Goal: Task Accomplishment & Management: Complete application form

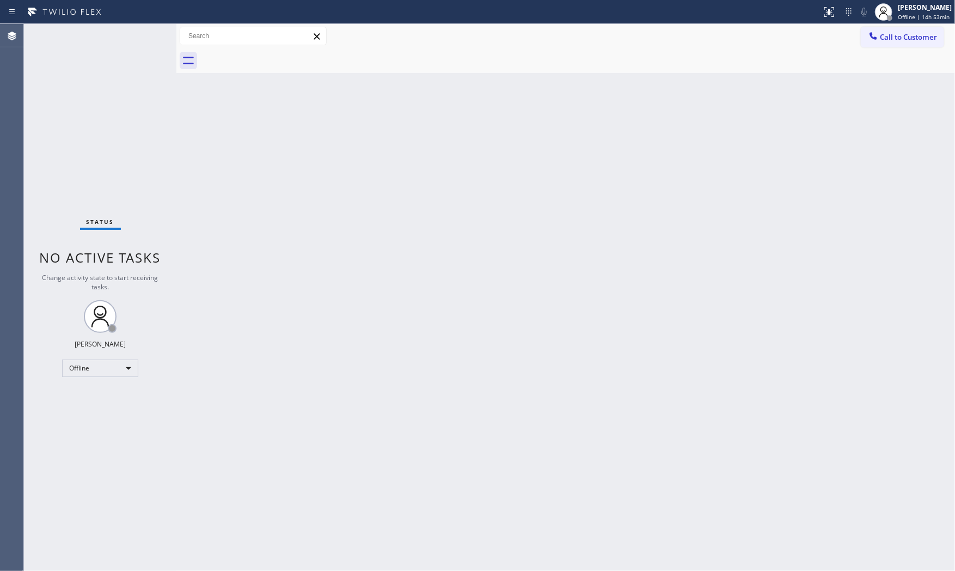
click at [676, 188] on div "Back to Dashboard Change Sender ID Customers Technicians Select a contact Outbo…" at bounding box center [565, 297] width 779 height 547
click at [860, 4] on div "[PERSON_NAME]" at bounding box center [925, 7] width 54 height 9
click at [860, 56] on button "Available" at bounding box center [900, 58] width 109 height 14
drag, startPoint x: 107, startPoint y: 103, endPoint x: 128, endPoint y: 64, distance: 44.3
click at [113, 96] on div "Status No active tasks You are ready to start receiving tasks. [PERSON_NAME] Av…" at bounding box center [100, 297] width 153 height 547
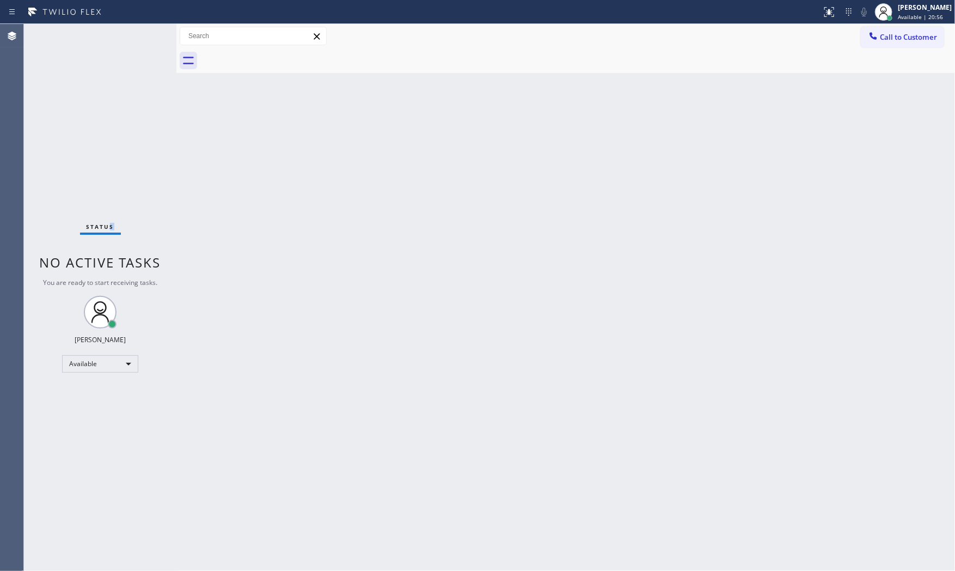
click at [139, 38] on div "Status No active tasks You are ready to start receiving tasks. [PERSON_NAME] Av…" at bounding box center [100, 297] width 153 height 547
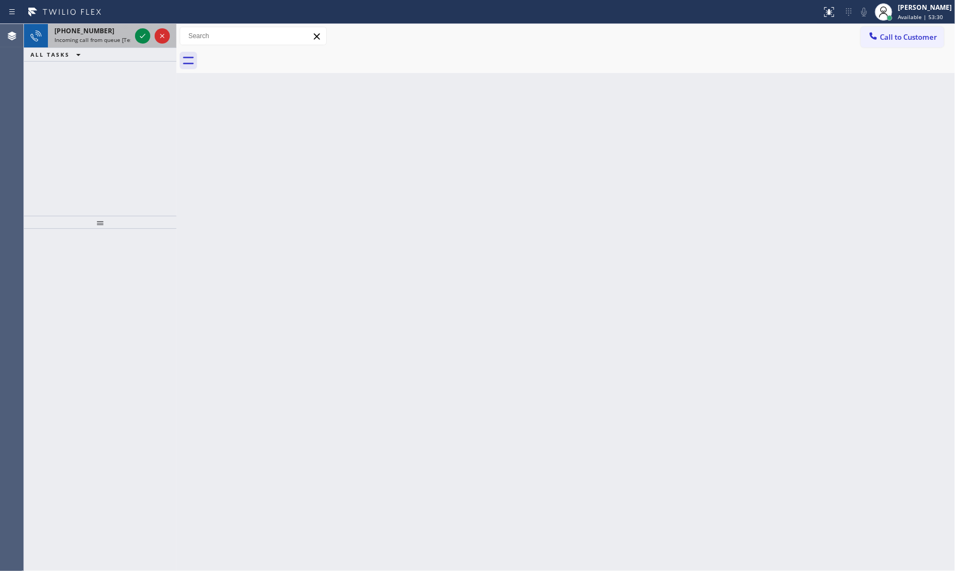
click at [67, 34] on div "[PHONE_NUMBER] Incoming call from queue [Test] All" at bounding box center [90, 36] width 85 height 24
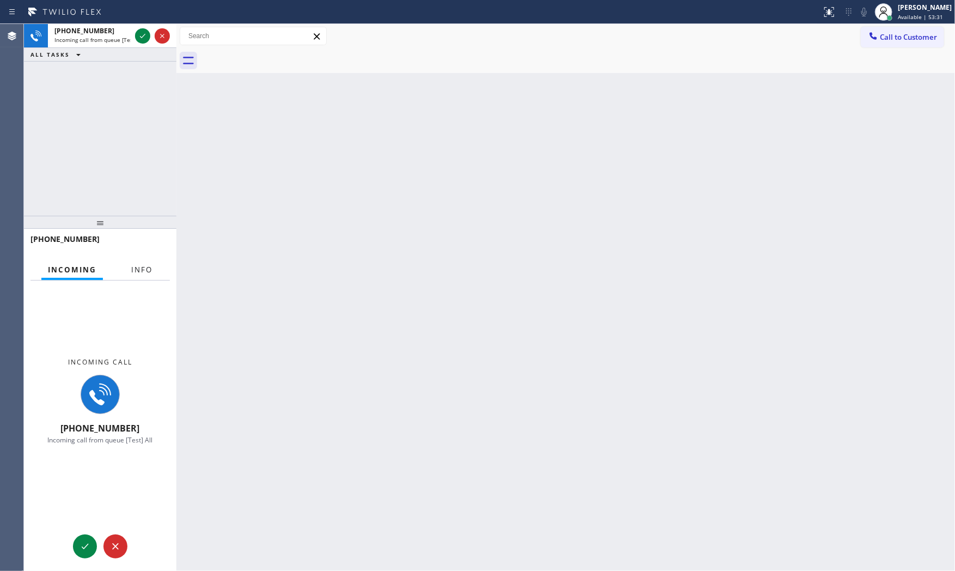
click at [154, 271] on button "Info" at bounding box center [142, 269] width 34 height 21
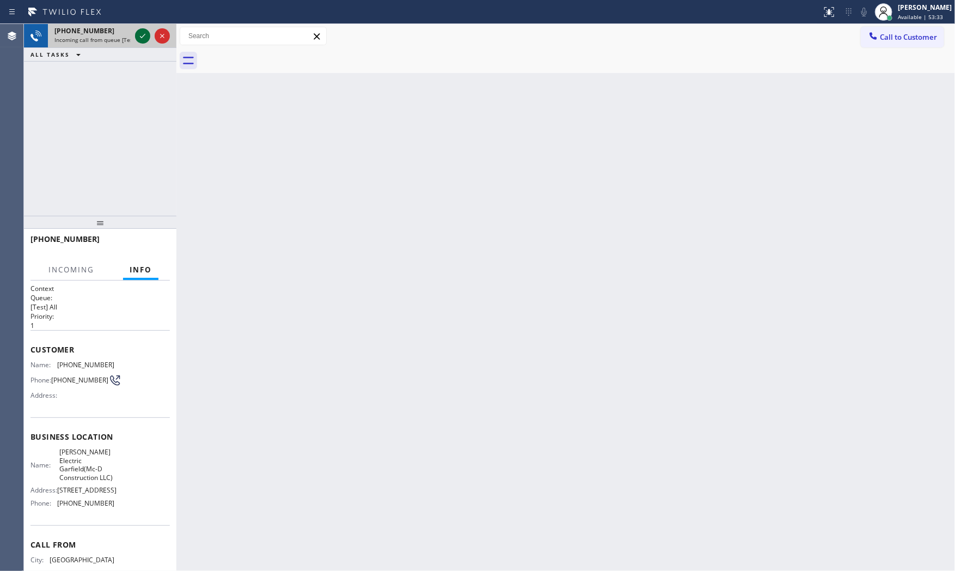
click at [142, 38] on icon at bounding box center [142, 35] width 13 height 13
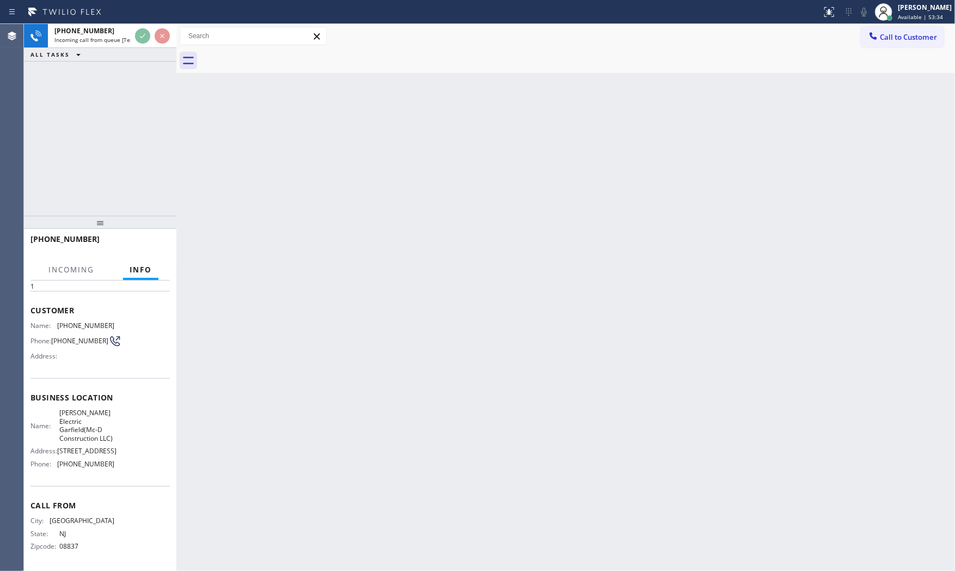
scroll to position [75, 0]
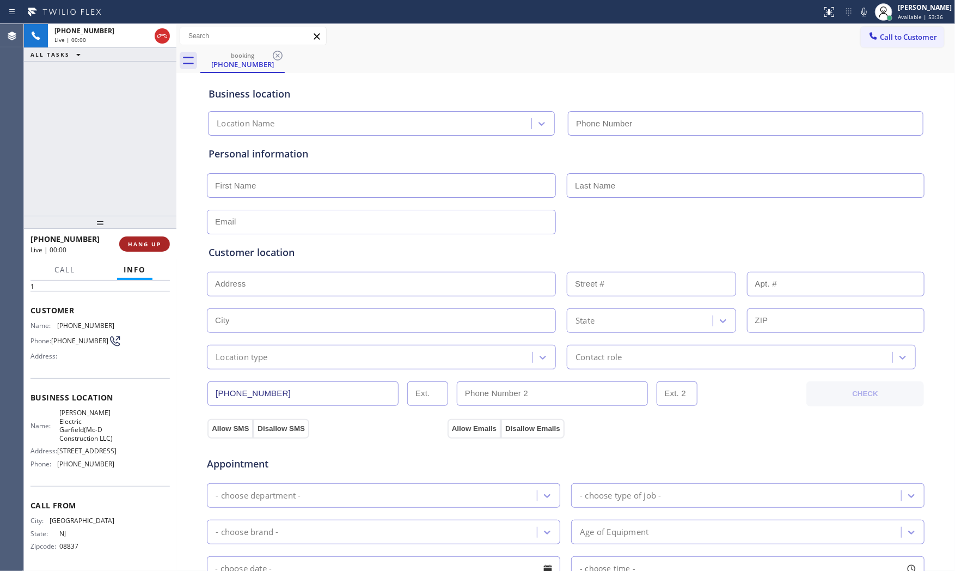
click at [154, 245] on span "HANG UP" at bounding box center [144, 244] width 33 height 8
type input "[PHONE_NUMBER]"
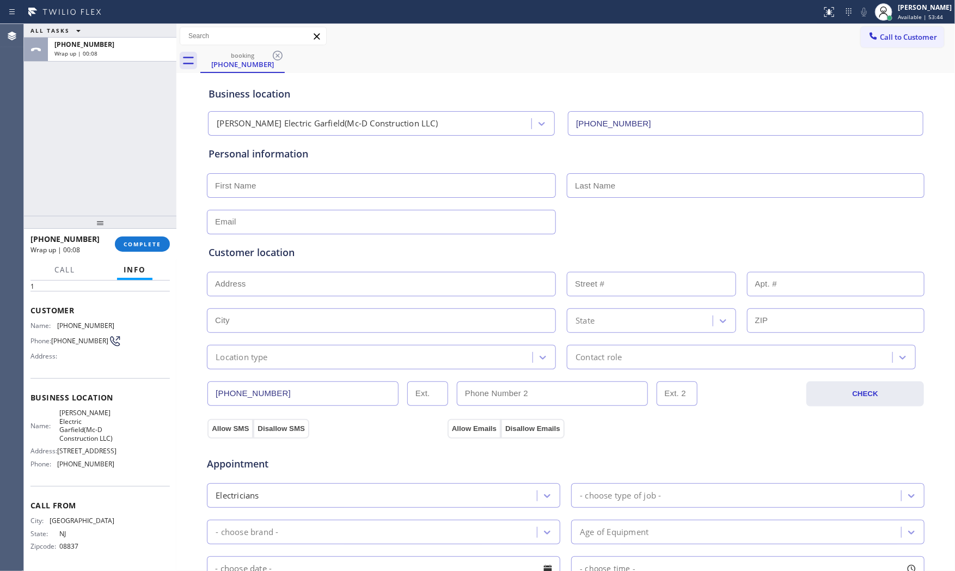
click at [447, 471] on div "Appointment" at bounding box center [566, 457] width 720 height 28
click at [145, 252] on div "[PHONE_NUMBER] Wrap up | 01:35 COMPLETE" at bounding box center [100, 244] width 139 height 28
click at [148, 248] on button "COMPLETE" at bounding box center [142, 243] width 55 height 15
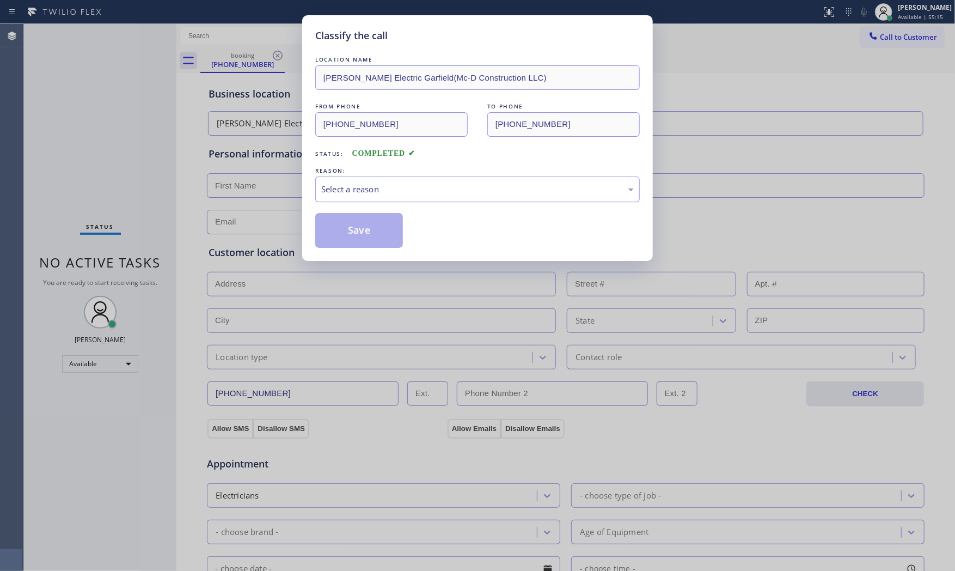
click at [435, 184] on div "Select a reason" at bounding box center [477, 189] width 313 height 13
click at [371, 224] on button "Save" at bounding box center [359, 230] width 88 height 35
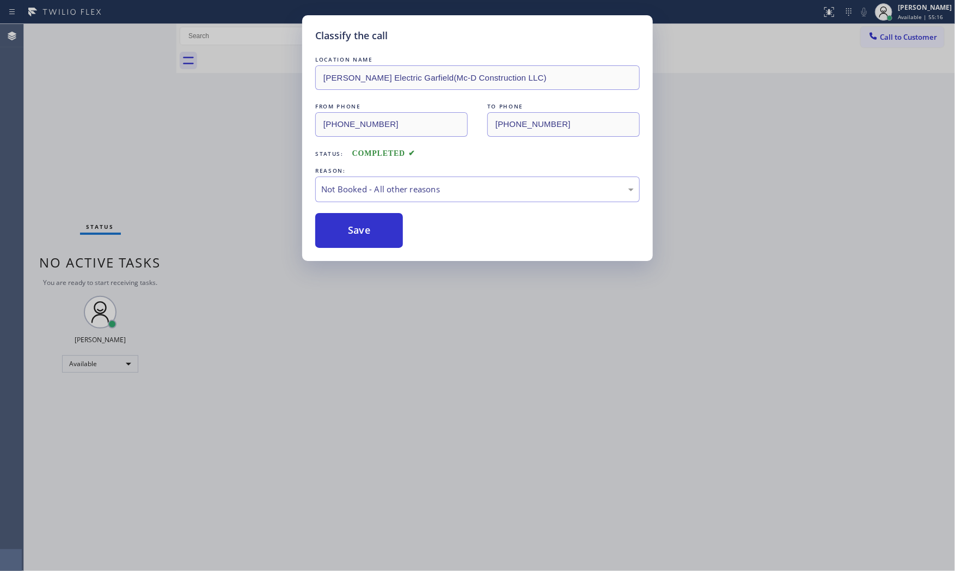
drag, startPoint x: 371, startPoint y: 224, endPoint x: 520, endPoint y: 430, distance: 254.0
click at [371, 225] on button "Save" at bounding box center [359, 230] width 88 height 35
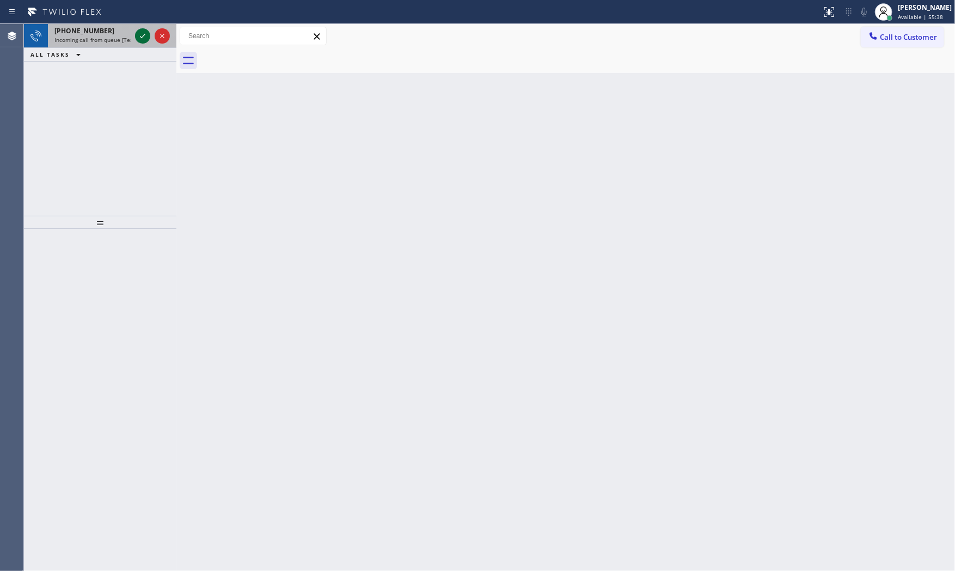
click at [138, 41] on icon at bounding box center [142, 35] width 13 height 13
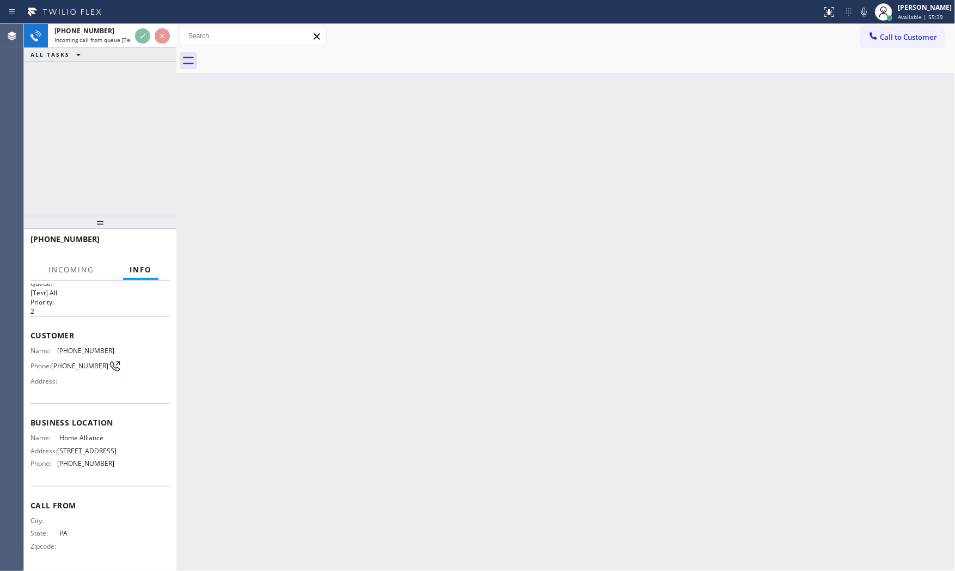
scroll to position [25, 0]
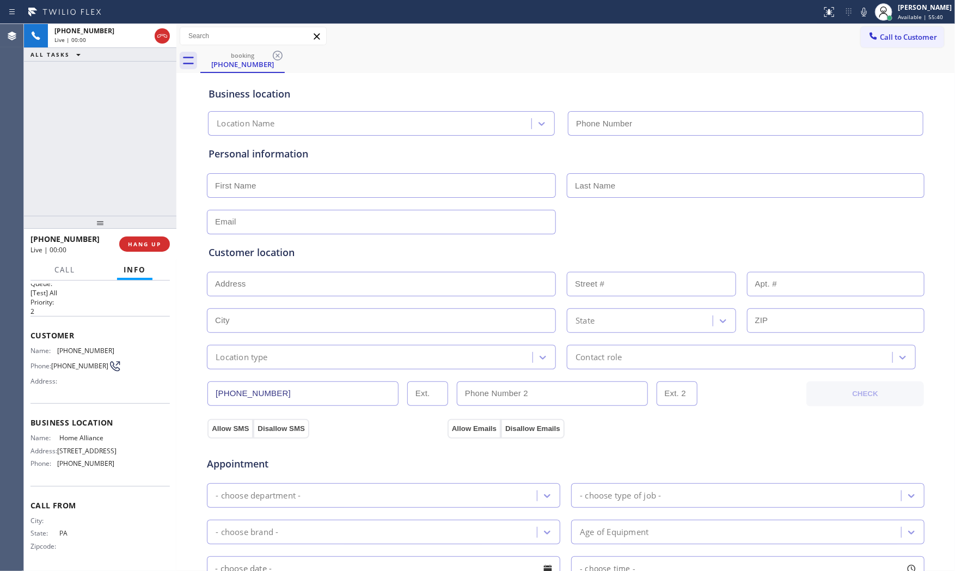
type input "[PHONE_NUMBER]"
click at [154, 252] on div "[PHONE_NUMBER] Live | 00:05 HANG UP" at bounding box center [100, 244] width 139 height 28
click at [155, 248] on button "HANG UP" at bounding box center [144, 243] width 51 height 15
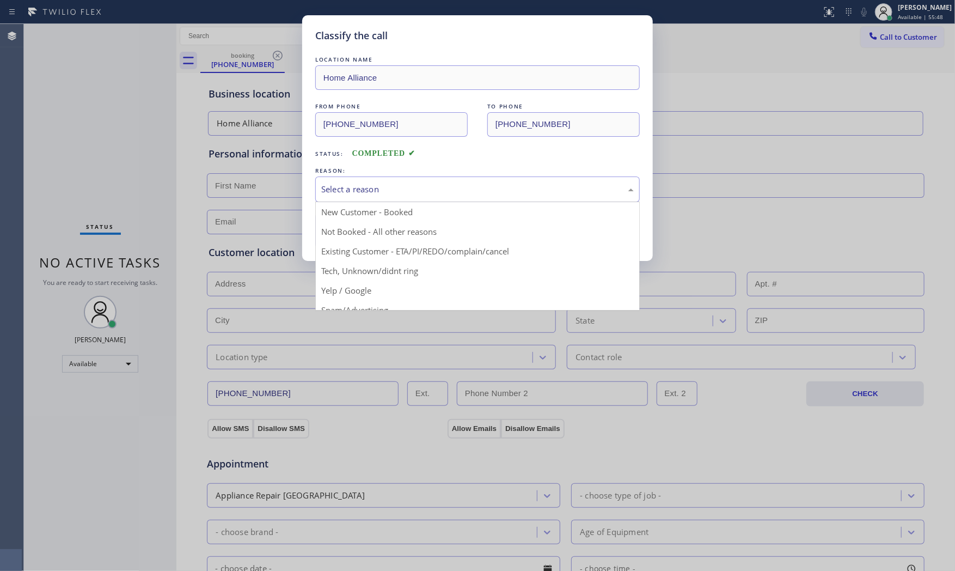
click at [362, 196] on div "Select a reason" at bounding box center [477, 189] width 325 height 26
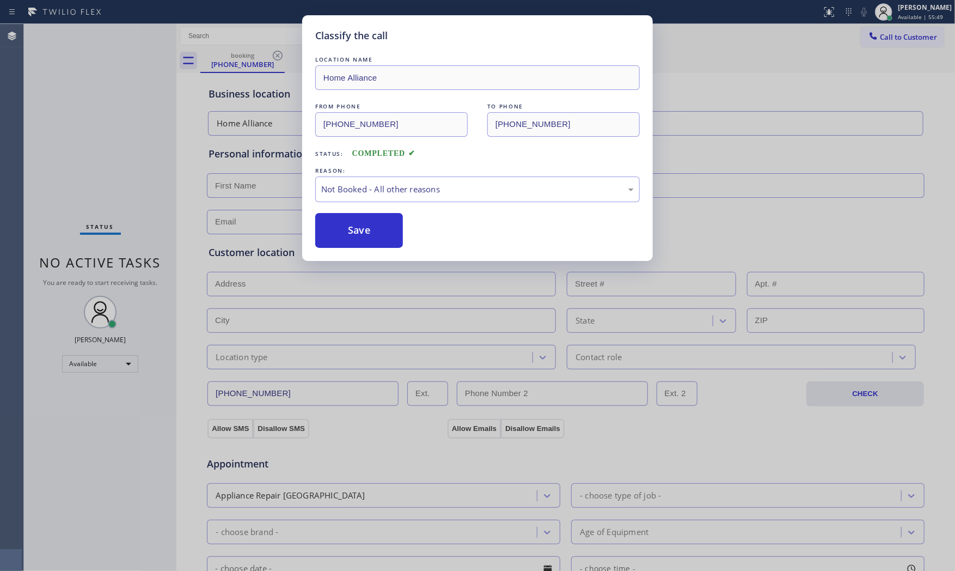
click at [360, 232] on button "Save" at bounding box center [359, 230] width 88 height 35
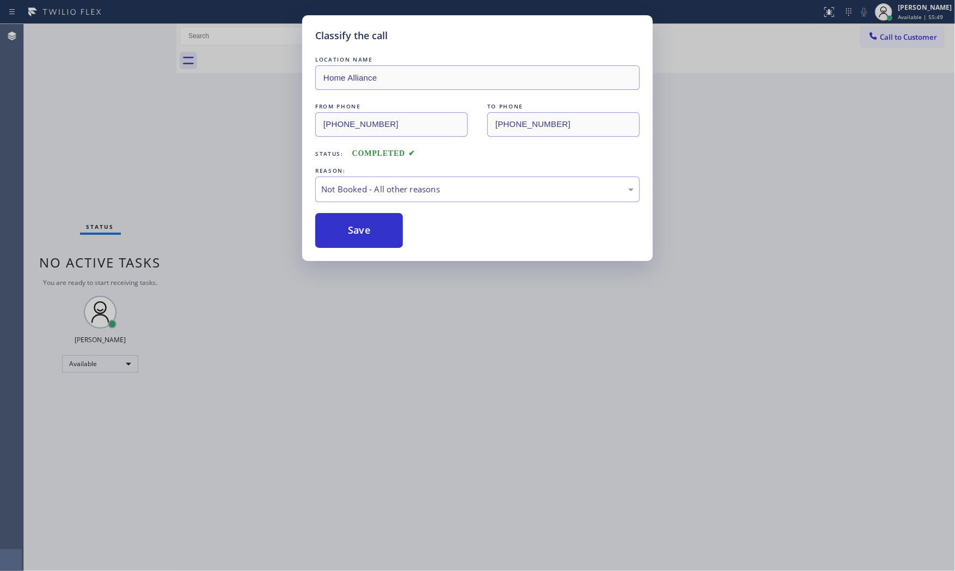
click at [360, 232] on button "Save" at bounding box center [359, 230] width 88 height 35
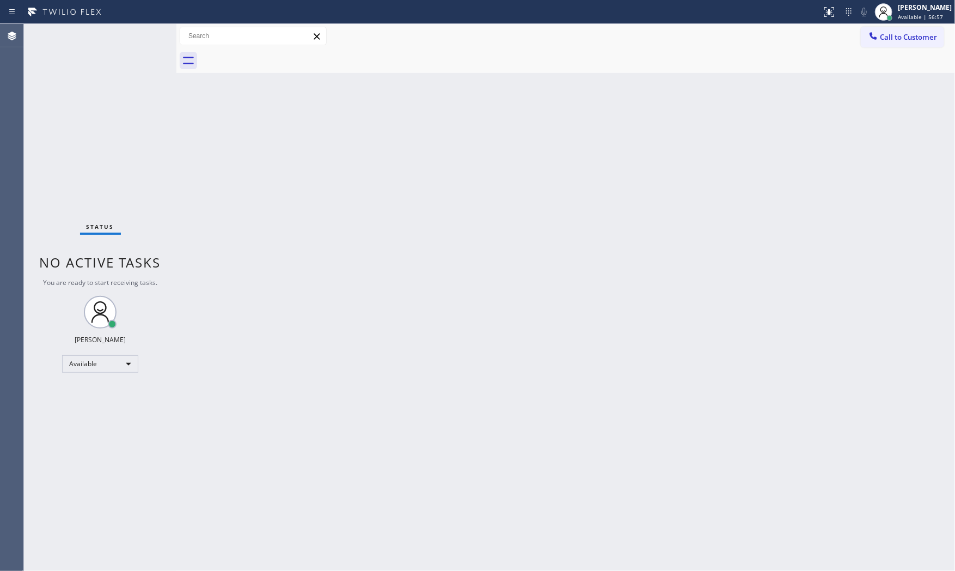
click at [147, 31] on div "Status No active tasks You are ready to start receiving tasks. [PERSON_NAME] Av…" at bounding box center [100, 297] width 153 height 547
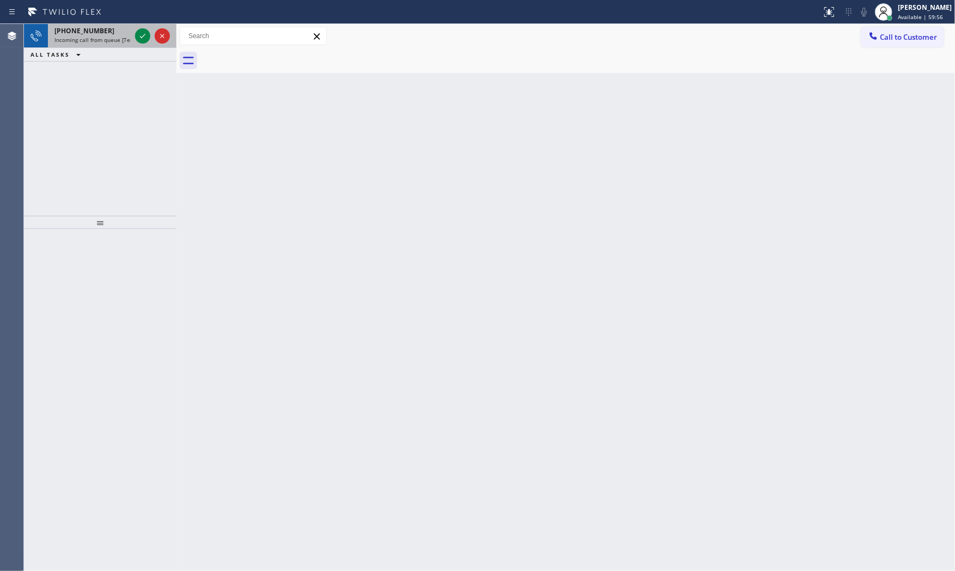
click at [109, 28] on div "[PHONE_NUMBER]" at bounding box center [92, 30] width 76 height 9
click at [142, 36] on icon at bounding box center [142, 36] width 5 height 4
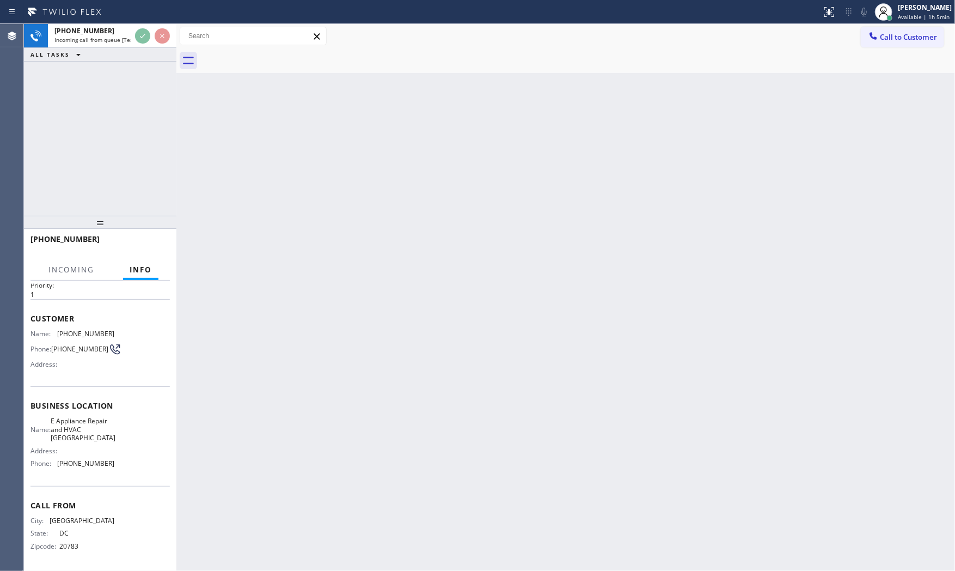
scroll to position [34, 0]
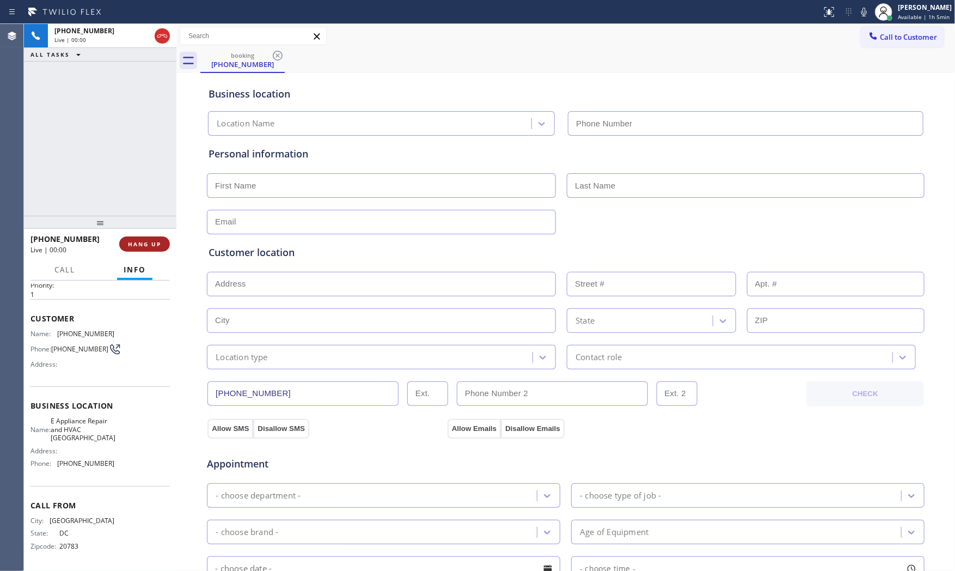
type input "[PHONE_NUMBER]"
click at [860, 13] on icon at bounding box center [864, 11] width 13 height 13
click at [860, 17] on icon at bounding box center [864, 11] width 13 height 13
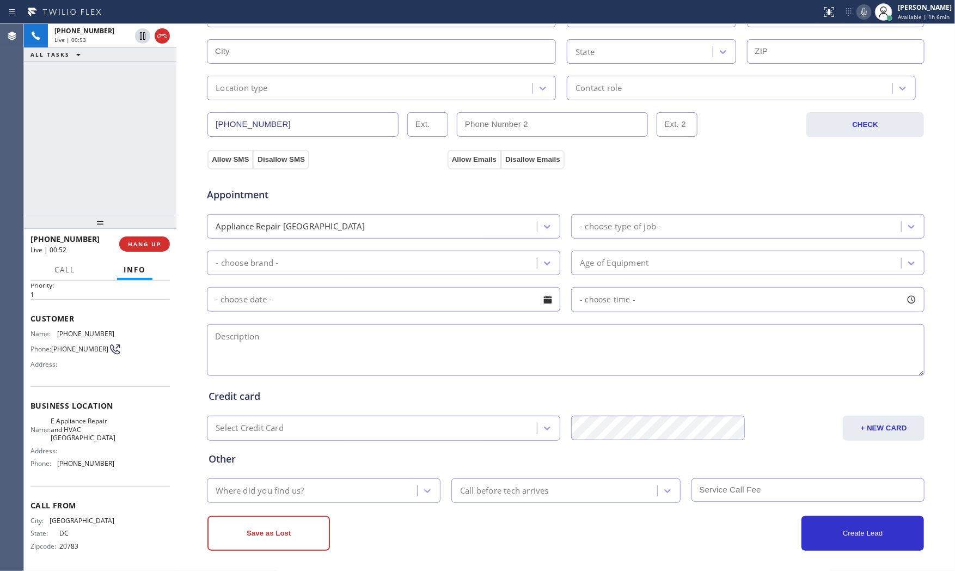
scroll to position [273, 0]
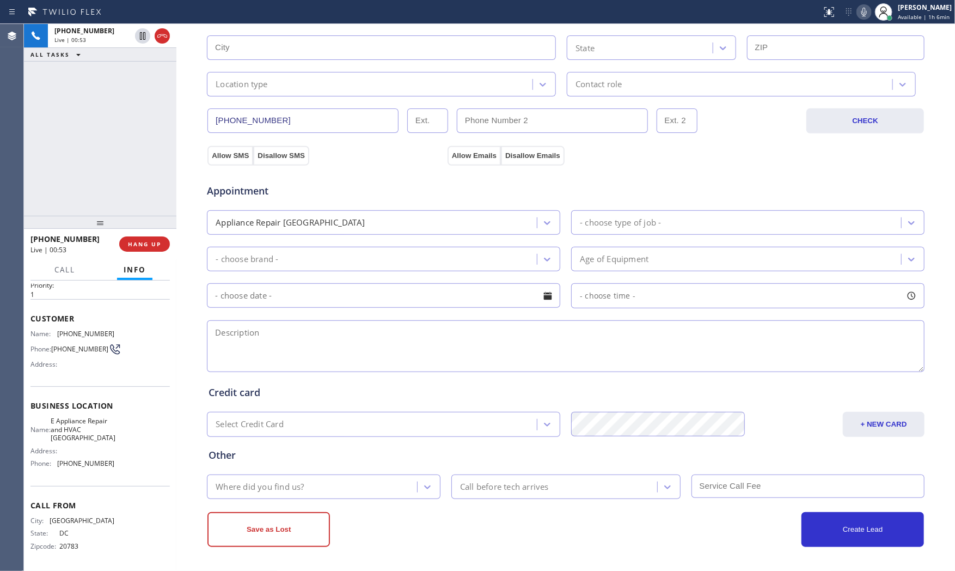
click at [675, 259] on div "Age of Equipment" at bounding box center [738, 258] width 327 height 19
click at [858, 13] on icon at bounding box center [864, 11] width 13 height 13
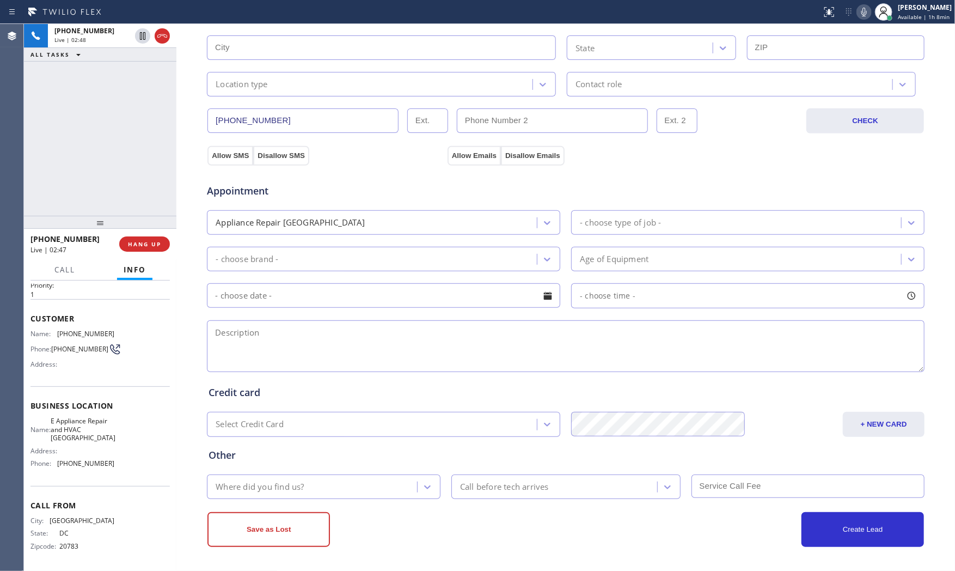
click at [858, 13] on icon at bounding box center [864, 11] width 13 height 13
click at [858, 11] on icon at bounding box center [864, 11] width 13 height 13
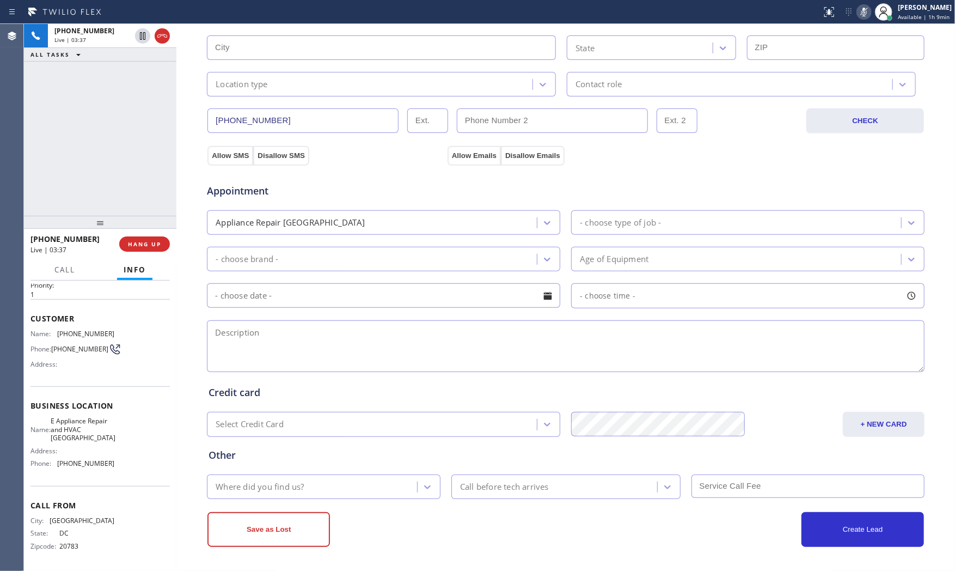
click at [858, 11] on icon at bounding box center [864, 11] width 13 height 13
click at [860, 13] on icon at bounding box center [864, 11] width 13 height 13
click at [858, 11] on icon at bounding box center [864, 11] width 13 height 13
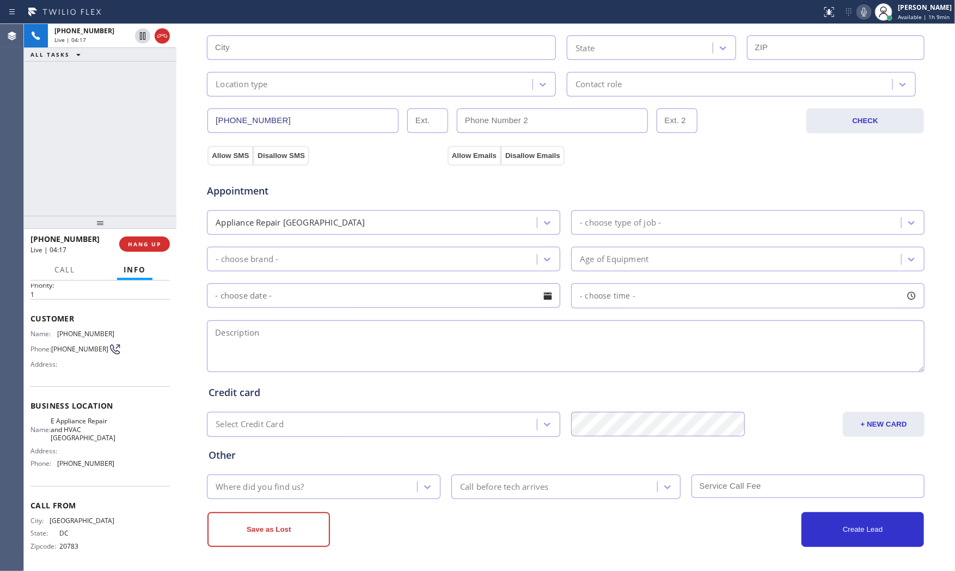
click at [858, 11] on icon at bounding box center [864, 11] width 13 height 13
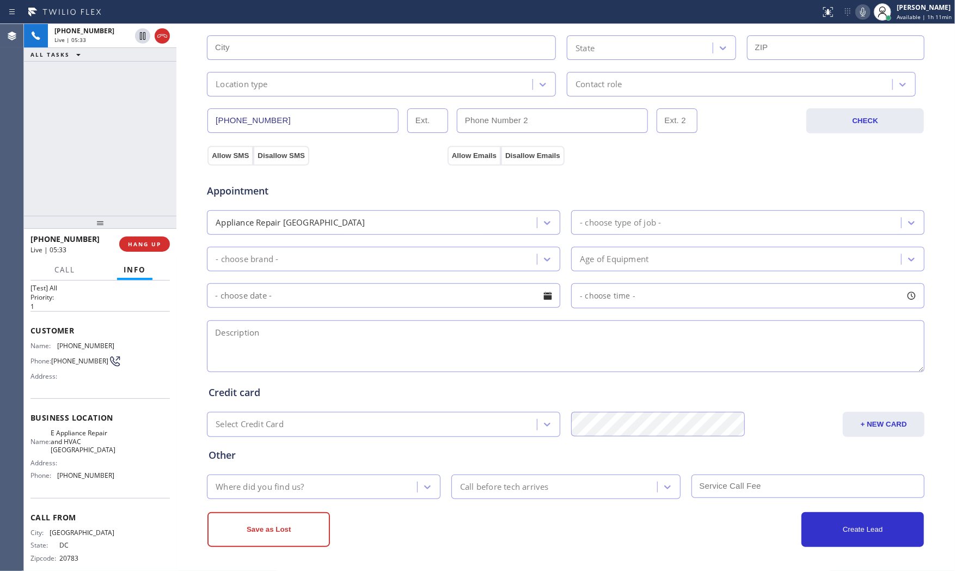
scroll to position [0, 0]
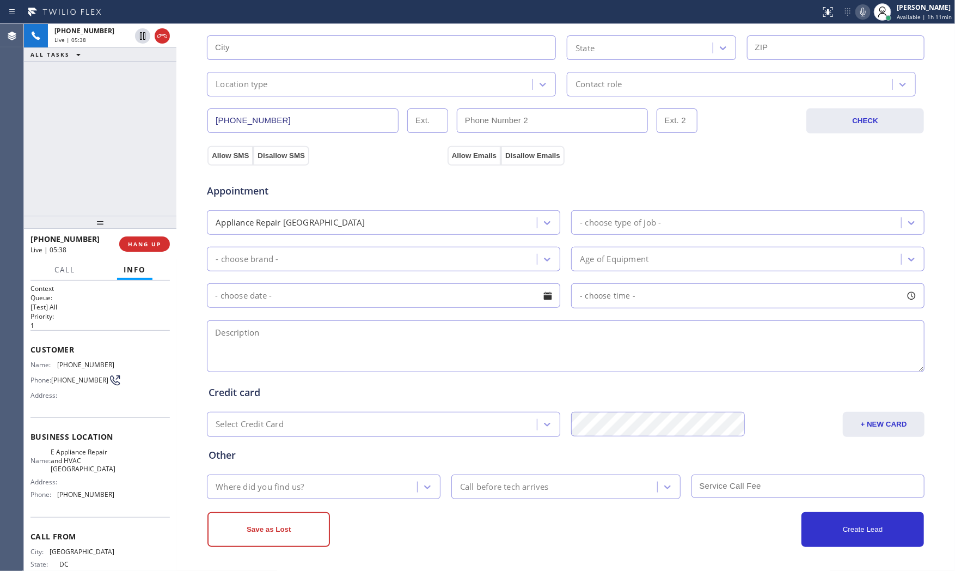
click at [74, 368] on span "[PHONE_NUMBER]" at bounding box center [85, 365] width 57 height 8
copy span "[PHONE_NUMBER]"
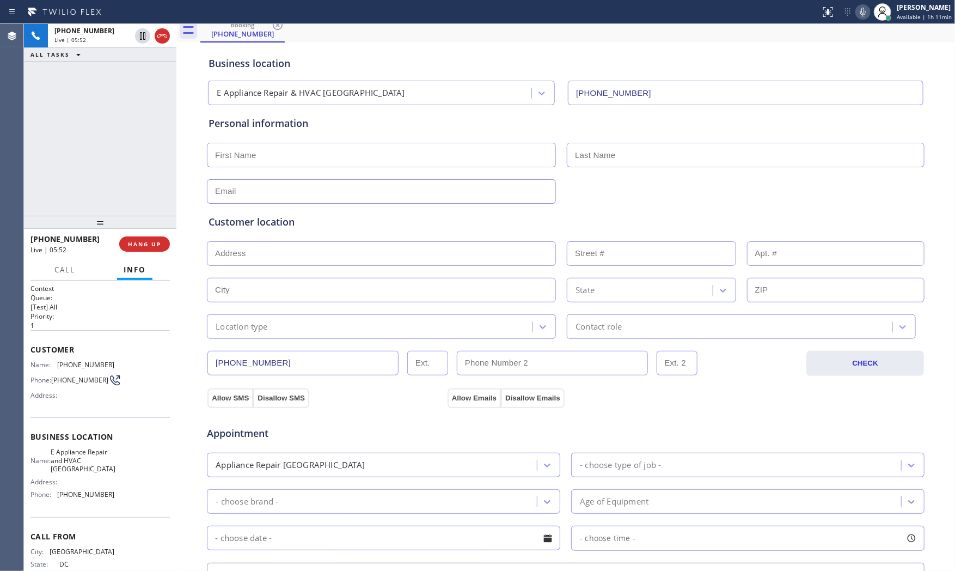
click at [269, 150] on input "text" at bounding box center [381, 155] width 349 height 25
type input "[PERSON_NAME]"
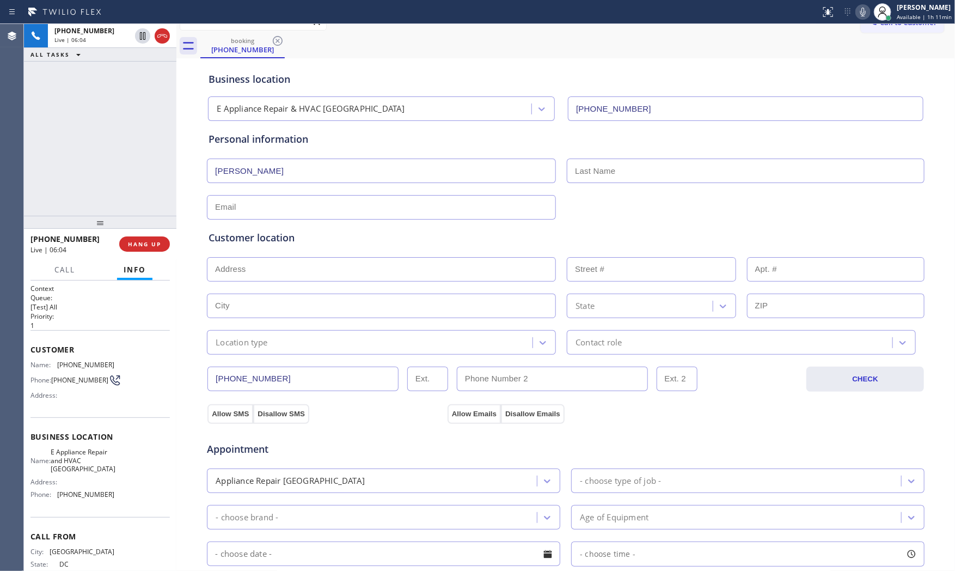
scroll to position [0, 0]
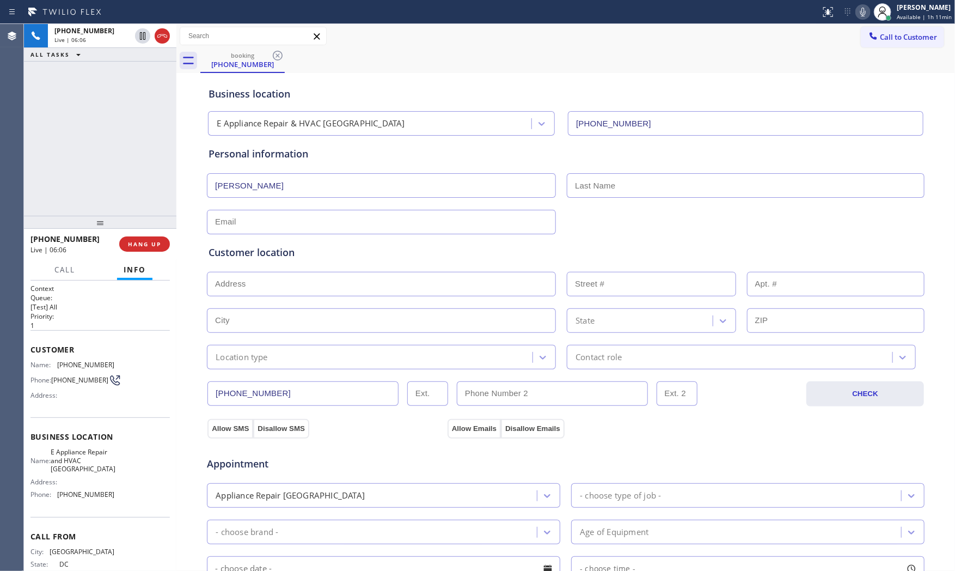
click at [594, 184] on input "text" at bounding box center [746, 185] width 358 height 25
type input "Komis"
click at [286, 223] on input "text" at bounding box center [381, 222] width 349 height 25
paste input "[PERSON_NAME][EMAIL_ADDRESS][PERSON_NAME][DOMAIN_NAME]"
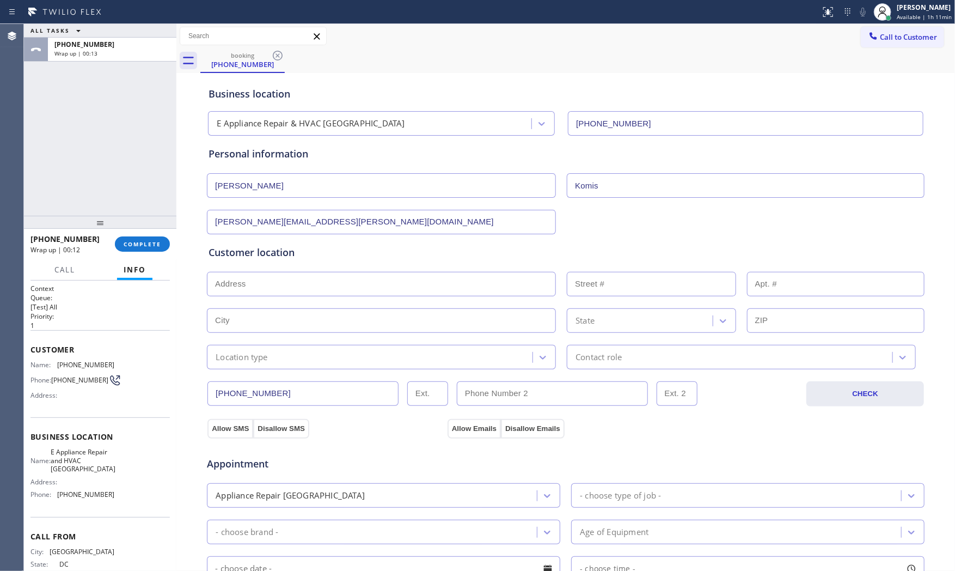
type input "[PERSON_NAME][EMAIL_ADDRESS][PERSON_NAME][DOMAIN_NAME]"
click at [239, 290] on input "text" at bounding box center [381, 284] width 349 height 25
paste input "[STREET_ADDRESS]"
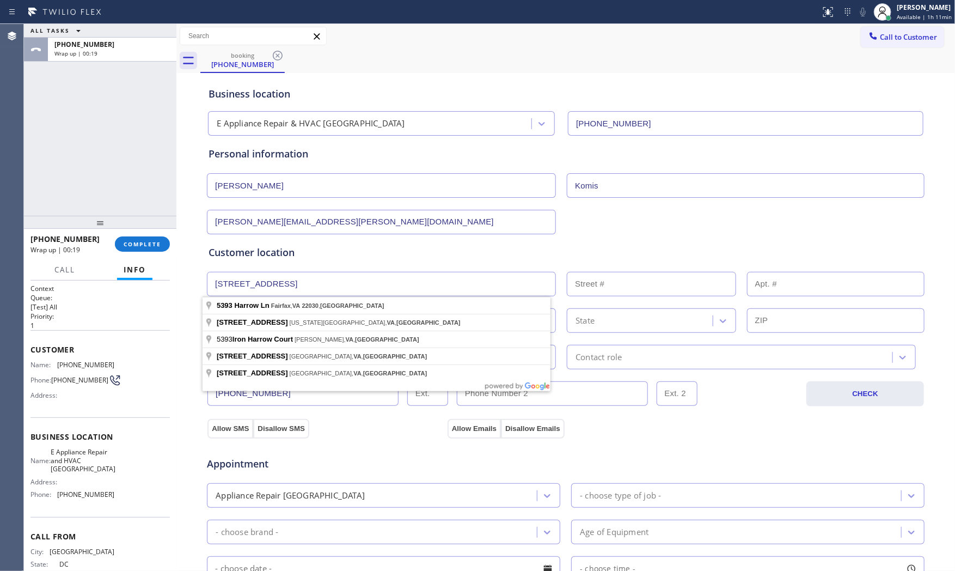
type input "[STREET_ADDRESS]"
type input "5393"
type input "Fairfax"
type input "22030"
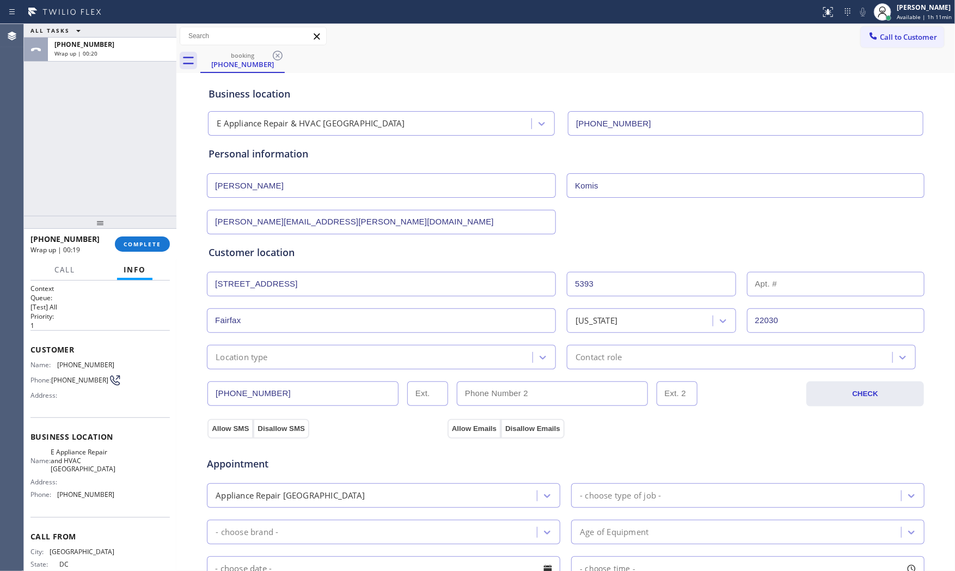
click at [244, 355] on div "Location type" at bounding box center [242, 357] width 52 height 13
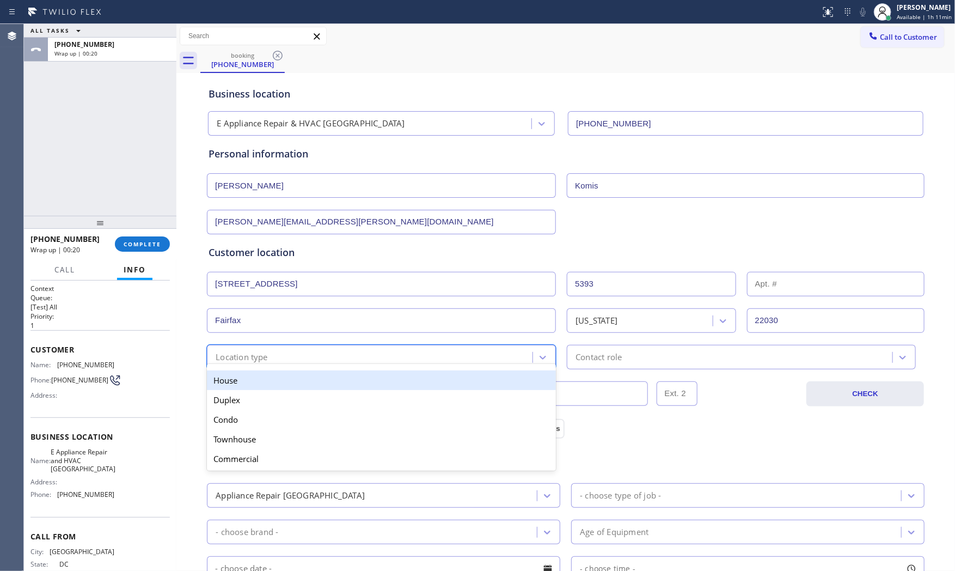
click at [242, 373] on div "House" at bounding box center [381, 380] width 349 height 20
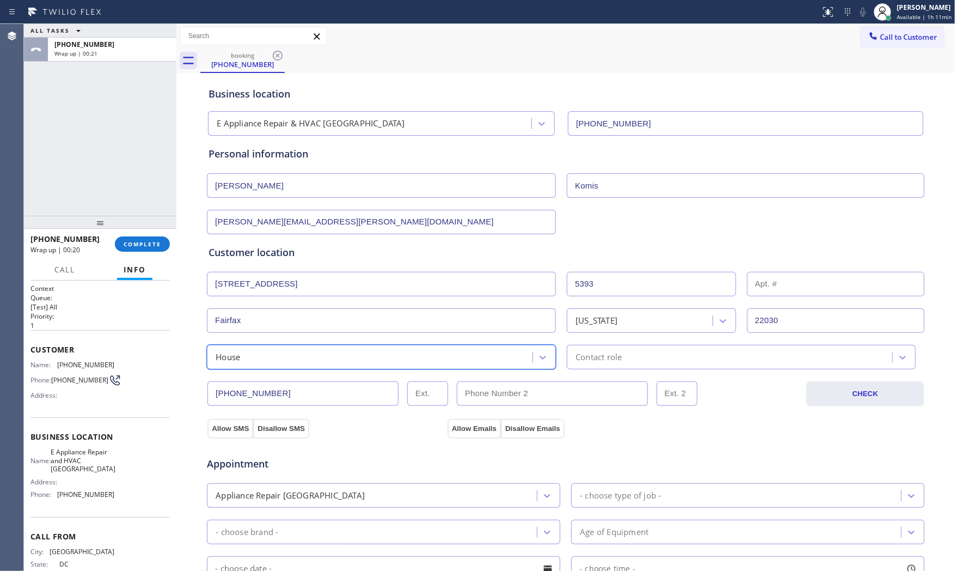
drag, startPoint x: 612, startPoint y: 355, endPoint x: 609, endPoint y: 361, distance: 7.3
click at [612, 355] on div "Contact role" at bounding box center [599, 357] width 46 height 13
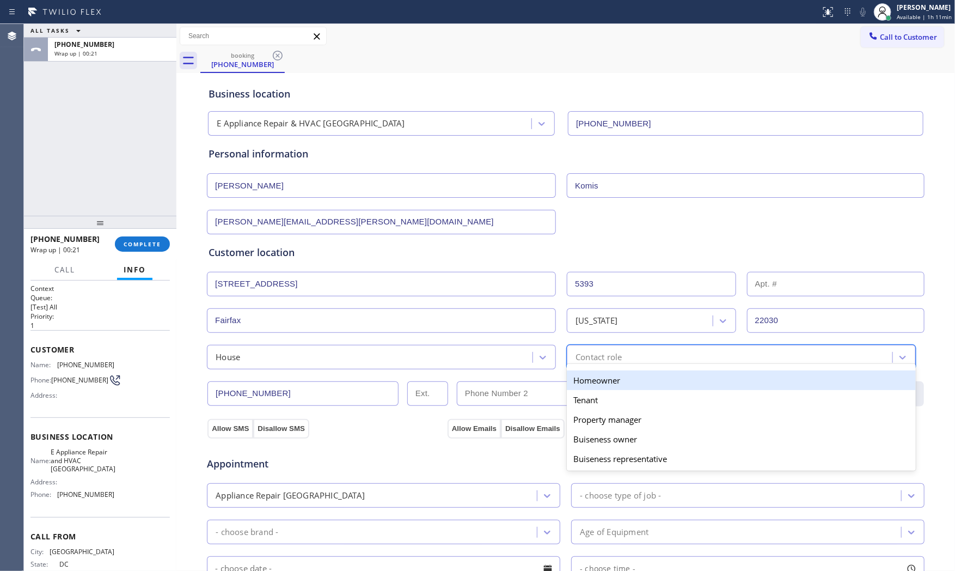
click at [594, 384] on div "Homeowner" at bounding box center [741, 380] width 349 height 20
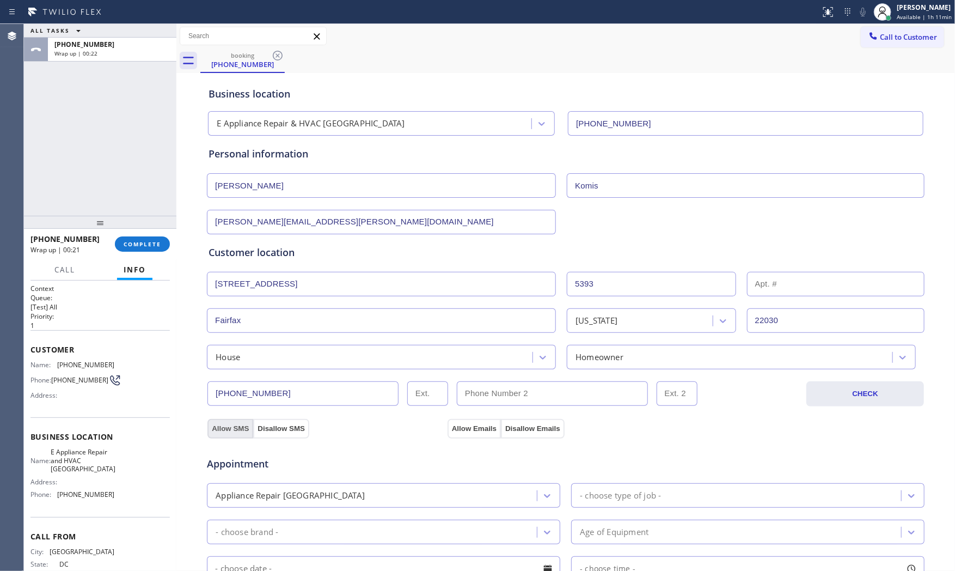
click at [231, 426] on button "Allow SMS" at bounding box center [231, 429] width 46 height 20
click at [453, 427] on button "Allow Emails" at bounding box center [474, 429] width 53 height 20
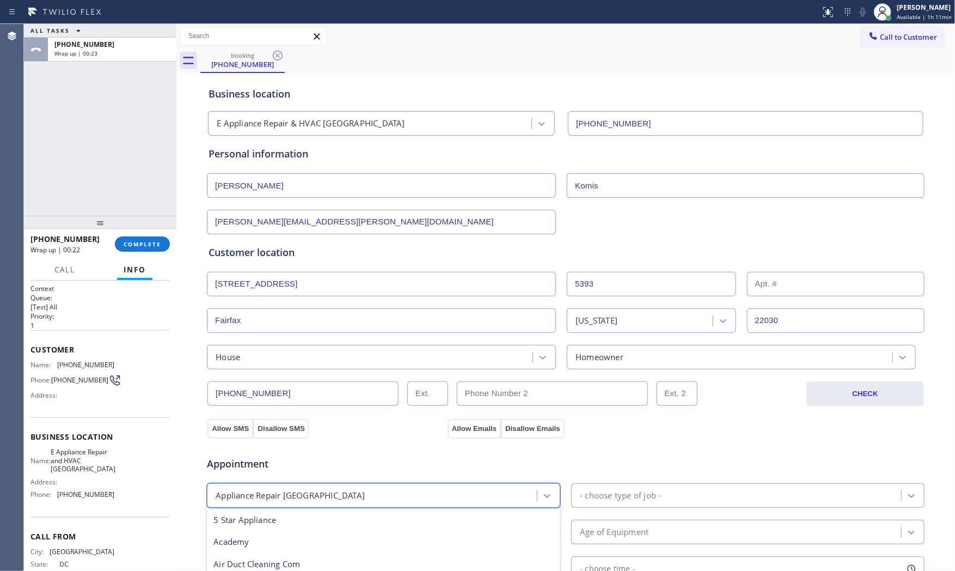
click at [391, 498] on div "Appliance Repair [GEOGRAPHIC_DATA]" at bounding box center [373, 495] width 327 height 19
type input "f"
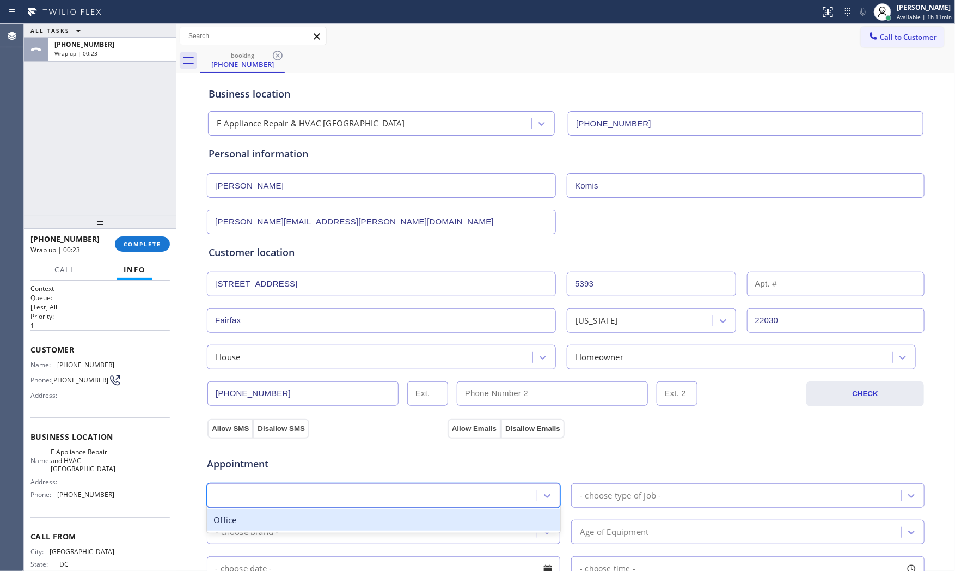
click at [331, 489] on div "f" at bounding box center [373, 495] width 327 height 19
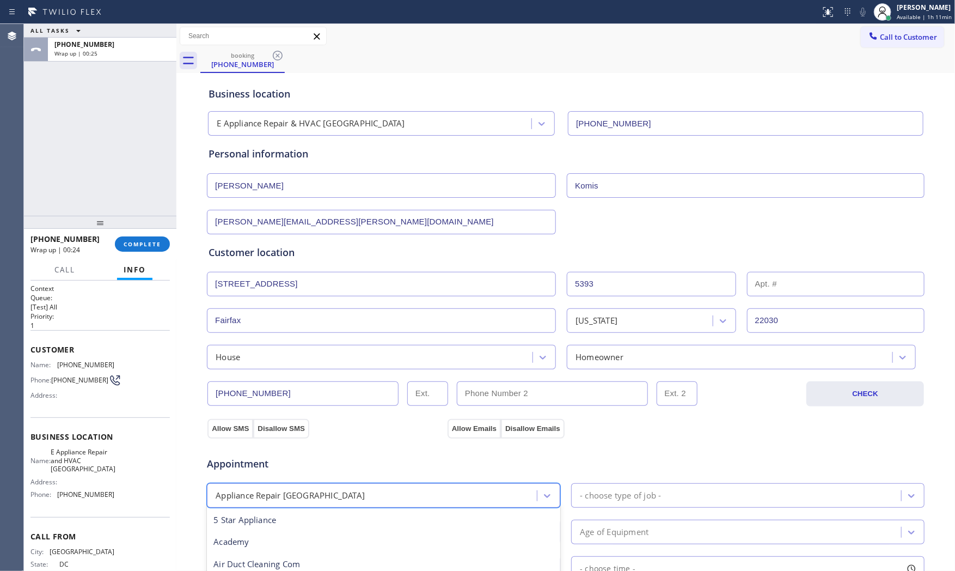
scroll to position [1, 0]
click at [331, 489] on div "Appliance Repair [GEOGRAPHIC_DATA]" at bounding box center [373, 495] width 327 height 19
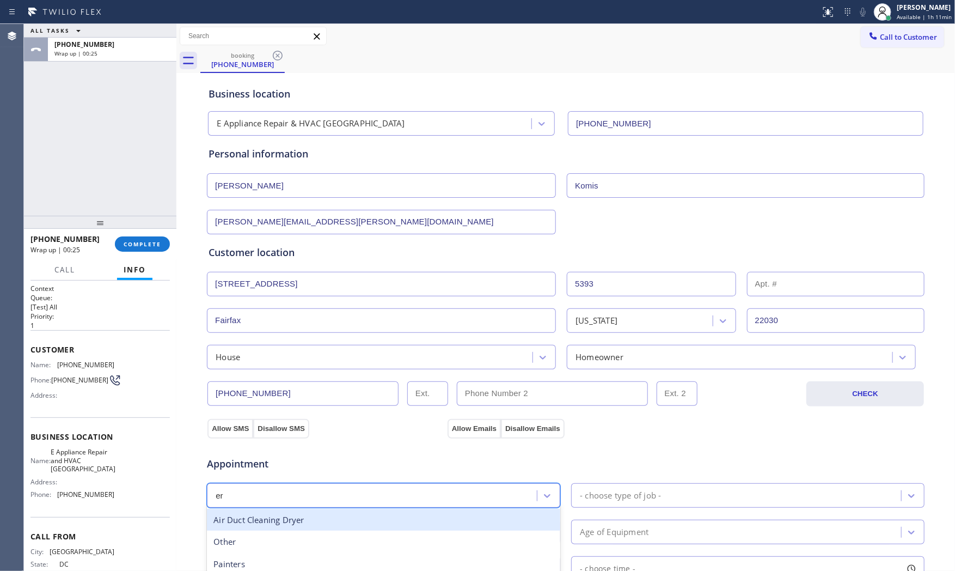
scroll to position [0, 0]
type input "erg"
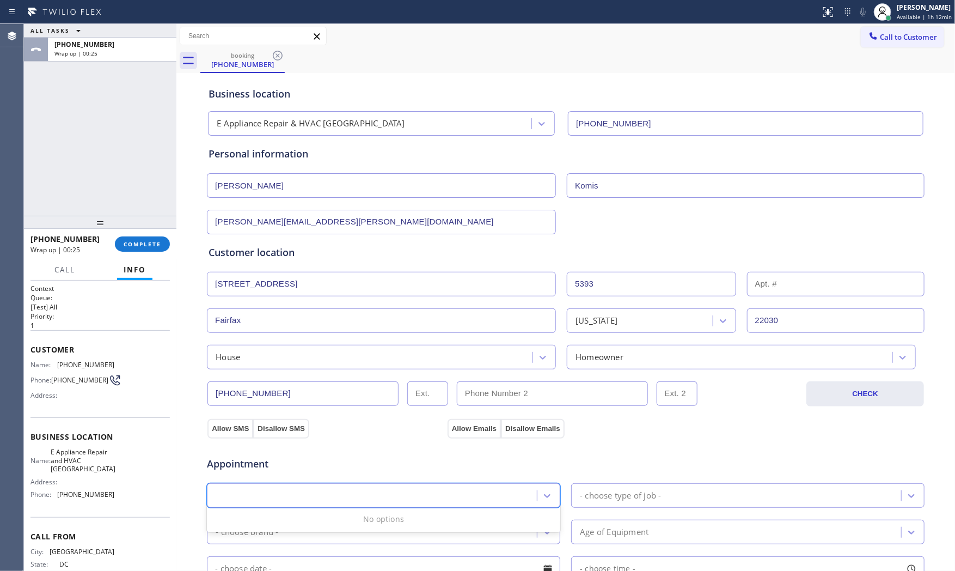
click at [312, 486] on div "erg" at bounding box center [373, 495] width 327 height 19
click at [312, 496] on div "Appliance Repair [GEOGRAPHIC_DATA]" at bounding box center [290, 495] width 149 height 13
type input "reg"
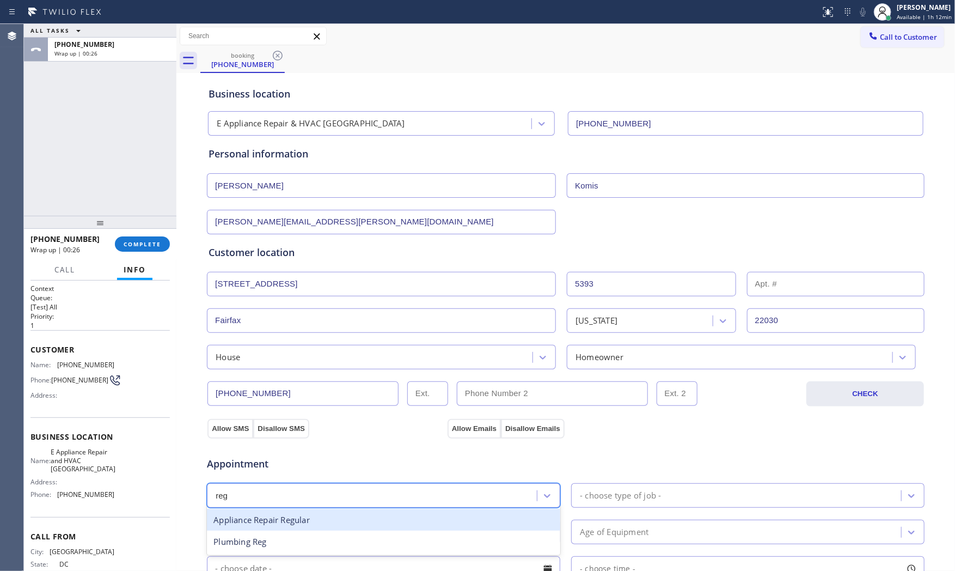
click at [285, 514] on div "Appliance Repair Regular" at bounding box center [384, 520] width 354 height 22
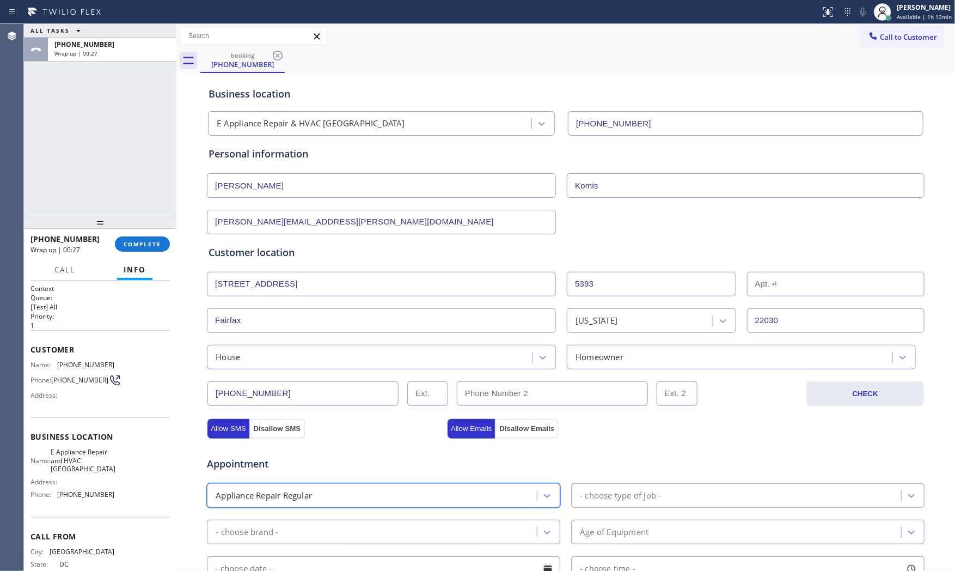
click at [585, 510] on div "Appointment option Appliance Repair Regular, selected. 24 results available. Se…" at bounding box center [566, 545] width 715 height 204
click at [596, 503] on div "- choose type of job -" at bounding box center [738, 495] width 327 height 19
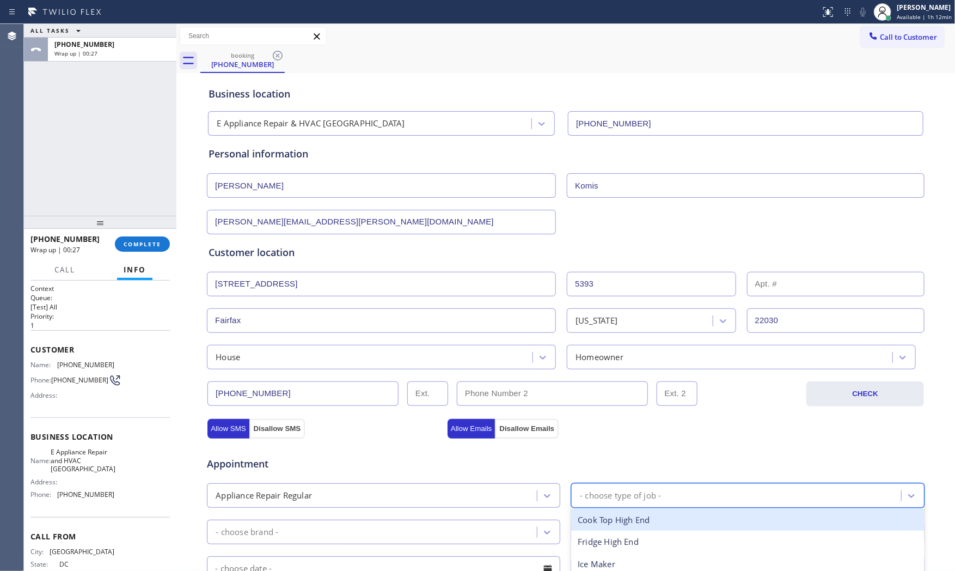
type input "f"
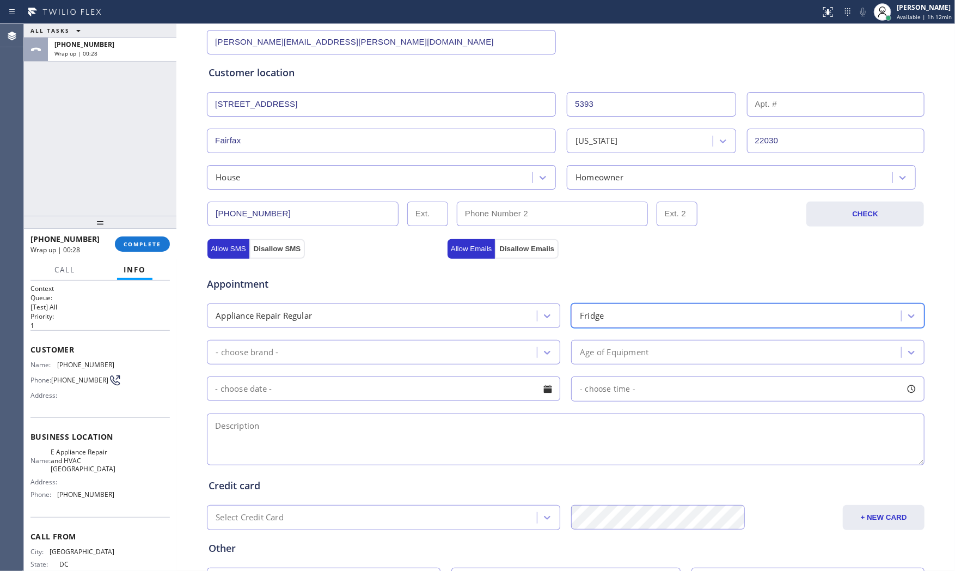
scroll to position [181, 0]
click at [345, 356] on div "- choose brand -" at bounding box center [373, 350] width 327 height 19
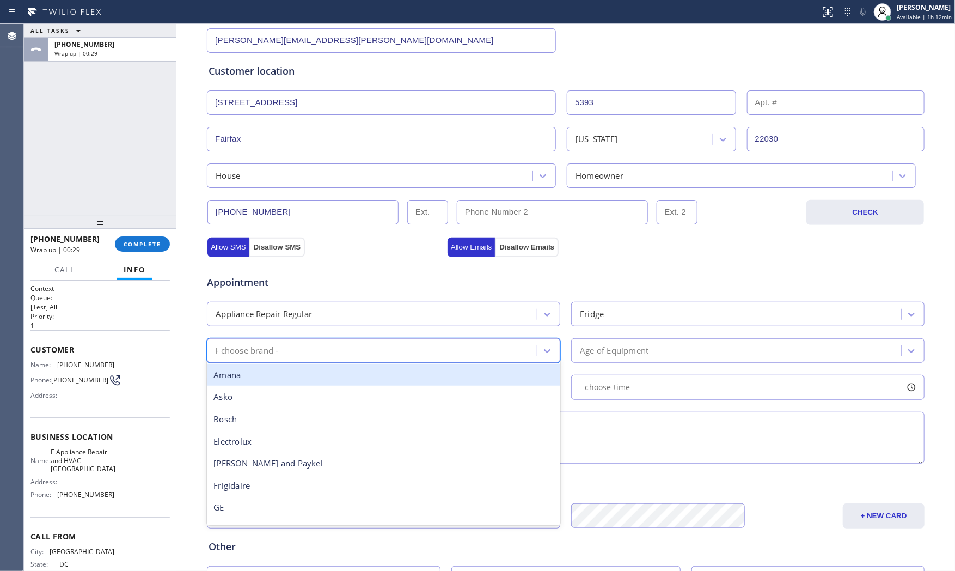
type input "LG"
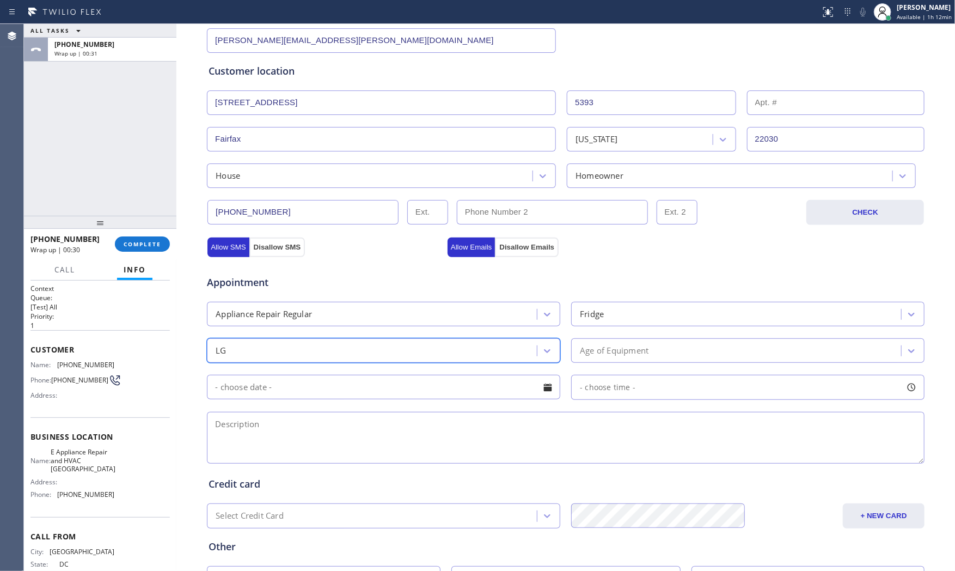
click at [604, 354] on div "Age of Equipment" at bounding box center [614, 350] width 69 height 13
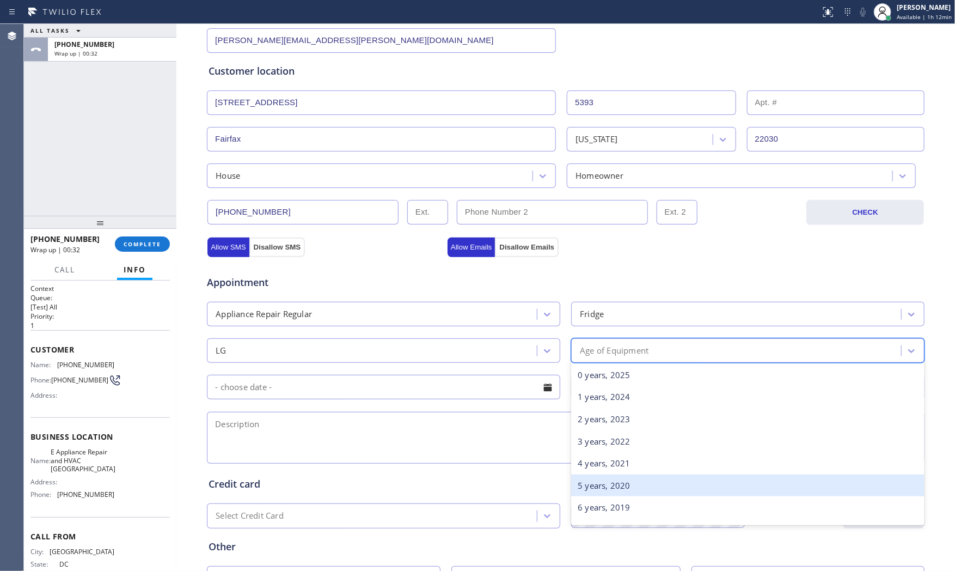
click at [619, 485] on div "5 years, 2020" at bounding box center [748, 485] width 354 height 22
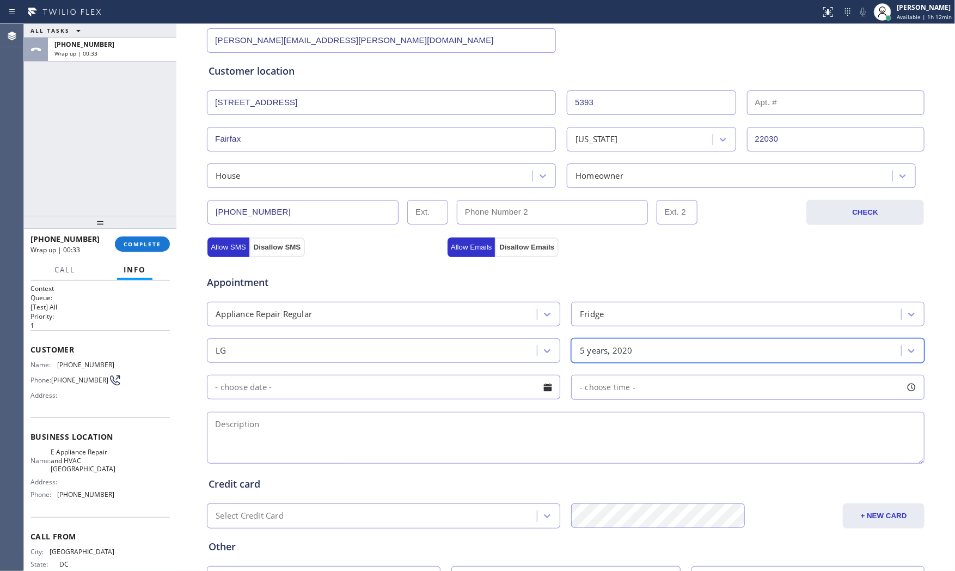
click at [460, 391] on input "text" at bounding box center [384, 387] width 354 height 25
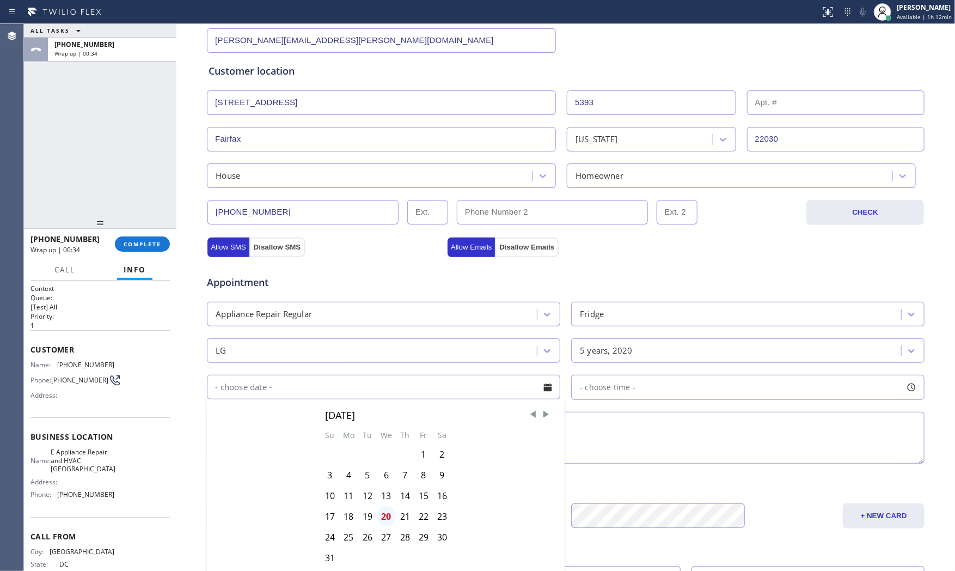
click at [382, 514] on div "20" at bounding box center [386, 516] width 19 height 21
type input "[DATE]"
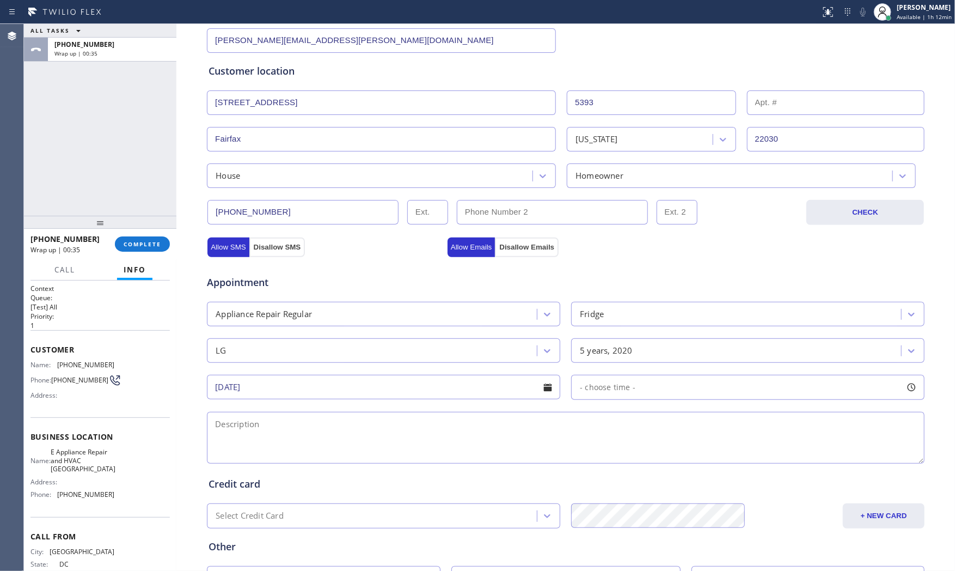
click at [640, 379] on div "- choose time -" at bounding box center [748, 387] width 354 height 25
click at [626, 401] on div "FROM TILL 8:00 AM 8:00 AM" at bounding box center [739, 439] width 337 height 78
drag, startPoint x: 582, startPoint y: 459, endPoint x: 762, endPoint y: 450, distance: 179.9
click at [762, 450] on div at bounding box center [764, 453] width 13 height 23
drag, startPoint x: 577, startPoint y: 455, endPoint x: 681, endPoint y: 455, distance: 104.0
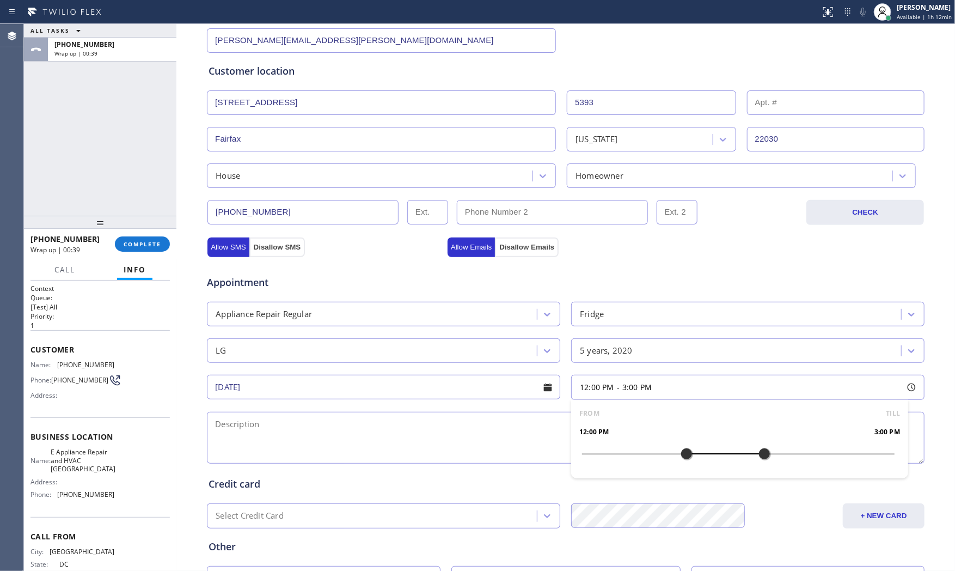
click at [681, 455] on div at bounding box center [686, 453] width 13 height 23
click at [489, 425] on textarea at bounding box center [566, 438] width 718 height 52
click at [86, 480] on div "Address:" at bounding box center [73, 482] width 84 height 8
click at [81, 471] on span "E Appliance Repair and HVAC [GEOGRAPHIC_DATA]" at bounding box center [83, 460] width 65 height 25
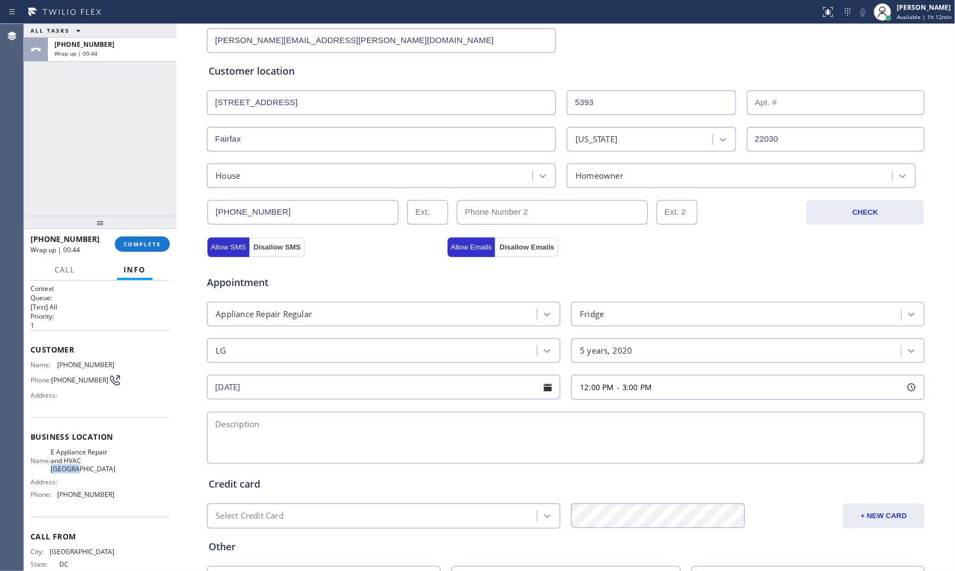
click at [81, 471] on span "E Appliance Repair and HVAC [GEOGRAPHIC_DATA]" at bounding box center [83, 460] width 65 height 25
copy span "E Appliance Repair and HVAC [GEOGRAPHIC_DATA]"
click at [327, 437] on textarea at bounding box center [566, 438] width 718 height 52
paste textarea "12-3 $75 LG | fridgeFS | stop cooling and freezing | [DEMOGRAPHIC_DATA] | house…"
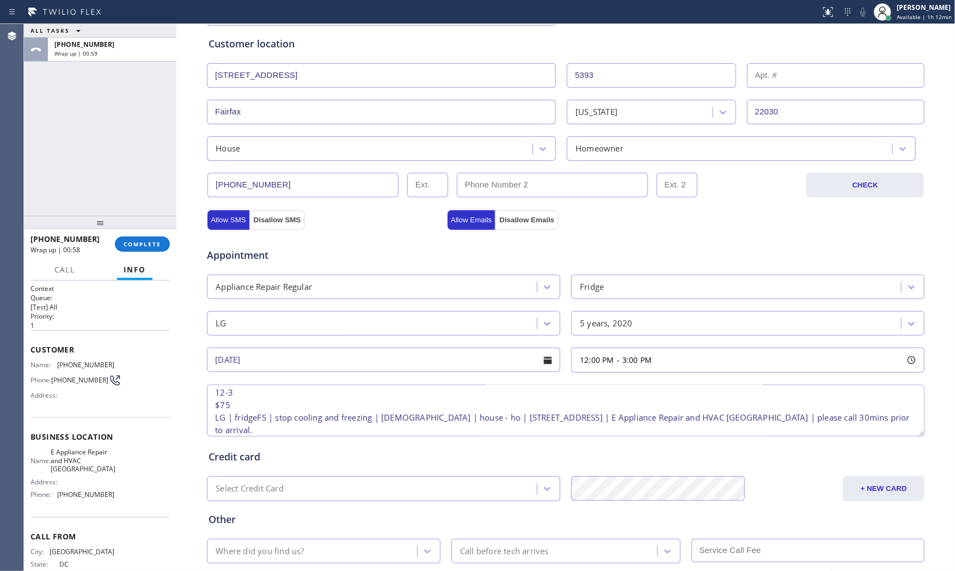
scroll to position [273, 0]
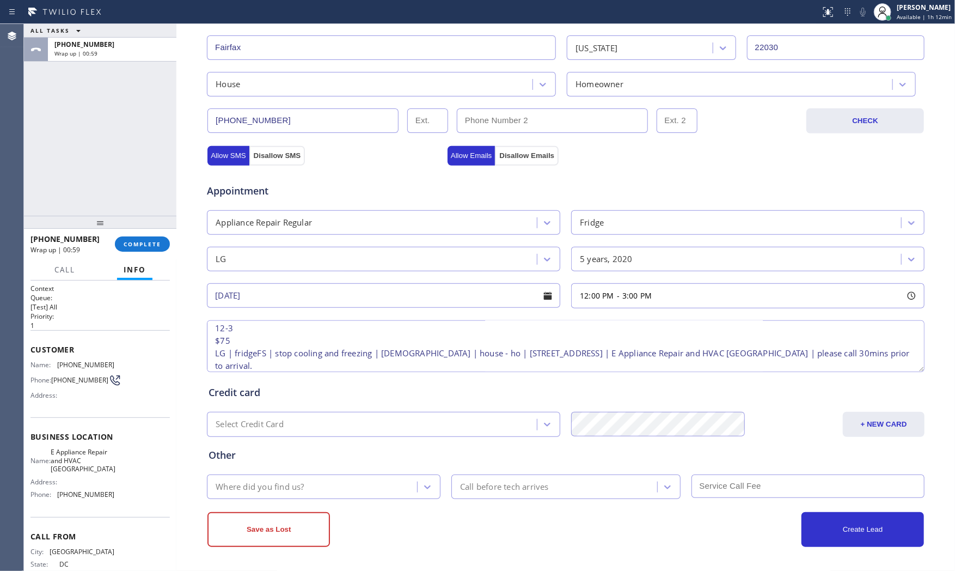
type textarea "12-3 $75 LG | fridgeFS | stop cooling and freezing | [DEMOGRAPHIC_DATA] | house…"
click at [316, 490] on div "Where did you find us?" at bounding box center [313, 486] width 207 height 19
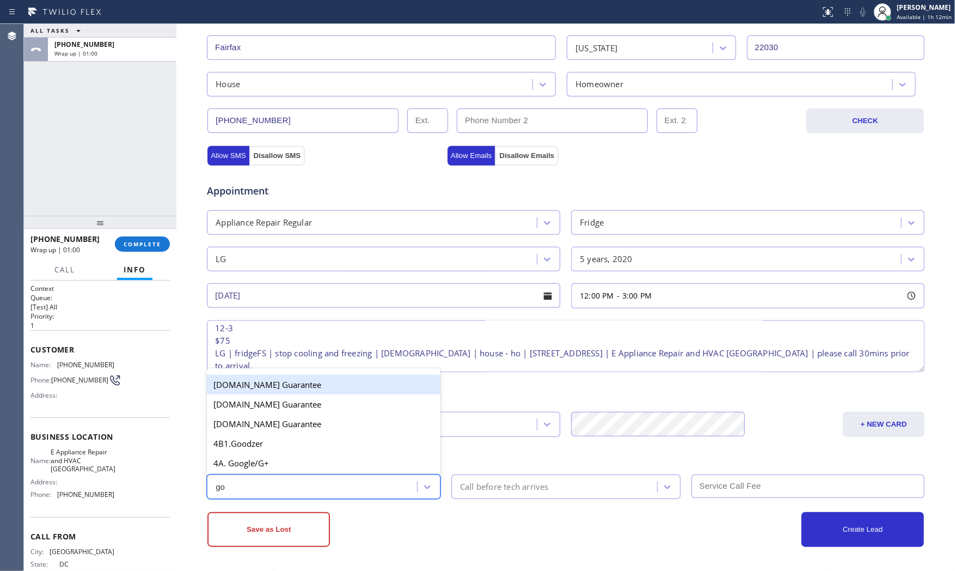
type input "goo"
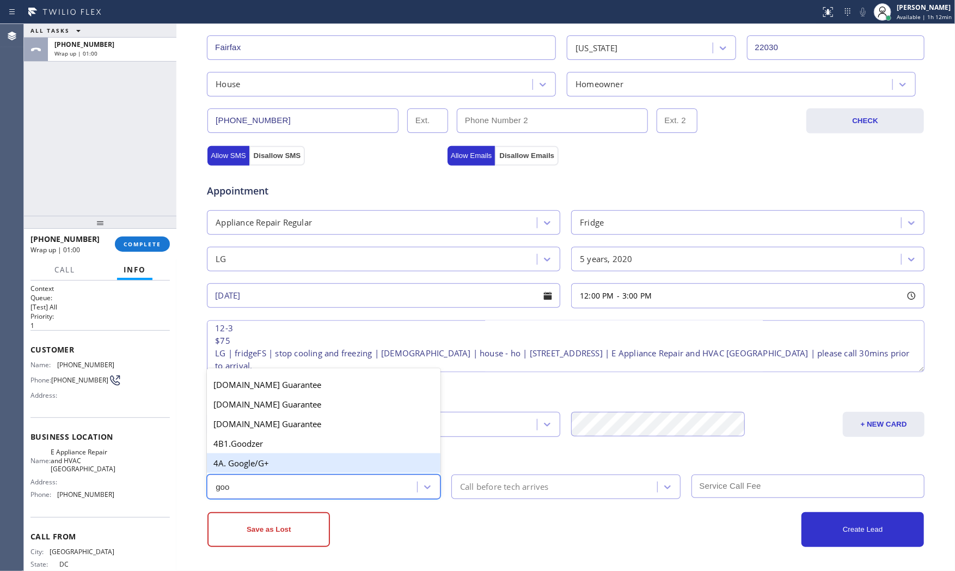
click at [310, 466] on div "4A. Google/G+" at bounding box center [324, 463] width 234 height 20
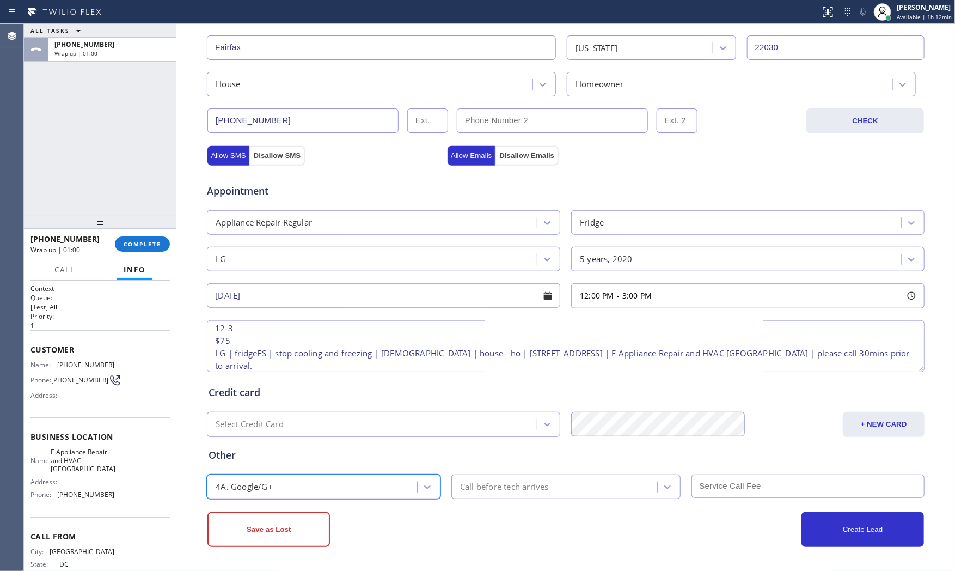
click at [546, 466] on div "Other option 4A. Google/G+, selected. 64 results available. Select is focused ,…" at bounding box center [565, 468] width 719 height 62
click at [541, 485] on div "Call before tech arrives" at bounding box center [504, 486] width 89 height 13
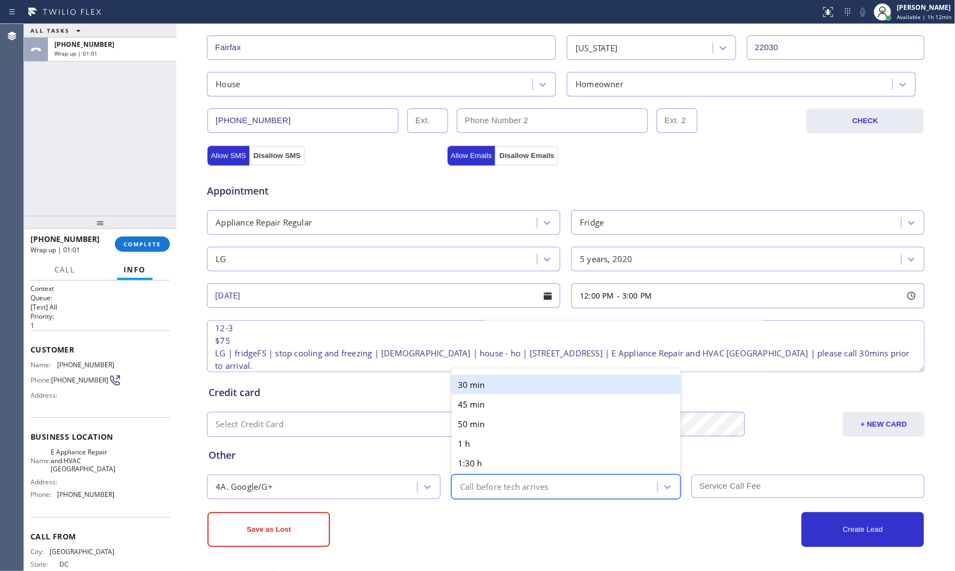
click at [492, 387] on div "30 min" at bounding box center [566, 385] width 229 height 20
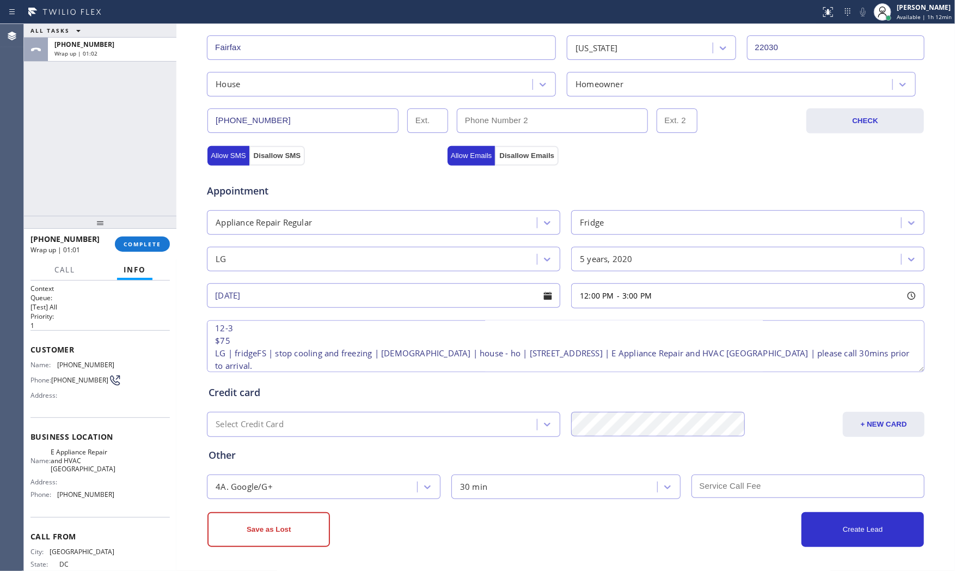
click at [692, 478] on input "text" at bounding box center [809, 485] width 234 height 23
type input "75"
click at [705, 514] on div "Create Lead" at bounding box center [745, 529] width 358 height 35
click at [860, 514] on button "Create Lead" at bounding box center [863, 529] width 123 height 35
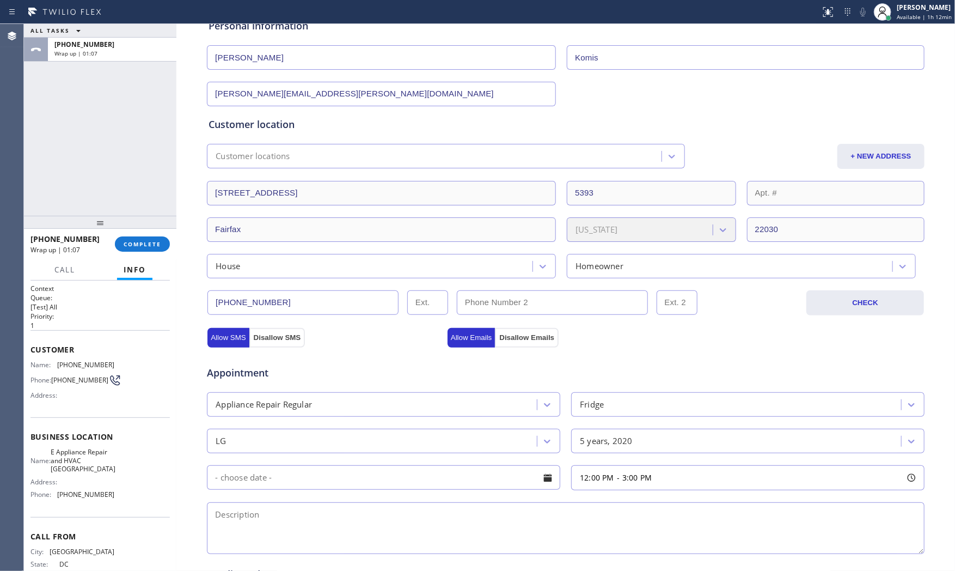
scroll to position [0, 0]
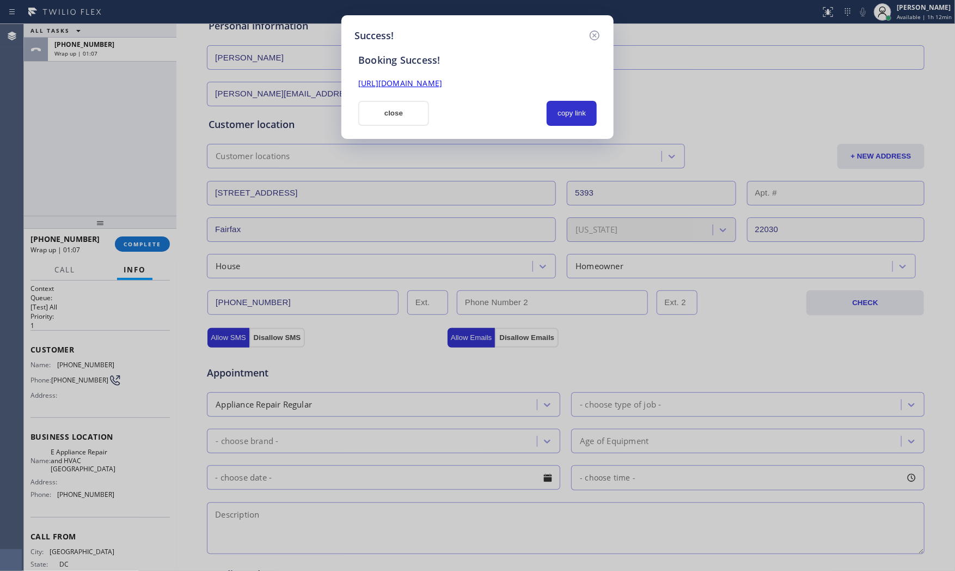
click at [591, 133] on div "Success! Booking Success! [URL][DOMAIN_NAME] close copy link" at bounding box center [478, 77] width 272 height 124
click at [580, 115] on button "copy link" at bounding box center [572, 113] width 50 height 25
click at [375, 118] on button "close" at bounding box center [393, 113] width 71 height 25
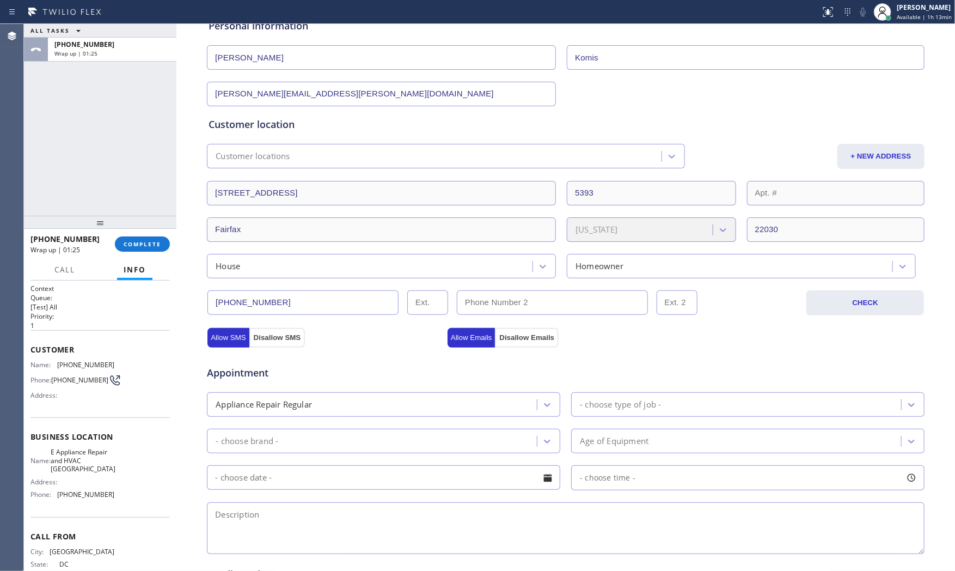
click at [123, 135] on div "ALL TASKS ALL TASKS ACTIVE TASKS TASKS IN WRAP UP [PHONE_NUMBER] Wrap up | 01:25" at bounding box center [100, 120] width 153 height 192
drag, startPoint x: 131, startPoint y: 237, endPoint x: 134, endPoint y: 247, distance: 10.3
click at [131, 240] on button "COMPLETE" at bounding box center [142, 243] width 55 height 15
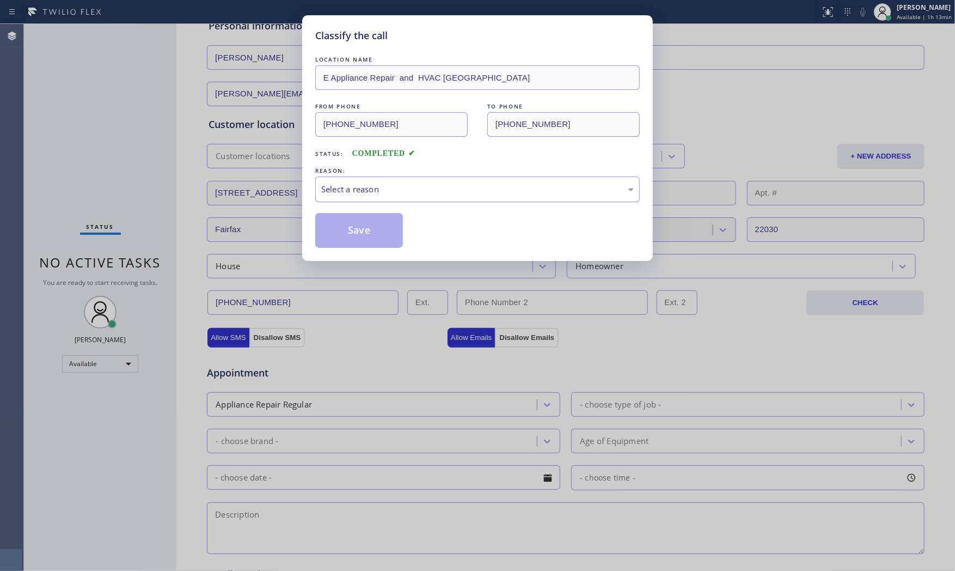
click at [352, 187] on div "Select a reason" at bounding box center [477, 189] width 313 height 13
click at [353, 221] on button "Save" at bounding box center [359, 230] width 88 height 35
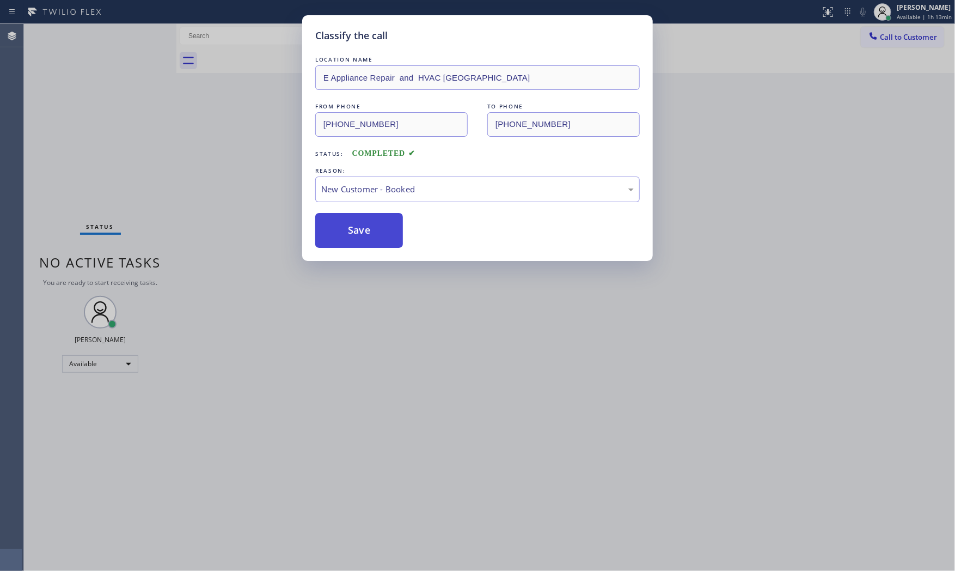
click at [353, 222] on button "Save" at bounding box center [359, 230] width 88 height 35
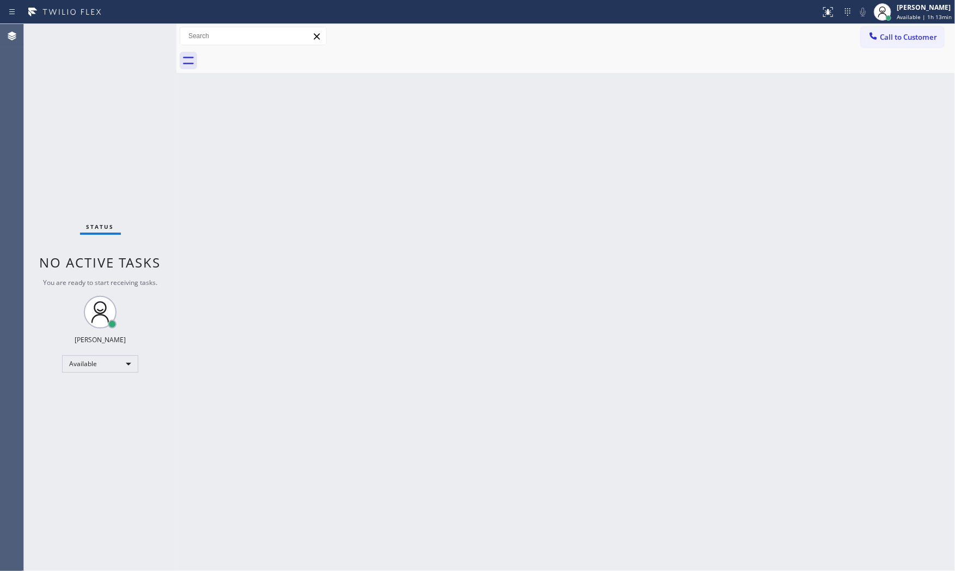
drag, startPoint x: 121, startPoint y: 106, endPoint x: 178, endPoint y: 102, distance: 56.8
click at [121, 106] on div "Status No active tasks You are ready to start receiving tasks. [PERSON_NAME] Av…" at bounding box center [100, 297] width 153 height 547
click at [860, 38] on icon at bounding box center [873, 36] width 11 height 11
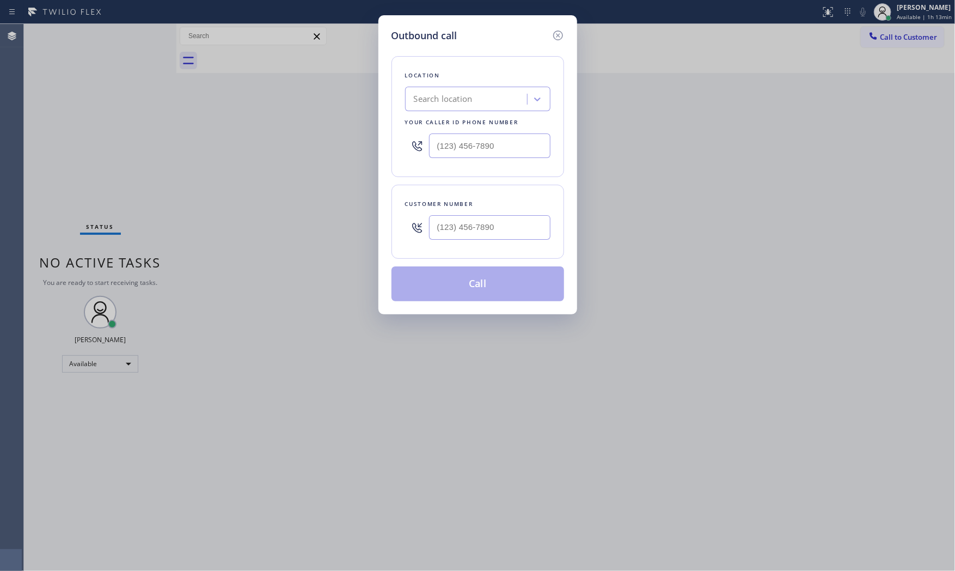
click at [456, 106] on div "Search location" at bounding box center [468, 99] width 119 height 19
type input "%"
type input "5 Star Appliance Repair"
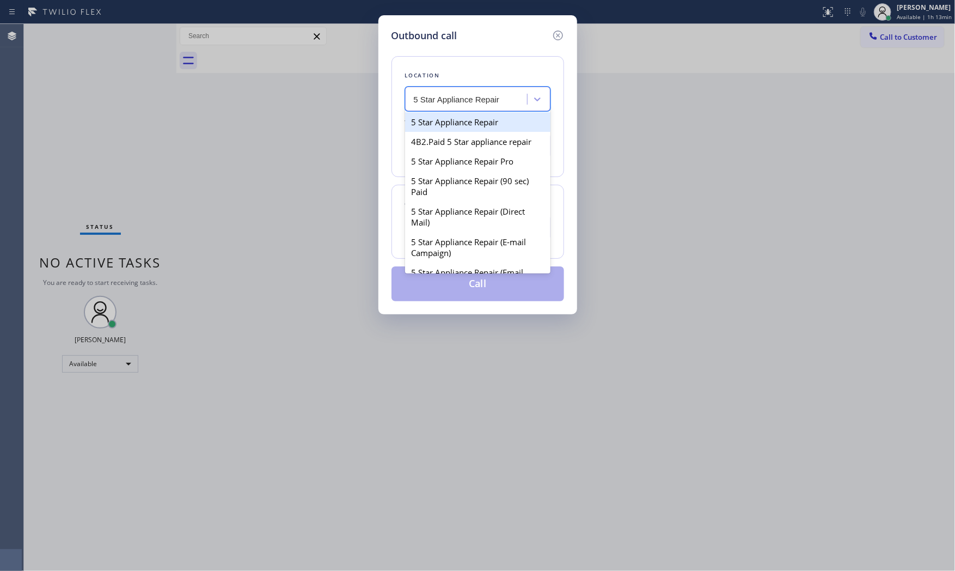
click at [453, 123] on div "5 Star Appliance Repair" at bounding box center [477, 122] width 145 height 20
type input "[PHONE_NUMBER]"
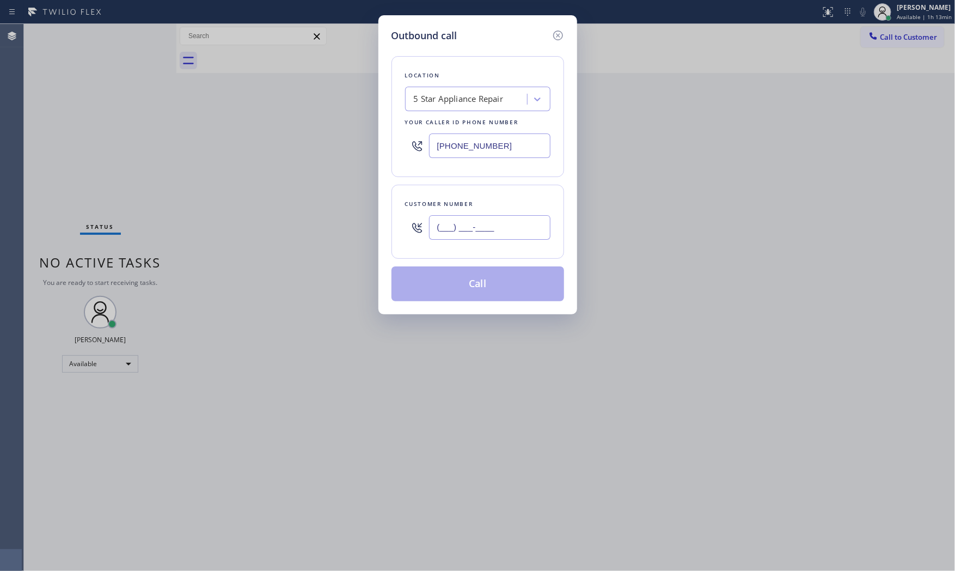
click at [500, 224] on input "(___) ___-____" at bounding box center [489, 227] width 121 height 25
paste input "773) 417-5706"
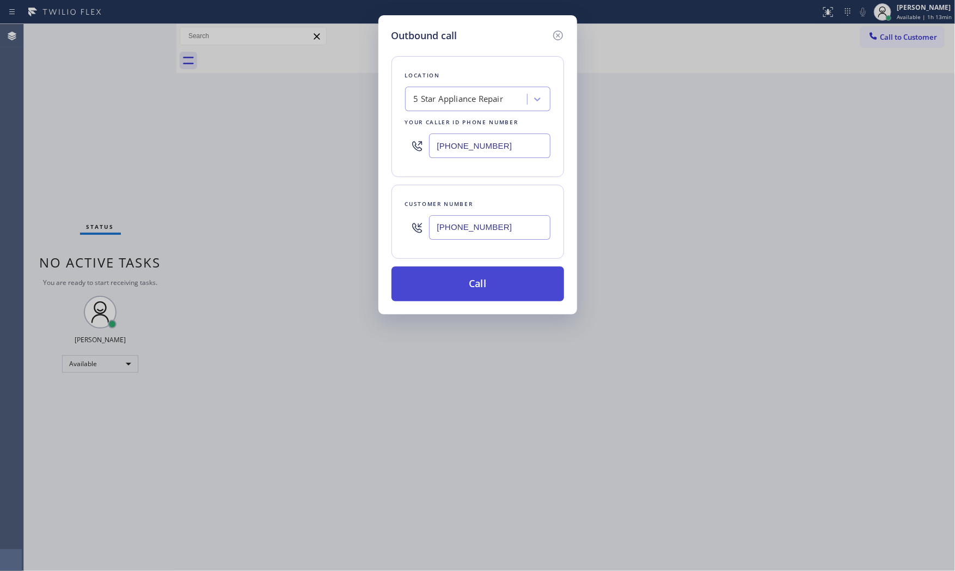
type input "[PHONE_NUMBER]"
click at [478, 290] on button "Call" at bounding box center [478, 283] width 173 height 35
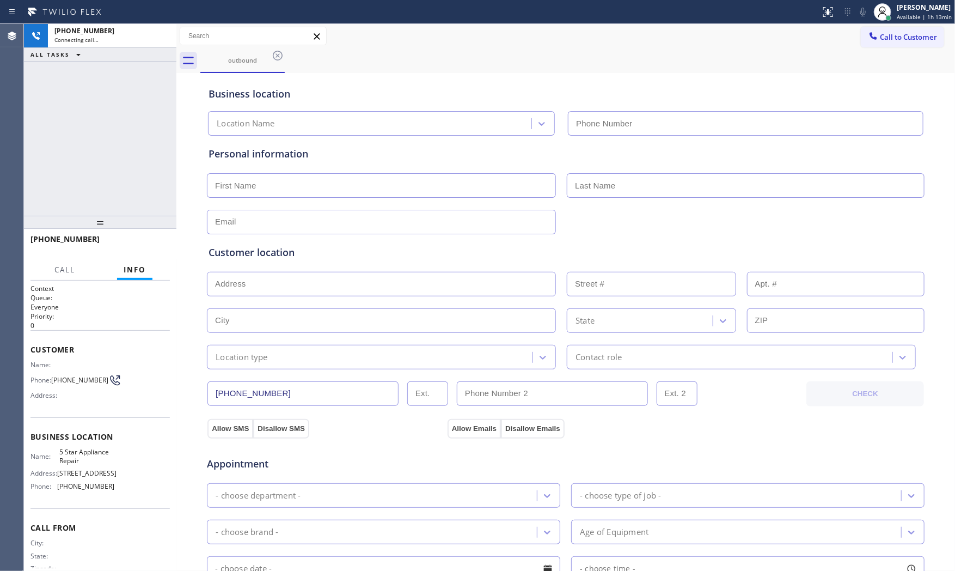
type input "[PHONE_NUMBER]"
click at [126, 133] on div "[PHONE_NUMBER] Connecting call… ALL TASKS ALL TASKS ACTIVE TASKS TASKS IN WRAP …" at bounding box center [100, 120] width 153 height 192
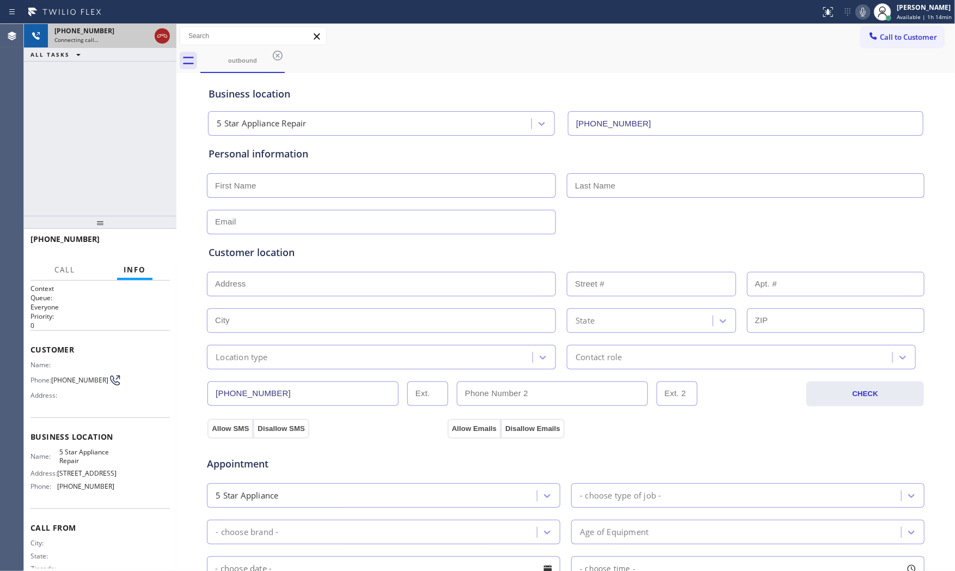
click at [159, 39] on icon at bounding box center [162, 35] width 13 height 13
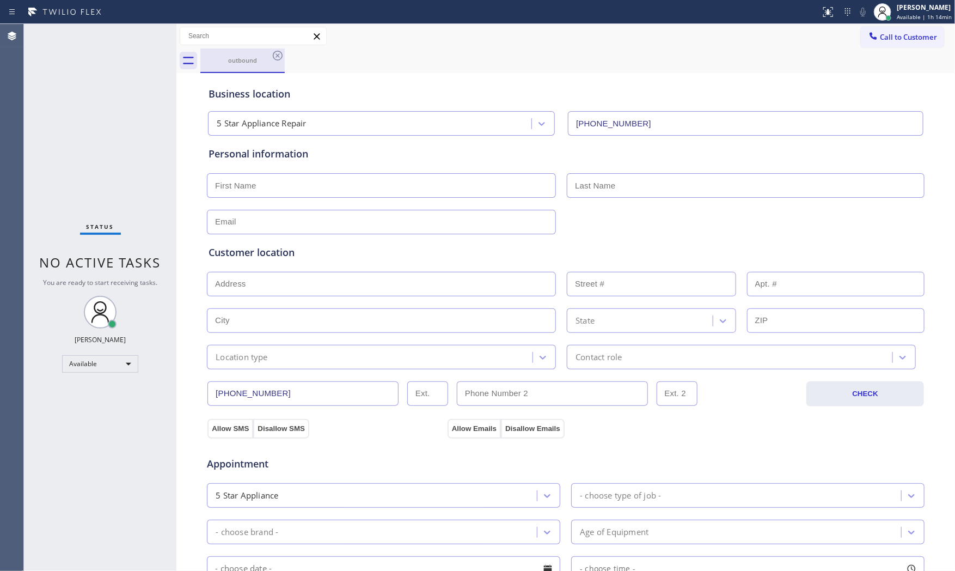
click at [267, 56] on div "outbound" at bounding box center [243, 60] width 82 height 8
click at [277, 54] on icon at bounding box center [278, 56] width 10 height 10
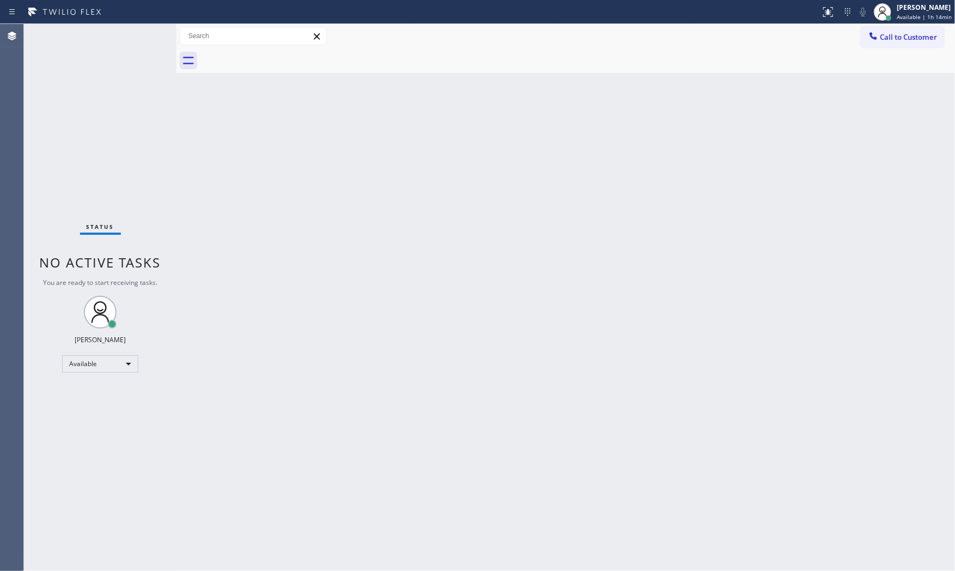
click at [860, 40] on span "Call to Customer" at bounding box center [908, 37] width 57 height 10
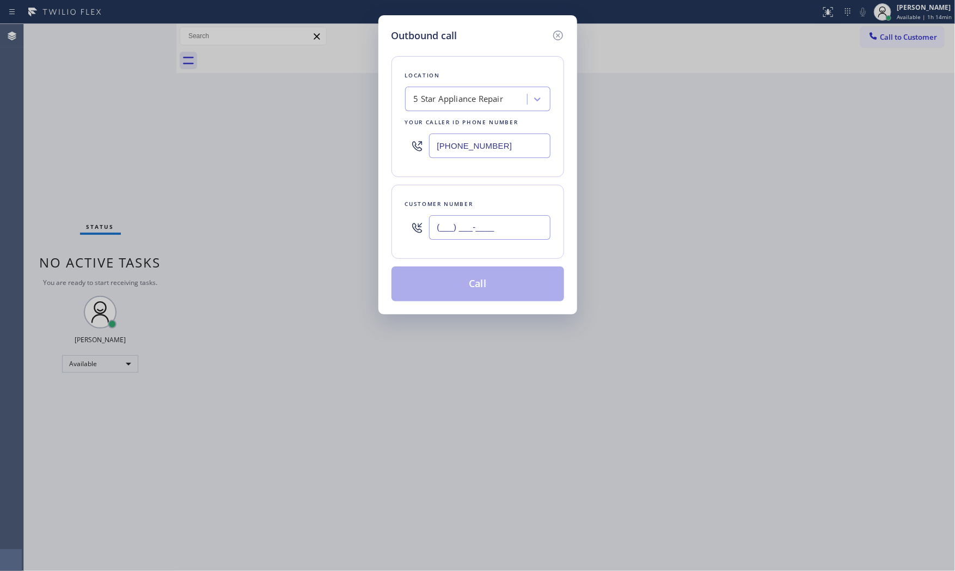
click at [508, 227] on input "(___) ___-____" at bounding box center [489, 227] width 121 height 25
paste input "646) 685-4341"
type input "[PHONE_NUMBER]"
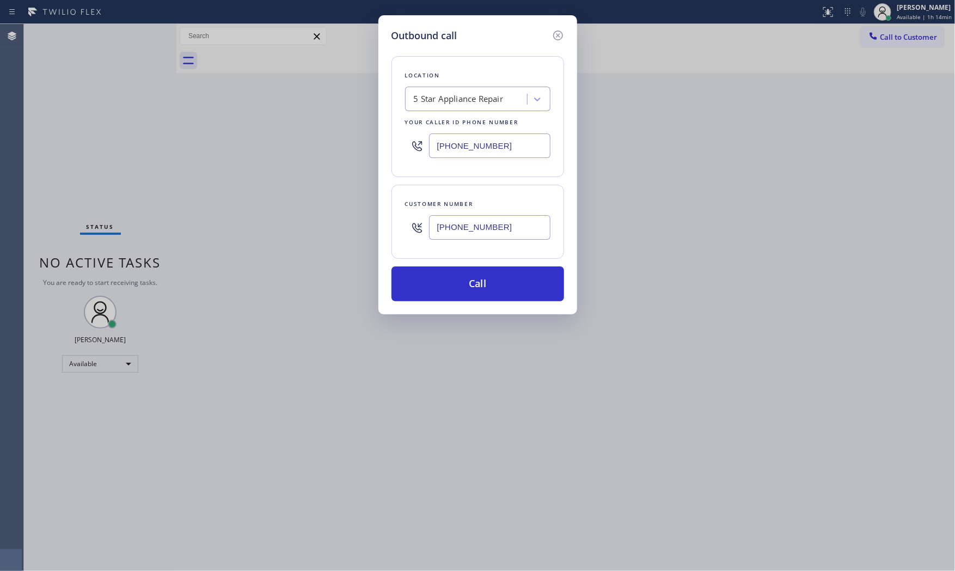
click at [469, 145] on input "[PHONE_NUMBER]" at bounding box center [489, 145] width 121 height 25
paste input "281) 957-3980"
type input "[PHONE_NUMBER]"
click at [481, 285] on button "Call" at bounding box center [478, 283] width 173 height 35
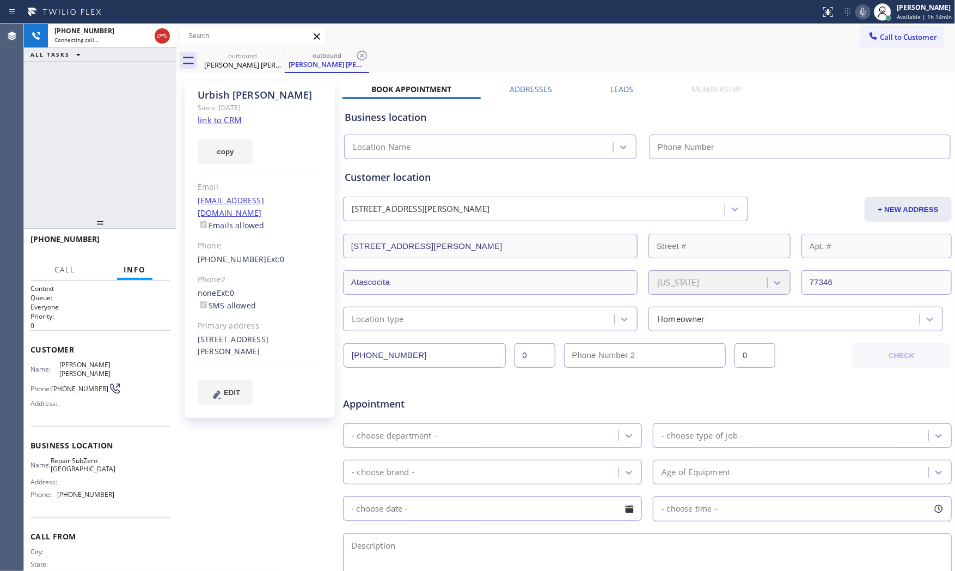
click at [109, 175] on div "[PHONE_NUMBER] Connecting call… ALL TASKS ALL TASKS ACTIVE TASKS TASKS IN WRAP …" at bounding box center [100, 120] width 153 height 192
type input "[PHONE_NUMBER]"
click at [860, 7] on icon at bounding box center [863, 11] width 13 height 13
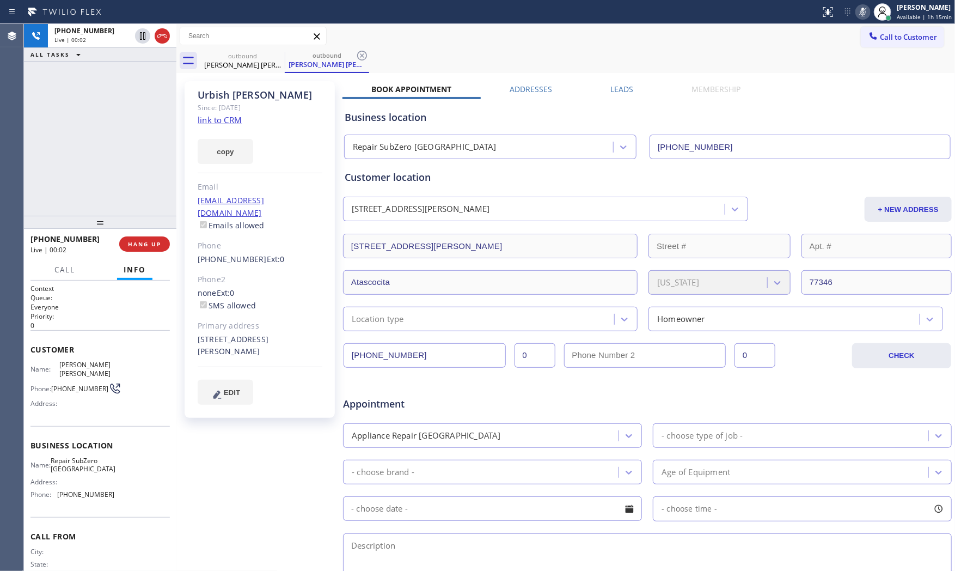
click at [858, 11] on icon at bounding box center [863, 11] width 13 height 13
click at [860, 11] on icon at bounding box center [863, 12] width 5 height 9
click at [155, 239] on button "HANG UP" at bounding box center [144, 243] width 51 height 15
click at [157, 246] on span "HANG UP" at bounding box center [144, 244] width 33 height 8
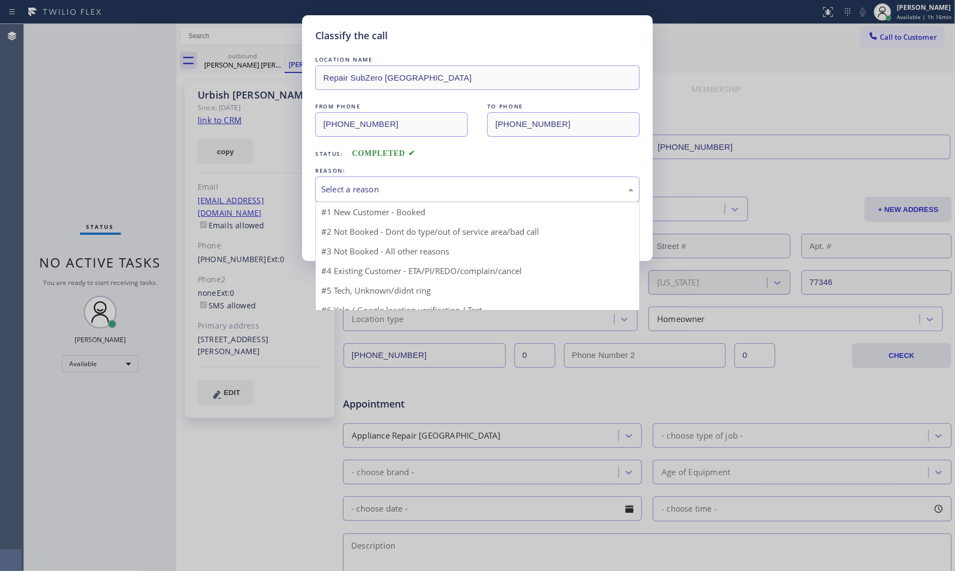
click at [434, 190] on div "Select a reason" at bounding box center [477, 189] width 313 height 13
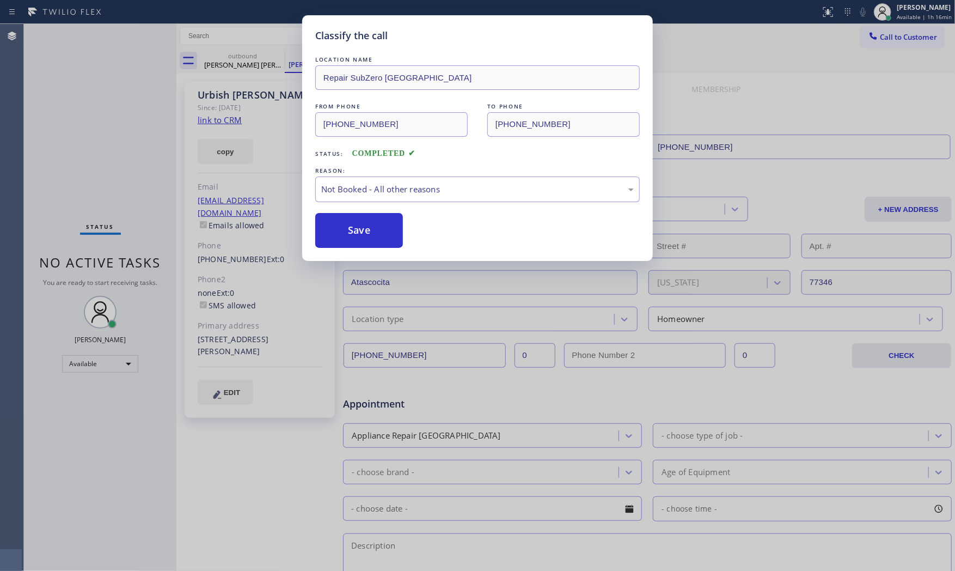
click at [389, 233] on button "Save" at bounding box center [359, 230] width 88 height 35
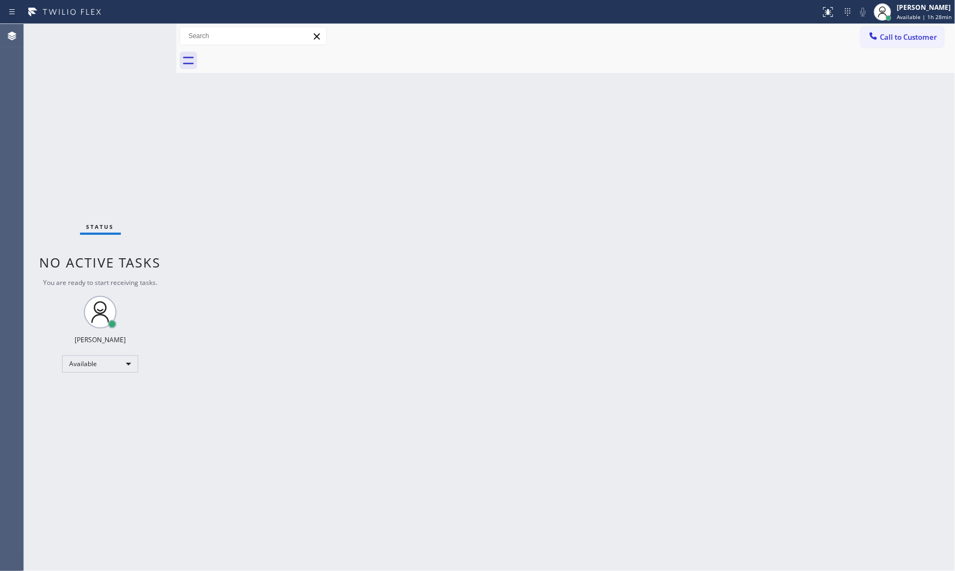
click at [110, 36] on div "Status No active tasks You are ready to start receiving tasks. [PERSON_NAME] Av…" at bounding box center [100, 297] width 153 height 547
click at [143, 8] on div at bounding box center [410, 11] width 812 height 17
click at [127, 45] on div "Status No active tasks You are ready to start receiving tasks. [PERSON_NAME] Av…" at bounding box center [100, 297] width 153 height 547
click at [128, 44] on div "Status No active tasks You are ready to start receiving tasks. [PERSON_NAME] Av…" at bounding box center [100, 297] width 153 height 547
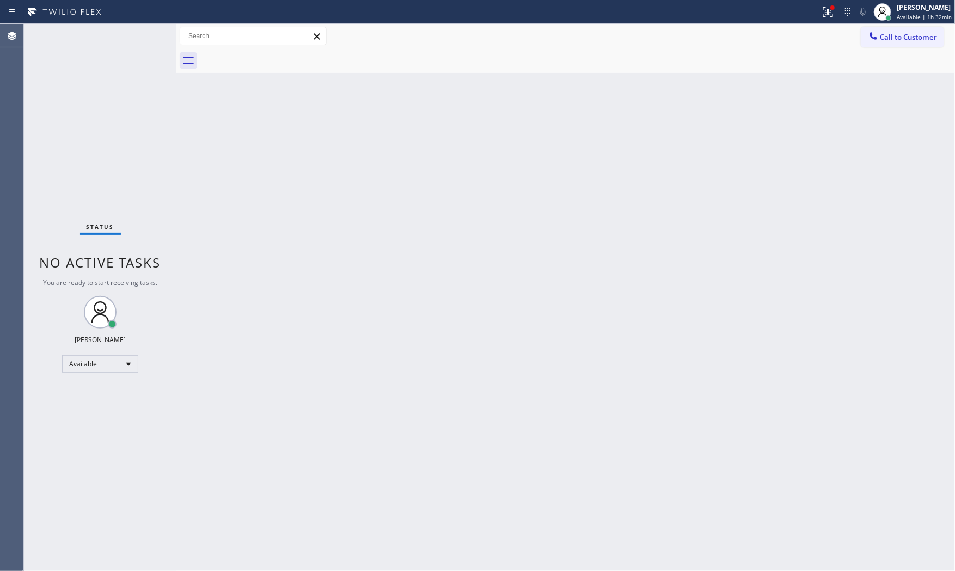
click at [128, 44] on div "Status No active tasks You are ready to start receiving tasks. [PERSON_NAME] Av…" at bounding box center [100, 297] width 153 height 547
drag, startPoint x: 142, startPoint y: 31, endPoint x: 141, endPoint y: 38, distance: 7.8
click at [142, 34] on div "Status No active tasks You are ready to start receiving tasks. [PERSON_NAME] Av…" at bounding box center [100, 297] width 153 height 547
click at [141, 38] on div "Status No active tasks You are ready to start receiving tasks. [PERSON_NAME] Av…" at bounding box center [100, 297] width 153 height 547
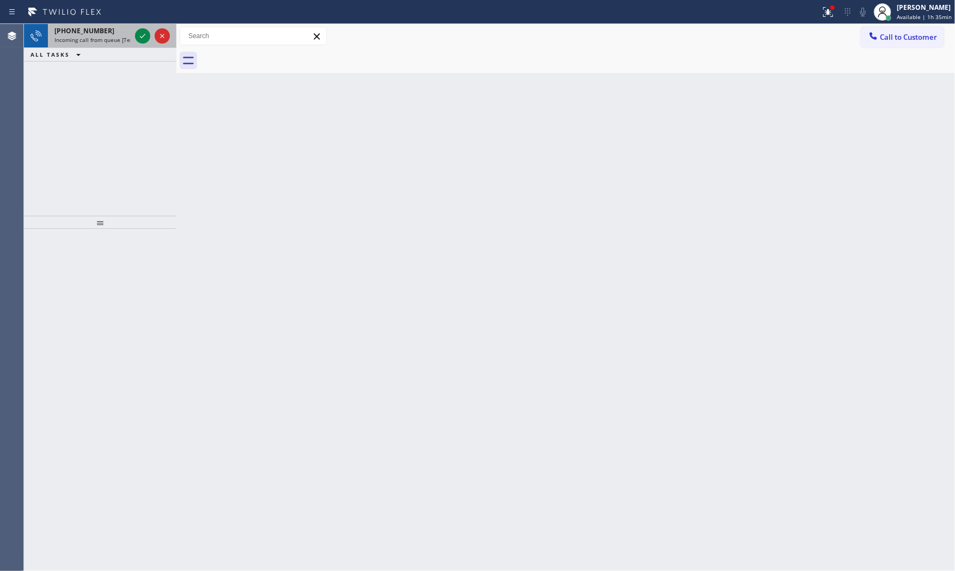
click at [151, 41] on div at bounding box center [152, 36] width 39 height 24
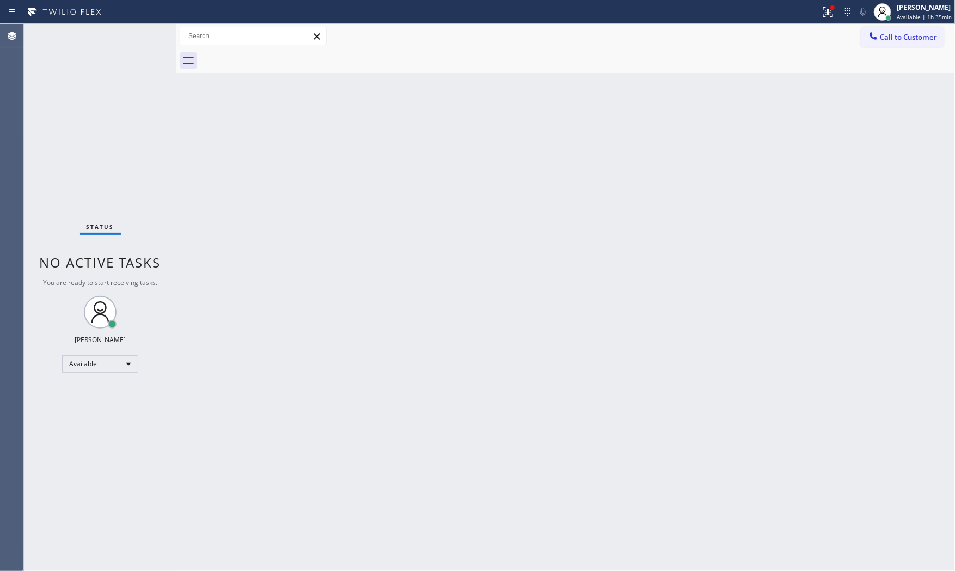
click at [139, 38] on div "Status No active tasks You are ready to start receiving tasks. [PERSON_NAME] Av…" at bounding box center [100, 297] width 153 height 547
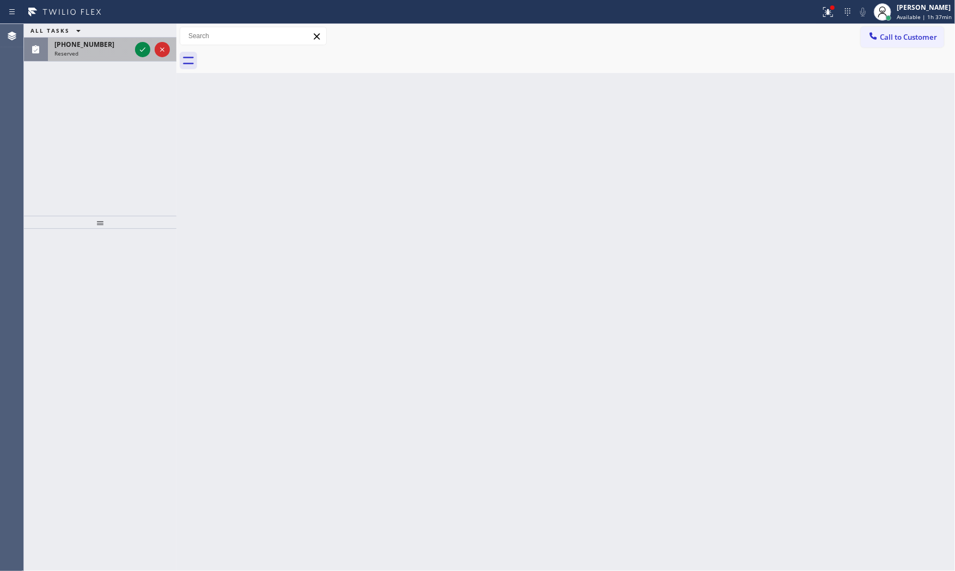
click at [136, 59] on div at bounding box center [152, 50] width 39 height 24
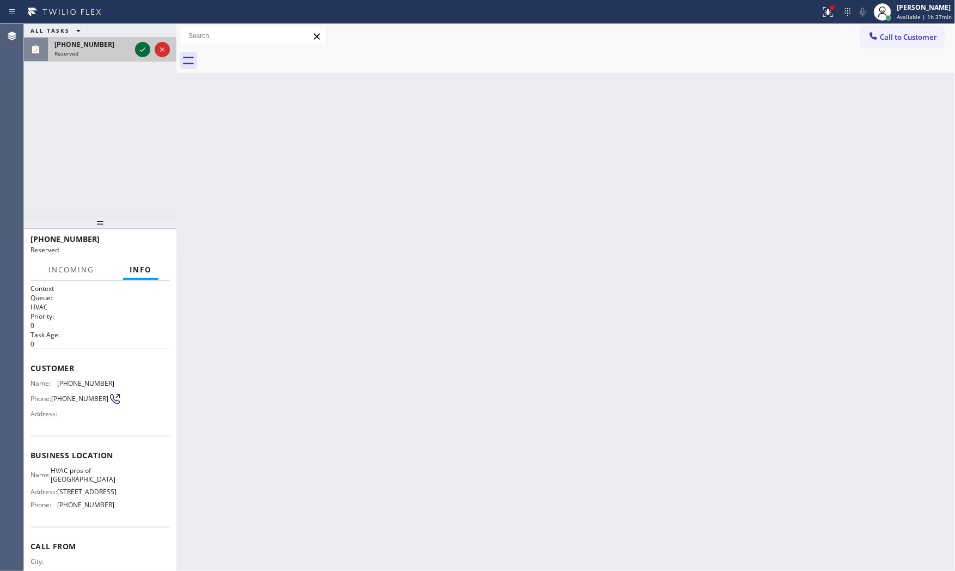
click at [143, 52] on icon at bounding box center [142, 49] width 13 height 13
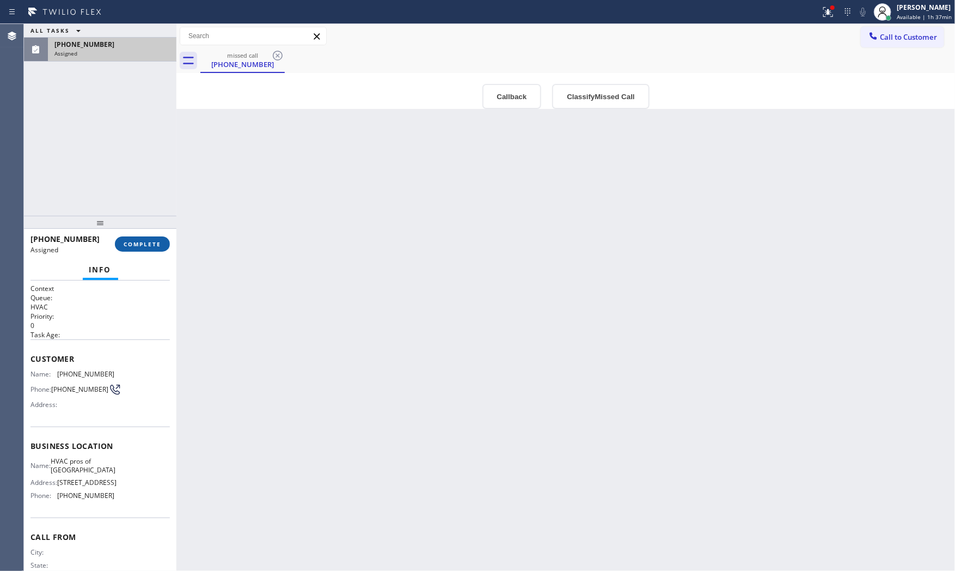
click at [159, 249] on button "COMPLETE" at bounding box center [142, 243] width 55 height 15
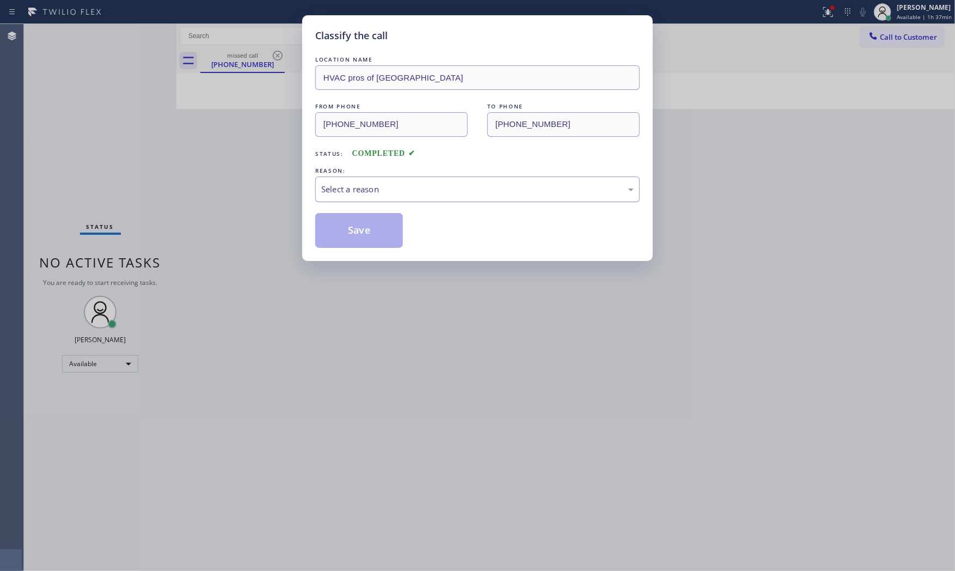
click at [351, 192] on div "Select a reason" at bounding box center [477, 189] width 313 height 13
click at [342, 222] on button "Save" at bounding box center [359, 230] width 88 height 35
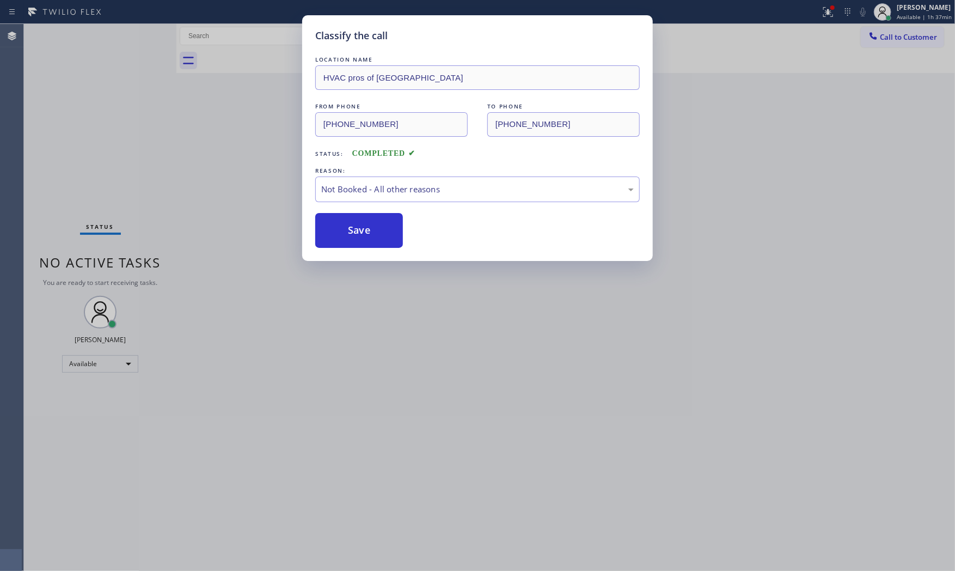
click at [342, 222] on button "Save" at bounding box center [359, 230] width 88 height 35
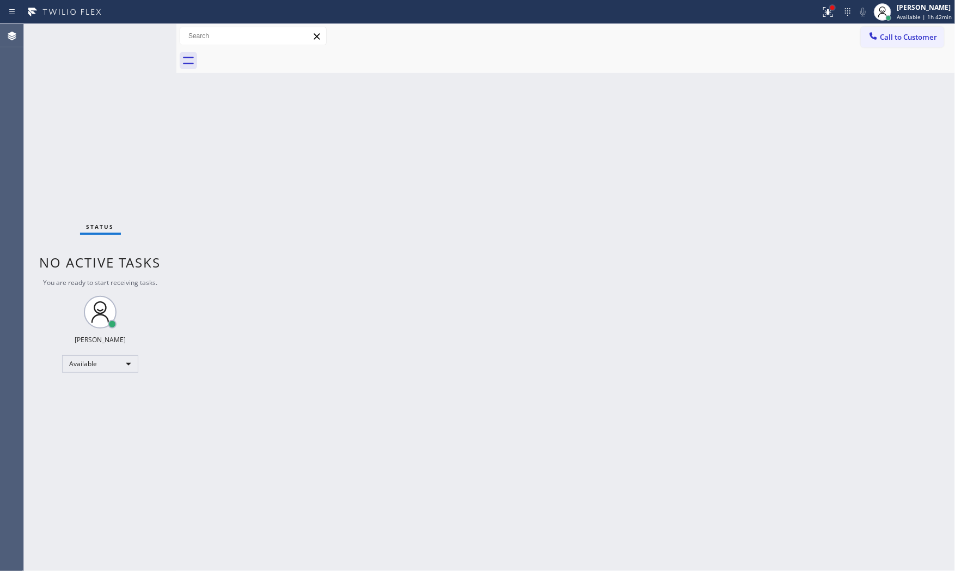
click at [830, 9] on div at bounding box center [833, 7] width 7 height 7
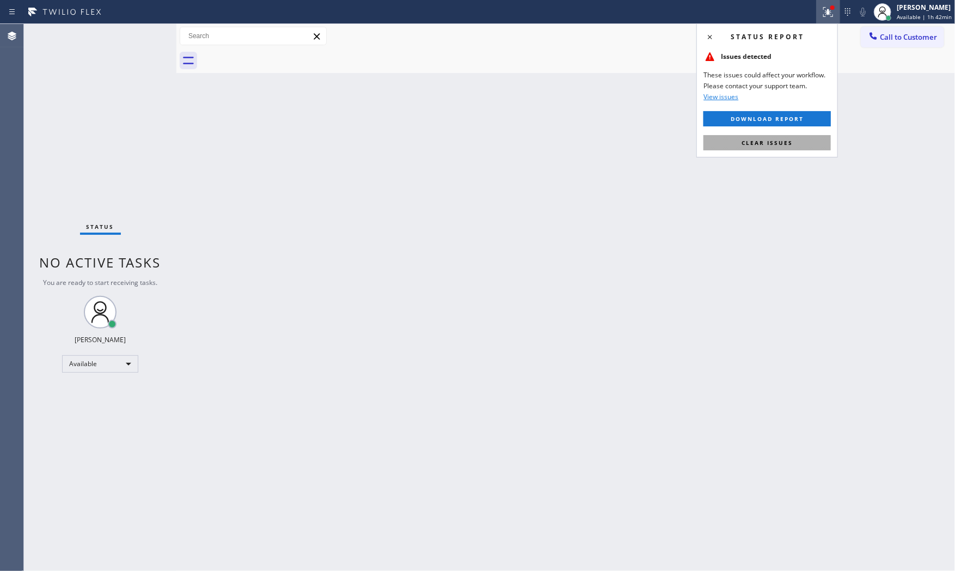
click at [821, 141] on button "Clear issues" at bounding box center [767, 142] width 127 height 15
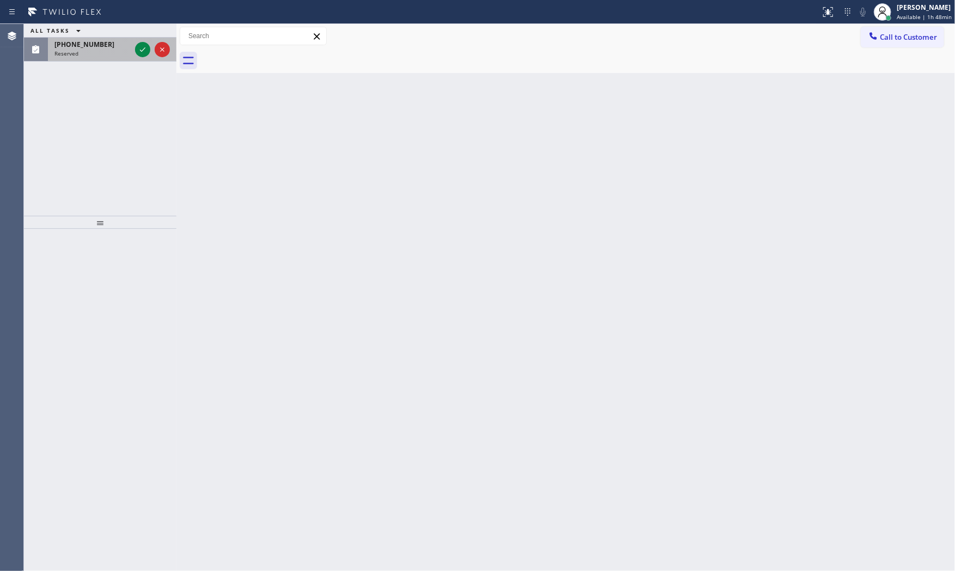
click at [151, 56] on div at bounding box center [152, 50] width 39 height 24
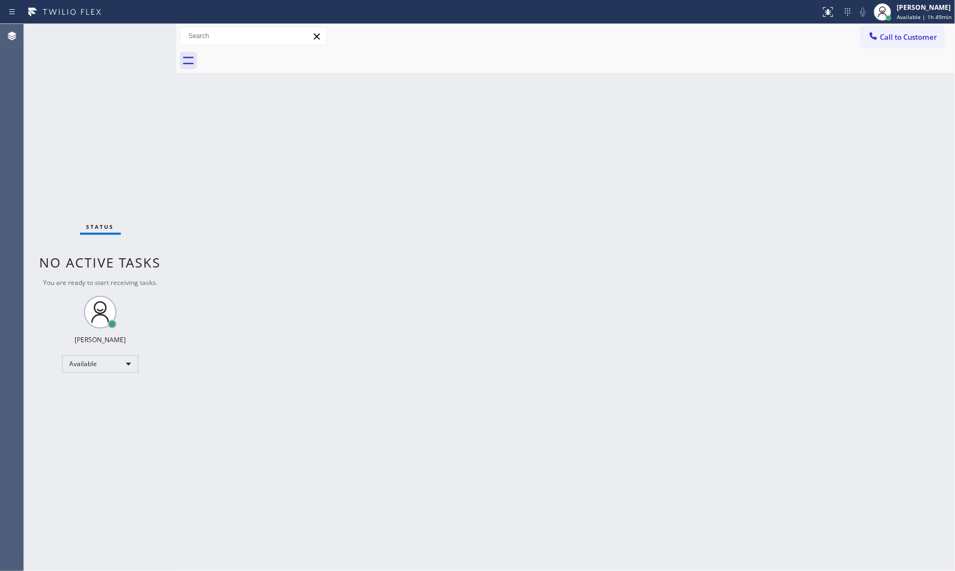
click at [485, 514] on div "Back to Dashboard Change Sender ID Customers Technicians Select a contact Outbo…" at bounding box center [565, 297] width 779 height 547
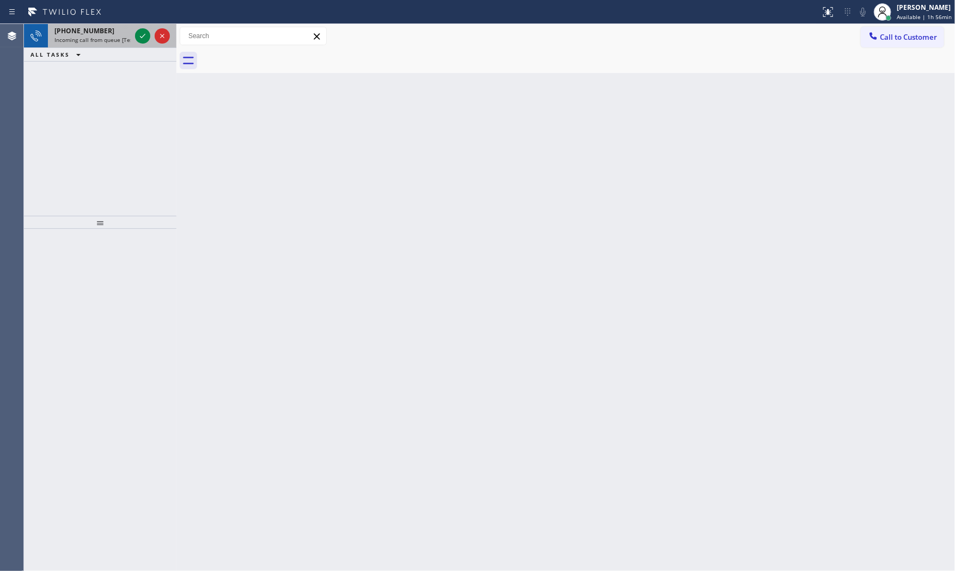
click at [76, 34] on span "[PHONE_NUMBER]" at bounding box center [84, 30] width 60 height 9
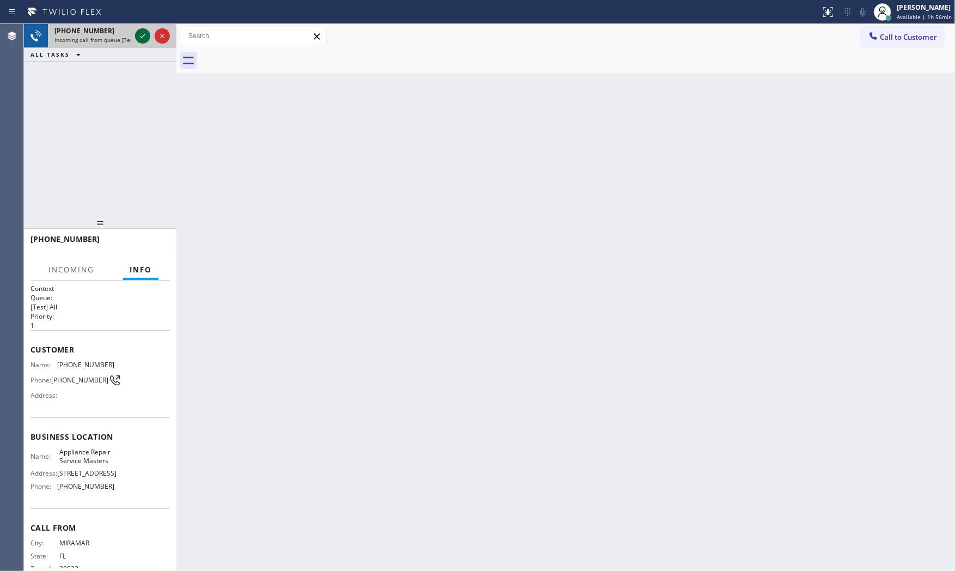
click at [145, 36] on icon at bounding box center [142, 35] width 13 height 13
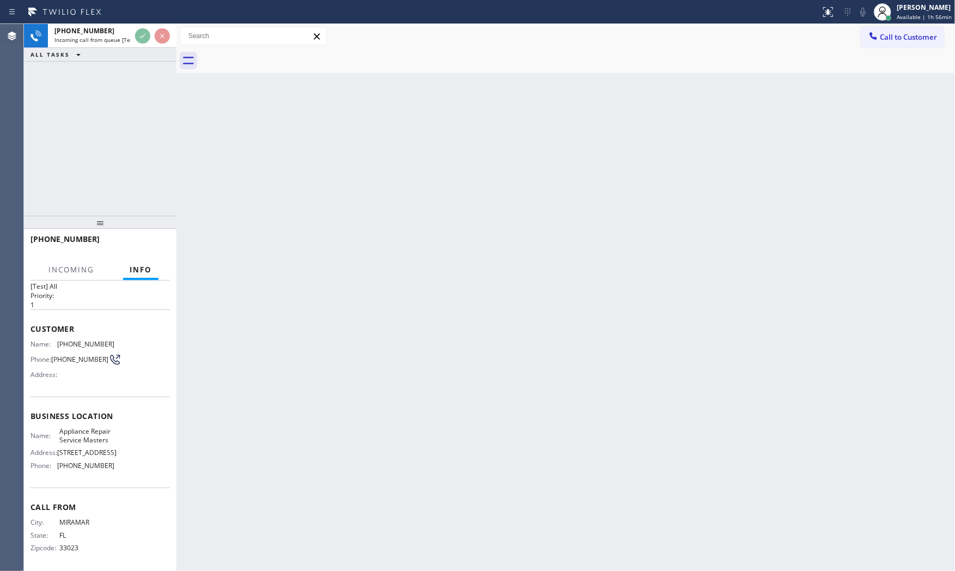
scroll to position [42, 0]
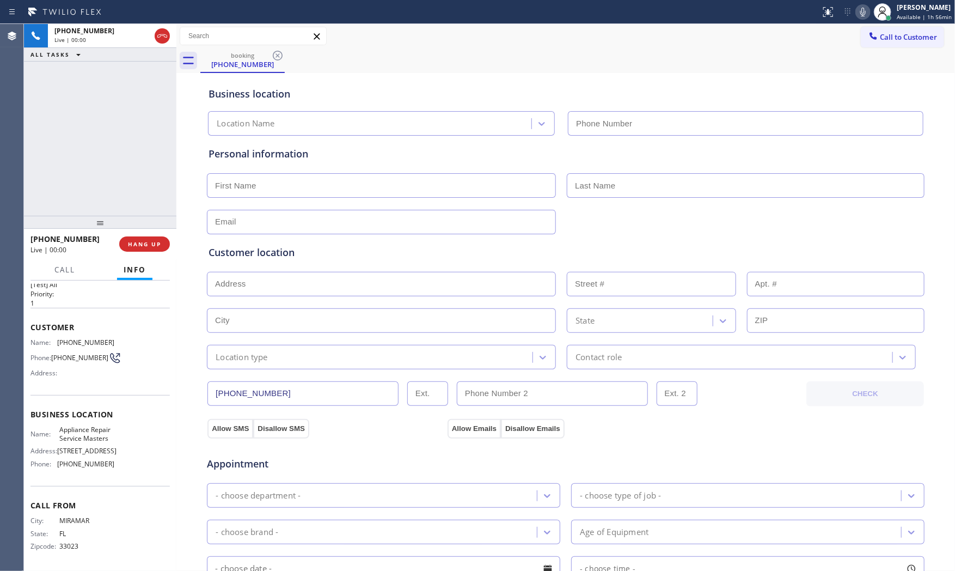
type input "[PHONE_NUMBER]"
click at [860, 13] on icon at bounding box center [863, 11] width 13 height 13
click at [857, 15] on icon at bounding box center [863, 11] width 13 height 13
click at [860, 7] on icon at bounding box center [863, 11] width 13 height 13
click at [860, 14] on icon at bounding box center [863, 11] width 13 height 13
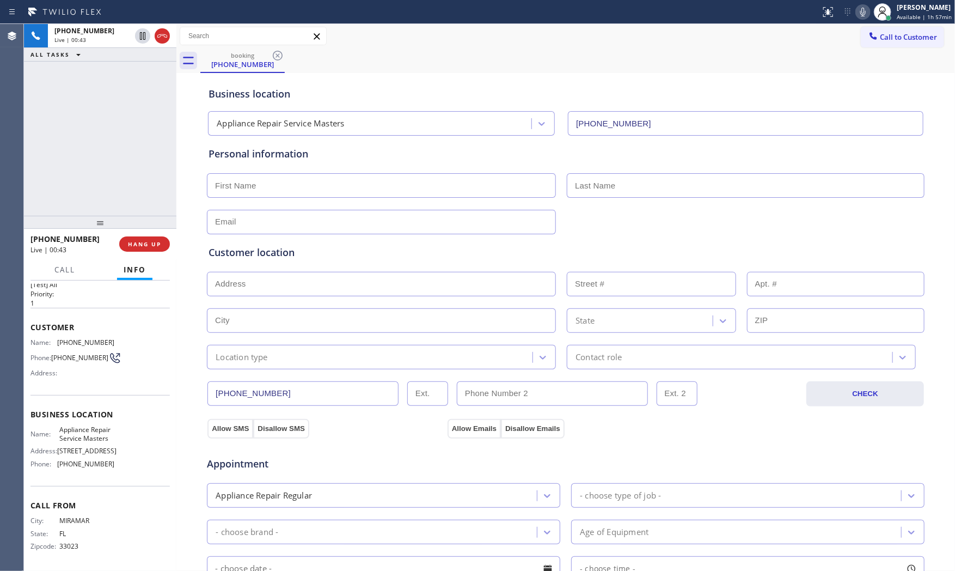
click at [860, 8] on icon at bounding box center [863, 11] width 13 height 13
click at [860, 11] on icon at bounding box center [863, 11] width 13 height 13
click at [860, 12] on icon at bounding box center [863, 12] width 5 height 9
click at [254, 193] on input "text" at bounding box center [381, 185] width 349 height 25
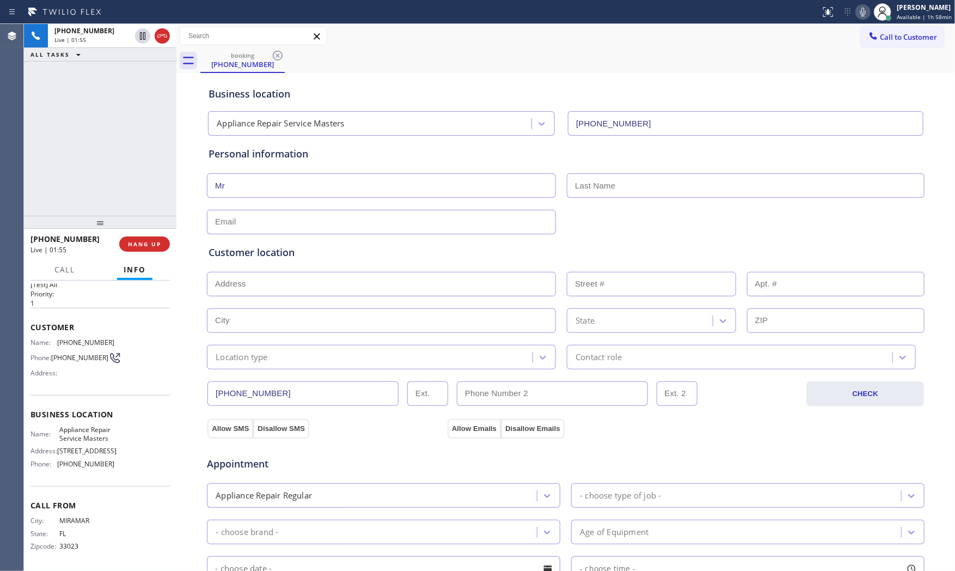
type input "Mr"
type input "..."
click at [288, 220] on input "text" at bounding box center [381, 222] width 349 height 25
type input "[EMAIL_ADDRESS][DOMAIN_NAME]"
paste input "[GEOGRAPHIC_DATA]"
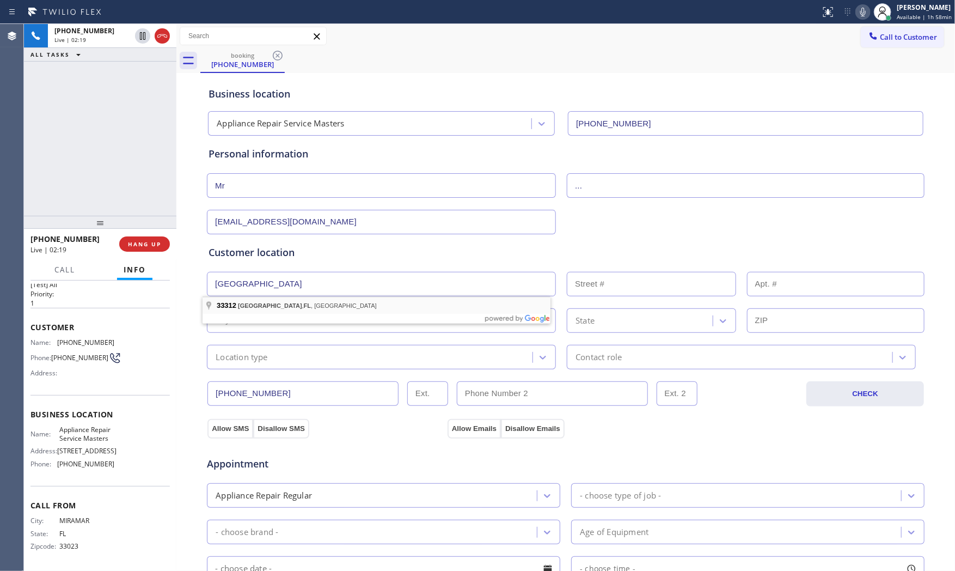
type input "[GEOGRAPHIC_DATA], [GEOGRAPHIC_DATA]"
type input "Davie"
type input "33312"
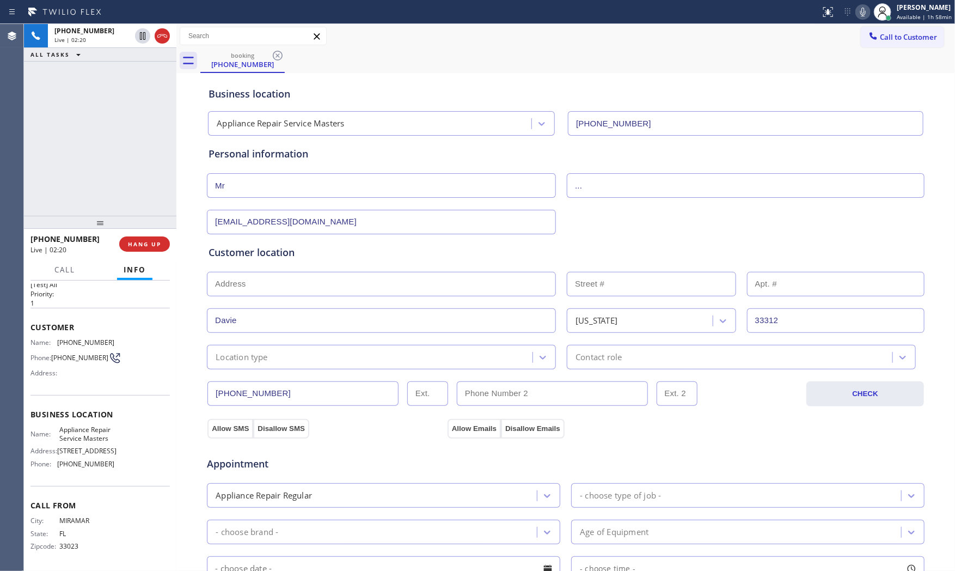
click at [284, 357] on div "Location type" at bounding box center [371, 357] width 322 height 19
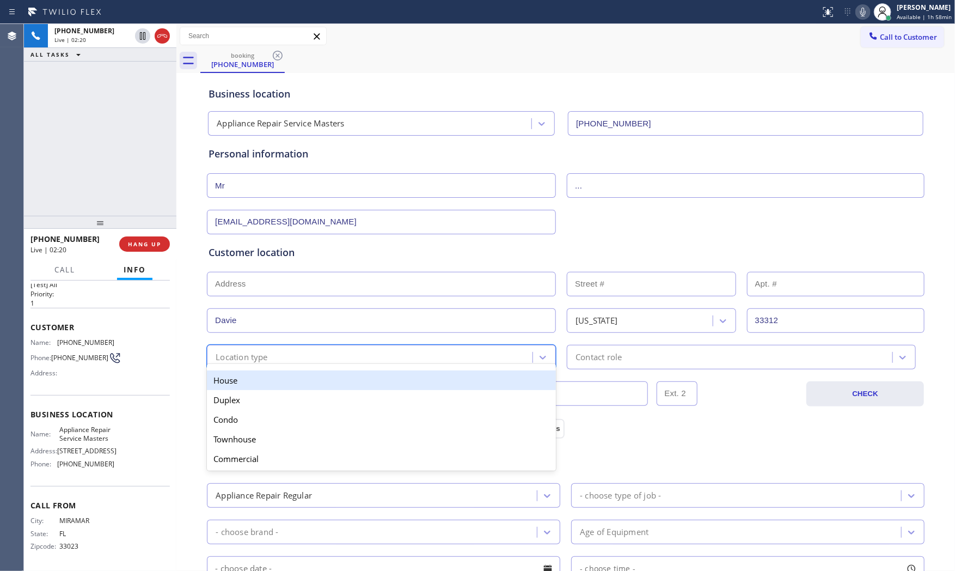
drag, startPoint x: 275, startPoint y: 377, endPoint x: 313, endPoint y: 375, distance: 37.6
click at [281, 377] on div "House" at bounding box center [381, 380] width 349 height 20
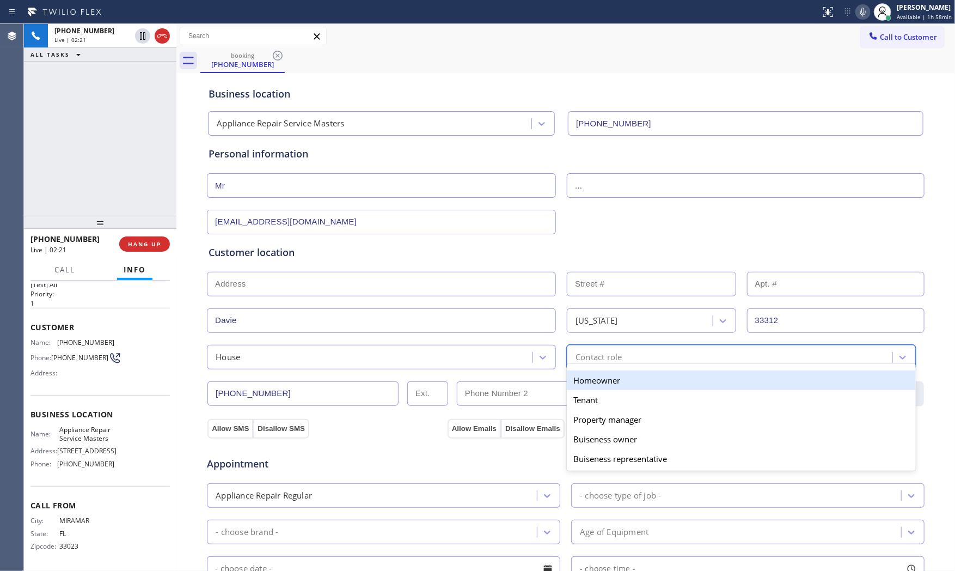
click at [613, 357] on div "Contact role" at bounding box center [599, 357] width 46 height 13
click at [596, 382] on div "Homeowner" at bounding box center [741, 380] width 349 height 20
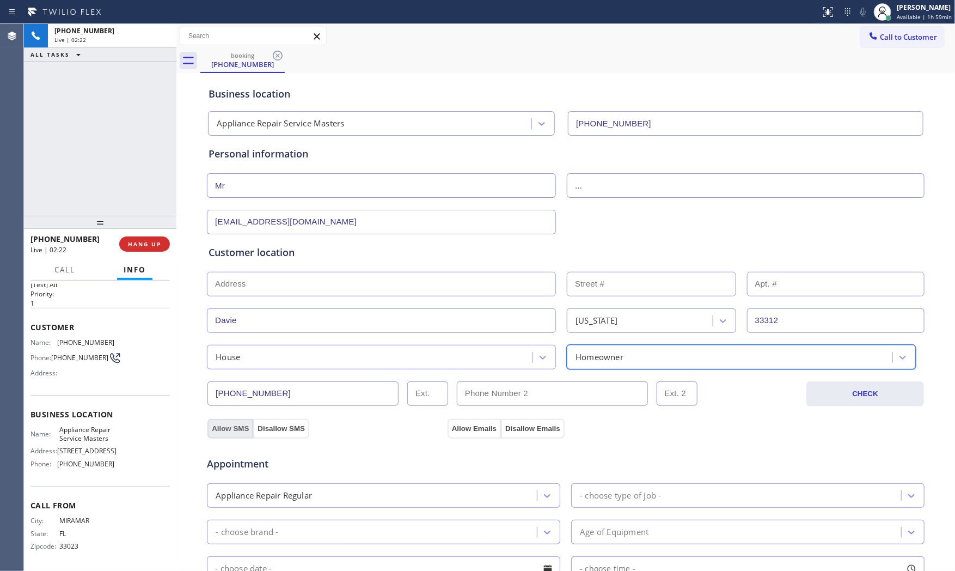
click at [233, 427] on button "Allow SMS" at bounding box center [231, 429] width 46 height 20
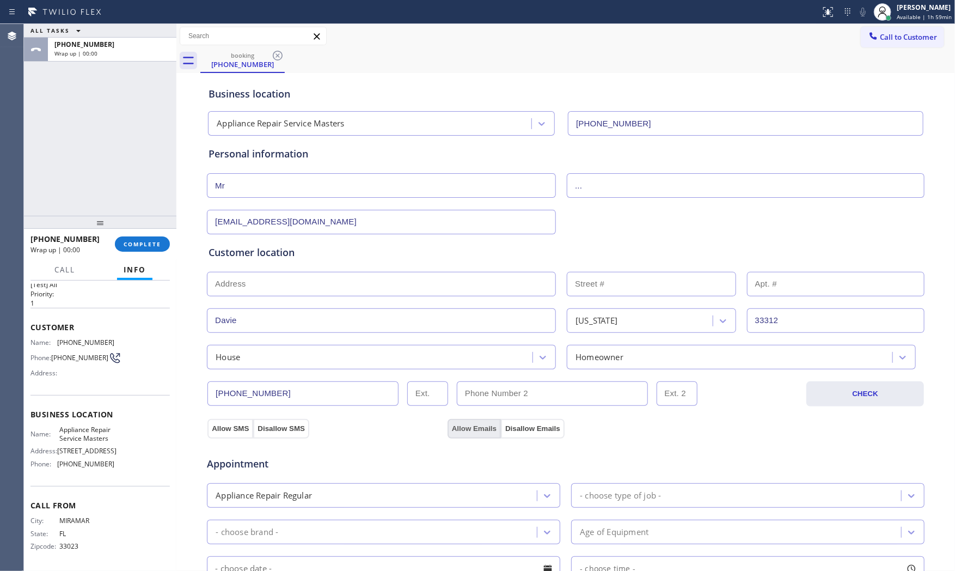
click at [464, 425] on button "Allow Emails" at bounding box center [474, 429] width 53 height 20
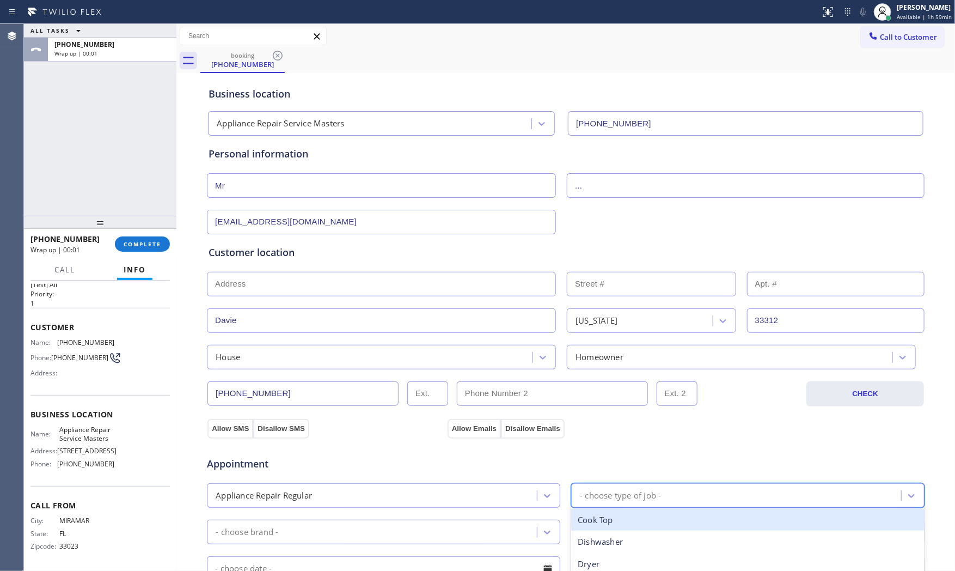
click at [604, 489] on div "- choose type of job -" at bounding box center [738, 495] width 327 height 19
type input "was"
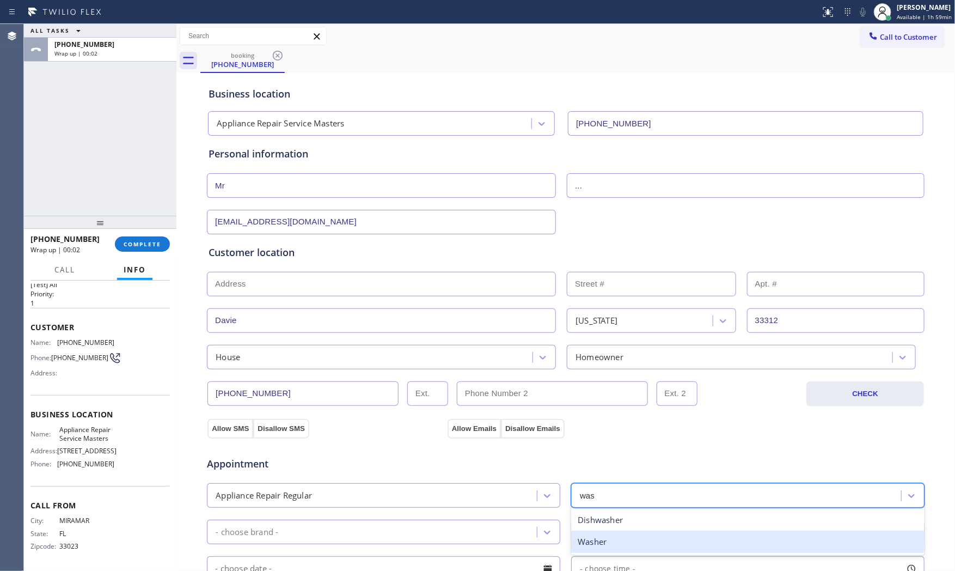
drag, startPoint x: 605, startPoint y: 540, endPoint x: 586, endPoint y: 537, distance: 19.3
click at [603, 514] on div "Washer" at bounding box center [748, 542] width 354 height 22
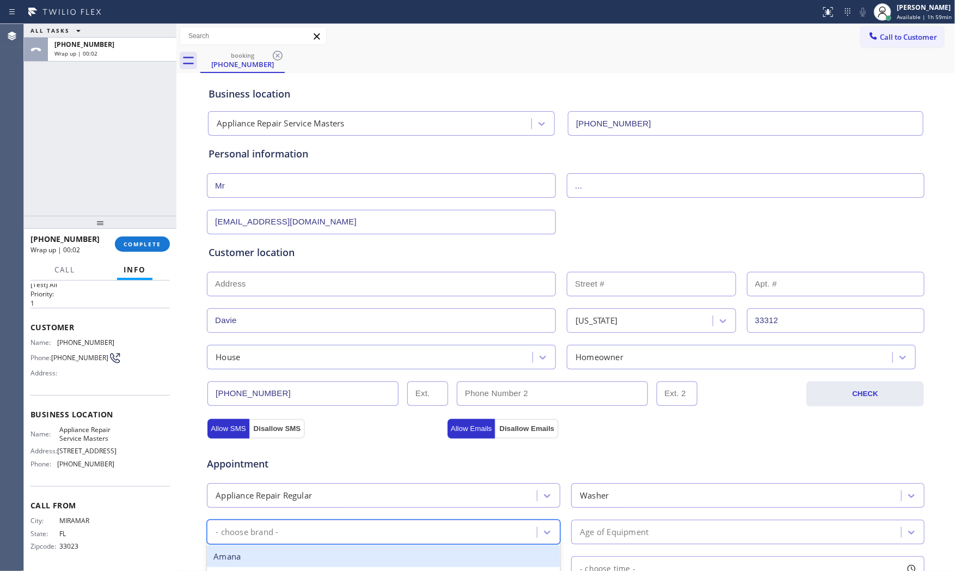
click at [404, 514] on div "- choose brand -" at bounding box center [373, 531] width 327 height 19
type input "ele"
click at [367, 514] on div "Electrolux" at bounding box center [384, 556] width 354 height 22
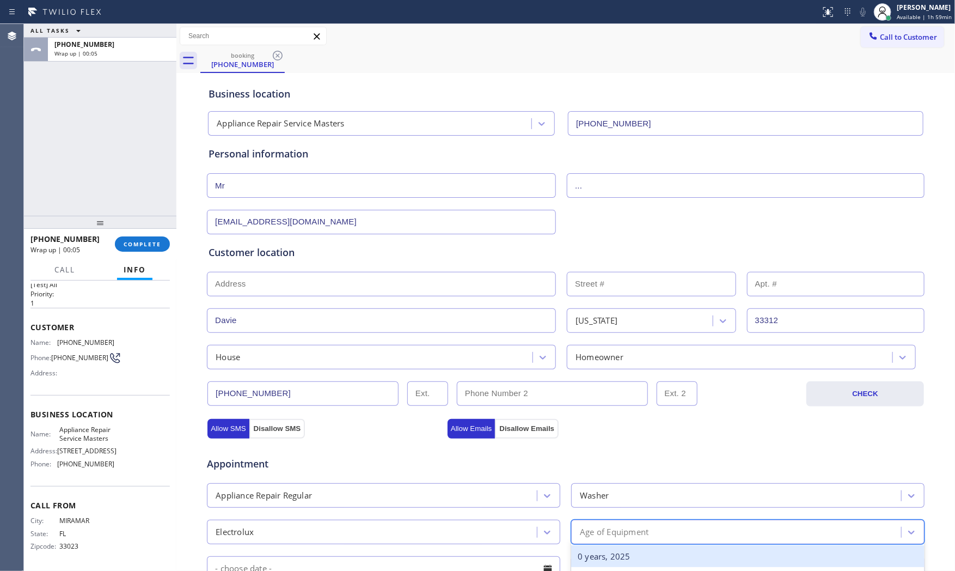
click at [601, 514] on div "Age of Equipment" at bounding box center [614, 532] width 69 height 13
click at [594, 514] on div "0 years, 2025" at bounding box center [748, 556] width 354 height 22
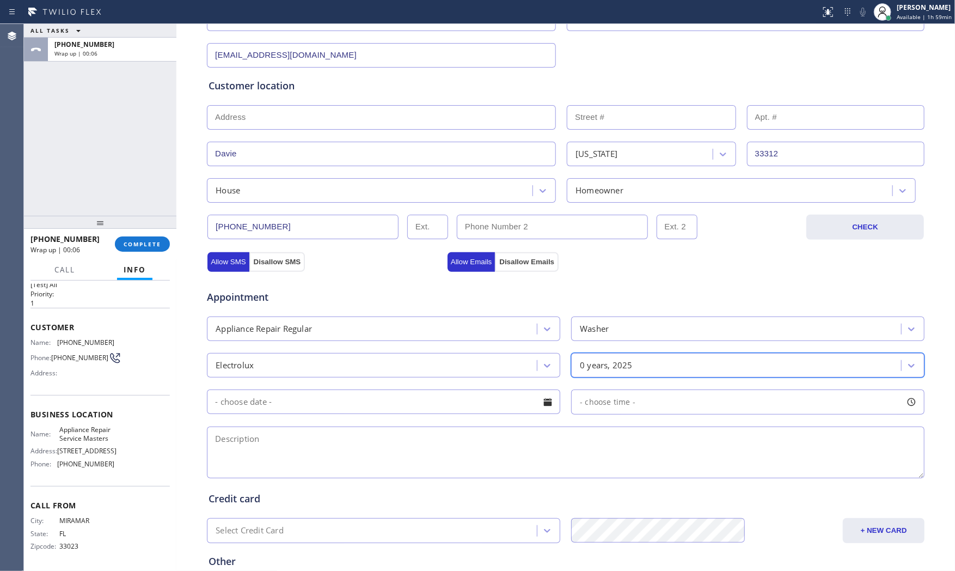
scroll to position [181, 0]
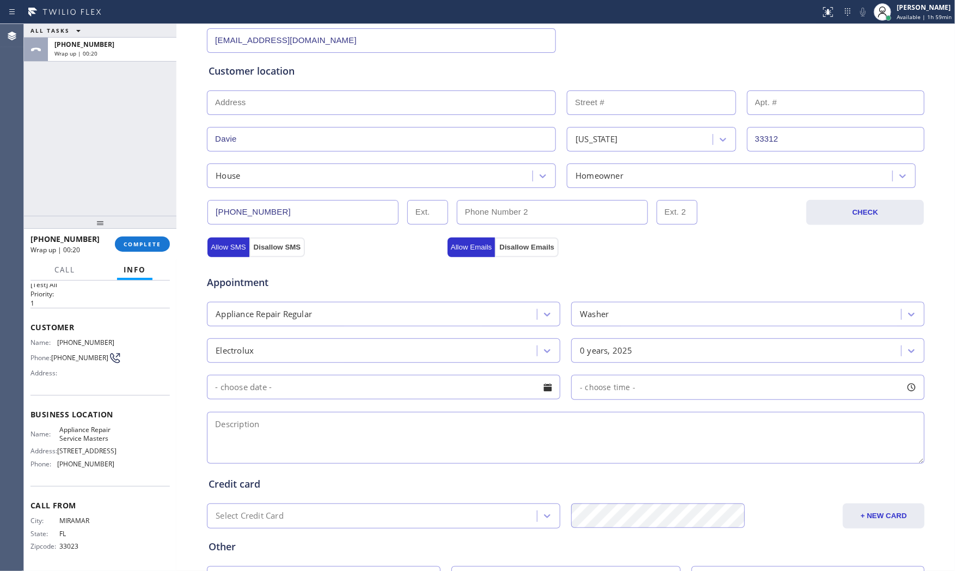
click at [280, 432] on textarea at bounding box center [566, 438] width 718 height 52
paste textarea "Washer | need spring for the boot seal | [GEOGRAPHIC_DATA]"
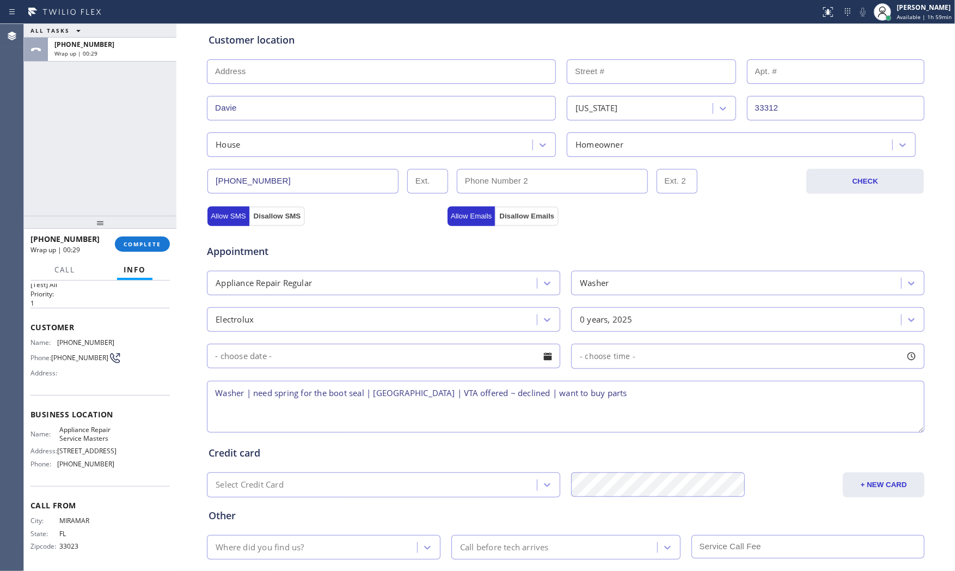
scroll to position [273, 0]
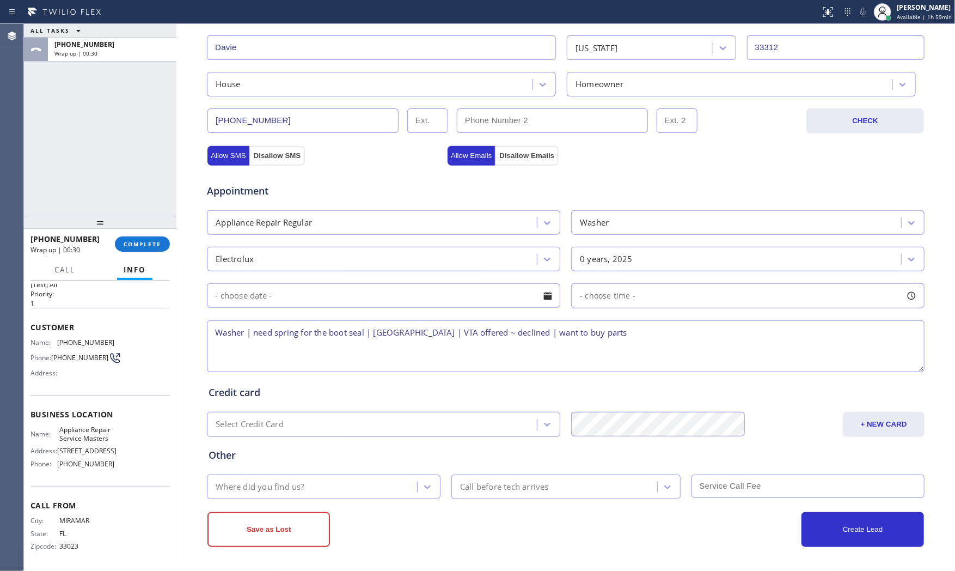
type textarea "Washer | need spring for the boot seal | [GEOGRAPHIC_DATA] | VTA offered ~ decl…"
click at [314, 486] on div "Where did you find us?" at bounding box center [313, 486] width 207 height 19
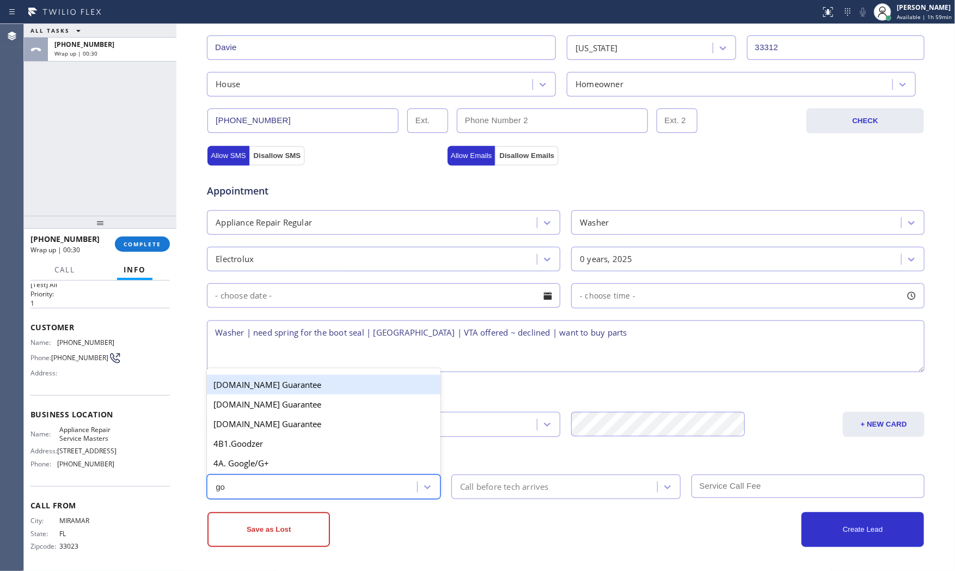
type input "goo"
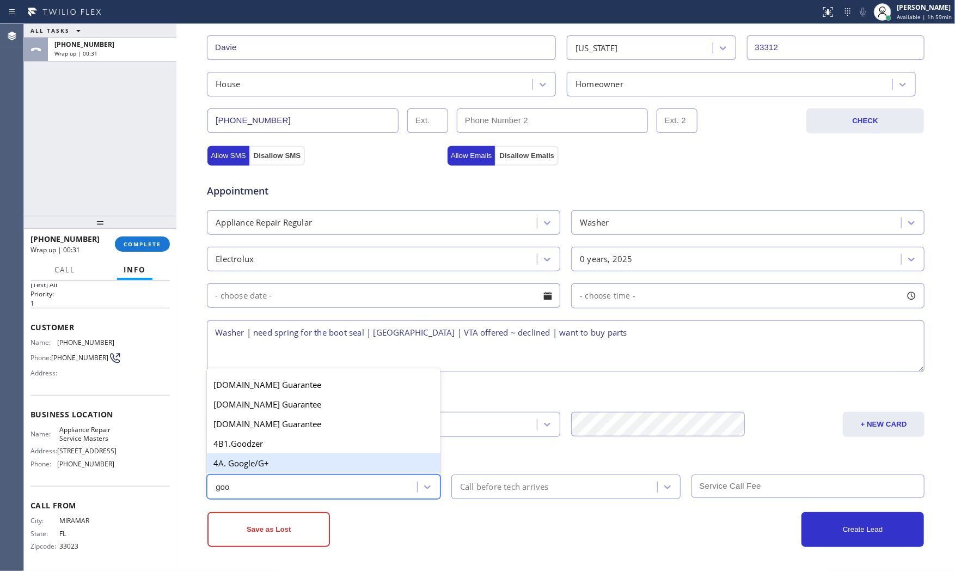
click at [313, 471] on div "4A. Google/G+" at bounding box center [324, 463] width 234 height 20
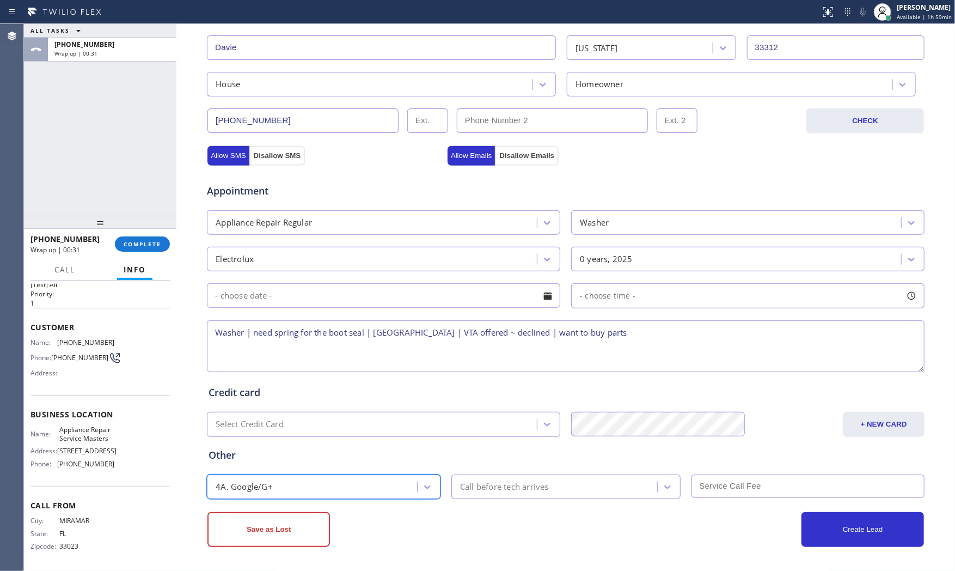
click at [508, 514] on div "Save as Lost" at bounding box center [387, 529] width 358 height 35
click at [265, 514] on button "Save as Lost" at bounding box center [269, 529] width 123 height 35
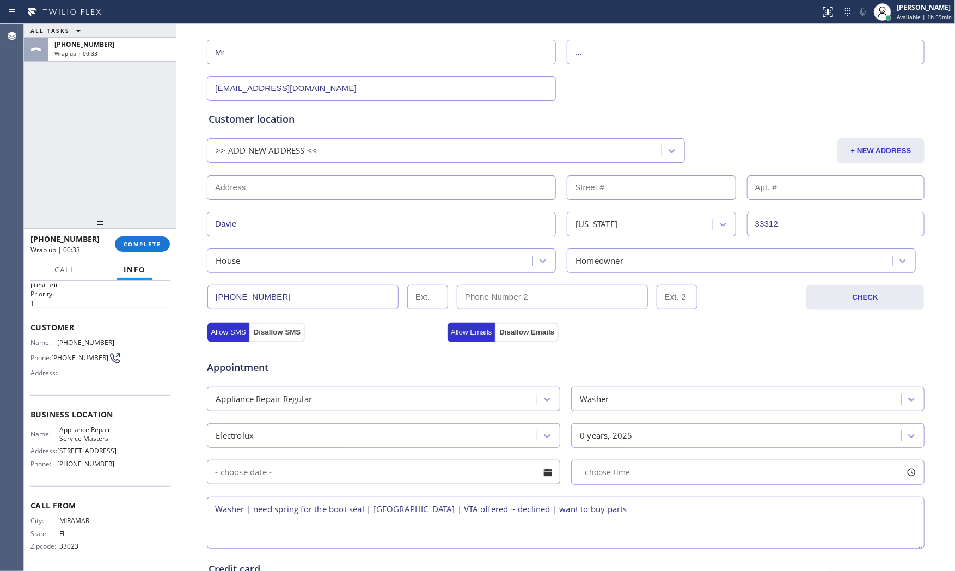
scroll to position [128, 0]
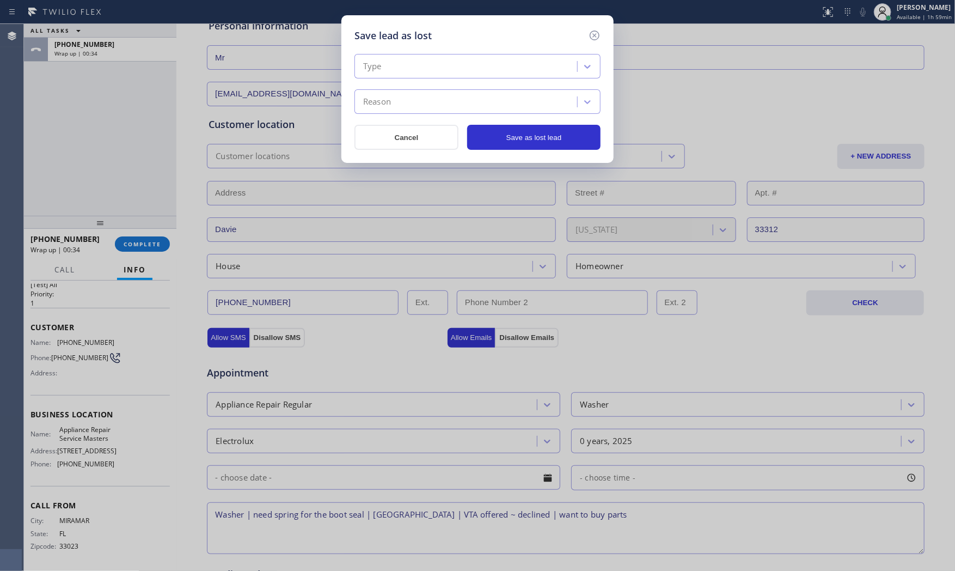
click at [416, 71] on div "Type" at bounding box center [468, 66] width 220 height 19
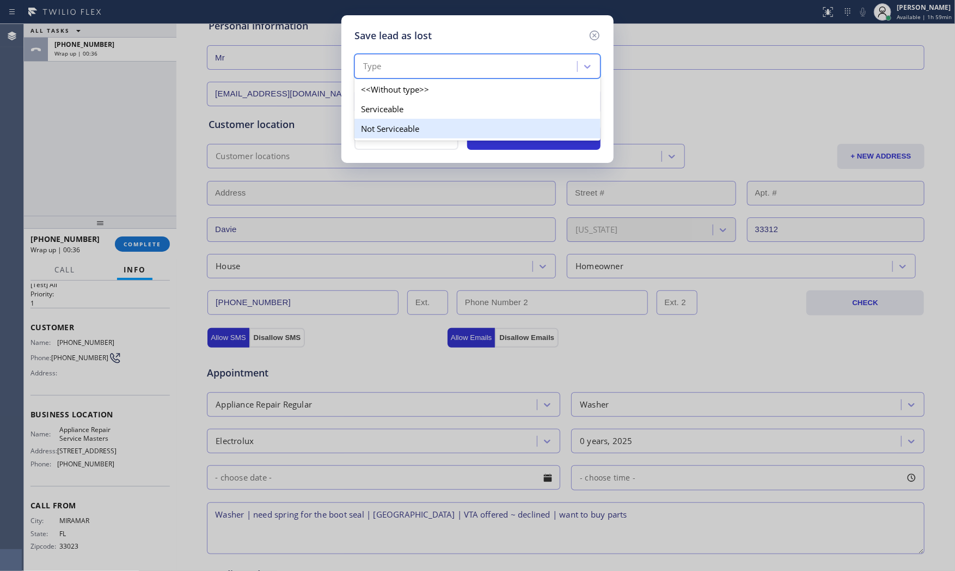
click at [398, 123] on div "Not Serviceable" at bounding box center [478, 129] width 246 height 20
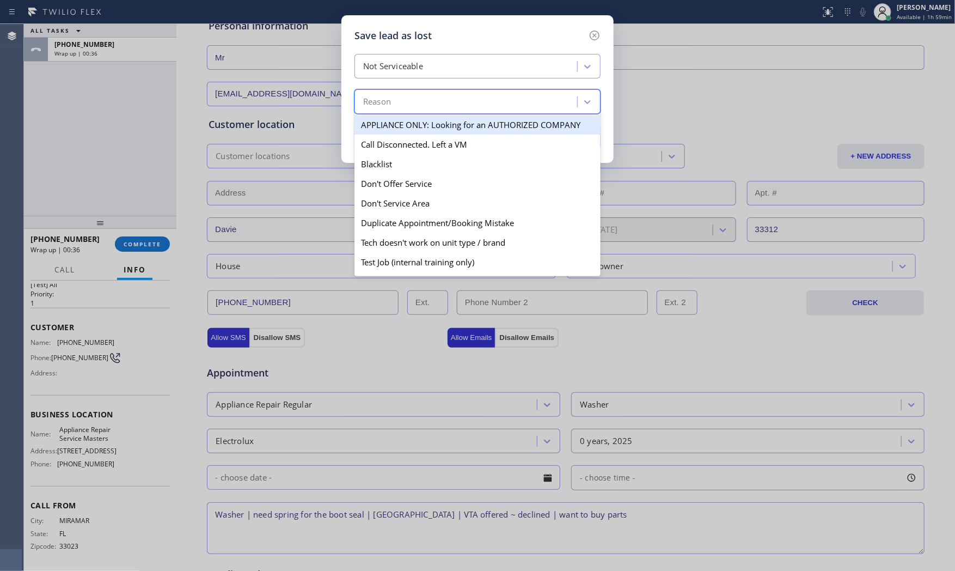
click at [398, 110] on div "Reason" at bounding box center [468, 102] width 220 height 19
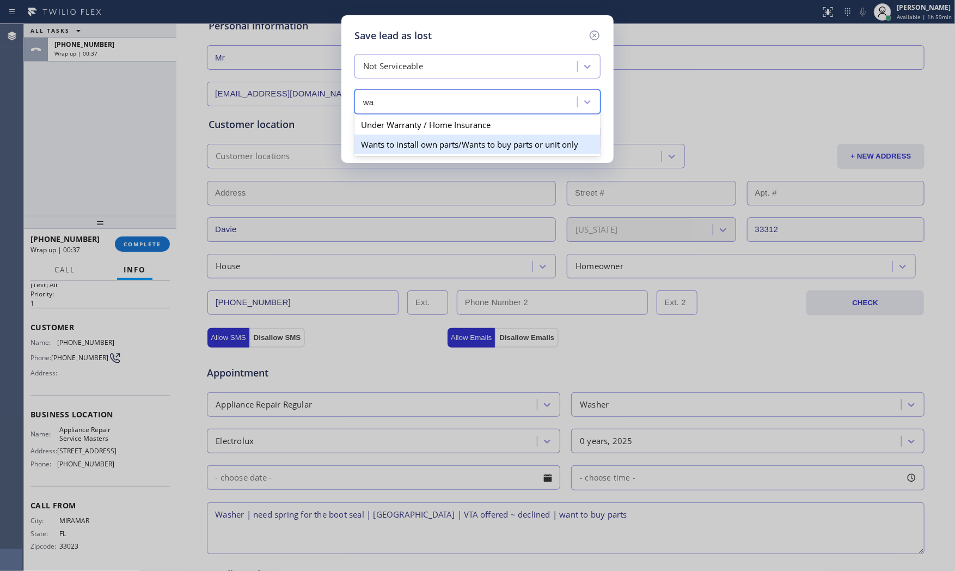
click at [398, 142] on div "Wants to install own parts/Wants to buy parts or unit only" at bounding box center [478, 145] width 246 height 20
type input "wa"
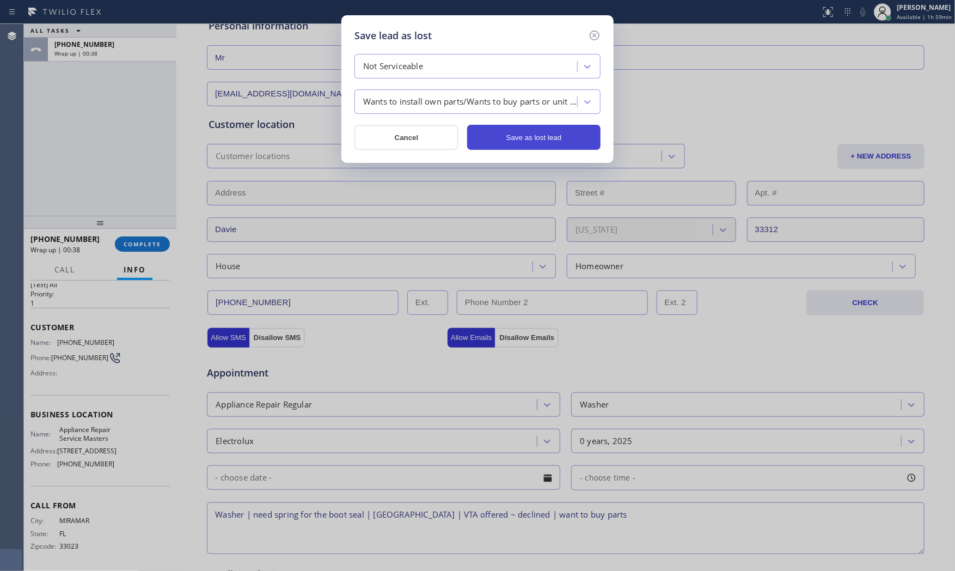
click at [534, 132] on button "Save as lost lead" at bounding box center [533, 137] width 133 height 25
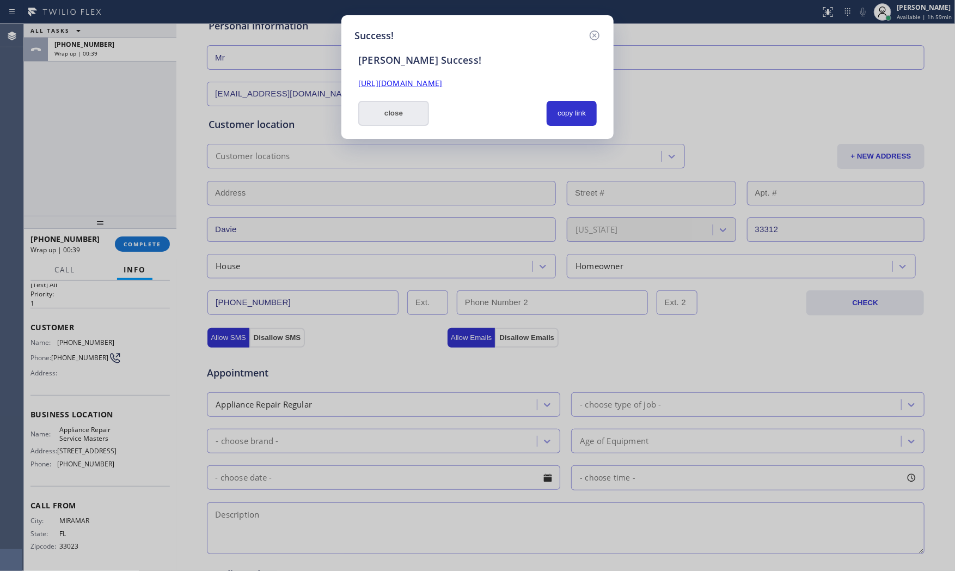
click at [411, 116] on button "close" at bounding box center [393, 113] width 71 height 25
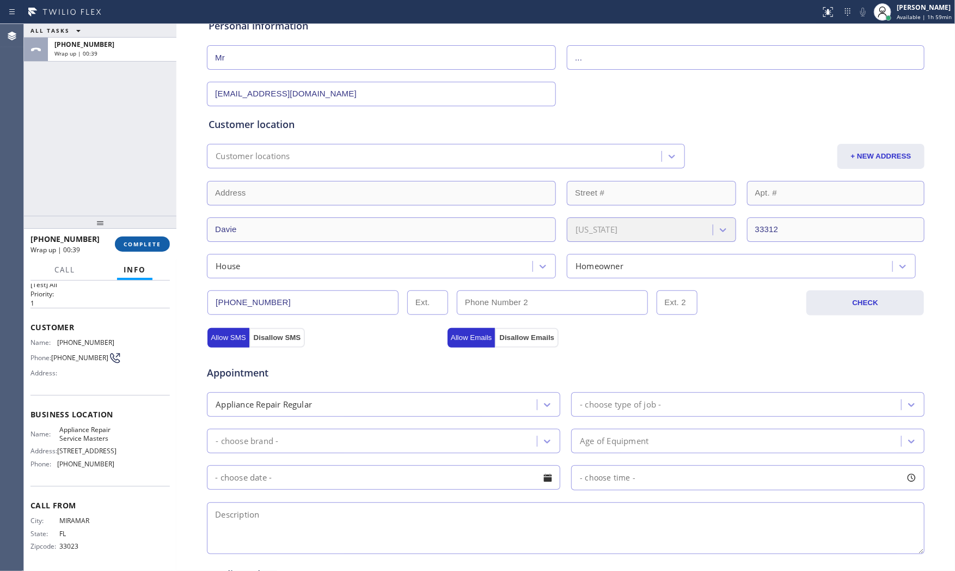
click at [148, 249] on button "COMPLETE" at bounding box center [142, 243] width 55 height 15
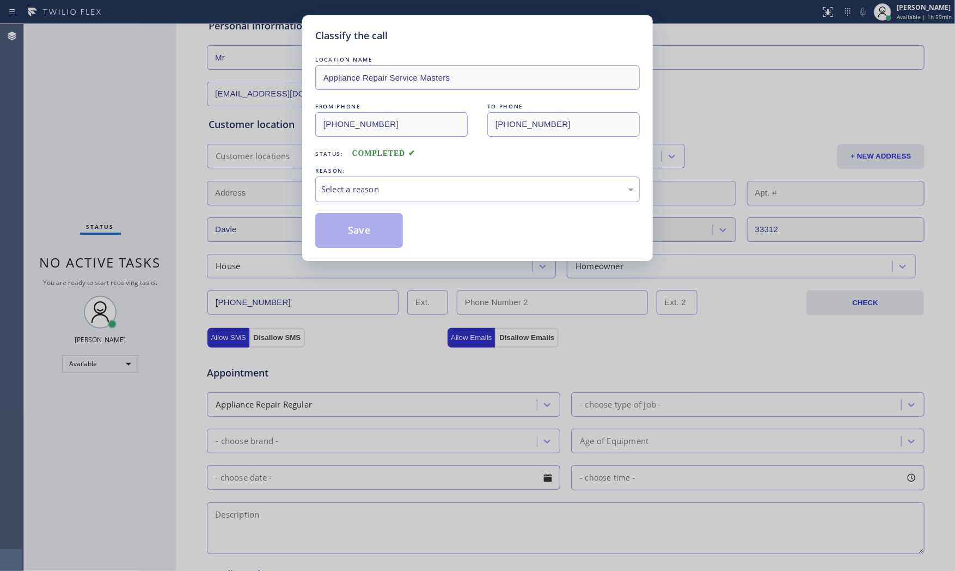
click at [395, 175] on div "REASON:" at bounding box center [477, 170] width 325 height 11
drag, startPoint x: 389, startPoint y: 184, endPoint x: 378, endPoint y: 198, distance: 17.4
click at [387, 187] on div "Select a reason" at bounding box center [477, 189] width 313 height 13
click at [361, 224] on button "Save" at bounding box center [359, 230] width 88 height 35
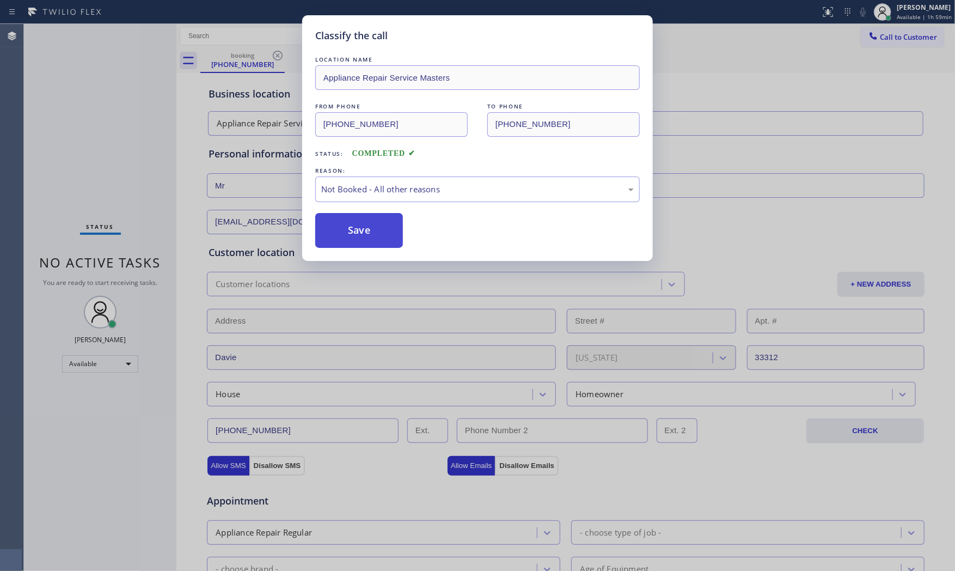
click at [360, 222] on button "Save" at bounding box center [359, 230] width 88 height 35
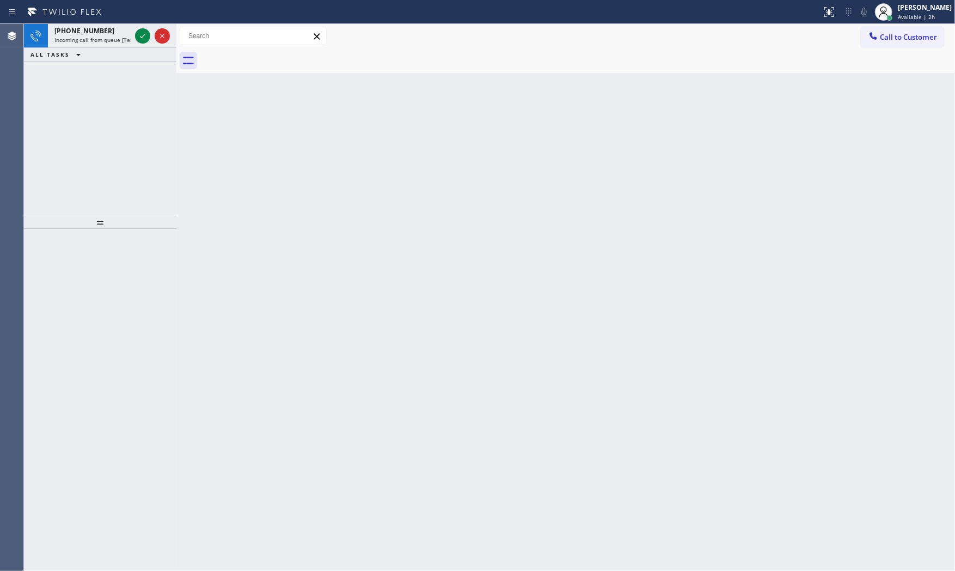
click at [124, 48] on div "ALL TASKS ALL TASKS ACTIVE TASKS TASKS IN WRAP UP" at bounding box center [100, 55] width 153 height 14
click at [124, 44] on div "[PHONE_NUMBER] Incoming call from queue [Test] All" at bounding box center [90, 36] width 85 height 24
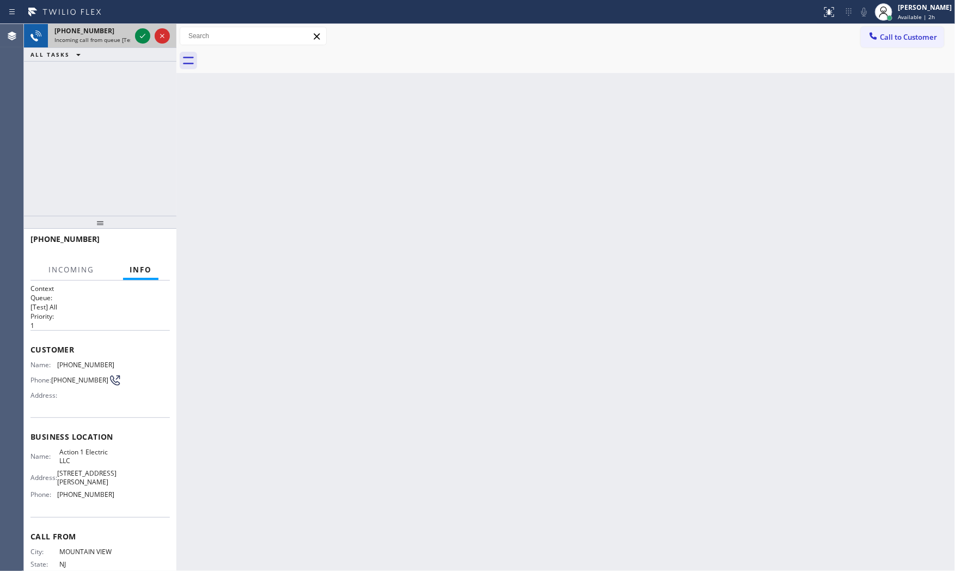
click at [133, 42] on div "[PHONE_NUMBER] Incoming call from queue [Test] All" at bounding box center [100, 36] width 153 height 24
click at [137, 42] on icon at bounding box center [142, 35] width 13 height 13
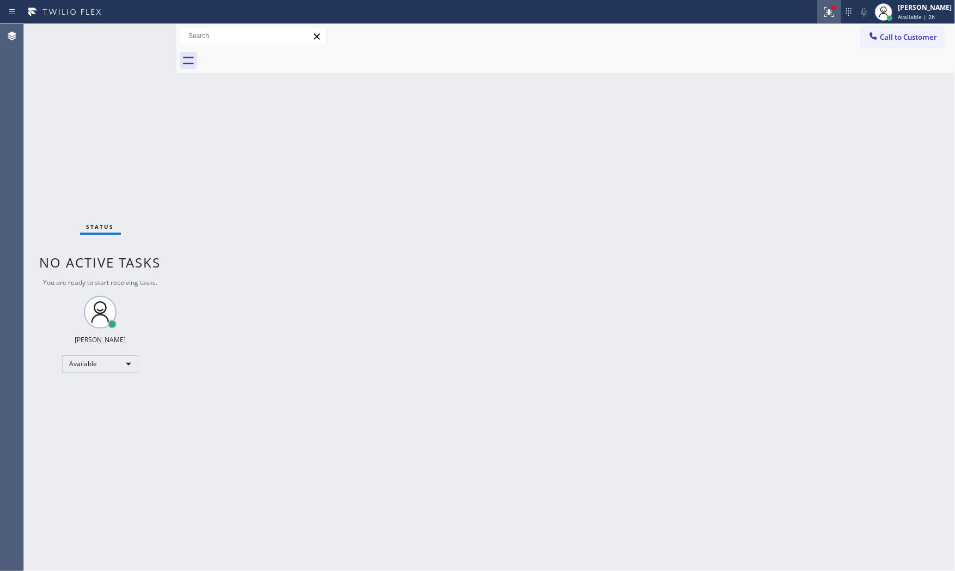
click at [825, 16] on icon at bounding box center [829, 11] width 13 height 13
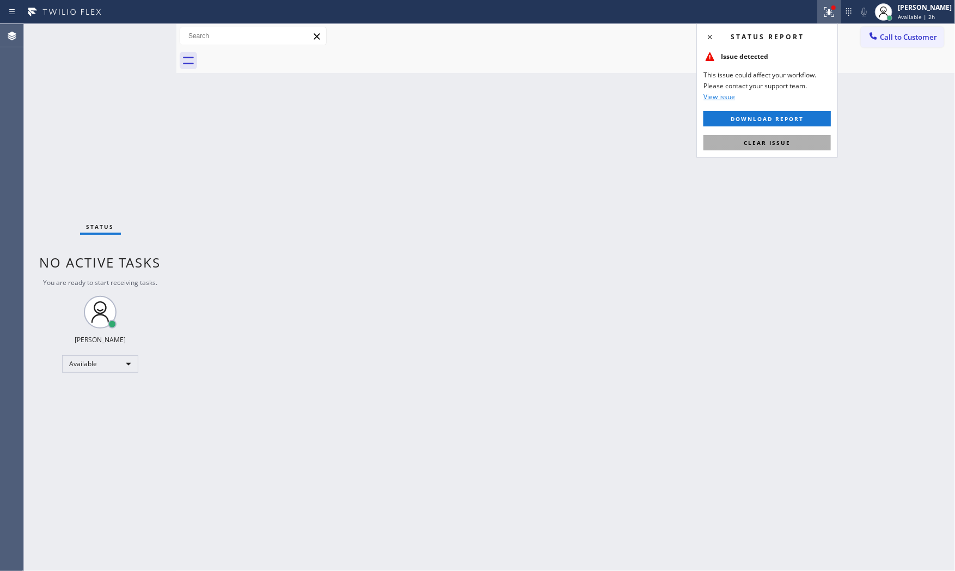
click at [781, 148] on button "Clear issue" at bounding box center [767, 142] width 127 height 15
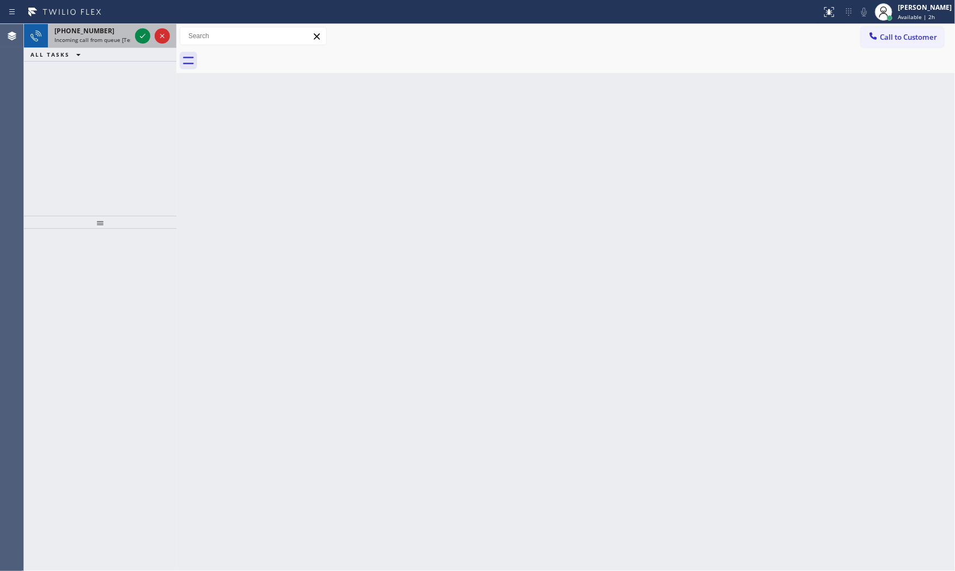
click at [101, 39] on span "Incoming call from queue [Test] All" at bounding box center [99, 40] width 90 height 8
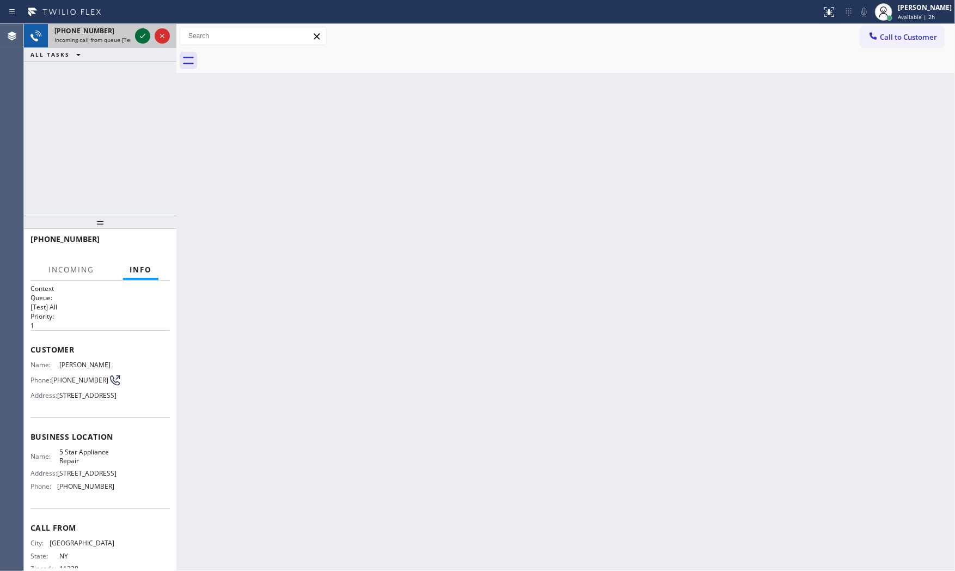
click at [139, 34] on icon at bounding box center [142, 35] width 13 height 13
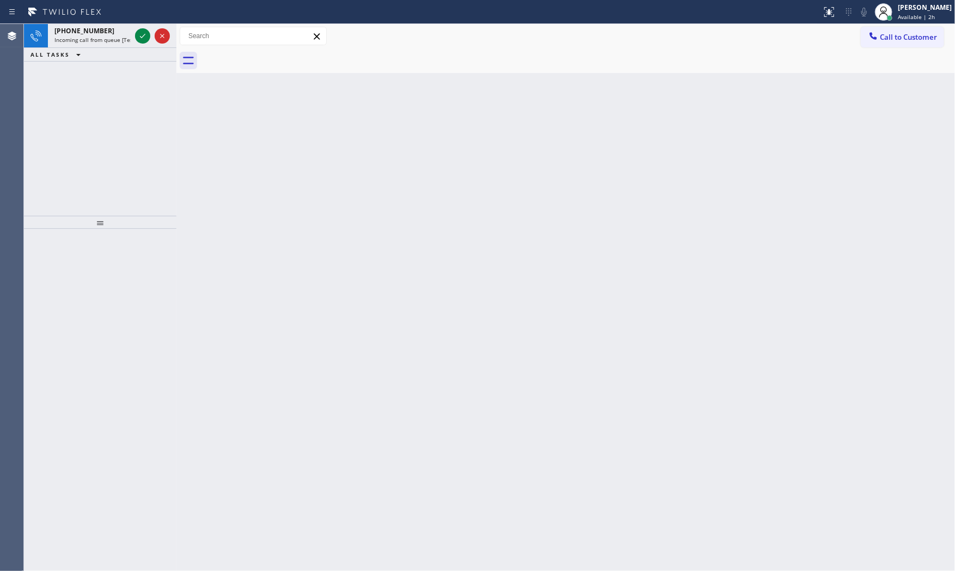
click at [199, 194] on div "Back to Dashboard Change Sender ID Customers Technicians Select a contact Outbo…" at bounding box center [565, 297] width 779 height 547
click at [106, 38] on span "Incoming call from queue [Test] All" at bounding box center [99, 40] width 90 height 8
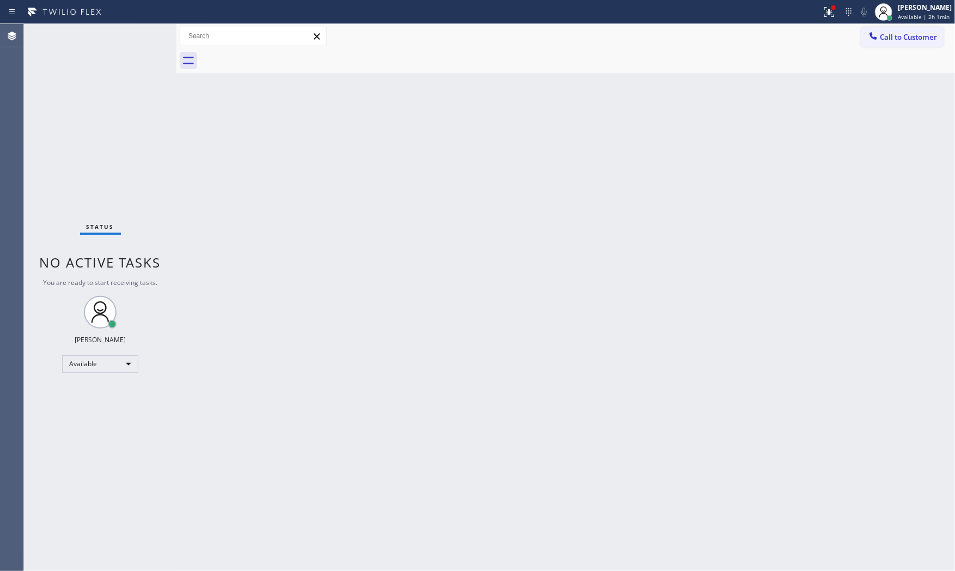
click at [155, 40] on div "Status No active tasks You are ready to start receiving tasks. [PERSON_NAME] Av…" at bounding box center [100, 297] width 153 height 547
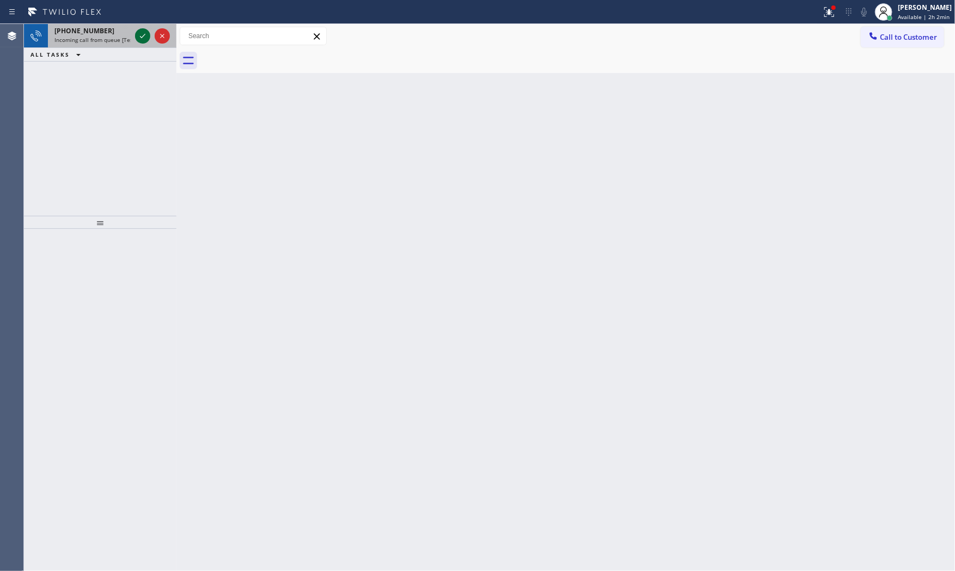
click at [146, 33] on icon at bounding box center [142, 35] width 13 height 13
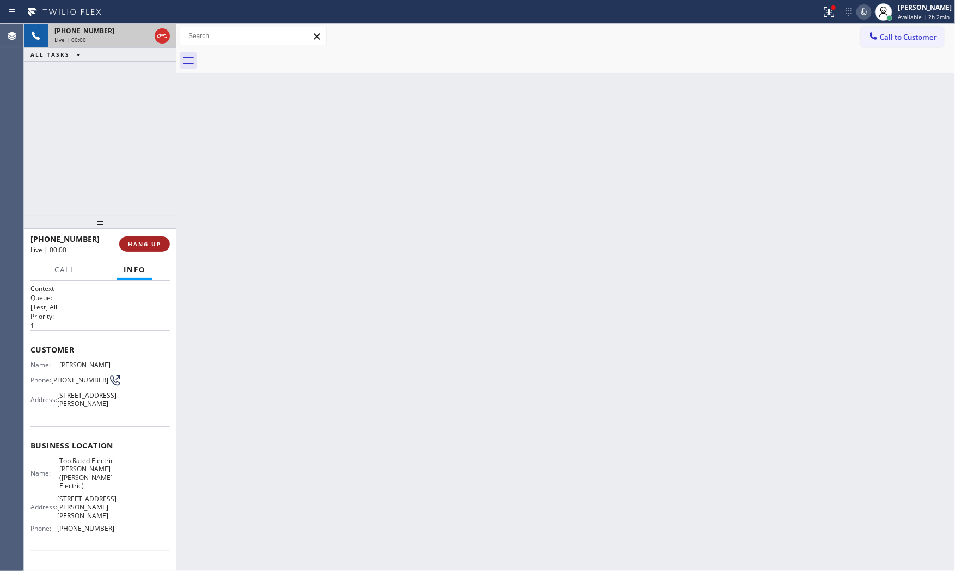
click at [156, 248] on button "HANG UP" at bounding box center [144, 243] width 51 height 15
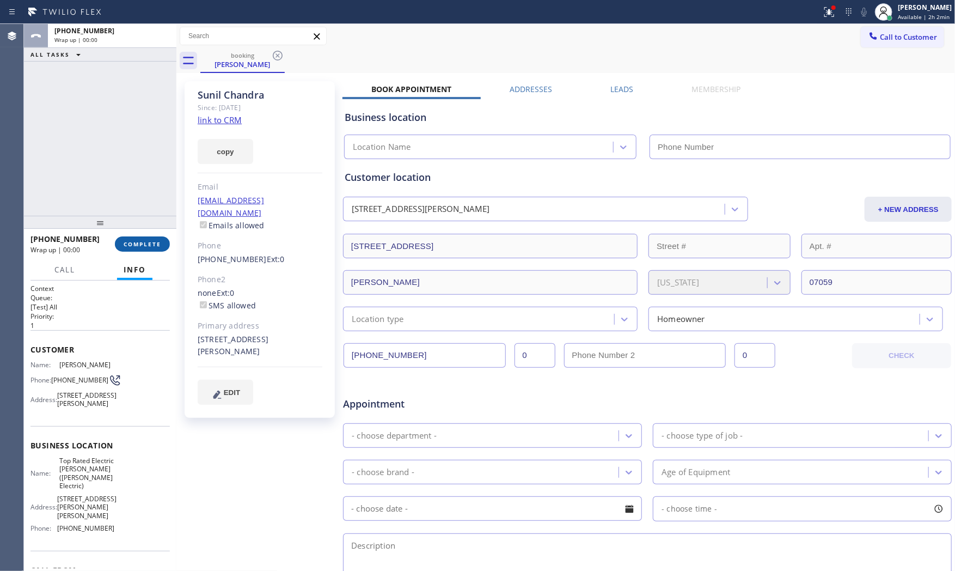
type input "[PHONE_NUMBER]"
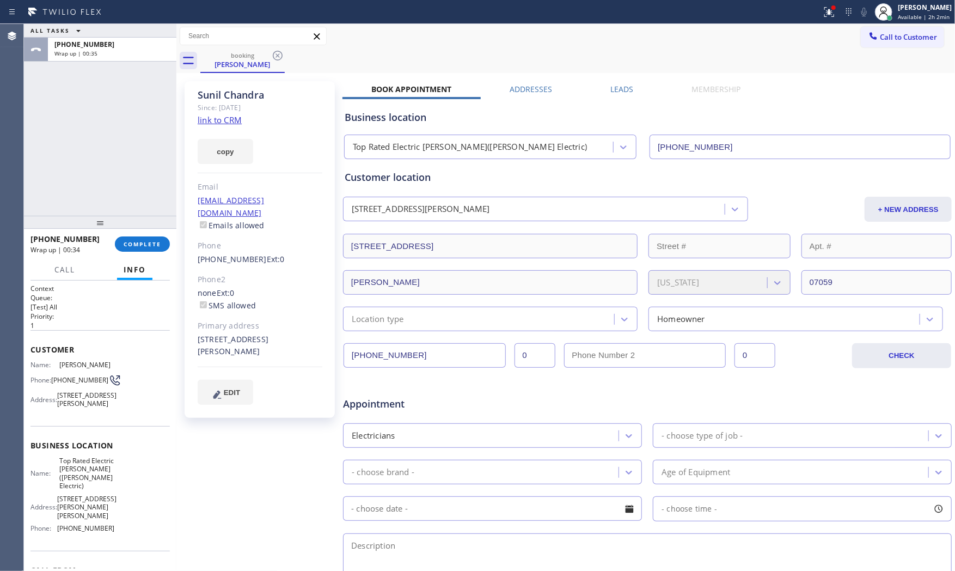
click at [220, 119] on link "link to CRM" at bounding box center [220, 119] width 44 height 11
click at [162, 237] on button "COMPLETE" at bounding box center [142, 243] width 55 height 15
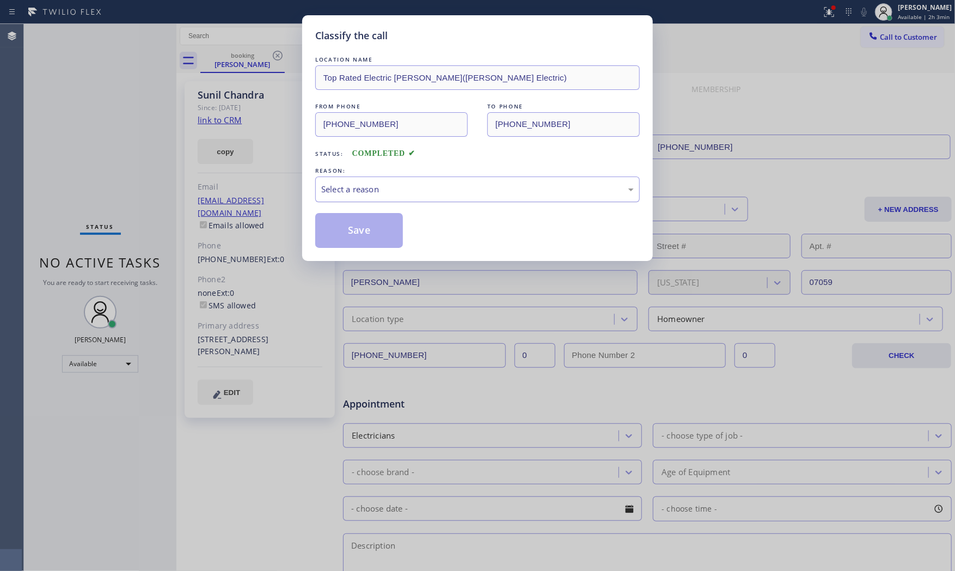
click at [393, 188] on div "Select a reason" at bounding box center [477, 189] width 313 height 13
click at [360, 232] on button "Save" at bounding box center [359, 230] width 88 height 35
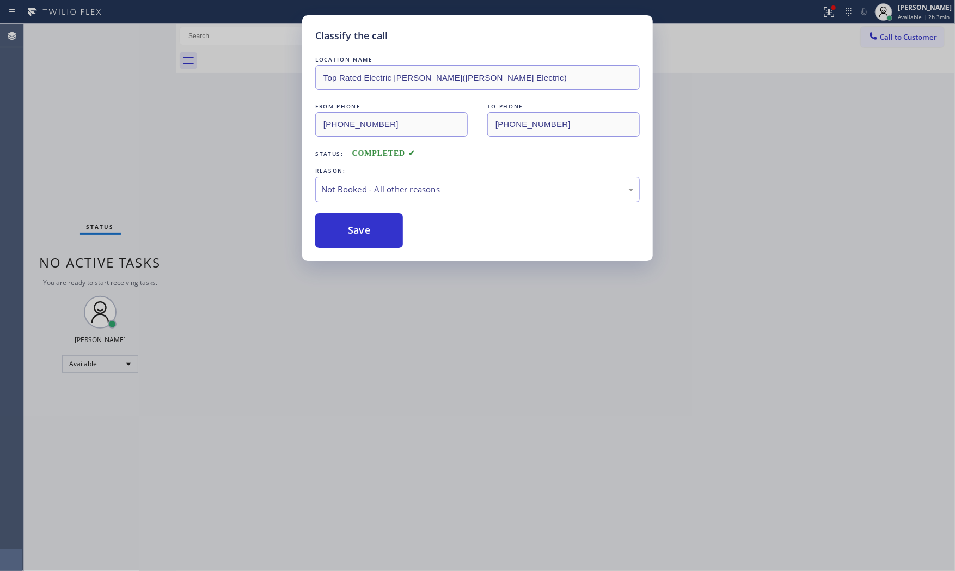
click at [360, 232] on button "Save" at bounding box center [359, 230] width 88 height 35
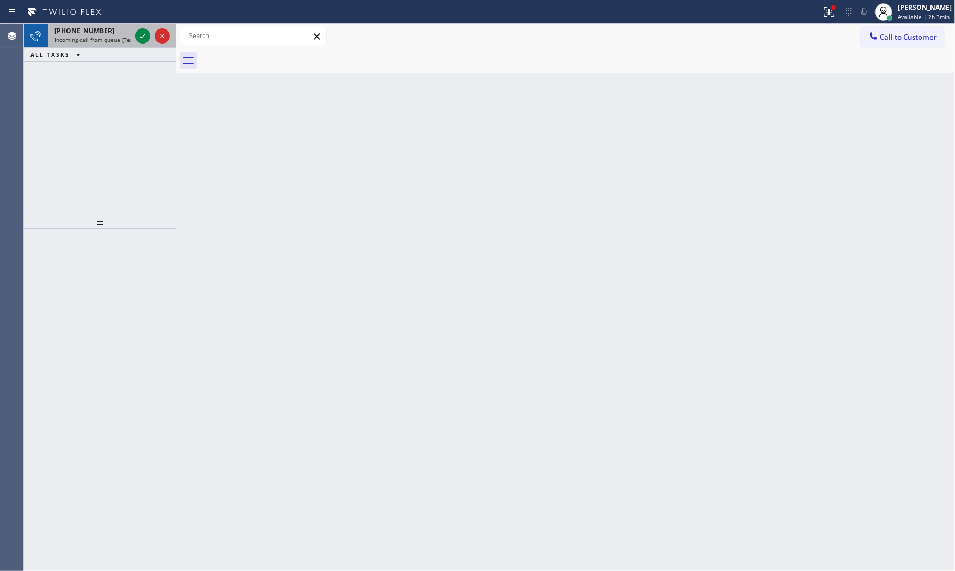
click at [79, 36] on span "Incoming call from queue [Test] All" at bounding box center [99, 40] width 90 height 8
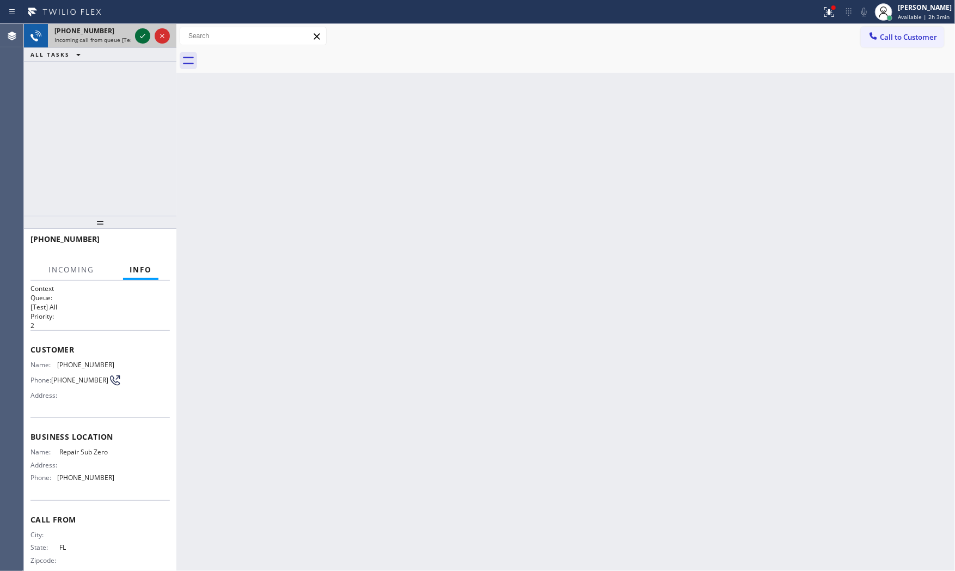
click at [144, 33] on icon at bounding box center [142, 35] width 13 height 13
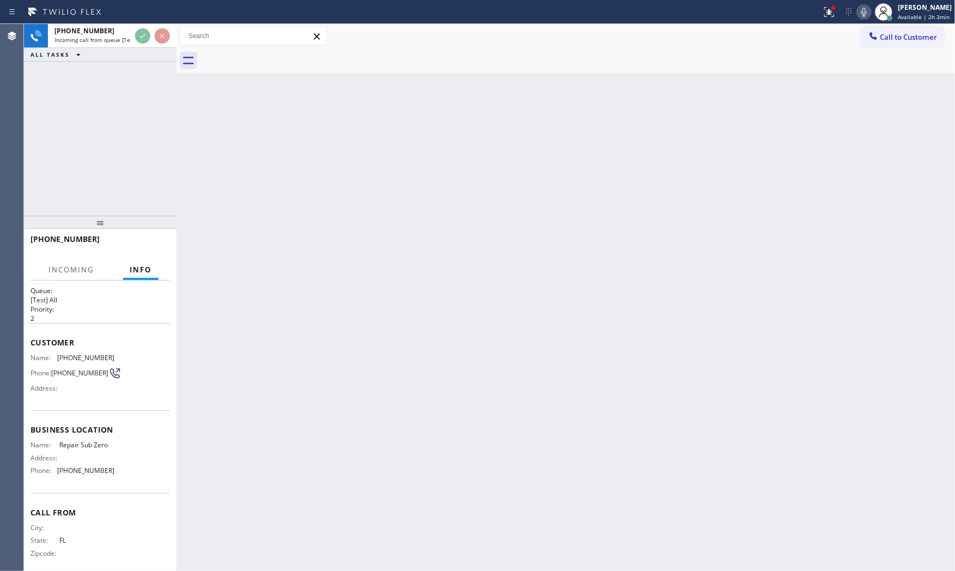
scroll to position [17, 0]
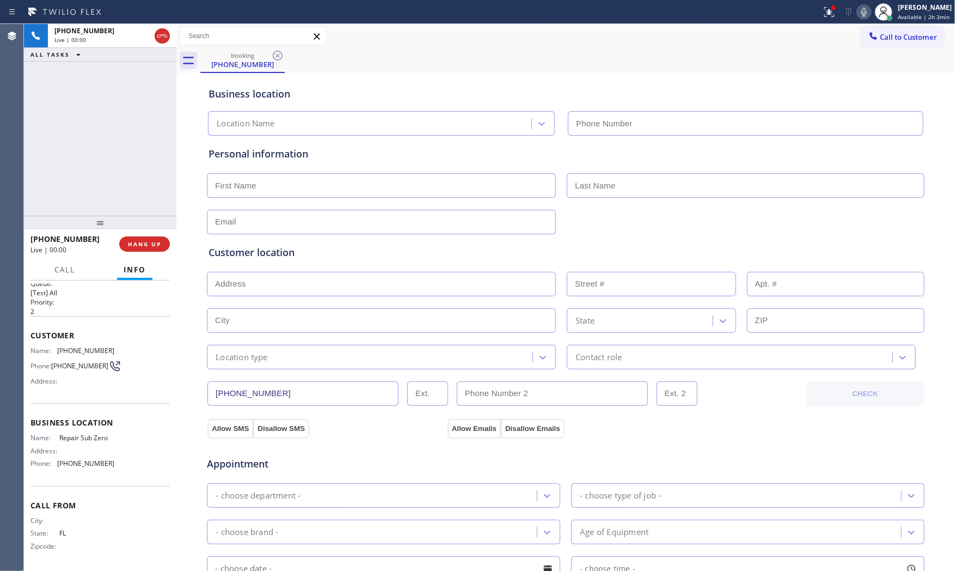
type input "[PHONE_NUMBER]"
click at [149, 248] on button "HANG UP" at bounding box center [144, 243] width 51 height 15
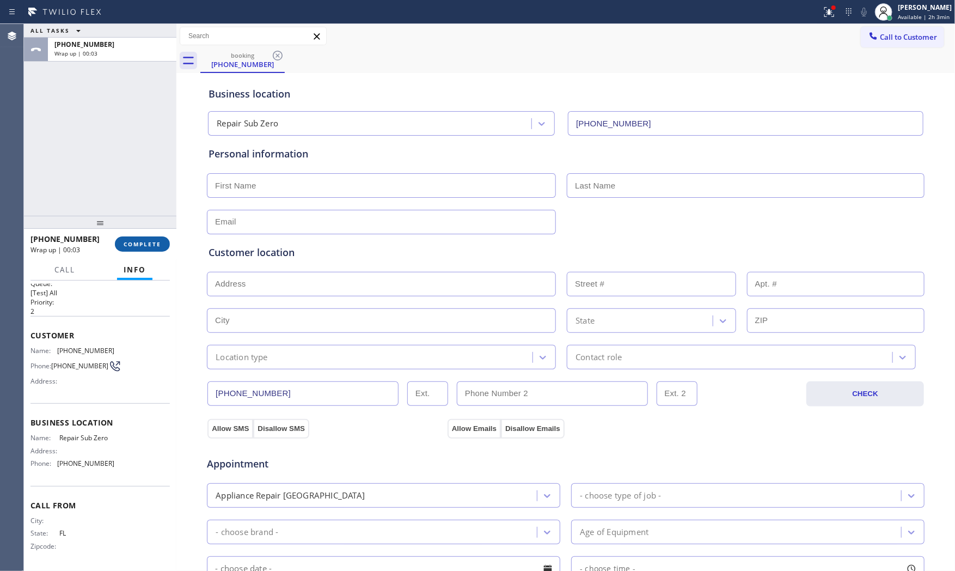
drag, startPoint x: 128, startPoint y: 210, endPoint x: 135, endPoint y: 239, distance: 29.1
click at [128, 214] on div "ALL TASKS ALL TASKS ACTIVE TASKS TASKS IN WRAP UP [PHONE_NUMBER] Wrap up | 00:0…" at bounding box center [100, 297] width 153 height 547
click at [148, 256] on div "[PHONE_NUMBER] Wrap up | 00:03 COMPLETE" at bounding box center [100, 244] width 139 height 28
click at [150, 252] on div "[PHONE_NUMBER] Wrap up | 00:03 COMPLETE" at bounding box center [100, 244] width 139 height 28
click at [160, 248] on button "COMPLETE" at bounding box center [142, 243] width 55 height 15
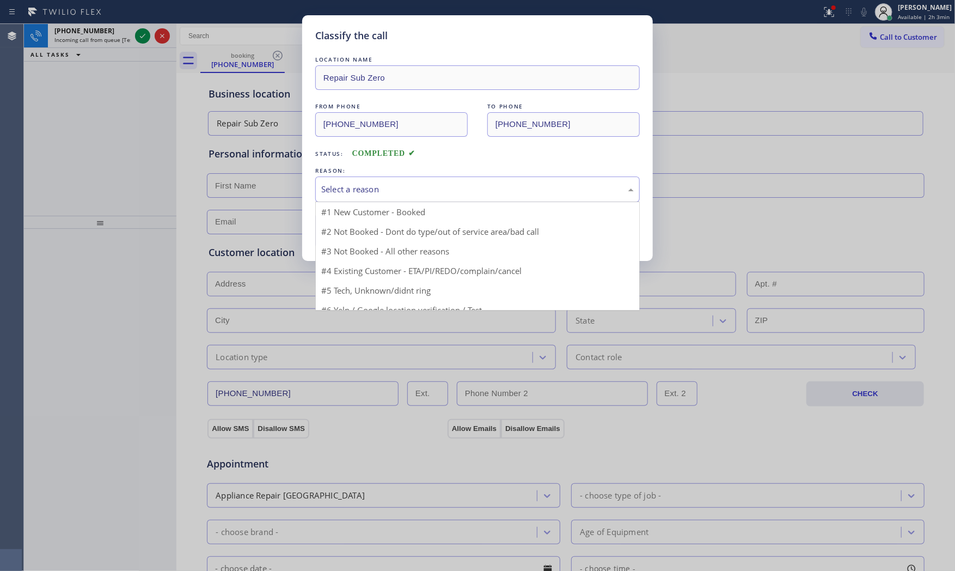
click at [413, 187] on div "Select a reason" at bounding box center [477, 189] width 313 height 13
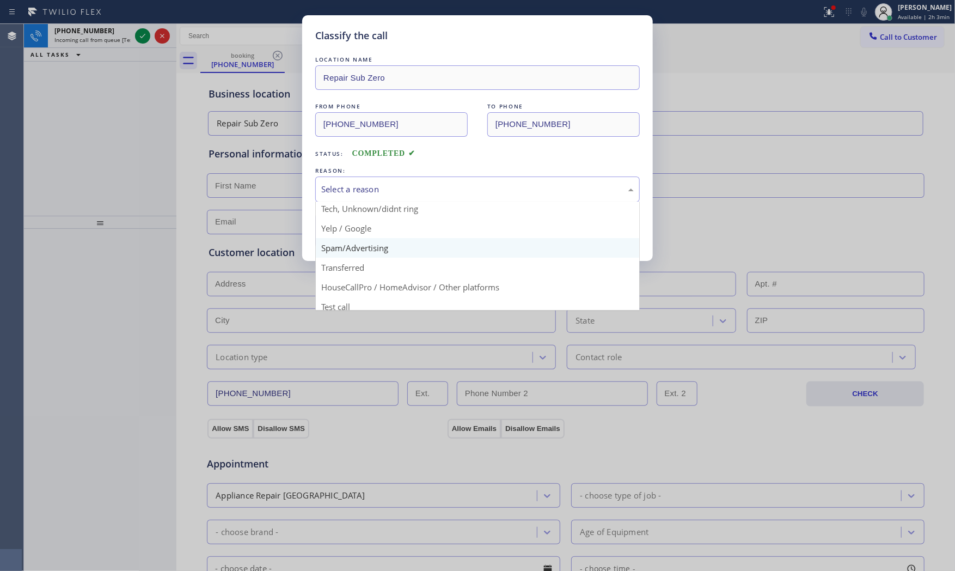
scroll to position [68, 0]
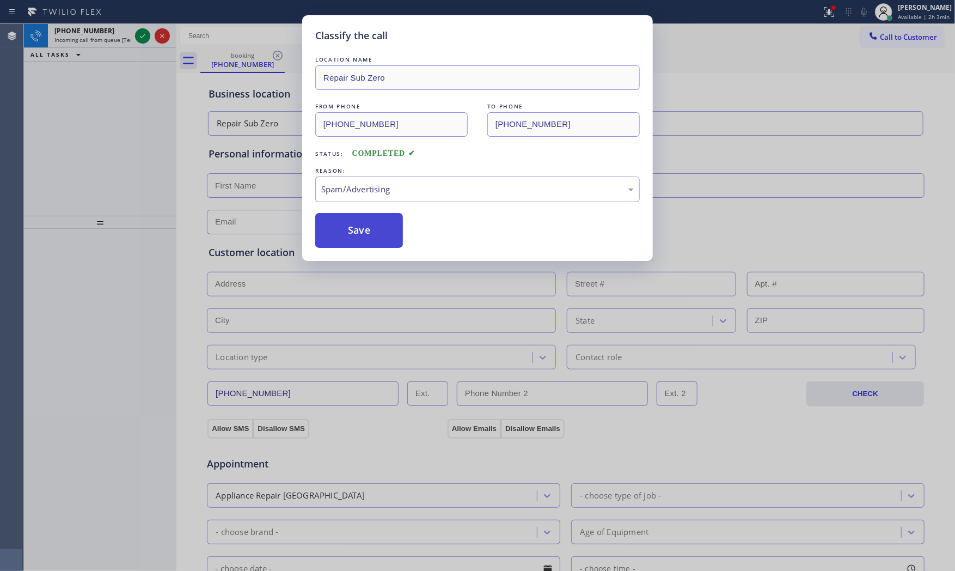
click at [357, 227] on button "Save" at bounding box center [359, 230] width 88 height 35
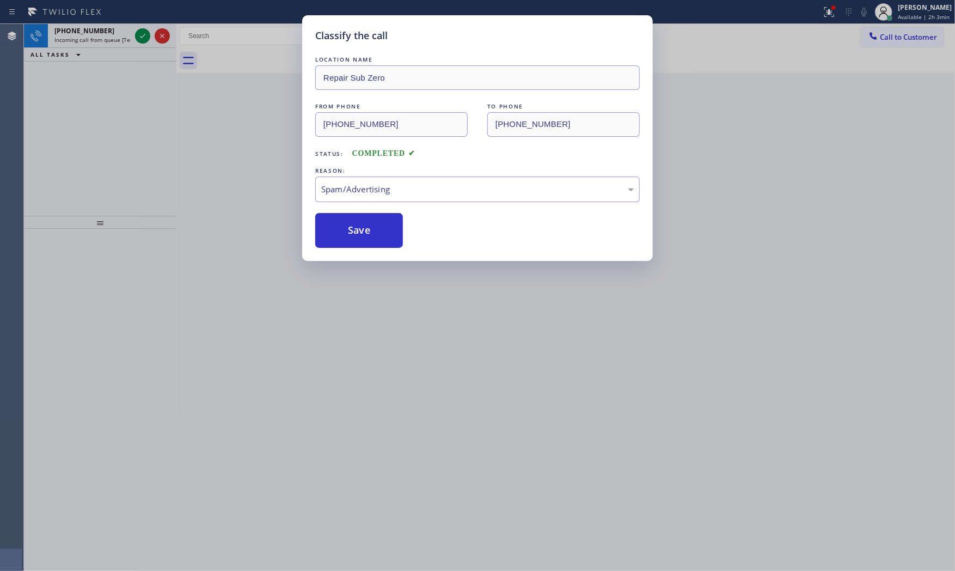
drag, startPoint x: 357, startPoint y: 227, endPoint x: 294, endPoint y: 208, distance: 66.2
click at [357, 227] on button "Save" at bounding box center [359, 230] width 88 height 35
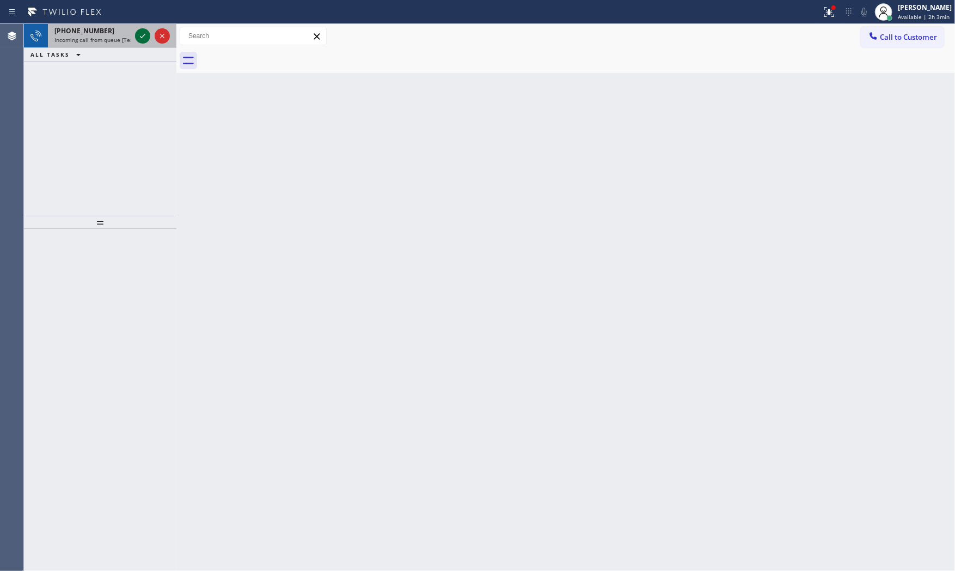
click at [142, 40] on icon at bounding box center [142, 35] width 13 height 13
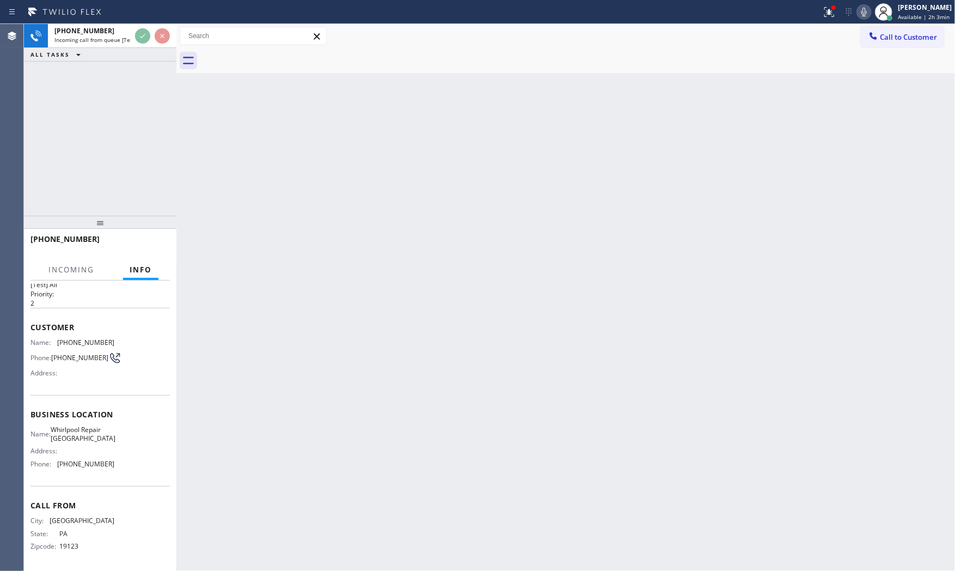
scroll to position [25, 0]
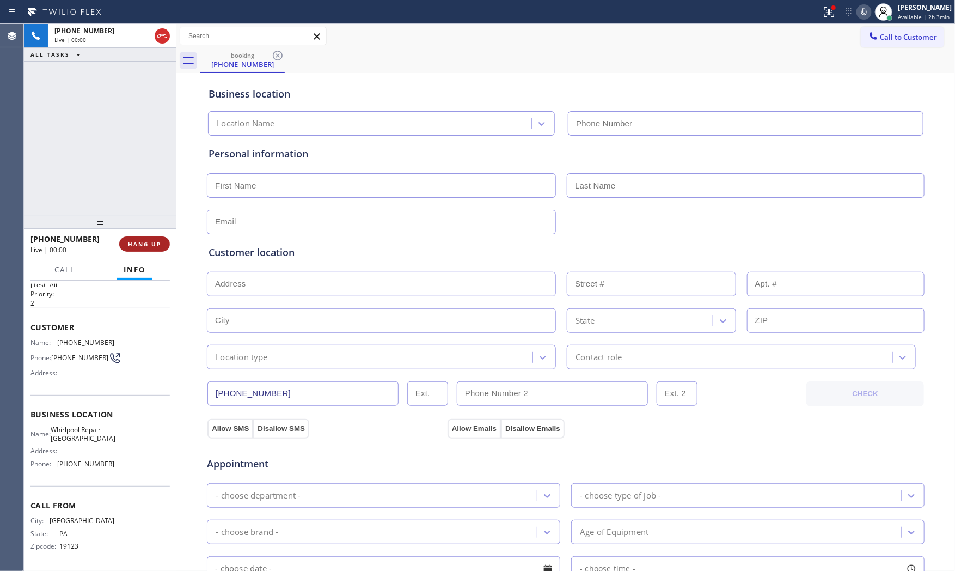
click at [156, 242] on span "HANG UP" at bounding box center [144, 244] width 33 height 8
type input "[PHONE_NUMBER]"
click at [156, 242] on span "HANG UP" at bounding box center [144, 244] width 33 height 8
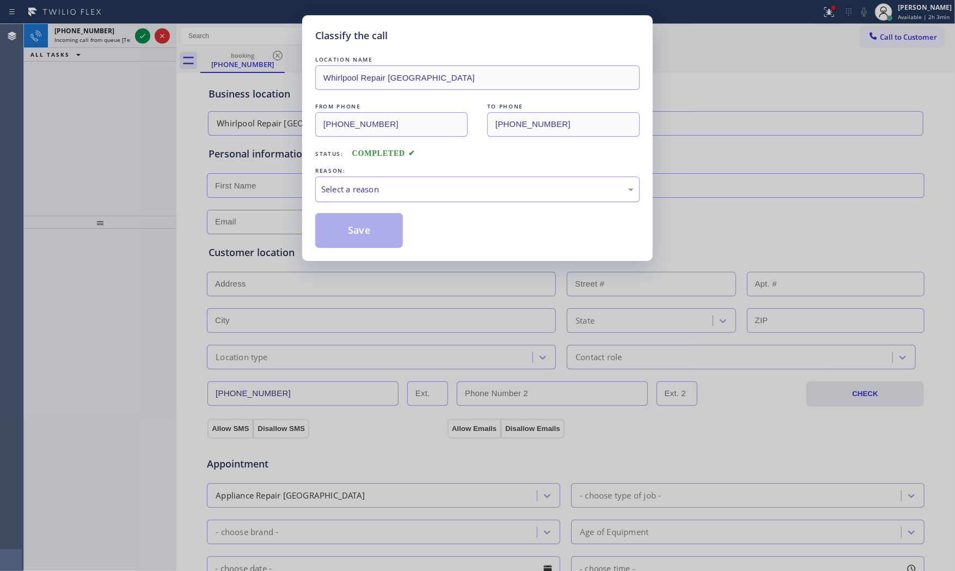
click at [383, 190] on div "Select a reason" at bounding box center [477, 189] width 313 height 13
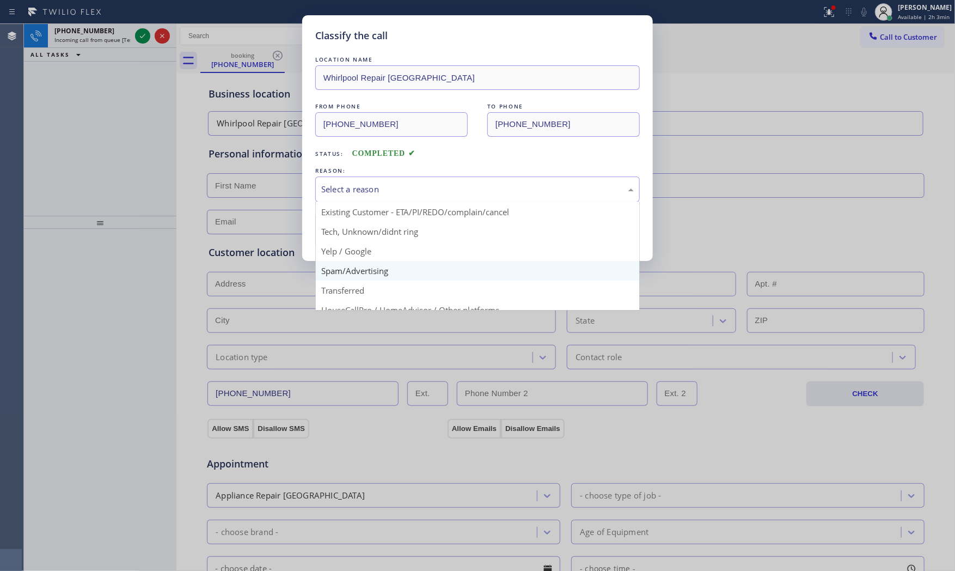
scroll to position [68, 0]
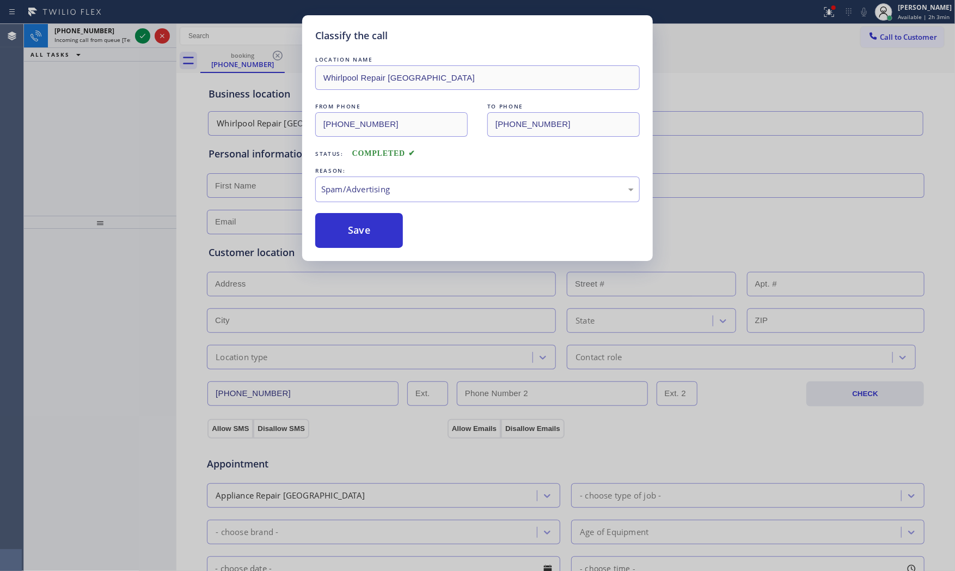
click at [363, 240] on button "Save" at bounding box center [359, 230] width 88 height 35
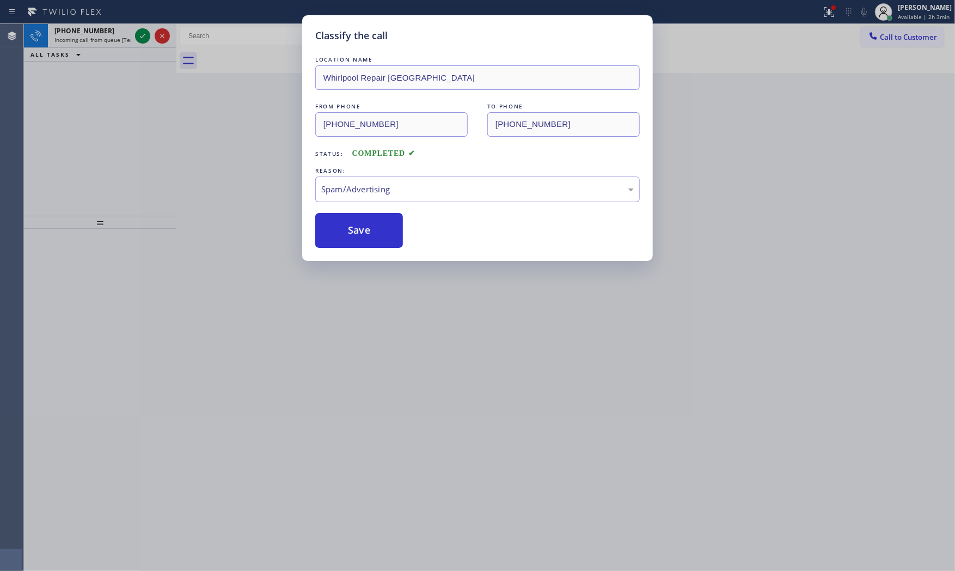
click at [363, 240] on button "Save" at bounding box center [359, 230] width 88 height 35
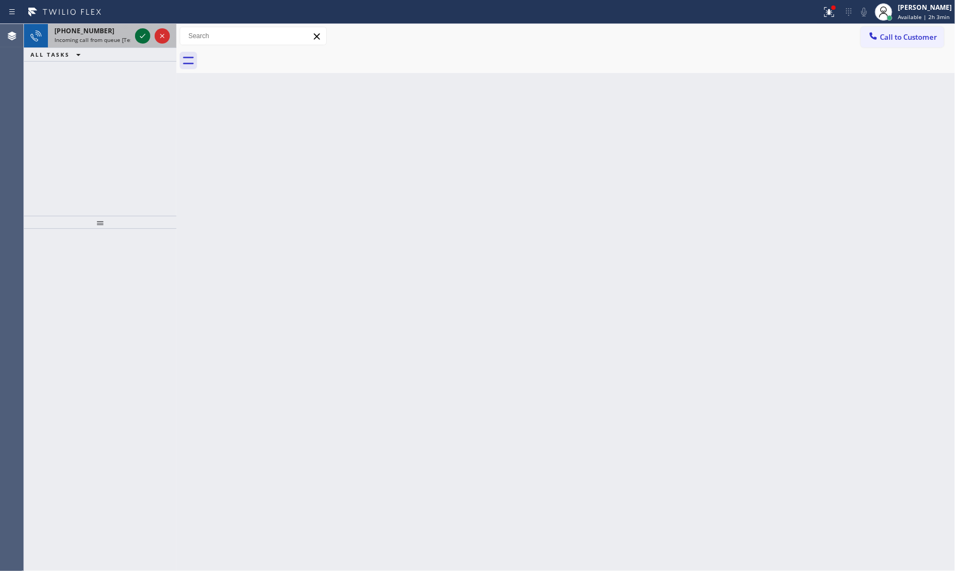
click at [146, 37] on icon at bounding box center [142, 35] width 13 height 13
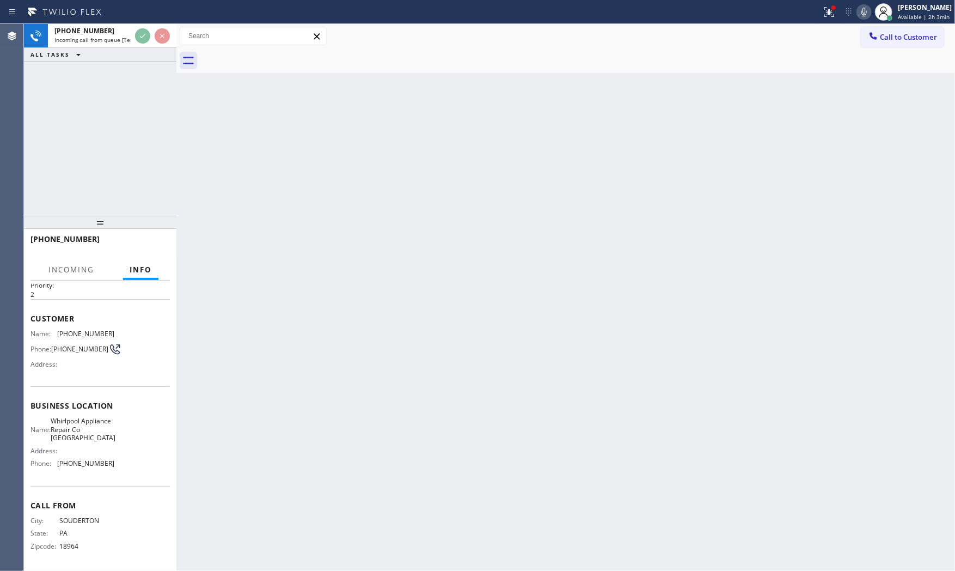
scroll to position [42, 0]
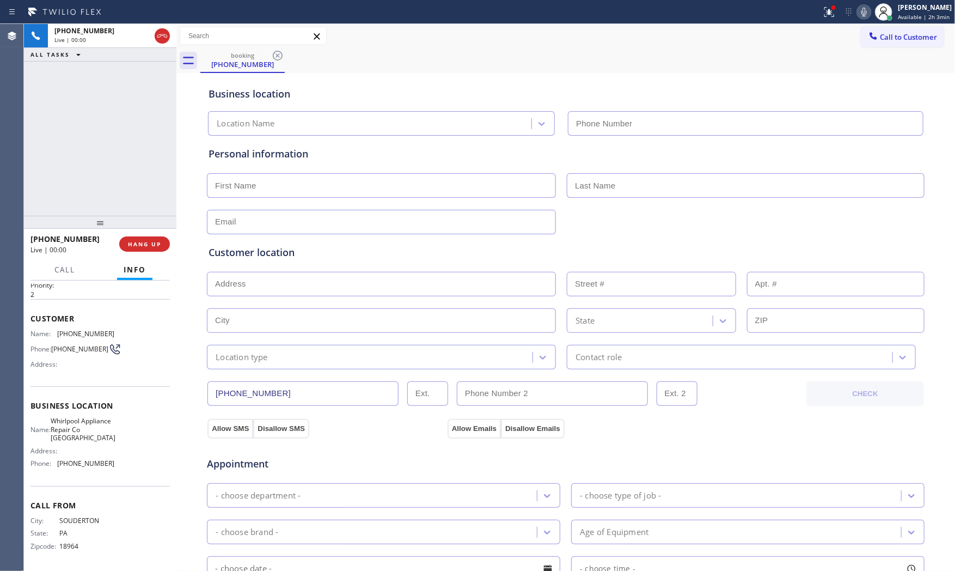
type input "[PHONE_NUMBER]"
click at [160, 241] on span "HANG UP" at bounding box center [144, 244] width 33 height 8
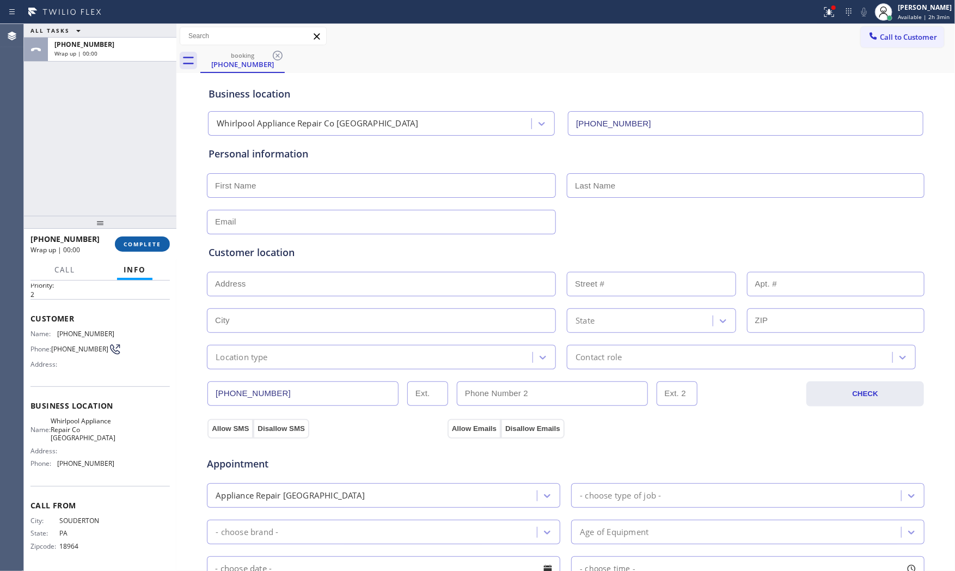
click at [160, 241] on span "COMPLETE" at bounding box center [143, 244] width 38 height 8
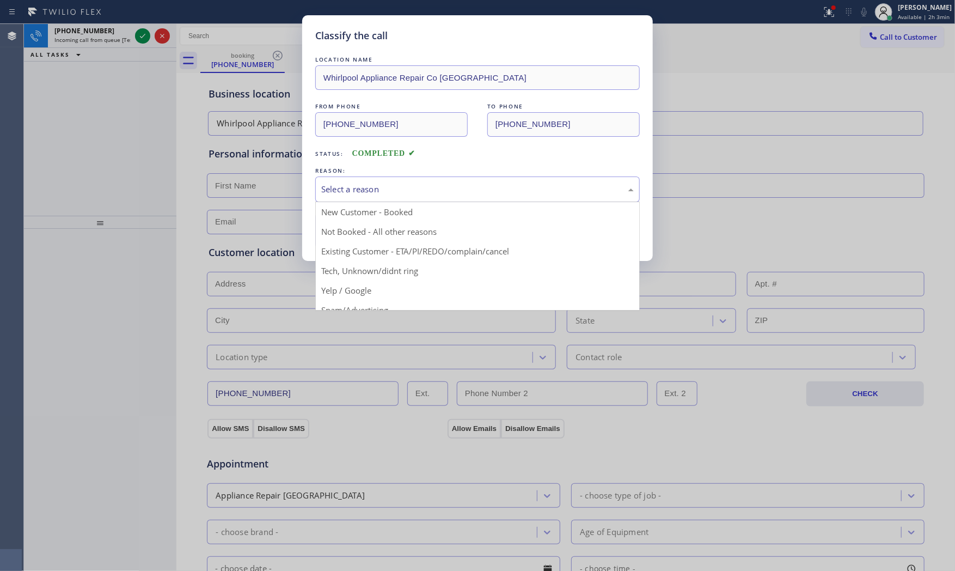
click at [399, 202] on div "Select a reason New Customer - Booked Not Booked - All other reasons Existing C…" at bounding box center [477, 189] width 325 height 26
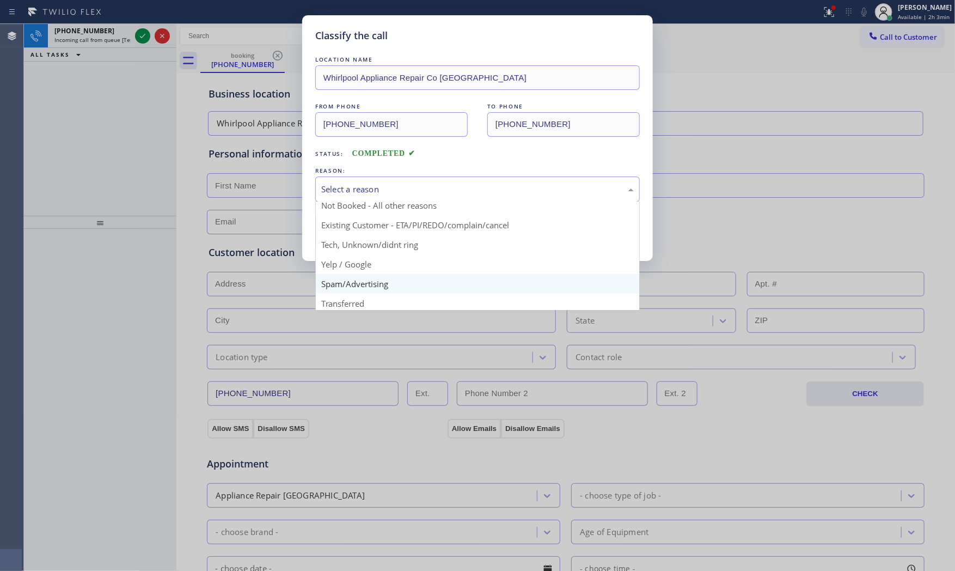
scroll to position [68, 0]
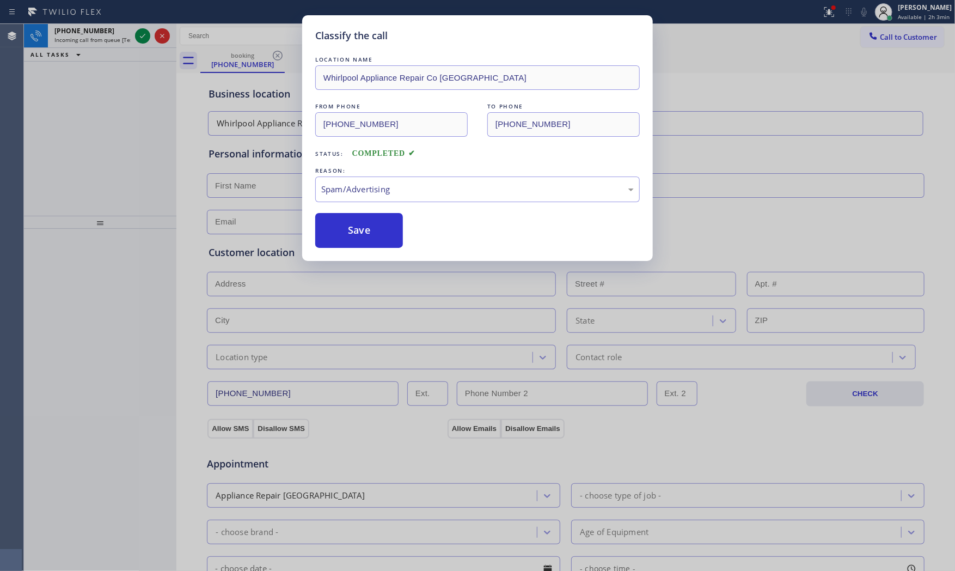
click at [374, 243] on button "Save" at bounding box center [359, 230] width 88 height 35
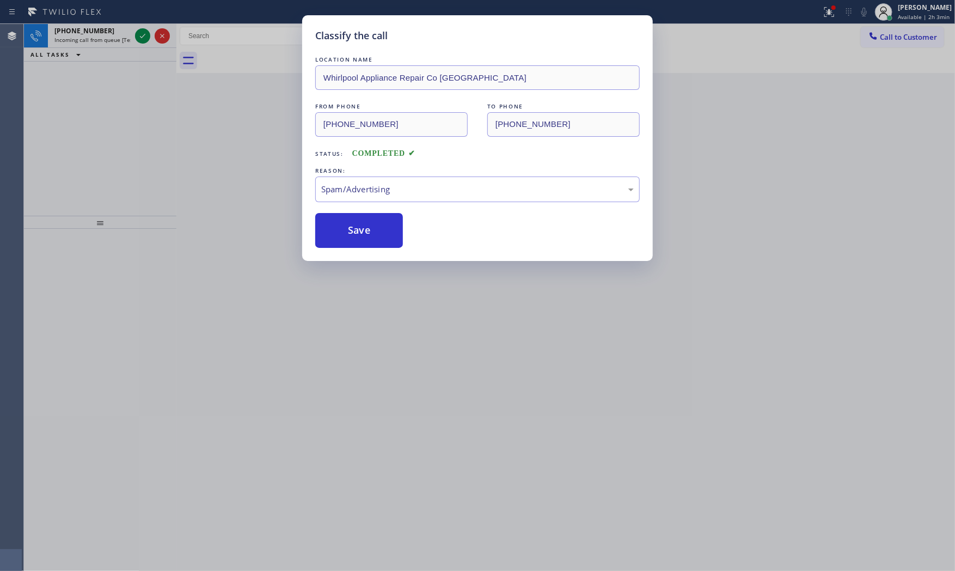
click at [374, 243] on button "Save" at bounding box center [359, 230] width 88 height 35
click at [147, 34] on div "Classify the call LOCATION NAME [PERSON_NAME] Electric Garfield(Mc-D Constructi…" at bounding box center [489, 297] width 931 height 547
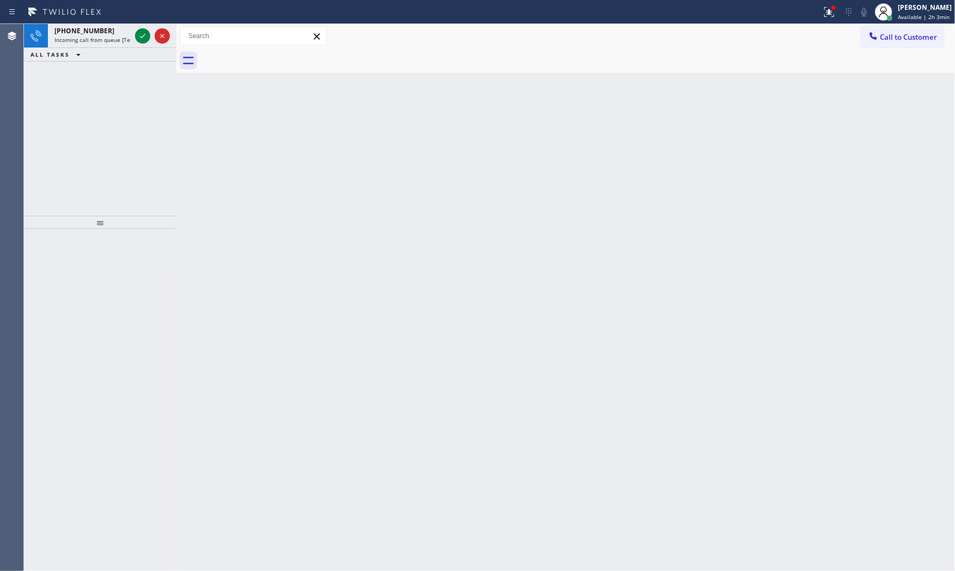
click at [147, 34] on icon at bounding box center [142, 35] width 13 height 13
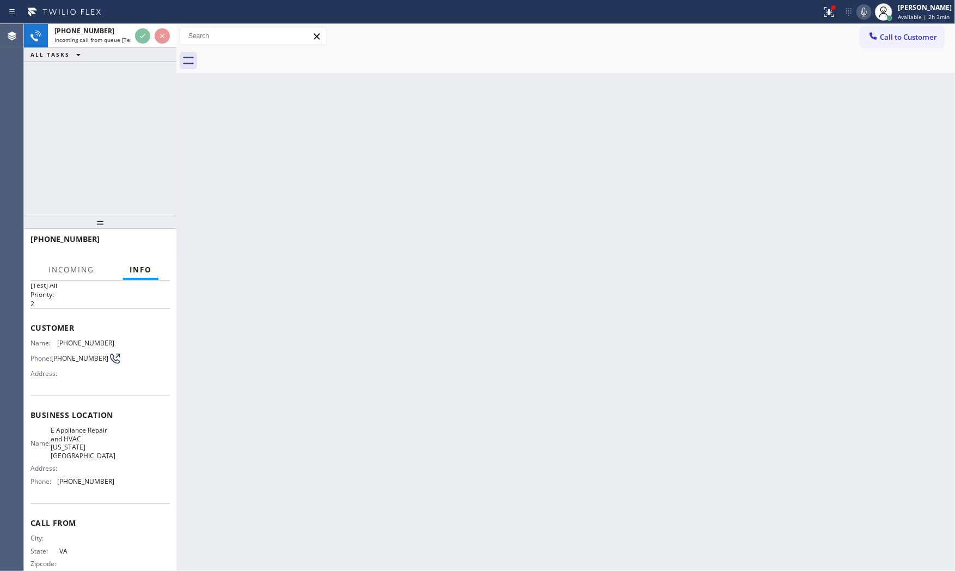
scroll to position [42, 0]
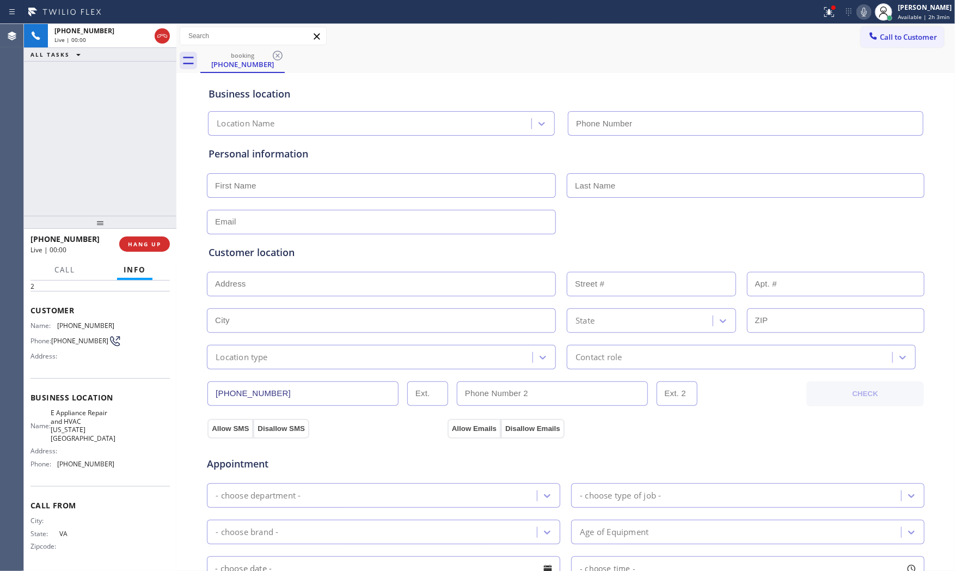
type input "[PHONE_NUMBER]"
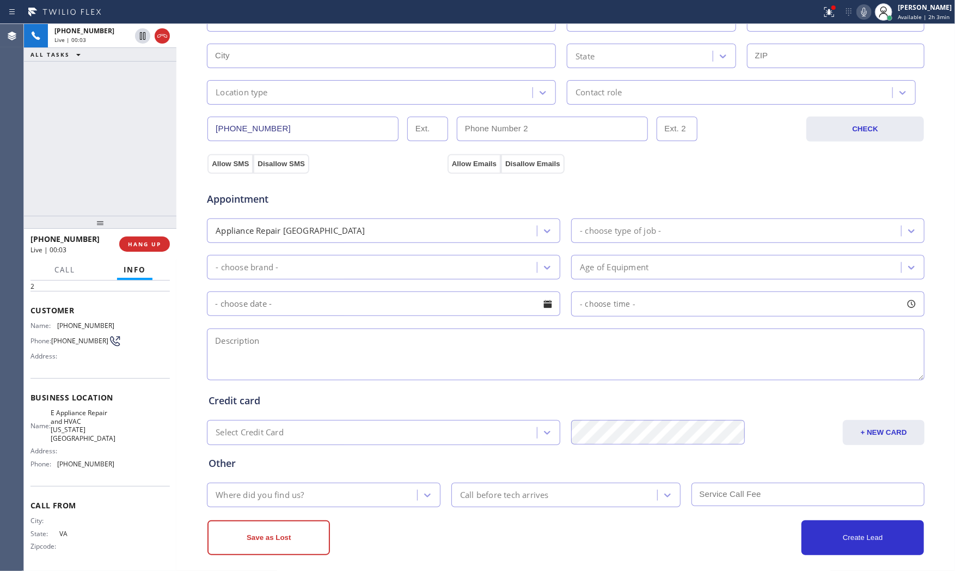
scroll to position [273, 0]
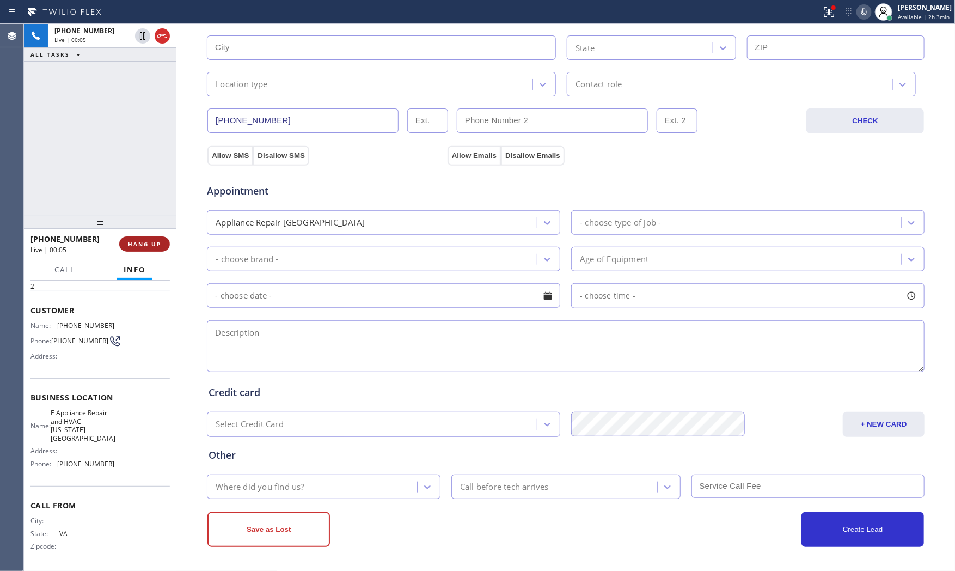
click at [161, 245] on button "HANG UP" at bounding box center [144, 243] width 51 height 15
click at [154, 242] on span "COMPLETE" at bounding box center [143, 244] width 38 height 8
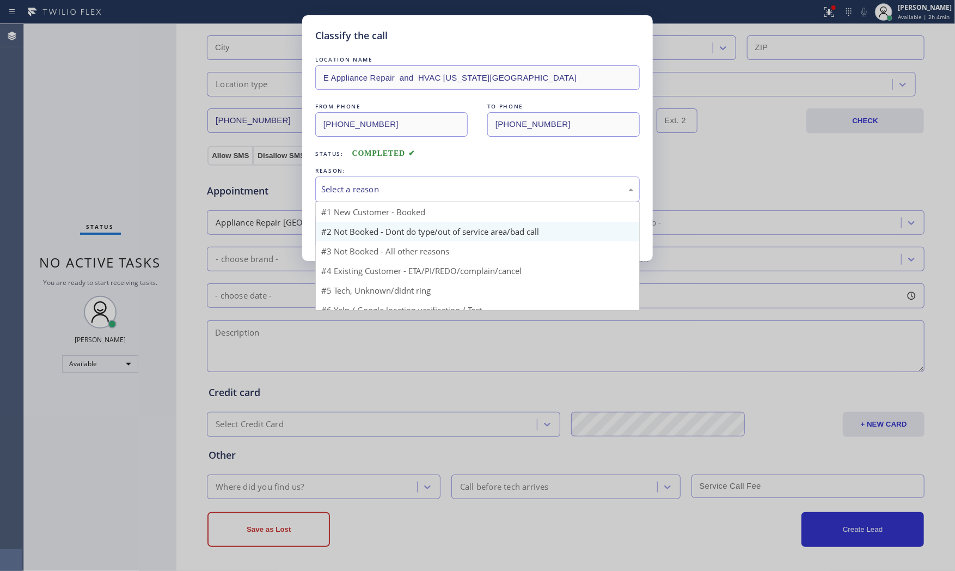
drag, startPoint x: 469, startPoint y: 181, endPoint x: 388, endPoint y: 224, distance: 91.1
click at [465, 185] on div "Select a reason" at bounding box center [477, 189] width 325 height 26
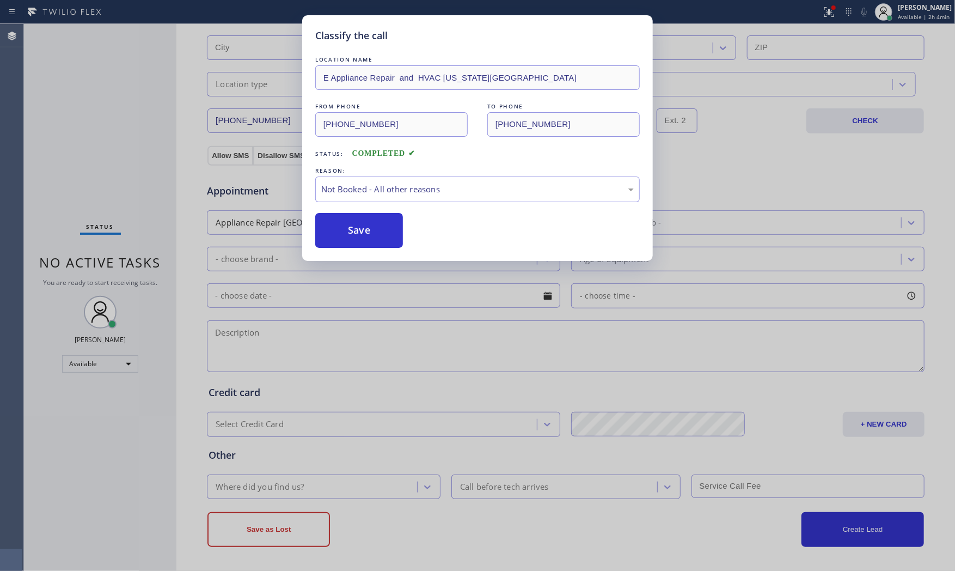
click at [371, 233] on button "Save" at bounding box center [359, 230] width 88 height 35
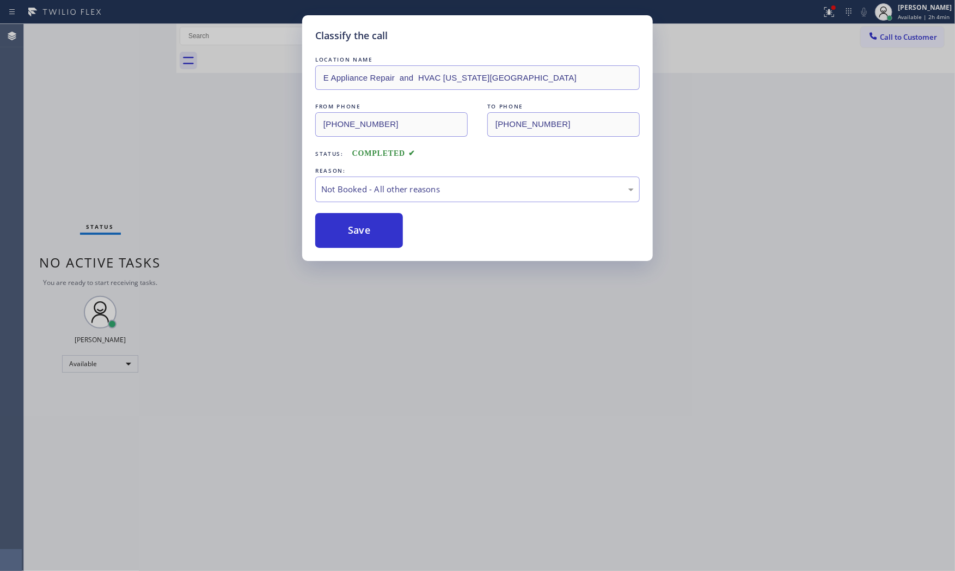
click at [371, 233] on button "Save" at bounding box center [359, 230] width 88 height 35
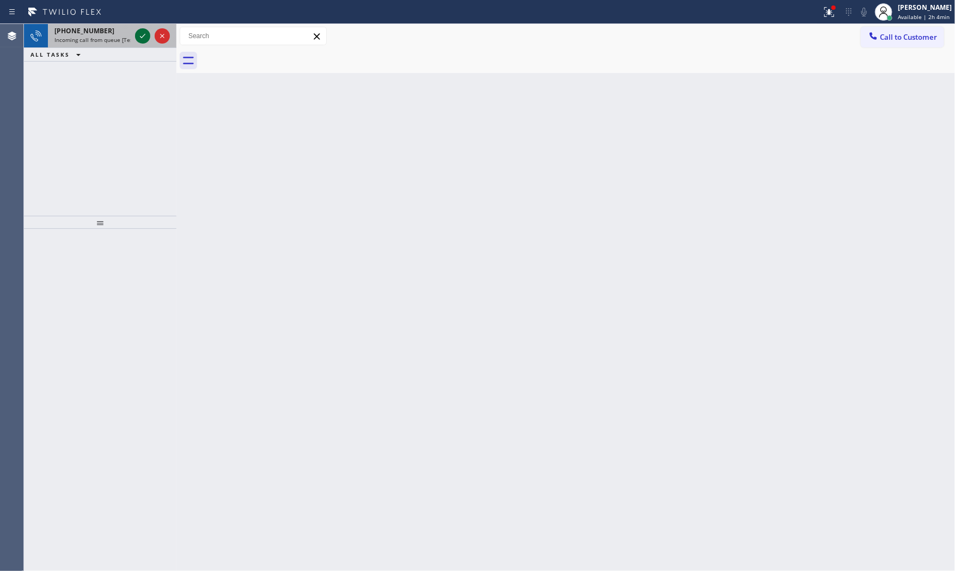
click at [137, 34] on icon at bounding box center [142, 35] width 13 height 13
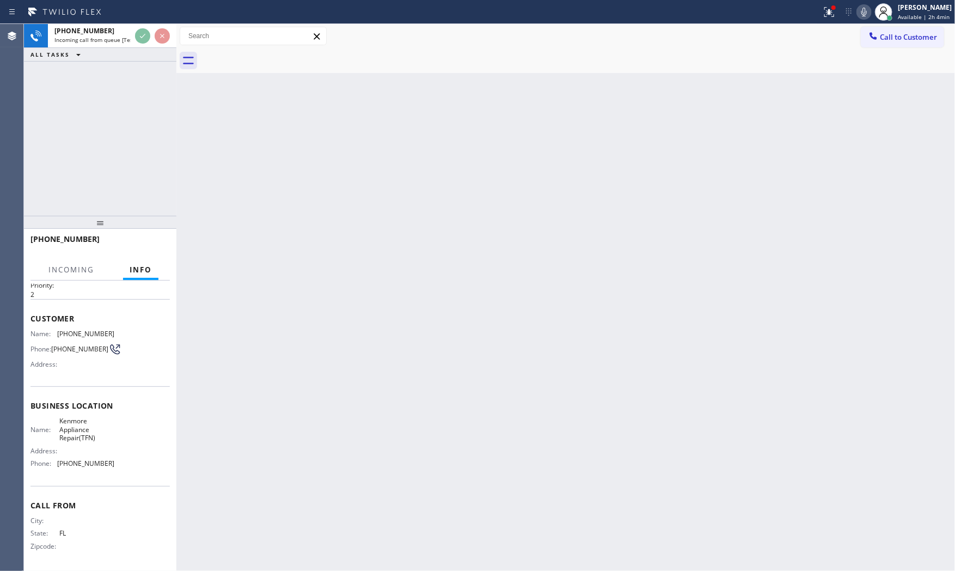
scroll to position [34, 0]
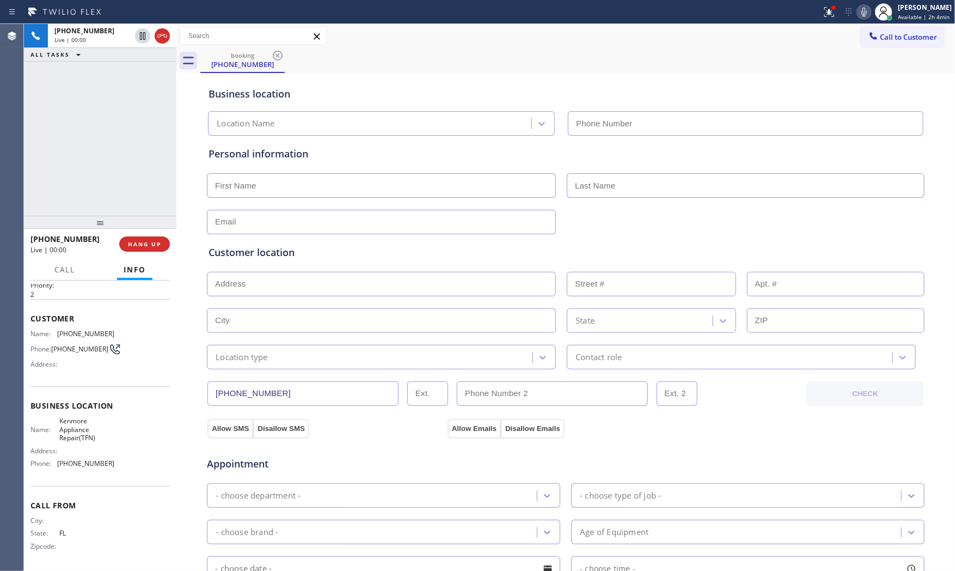
type input "[PHONE_NUMBER]"
click at [150, 243] on span "HANG UP" at bounding box center [144, 244] width 33 height 8
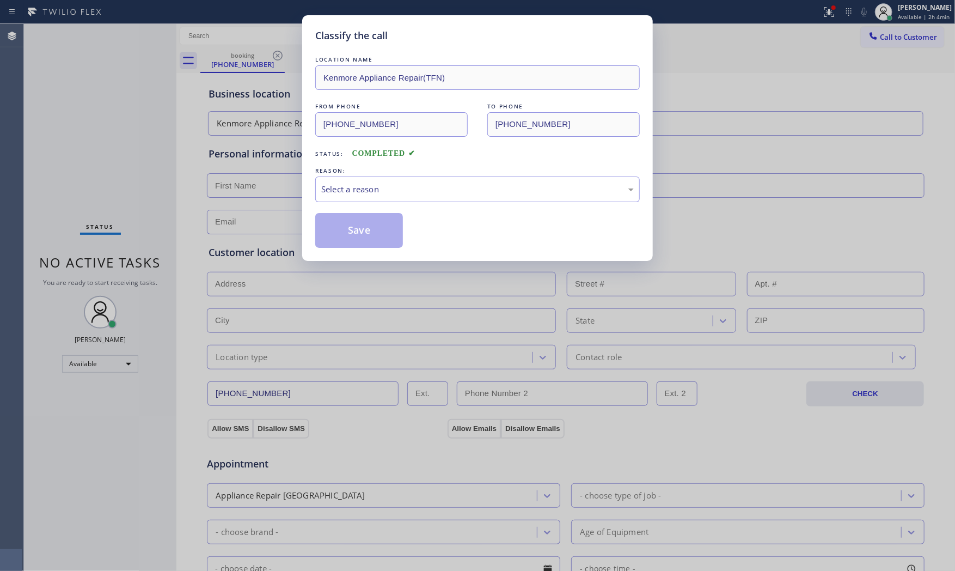
click at [363, 209] on div "LOCATION NAME Kenmore Appliance Repair(TFN) FROM PHONE [PHONE_NUMBER] TO PHONE …" at bounding box center [477, 151] width 325 height 194
click at [365, 203] on div "LOCATION NAME Kenmore Appliance Repair(TFN) FROM PHONE [PHONE_NUMBER] TO PHONE …" at bounding box center [477, 151] width 325 height 194
click at [365, 198] on div "Select a reason" at bounding box center [477, 189] width 325 height 26
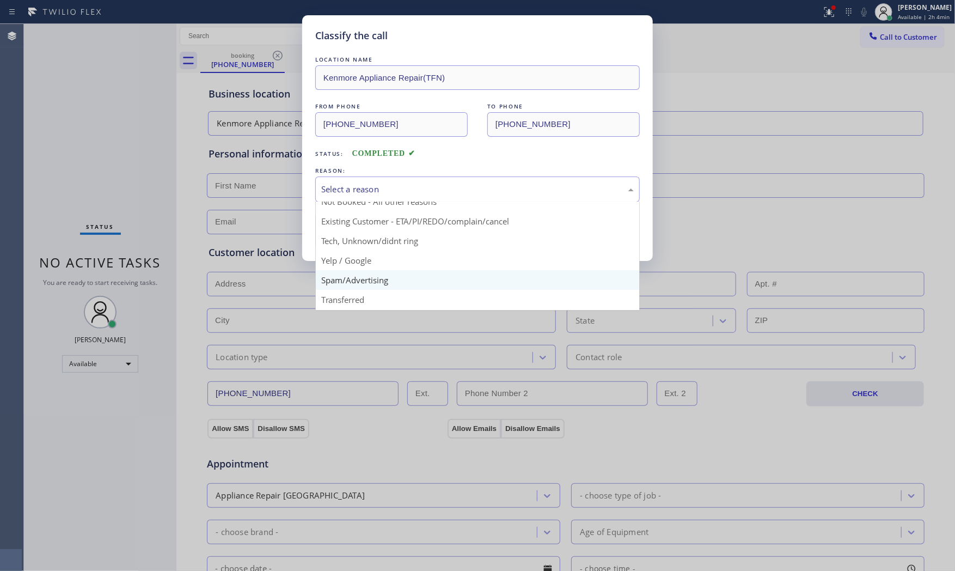
scroll to position [60, 0]
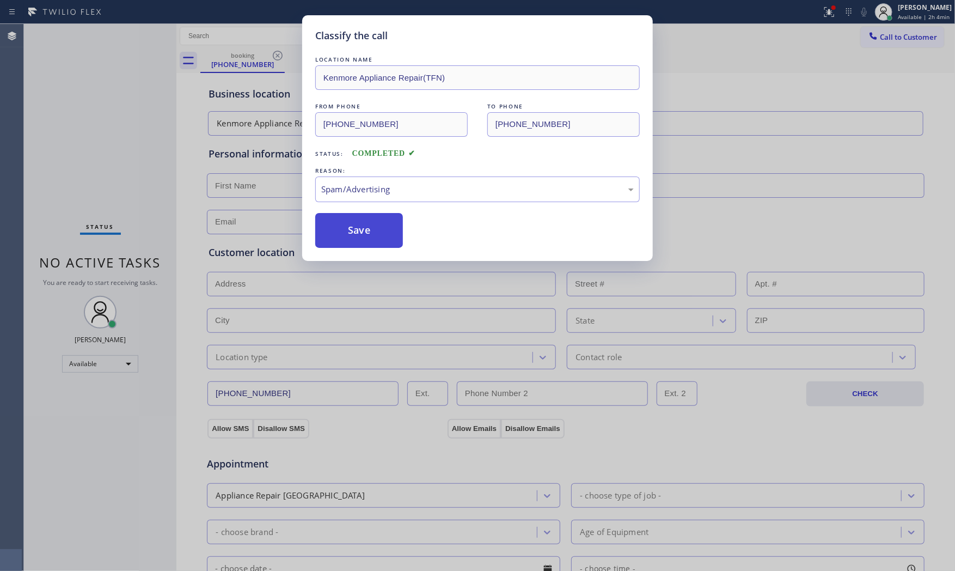
click at [356, 236] on button "Save" at bounding box center [359, 230] width 88 height 35
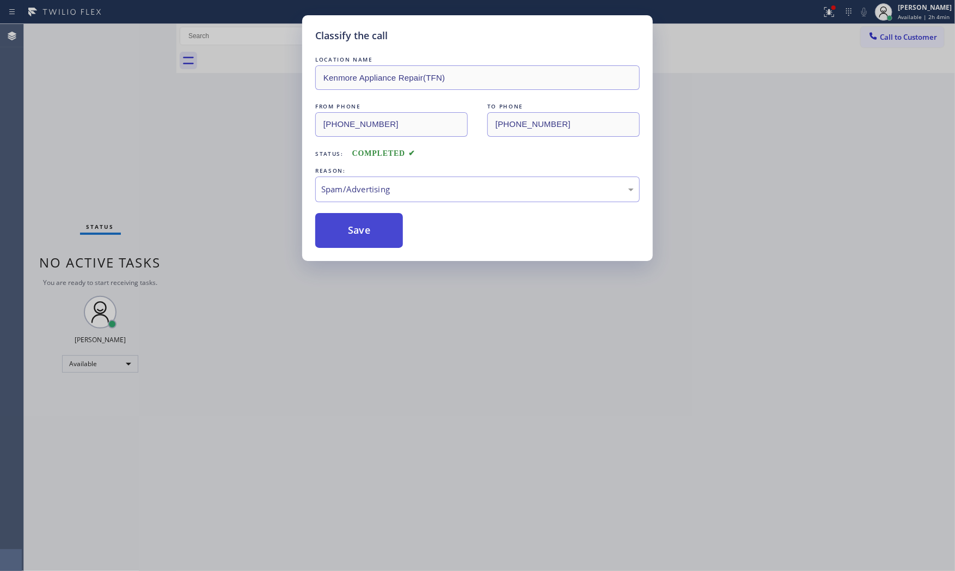
click at [356, 236] on button "Save" at bounding box center [359, 230] width 88 height 35
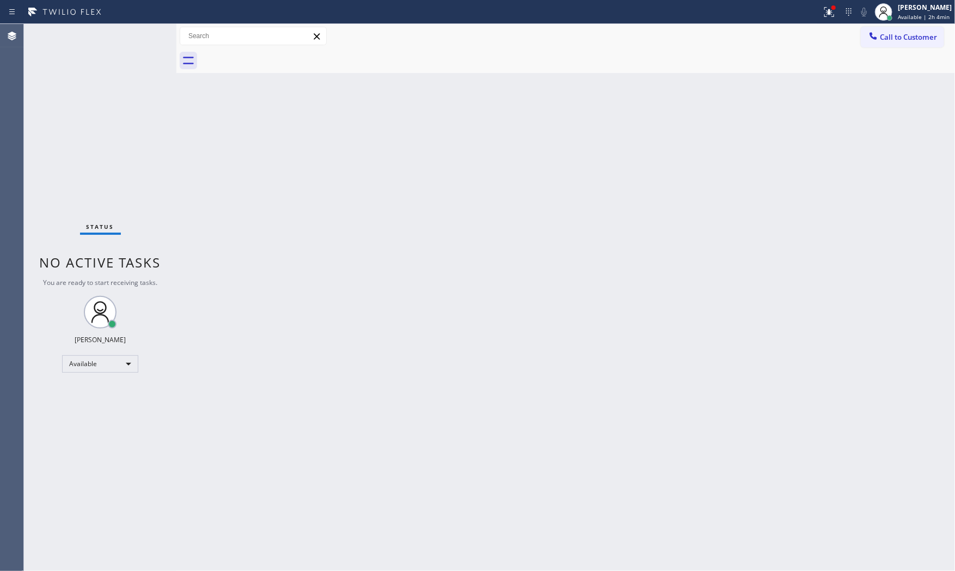
click at [143, 175] on div "Status No active tasks You are ready to start receiving tasks. [PERSON_NAME] Av…" at bounding box center [100, 297] width 153 height 547
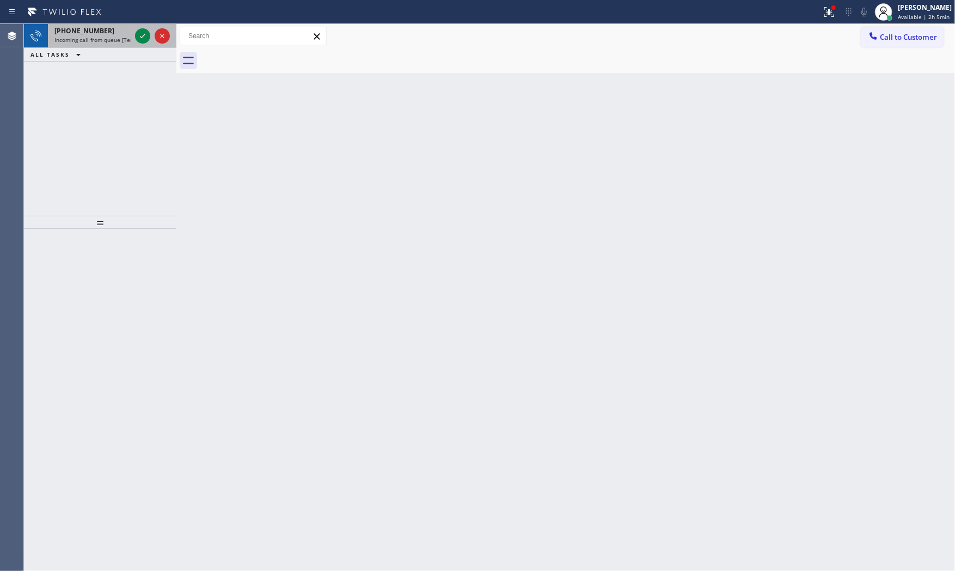
click at [120, 40] on span "Incoming call from queue [Test] All" at bounding box center [99, 40] width 90 height 8
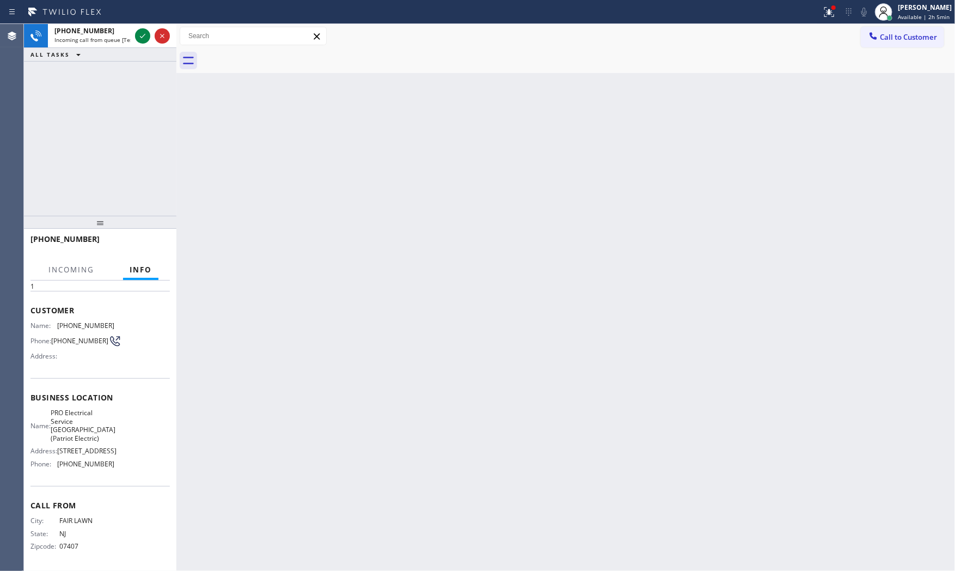
scroll to position [67, 0]
click at [141, 41] on icon at bounding box center [142, 35] width 13 height 13
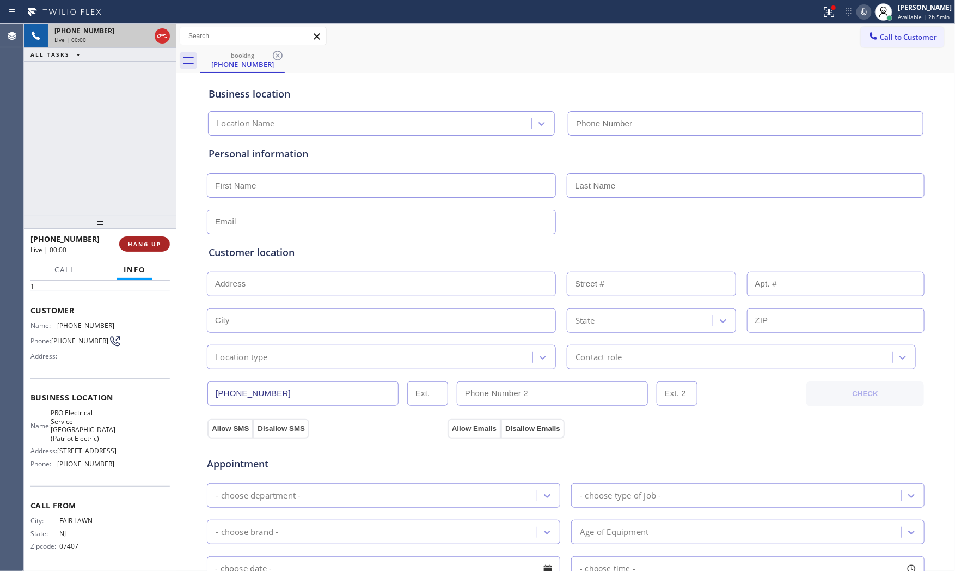
type input "[PHONE_NUMBER]"
click at [132, 242] on span "HANG UP" at bounding box center [144, 244] width 33 height 8
click at [144, 247] on span "HANG UP" at bounding box center [144, 244] width 33 height 8
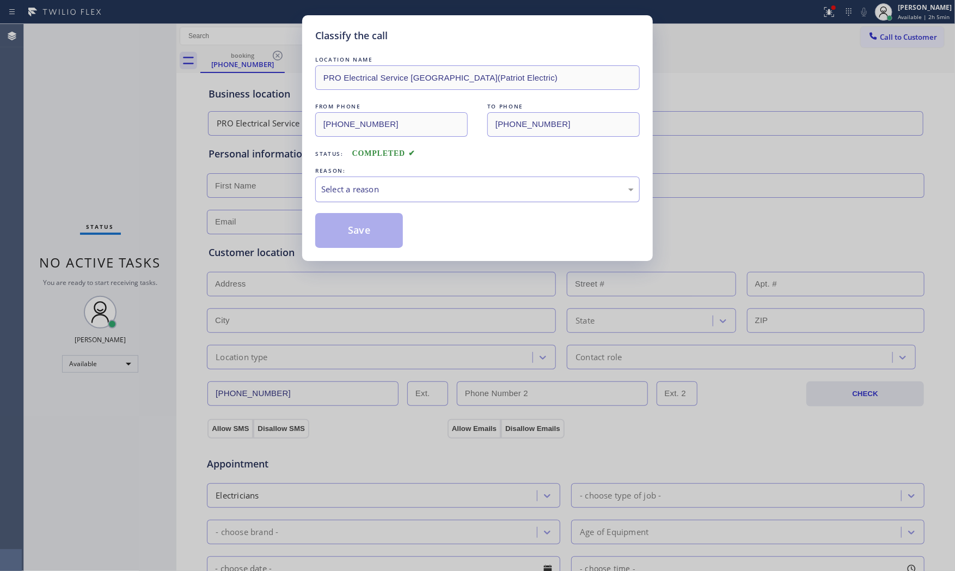
drag, startPoint x: 344, startPoint y: 187, endPoint x: 342, endPoint y: 199, distance: 12.7
click at [344, 189] on div "Select a reason" at bounding box center [477, 189] width 313 height 13
click at [335, 230] on button "Save" at bounding box center [359, 230] width 88 height 35
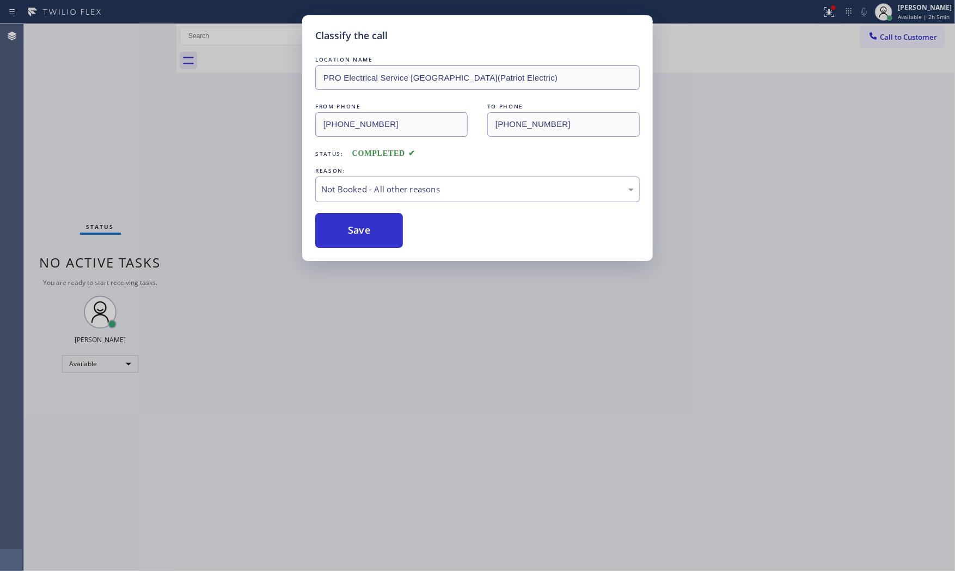
click at [335, 230] on button "Save" at bounding box center [359, 230] width 88 height 35
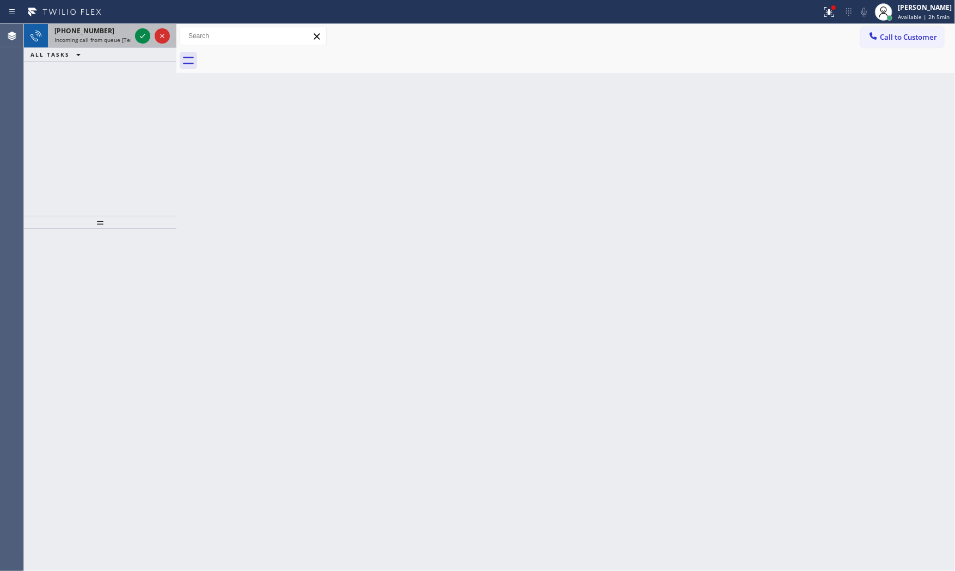
click at [102, 42] on span "Incoming call from queue [Test] All" at bounding box center [99, 40] width 90 height 8
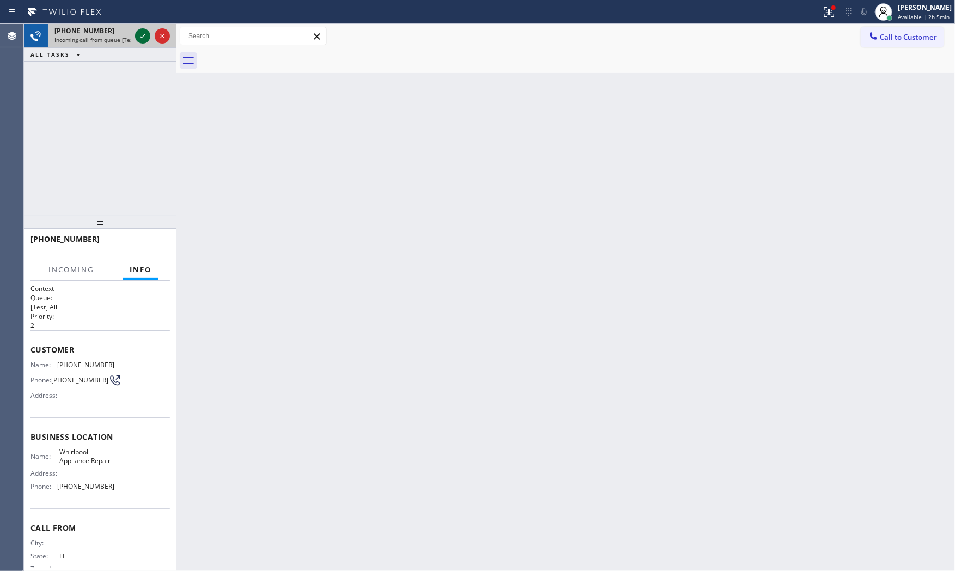
click at [139, 35] on icon at bounding box center [142, 35] width 13 height 13
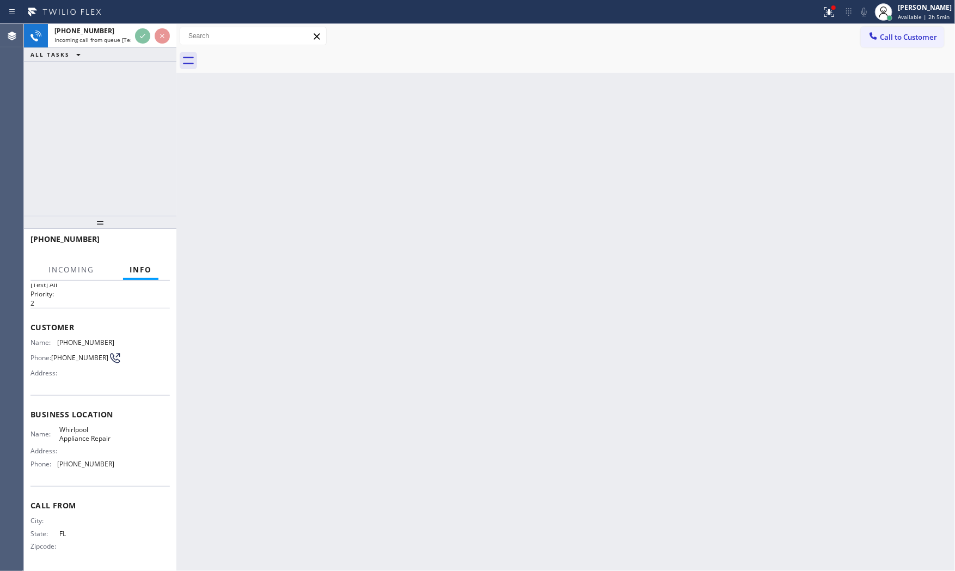
scroll to position [34, 0]
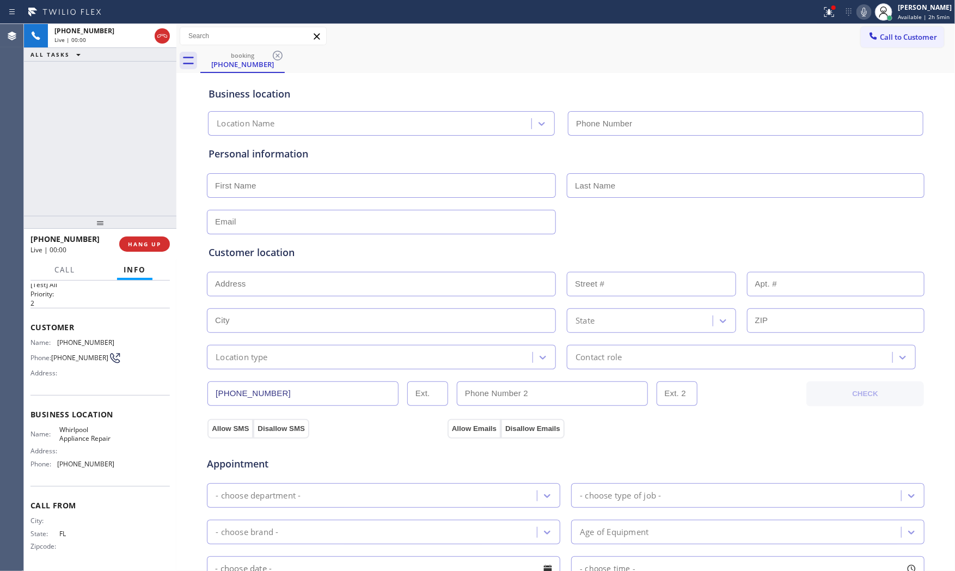
type input "[PHONE_NUMBER]"
click at [823, 16] on icon at bounding box center [829, 11] width 13 height 13
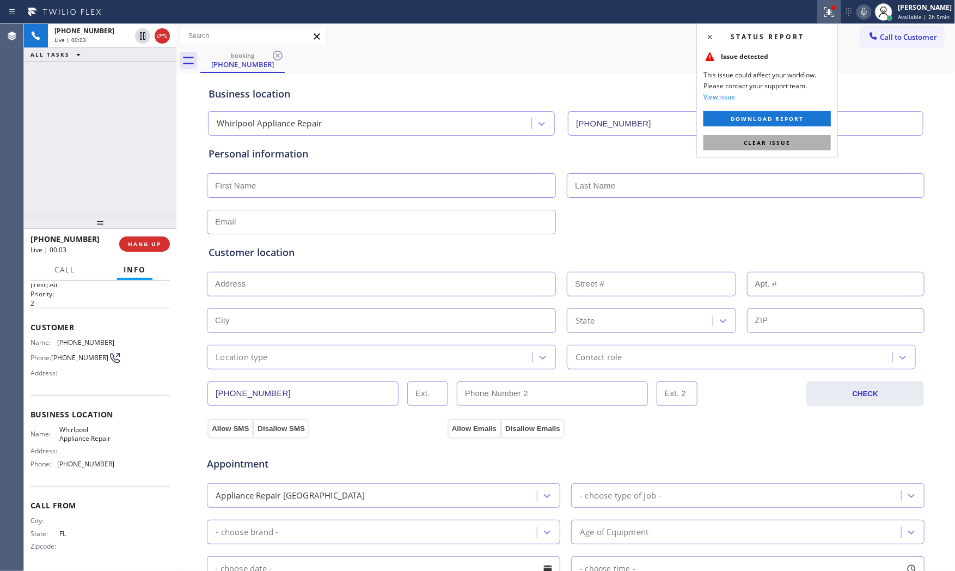
click at [754, 145] on span "Clear issue" at bounding box center [767, 143] width 47 height 8
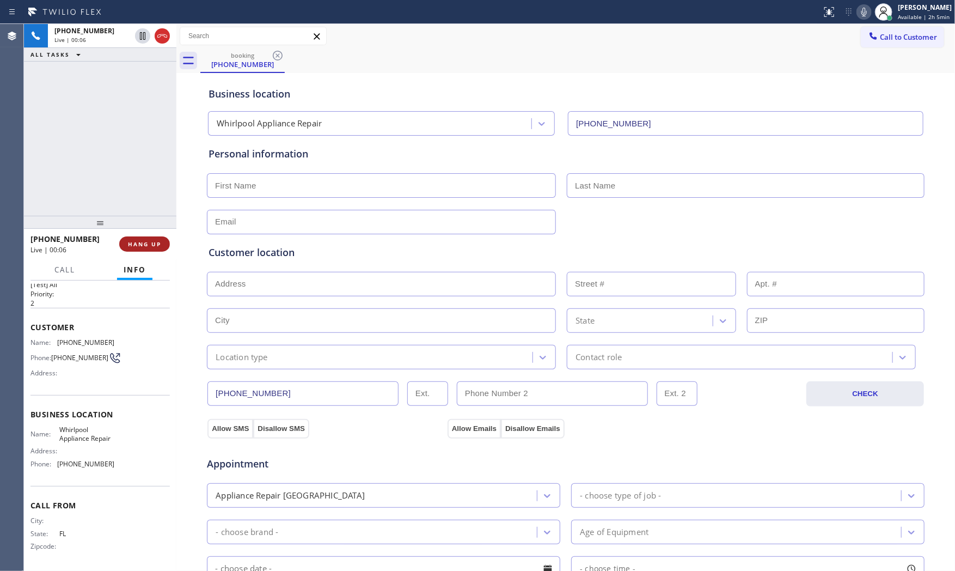
click at [144, 245] on span "HANG UP" at bounding box center [144, 244] width 33 height 8
click at [144, 245] on span "COMPLETE" at bounding box center [143, 244] width 38 height 8
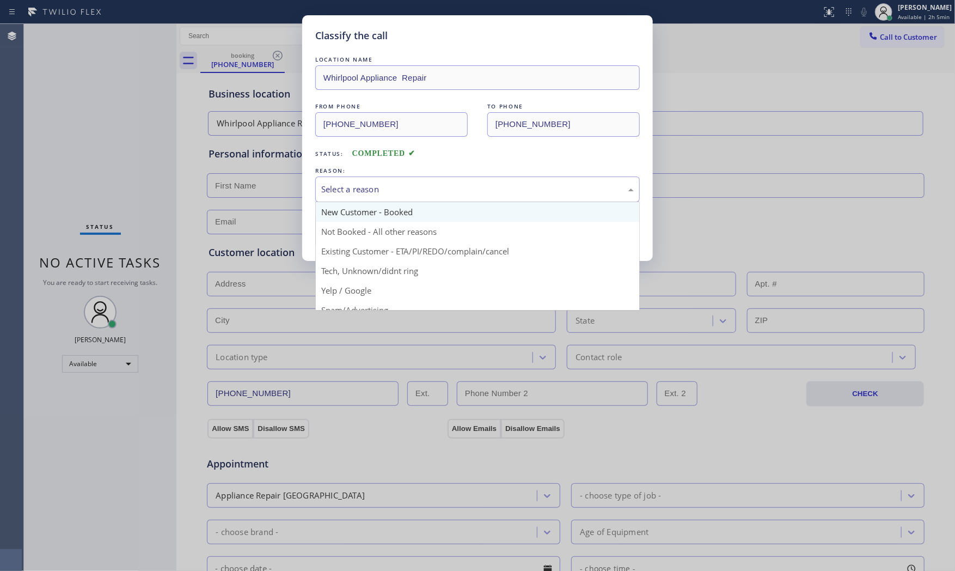
drag, startPoint x: 465, startPoint y: 186, endPoint x: 379, endPoint y: 220, distance: 92.8
click at [458, 187] on div "Select a reason" at bounding box center [477, 189] width 313 height 13
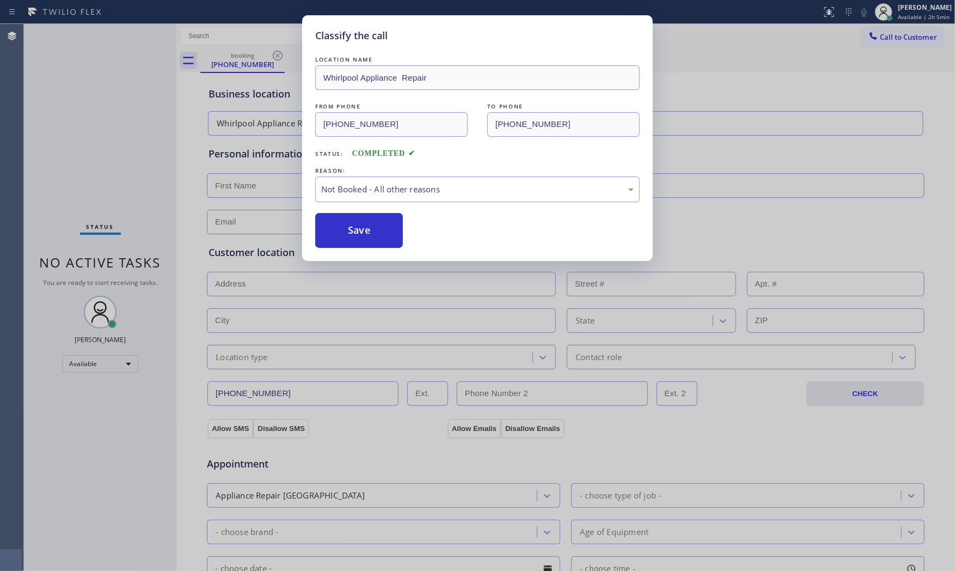
click at [354, 227] on button "Save" at bounding box center [359, 230] width 88 height 35
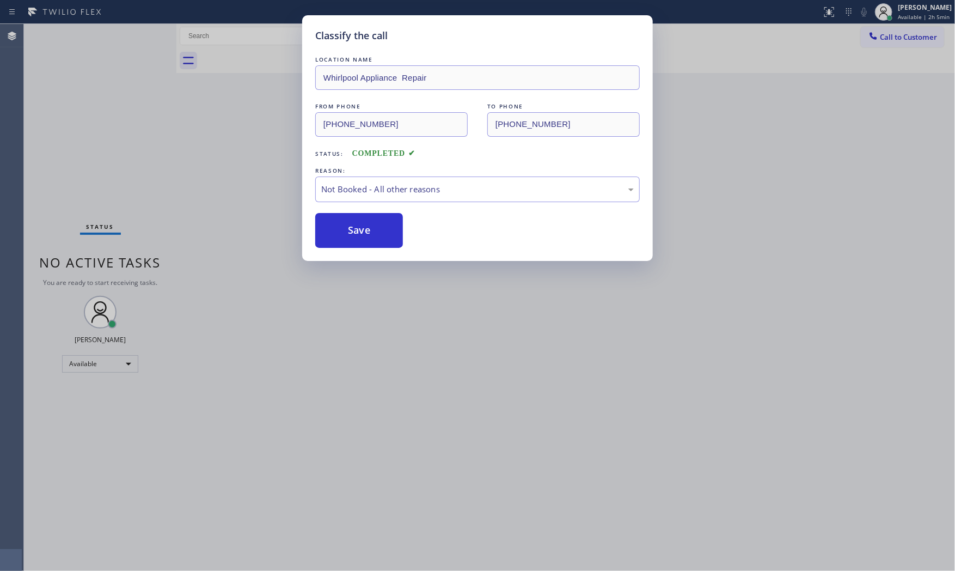
click at [354, 227] on button "Save" at bounding box center [359, 230] width 88 height 35
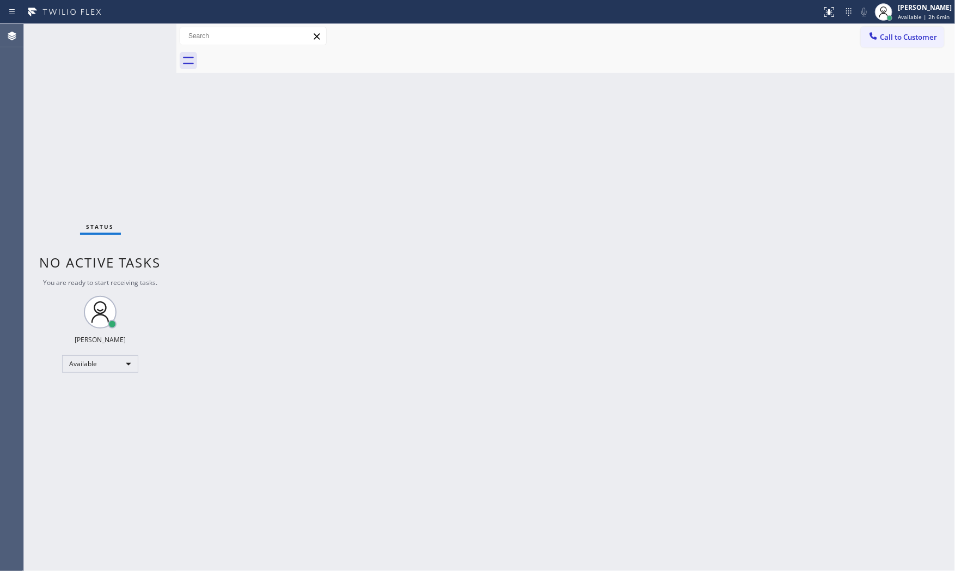
click at [334, 352] on div "Back to Dashboard Change Sender ID Customers Technicians Select a contact Outbo…" at bounding box center [565, 297] width 779 height 547
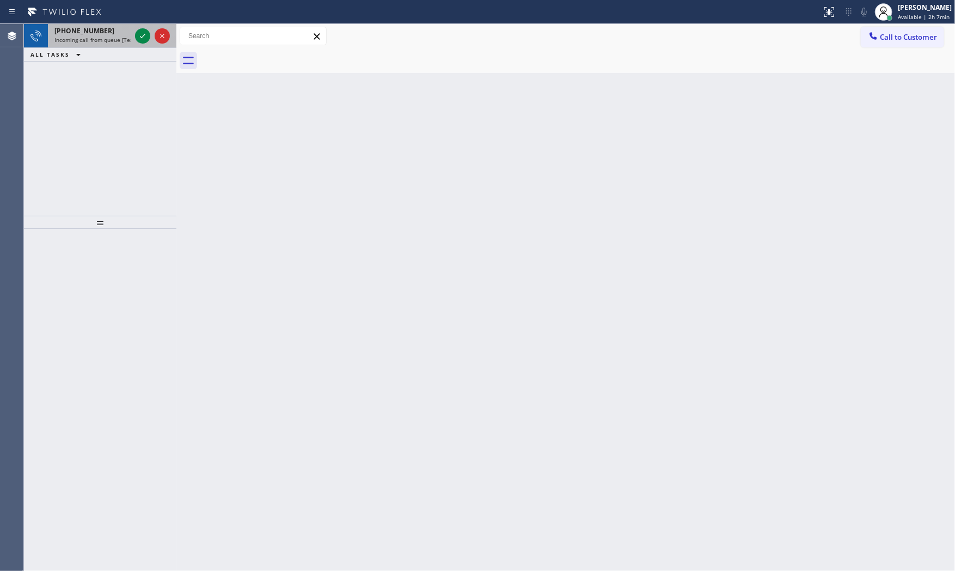
click at [101, 42] on span "Incoming call from queue [Test] All" at bounding box center [99, 40] width 90 height 8
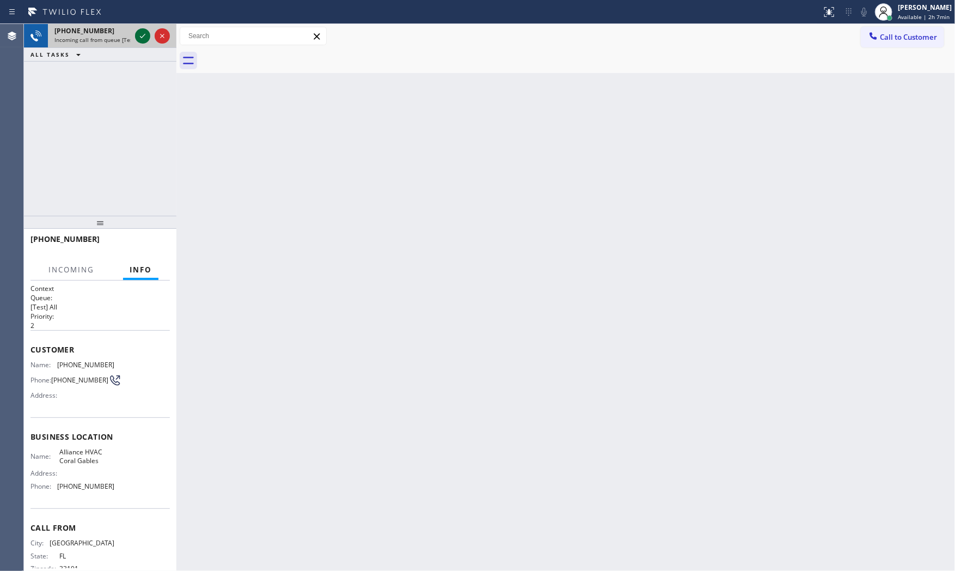
click at [141, 37] on icon at bounding box center [142, 35] width 13 height 13
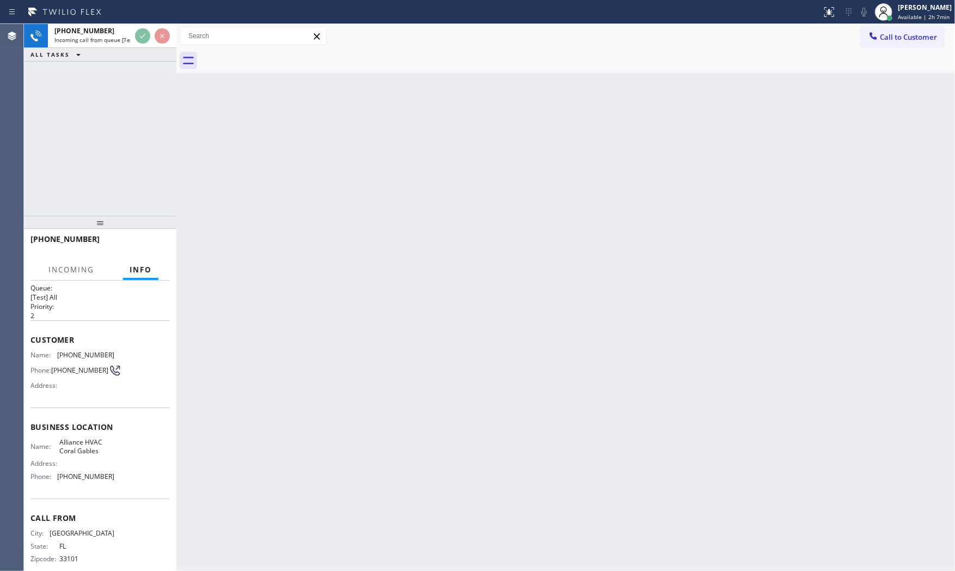
scroll to position [25, 0]
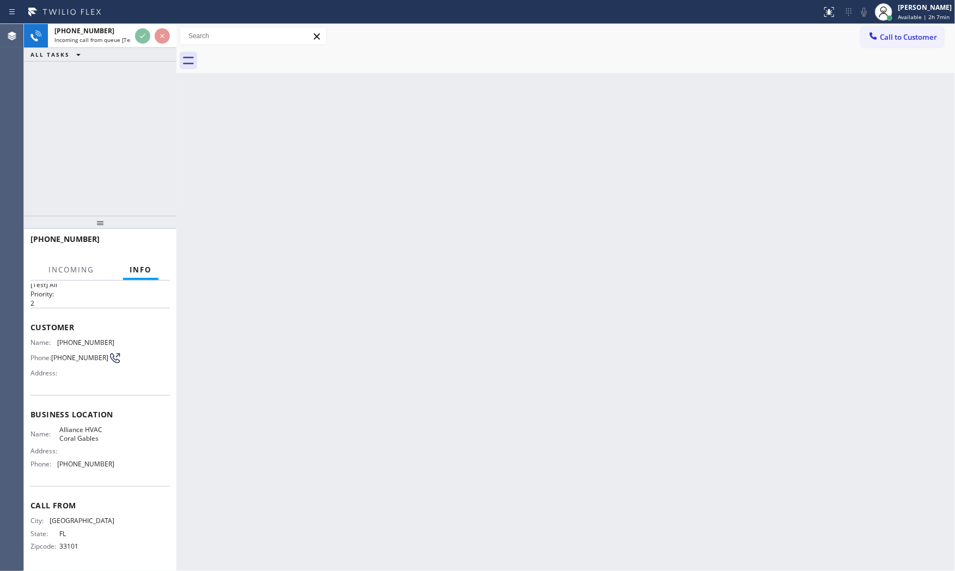
click at [208, 281] on div "Back to Dashboard Change Sender ID Customers Technicians Select a contact Outbo…" at bounding box center [565, 297] width 779 height 547
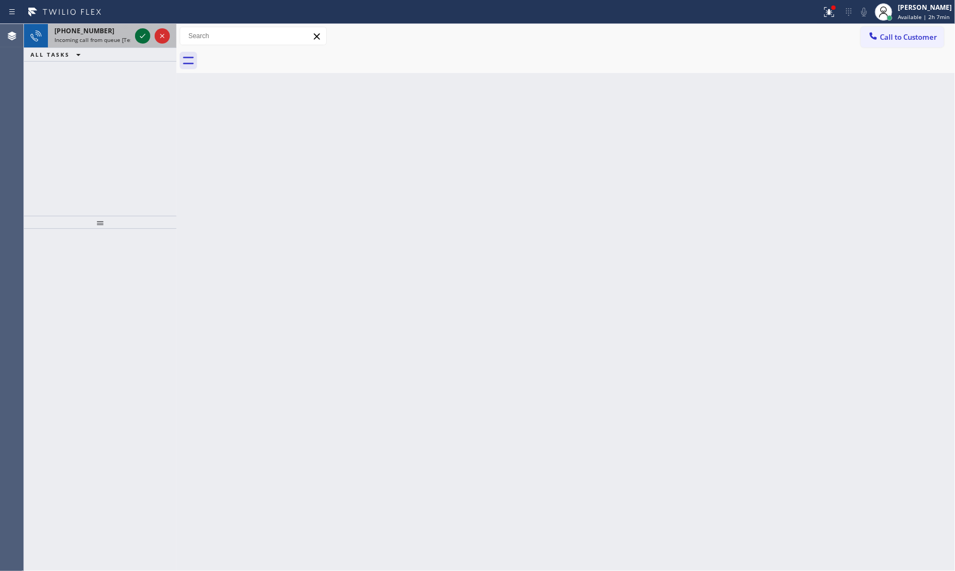
click at [144, 41] on div at bounding box center [152, 36] width 39 height 24
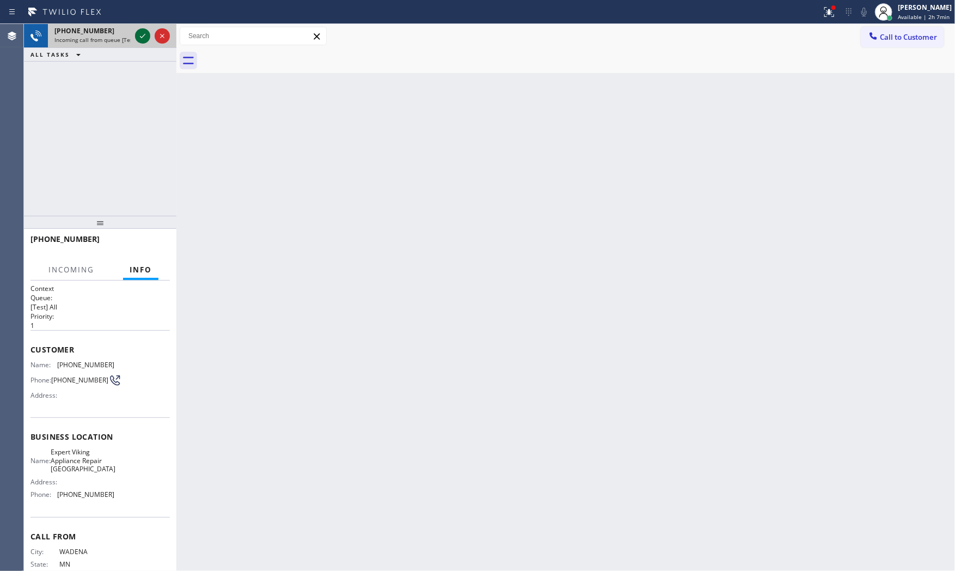
click at [142, 35] on icon at bounding box center [142, 35] width 13 height 13
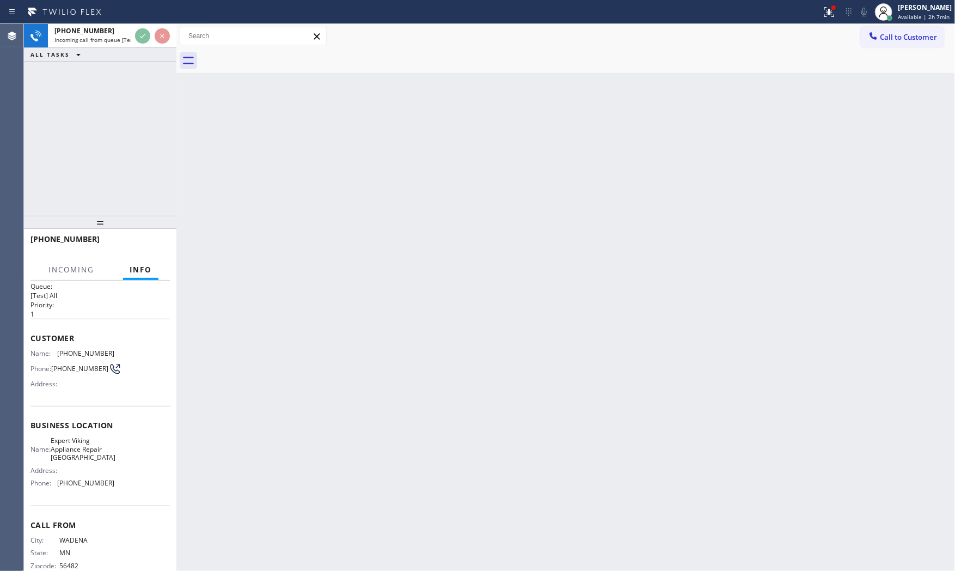
scroll to position [42, 0]
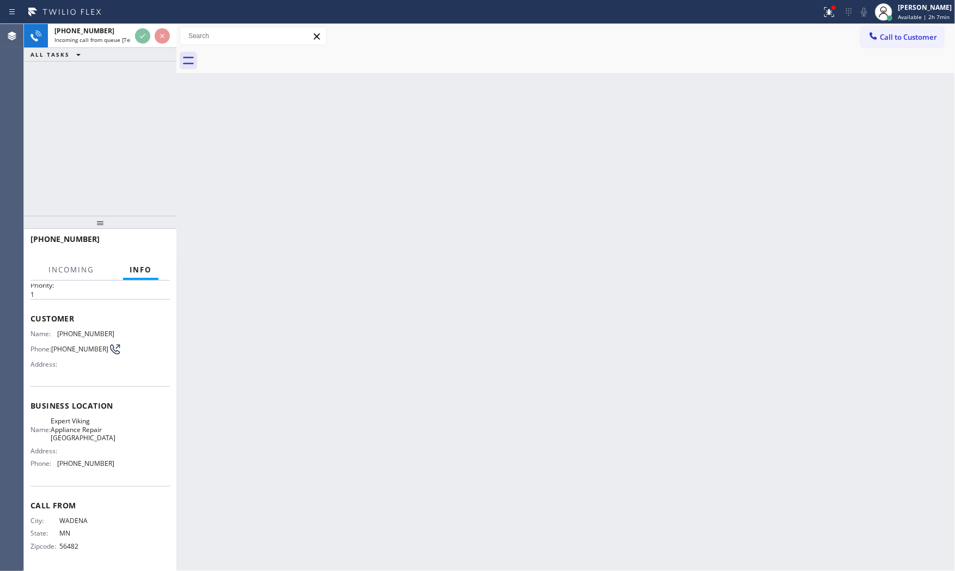
click at [255, 218] on div "Back to Dashboard Change Sender ID Customers Technicians Select a contact Outbo…" at bounding box center [565, 297] width 779 height 547
click at [257, 218] on div "Back to Dashboard Change Sender ID Customers Technicians Select a contact Outbo…" at bounding box center [565, 297] width 779 height 547
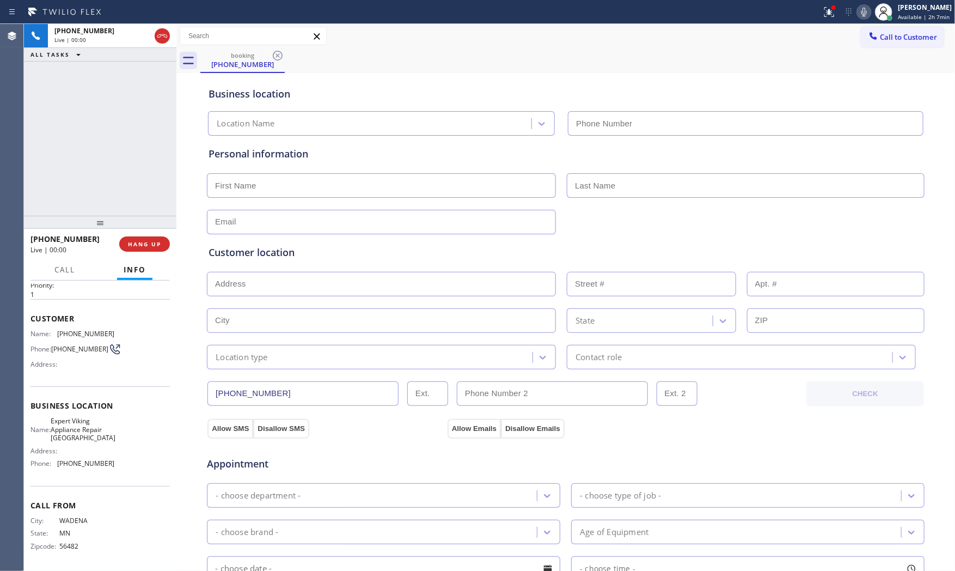
type input "[PHONE_NUMBER]"
click at [153, 245] on span "HANG UP" at bounding box center [144, 244] width 33 height 8
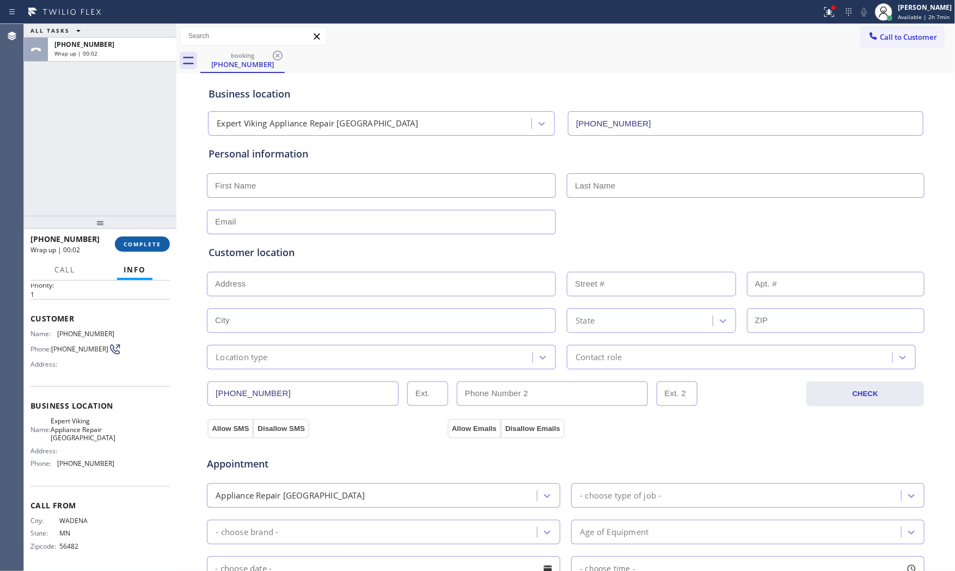
click at [153, 245] on span "COMPLETE" at bounding box center [143, 244] width 38 height 8
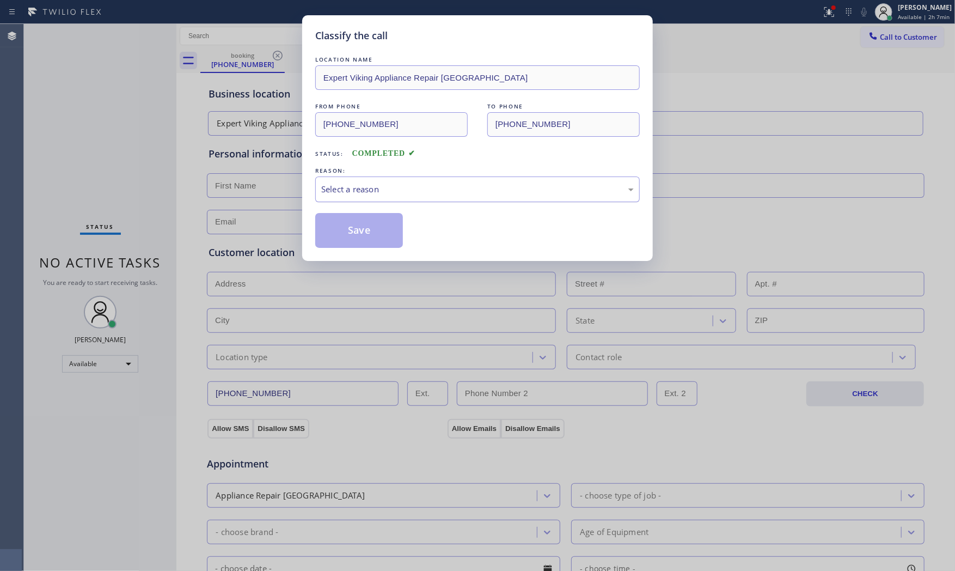
click at [342, 197] on div "Select a reason" at bounding box center [477, 189] width 325 height 26
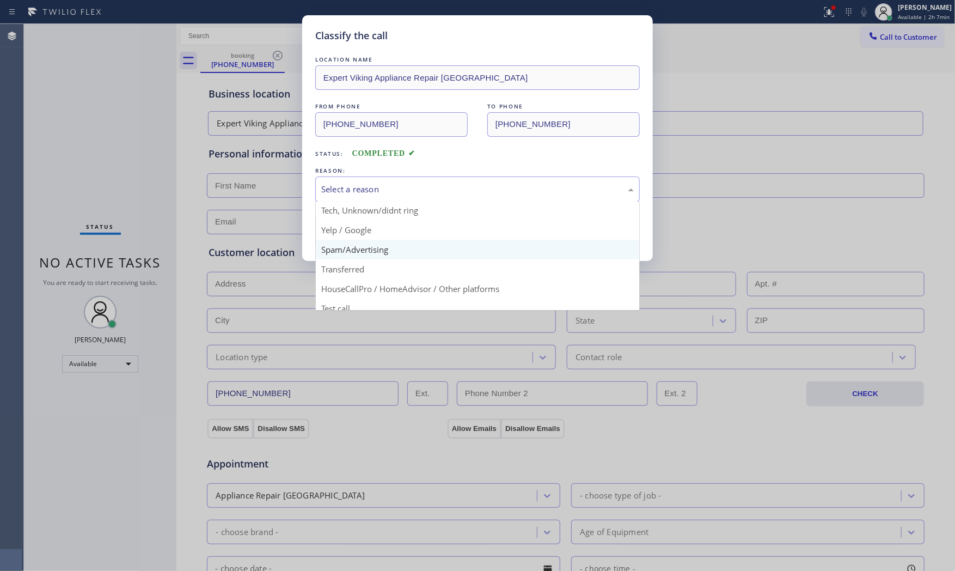
scroll to position [68, 0]
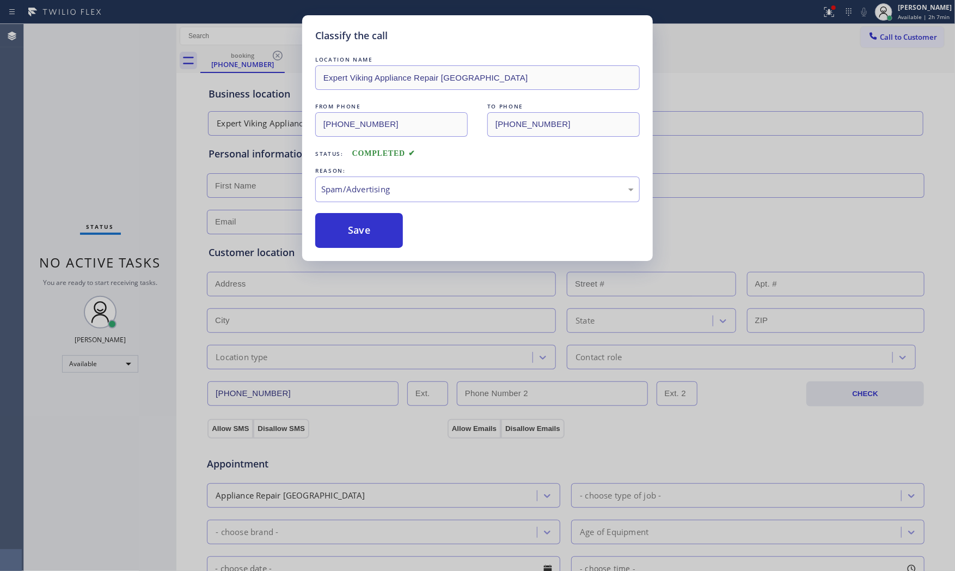
click at [352, 241] on button "Save" at bounding box center [359, 230] width 88 height 35
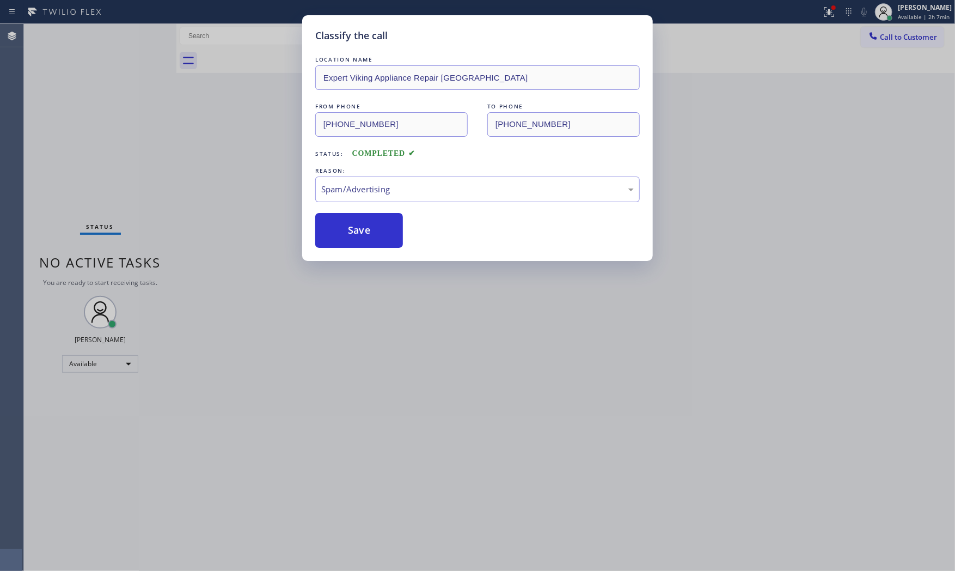
click at [352, 241] on button "Save" at bounding box center [359, 230] width 88 height 35
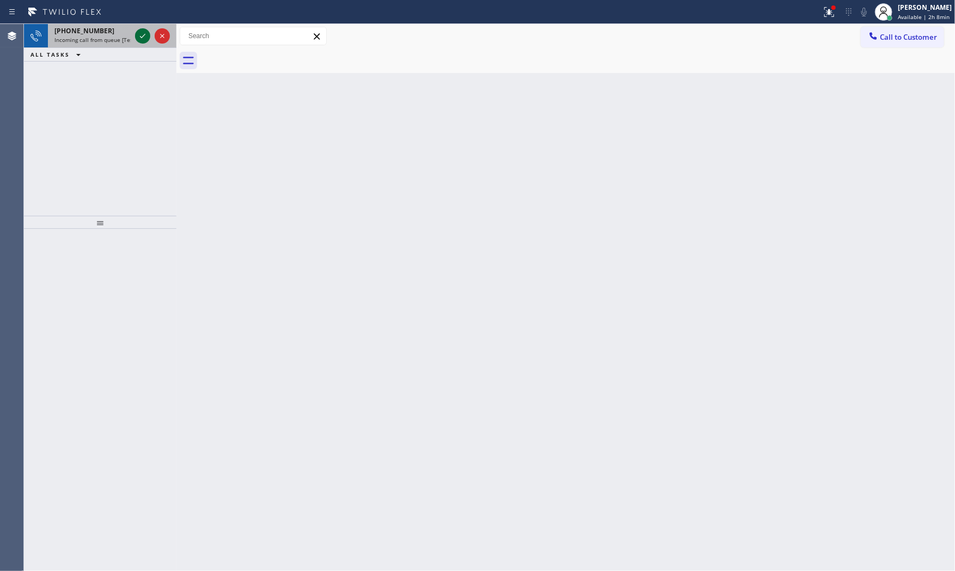
click at [140, 34] on icon at bounding box center [142, 35] width 13 height 13
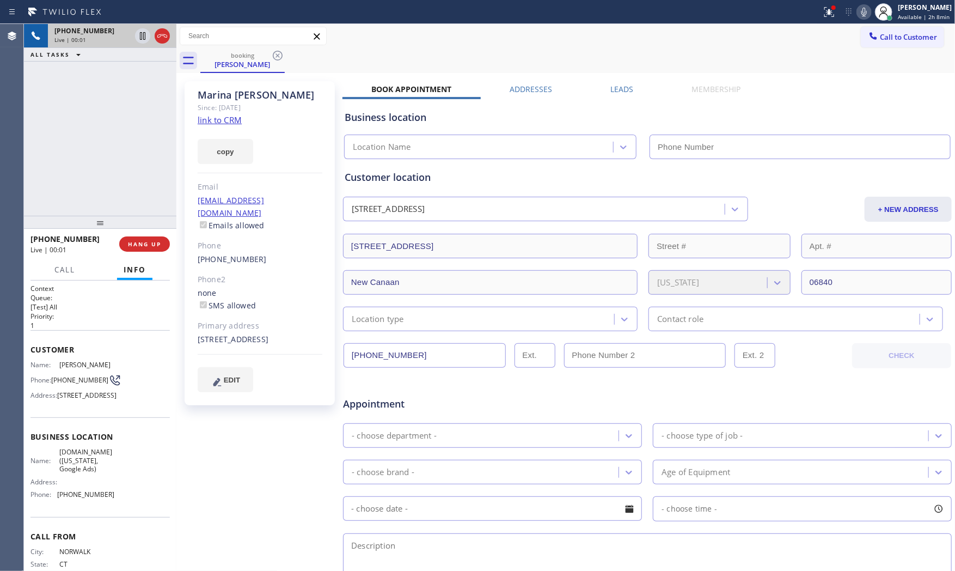
type input "[PHONE_NUMBER]"
click at [222, 118] on link "link to CRM" at bounding box center [220, 119] width 44 height 11
click at [819, 19] on button at bounding box center [830, 12] width 24 height 24
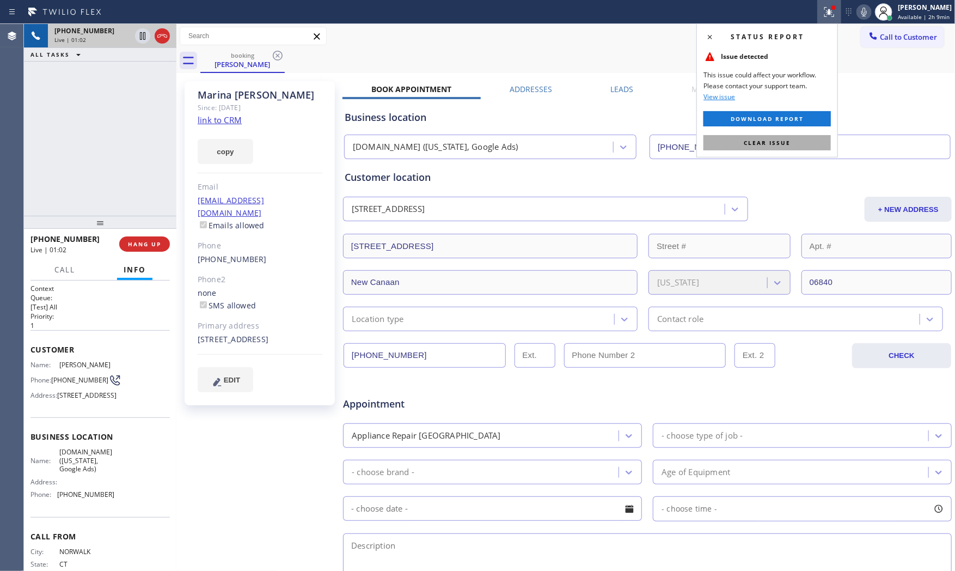
click at [797, 138] on button "Clear issue" at bounding box center [767, 142] width 127 height 15
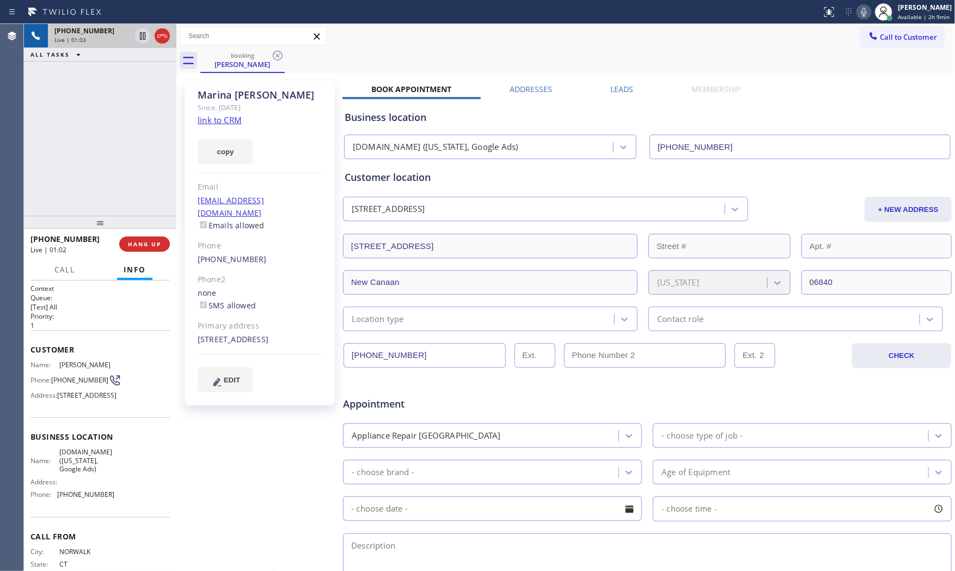
click at [860, 9] on icon at bounding box center [864, 11] width 13 height 13
click at [148, 39] on icon at bounding box center [142, 35] width 13 height 13
click at [856, 15] on div at bounding box center [863, 11] width 15 height 13
click at [138, 38] on icon at bounding box center [142, 35] width 13 height 13
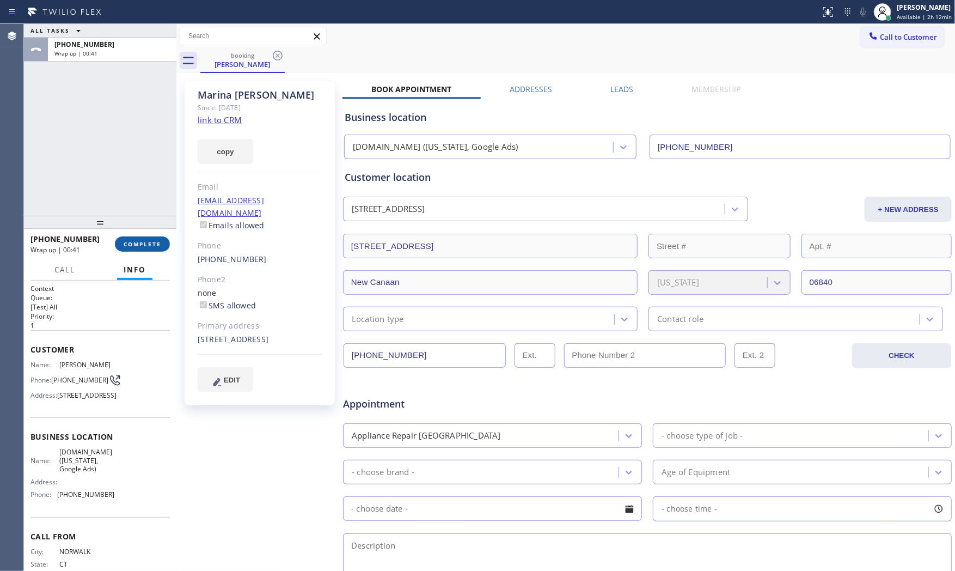
click at [139, 237] on button "COMPLETE" at bounding box center [142, 243] width 55 height 15
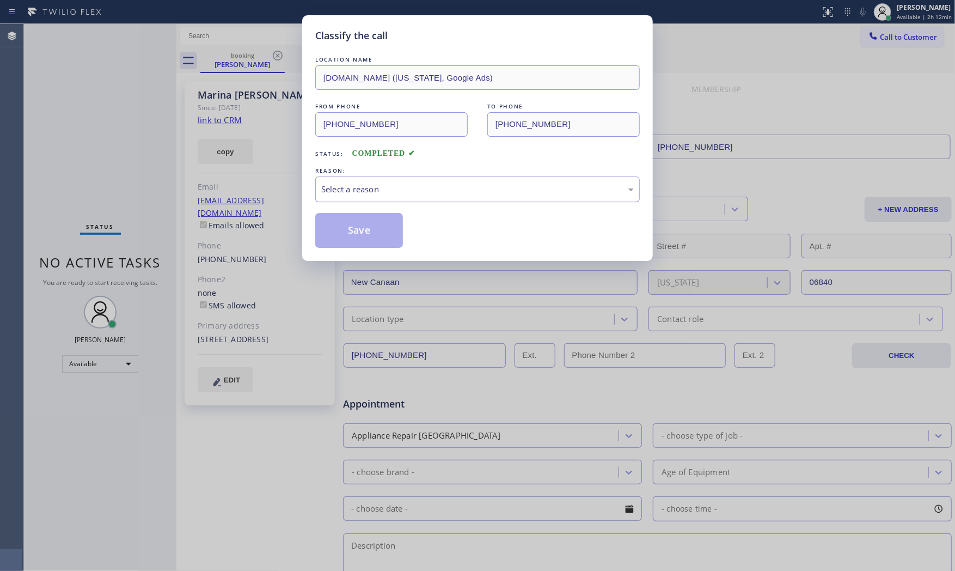
click at [391, 198] on div "Select a reason" at bounding box center [477, 189] width 325 height 26
click at [369, 237] on button "Save" at bounding box center [359, 230] width 88 height 35
click at [369, 236] on button "Save" at bounding box center [359, 230] width 88 height 35
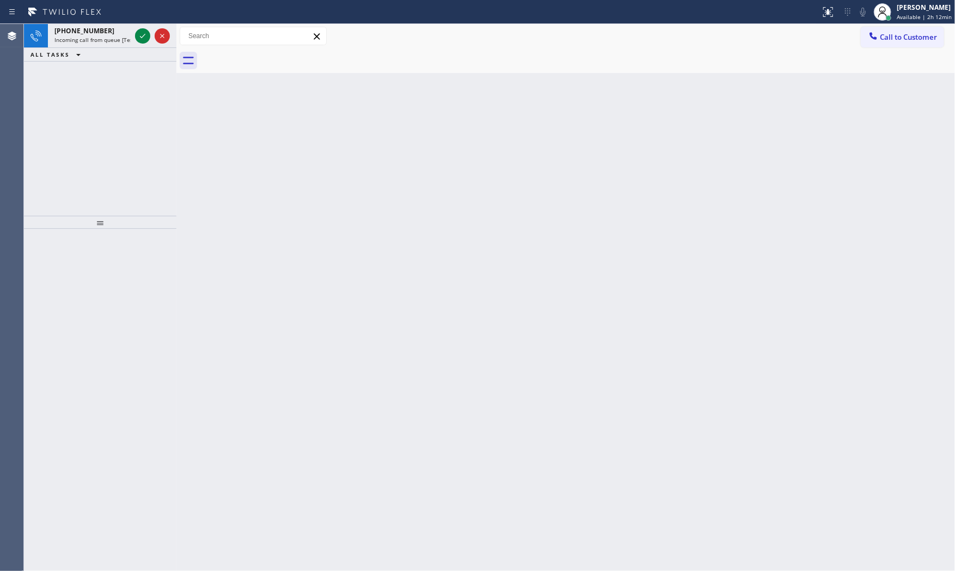
click at [85, 1] on div "Status report No issues detected If you experience an issue, please download th…" at bounding box center [477, 12] width 955 height 24
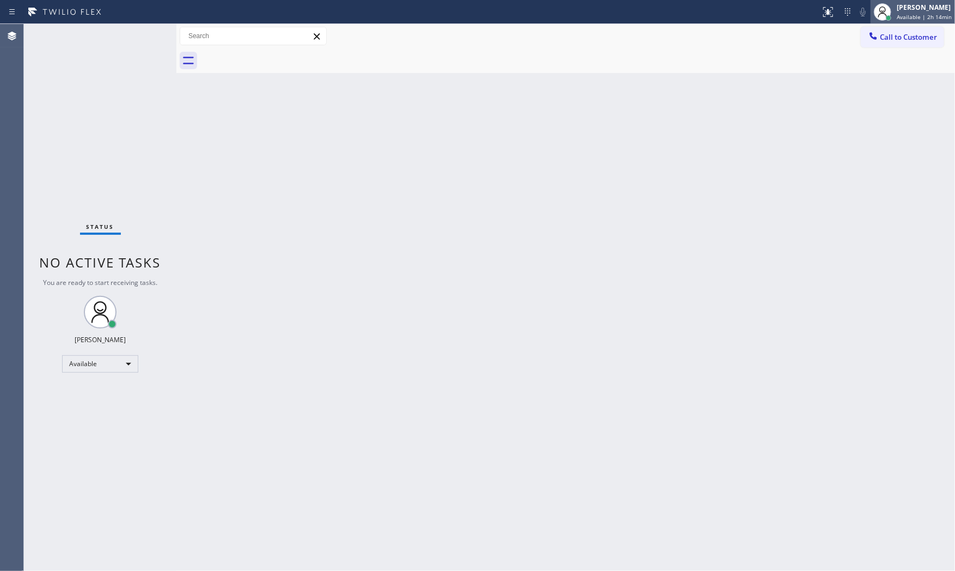
click at [860, 15] on span "Available | 2h 14min" at bounding box center [924, 17] width 55 height 8
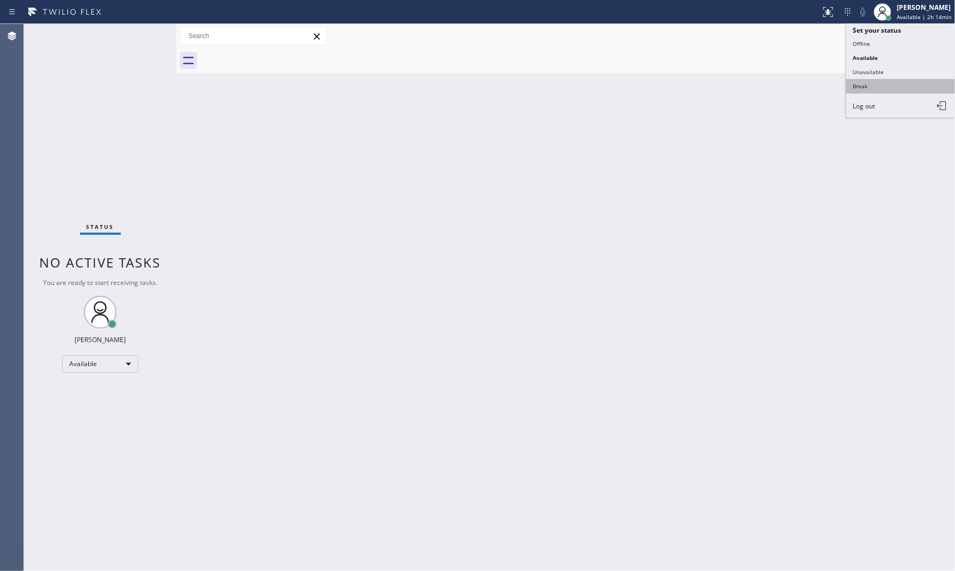
click at [854, 85] on button "Break" at bounding box center [900, 86] width 109 height 14
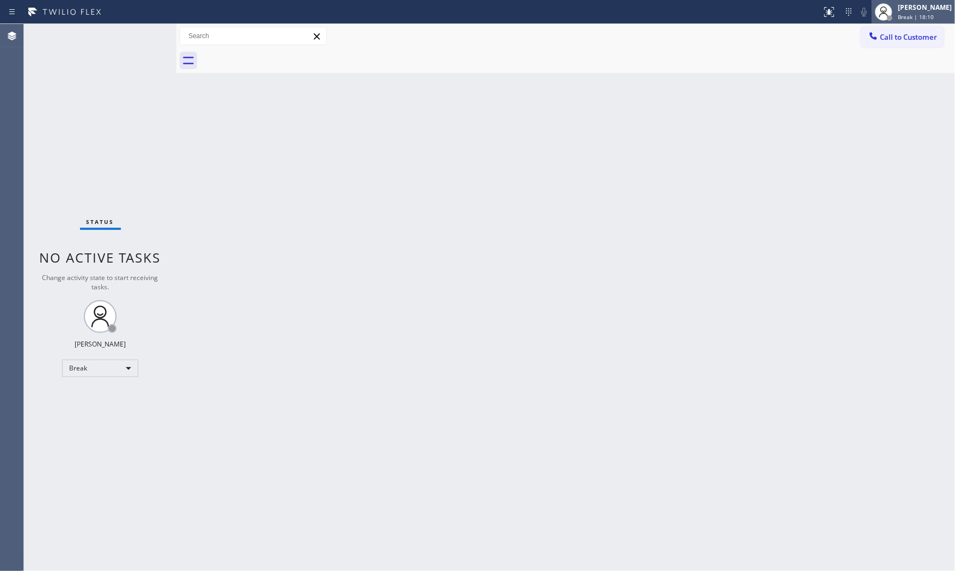
click at [860, 11] on div at bounding box center [884, 12] width 24 height 24
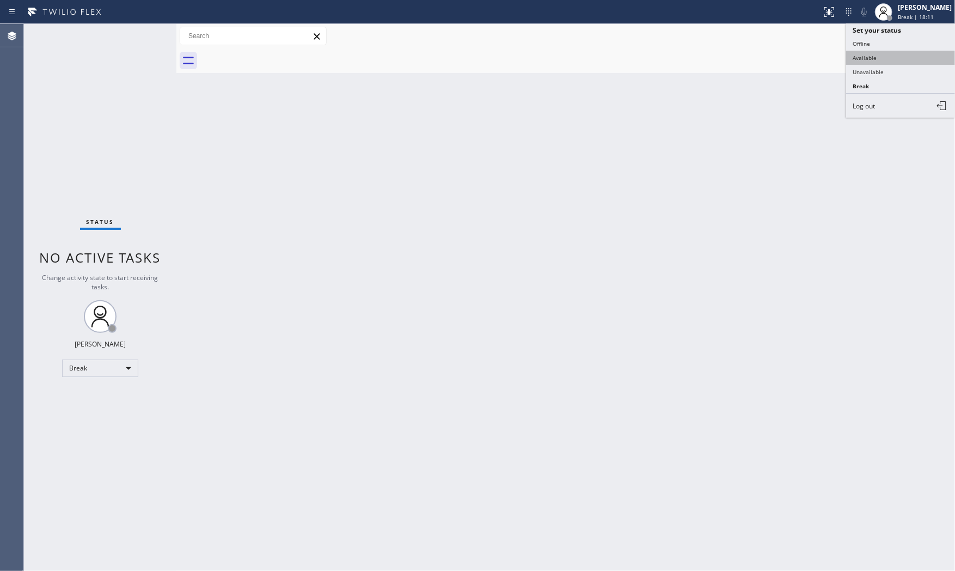
click at [860, 56] on button "Available" at bounding box center [900, 58] width 109 height 14
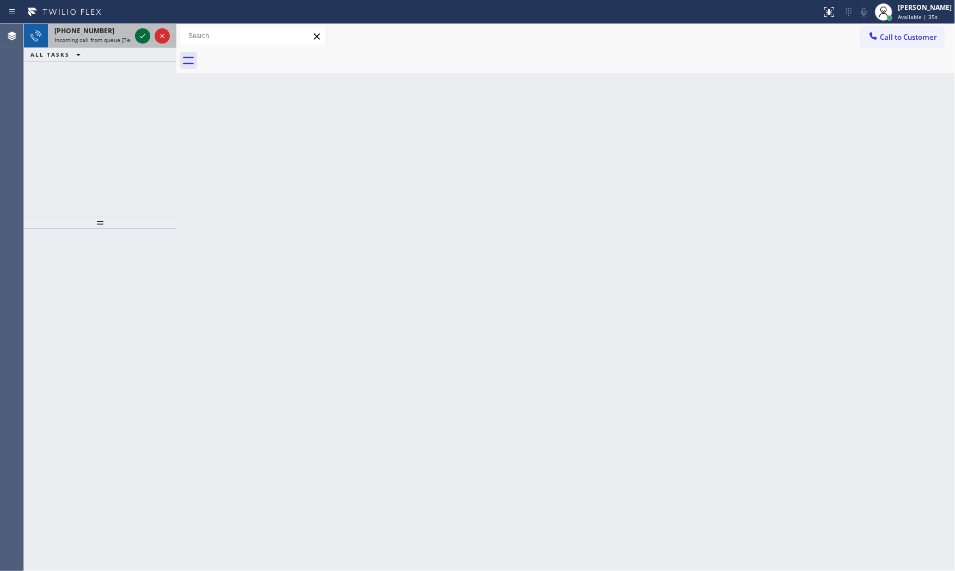
click at [137, 34] on icon at bounding box center [142, 35] width 13 height 13
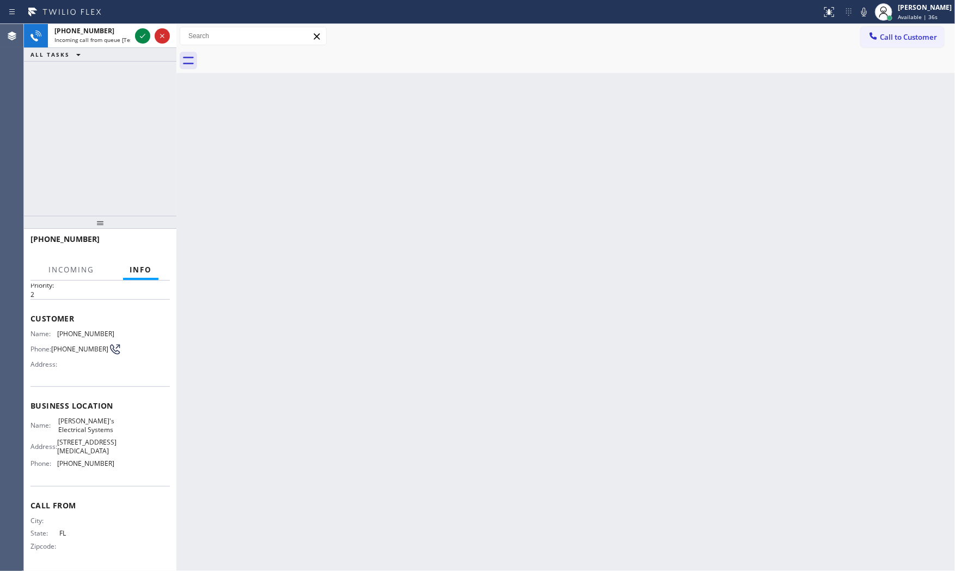
scroll to position [51, 0]
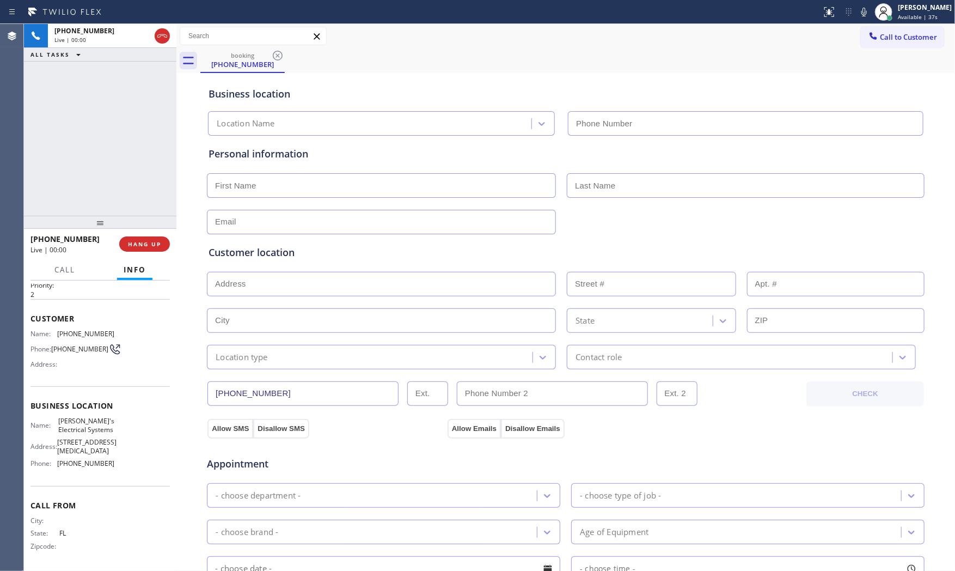
type input "[PHONE_NUMBER]"
click at [148, 247] on span "HANG UP" at bounding box center [144, 244] width 33 height 8
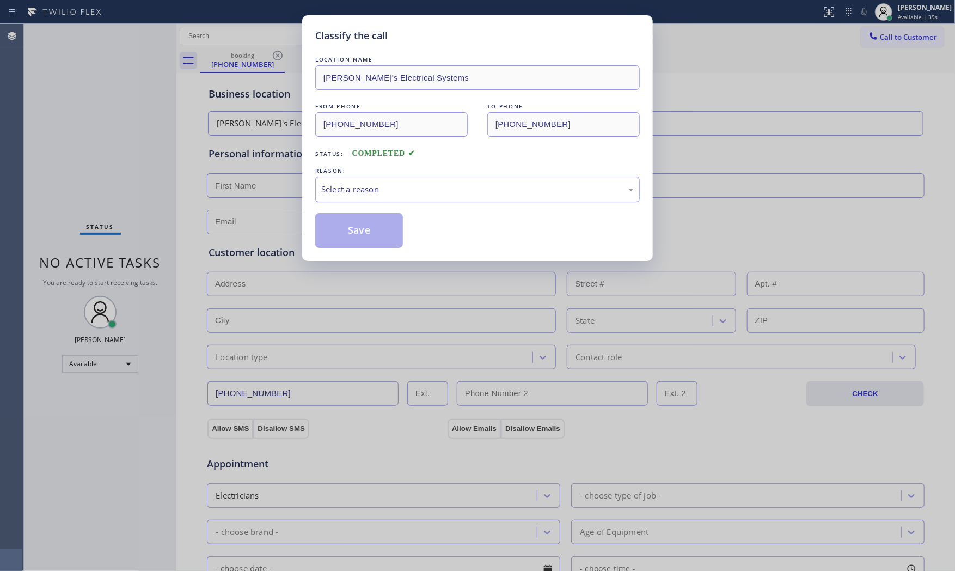
click at [345, 200] on div "Select a reason" at bounding box center [477, 189] width 325 height 26
click at [342, 222] on button "Save" at bounding box center [359, 230] width 88 height 35
click at [341, 222] on button "Save" at bounding box center [359, 230] width 88 height 35
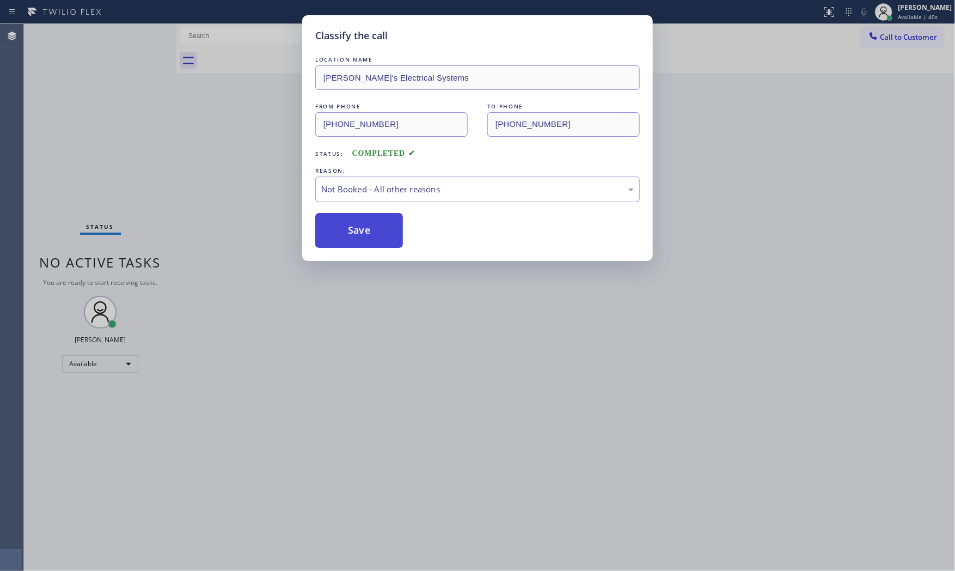
click at [341, 222] on button "Save" at bounding box center [359, 230] width 88 height 35
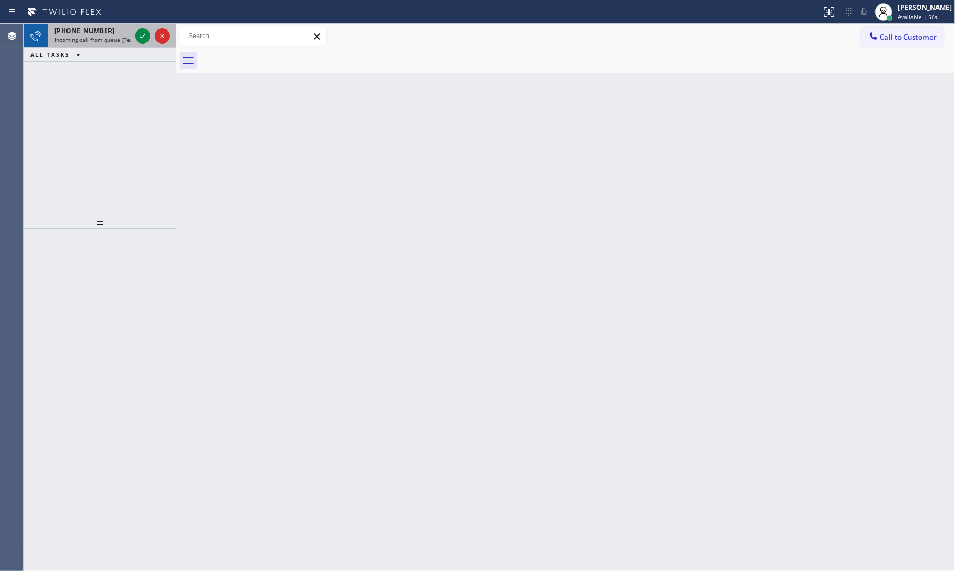
drag, startPoint x: 111, startPoint y: 27, endPoint x: 116, endPoint y: 29, distance: 5.9
click at [111, 27] on div "[PHONE_NUMBER]" at bounding box center [92, 30] width 76 height 9
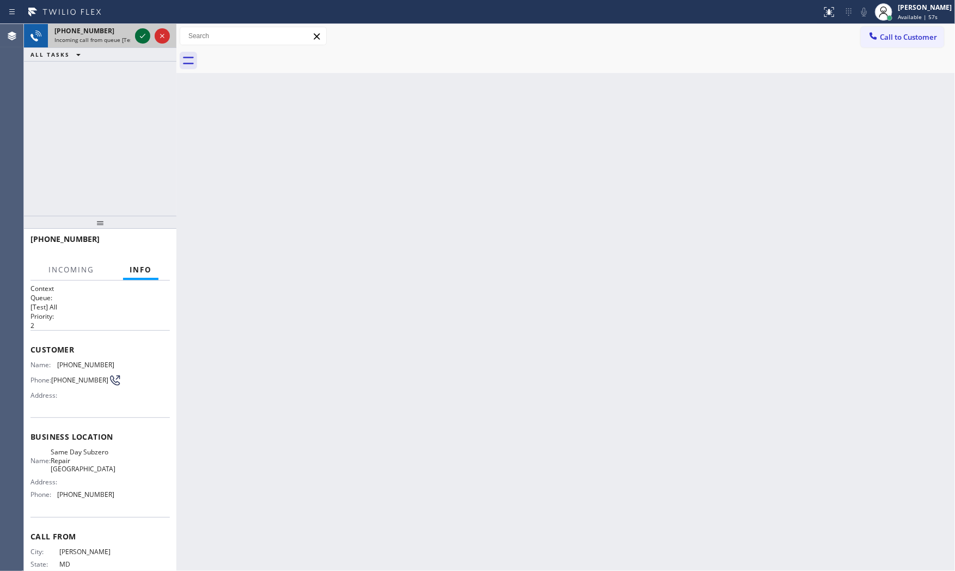
click at [144, 33] on icon at bounding box center [142, 35] width 13 height 13
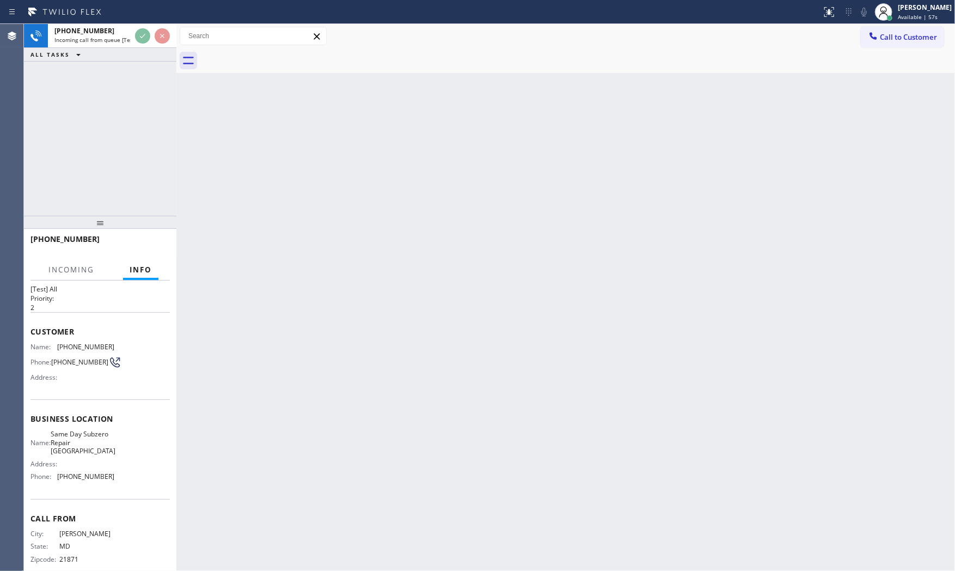
scroll to position [34, 0]
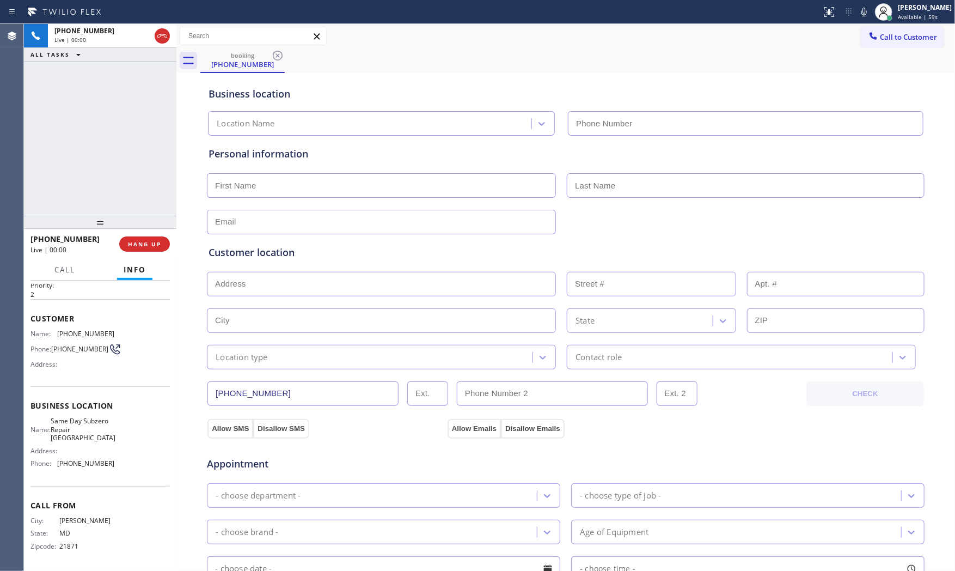
type input "[PHONE_NUMBER]"
drag, startPoint x: 158, startPoint y: 224, endPoint x: 155, endPoint y: 235, distance: 10.7
click at [156, 228] on div at bounding box center [100, 222] width 153 height 13
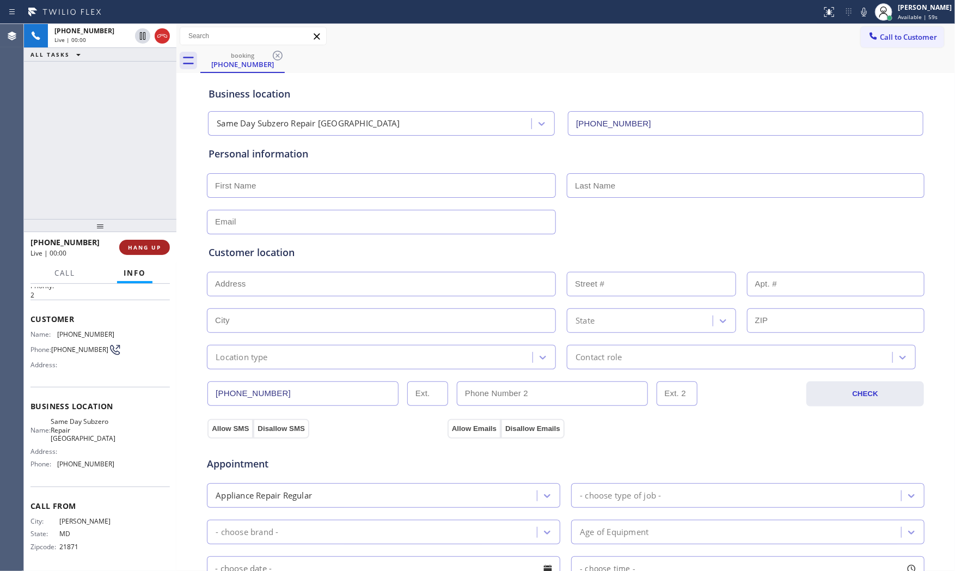
click at [155, 244] on span "HANG UP" at bounding box center [144, 247] width 33 height 8
click at [155, 244] on span "COMPLETE" at bounding box center [143, 247] width 38 height 8
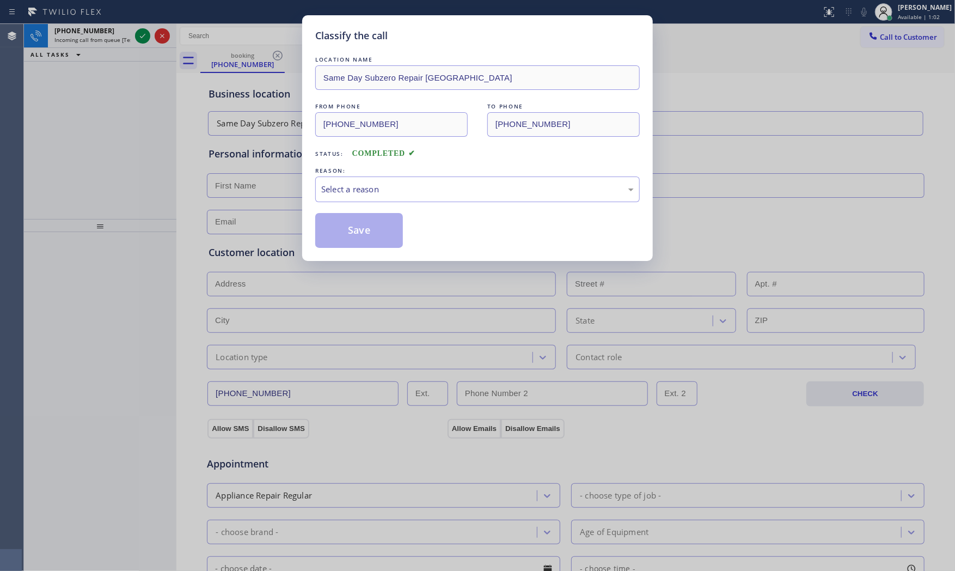
click at [323, 212] on div "LOCATION NAME Same Day Subzero Repair Jonestown FROM PHONE [PHONE_NUMBER] TO PH…" at bounding box center [477, 151] width 325 height 194
click at [340, 193] on div "Select a reason" at bounding box center [477, 189] width 313 height 13
click at [357, 173] on div "REASON:" at bounding box center [477, 170] width 325 height 11
click at [374, 154] on span "COMPLETED" at bounding box center [383, 153] width 63 height 8
drag, startPoint x: 385, startPoint y: 173, endPoint x: 381, endPoint y: 184, distance: 10.9
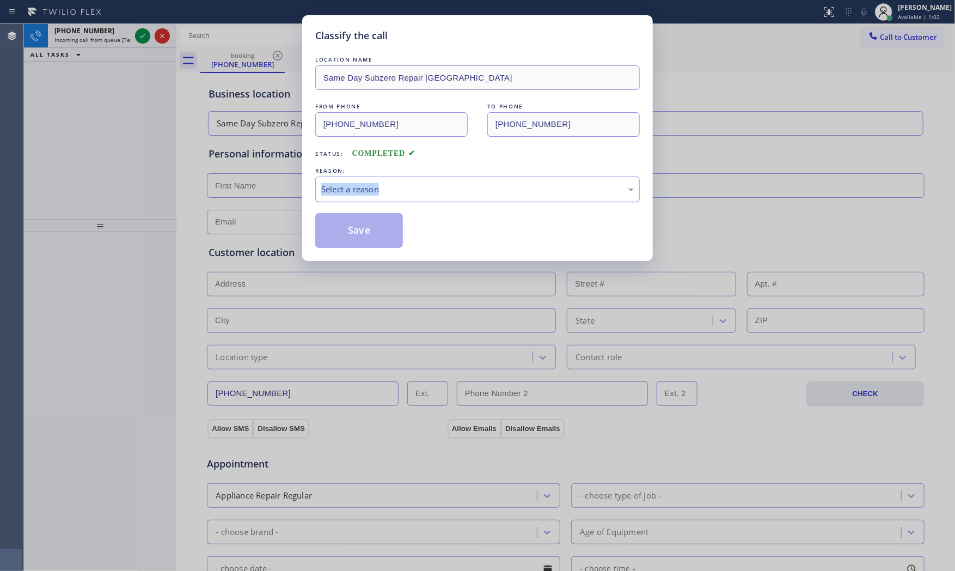
click at [382, 180] on div "REASON: Select a reason" at bounding box center [477, 183] width 325 height 37
drag, startPoint x: 382, startPoint y: 180, endPoint x: 376, endPoint y: 197, distance: 17.4
click at [382, 180] on div "Select a reason" at bounding box center [477, 189] width 325 height 26
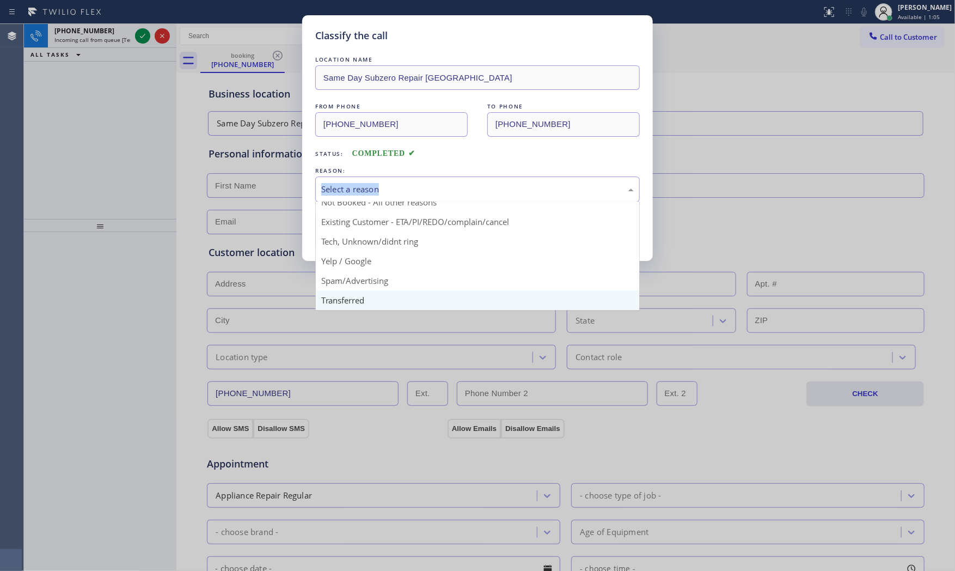
scroll to position [68, 0]
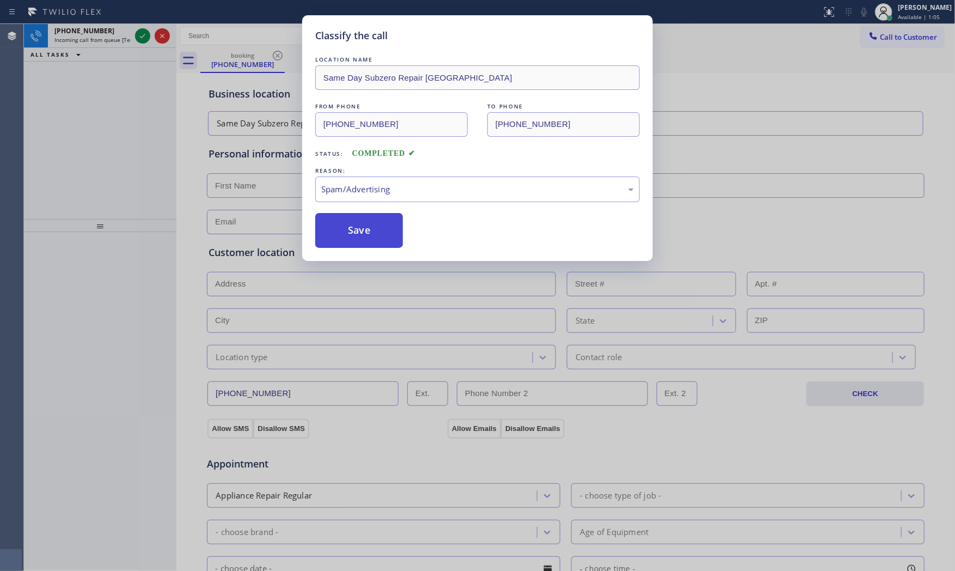
click at [361, 240] on button "Save" at bounding box center [359, 230] width 88 height 35
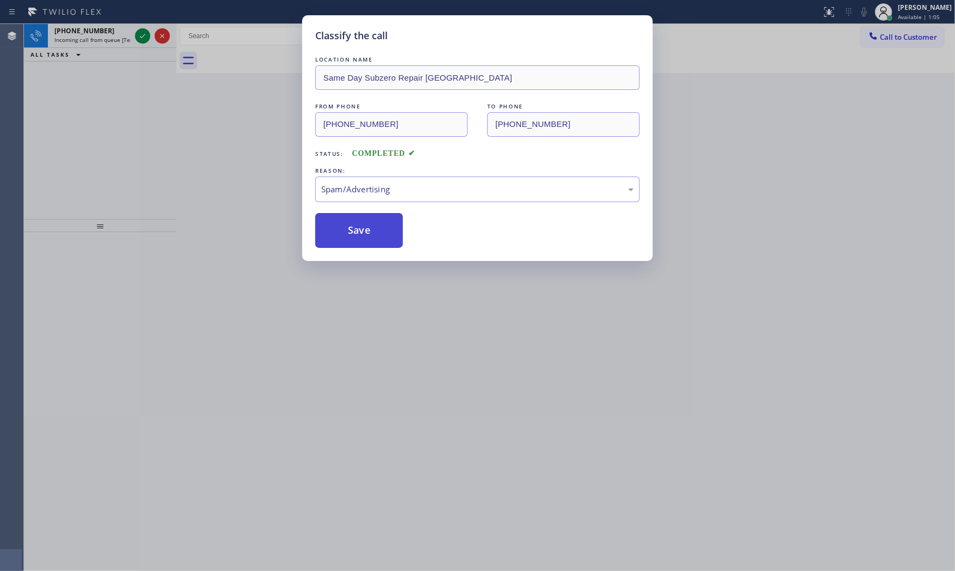
click at [361, 240] on button "Save" at bounding box center [359, 230] width 88 height 35
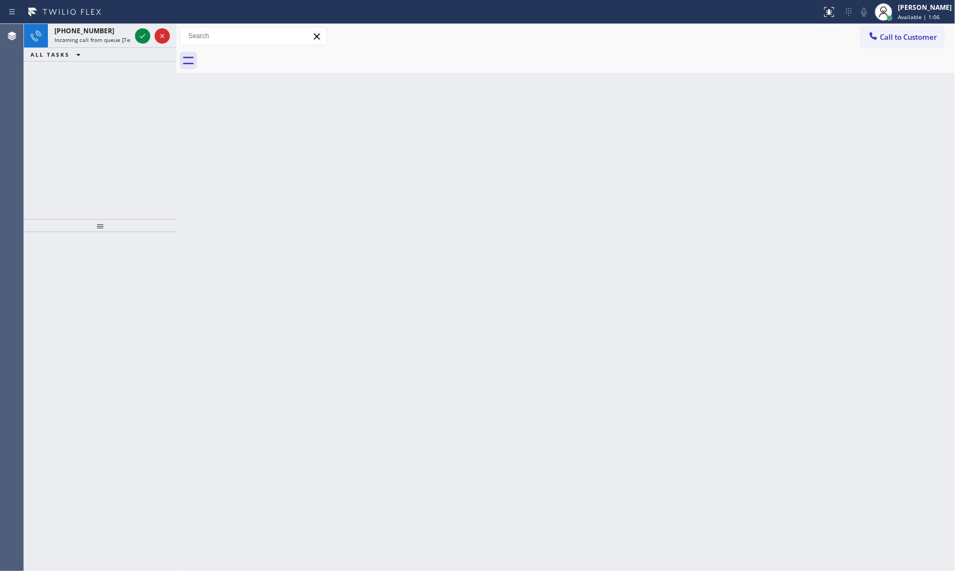
click at [137, 34] on icon at bounding box center [142, 35] width 13 height 13
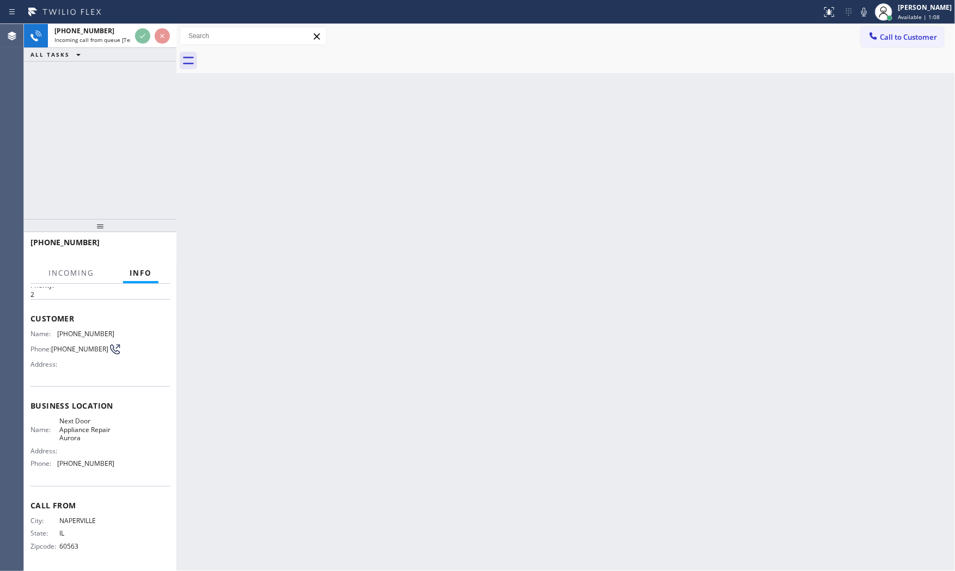
scroll to position [36, 0]
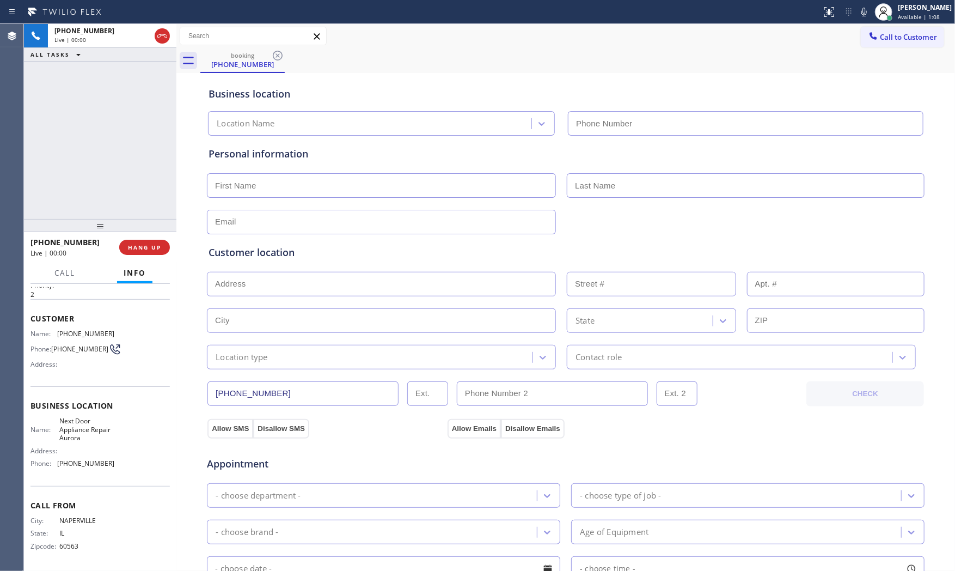
type input "[PHONE_NUMBER]"
click at [139, 258] on div "[PHONE_NUMBER] Live | 00:00 HANG UP" at bounding box center [100, 247] width 139 height 28
click at [139, 253] on button "HANG UP" at bounding box center [144, 247] width 51 height 15
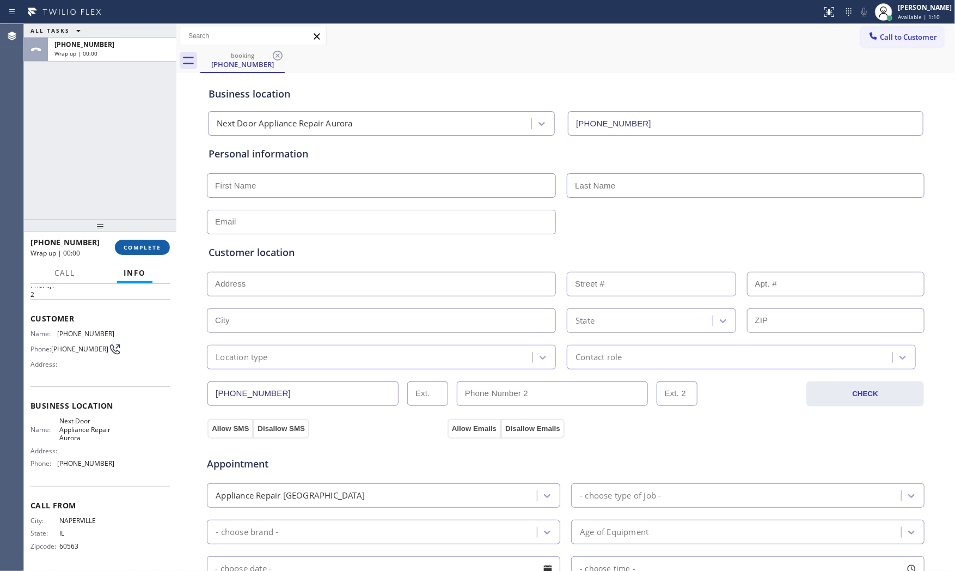
click at [139, 253] on button "COMPLETE" at bounding box center [142, 247] width 55 height 15
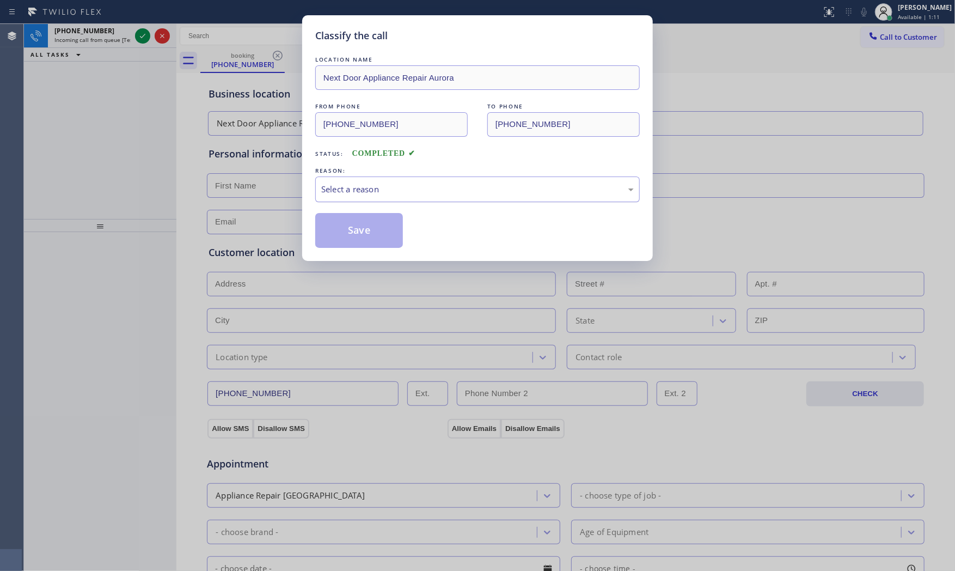
click at [421, 188] on div "Select a reason" at bounding box center [477, 189] width 313 height 13
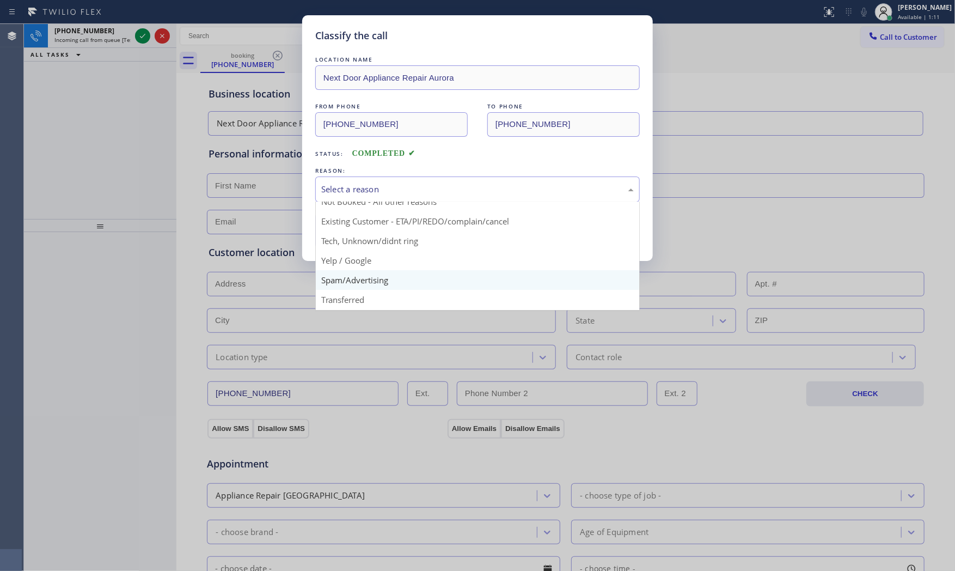
scroll to position [60, 0]
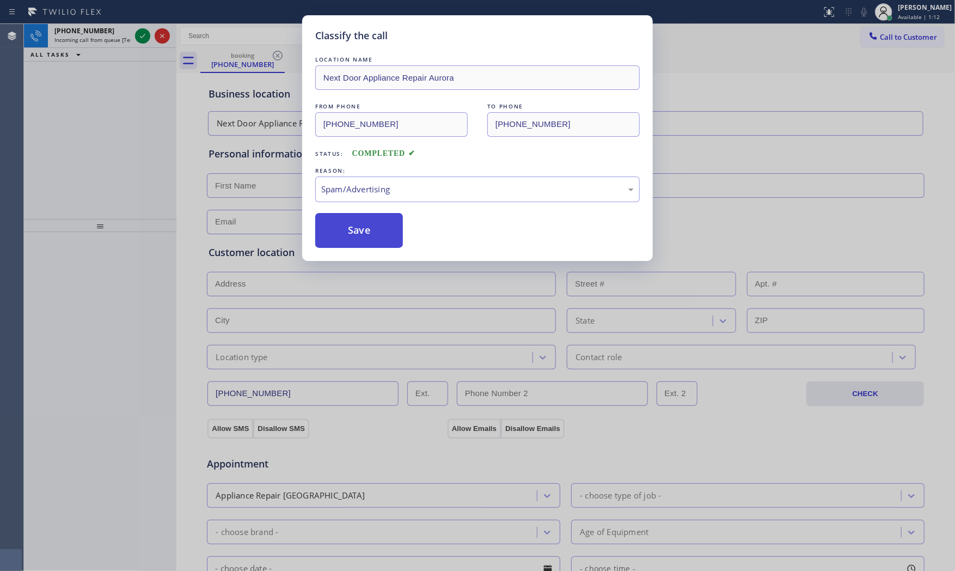
click at [377, 240] on button "Save" at bounding box center [359, 230] width 88 height 35
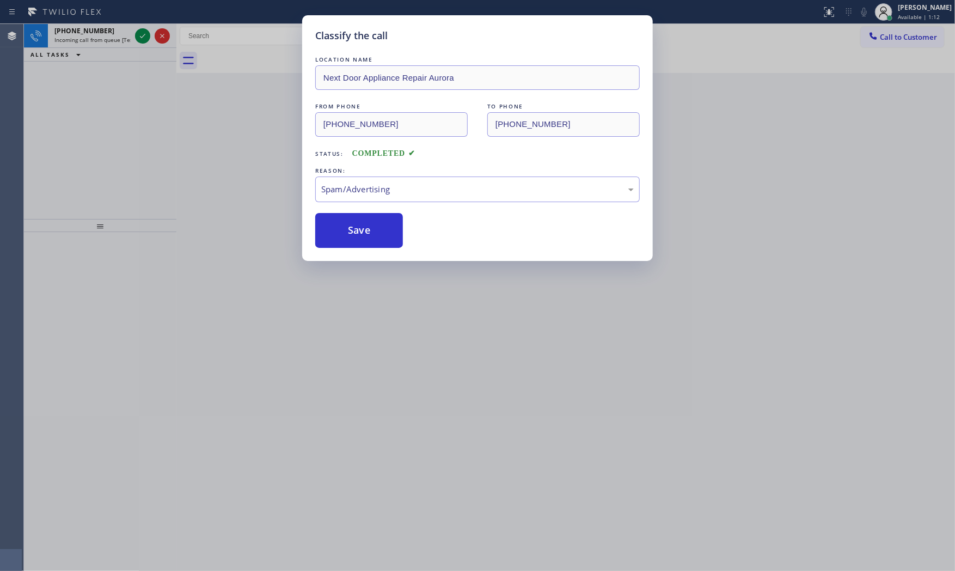
drag, startPoint x: 377, startPoint y: 240, endPoint x: 292, endPoint y: 187, distance: 100.5
click at [376, 240] on button "Save" at bounding box center [359, 230] width 88 height 35
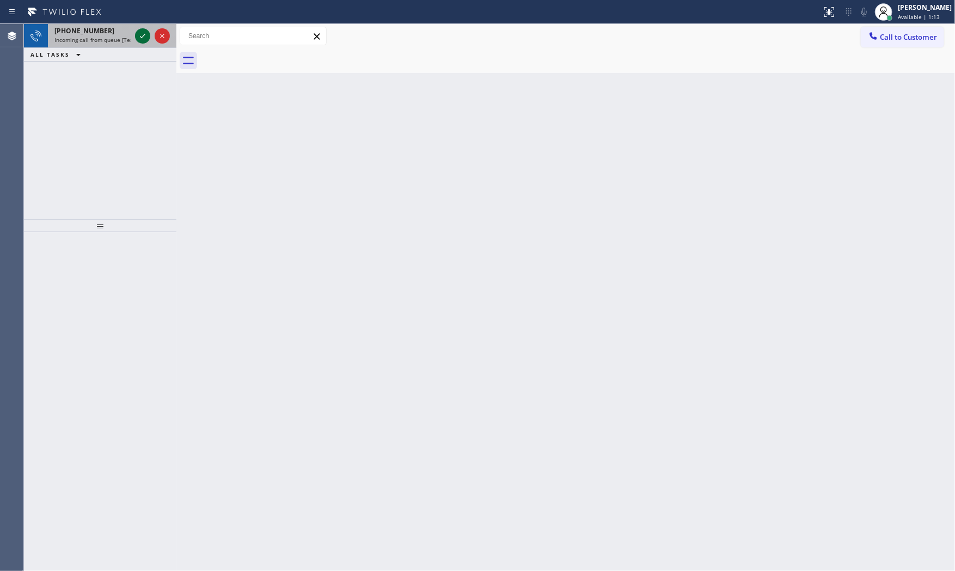
click at [143, 33] on icon at bounding box center [142, 35] width 13 height 13
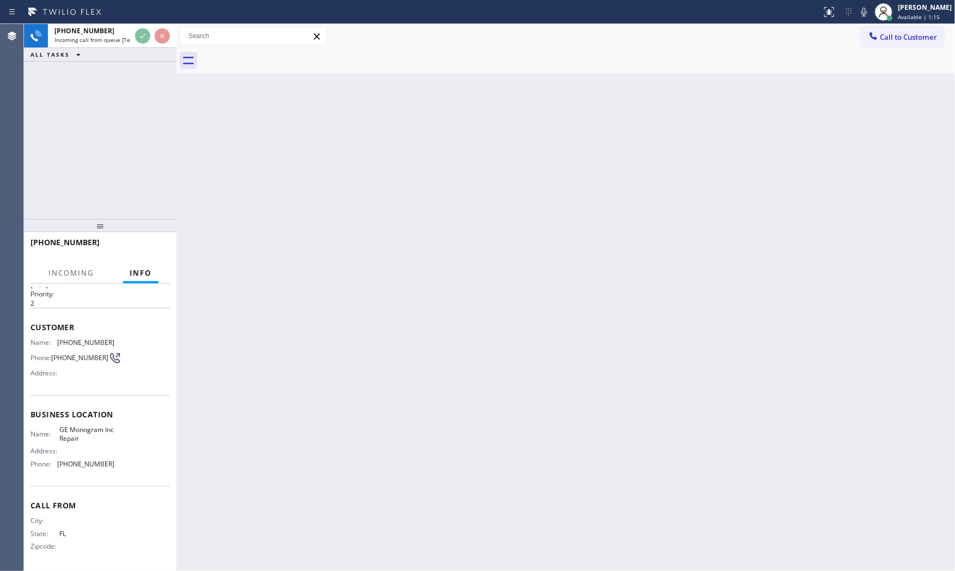
scroll to position [28, 0]
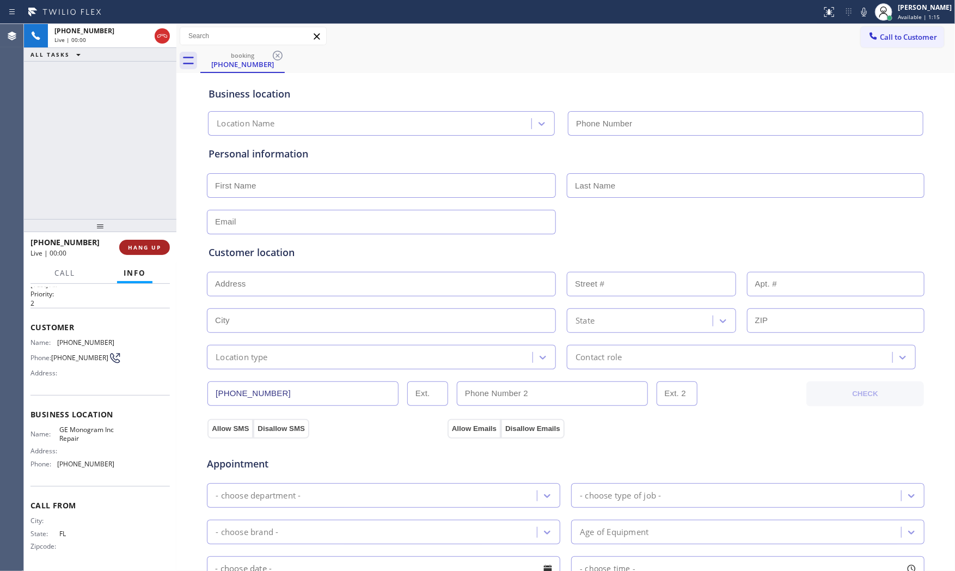
type input "[PHONE_NUMBER]"
click at [146, 248] on span "HANG UP" at bounding box center [144, 247] width 33 height 8
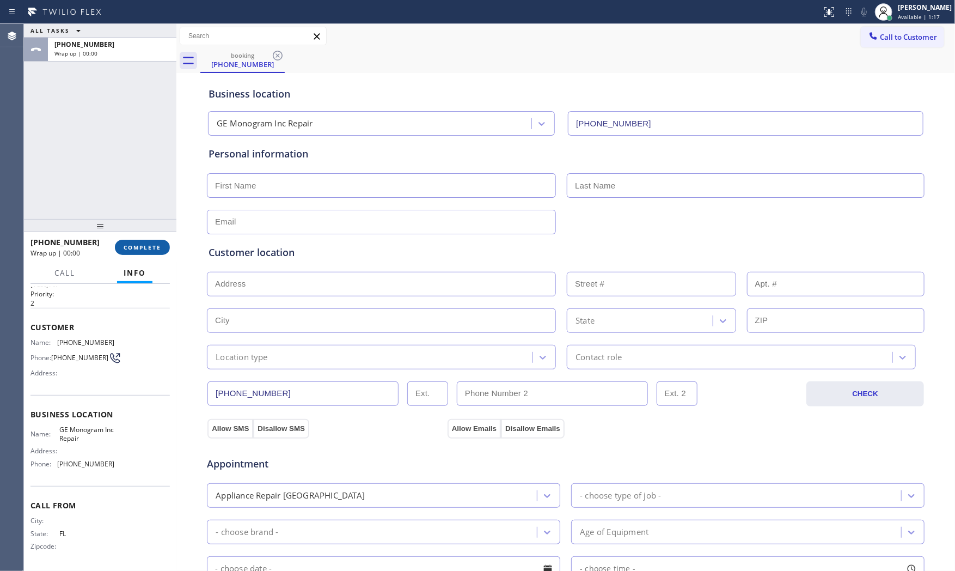
click at [146, 248] on span "COMPLETE" at bounding box center [143, 247] width 38 height 8
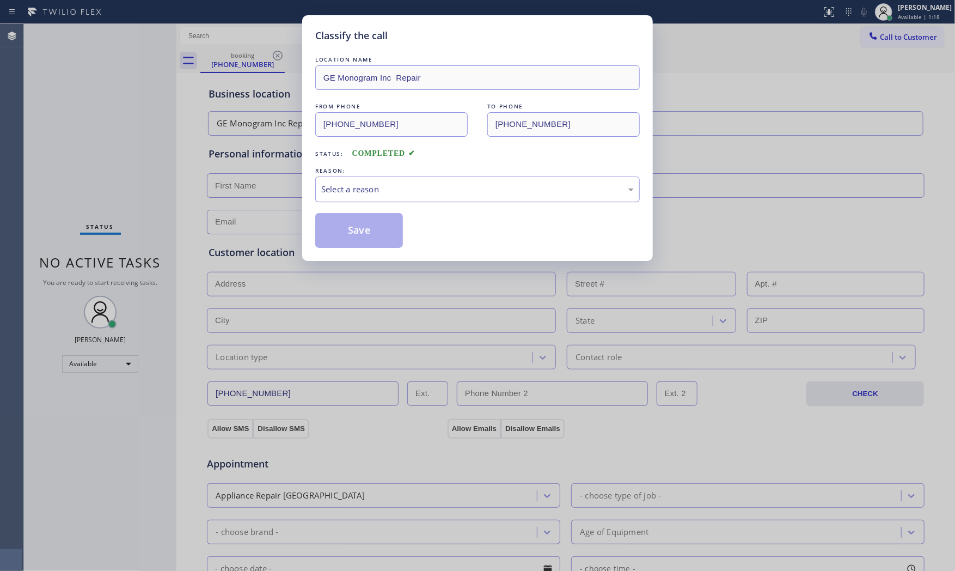
click at [378, 190] on div "Select a reason" at bounding box center [477, 189] width 313 height 13
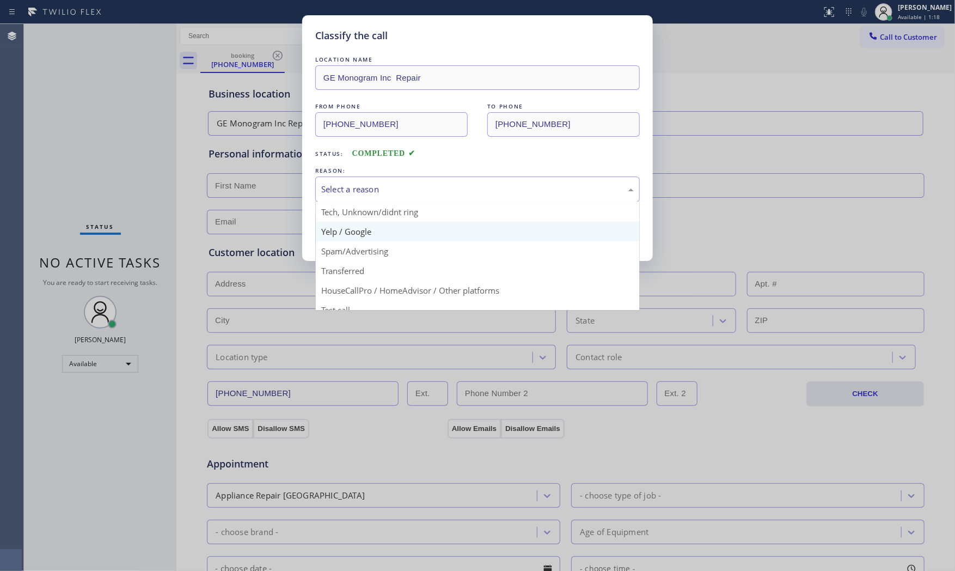
scroll to position [60, 0]
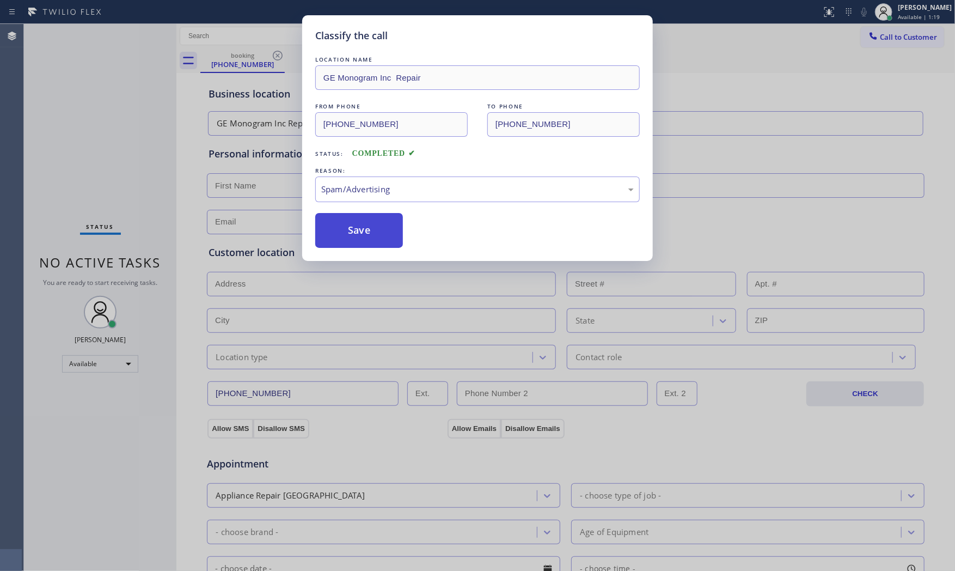
click at [353, 239] on button "Save" at bounding box center [359, 230] width 88 height 35
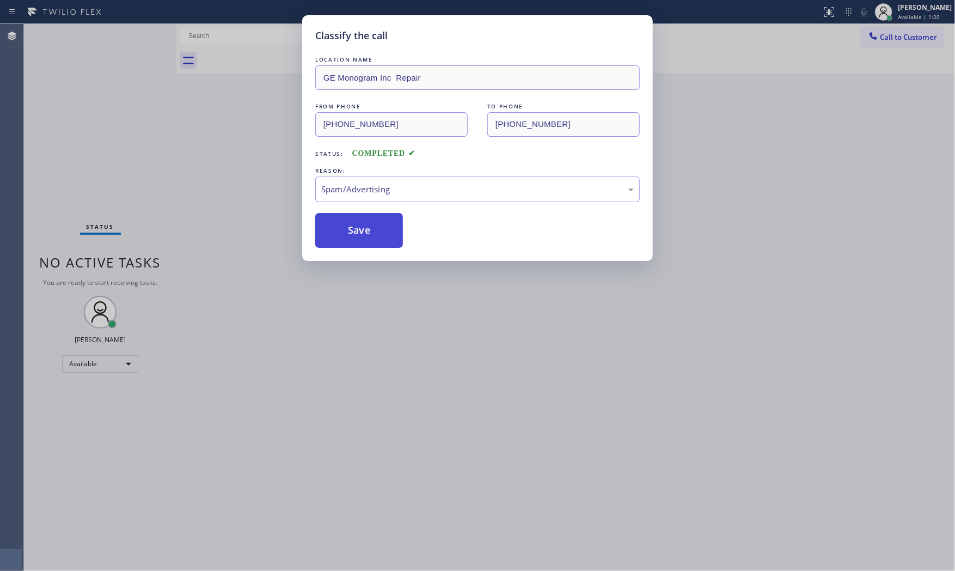
click at [353, 239] on button "Save" at bounding box center [359, 230] width 88 height 35
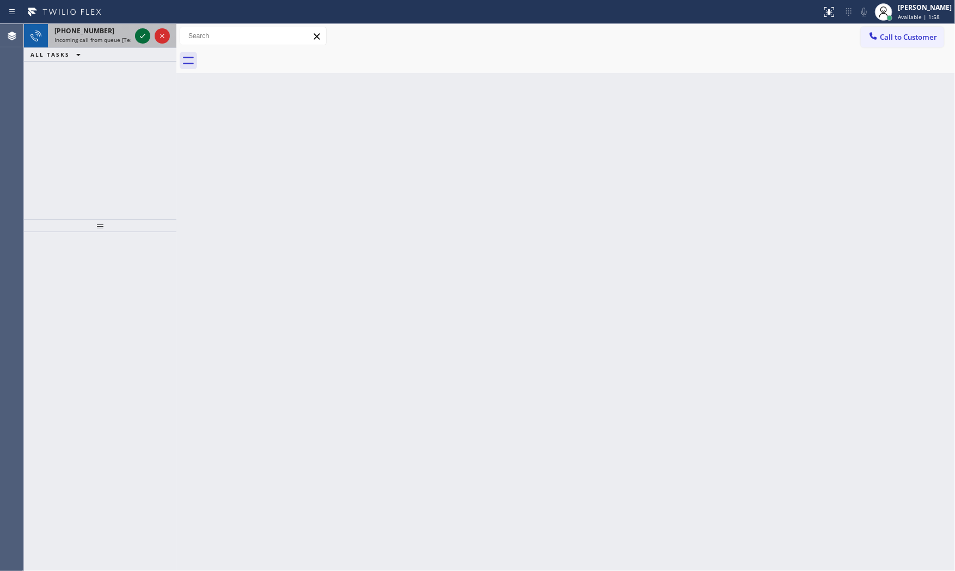
click at [145, 34] on icon at bounding box center [142, 35] width 13 height 13
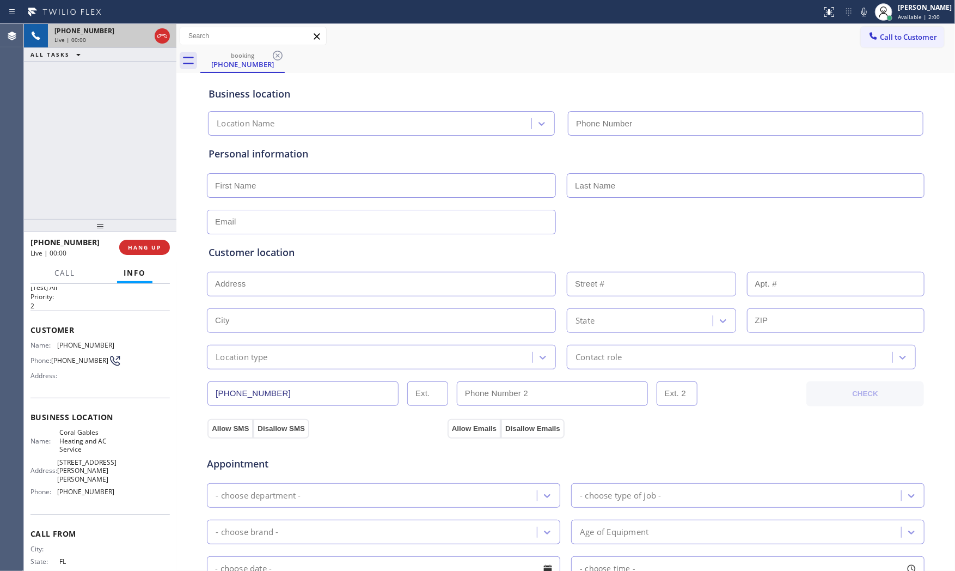
type input "[PHONE_NUMBER]"
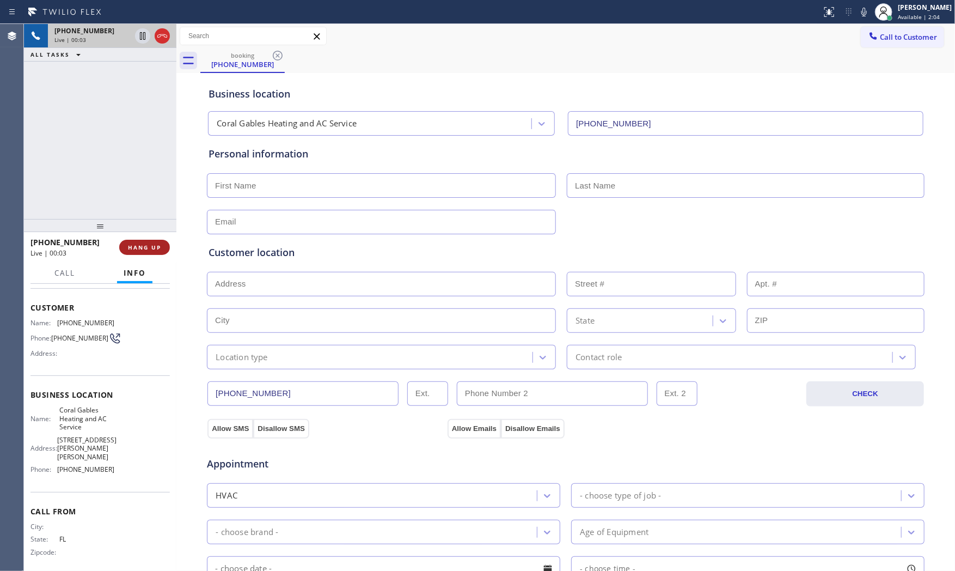
click at [147, 244] on span "HANG UP" at bounding box center [144, 247] width 33 height 8
click at [140, 205] on div "ALL TASKS ALL TASKS ACTIVE TASKS TASKS IN WRAP UP [PHONE_NUMBER] Wrap up | 00:01" at bounding box center [100, 121] width 153 height 195
click at [147, 232] on div at bounding box center [100, 225] width 153 height 13
click at [155, 247] on span "COMPLETE" at bounding box center [143, 248] width 38 height 8
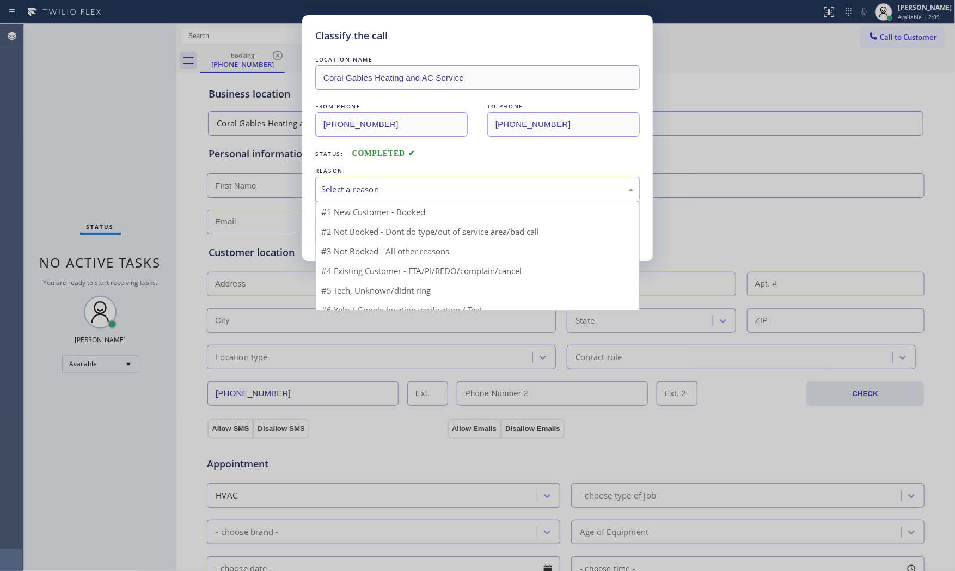
click at [384, 186] on div "Select a reason" at bounding box center [477, 189] width 313 height 13
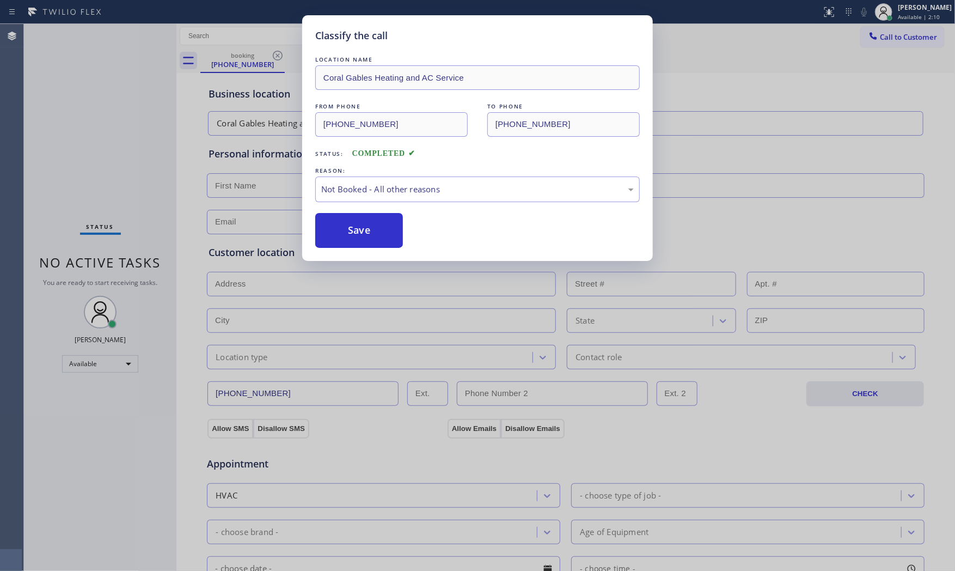
click at [365, 232] on button "Save" at bounding box center [359, 230] width 88 height 35
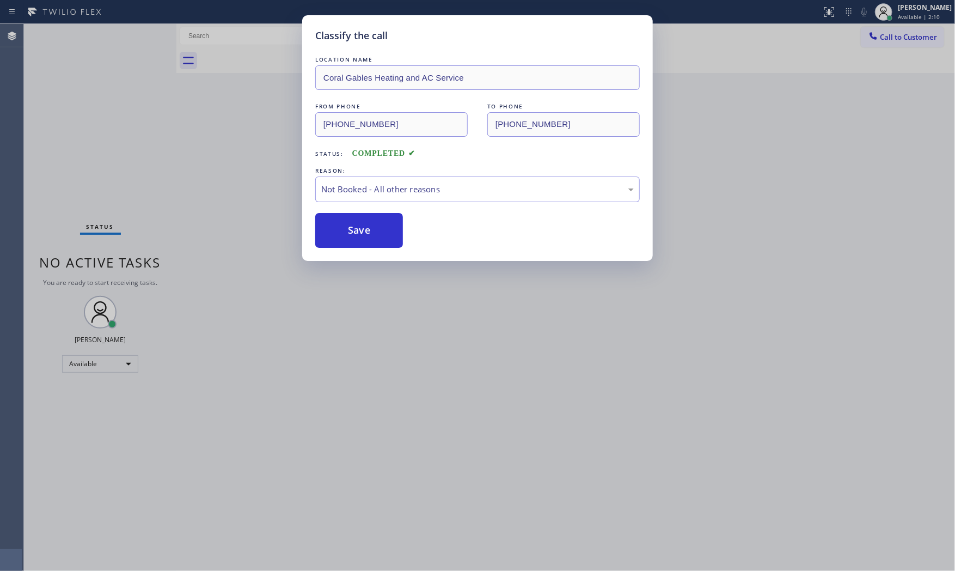
click at [365, 232] on button "Save" at bounding box center [359, 230] width 88 height 35
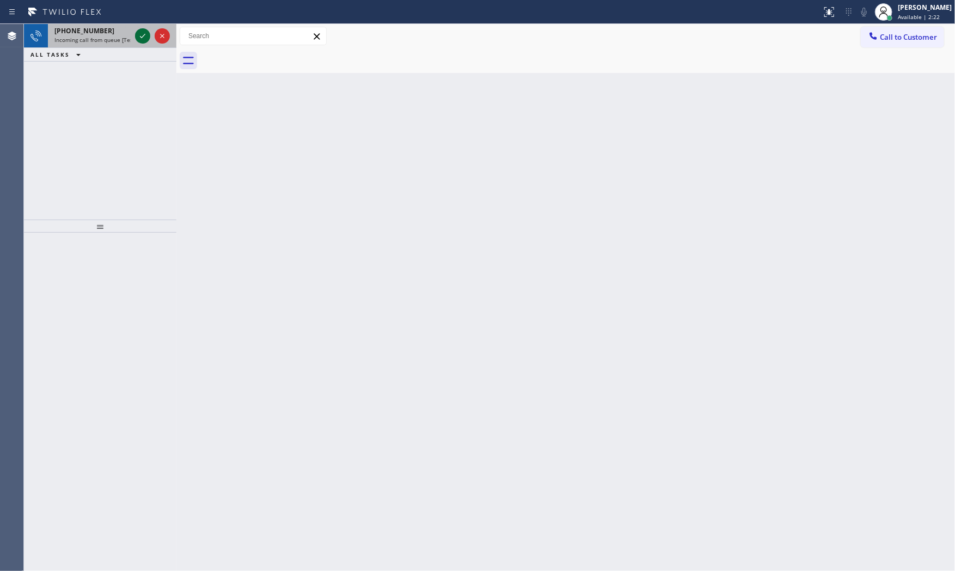
click at [143, 31] on icon at bounding box center [142, 35] width 13 height 13
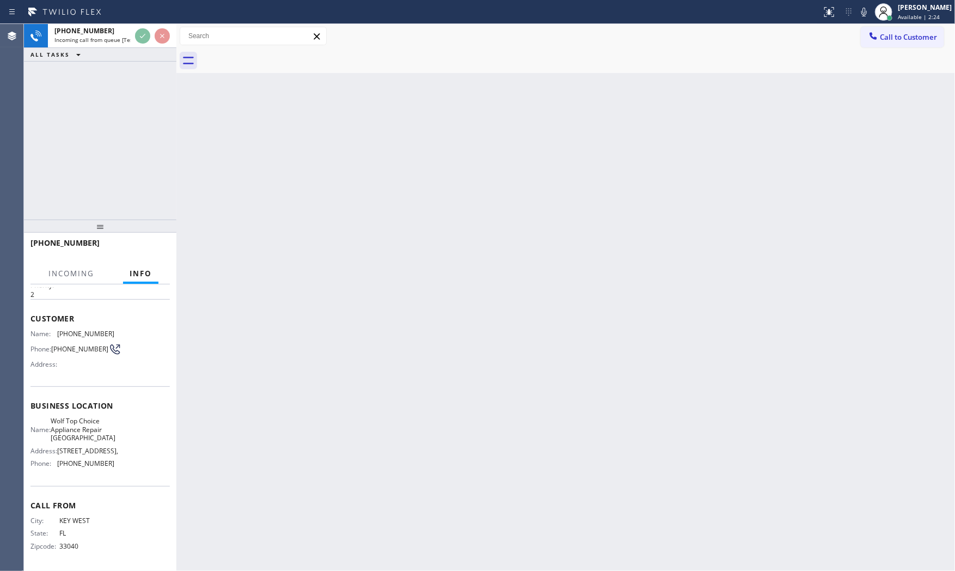
scroll to position [37, 0]
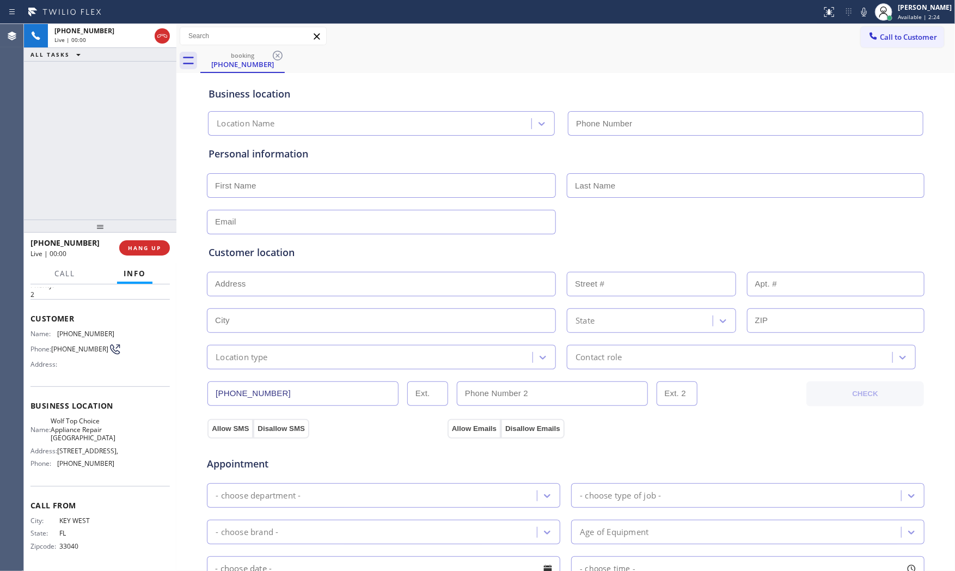
type input "[PHONE_NUMBER]"
click at [127, 239] on div "[PHONE_NUMBER] Live | 00:00 HANG UP" at bounding box center [100, 248] width 139 height 28
click at [127, 242] on button "HANG UP" at bounding box center [144, 247] width 51 height 15
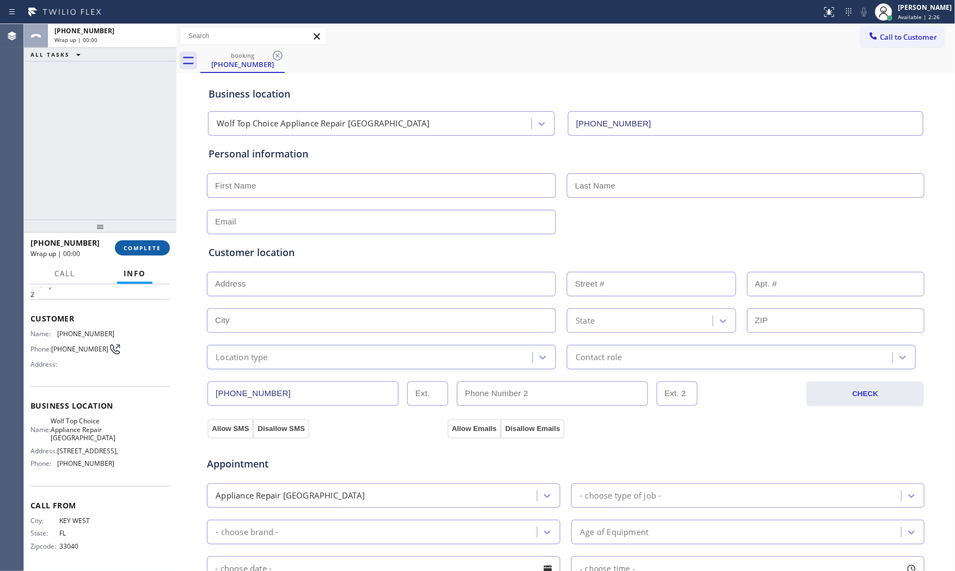
click at [127, 242] on button "COMPLETE" at bounding box center [142, 247] width 55 height 15
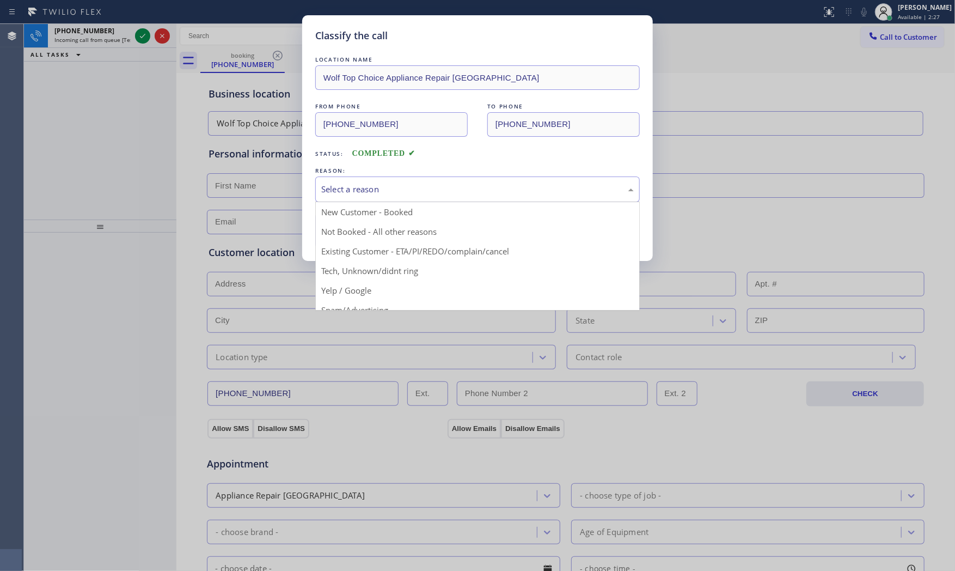
click at [384, 194] on div "Select a reason" at bounding box center [477, 189] width 313 height 13
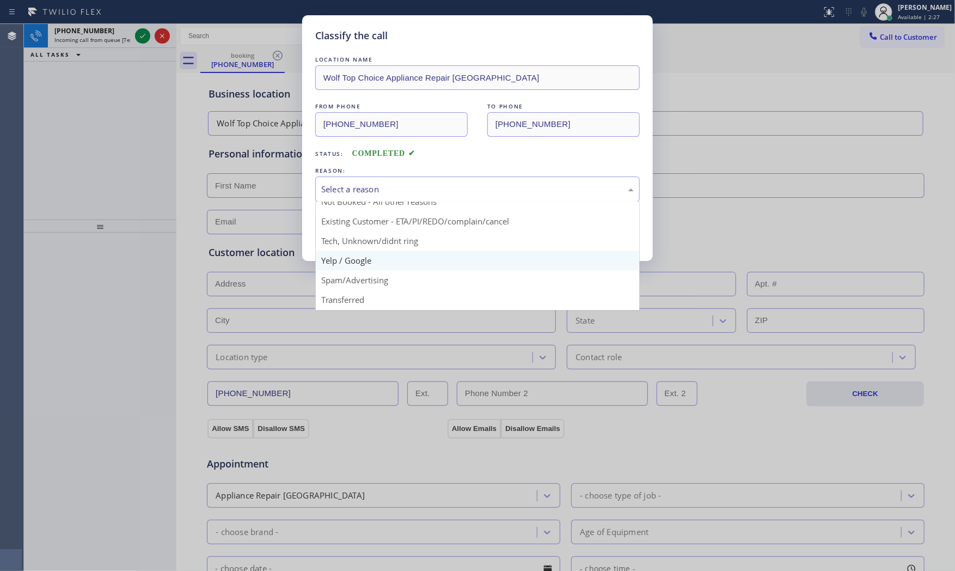
scroll to position [60, 0]
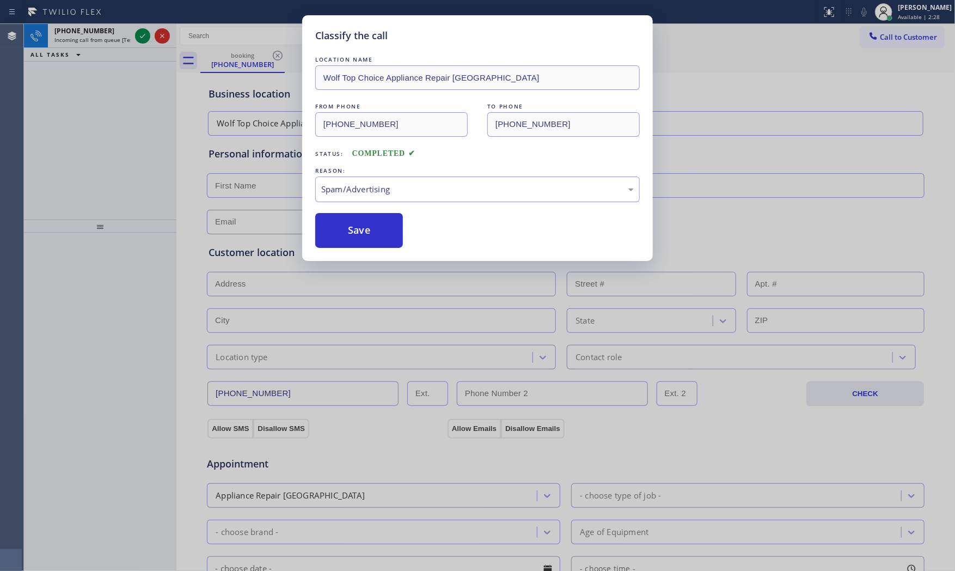
click at [364, 247] on button "Save" at bounding box center [359, 230] width 88 height 35
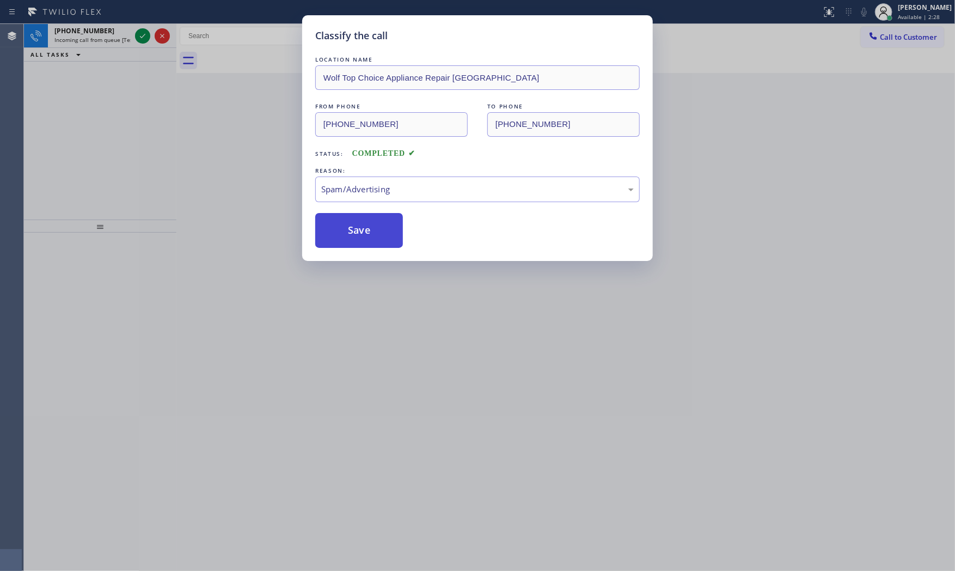
click at [363, 242] on button "Save" at bounding box center [359, 230] width 88 height 35
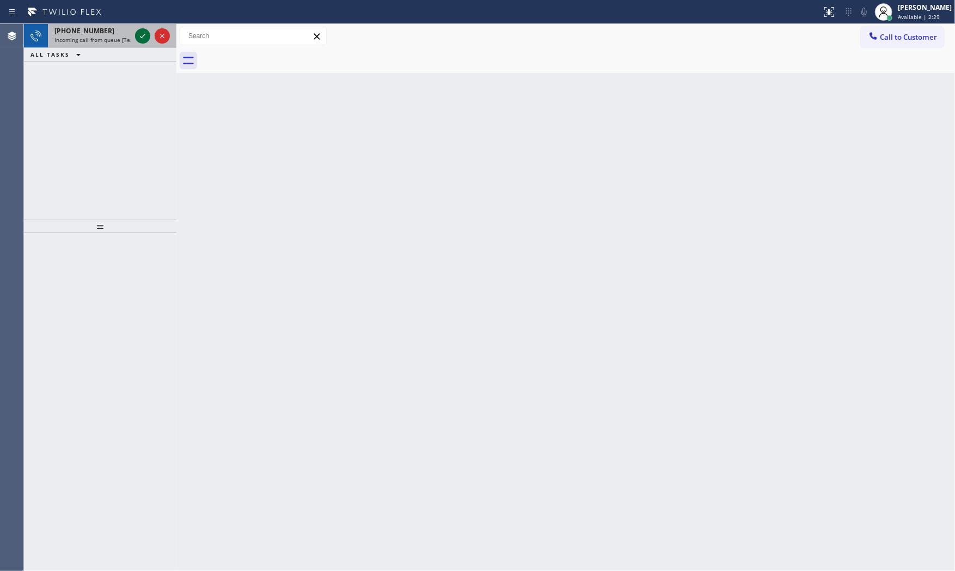
click at [135, 39] on div at bounding box center [142, 35] width 15 height 13
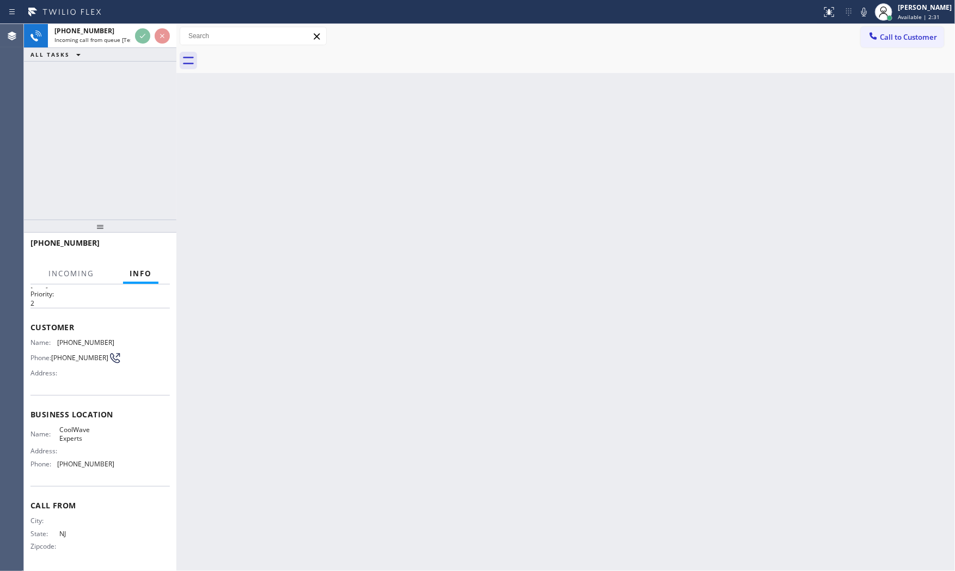
scroll to position [29, 0]
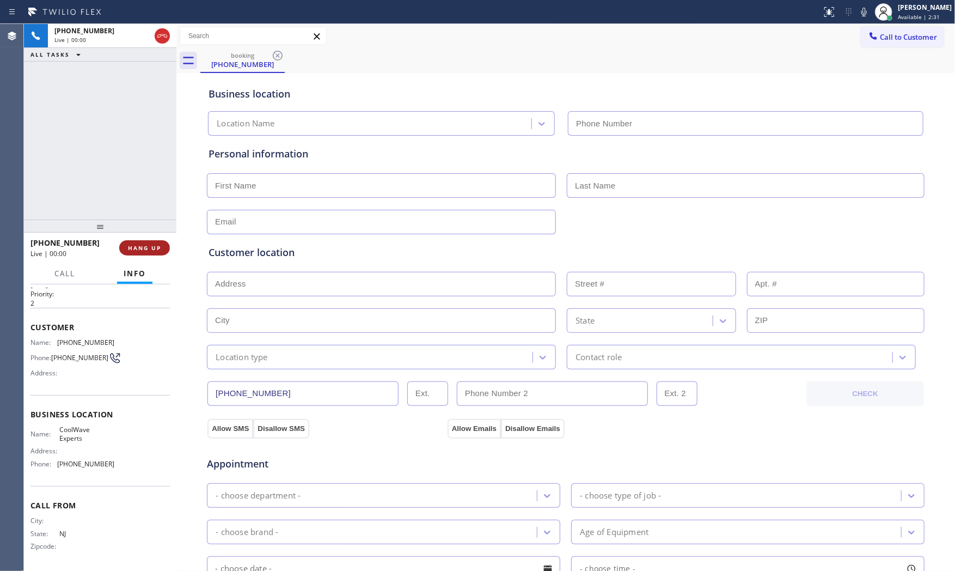
type input "[PHONE_NUMBER]"
click at [145, 249] on span "HANG UP" at bounding box center [144, 248] width 33 height 8
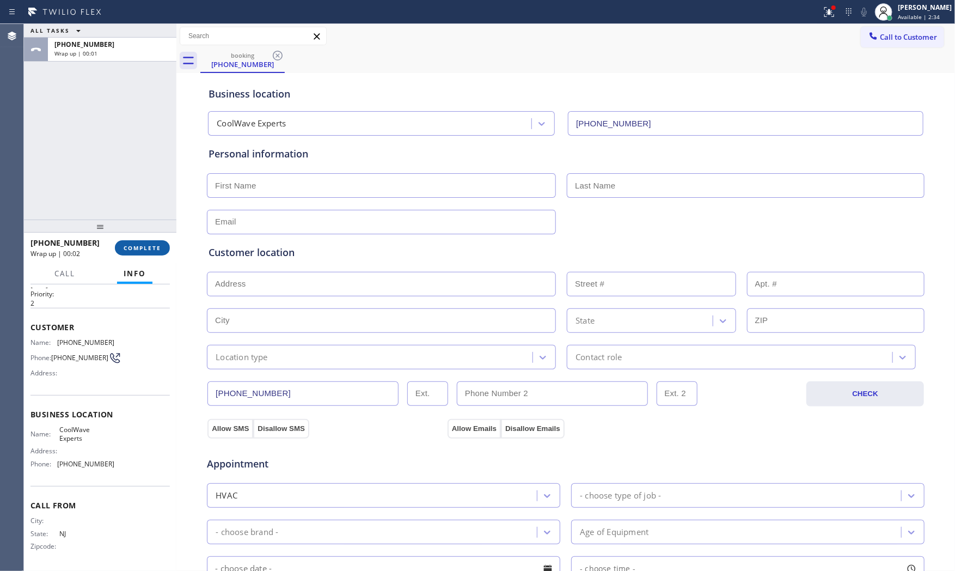
click at [148, 249] on span "COMPLETE" at bounding box center [143, 248] width 38 height 8
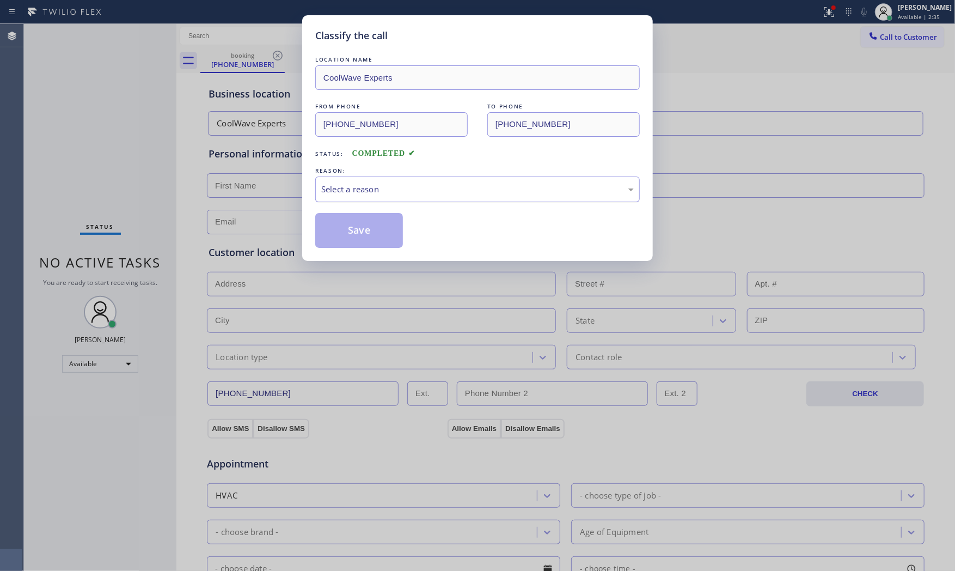
click at [391, 197] on div "Select a reason" at bounding box center [477, 189] width 325 height 26
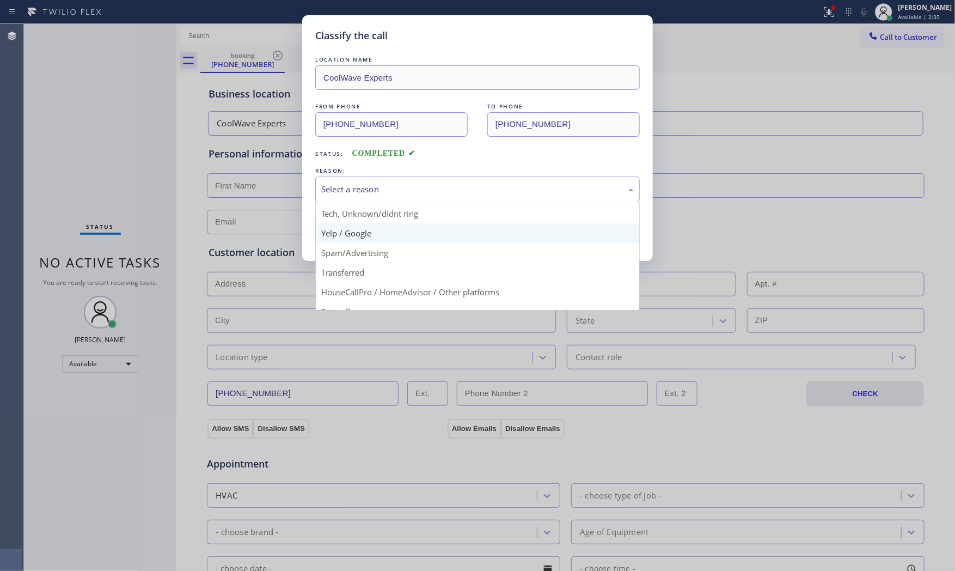
scroll to position [68, 0]
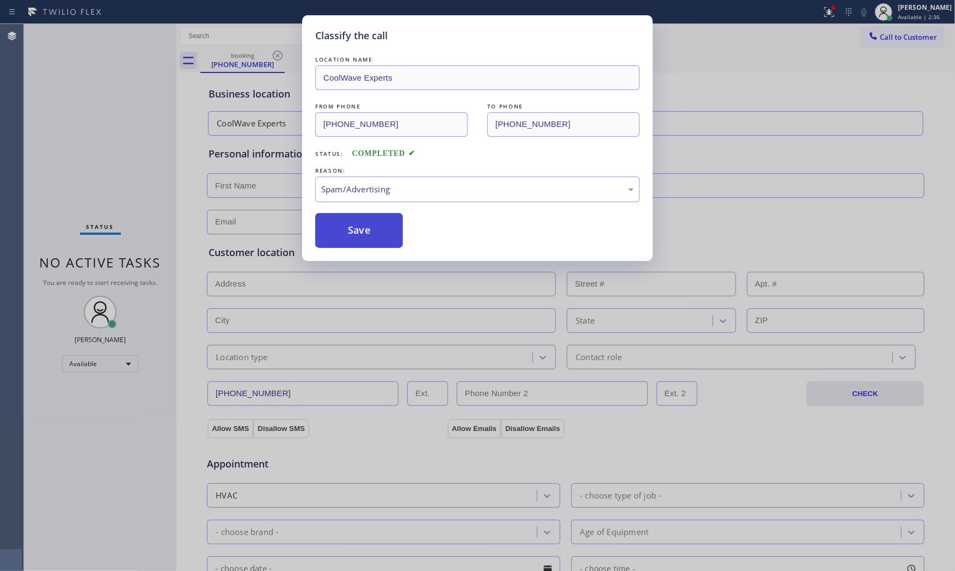
click at [362, 235] on button "Save" at bounding box center [359, 230] width 88 height 35
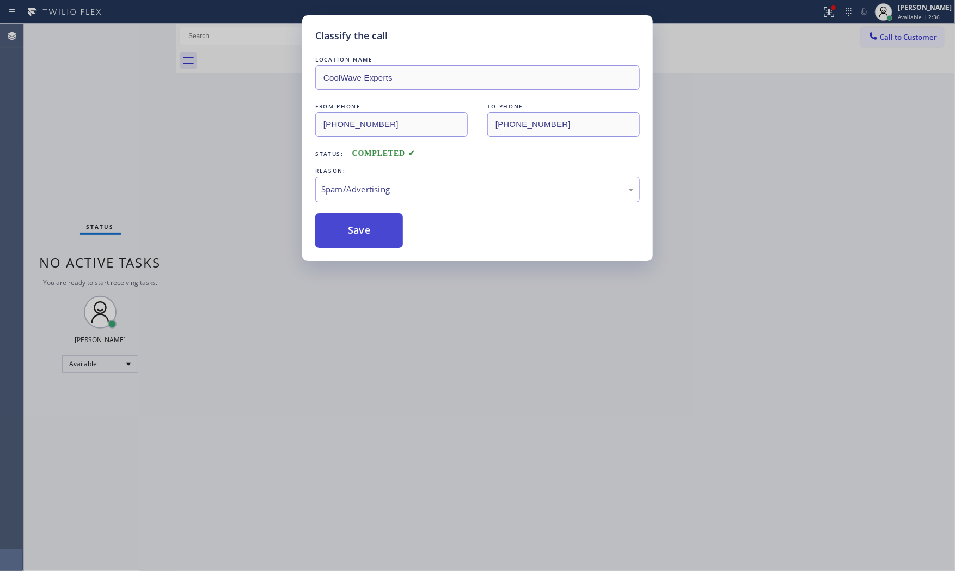
click at [362, 235] on button "Save" at bounding box center [359, 230] width 88 height 35
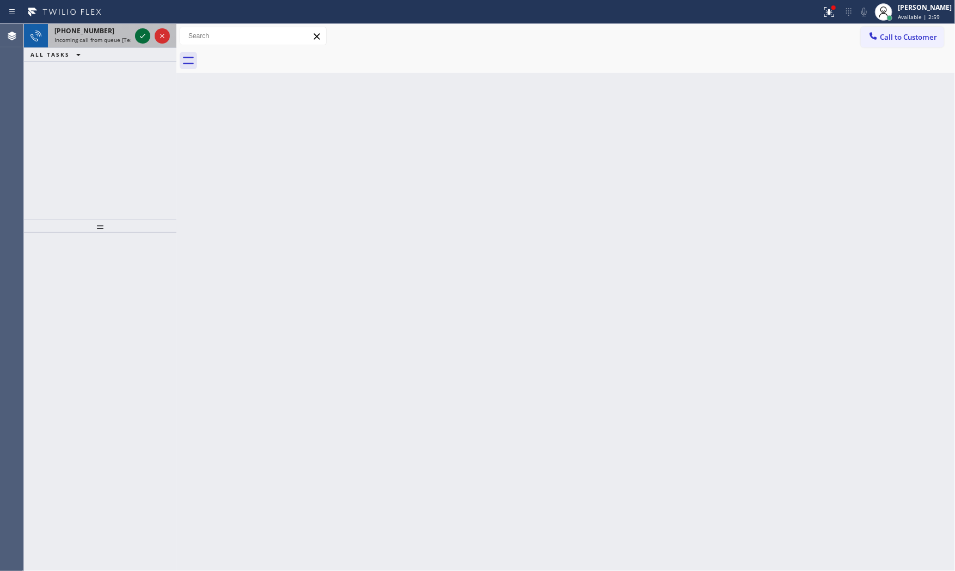
click at [141, 34] on icon at bounding box center [142, 35] width 13 height 13
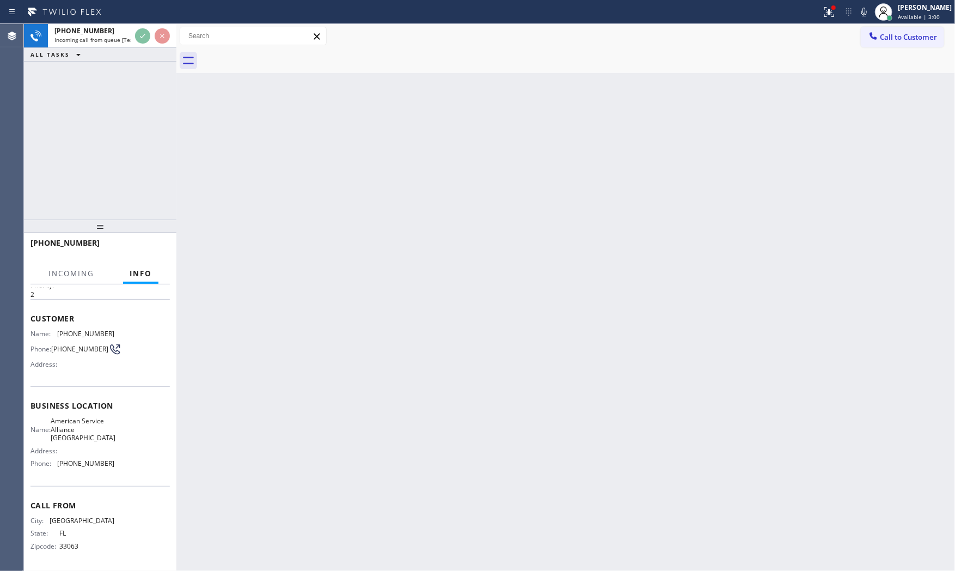
scroll to position [46, 0]
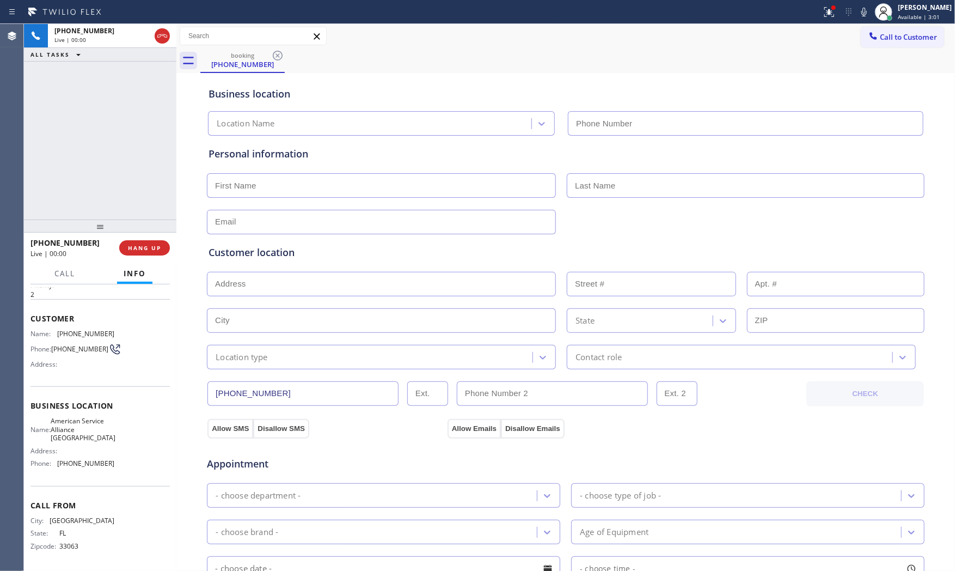
type input "[PHONE_NUMBER]"
click at [828, 17] on icon at bounding box center [829, 11] width 13 height 13
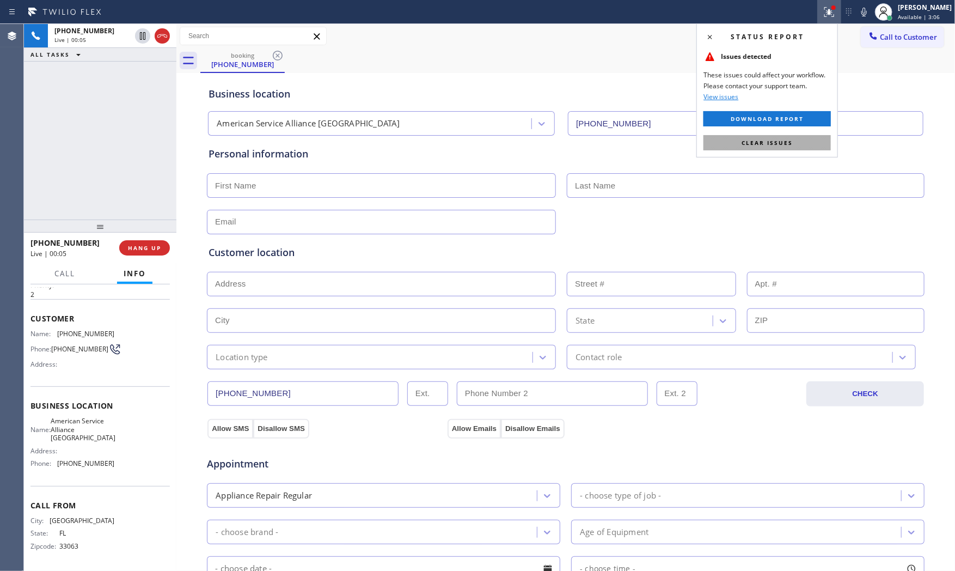
click at [770, 143] on span "Clear issues" at bounding box center [767, 143] width 51 height 8
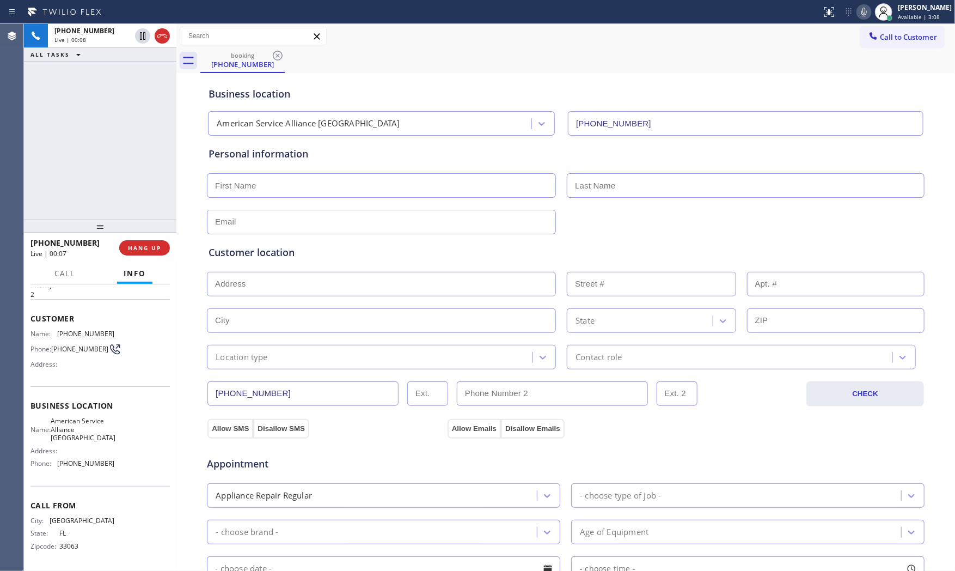
click at [860, 15] on icon at bounding box center [864, 11] width 13 height 13
click at [858, 14] on icon at bounding box center [864, 11] width 13 height 13
click at [145, 244] on span "HANG UP" at bounding box center [144, 248] width 33 height 8
click at [155, 240] on button "HANG UP" at bounding box center [144, 247] width 51 height 15
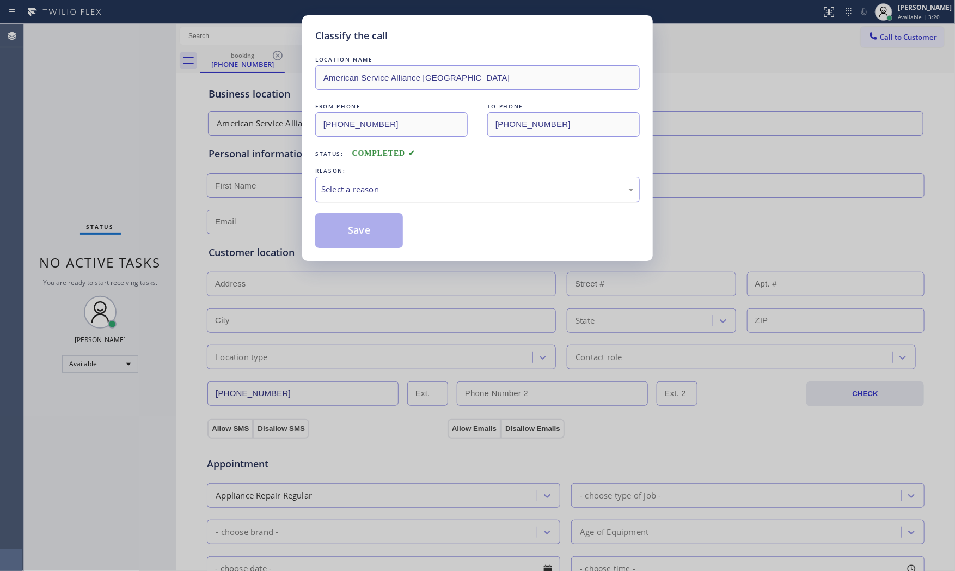
drag, startPoint x: 396, startPoint y: 186, endPoint x: 385, endPoint y: 199, distance: 17.0
click at [396, 187] on div "Select a reason" at bounding box center [477, 189] width 313 height 13
click at [356, 227] on button "Save" at bounding box center [359, 230] width 88 height 35
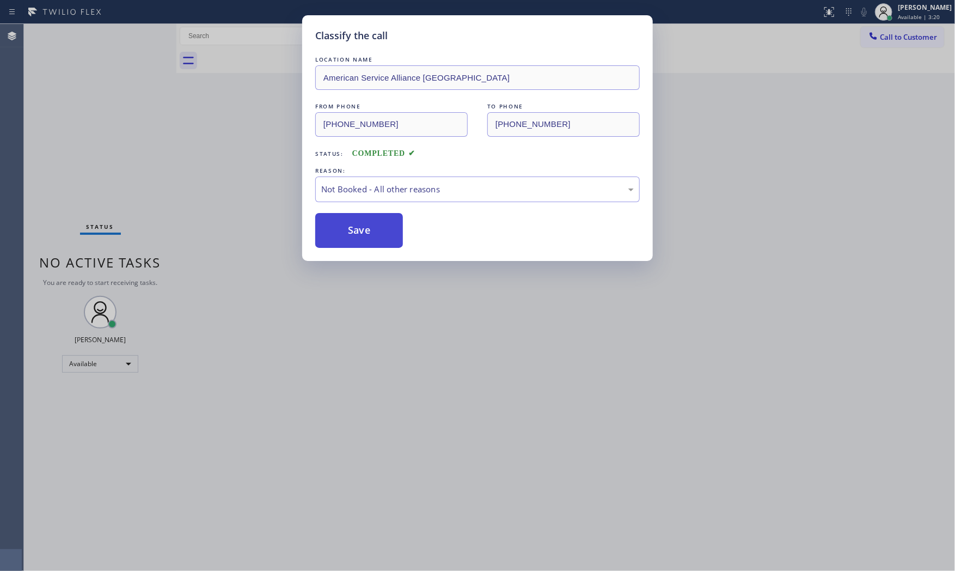
click at [356, 227] on button "Save" at bounding box center [359, 230] width 88 height 35
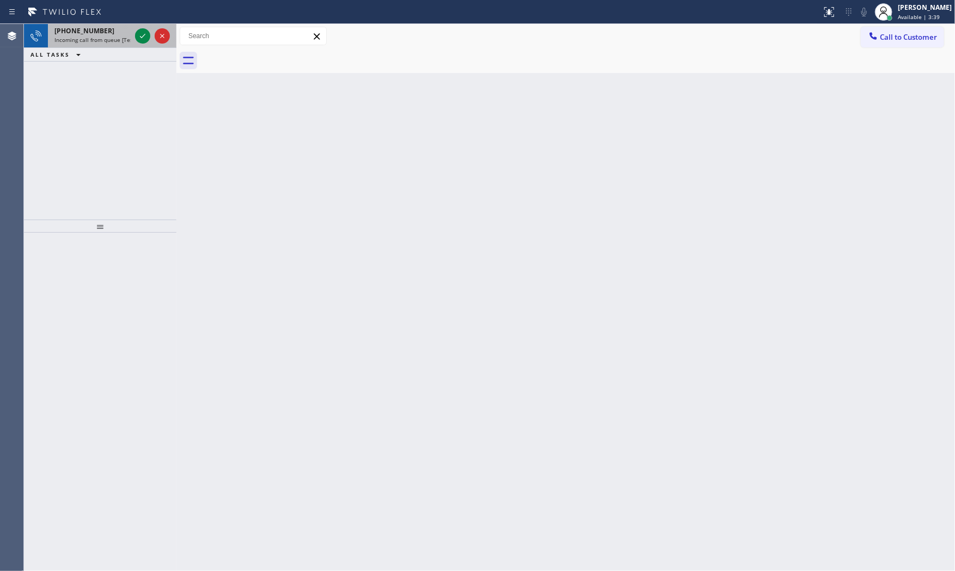
click at [109, 40] on span "Incoming call from queue [Test] All" at bounding box center [99, 40] width 90 height 8
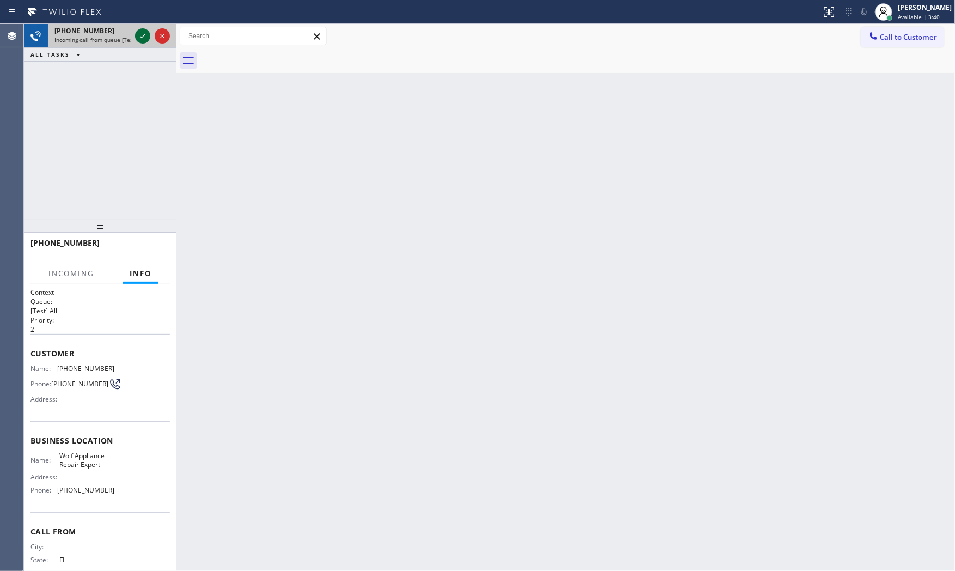
click at [145, 38] on icon at bounding box center [142, 35] width 13 height 13
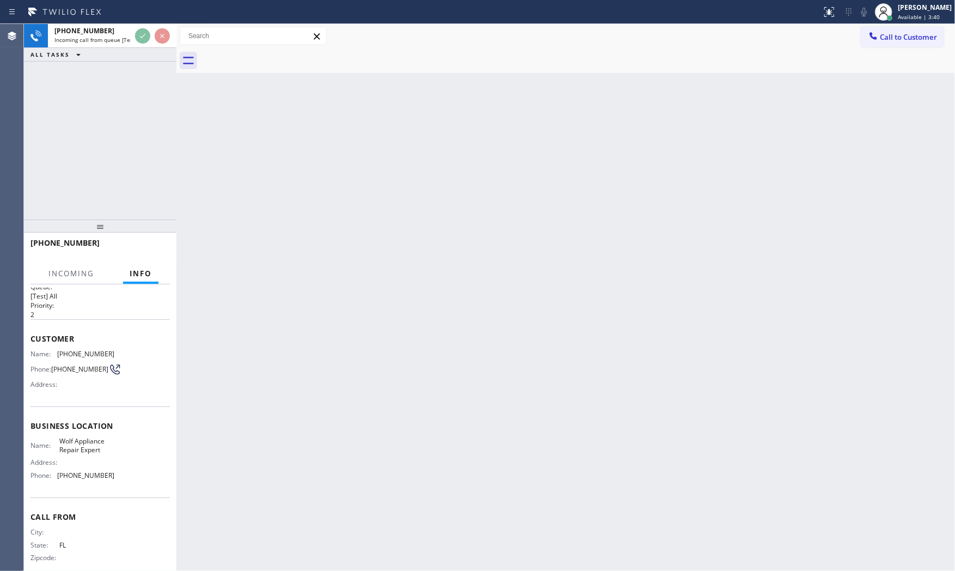
scroll to position [29, 0]
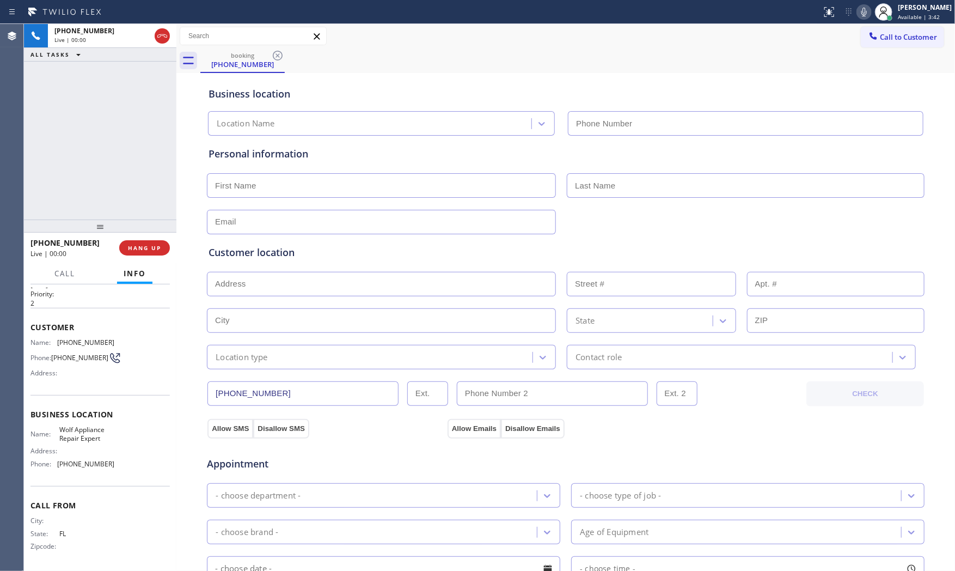
type input "[PHONE_NUMBER]"
click at [141, 256] on div "[PHONE_NUMBER] Live | 00:00 HANG UP" at bounding box center [100, 248] width 139 height 28
click at [144, 246] on span "HANG UP" at bounding box center [144, 248] width 33 height 8
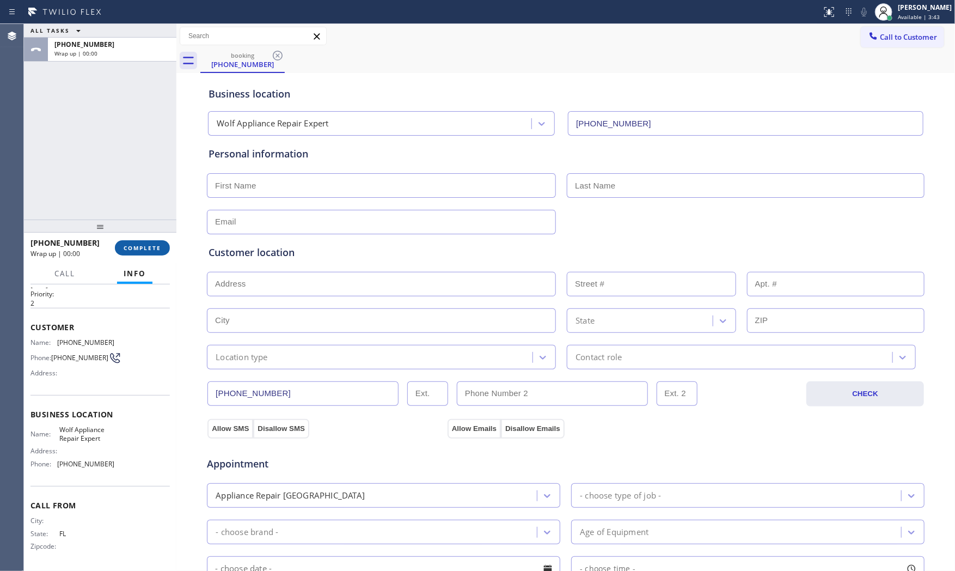
click at [144, 246] on span "COMPLETE" at bounding box center [143, 248] width 38 height 8
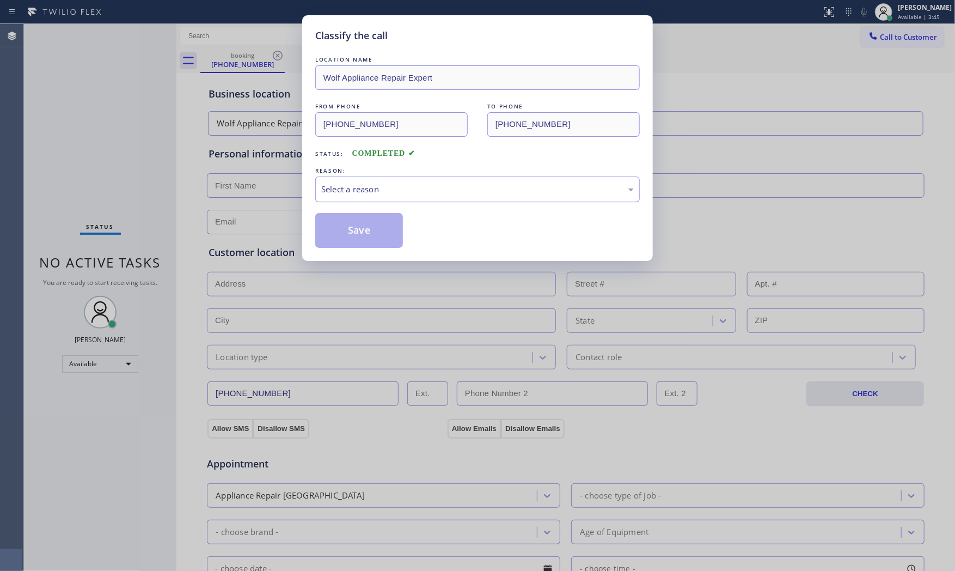
click at [407, 198] on div "Select a reason" at bounding box center [477, 189] width 325 height 26
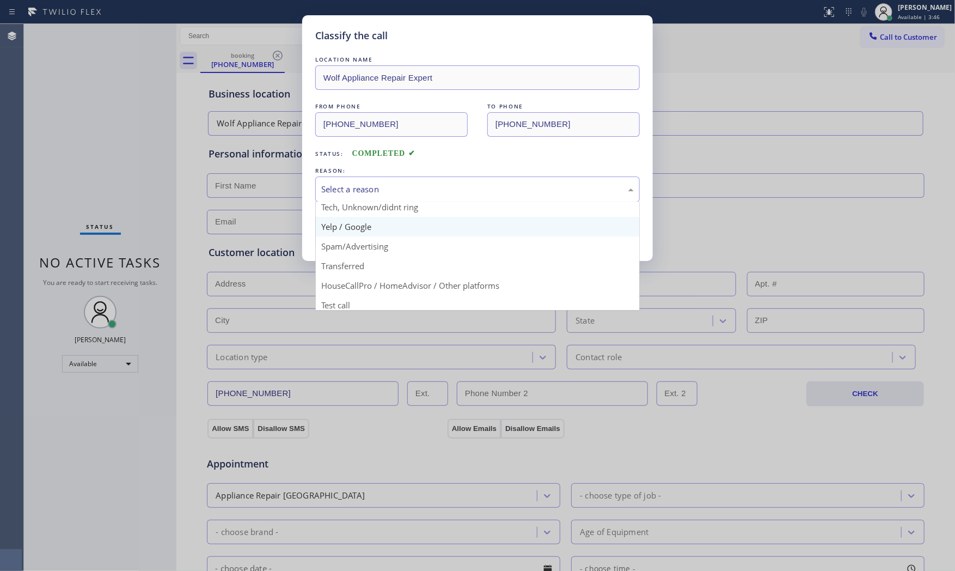
scroll to position [68, 0]
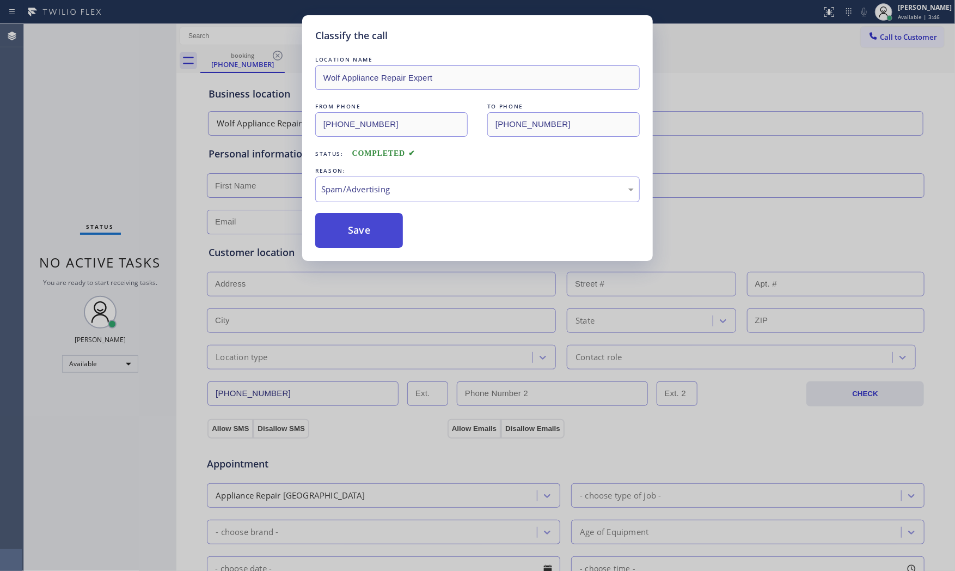
click at [375, 233] on button "Save" at bounding box center [359, 230] width 88 height 35
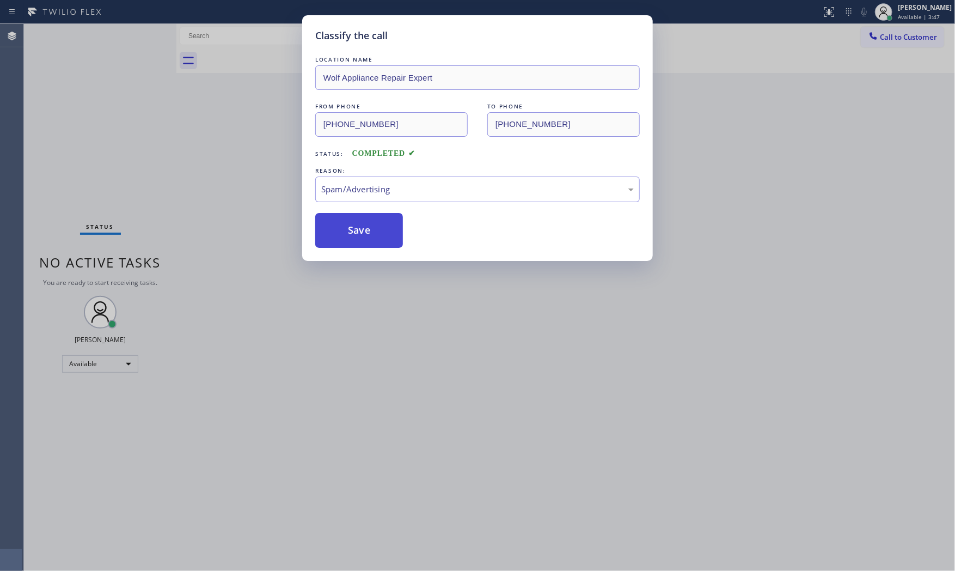
click at [375, 233] on button "Save" at bounding box center [359, 230] width 88 height 35
drag, startPoint x: 375, startPoint y: 233, endPoint x: 369, endPoint y: 241, distance: 9.4
click at [372, 237] on button "Save" at bounding box center [359, 230] width 88 height 35
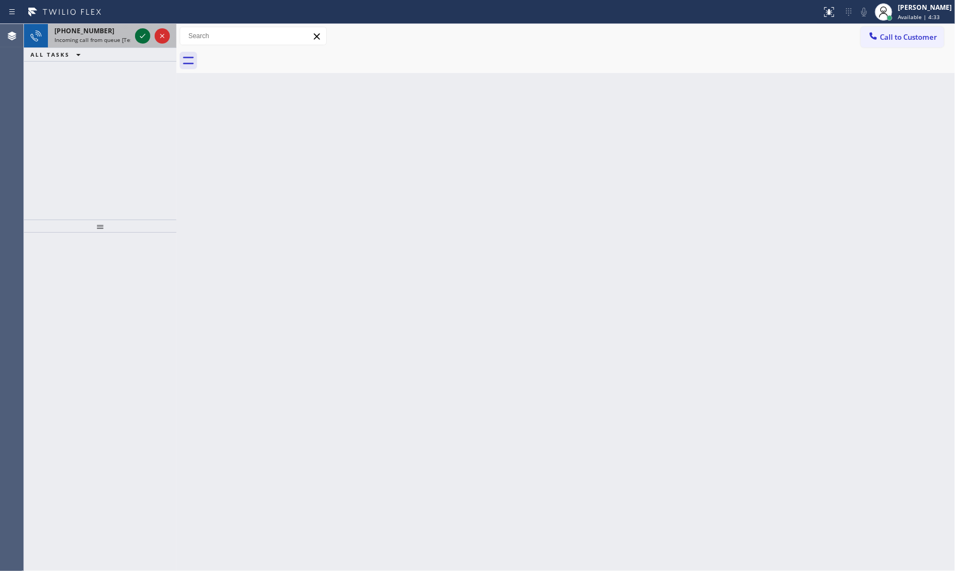
click at [139, 35] on icon at bounding box center [142, 35] width 13 height 13
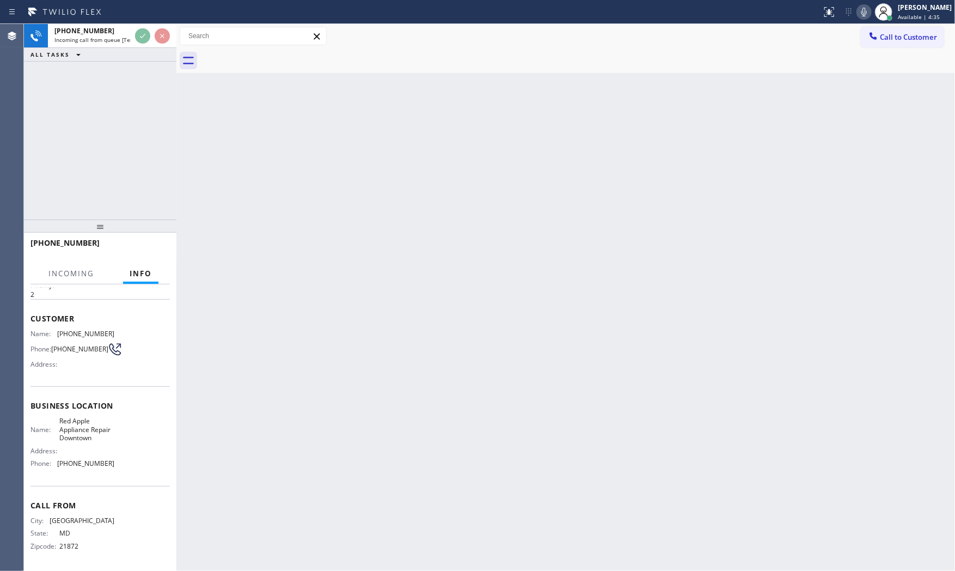
scroll to position [46, 0]
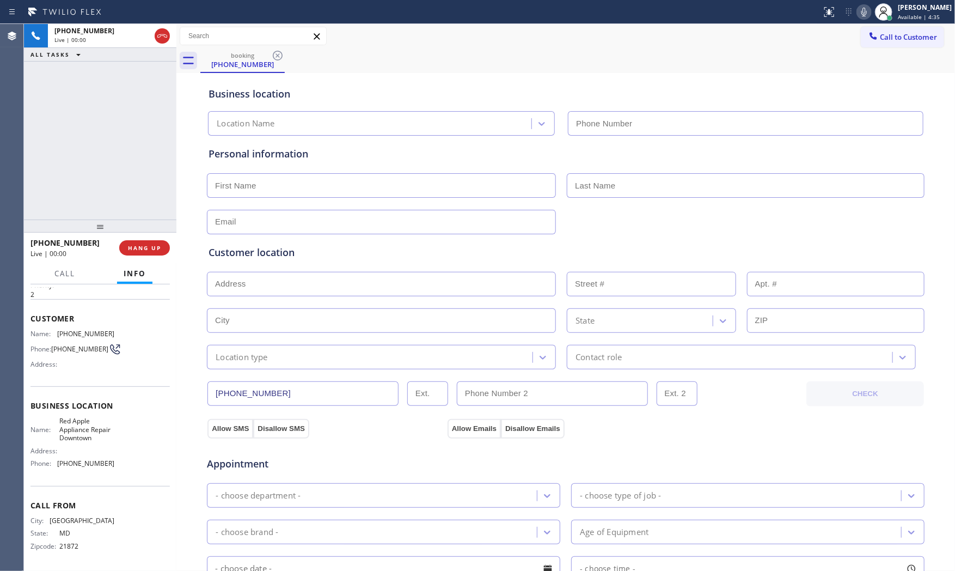
type input "[PHONE_NUMBER]"
click at [156, 246] on span "HANG UP" at bounding box center [144, 248] width 33 height 8
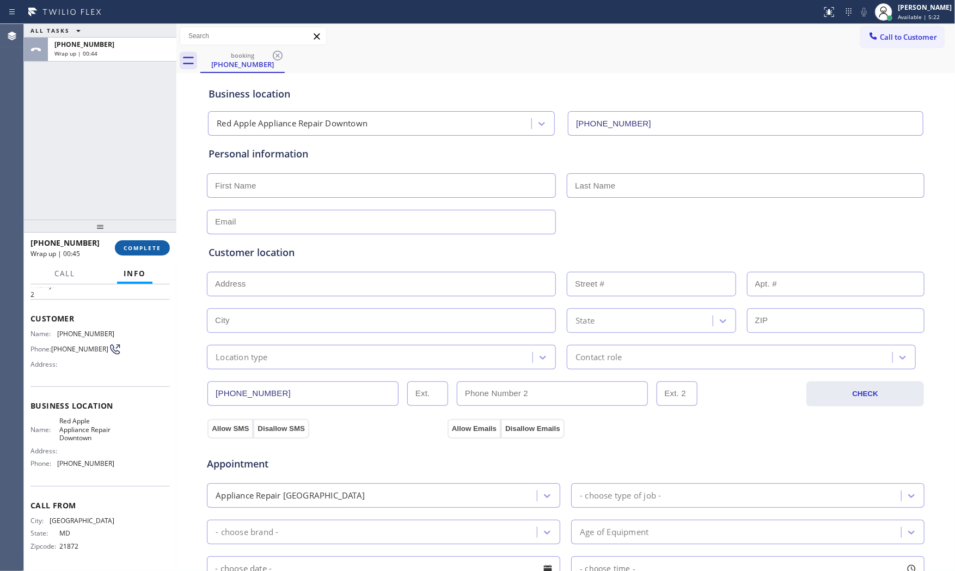
click at [155, 244] on span "COMPLETE" at bounding box center [143, 248] width 38 height 8
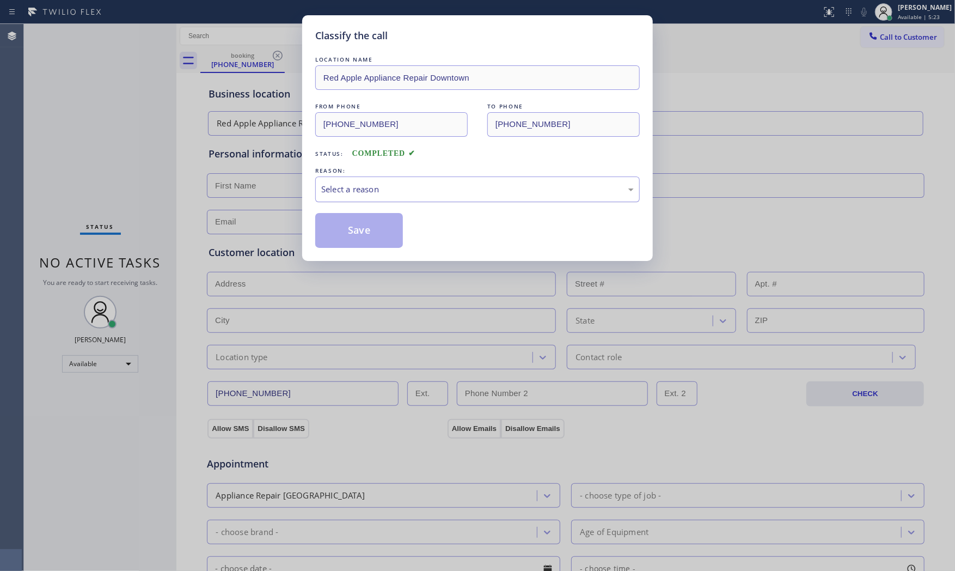
click at [391, 190] on div "Select a reason" at bounding box center [477, 189] width 313 height 13
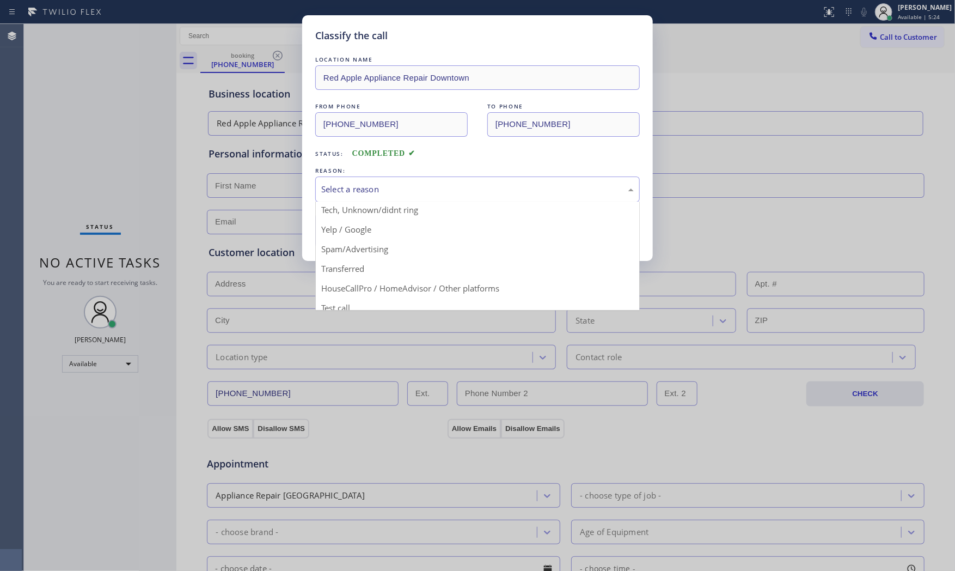
scroll to position [68, 0]
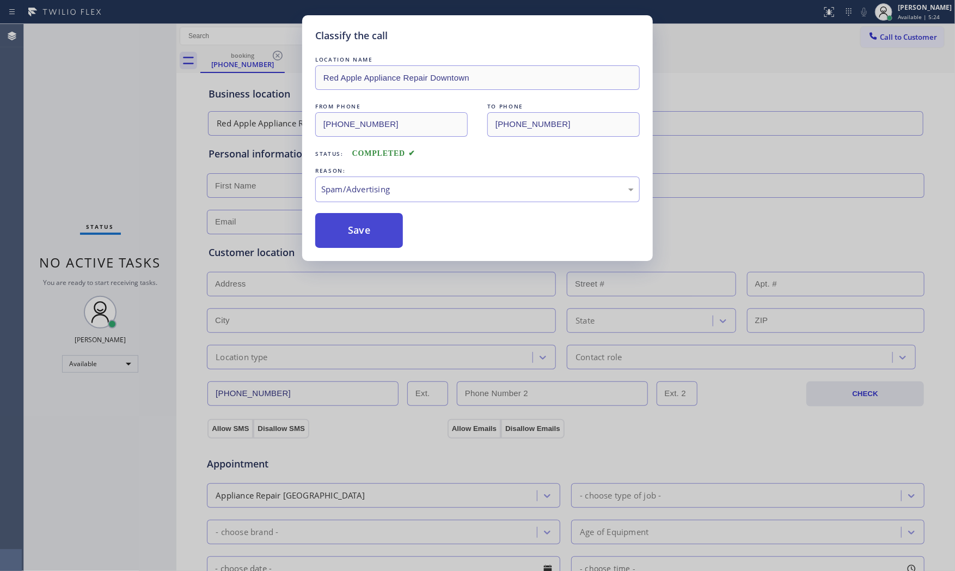
click at [375, 231] on button "Save" at bounding box center [359, 230] width 88 height 35
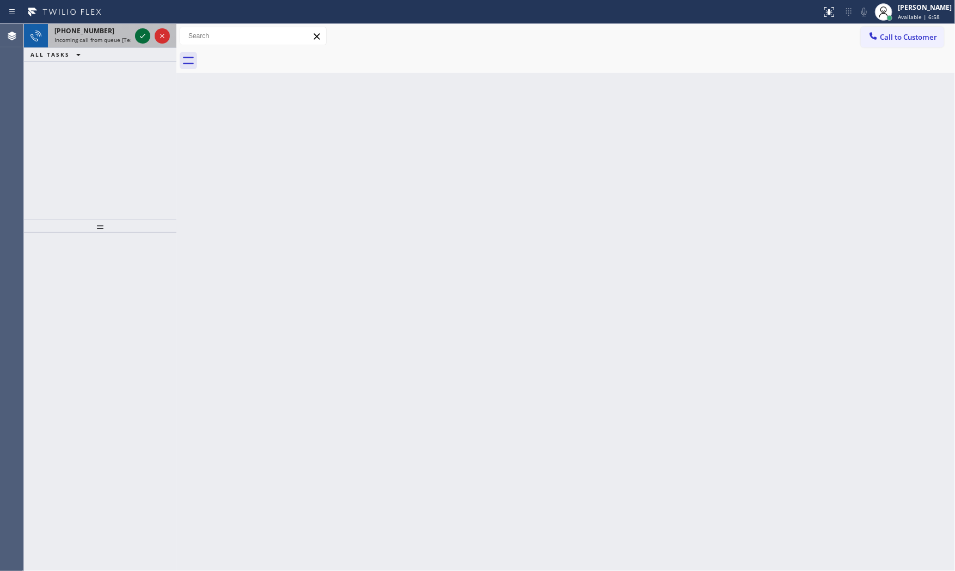
click at [144, 34] on icon at bounding box center [142, 35] width 13 height 13
click at [141, 39] on icon at bounding box center [142, 35] width 13 height 13
click at [145, 31] on icon at bounding box center [142, 35] width 13 height 13
click at [122, 31] on div "[PHONE_NUMBER]" at bounding box center [92, 30] width 76 height 9
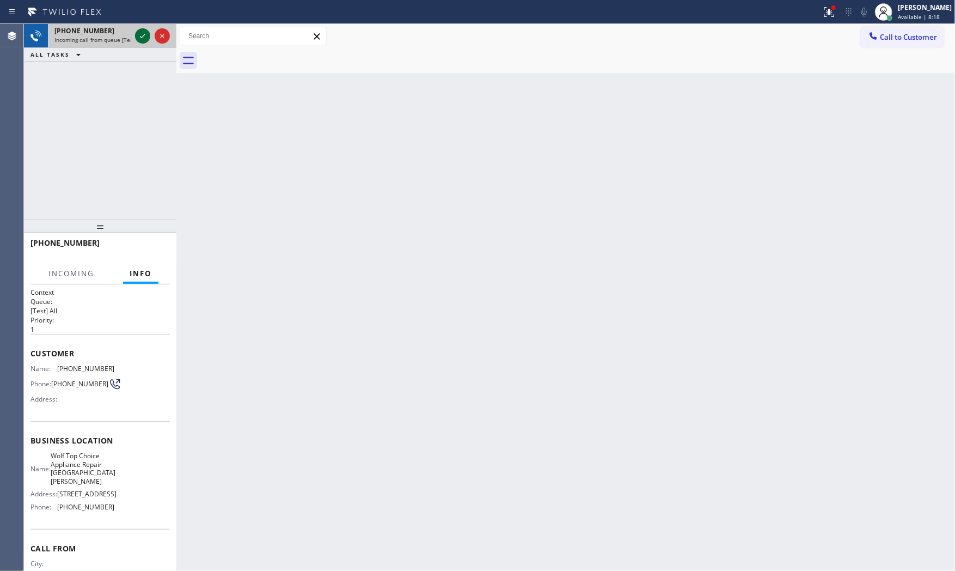
click at [139, 34] on icon at bounding box center [142, 35] width 13 height 13
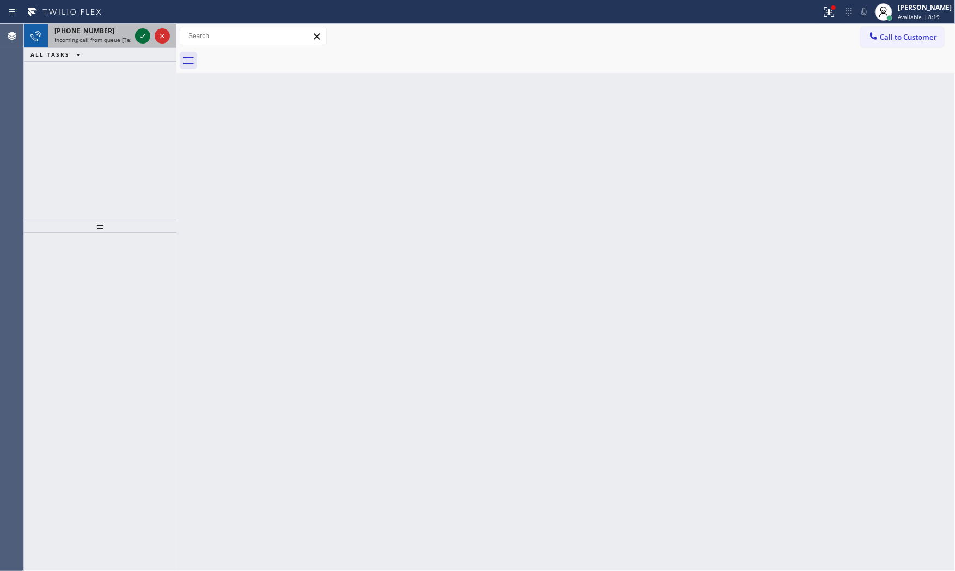
click at [140, 34] on icon at bounding box center [142, 35] width 13 height 13
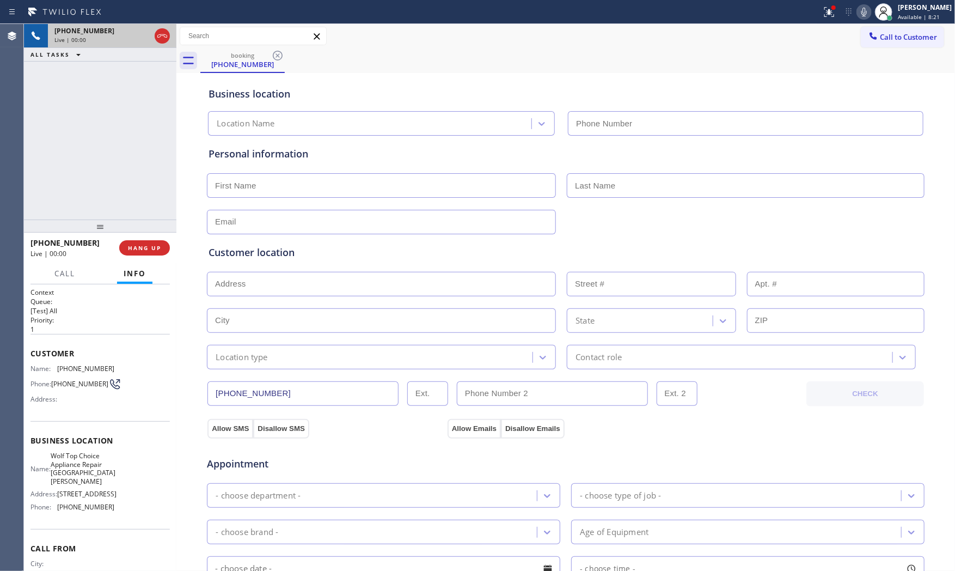
type input "[PHONE_NUMBER]"
click at [160, 242] on button "HANG UP" at bounding box center [144, 247] width 51 height 15
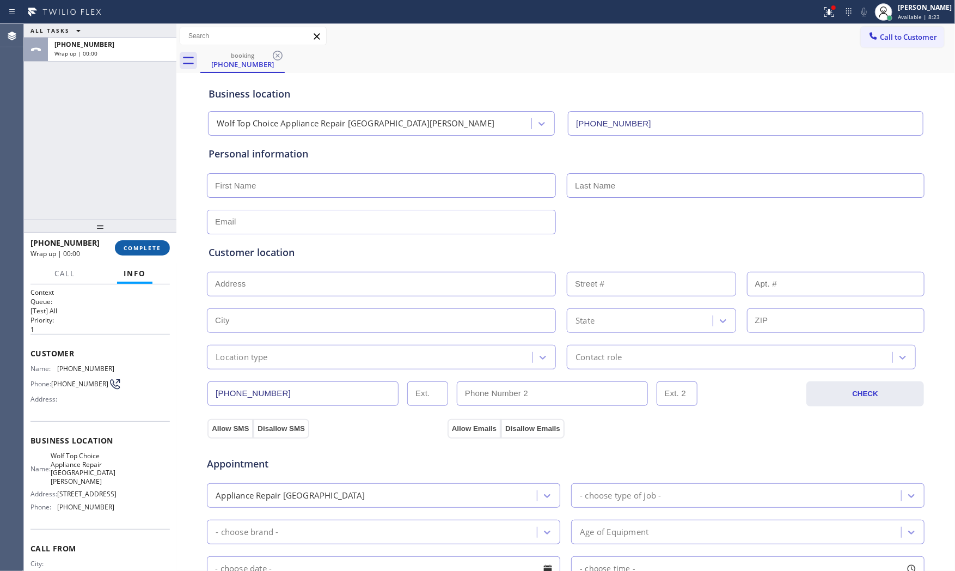
click at [160, 242] on button "COMPLETE" at bounding box center [142, 247] width 55 height 15
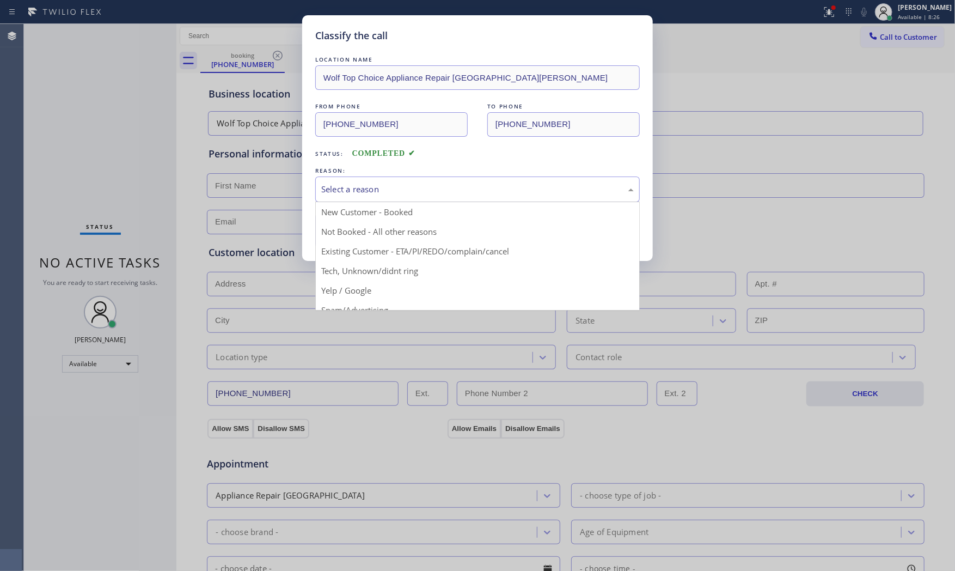
click at [417, 199] on div "Select a reason" at bounding box center [477, 189] width 325 height 26
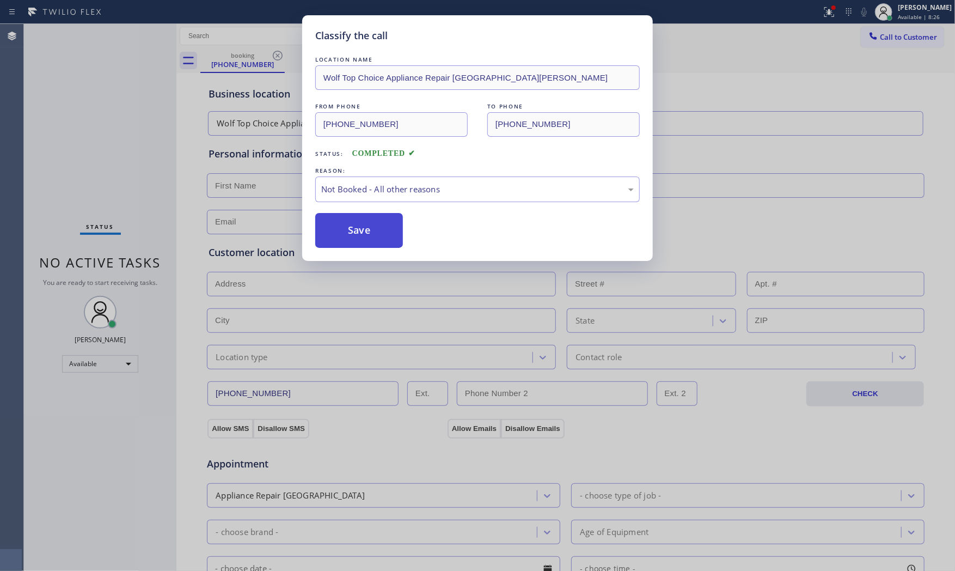
click at [340, 226] on button "Save" at bounding box center [359, 230] width 88 height 35
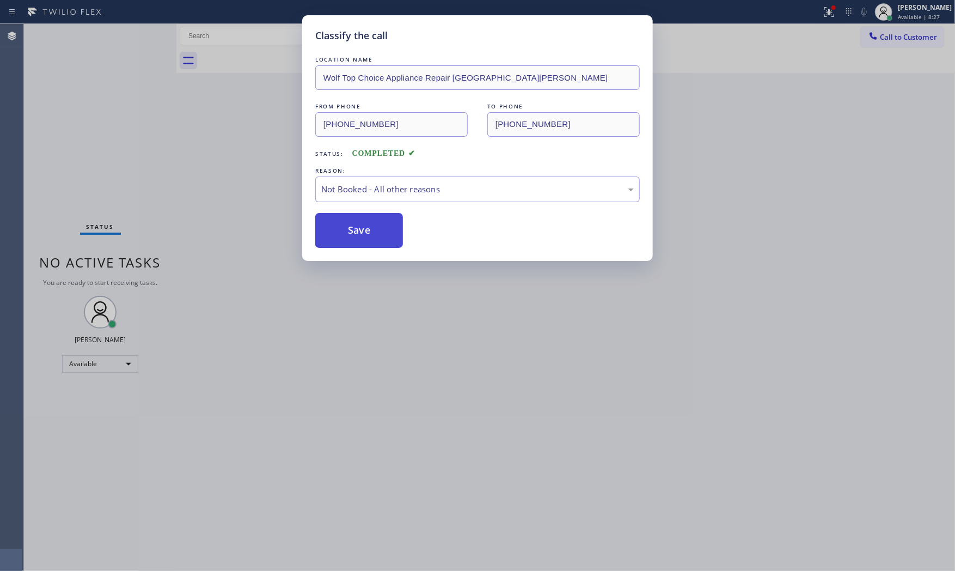
click at [340, 226] on button "Save" at bounding box center [359, 230] width 88 height 35
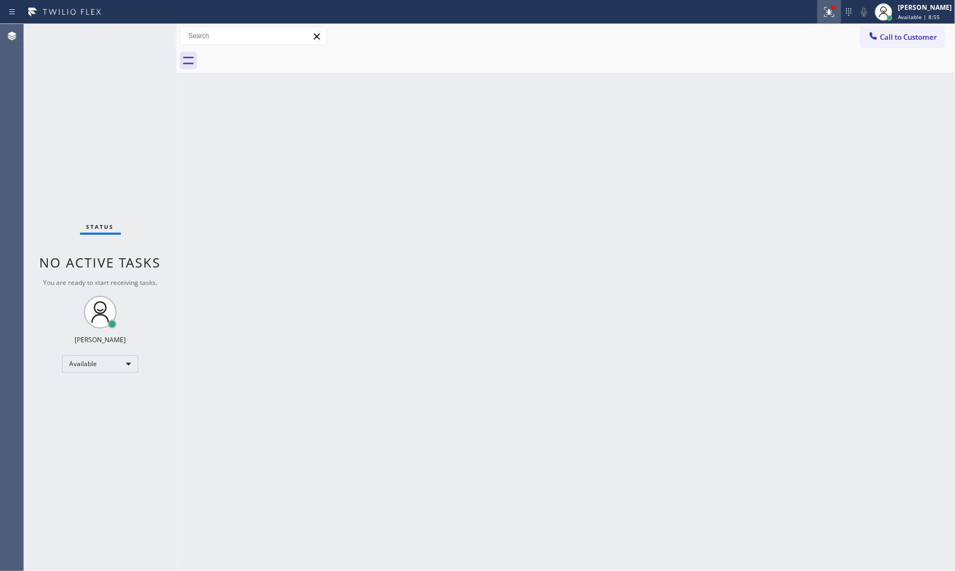
click at [818, 13] on div at bounding box center [830, 11] width 24 height 13
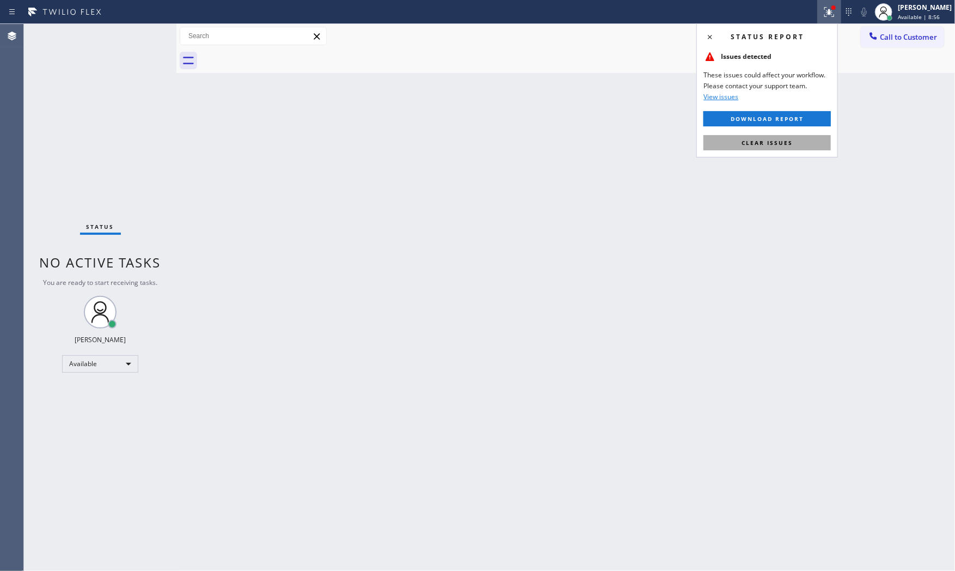
click at [799, 142] on button "Clear issues" at bounding box center [767, 142] width 127 height 15
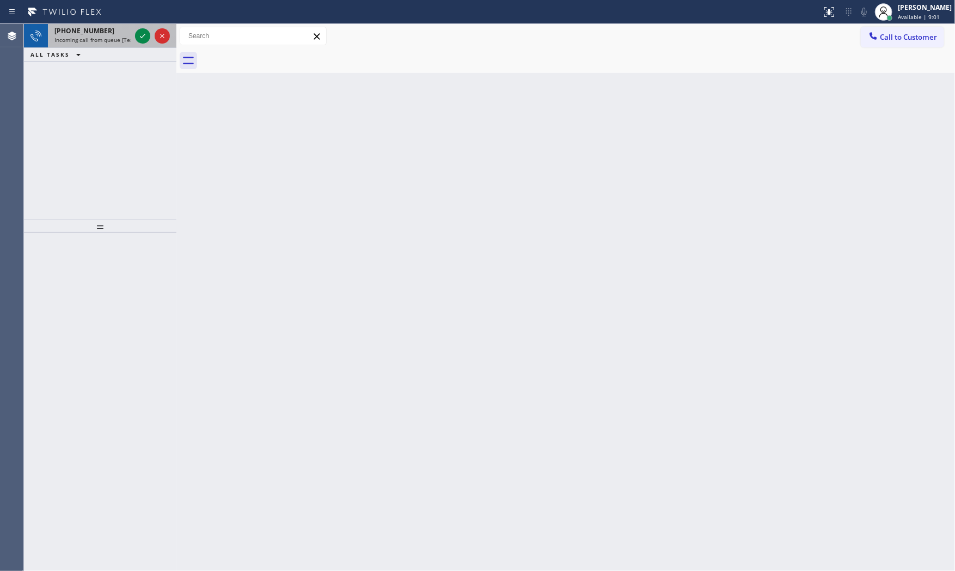
click at [153, 39] on div at bounding box center [152, 36] width 39 height 24
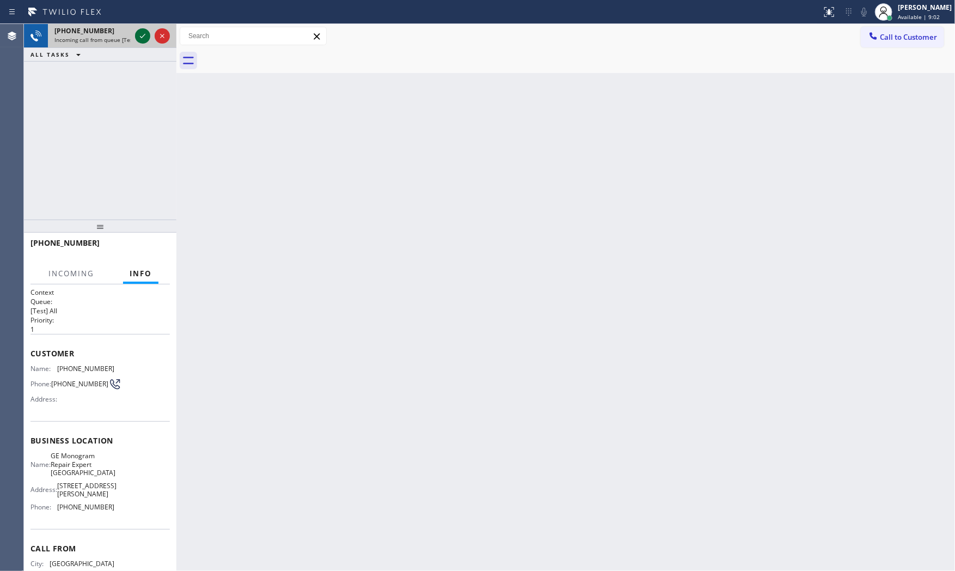
click at [138, 35] on icon at bounding box center [142, 35] width 13 height 13
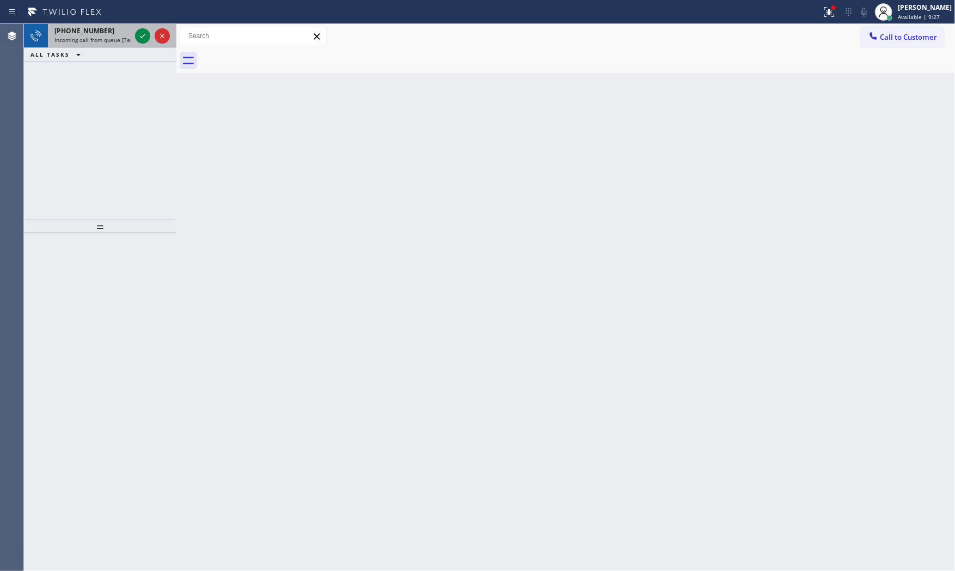
click at [147, 28] on div at bounding box center [152, 36] width 39 height 24
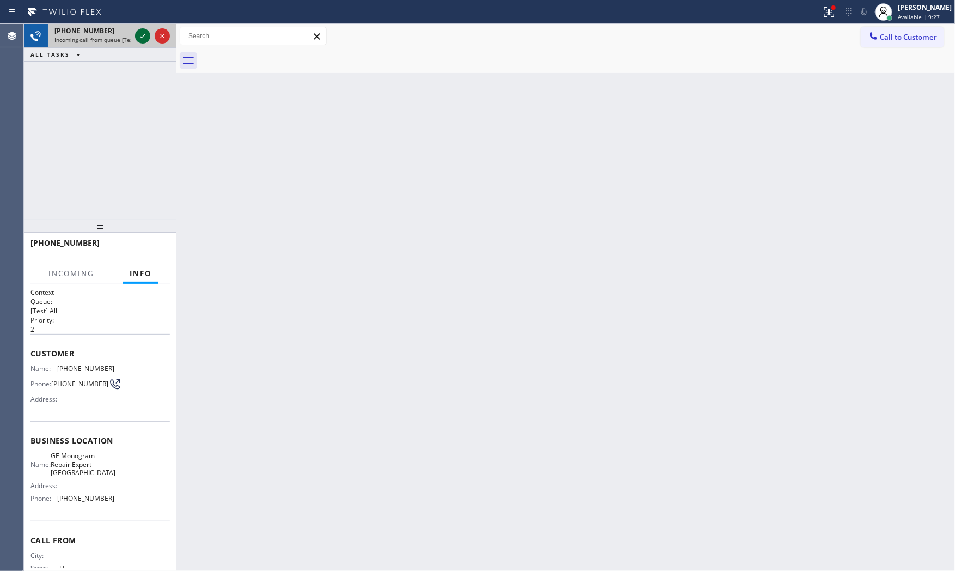
click at [145, 33] on icon at bounding box center [142, 35] width 13 height 13
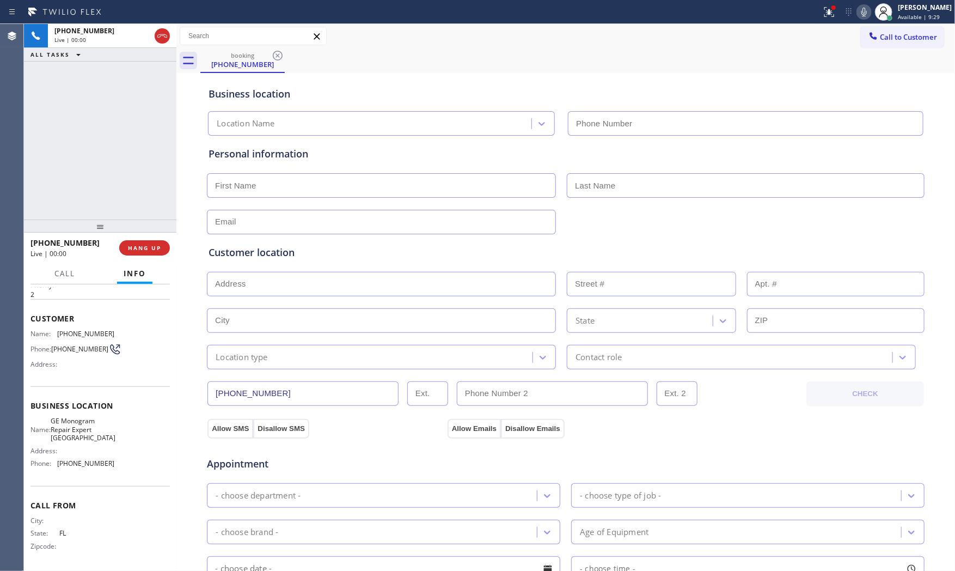
type input "[PHONE_NUMBER]"
click at [131, 246] on span "HANG UP" at bounding box center [144, 248] width 33 height 8
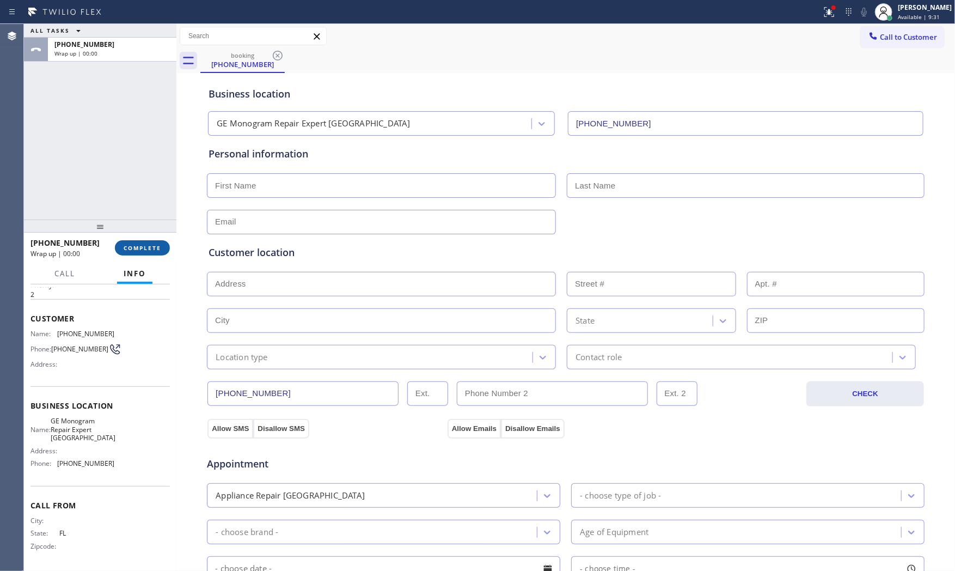
click at [131, 246] on span "COMPLETE" at bounding box center [143, 248] width 38 height 8
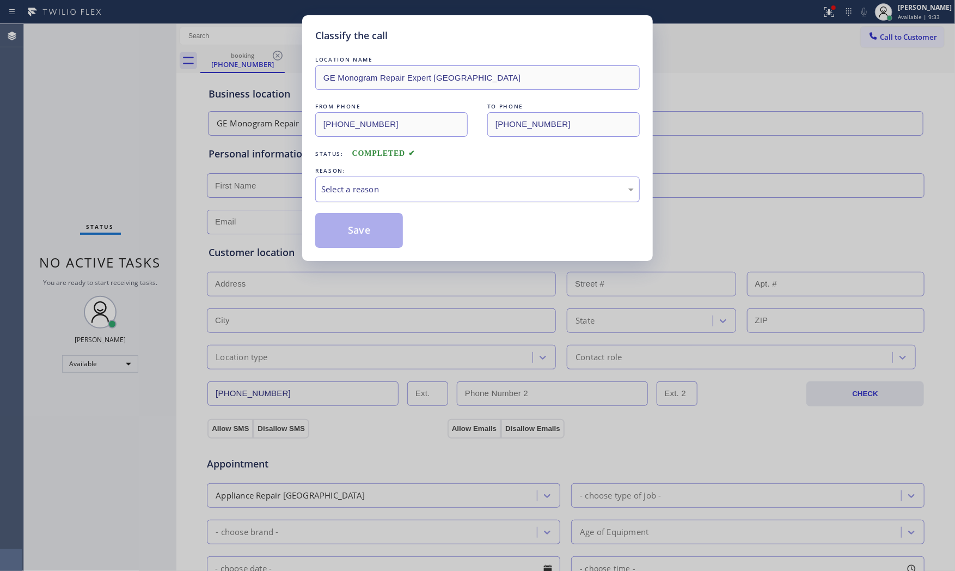
click at [374, 184] on div "Select a reason" at bounding box center [477, 189] width 313 height 13
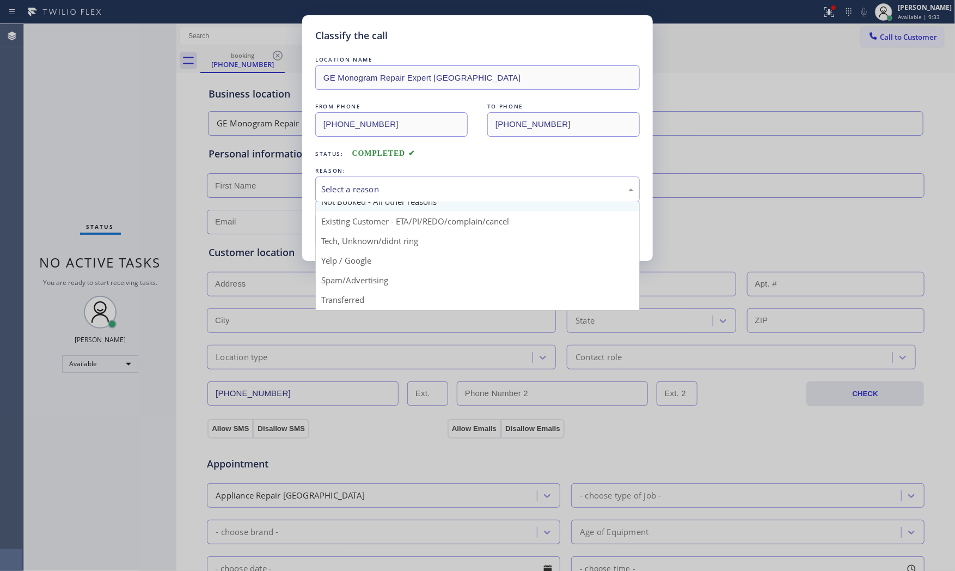
scroll to position [60, 0]
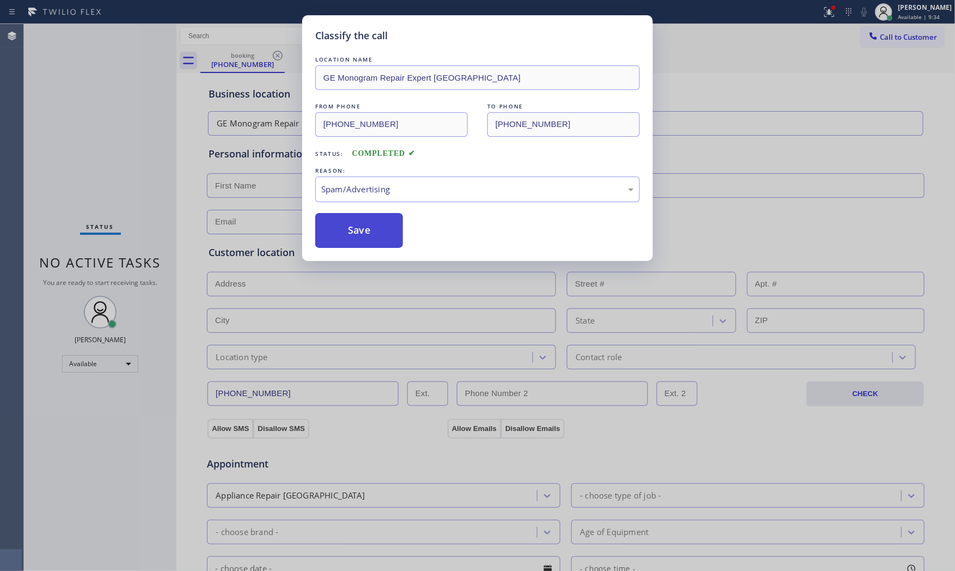
click at [381, 242] on button "Save" at bounding box center [359, 230] width 88 height 35
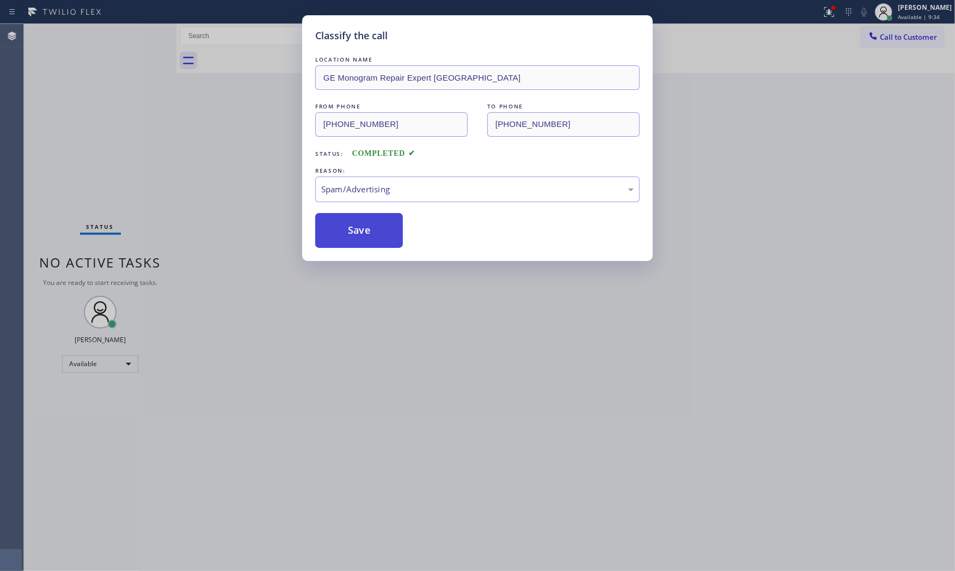
click at [380, 242] on button "Save" at bounding box center [359, 230] width 88 height 35
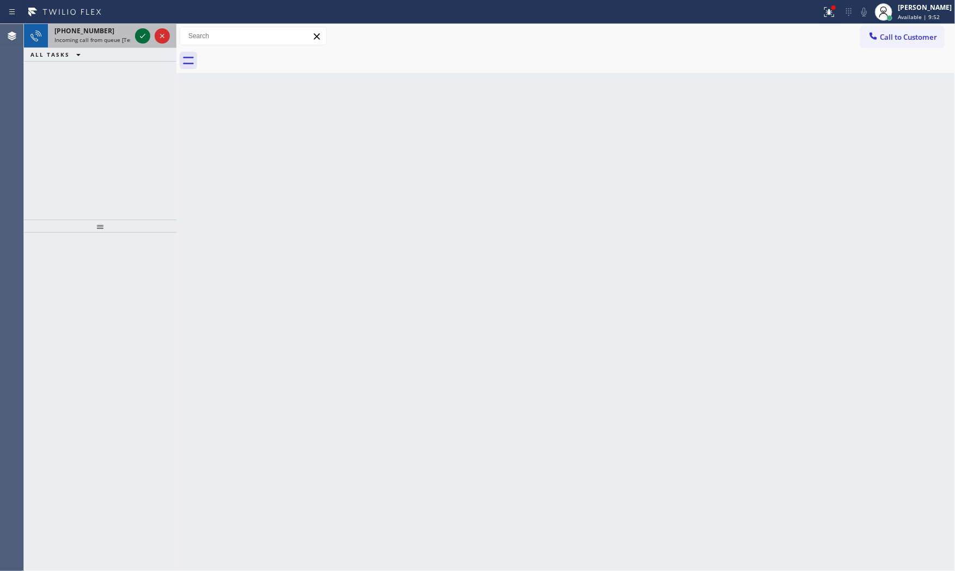
click at [147, 38] on icon at bounding box center [142, 35] width 13 height 13
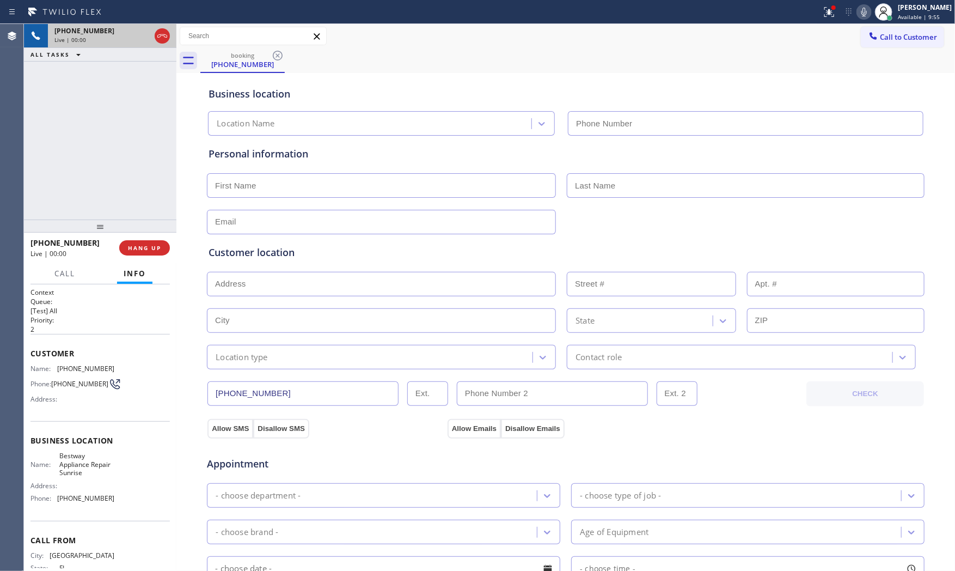
type input "[PHONE_NUMBER]"
click at [167, 238] on div "[PHONE_NUMBER] Live | 00:00 HANG UP" at bounding box center [100, 248] width 139 height 28
click at [164, 241] on button "HANG UP" at bounding box center [144, 247] width 51 height 15
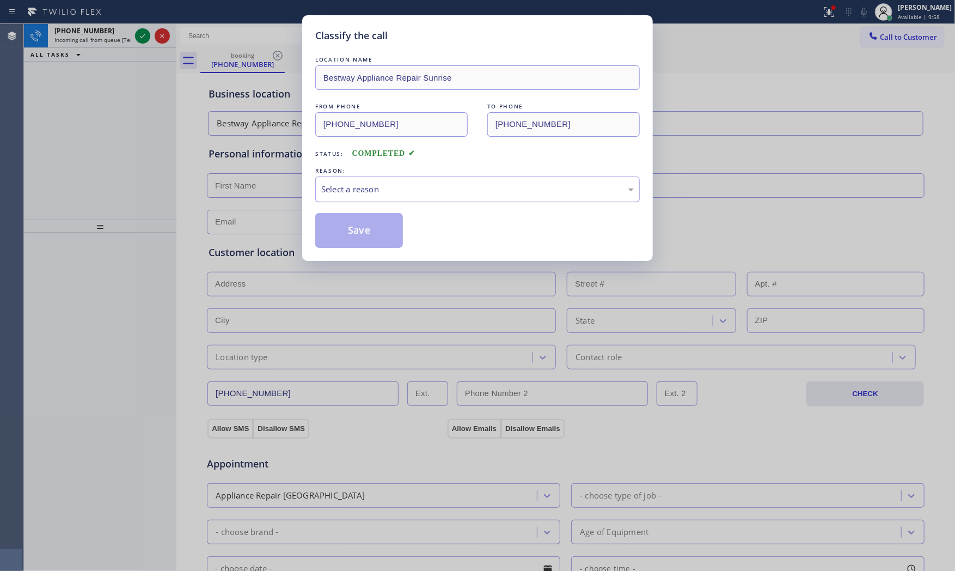
click at [395, 191] on div "Select a reason" at bounding box center [477, 189] width 313 height 13
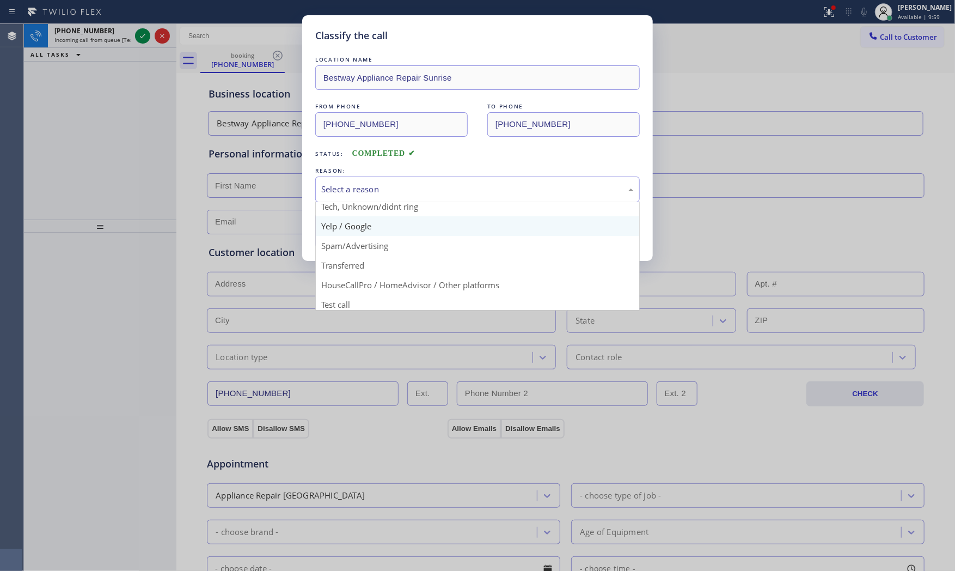
scroll to position [68, 0]
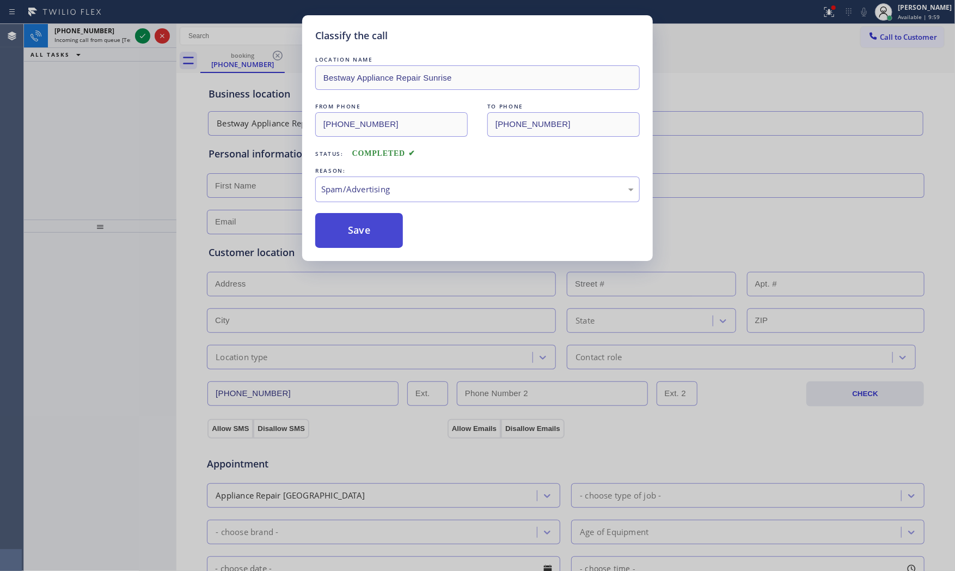
click at [367, 237] on button "Save" at bounding box center [359, 230] width 88 height 35
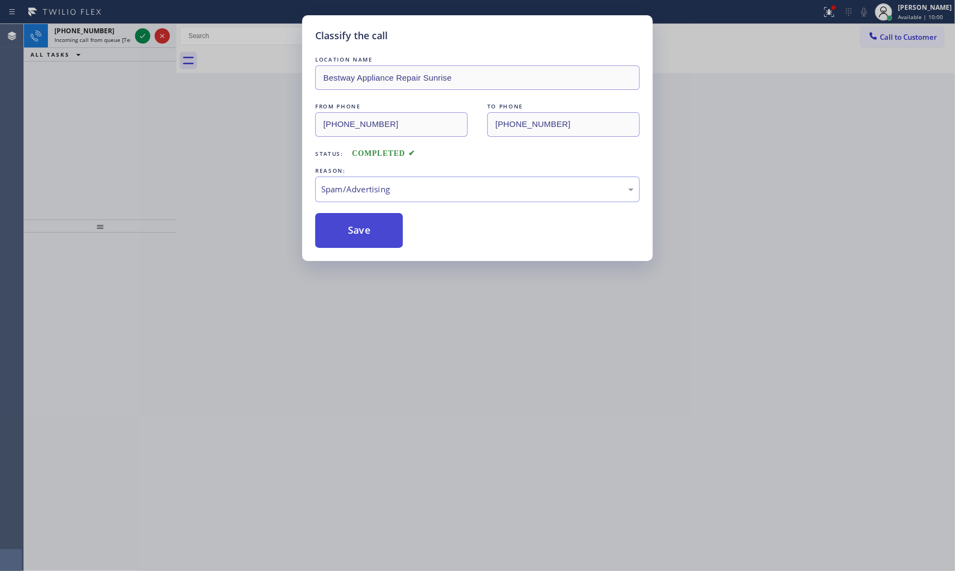
drag, startPoint x: 367, startPoint y: 237, endPoint x: 246, endPoint y: 96, distance: 185.4
click at [367, 237] on button "Save" at bounding box center [359, 230] width 88 height 35
click at [137, 36] on div "Classify the call LOCATION NAME Bestway Appliance Repair Sunrise FROM PHONE [PH…" at bounding box center [477, 285] width 955 height 571
click at [137, 36] on div "Classify the call LOCATION NAME [PERSON_NAME] Electric Garfield(Mc-D Constructi…" at bounding box center [489, 297] width 931 height 547
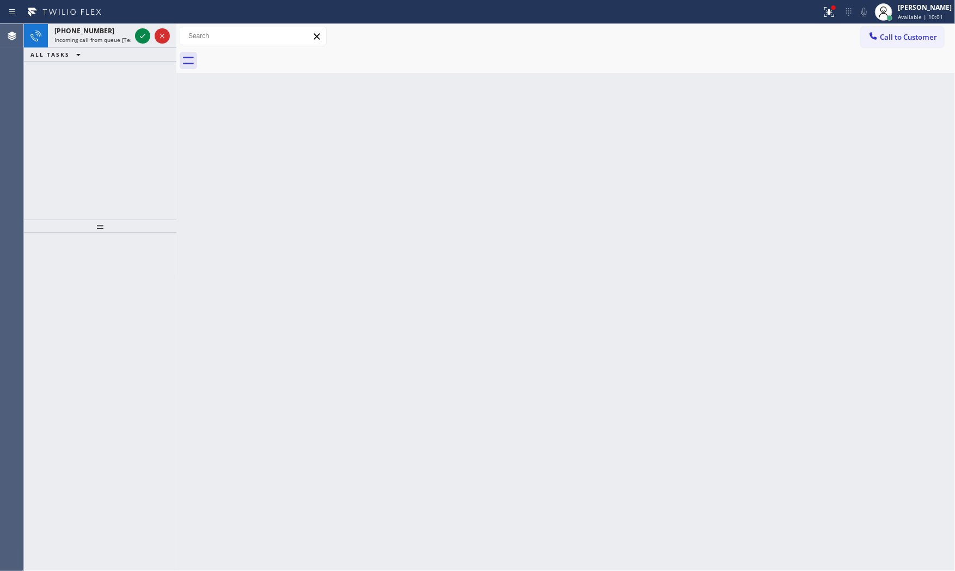
click at [137, 36] on icon at bounding box center [142, 35] width 13 height 13
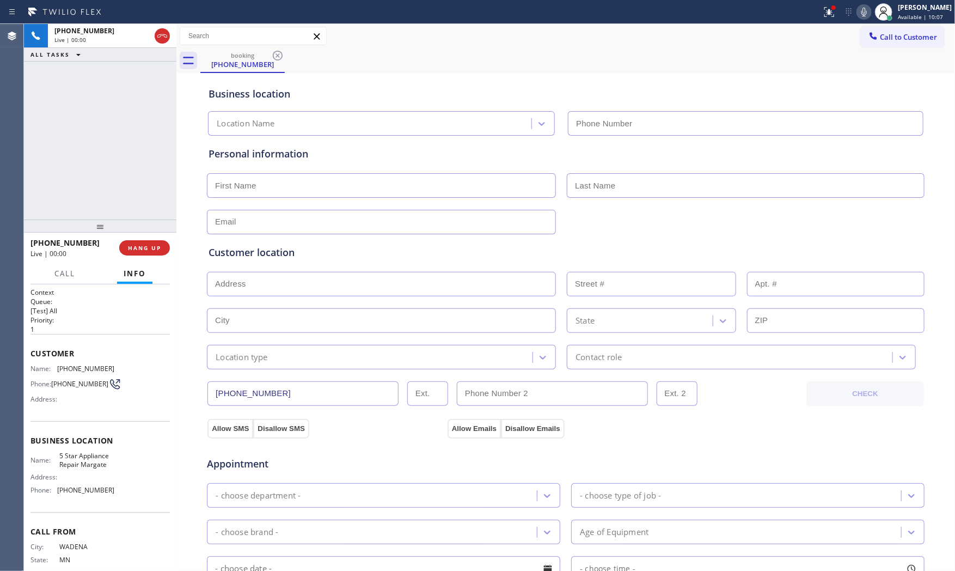
type input "[PHONE_NUMBER]"
click at [96, 161] on div "[PHONE_NUMBER] Live | 00:00 ALL TASKS ALL TASKS ACTIVE TASKS TASKS IN WRAP UP" at bounding box center [100, 122] width 153 height 196
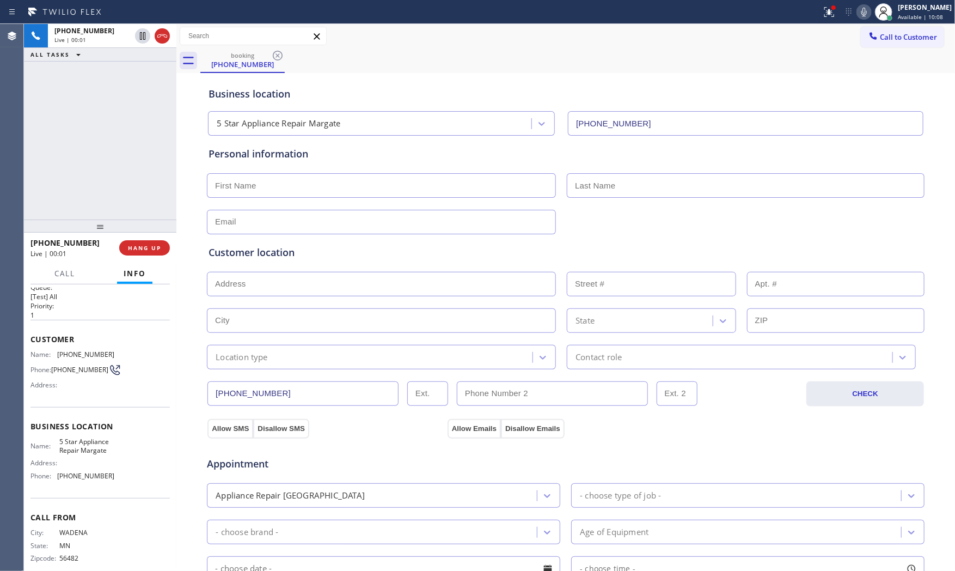
scroll to position [29, 0]
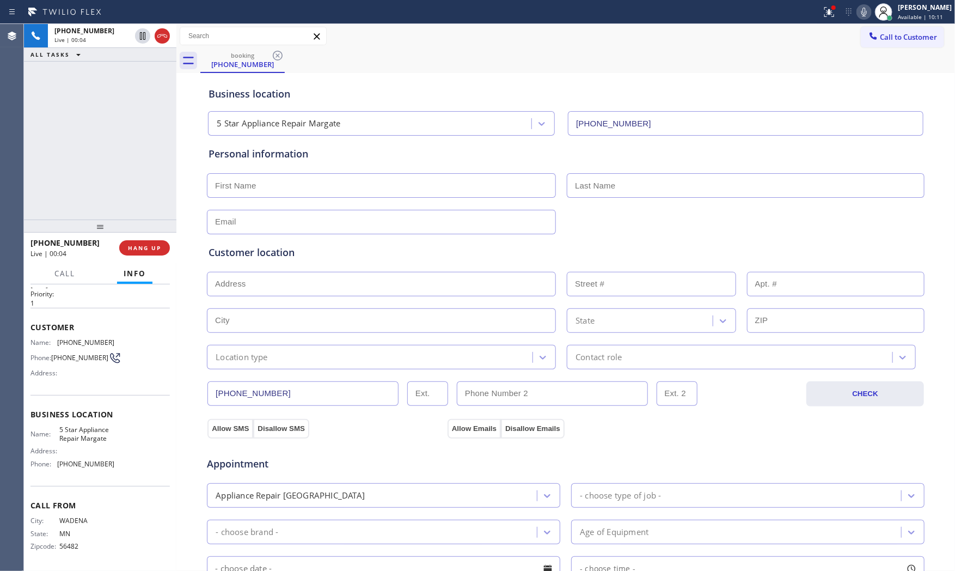
click at [860, 19] on button at bounding box center [864, 11] width 15 height 15
click at [142, 246] on span "HANG UP" at bounding box center [144, 248] width 33 height 8
click at [155, 249] on span "COMPLETE" at bounding box center [143, 248] width 38 height 8
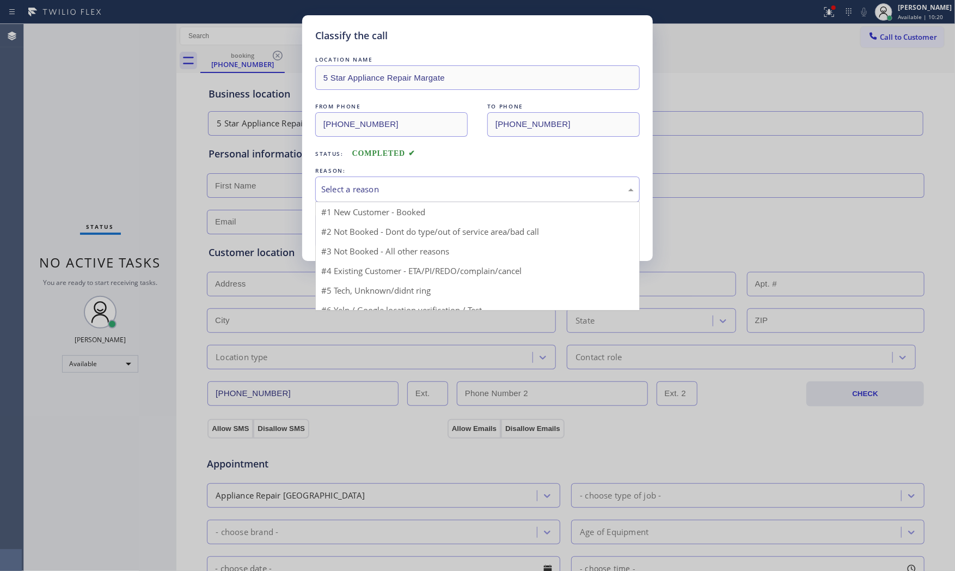
click at [415, 193] on div "Select a reason" at bounding box center [477, 189] width 313 height 13
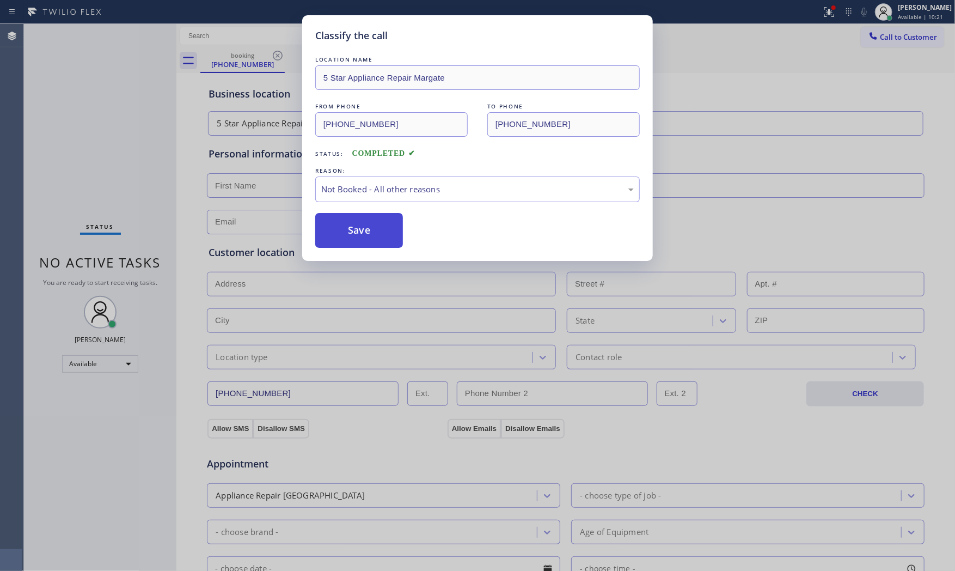
click at [358, 232] on button "Save" at bounding box center [359, 230] width 88 height 35
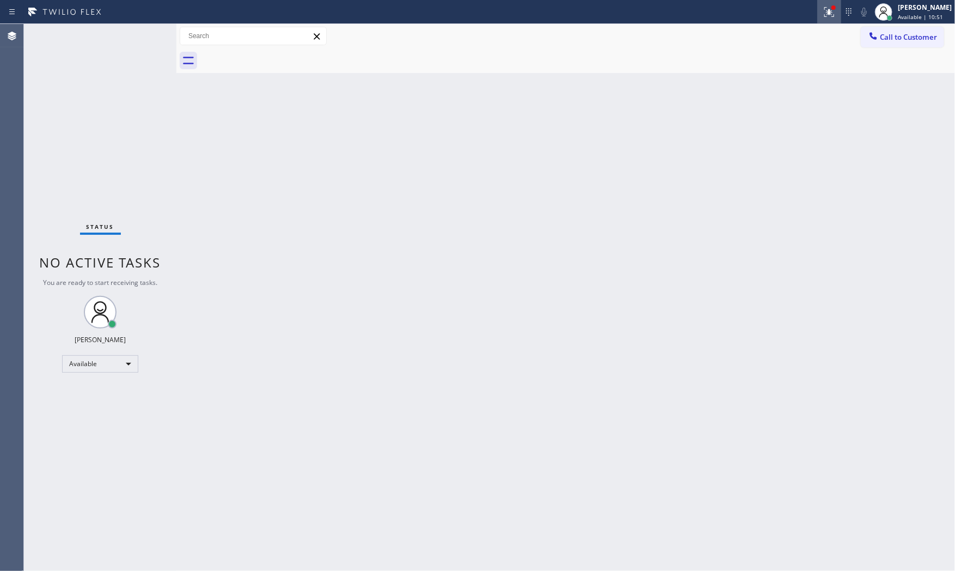
click at [828, 20] on button at bounding box center [830, 12] width 24 height 24
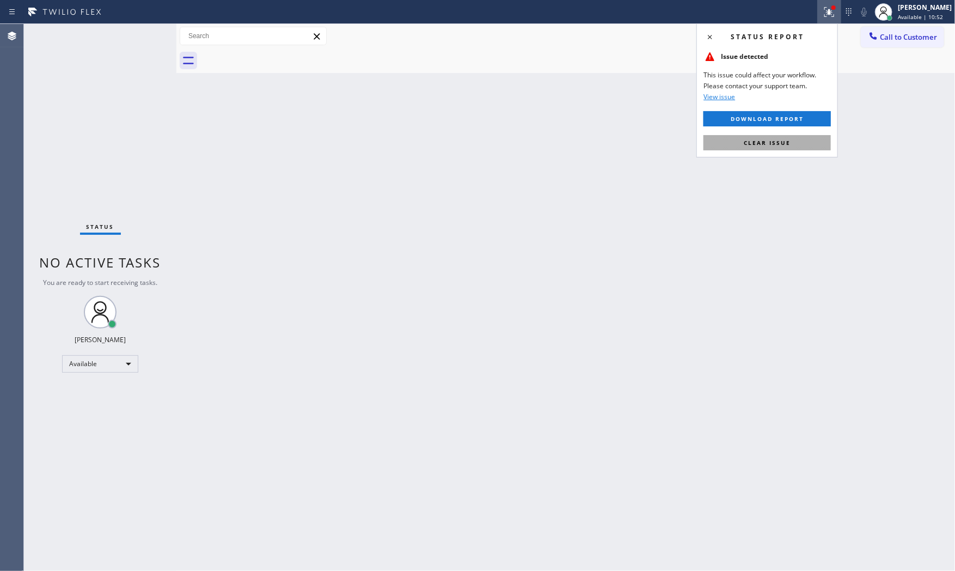
click at [780, 145] on span "Clear issue" at bounding box center [767, 143] width 47 height 8
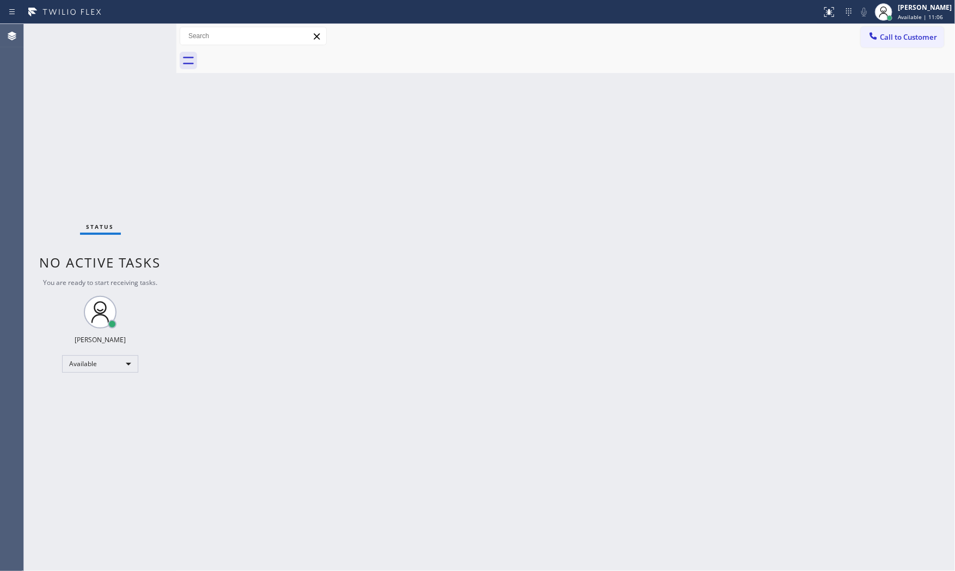
click at [129, 155] on div "Status No active tasks You are ready to start receiving tasks. [PERSON_NAME] Av…" at bounding box center [100, 297] width 153 height 547
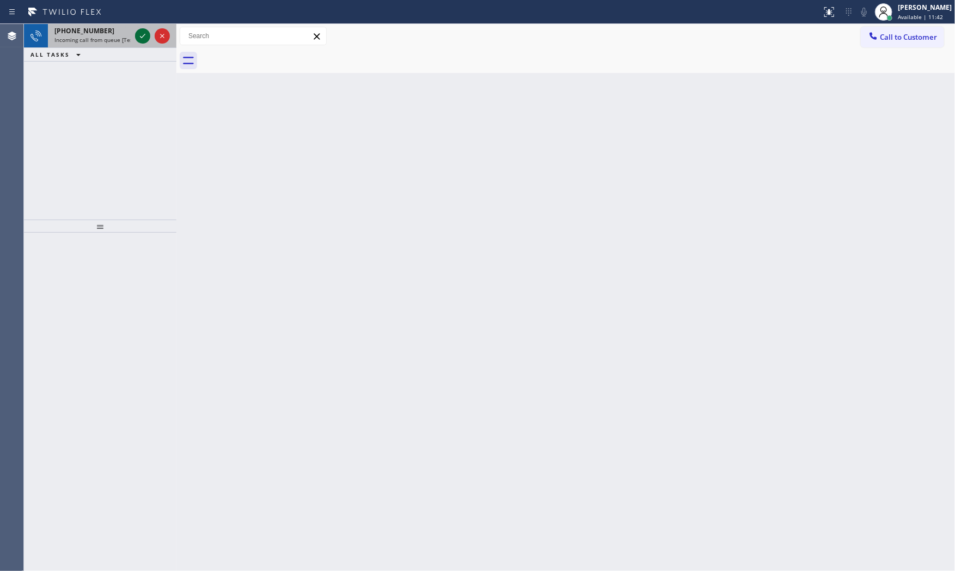
click at [146, 30] on icon at bounding box center [142, 35] width 13 height 13
click at [139, 33] on icon at bounding box center [142, 35] width 13 height 13
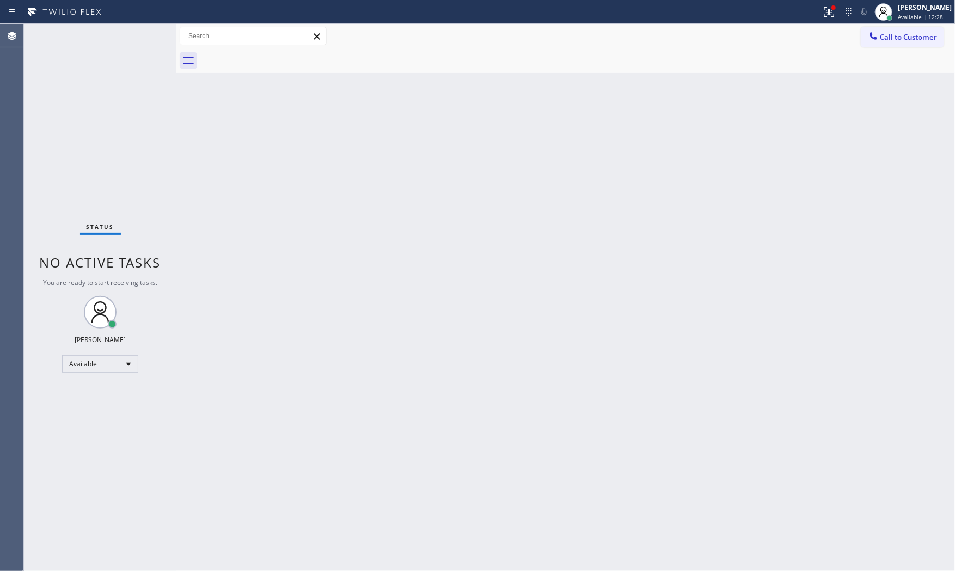
click at [139, 37] on div "Status No active tasks You are ready to start receiving tasks. [PERSON_NAME] Av…" at bounding box center [100, 297] width 153 height 547
click at [139, 38] on div "Status No active tasks You are ready to start receiving tasks. [PERSON_NAME] Av…" at bounding box center [100, 297] width 153 height 547
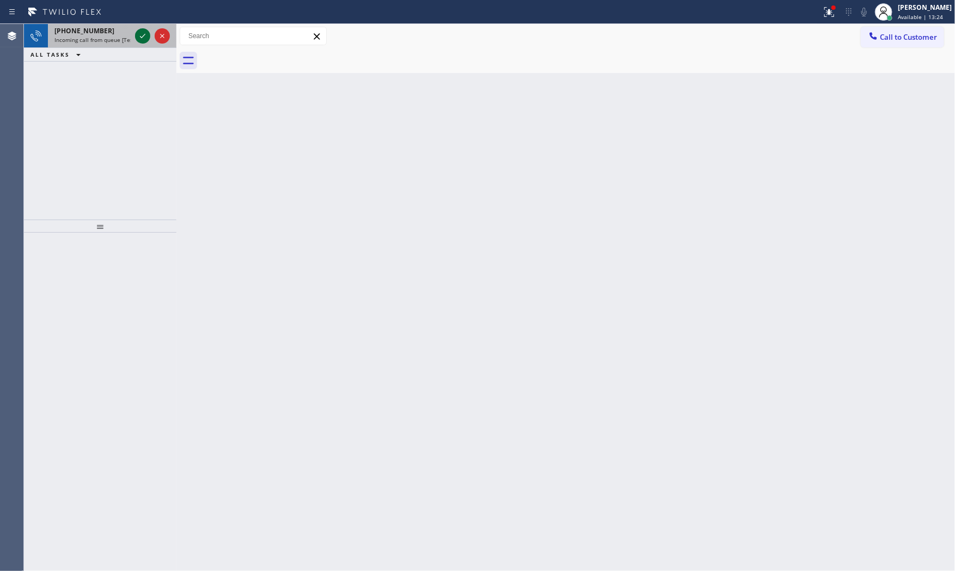
click at [141, 33] on icon at bounding box center [142, 35] width 13 height 13
click at [141, 34] on icon at bounding box center [142, 35] width 13 height 13
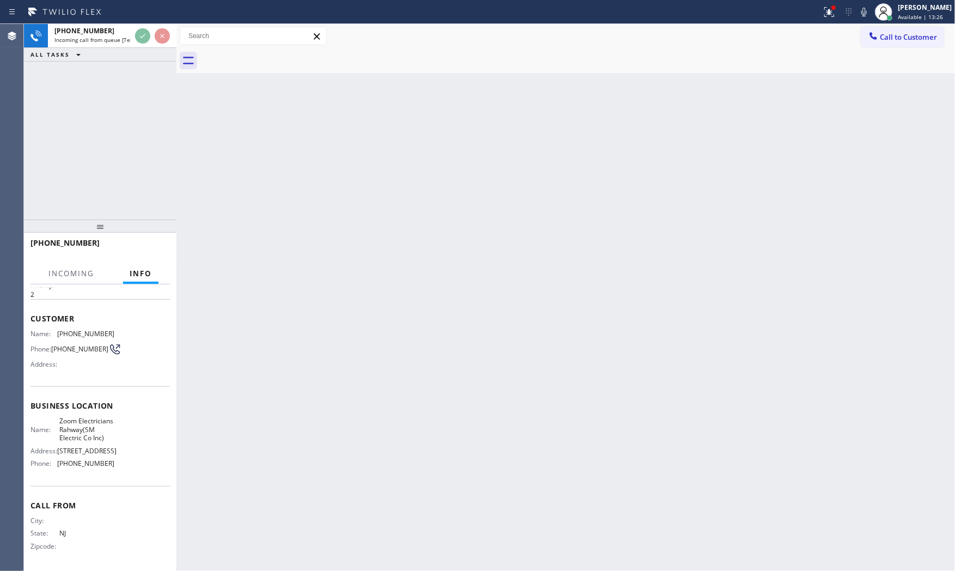
scroll to position [80, 0]
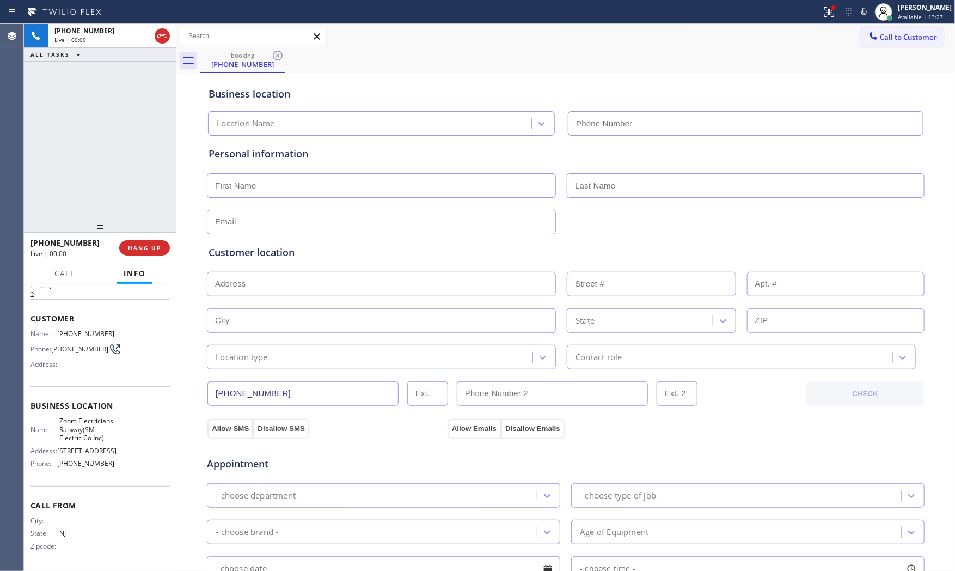
type input "[PHONE_NUMBER]"
click at [142, 244] on span "HANG UP" at bounding box center [144, 248] width 33 height 8
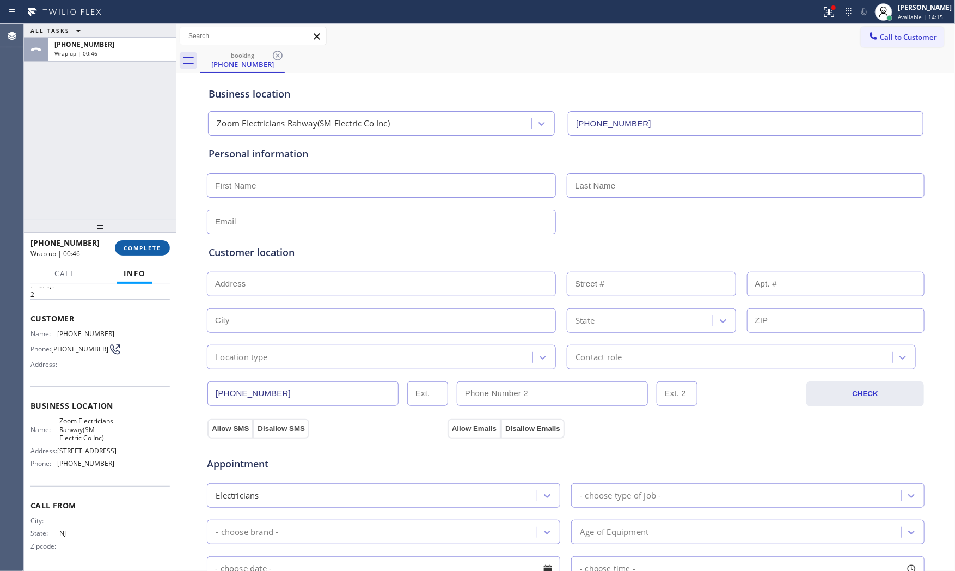
drag, startPoint x: 142, startPoint y: 243, endPoint x: 148, endPoint y: 244, distance: 5.6
click at [145, 244] on span "COMPLETE" at bounding box center [143, 248] width 38 height 8
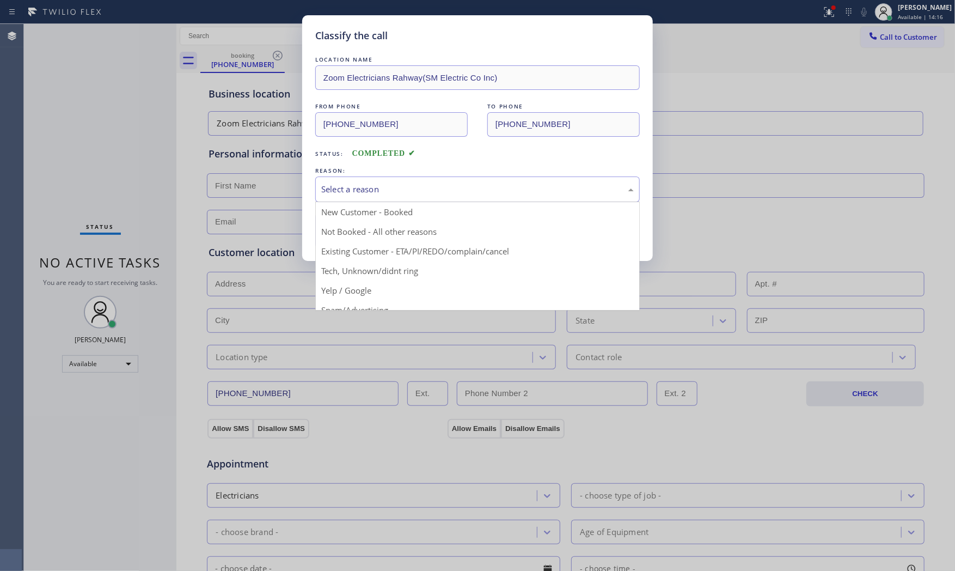
click at [397, 192] on div "Select a reason" at bounding box center [477, 189] width 313 height 13
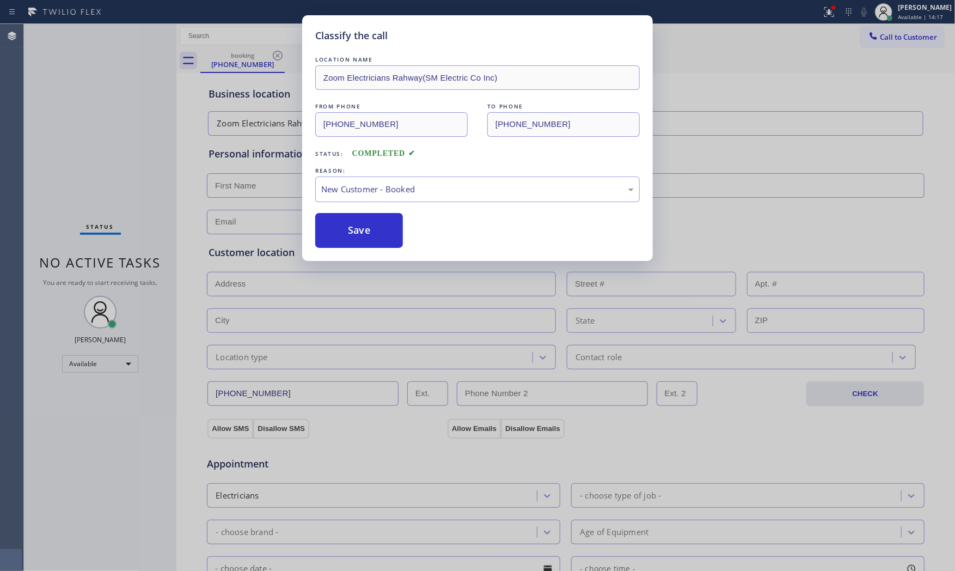
click at [361, 221] on button "Save" at bounding box center [359, 230] width 88 height 35
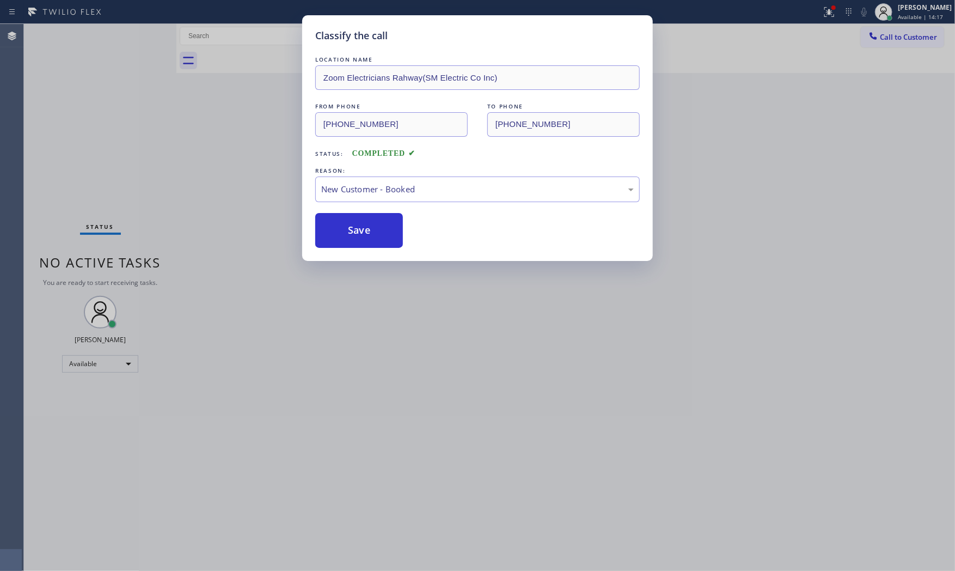
click at [361, 221] on button "Save" at bounding box center [359, 230] width 88 height 35
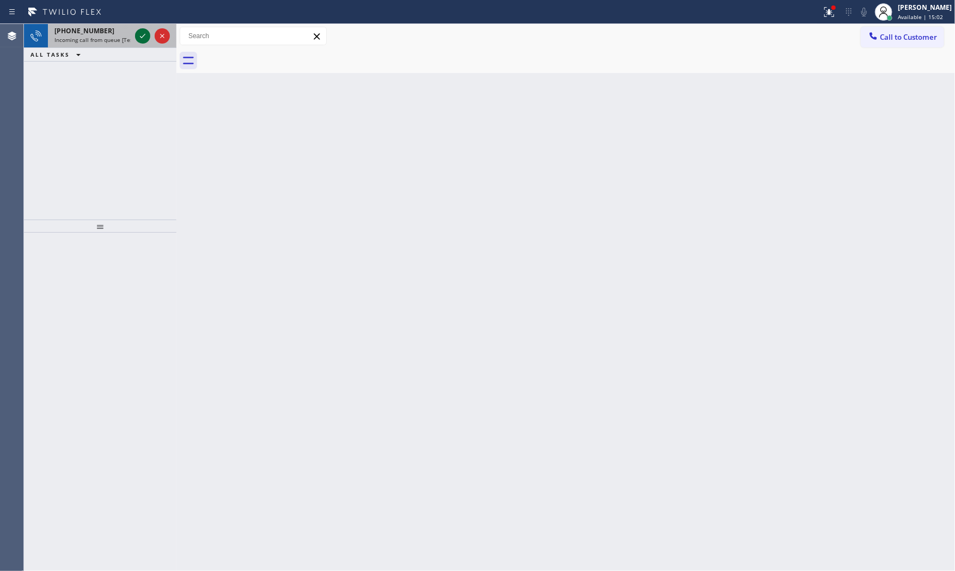
click at [143, 37] on icon at bounding box center [142, 35] width 13 height 13
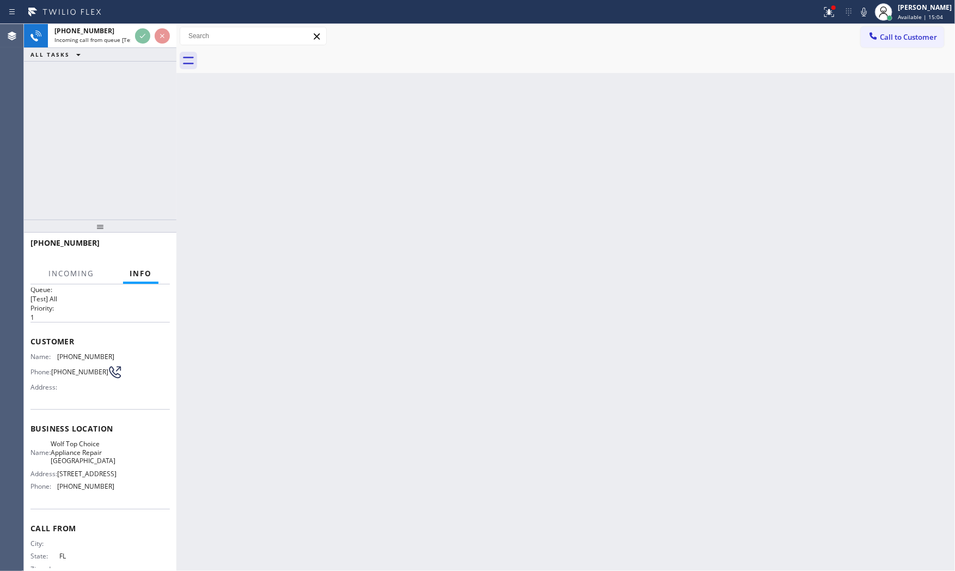
scroll to position [46, 0]
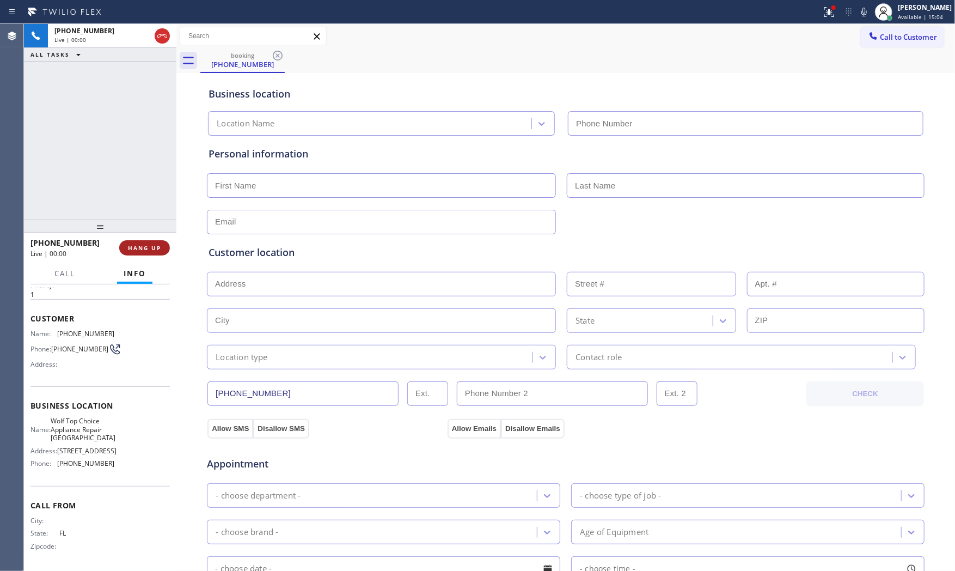
type input "[PHONE_NUMBER]"
click at [144, 248] on span "HANG UP" at bounding box center [144, 248] width 33 height 8
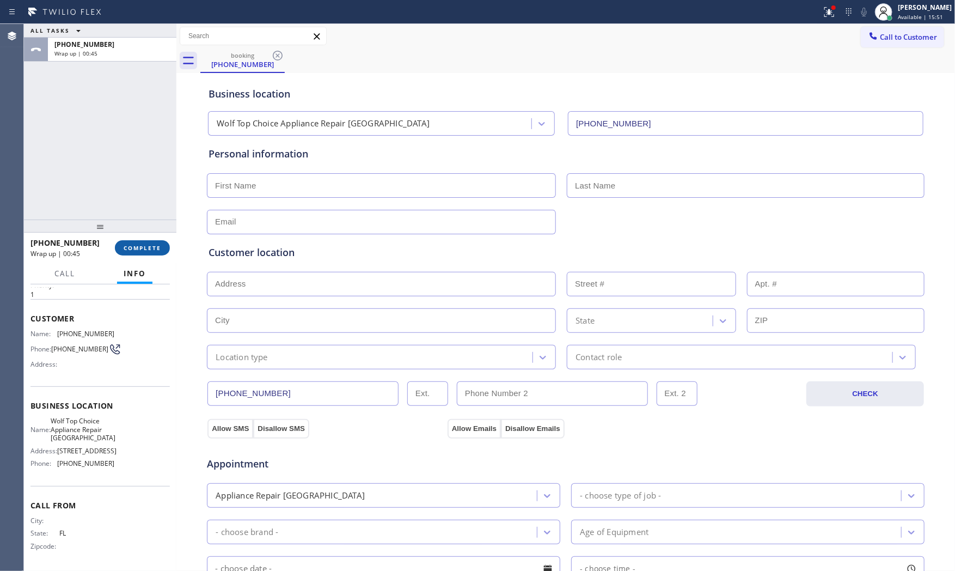
click at [124, 248] on span "COMPLETE" at bounding box center [143, 248] width 38 height 8
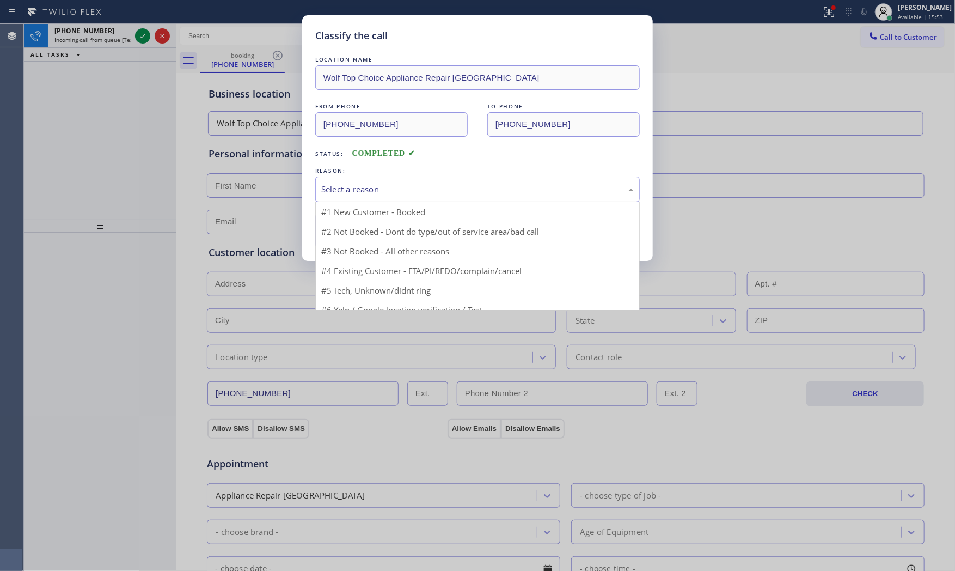
click at [361, 198] on div "Select a reason" at bounding box center [477, 189] width 325 height 26
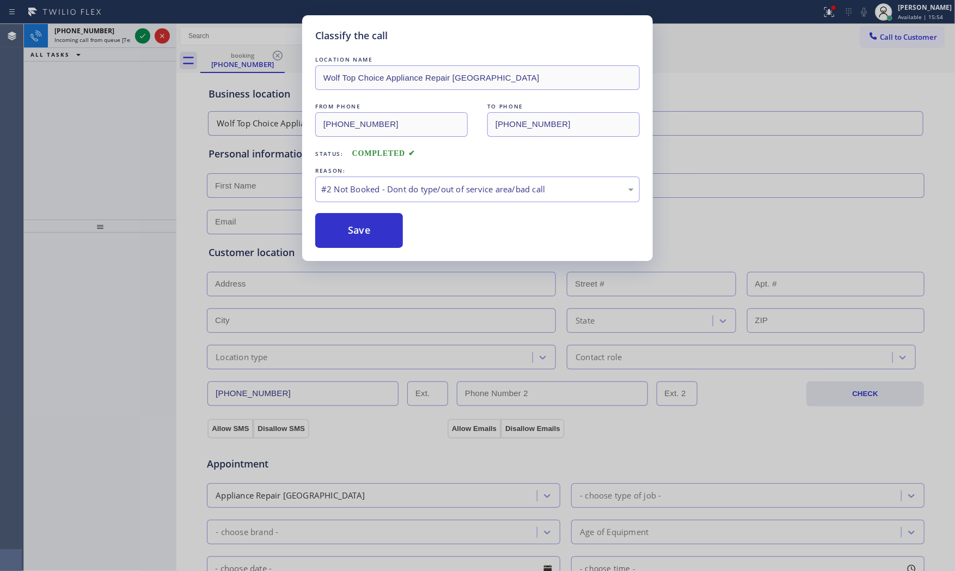
click at [361, 231] on button "Save" at bounding box center [359, 230] width 88 height 35
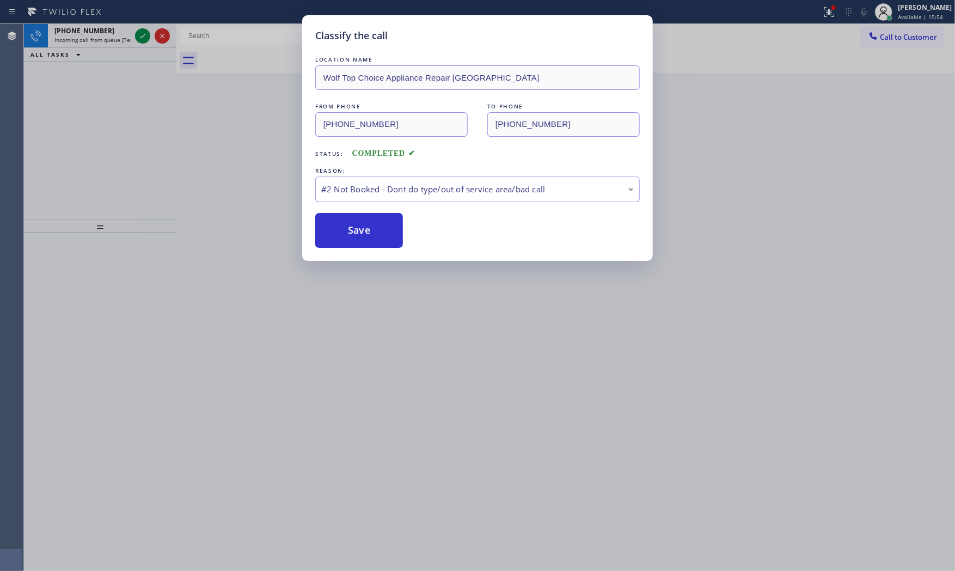
click at [361, 231] on button "Save" at bounding box center [359, 230] width 88 height 35
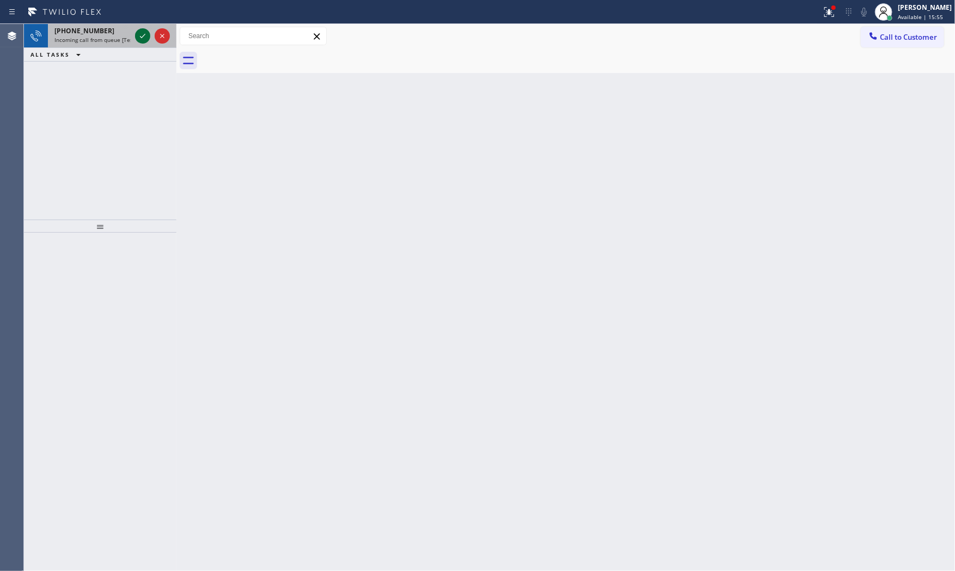
click at [139, 35] on icon at bounding box center [142, 35] width 13 height 13
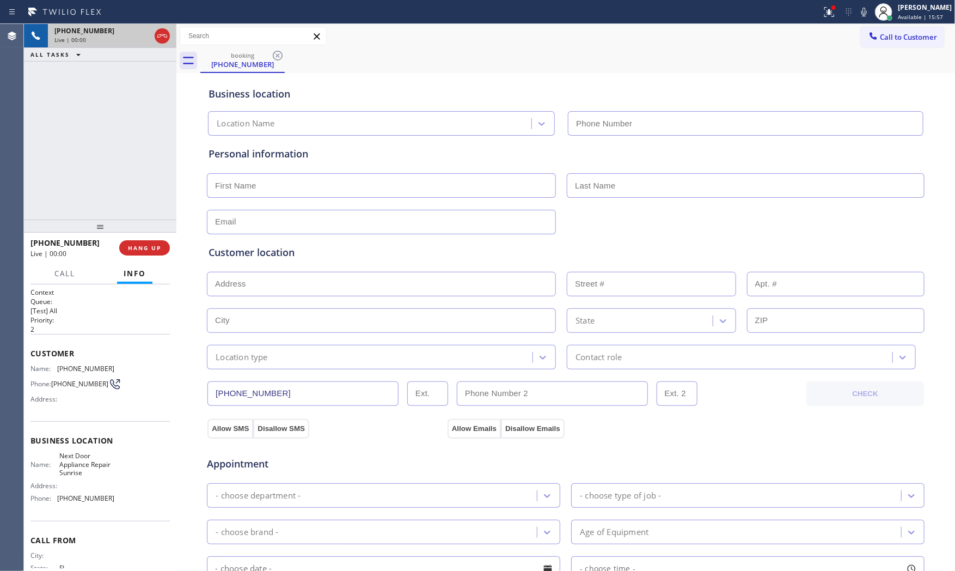
type input "[PHONE_NUMBER]"
click at [150, 248] on span "HANG UP" at bounding box center [144, 248] width 33 height 8
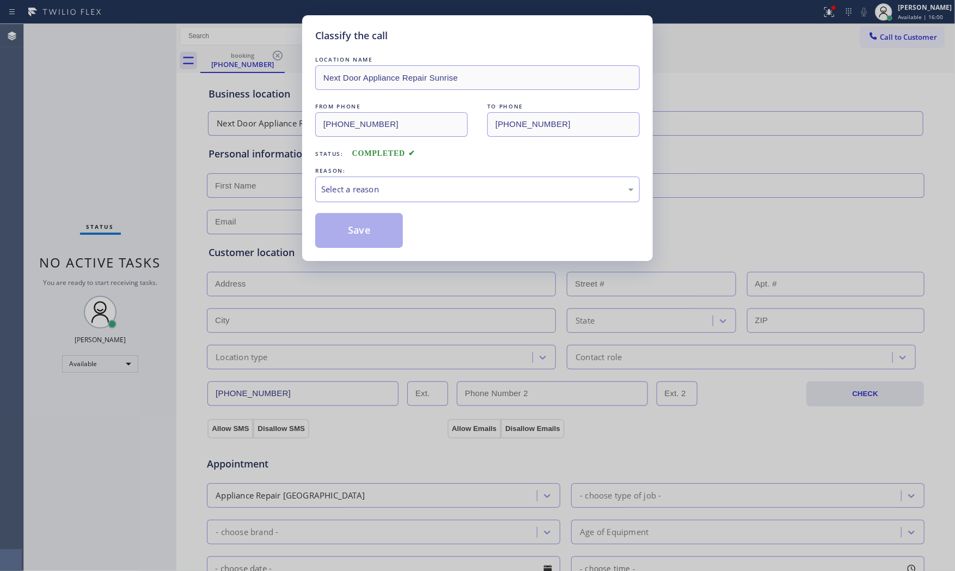
click at [385, 187] on div "Select a reason" at bounding box center [477, 189] width 313 height 13
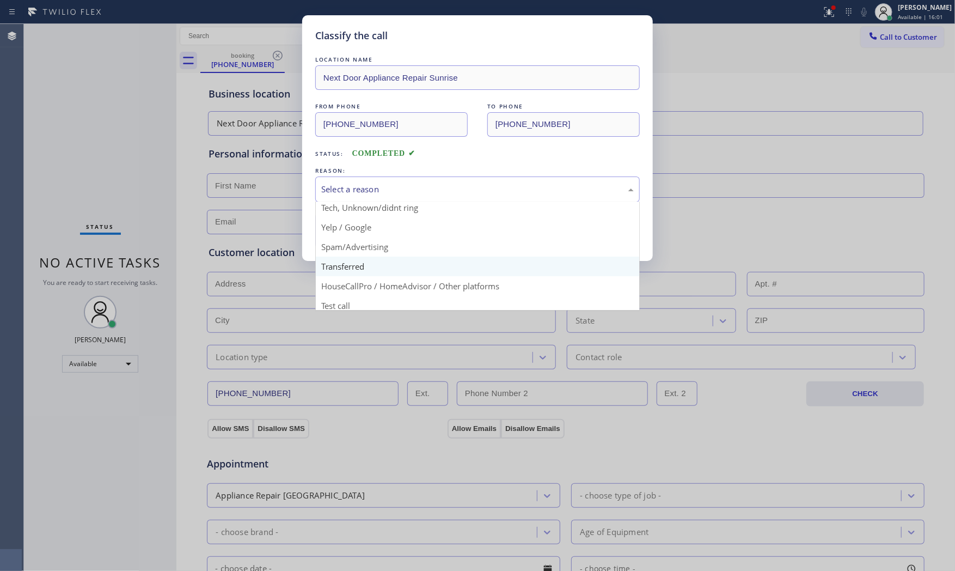
scroll to position [68, 0]
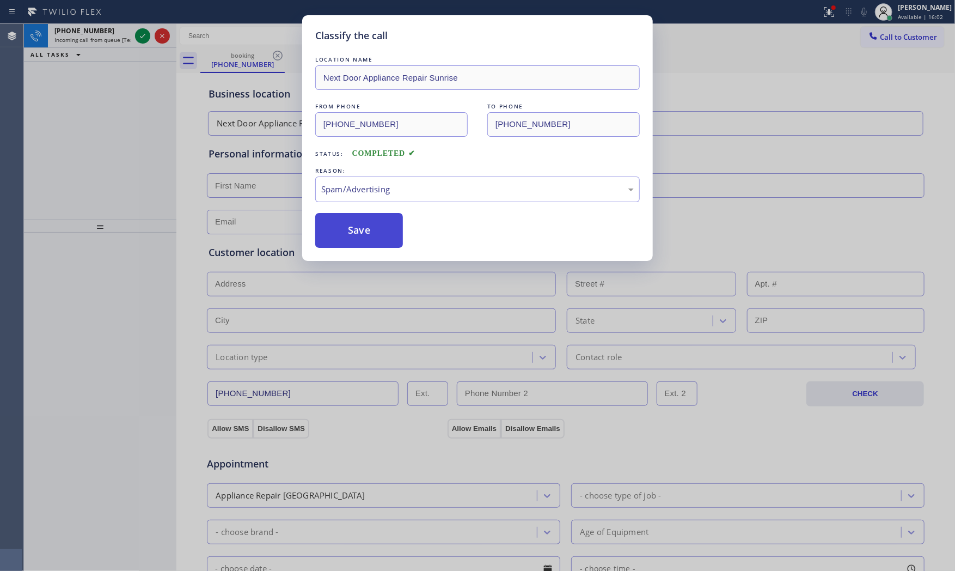
click at [367, 236] on button "Save" at bounding box center [359, 230] width 88 height 35
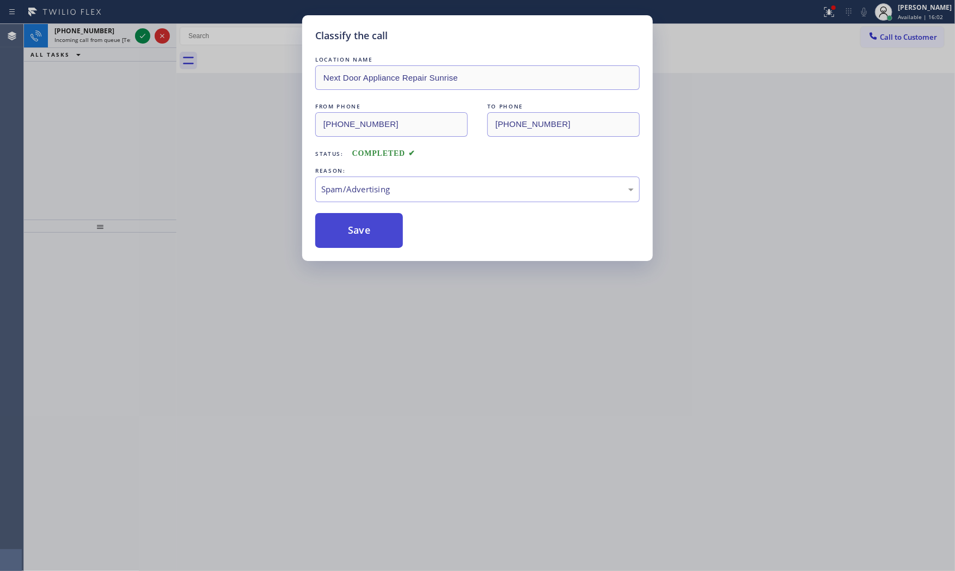
click at [367, 236] on button "Save" at bounding box center [359, 230] width 88 height 35
click at [139, 35] on div "Classify the call LOCATION NAME [PERSON_NAME] Electric Garfield(Mc-D Constructi…" at bounding box center [489, 297] width 931 height 547
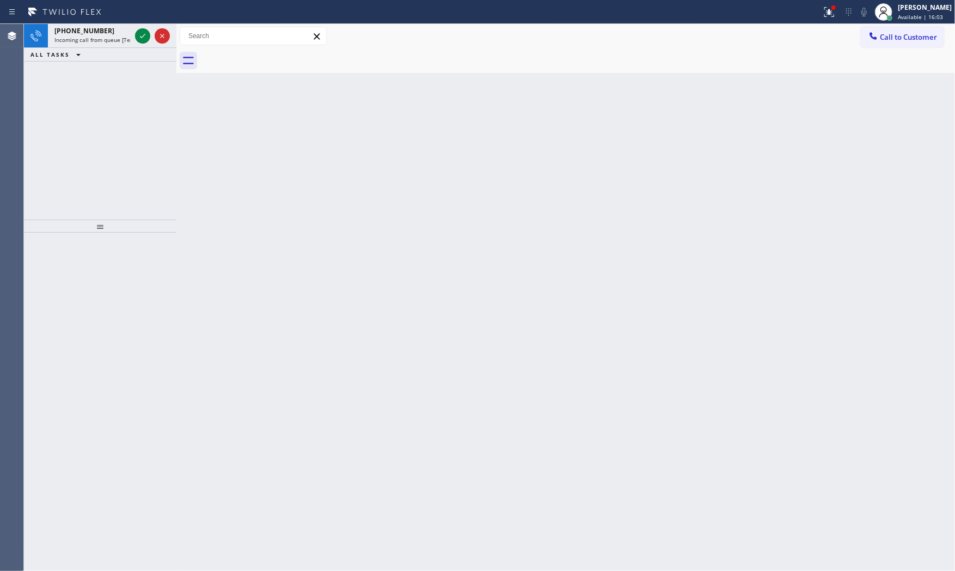
click at [139, 35] on icon at bounding box center [142, 35] width 13 height 13
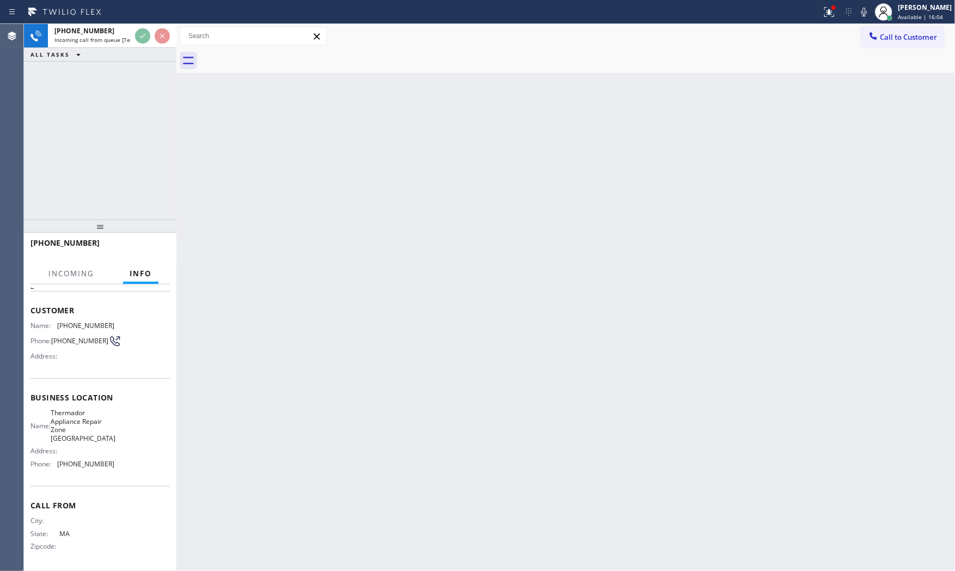
scroll to position [46, 0]
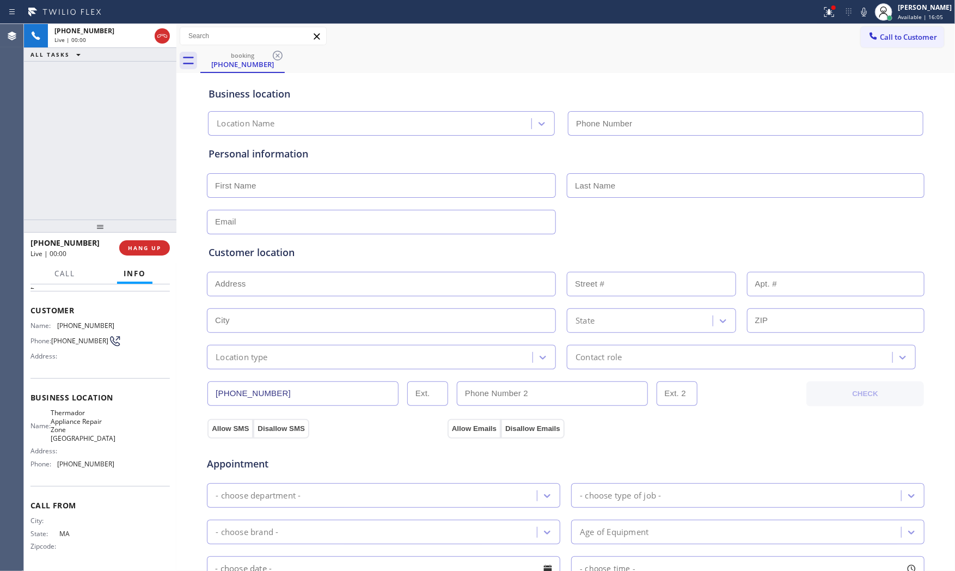
type input "[PHONE_NUMBER]"
click at [140, 258] on div "[PHONE_NUMBER] Live | 00:03 HANG UP" at bounding box center [100, 248] width 139 height 28
click at [143, 253] on button "HANG UP" at bounding box center [144, 247] width 51 height 15
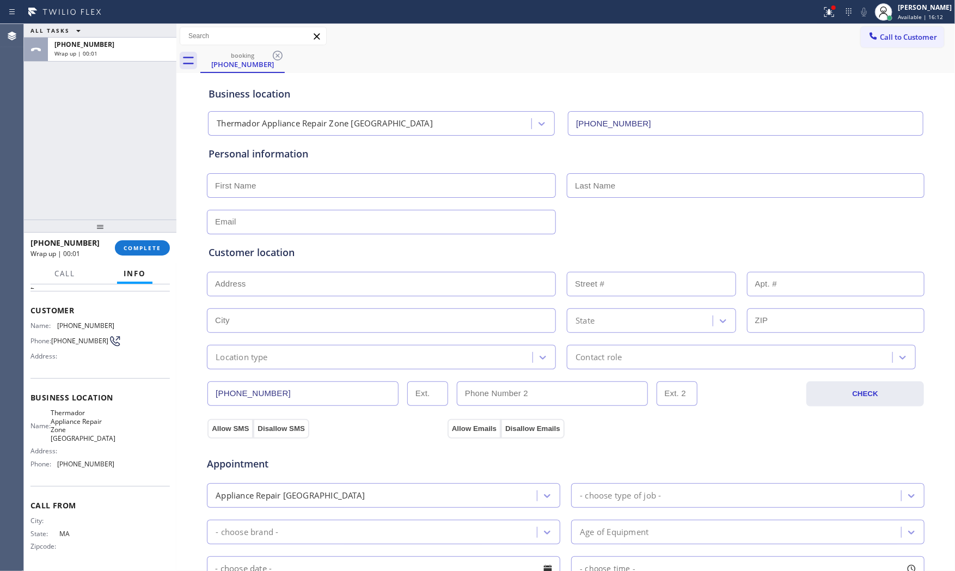
drag, startPoint x: 121, startPoint y: 167, endPoint x: 121, endPoint y: 176, distance: 9.3
click at [121, 170] on div "ALL TASKS ALL TASKS ACTIVE TASKS TASKS IN WRAP UP [PHONE_NUMBER] Wrap up | 00:01" at bounding box center [100, 122] width 153 height 196
click at [148, 242] on button "COMPLETE" at bounding box center [142, 247] width 55 height 15
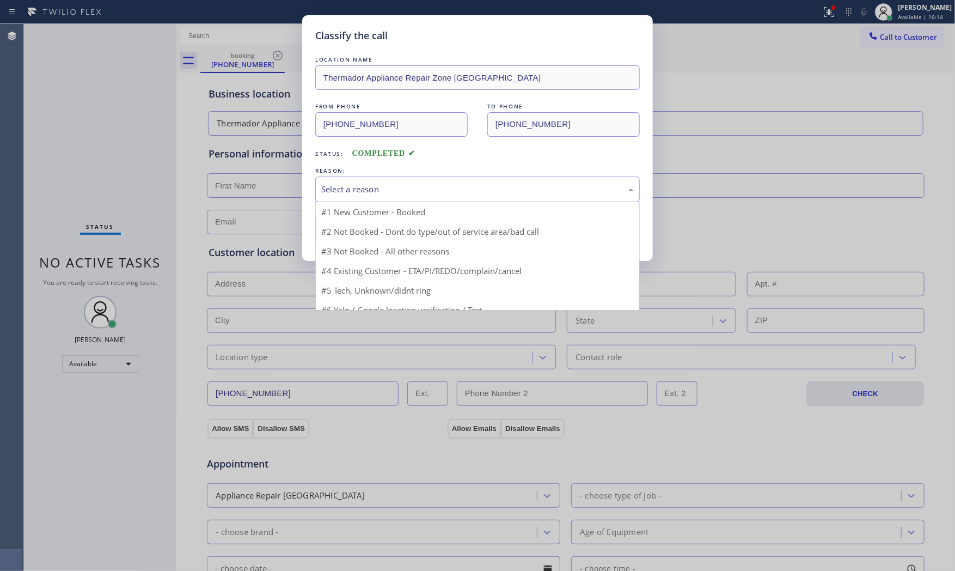
click at [364, 198] on div "Select a reason" at bounding box center [477, 189] width 325 height 26
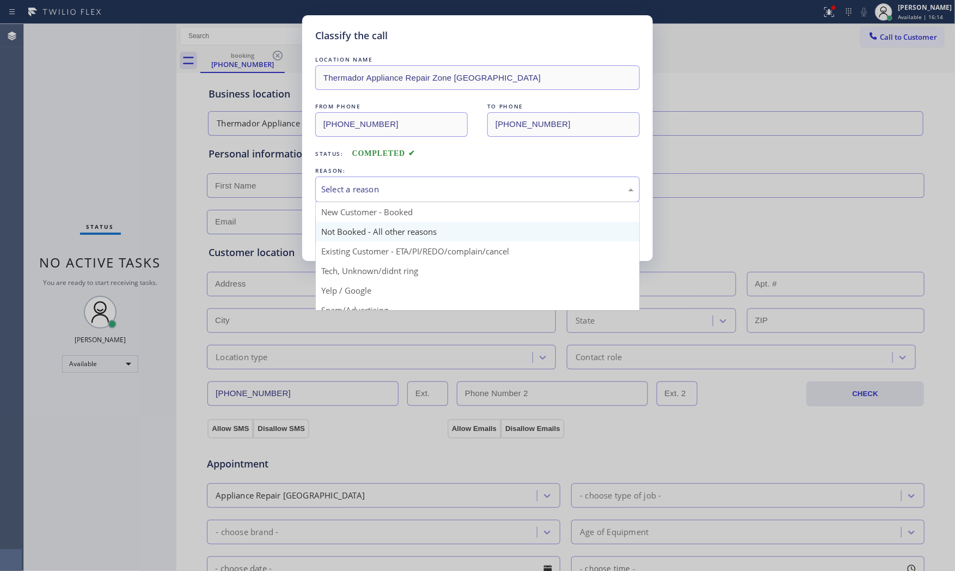
click at [360, 229] on button "Save" at bounding box center [359, 230] width 88 height 35
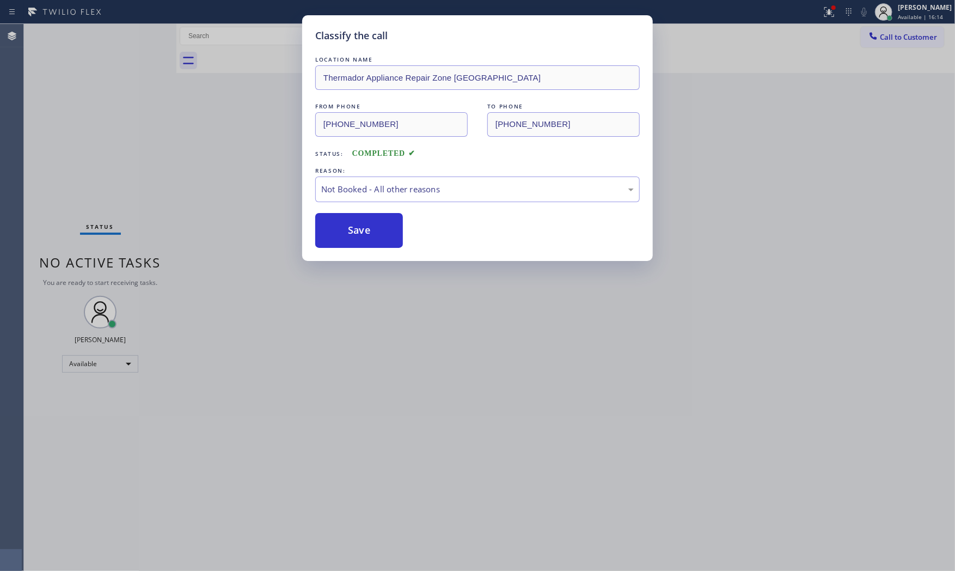
click at [360, 229] on button "Save" at bounding box center [359, 230] width 88 height 35
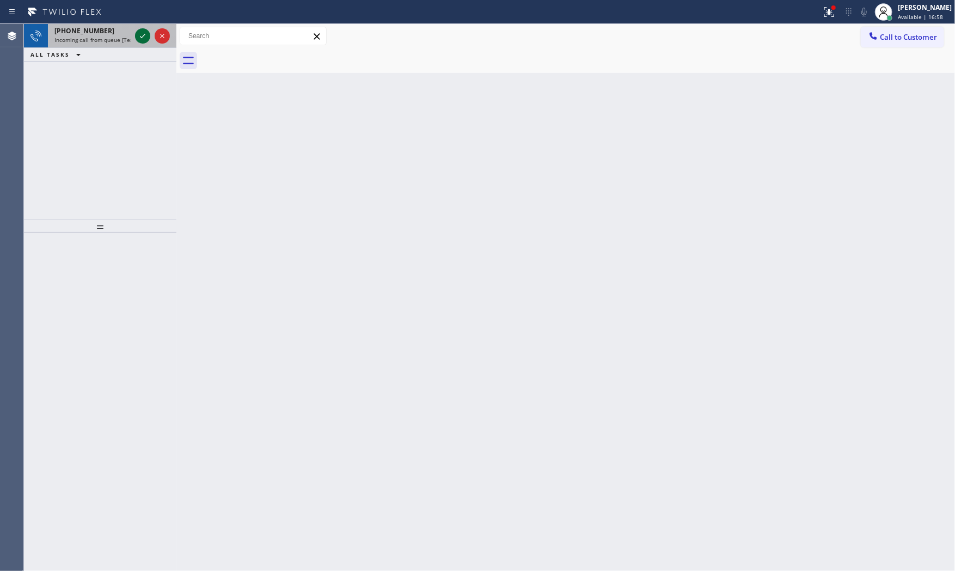
click at [143, 38] on icon at bounding box center [142, 35] width 13 height 13
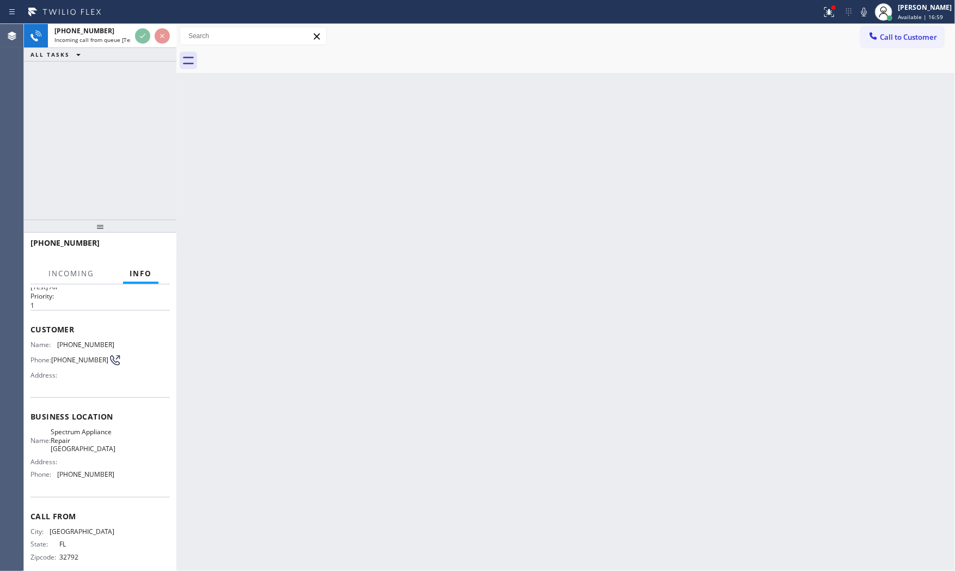
scroll to position [46, 0]
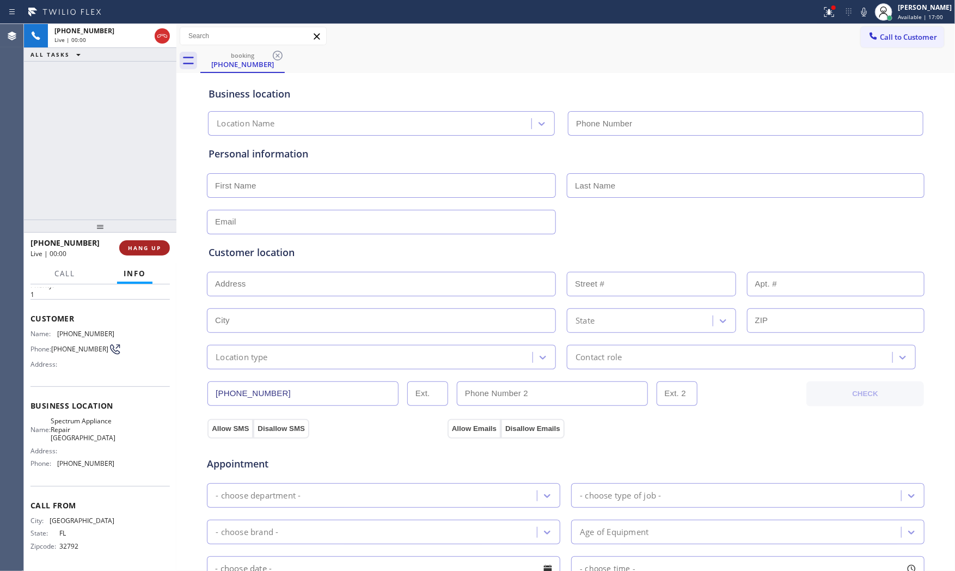
type input "[PHONE_NUMBER]"
click at [136, 244] on span "HANG UP" at bounding box center [144, 248] width 33 height 8
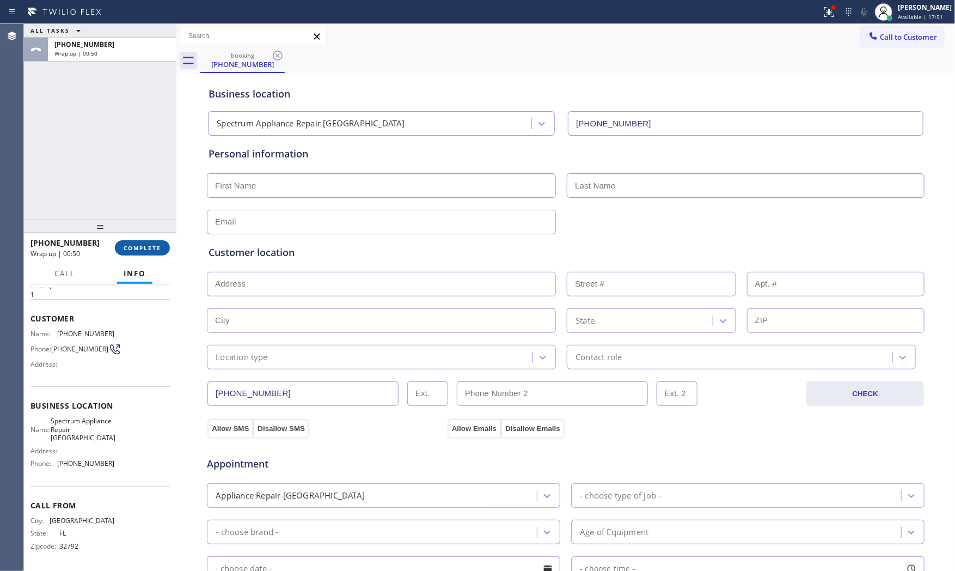
click at [163, 252] on button "COMPLETE" at bounding box center [142, 247] width 55 height 15
click at [156, 233] on div at bounding box center [100, 226] width 153 height 13
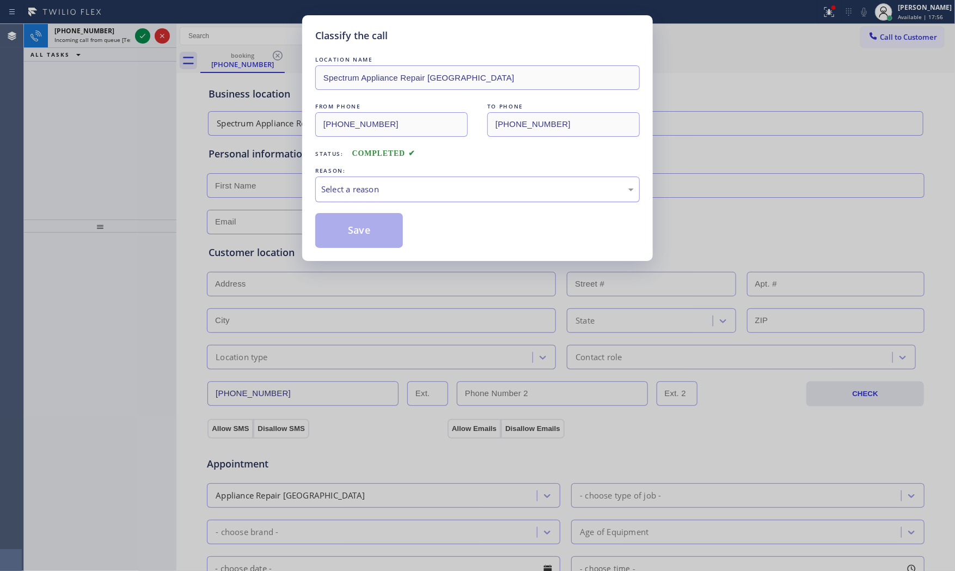
click at [393, 186] on div "Select a reason" at bounding box center [477, 189] width 313 height 13
click at [361, 225] on button "Save" at bounding box center [359, 230] width 88 height 35
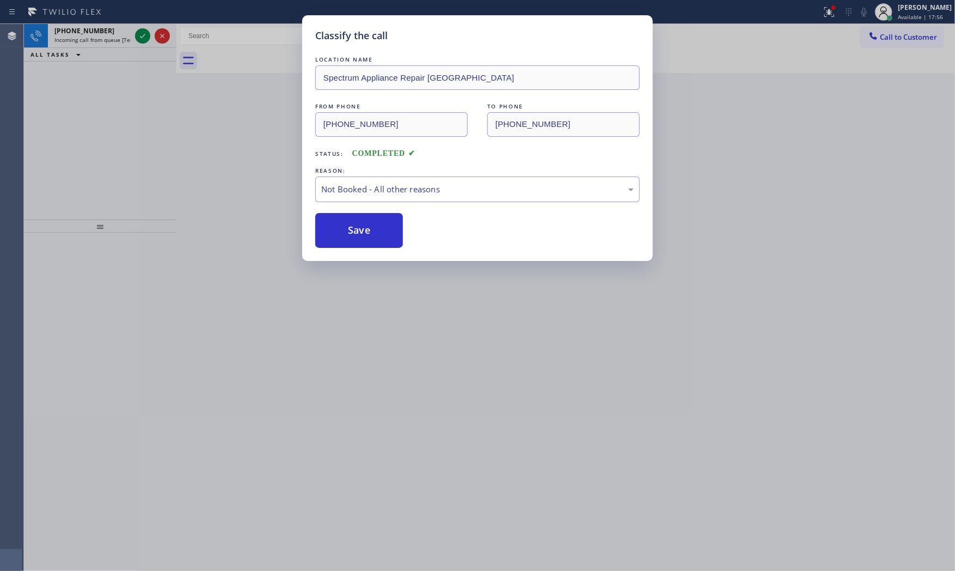
drag, startPoint x: 361, startPoint y: 225, endPoint x: 199, endPoint y: 114, distance: 195.5
click at [358, 223] on button "Save" at bounding box center [359, 230] width 88 height 35
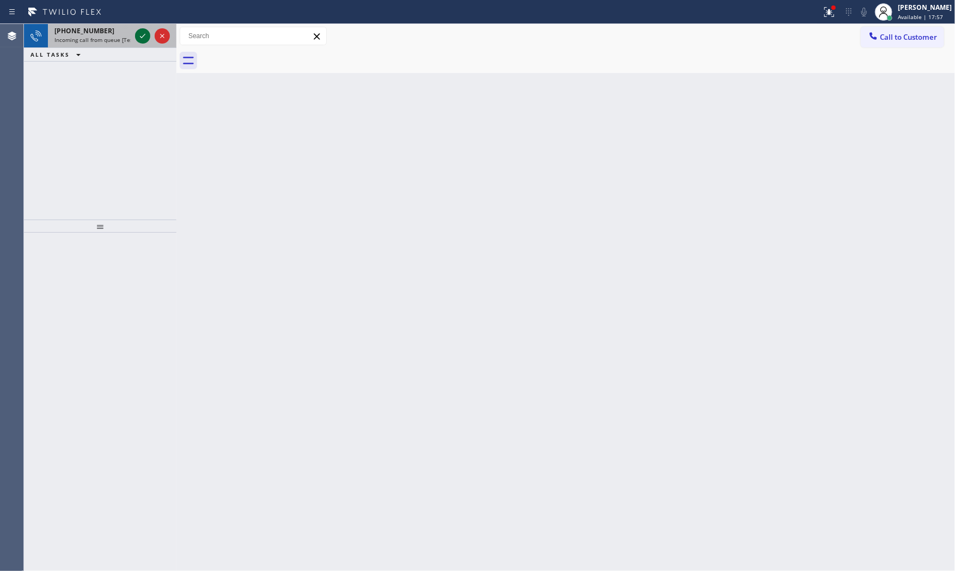
click at [142, 34] on icon at bounding box center [142, 35] width 13 height 13
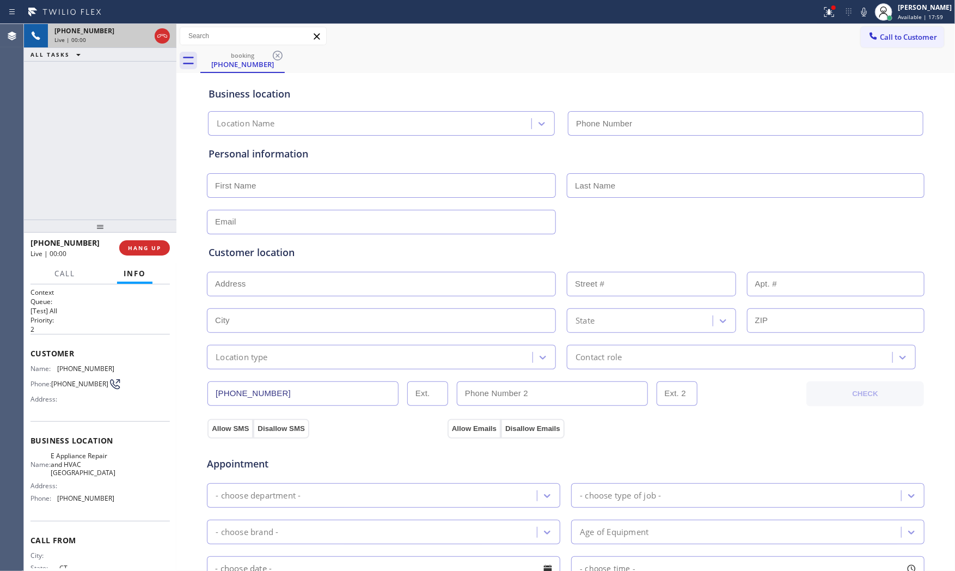
type input "[PHONE_NUMBER]"
drag, startPoint x: 140, startPoint y: 236, endPoint x: 140, endPoint y: 244, distance: 8.2
click at [140, 237] on div "[PHONE_NUMBER] Live | 00:03 HANG UP" at bounding box center [100, 248] width 139 height 28
click at [140, 246] on span "HANG UP" at bounding box center [144, 248] width 33 height 8
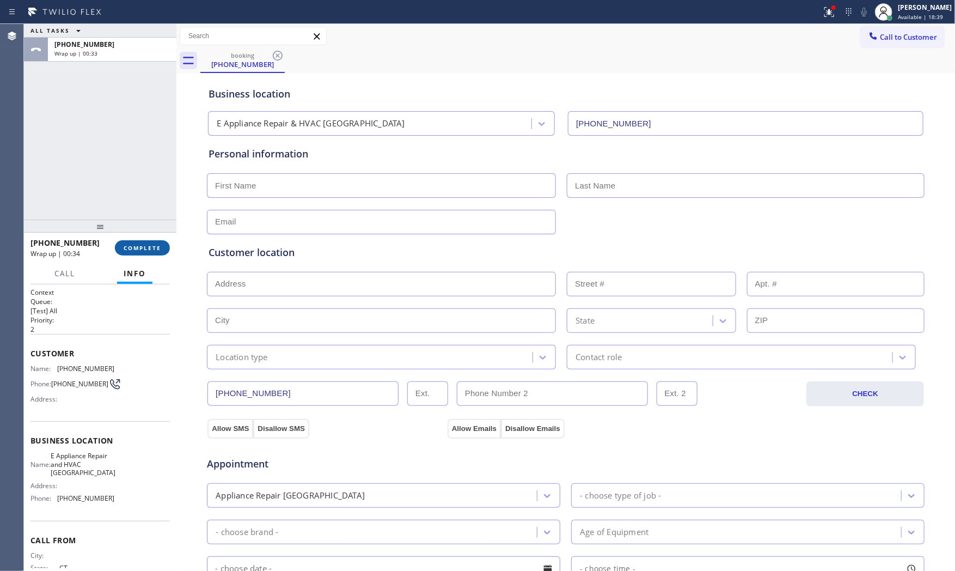
click at [146, 253] on button "COMPLETE" at bounding box center [142, 247] width 55 height 15
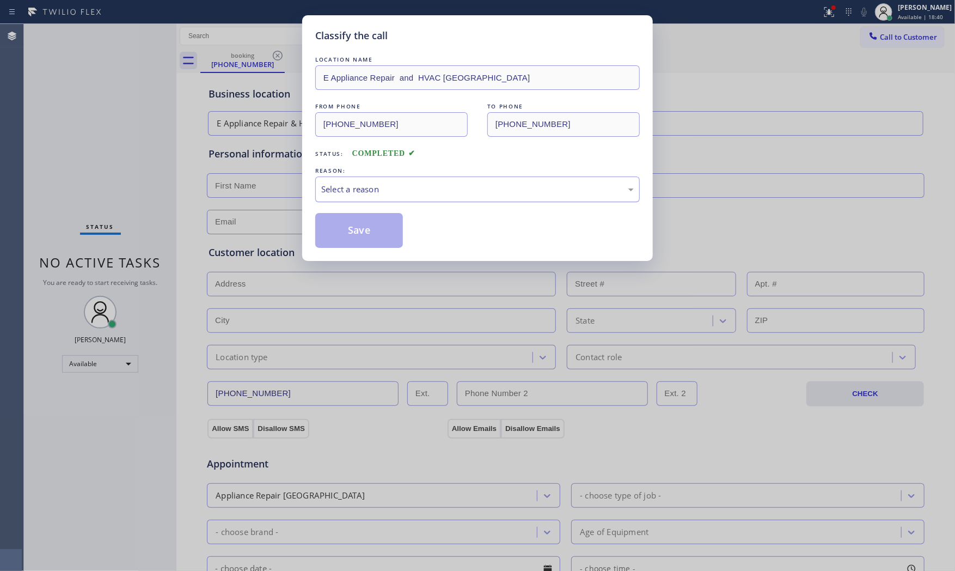
click at [387, 192] on div "Select a reason" at bounding box center [477, 189] width 313 height 13
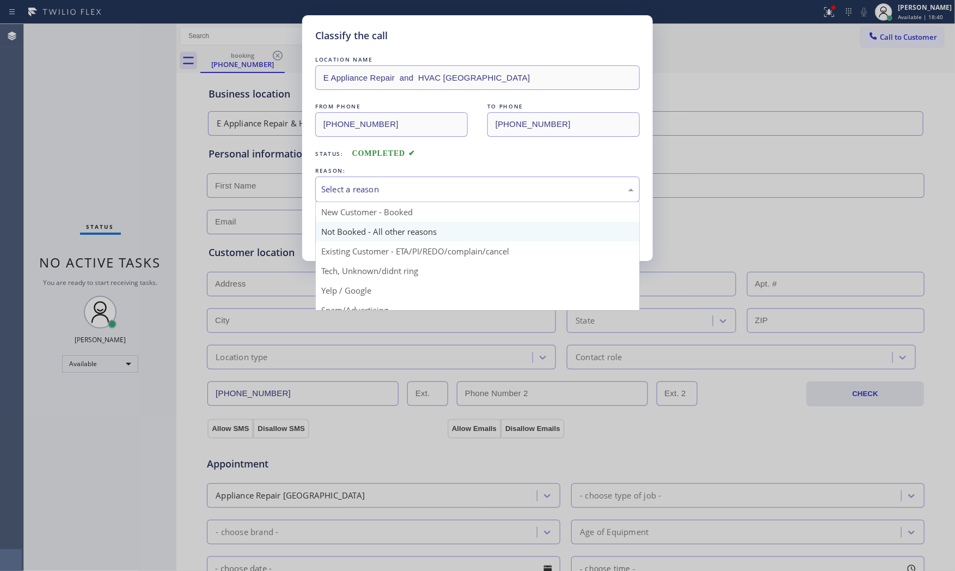
click at [368, 235] on button "Save" at bounding box center [359, 230] width 88 height 35
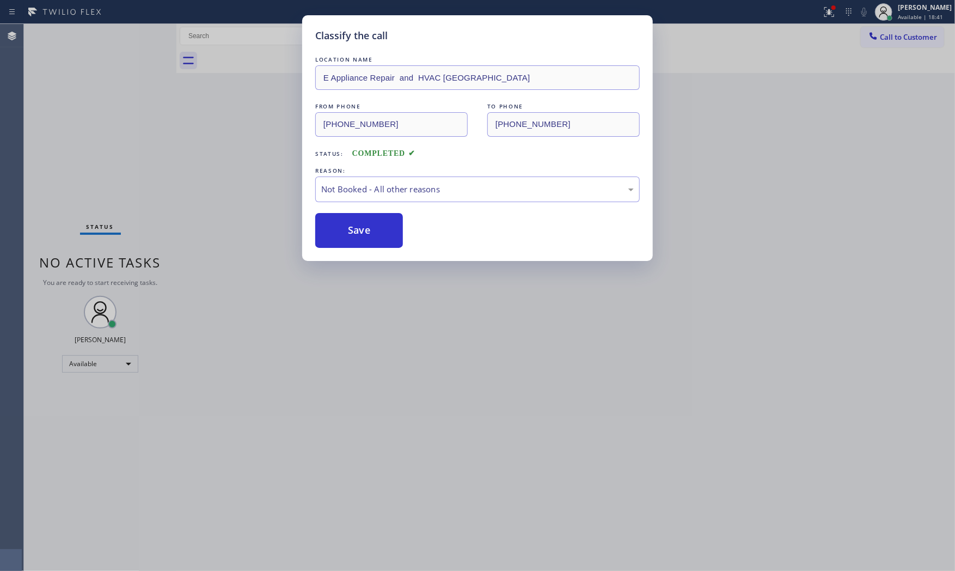
click at [368, 235] on button "Save" at bounding box center [359, 230] width 88 height 35
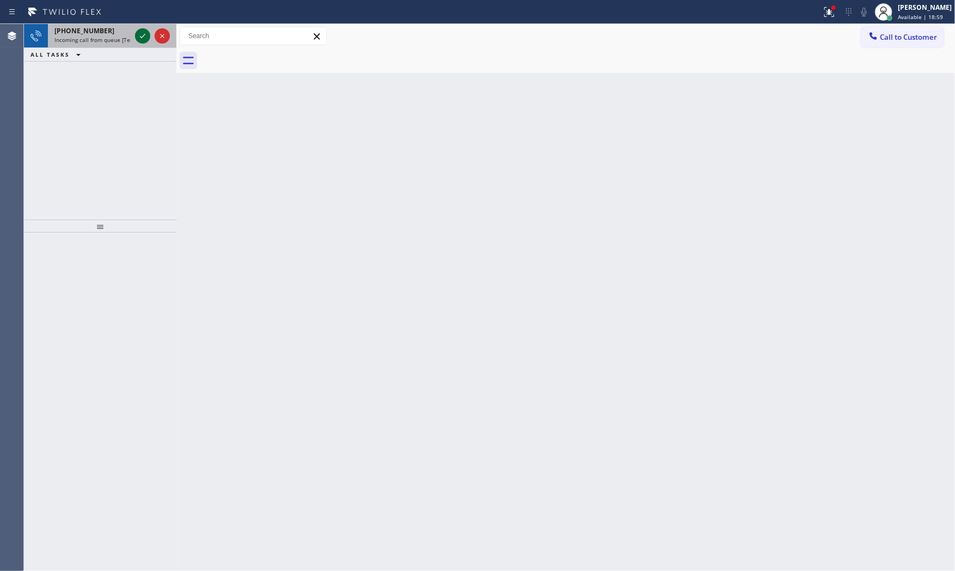
click at [143, 39] on icon at bounding box center [142, 35] width 13 height 13
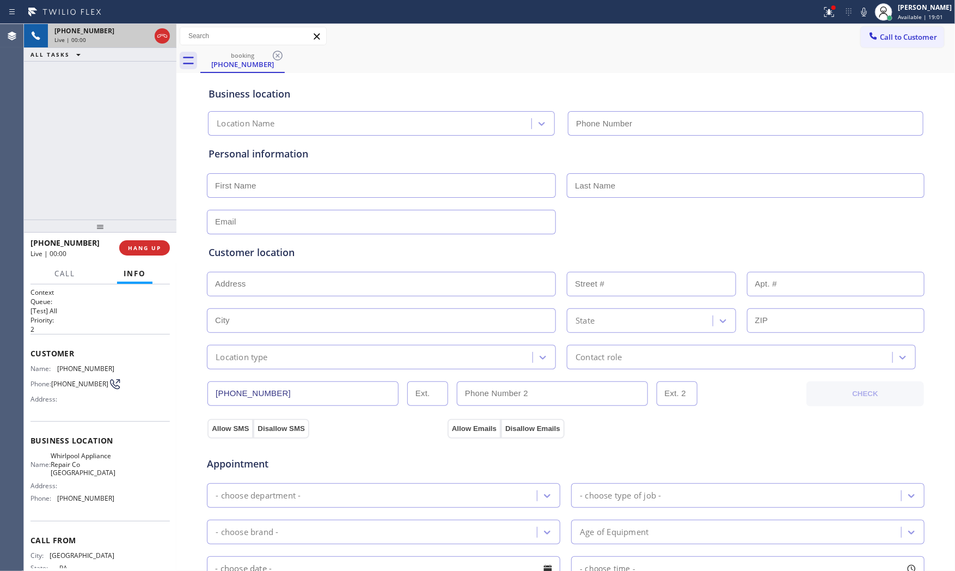
type input "[PHONE_NUMBER]"
drag, startPoint x: 140, startPoint y: 236, endPoint x: 143, endPoint y: 243, distance: 7.6
click at [143, 241] on div "[PHONE_NUMBER] Live | 00:01 HANG UP" at bounding box center [100, 248] width 139 height 28
click at [143, 247] on span "HANG UP" at bounding box center [144, 248] width 33 height 8
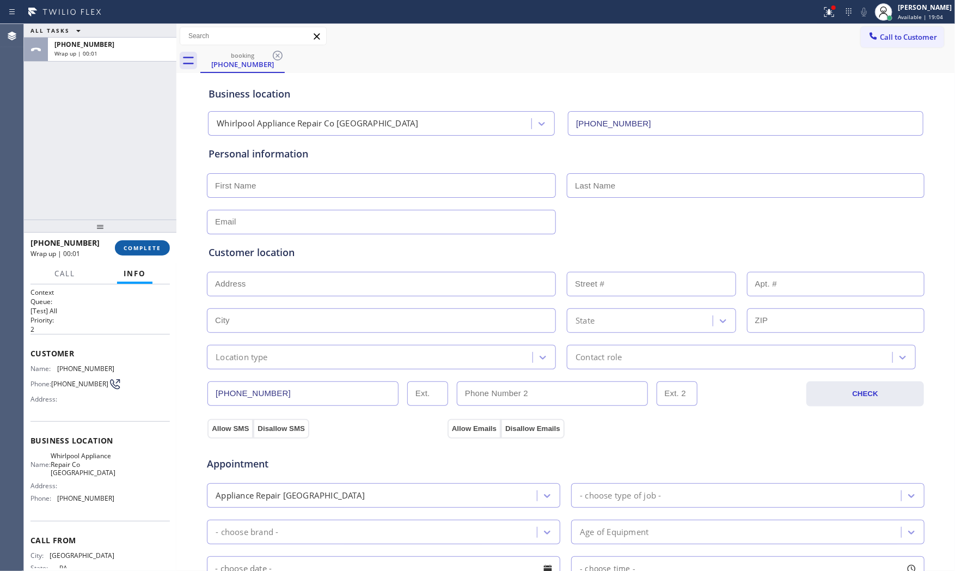
click at [142, 248] on span "COMPLETE" at bounding box center [143, 248] width 38 height 8
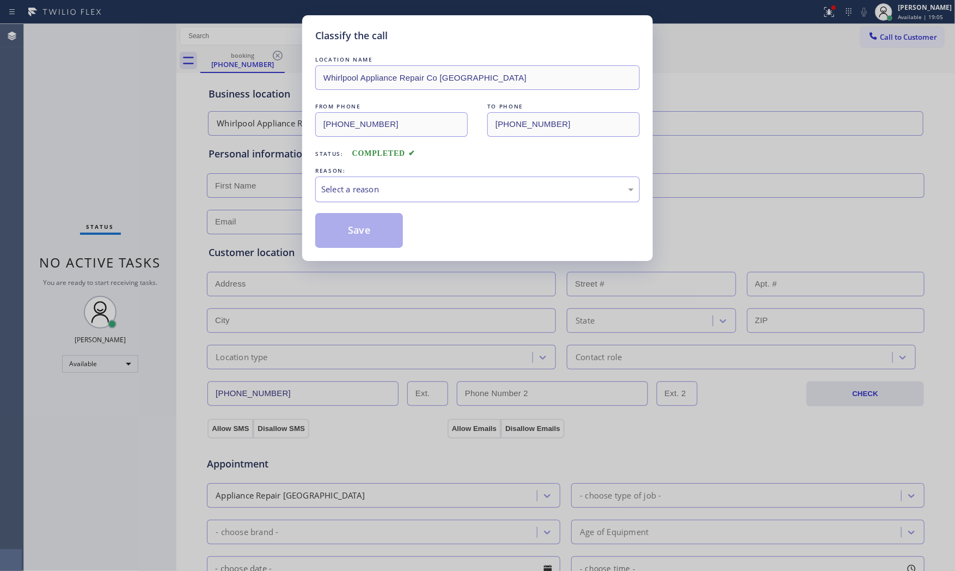
click at [355, 189] on div "Select a reason" at bounding box center [477, 189] width 313 height 13
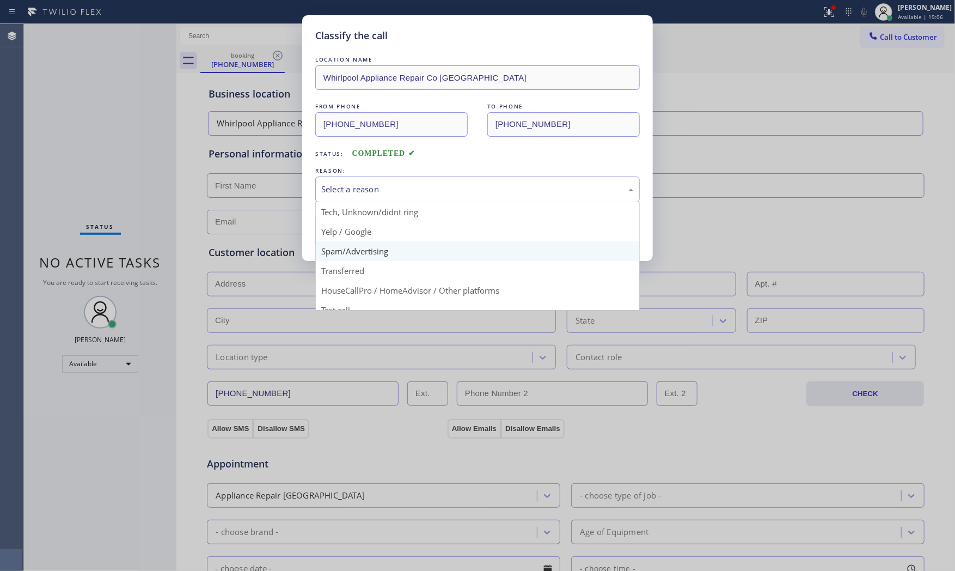
scroll to position [68, 0]
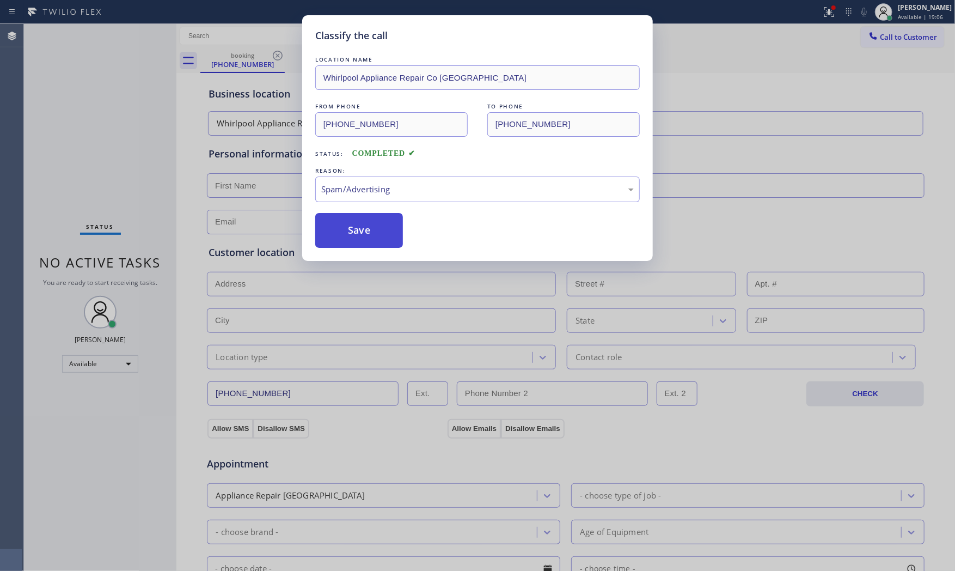
click at [370, 236] on button "Save" at bounding box center [359, 230] width 88 height 35
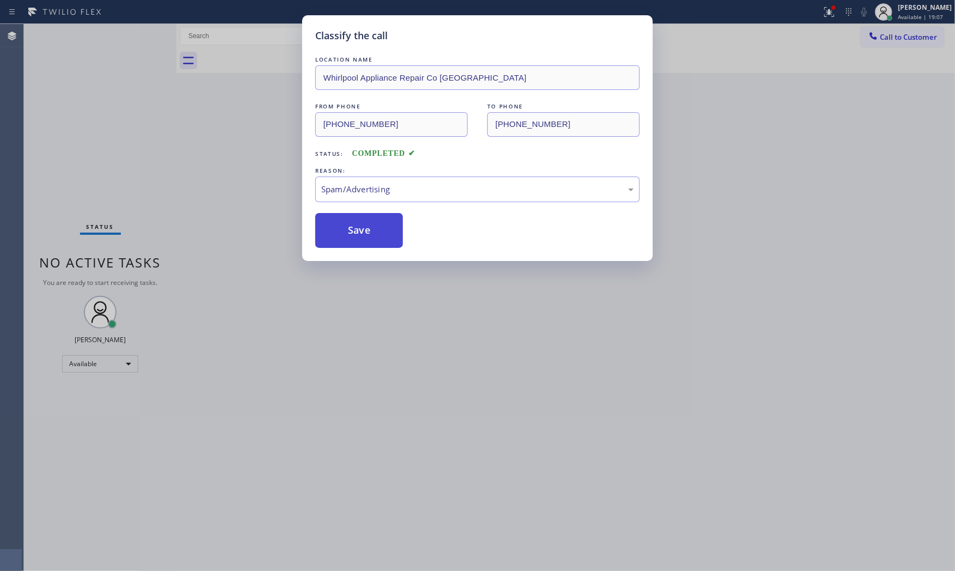
click at [370, 235] on button "Save" at bounding box center [359, 230] width 88 height 35
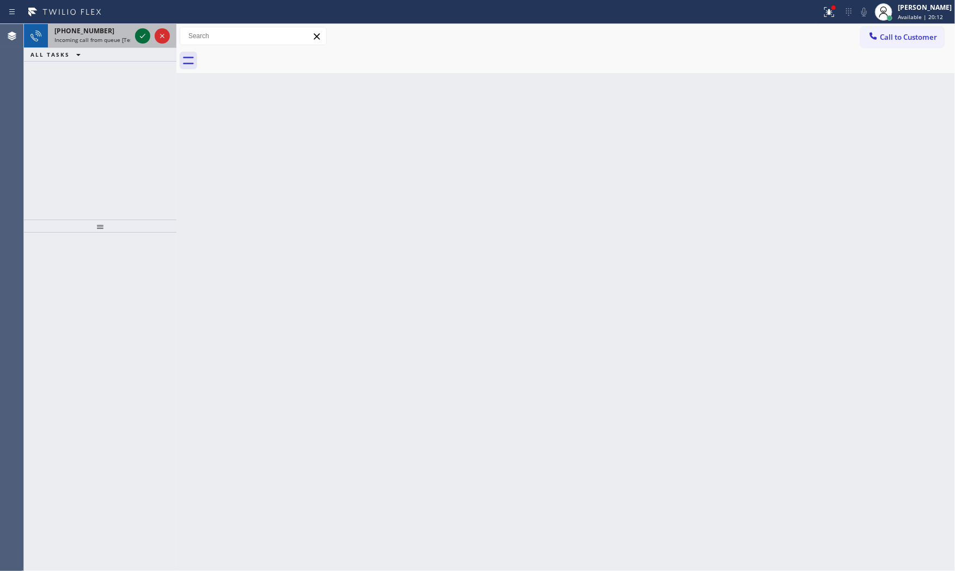
click at [136, 34] on icon at bounding box center [142, 35] width 13 height 13
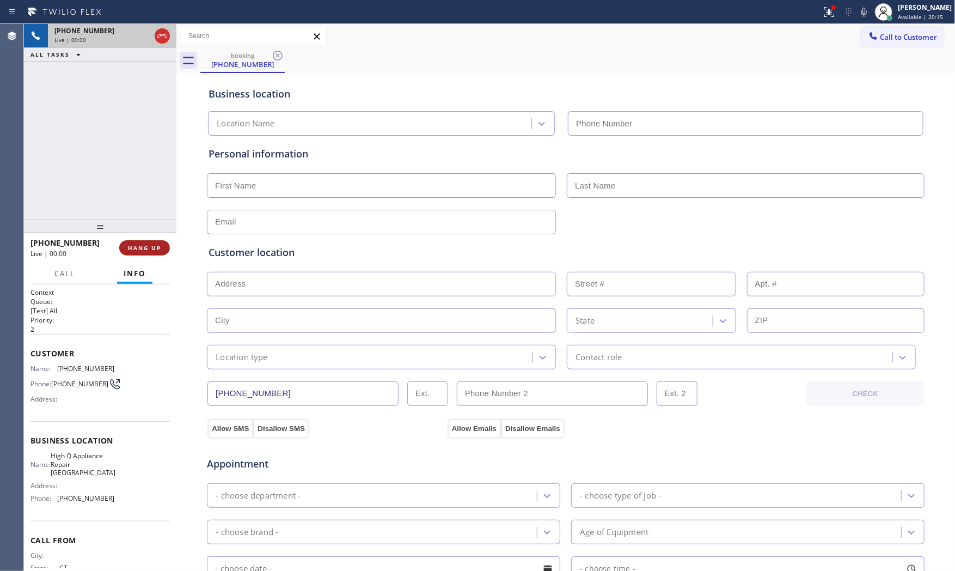
type input "[PHONE_NUMBER]"
click at [160, 256] on div "[PHONE_NUMBER] Live | 00:00 HANG UP" at bounding box center [100, 248] width 139 height 28
click at [158, 251] on span "HANG UP" at bounding box center [144, 248] width 33 height 8
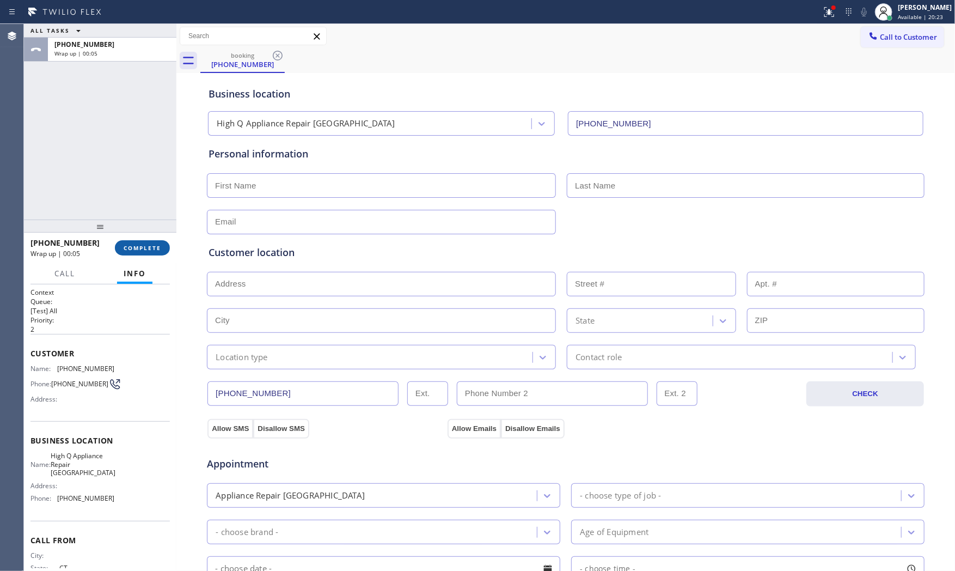
click at [149, 248] on span "COMPLETE" at bounding box center [143, 248] width 38 height 8
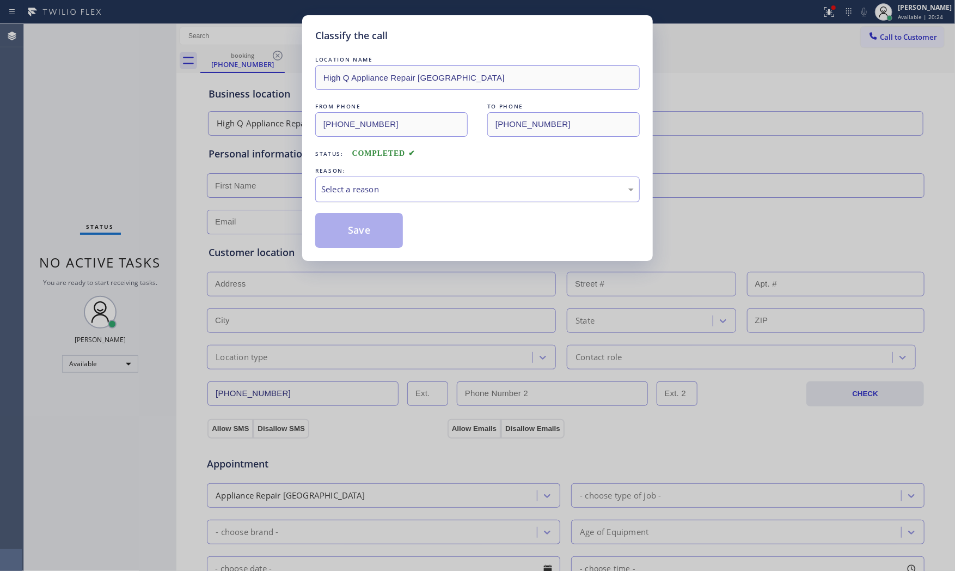
click at [374, 194] on div "Select a reason" at bounding box center [477, 189] width 313 height 13
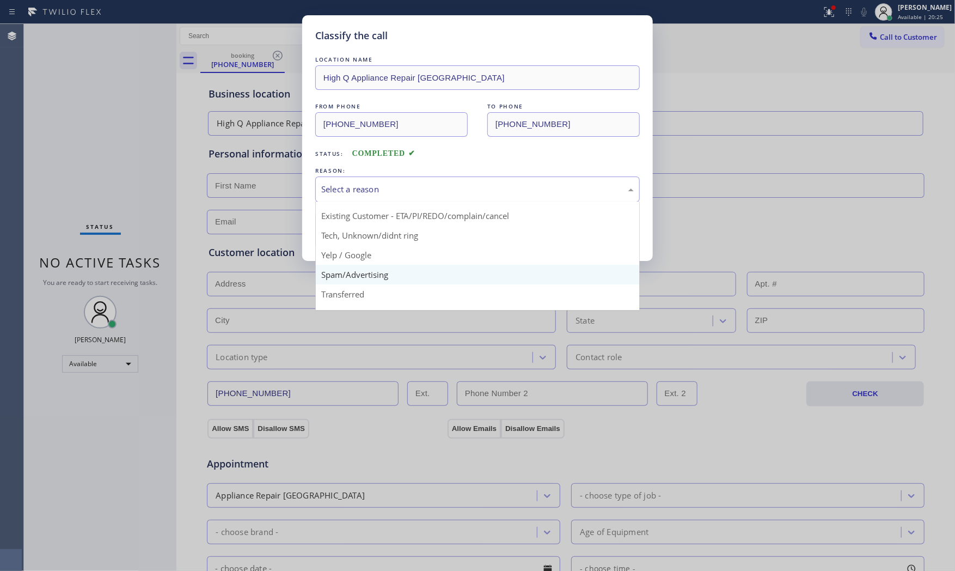
scroll to position [60, 0]
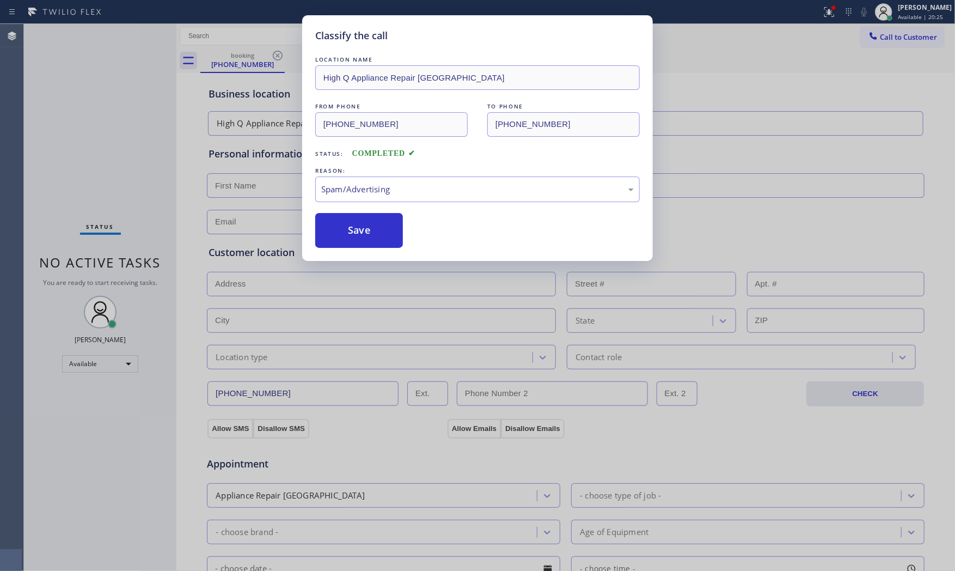
click at [364, 247] on button "Save" at bounding box center [359, 230] width 88 height 35
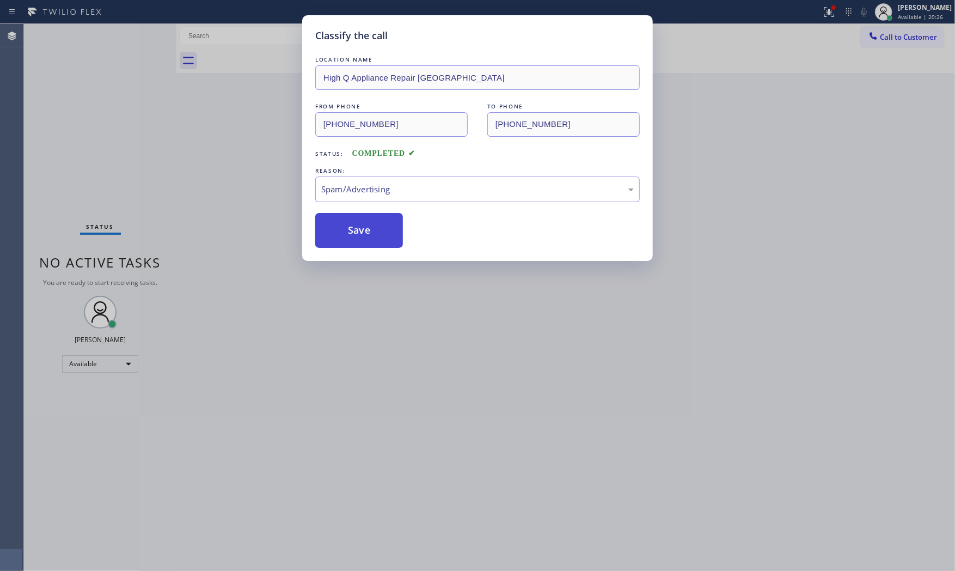
click at [364, 238] on button "Save" at bounding box center [359, 230] width 88 height 35
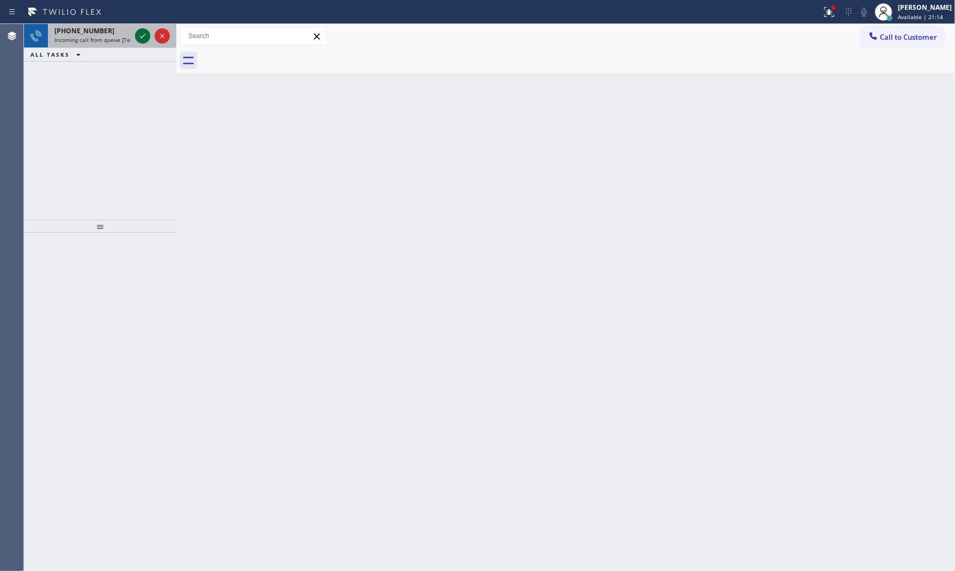
click at [142, 33] on icon at bounding box center [142, 35] width 13 height 13
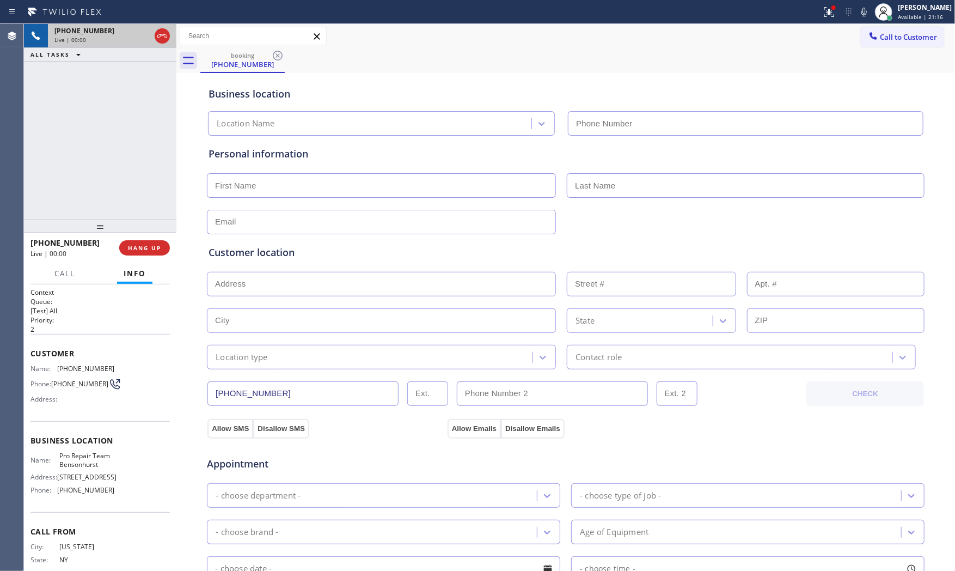
type input "[PHONE_NUMBER]"
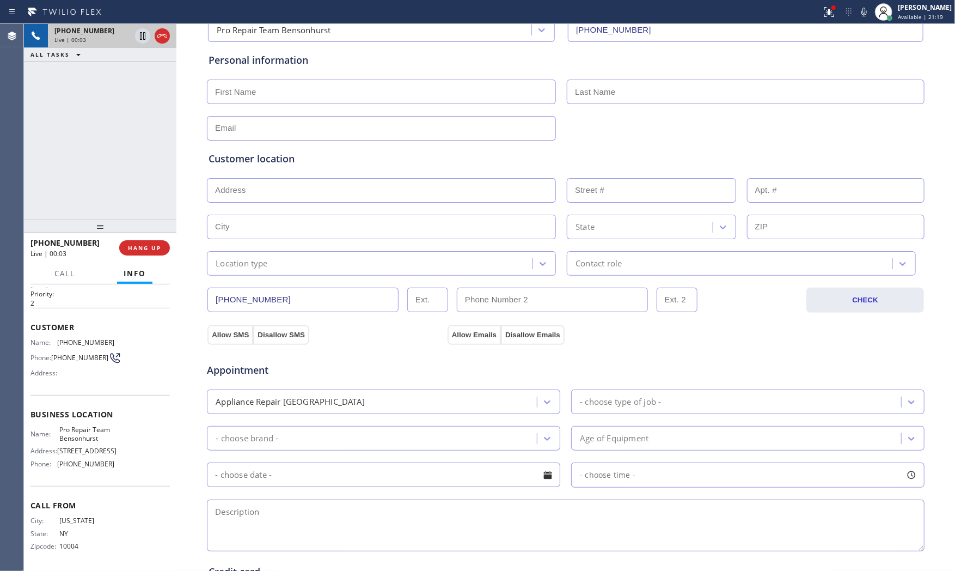
scroll to position [91, 0]
click at [162, 253] on button "HANG UP" at bounding box center [144, 247] width 51 height 15
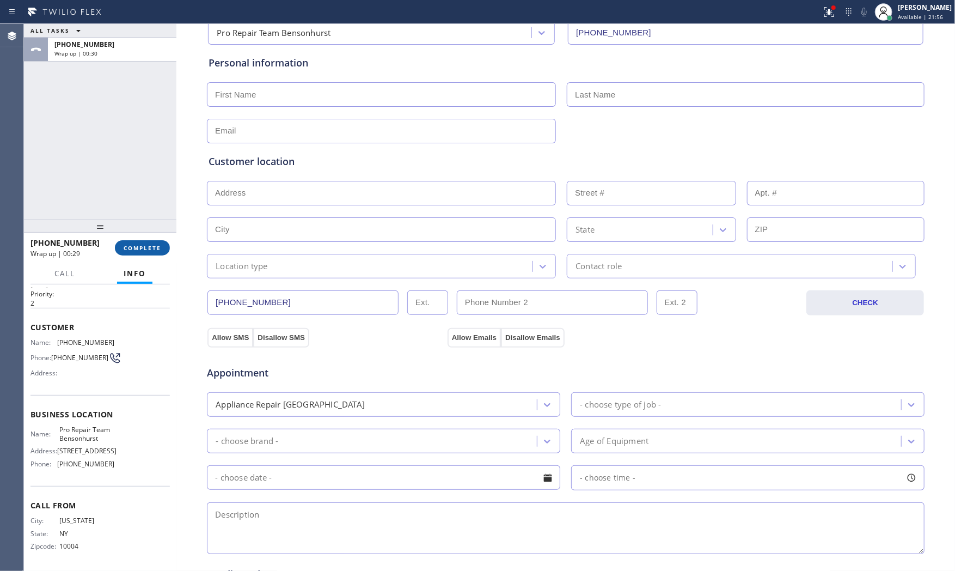
click at [149, 251] on span "COMPLETE" at bounding box center [143, 248] width 38 height 8
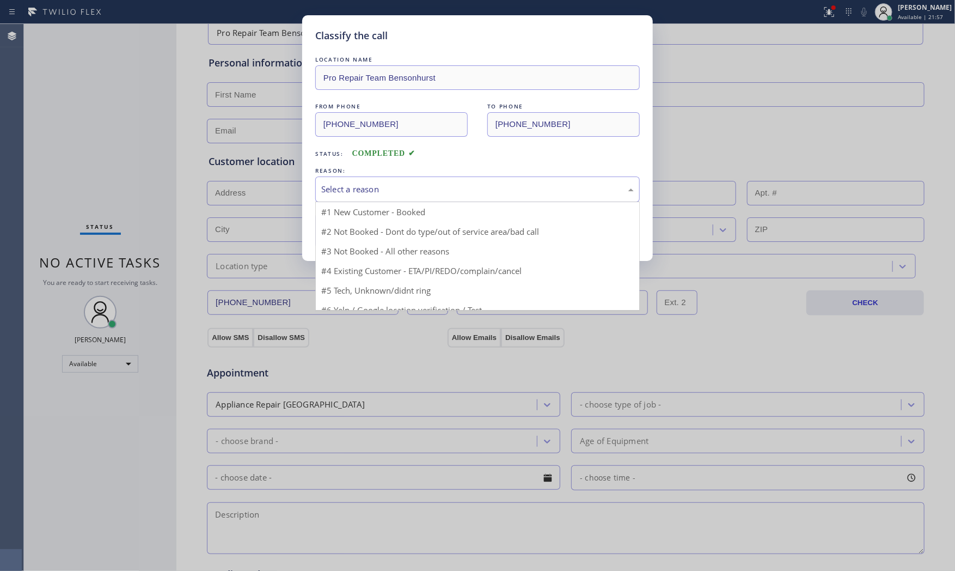
click at [344, 198] on div "Select a reason" at bounding box center [477, 189] width 325 height 26
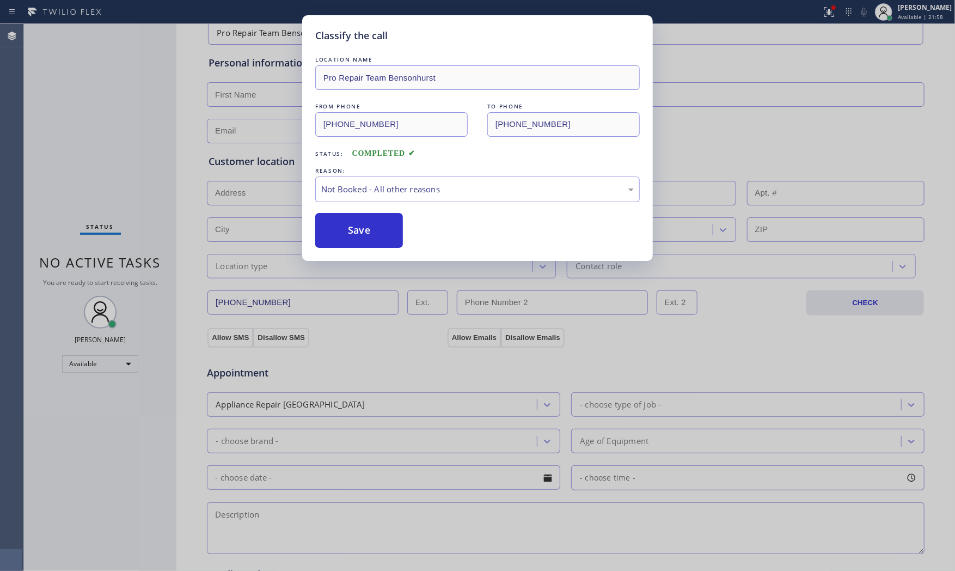
click at [348, 228] on button "Save" at bounding box center [359, 230] width 88 height 35
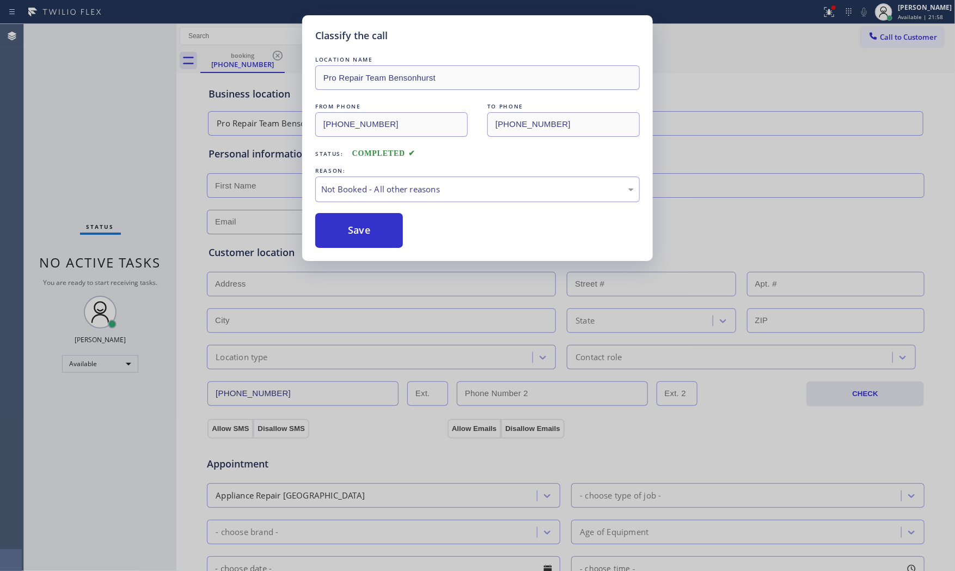
click at [348, 228] on button "Save" at bounding box center [359, 230] width 88 height 35
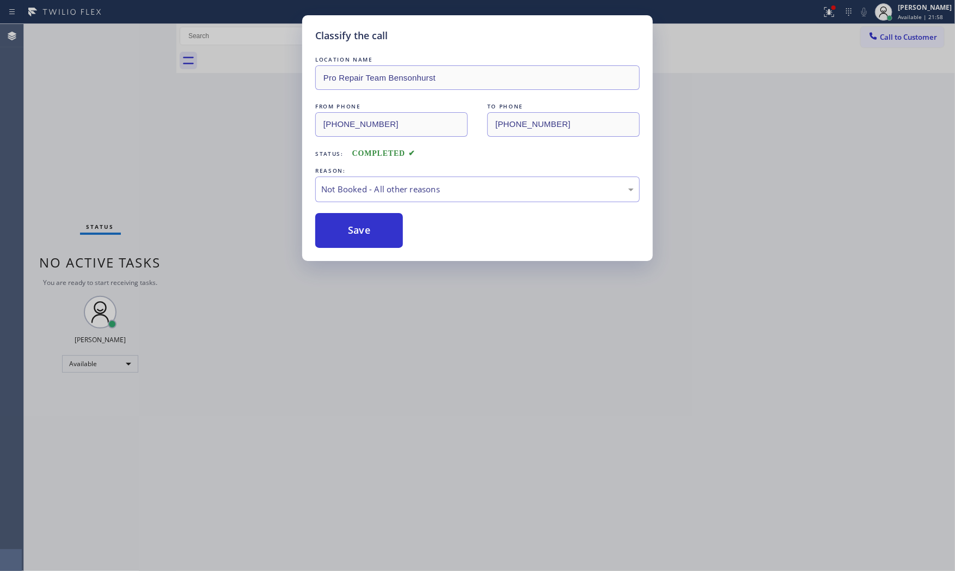
click at [348, 228] on button "Save" at bounding box center [359, 230] width 88 height 35
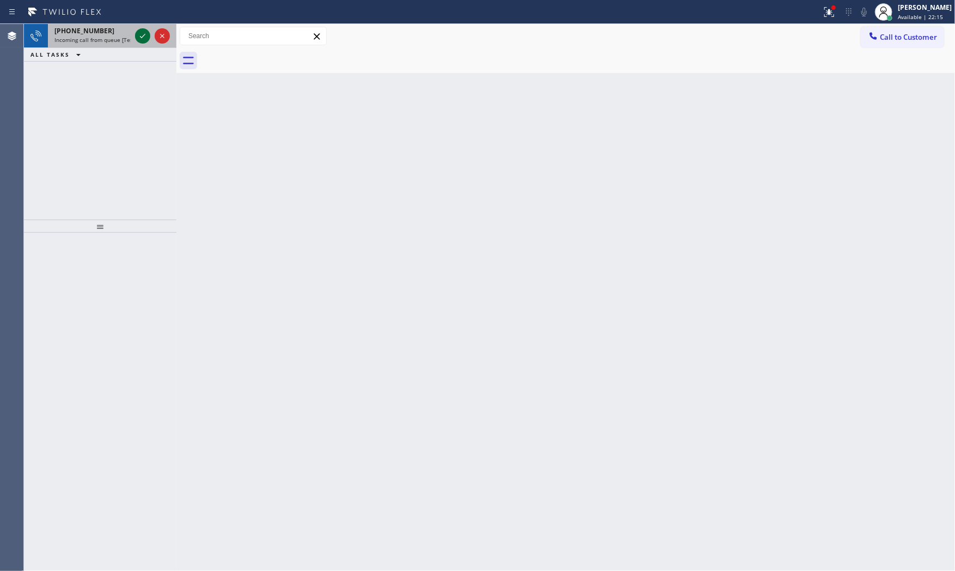
click at [138, 39] on icon at bounding box center [142, 35] width 13 height 13
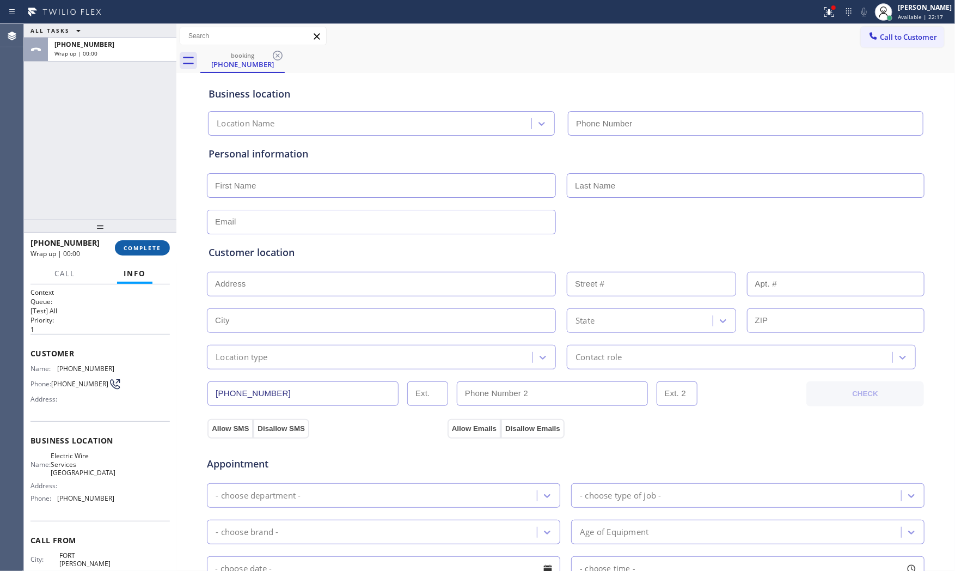
type input "[PHONE_NUMBER]"
click at [157, 249] on span "COMPLETE" at bounding box center [143, 248] width 38 height 8
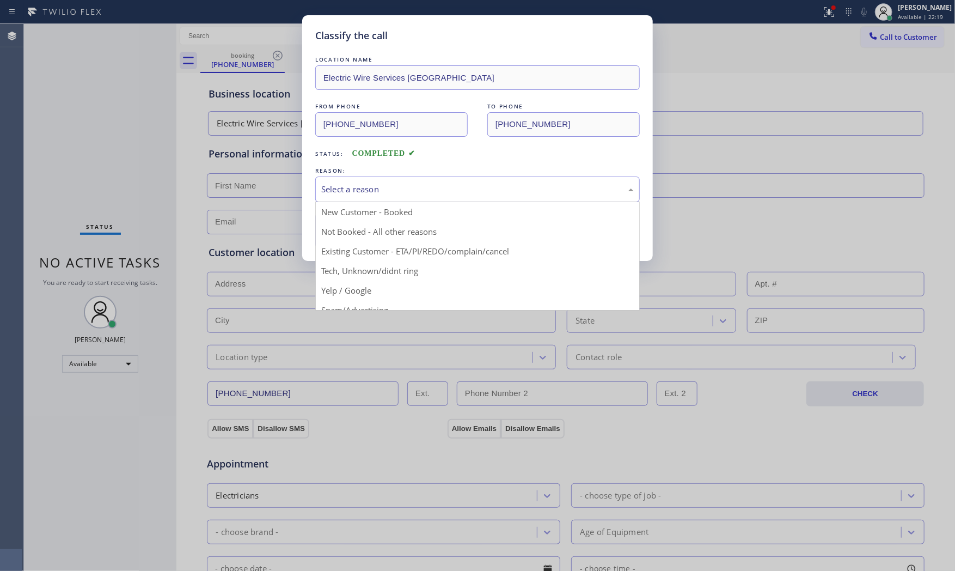
click at [346, 192] on div "Select a reason" at bounding box center [477, 189] width 313 height 13
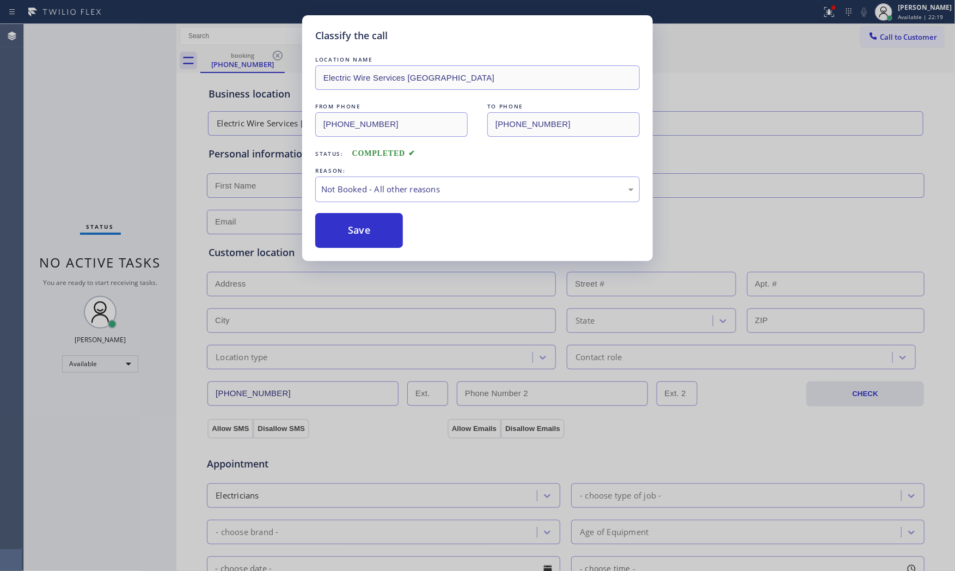
click at [365, 233] on button "Save" at bounding box center [359, 230] width 88 height 35
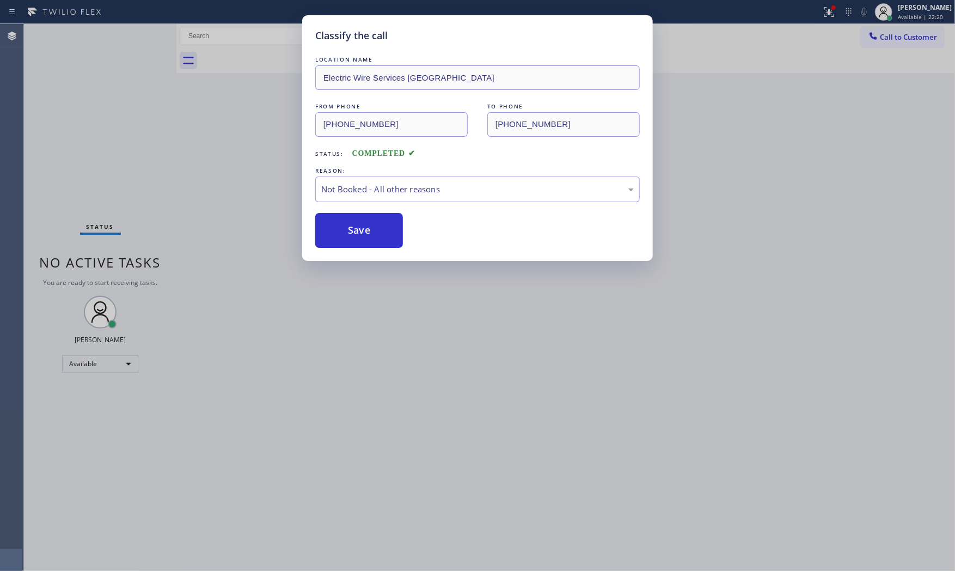
click at [365, 233] on button "Save" at bounding box center [359, 230] width 88 height 35
drag, startPoint x: 365, startPoint y: 233, endPoint x: 364, endPoint y: 227, distance: 6.1
click at [365, 233] on button "Save" at bounding box center [359, 230] width 88 height 35
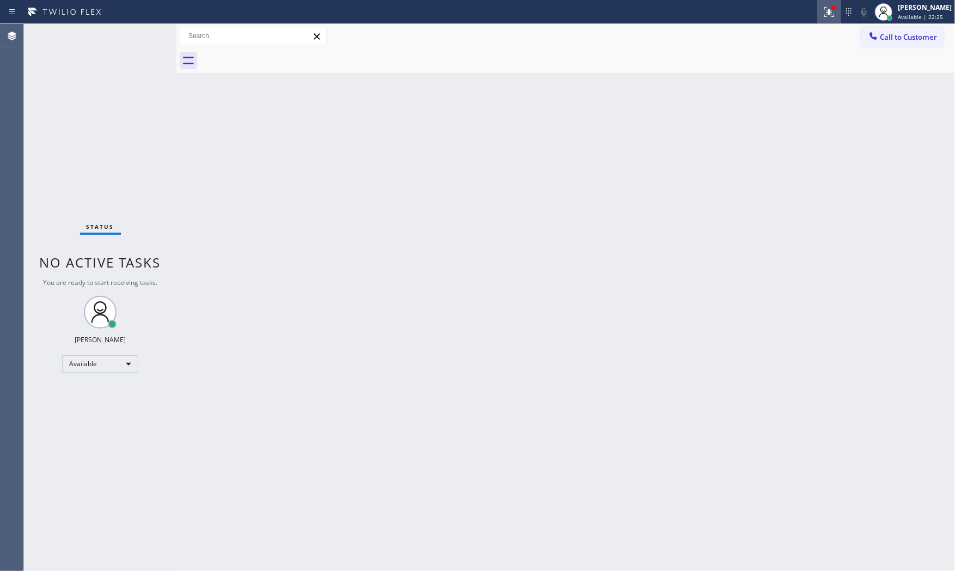
click at [821, 19] on button at bounding box center [830, 12] width 24 height 24
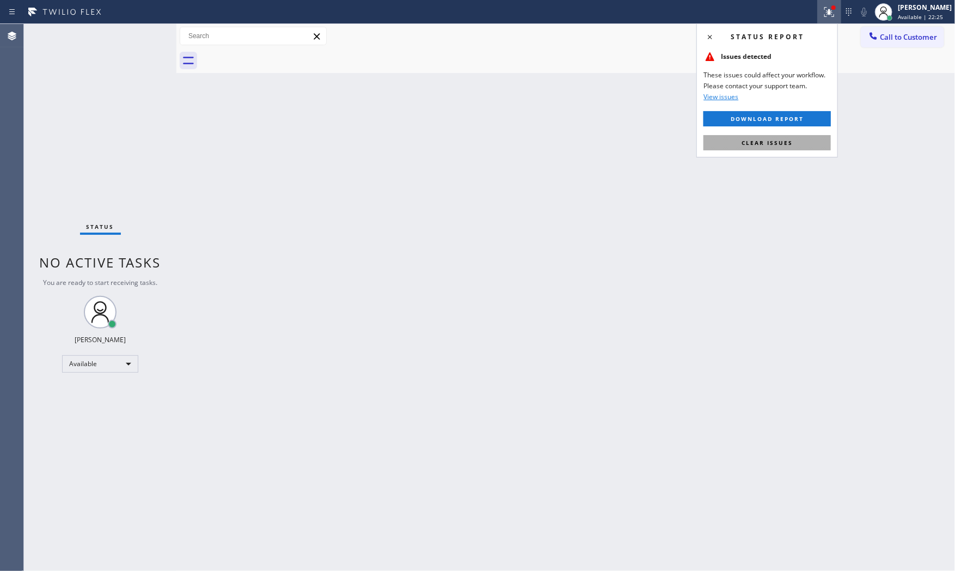
click at [781, 139] on span "Clear issues" at bounding box center [767, 143] width 51 height 8
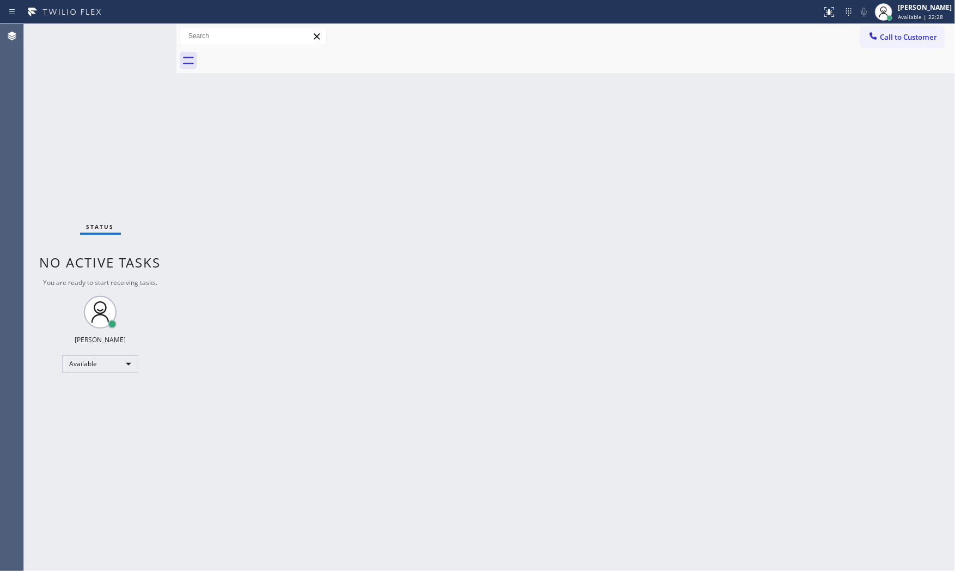
click at [153, 39] on div "Status No active tasks You are ready to start receiving tasks. [PERSON_NAME] Av…" at bounding box center [100, 297] width 153 height 547
click at [149, 36] on div "Status No active tasks You are ready to start receiving tasks. [PERSON_NAME] Av…" at bounding box center [100, 297] width 153 height 547
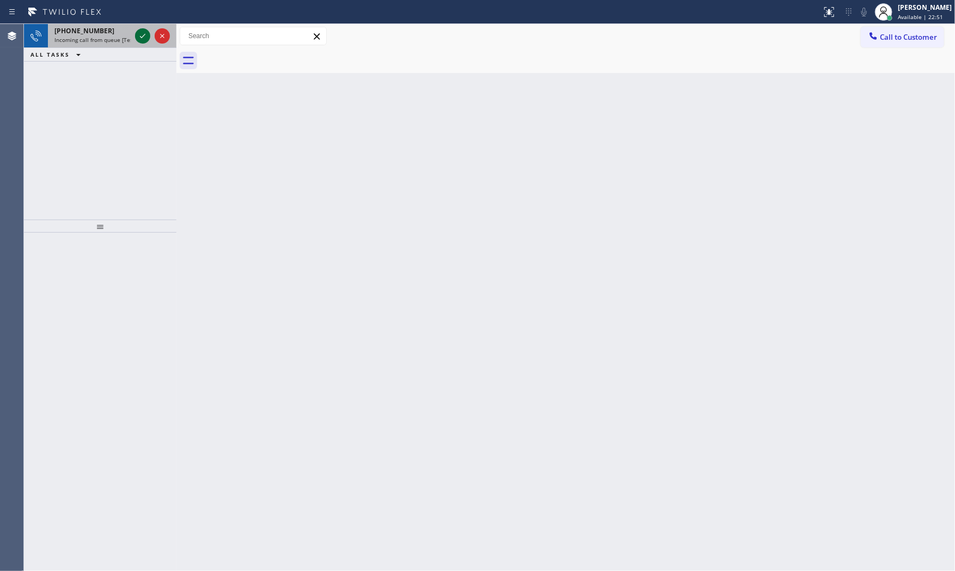
click at [138, 36] on icon at bounding box center [142, 35] width 13 height 13
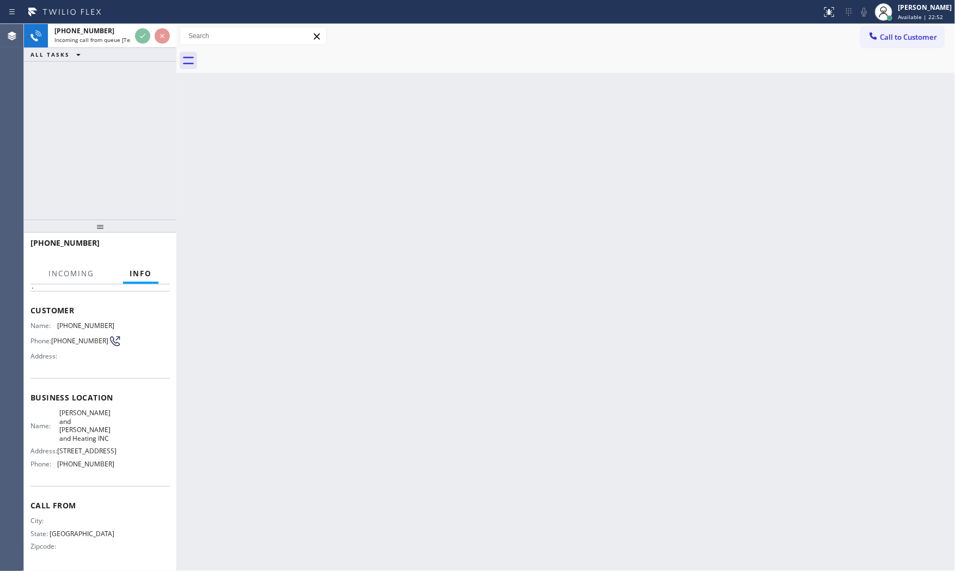
scroll to position [63, 0]
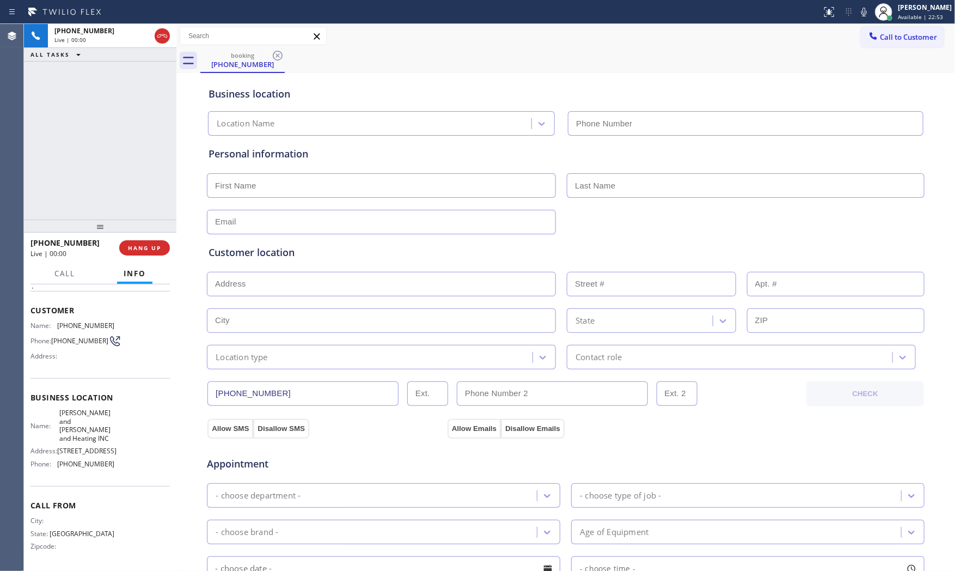
click at [156, 231] on div at bounding box center [100, 226] width 153 height 13
type input "[PHONE_NUMBER]"
click at [158, 244] on span "HANG UP" at bounding box center [144, 248] width 33 height 8
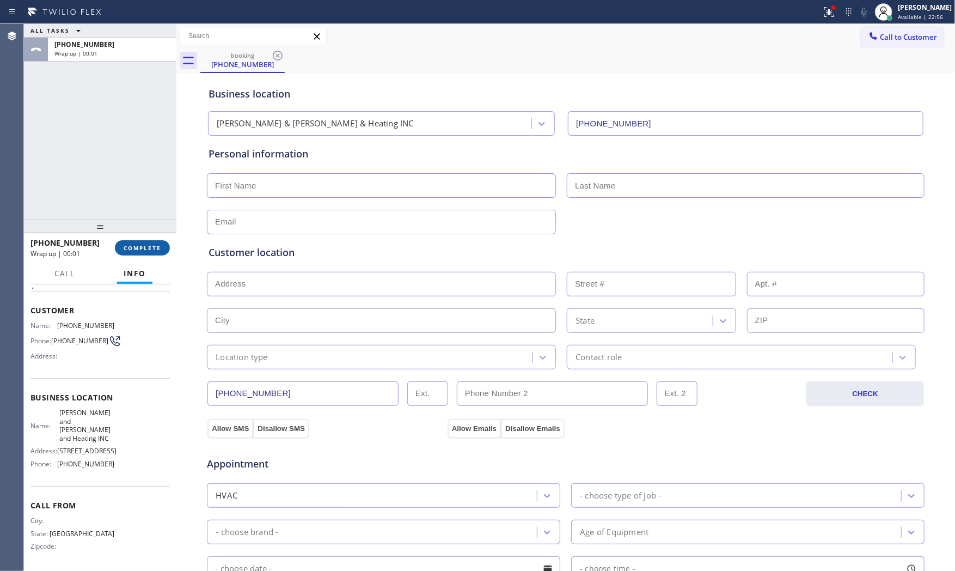
click at [132, 251] on span "COMPLETE" at bounding box center [143, 248] width 38 height 8
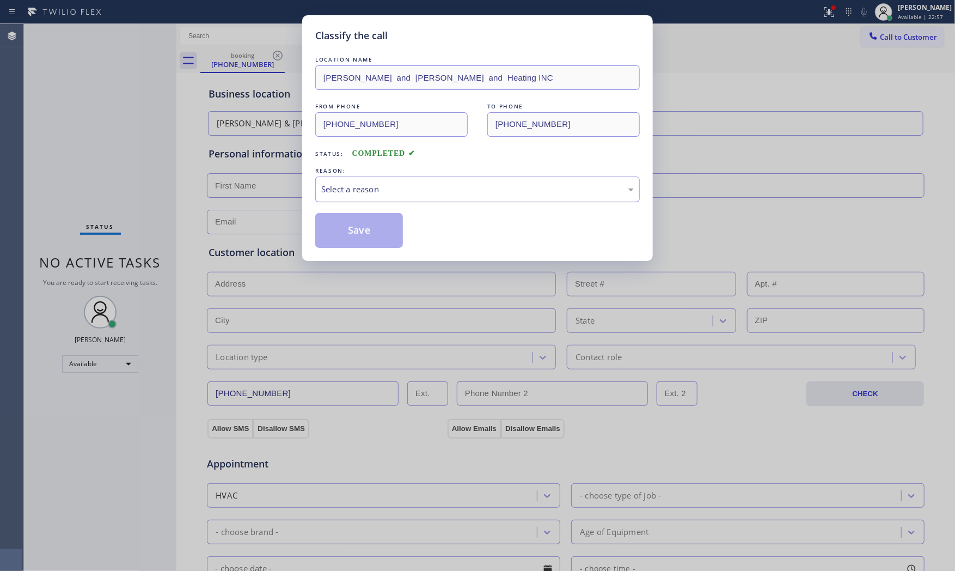
click at [387, 198] on div "Select a reason" at bounding box center [477, 189] width 325 height 26
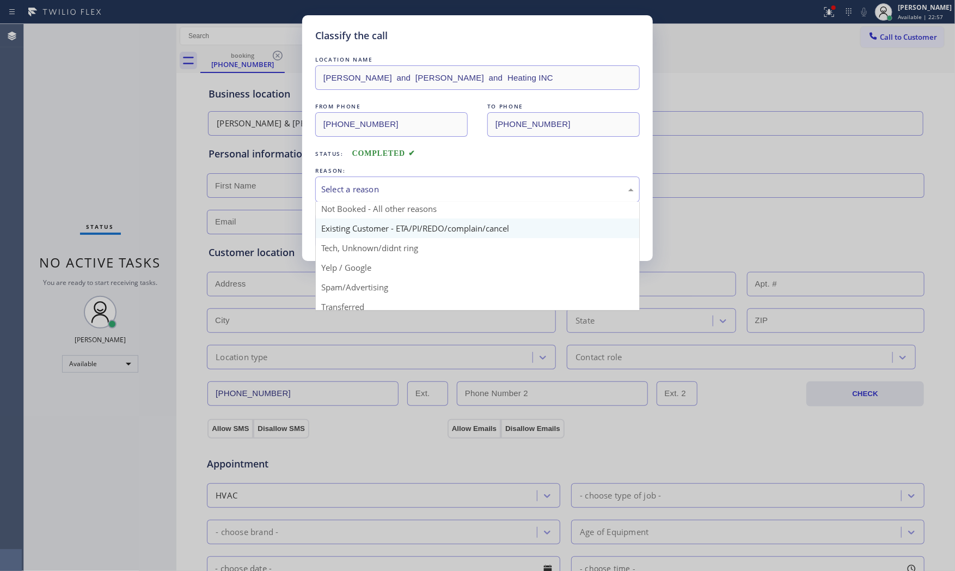
scroll to position [68, 0]
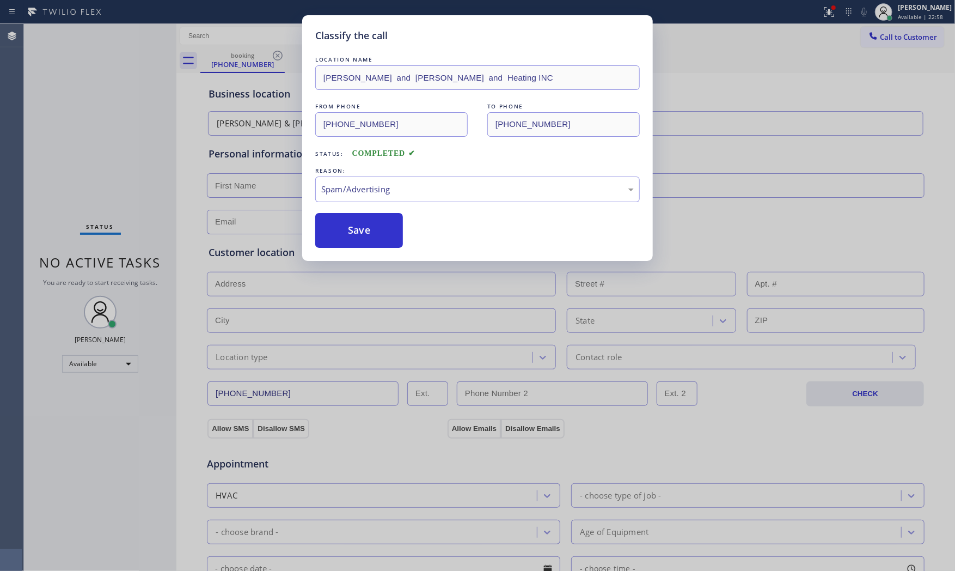
click at [380, 238] on button "Save" at bounding box center [359, 230] width 88 height 35
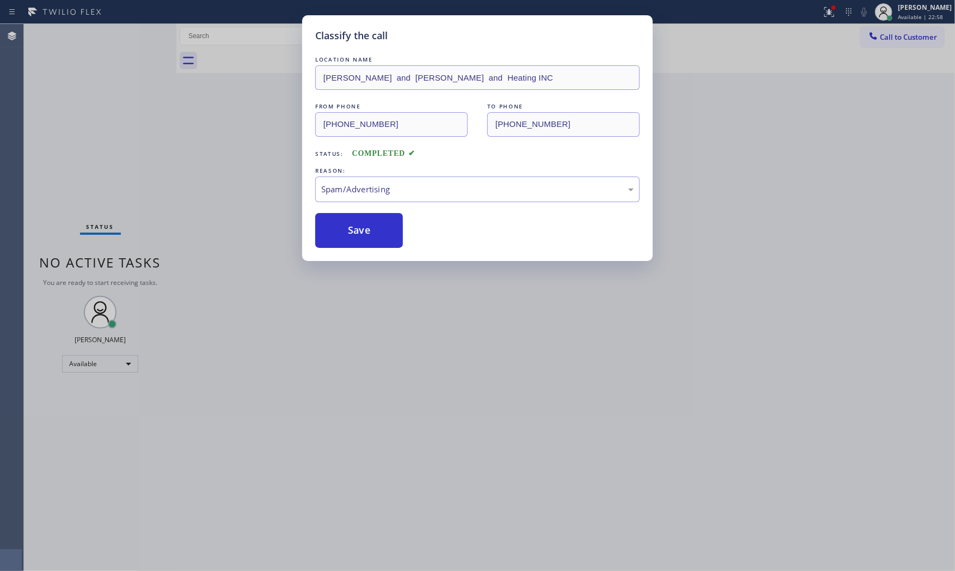
click at [380, 238] on button "Save" at bounding box center [359, 230] width 88 height 35
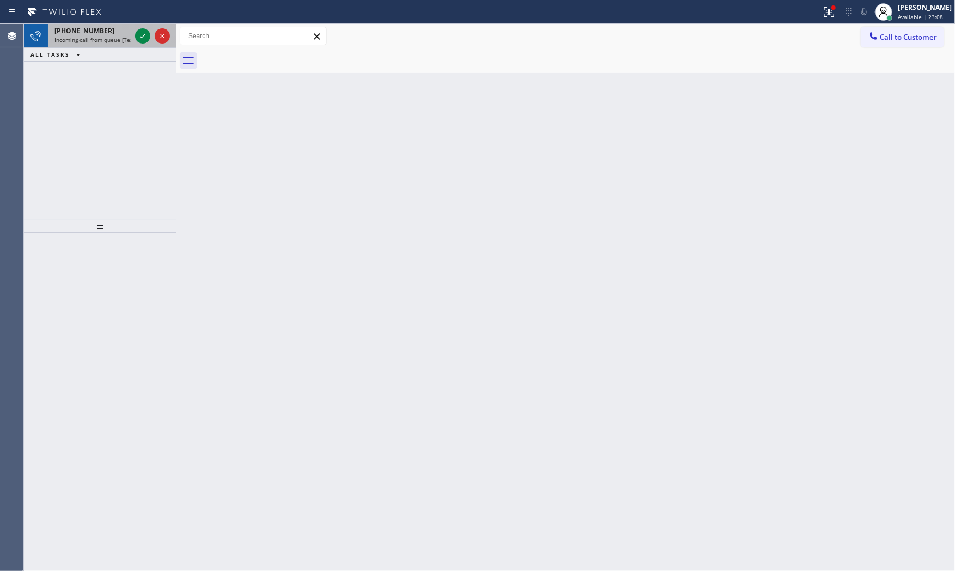
click at [137, 26] on div at bounding box center [152, 36] width 39 height 24
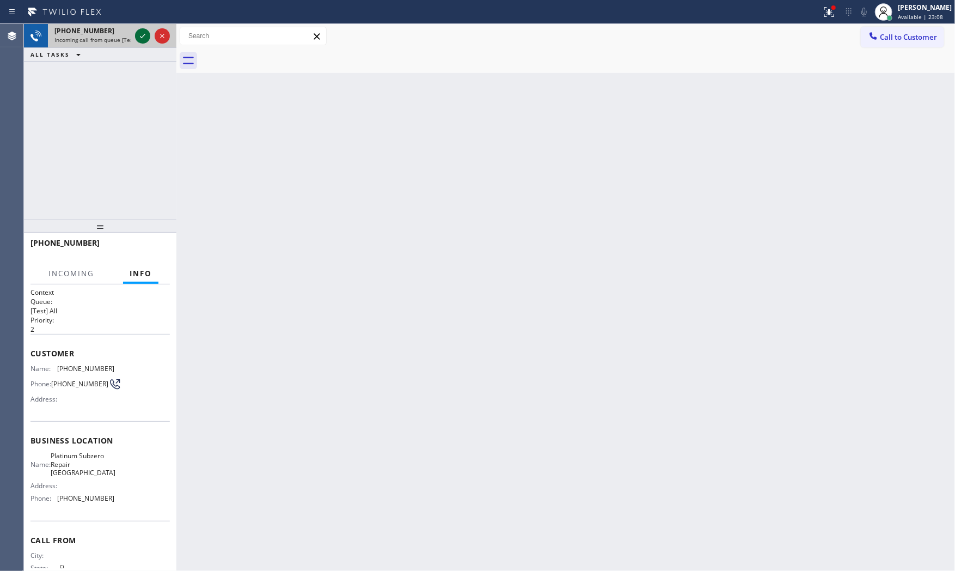
click at [139, 33] on icon at bounding box center [142, 35] width 13 height 13
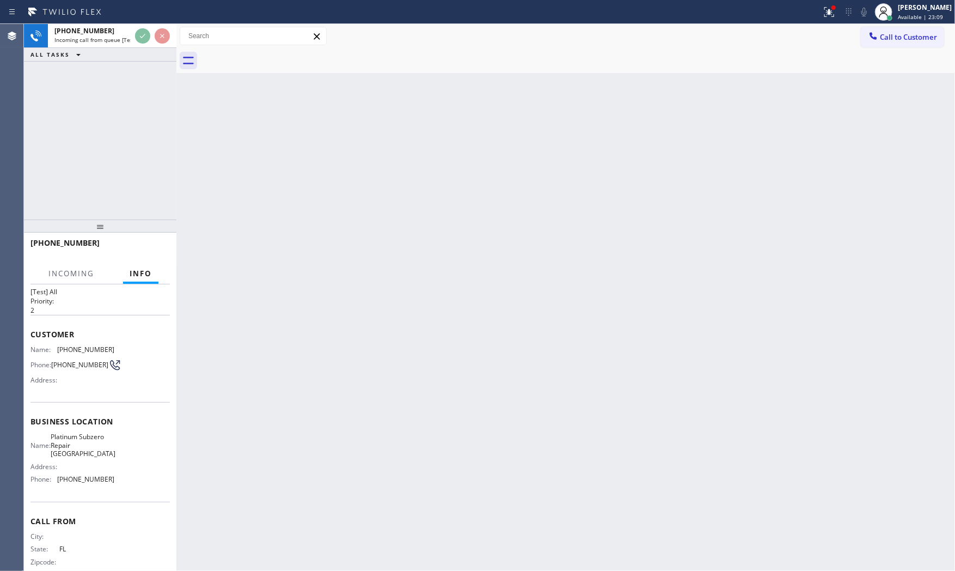
scroll to position [37, 0]
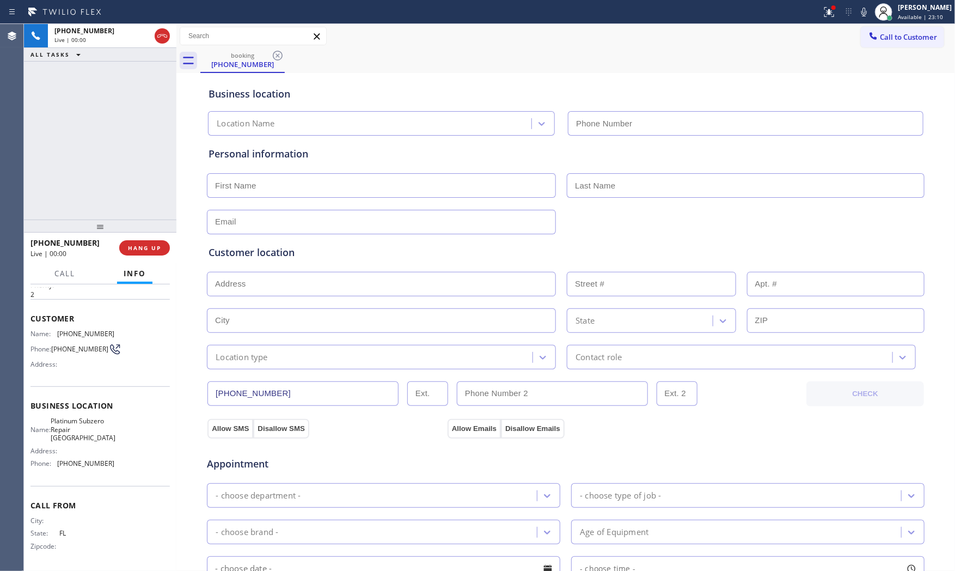
type input "[PHONE_NUMBER]"
click at [141, 252] on button "HANG UP" at bounding box center [144, 247] width 51 height 15
click at [142, 252] on button "HANG UP" at bounding box center [144, 247] width 51 height 15
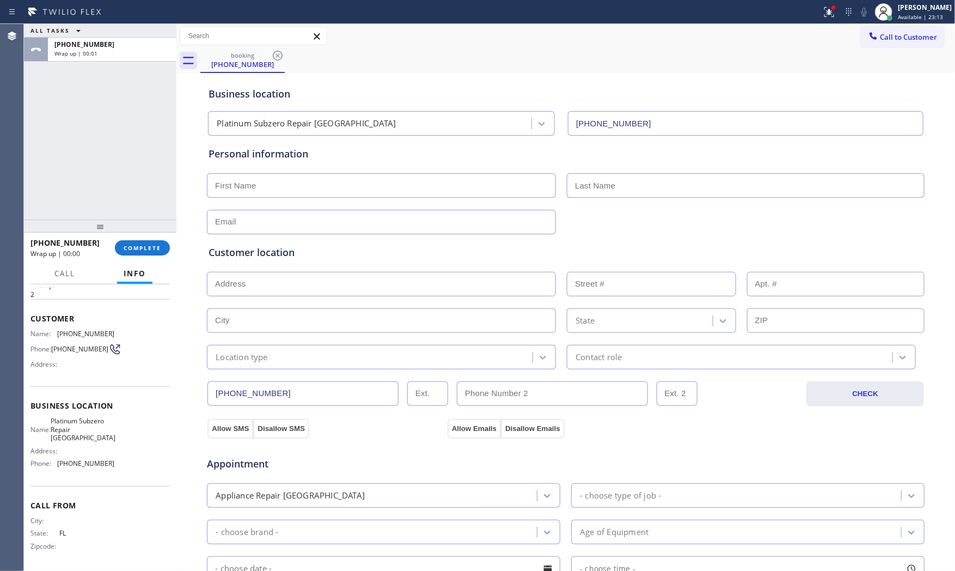
click at [115, 258] on div "[PHONE_NUMBER] Wrap up | 00:00 COMPLETE" at bounding box center [100, 248] width 139 height 28
click at [138, 253] on button "COMPLETE" at bounding box center [142, 247] width 55 height 15
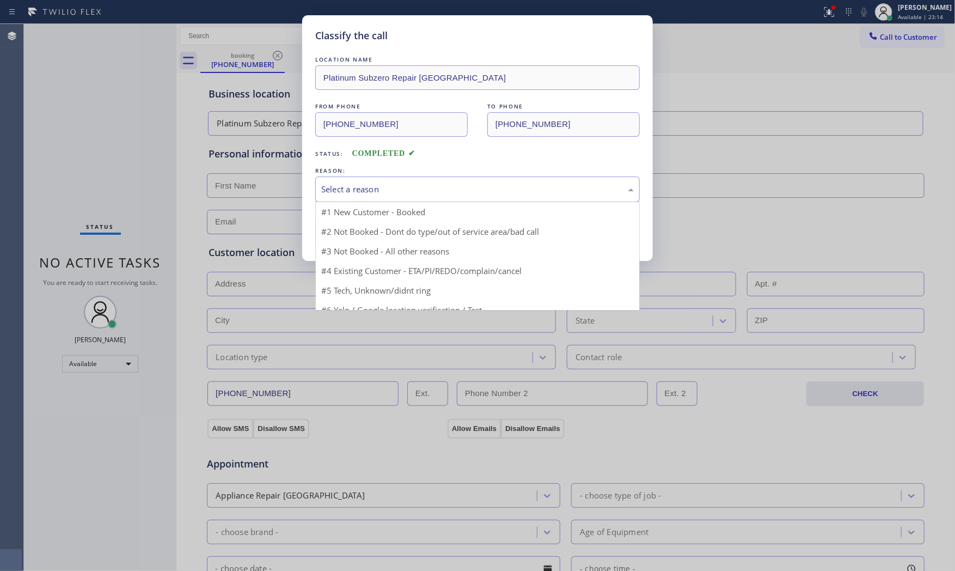
click at [386, 192] on div "Select a reason" at bounding box center [477, 189] width 313 height 13
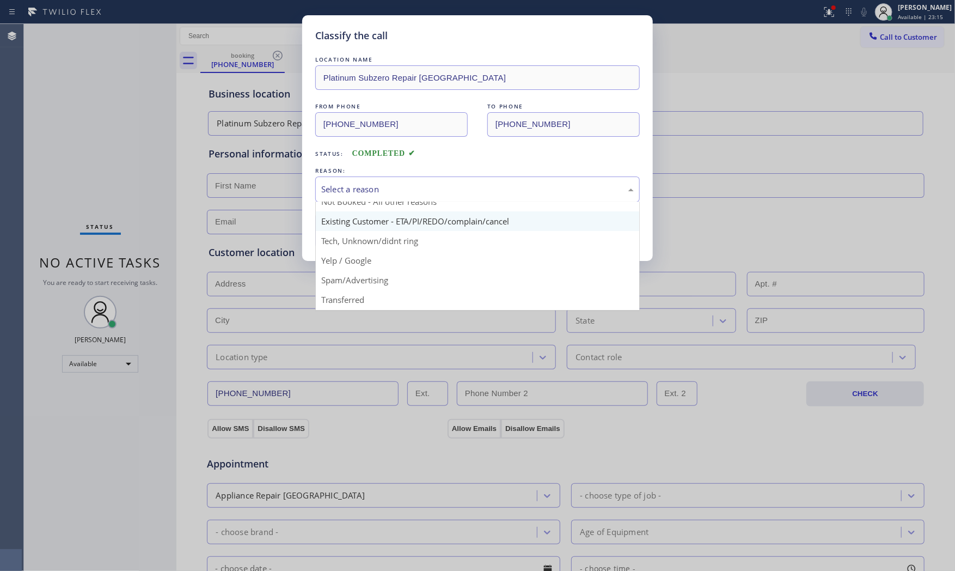
scroll to position [60, 0]
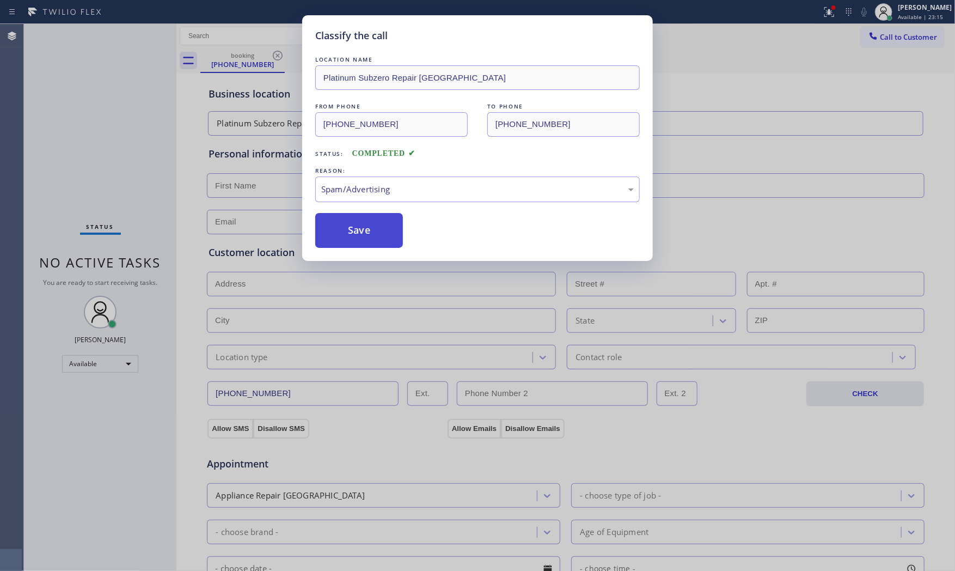
click at [376, 246] on button "Save" at bounding box center [359, 230] width 88 height 35
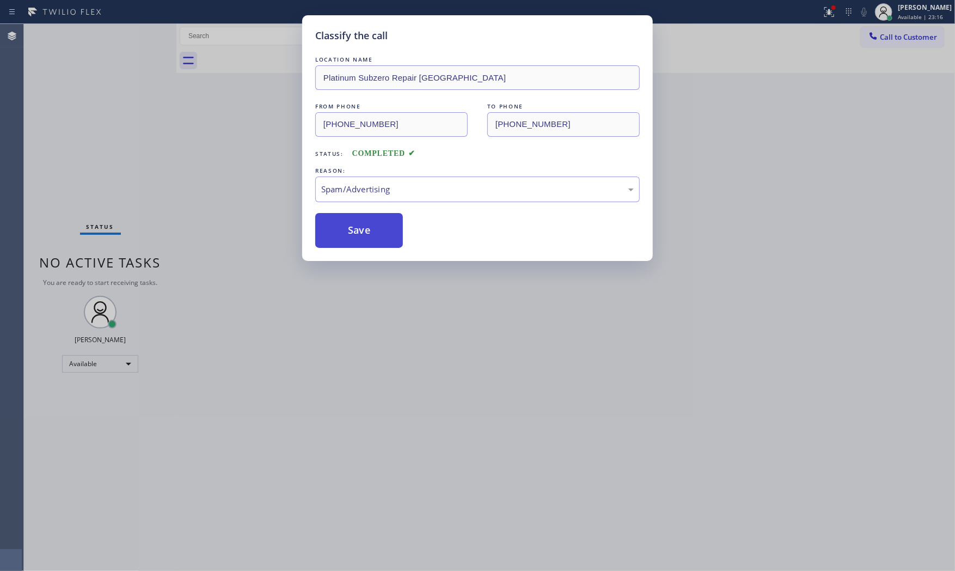
click at [376, 245] on button "Save" at bounding box center [359, 230] width 88 height 35
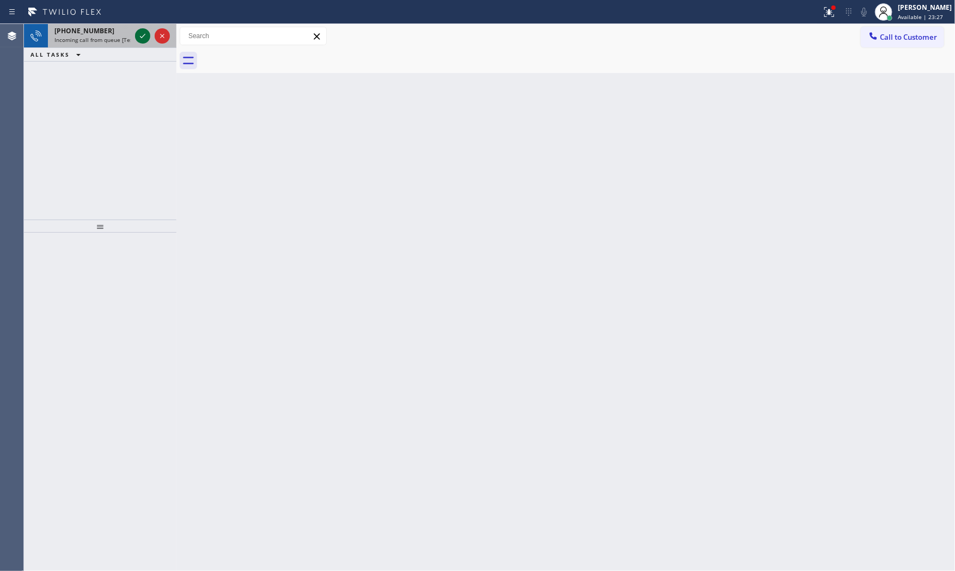
click at [140, 38] on icon at bounding box center [142, 35] width 13 height 13
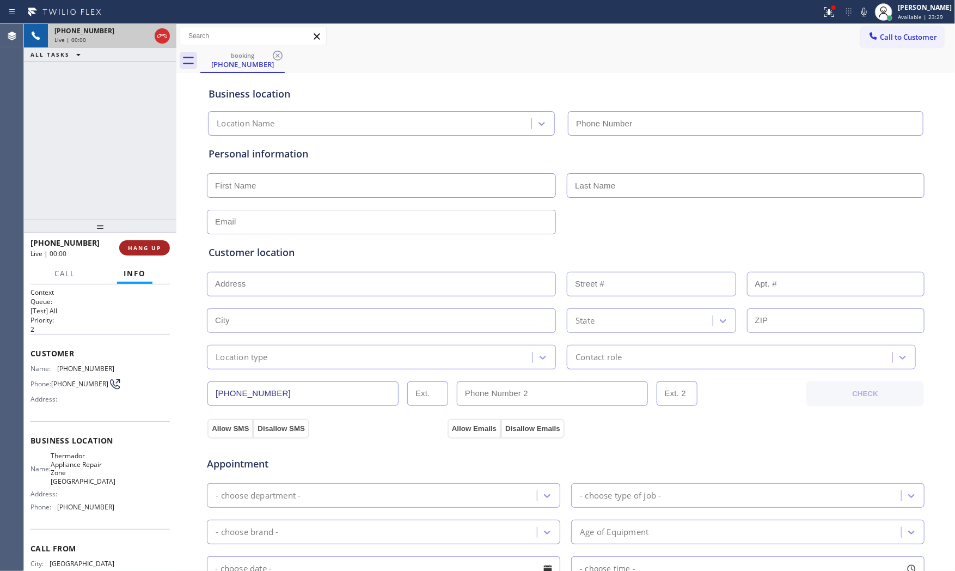
type input "[PHONE_NUMBER]"
click at [155, 251] on span "HANG UP" at bounding box center [144, 248] width 33 height 8
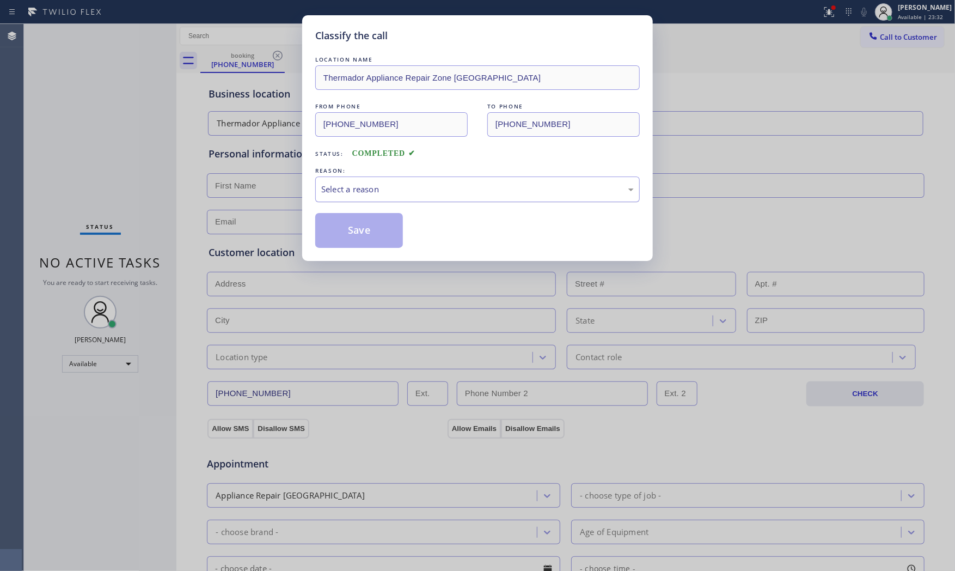
click at [467, 197] on div "Select a reason" at bounding box center [477, 189] width 325 height 26
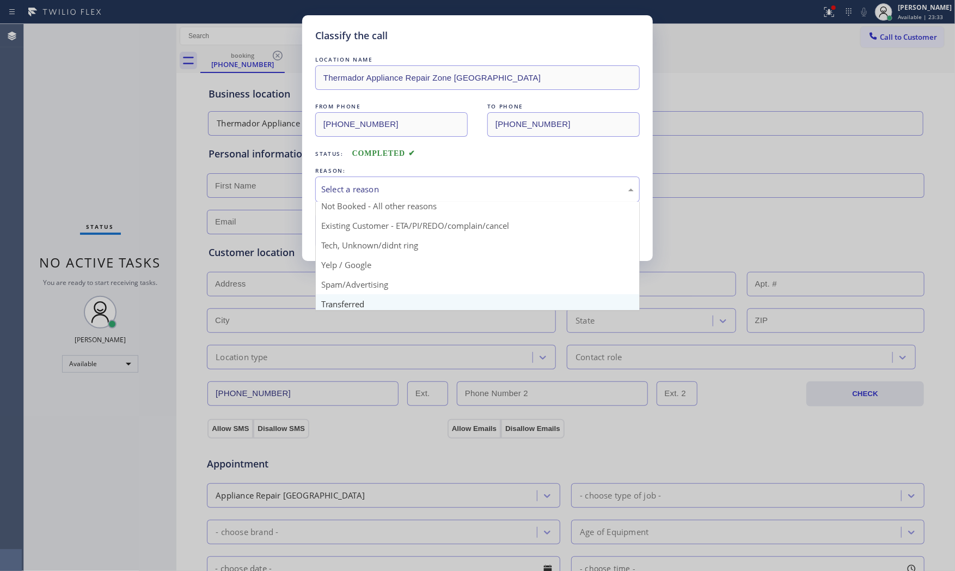
scroll to position [60, 0]
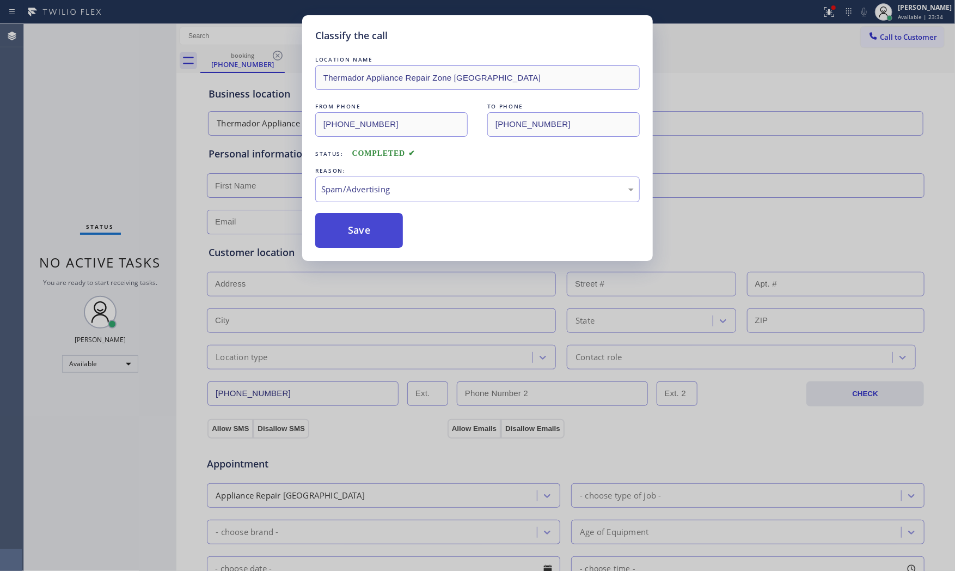
click at [363, 238] on button "Save" at bounding box center [359, 230] width 88 height 35
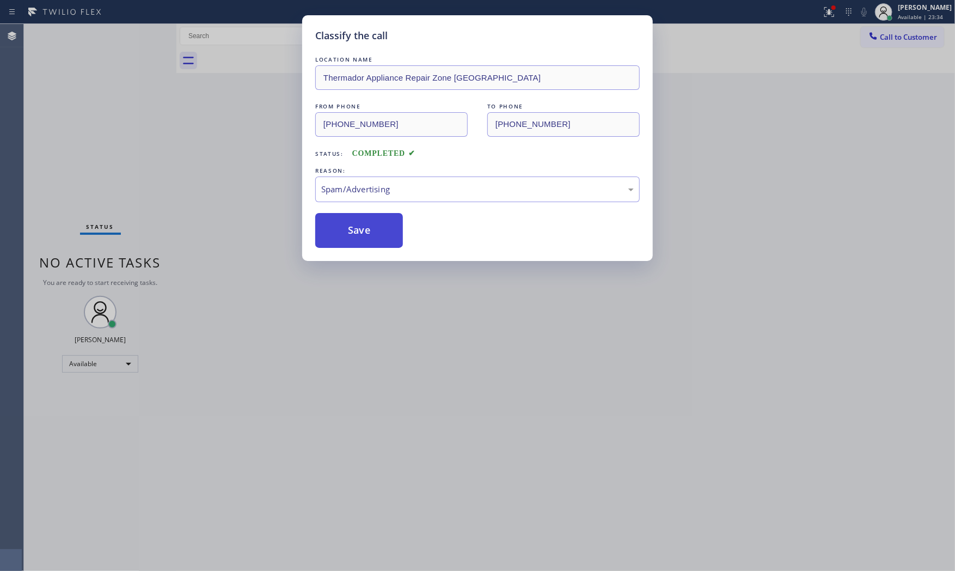
click at [363, 238] on button "Save" at bounding box center [359, 230] width 88 height 35
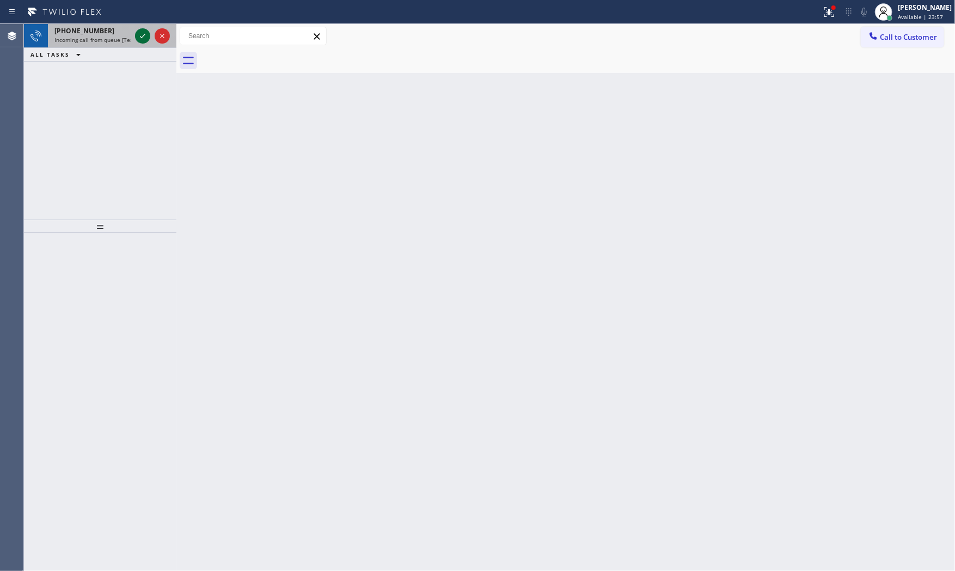
click at [145, 35] on icon at bounding box center [142, 35] width 13 height 13
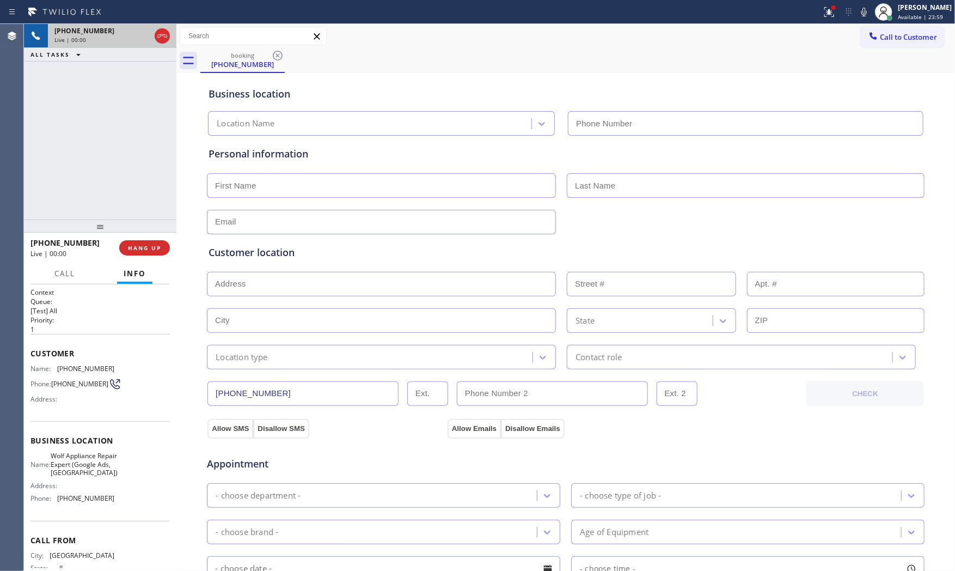
type input "[PHONE_NUMBER]"
click at [151, 237] on div "[PHONE_NUMBER] Live | 00:00 HANG UP" at bounding box center [100, 248] width 139 height 28
click at [151, 244] on span "HANG UP" at bounding box center [144, 248] width 33 height 8
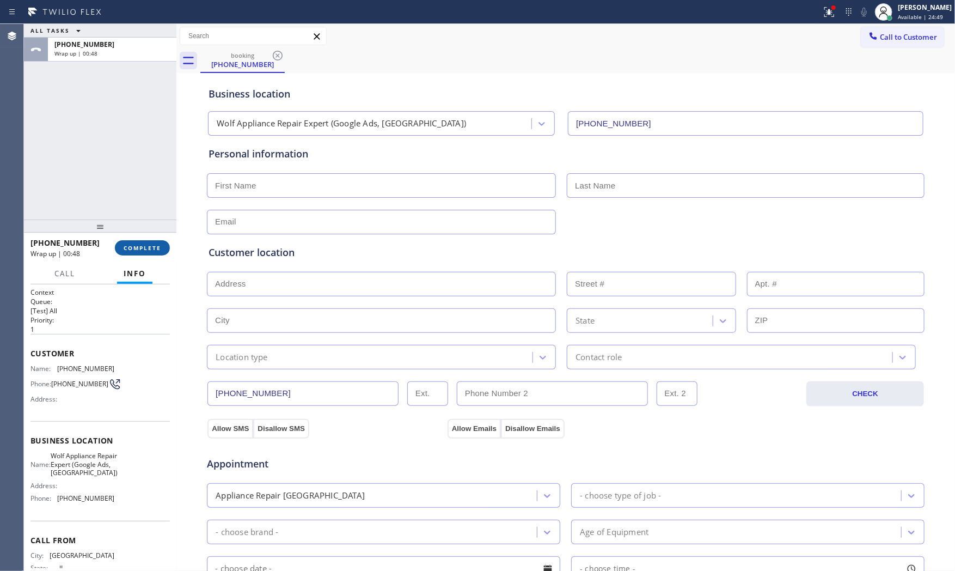
click at [136, 251] on span "COMPLETE" at bounding box center [143, 248] width 38 height 8
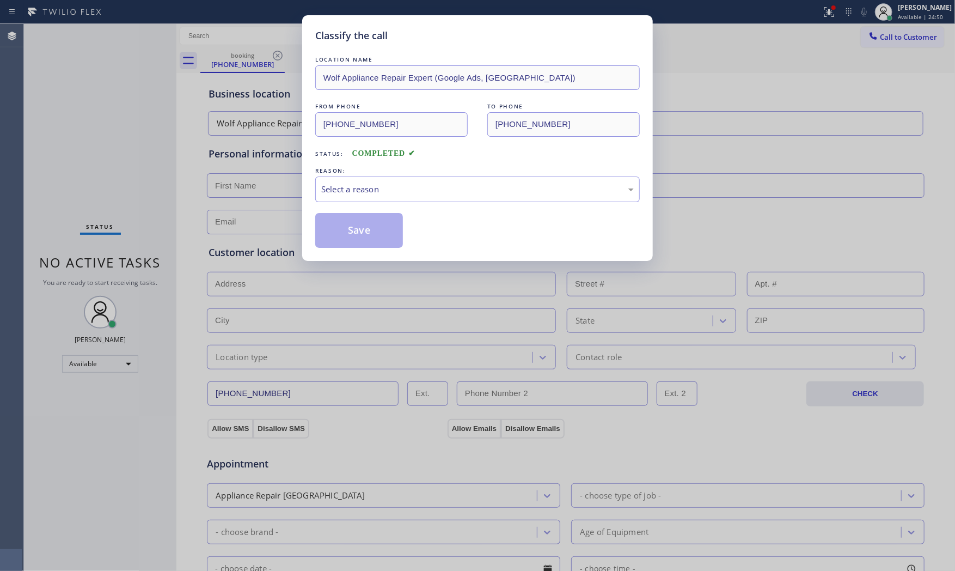
click at [332, 193] on div "Select a reason" at bounding box center [477, 189] width 313 height 13
click at [355, 233] on button "Save" at bounding box center [359, 230] width 88 height 35
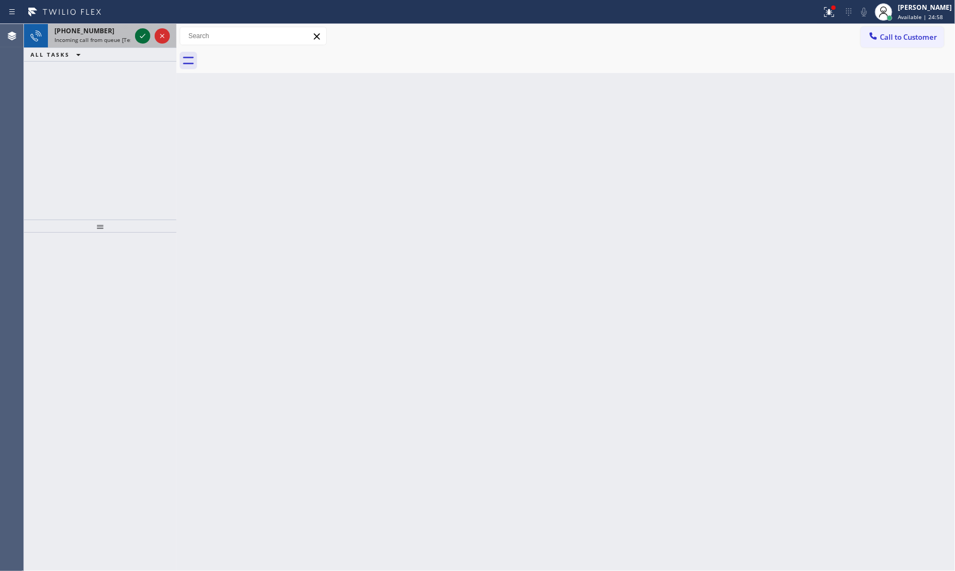
click at [148, 33] on icon at bounding box center [142, 35] width 13 height 13
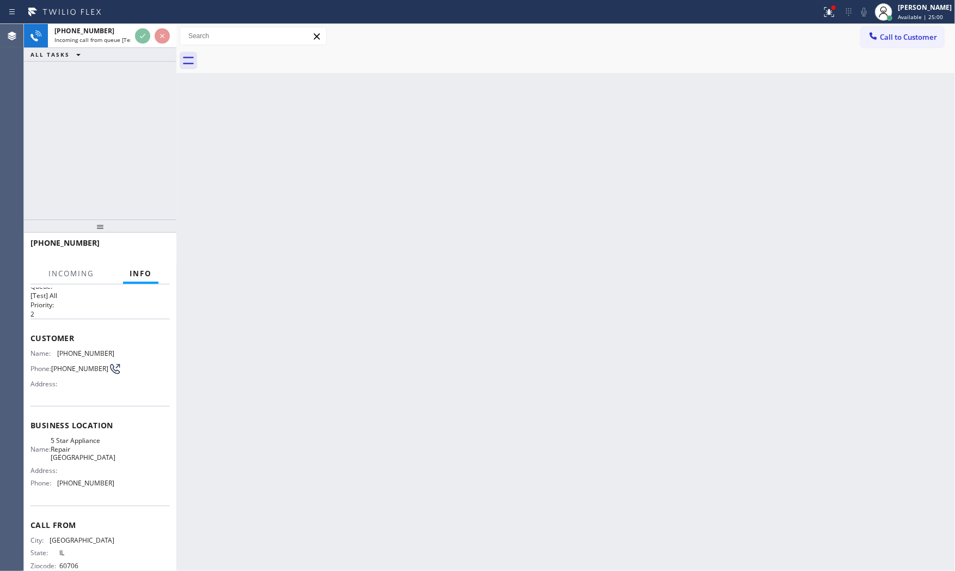
scroll to position [37, 0]
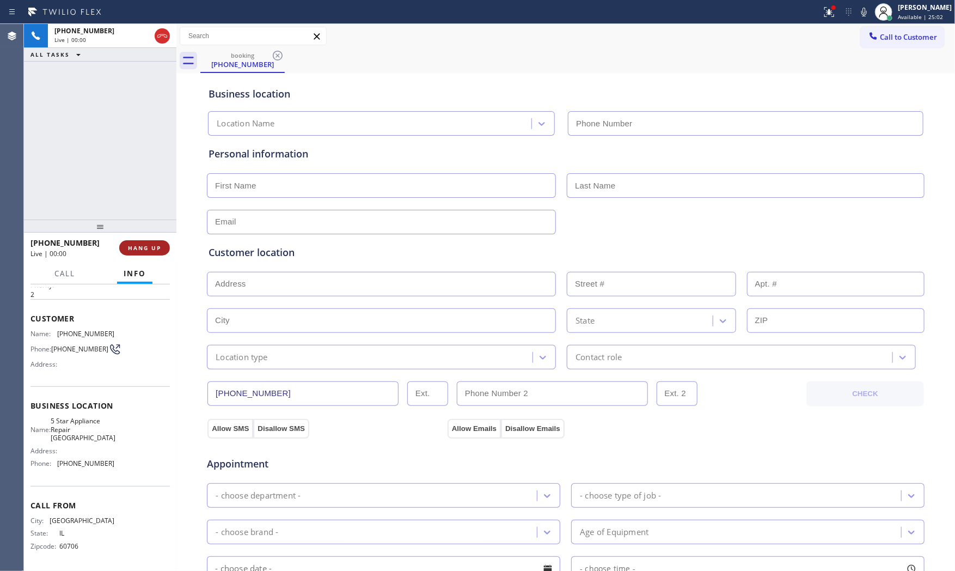
type input "[PHONE_NUMBER]"
click at [165, 242] on button "HANG UP" at bounding box center [144, 247] width 51 height 15
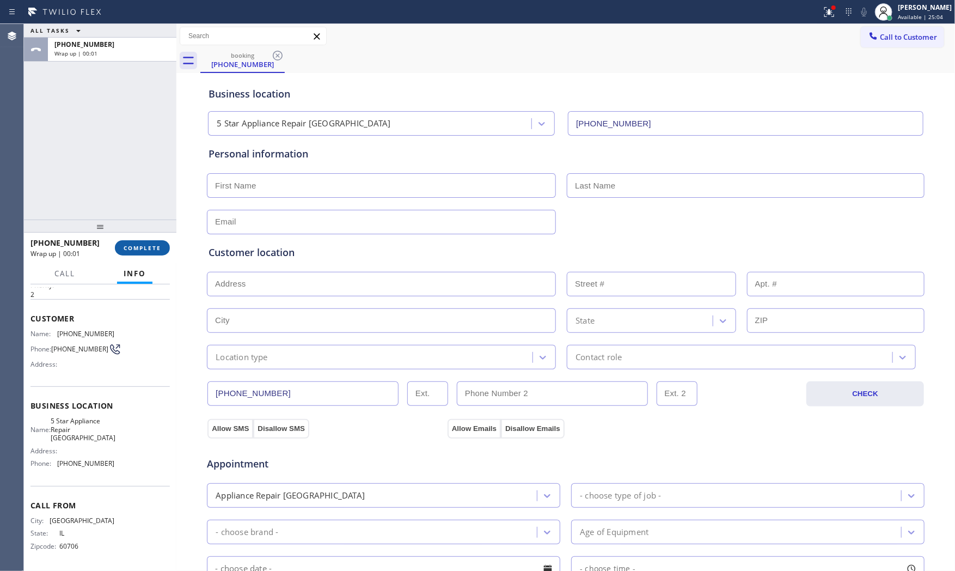
click at [165, 246] on button "COMPLETE" at bounding box center [142, 247] width 55 height 15
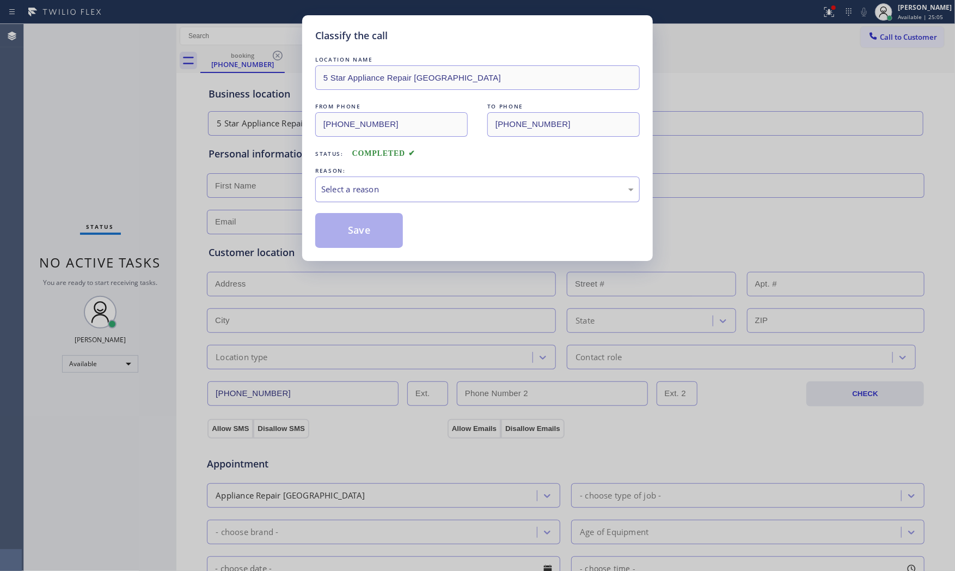
drag, startPoint x: 328, startPoint y: 195, endPoint x: 344, endPoint y: 200, distance: 16.7
click at [329, 195] on div "Select a reason" at bounding box center [477, 189] width 313 height 13
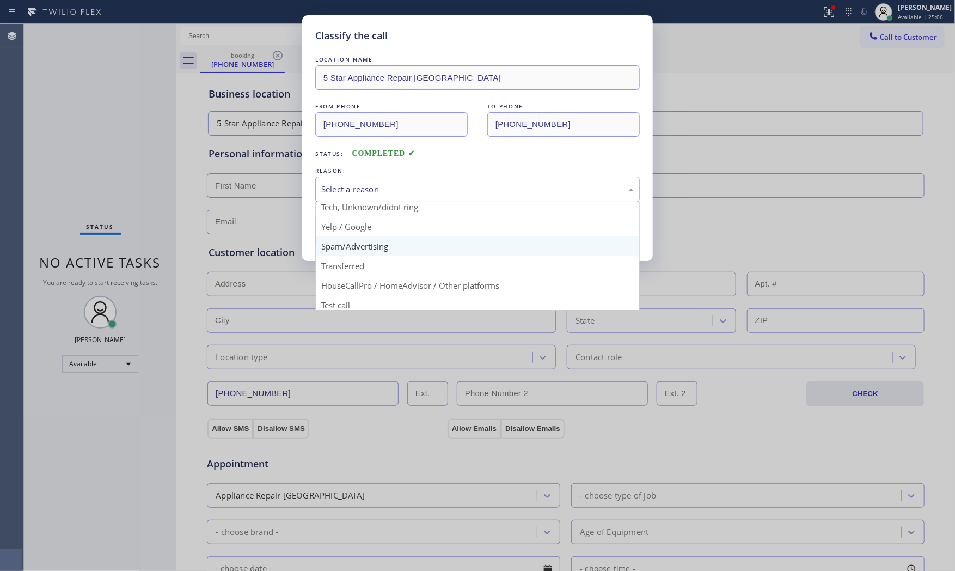
scroll to position [68, 0]
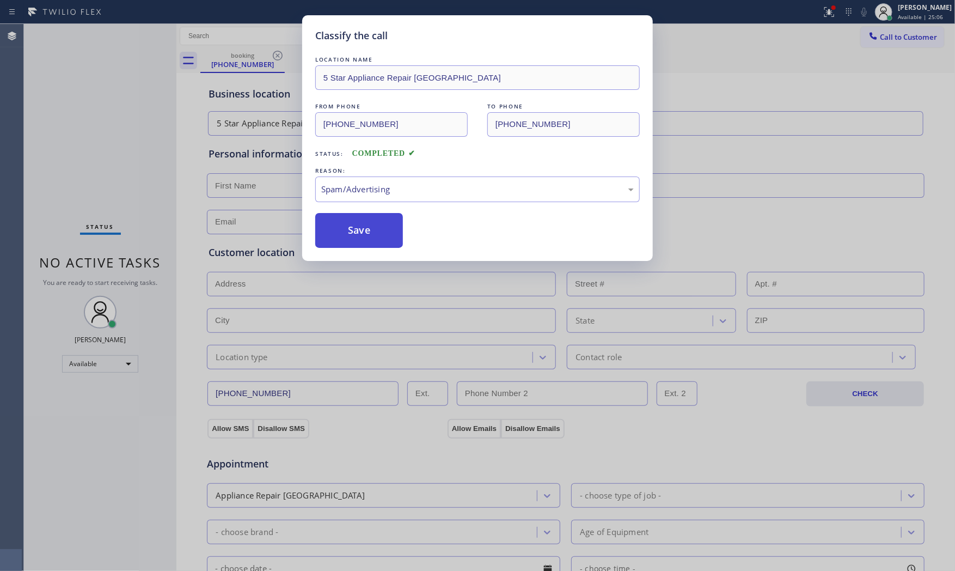
click at [365, 233] on button "Save" at bounding box center [359, 230] width 88 height 35
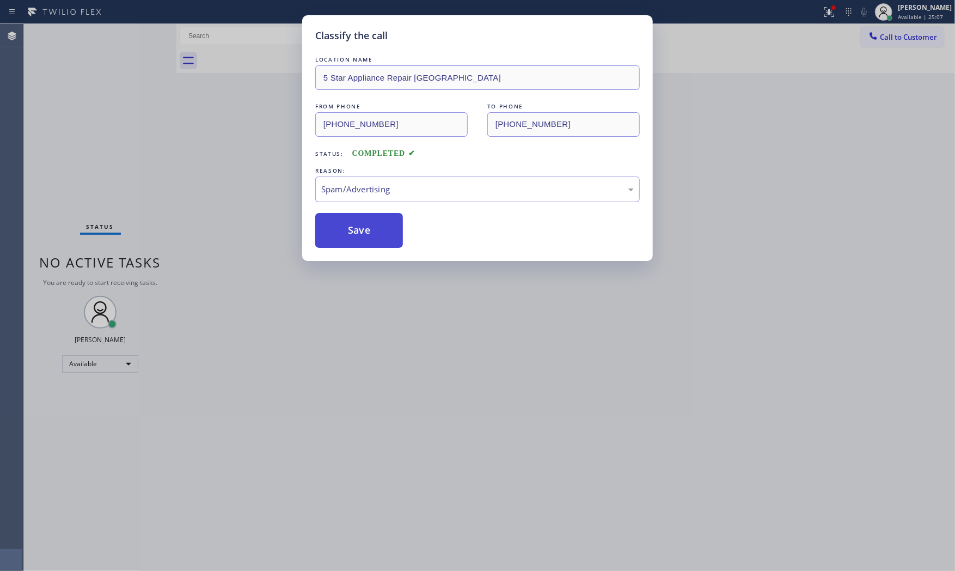
click at [365, 233] on button "Save" at bounding box center [359, 230] width 88 height 35
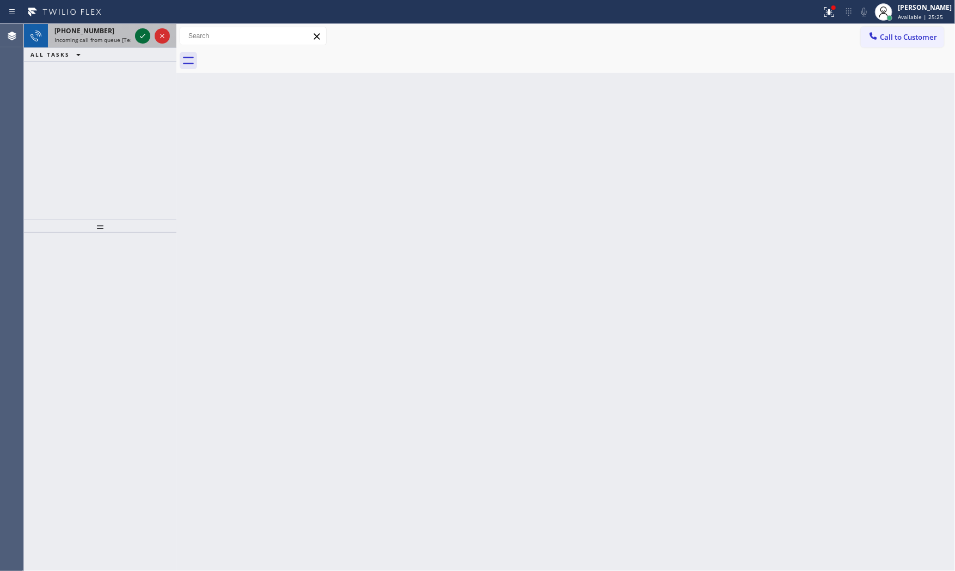
click at [139, 35] on icon at bounding box center [142, 35] width 13 height 13
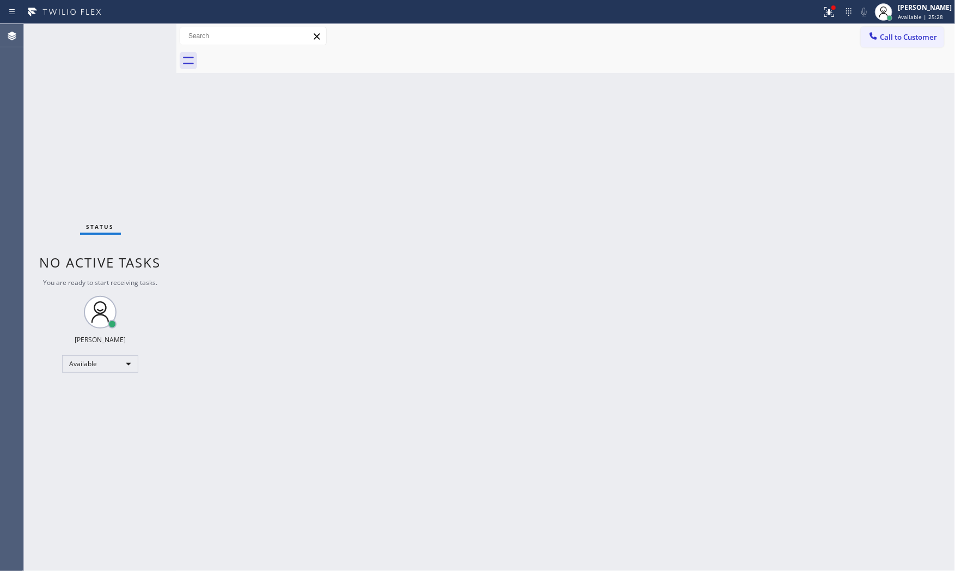
click at [139, 40] on div "Status No active tasks You are ready to start receiving tasks. [PERSON_NAME] Av…" at bounding box center [100, 297] width 153 height 547
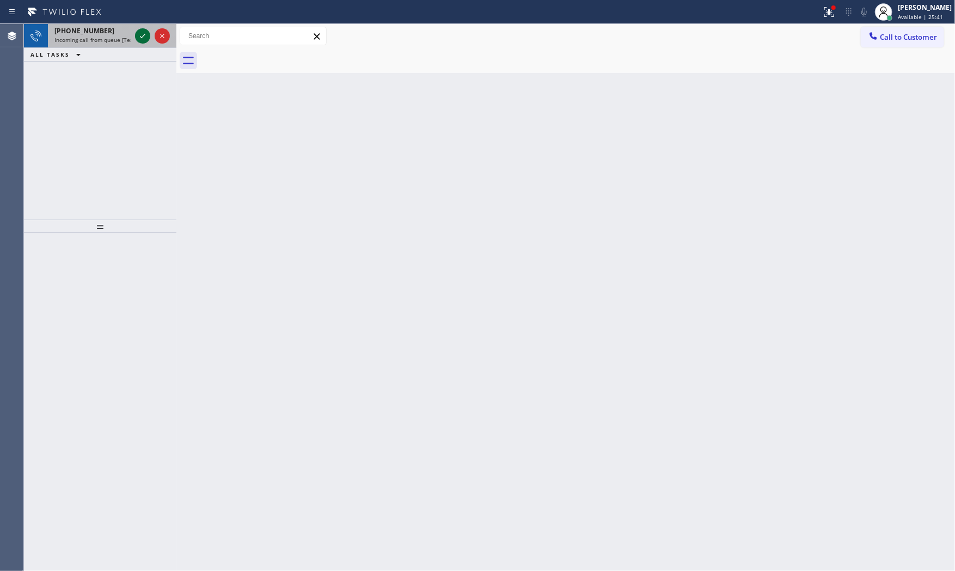
click at [143, 36] on icon at bounding box center [142, 36] width 5 height 4
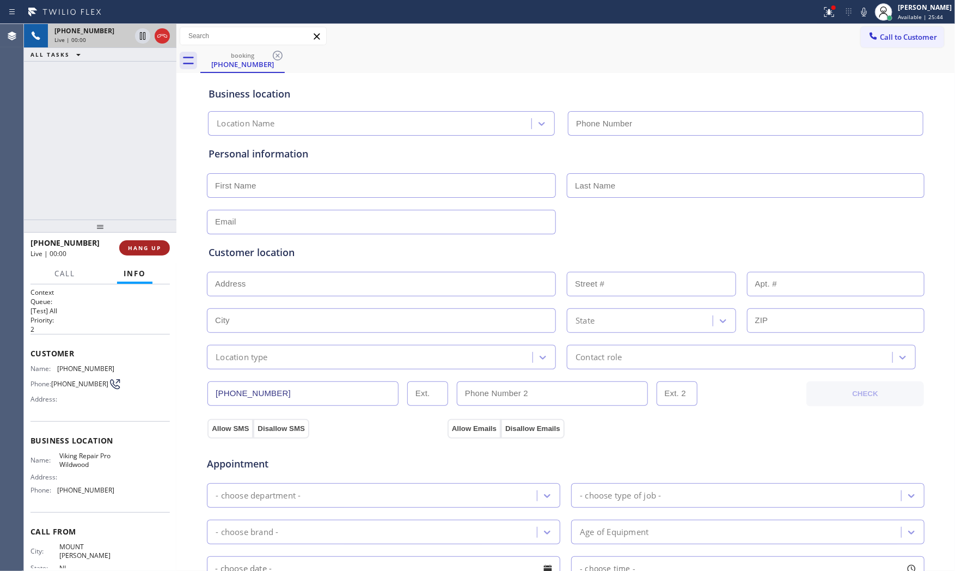
click at [137, 253] on button "HANG UP" at bounding box center [144, 247] width 51 height 15
type input "[PHONE_NUMBER]"
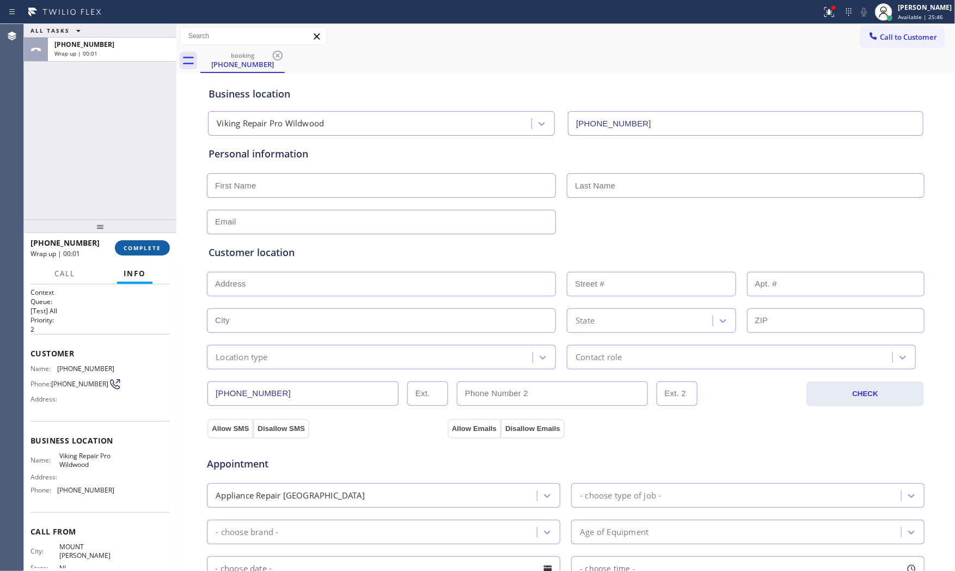
click at [138, 252] on button "COMPLETE" at bounding box center [142, 247] width 55 height 15
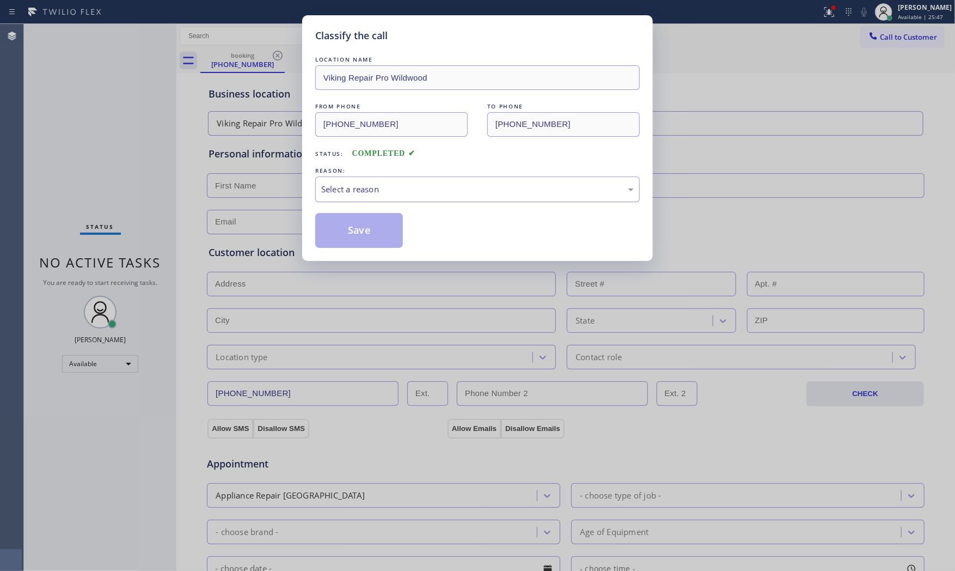
click at [334, 187] on div "Select a reason" at bounding box center [477, 189] width 313 height 13
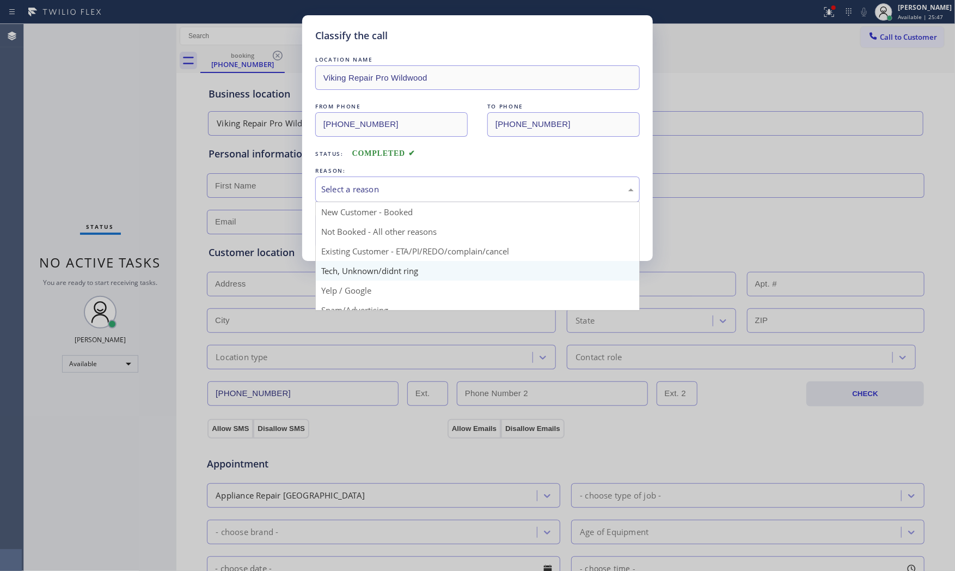
scroll to position [60, 0]
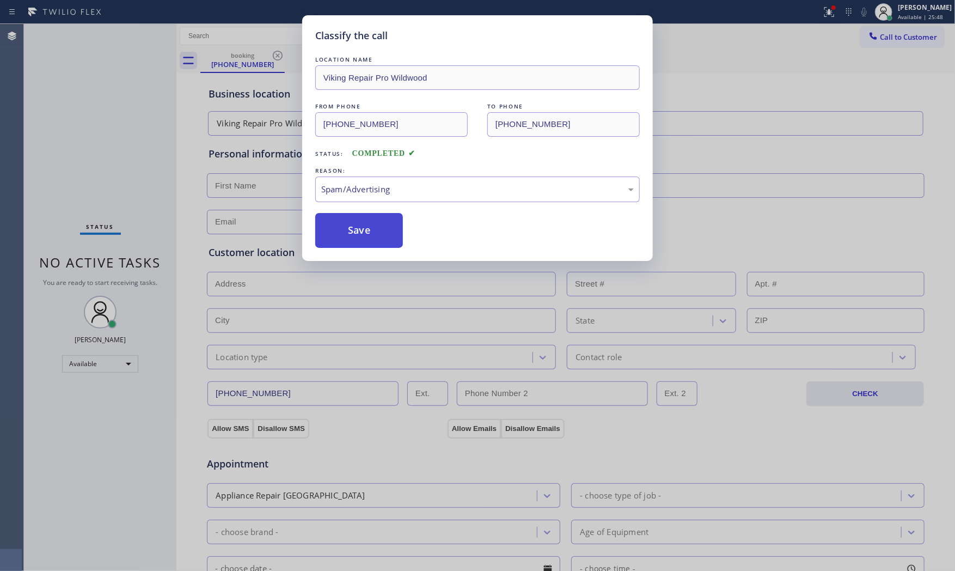
click at [363, 238] on button "Save" at bounding box center [359, 230] width 88 height 35
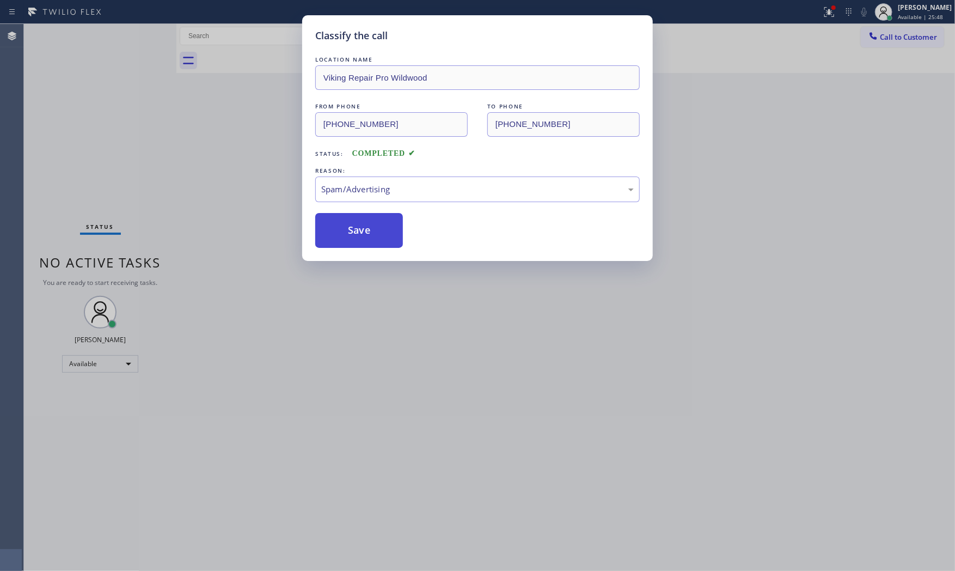
click at [363, 238] on button "Save" at bounding box center [359, 230] width 88 height 35
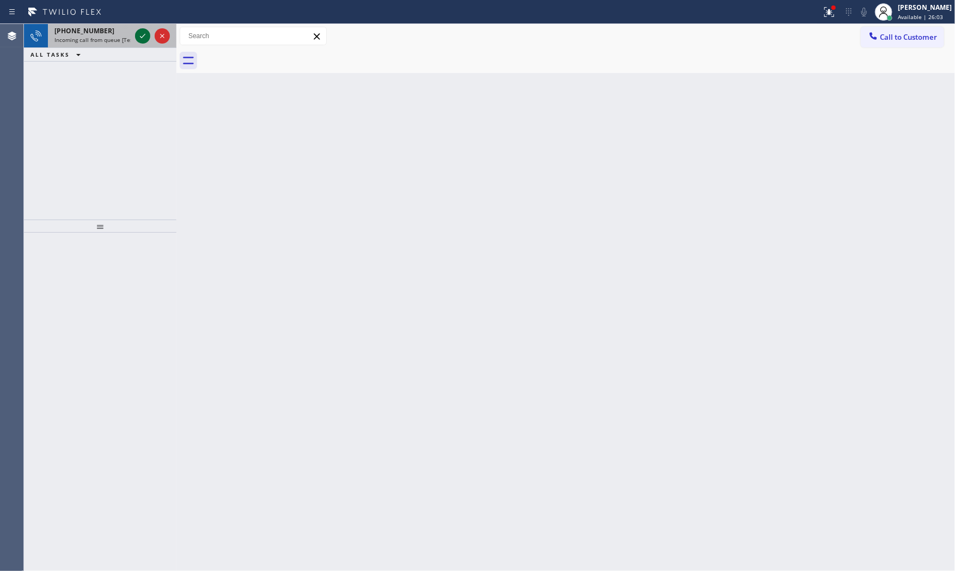
click at [143, 33] on icon at bounding box center [142, 35] width 13 height 13
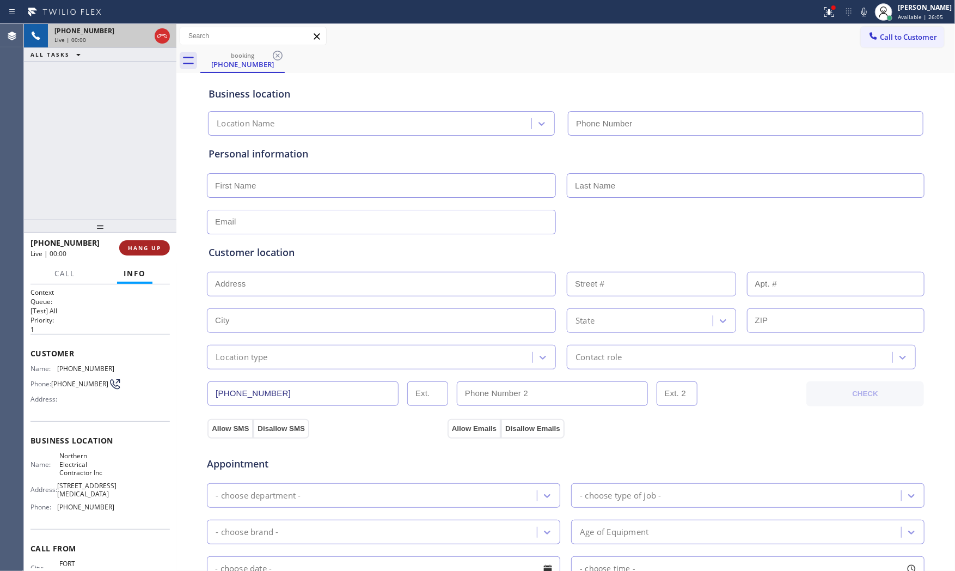
type input "[PHONE_NUMBER]"
click at [150, 244] on span "HANG UP" at bounding box center [144, 248] width 33 height 8
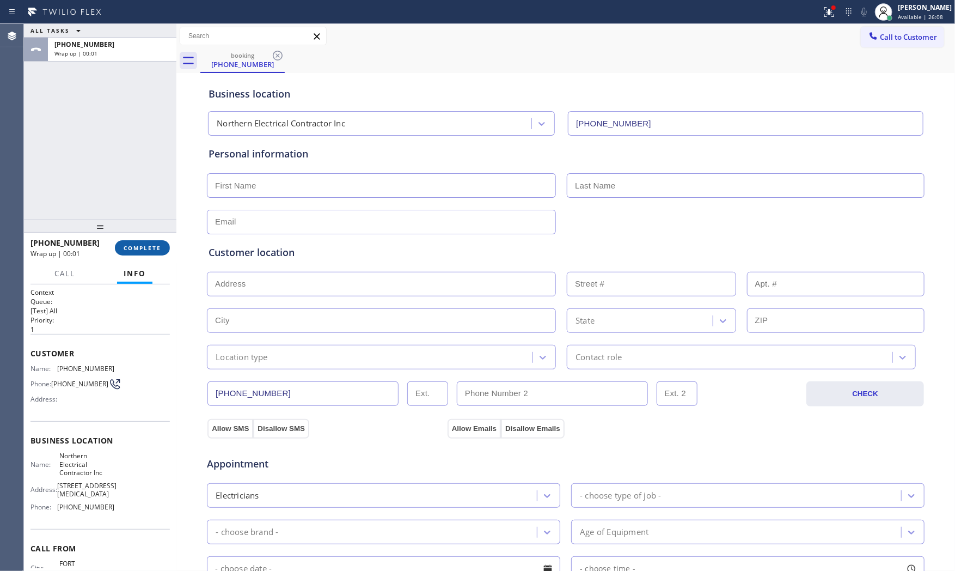
click at [149, 248] on span "COMPLETE" at bounding box center [143, 248] width 38 height 8
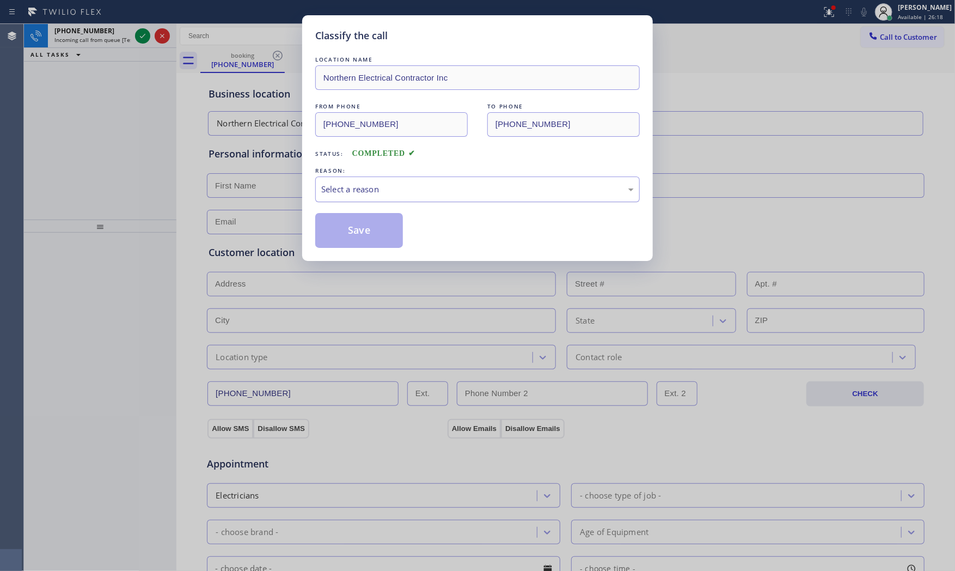
click at [377, 189] on div "Select a reason" at bounding box center [477, 189] width 313 height 13
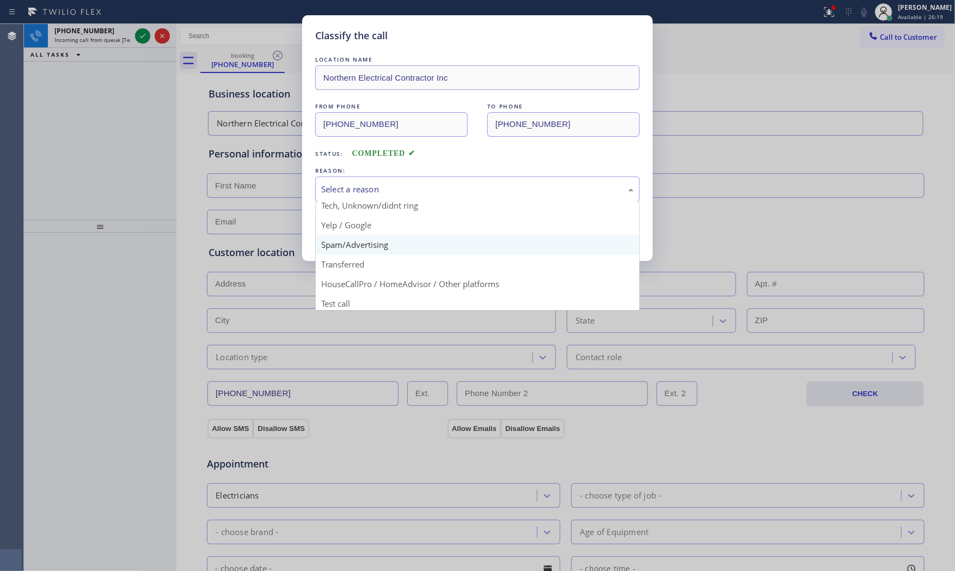
scroll to position [68, 0]
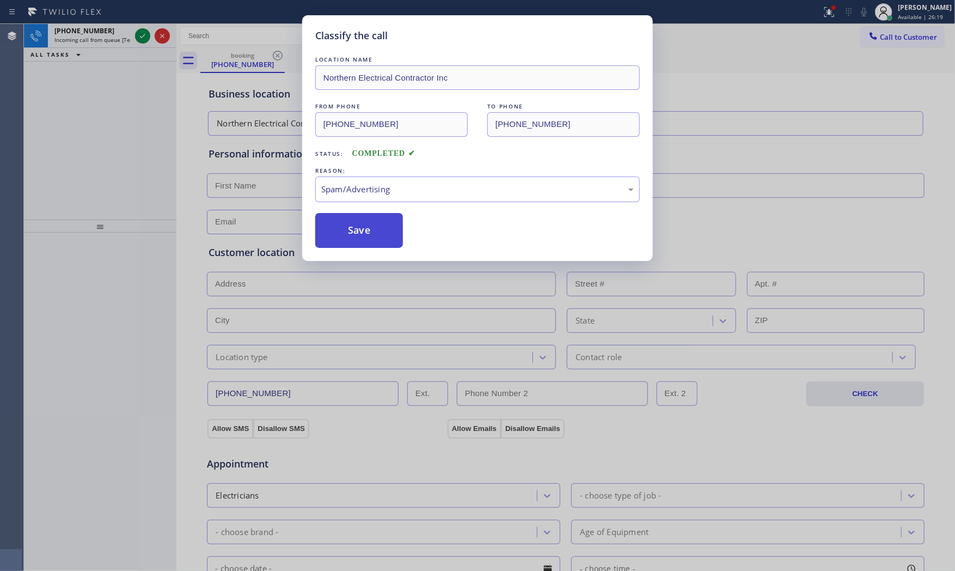
click at [364, 226] on button "Save" at bounding box center [359, 230] width 88 height 35
click at [363, 226] on button "Save" at bounding box center [359, 230] width 88 height 35
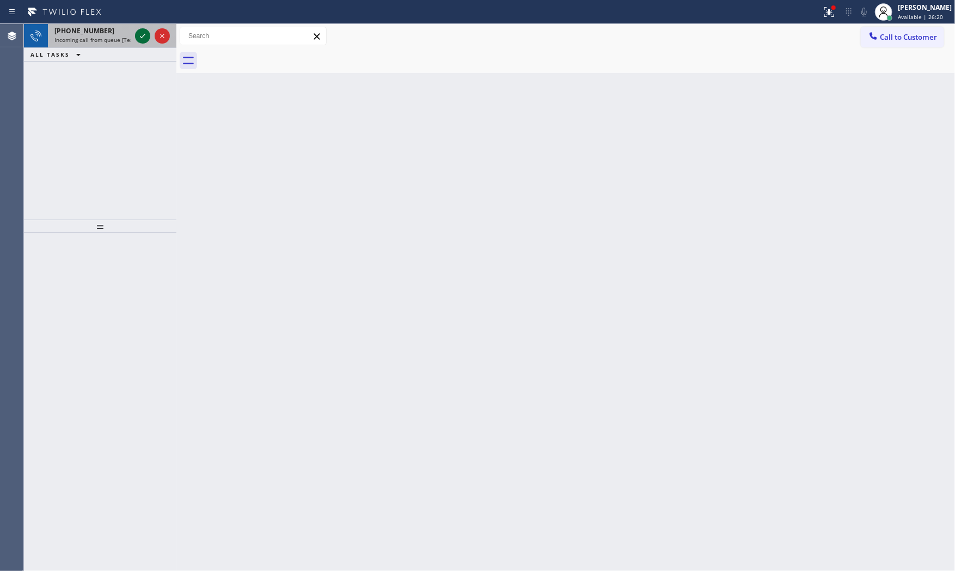
click at [145, 39] on icon at bounding box center [142, 35] width 13 height 13
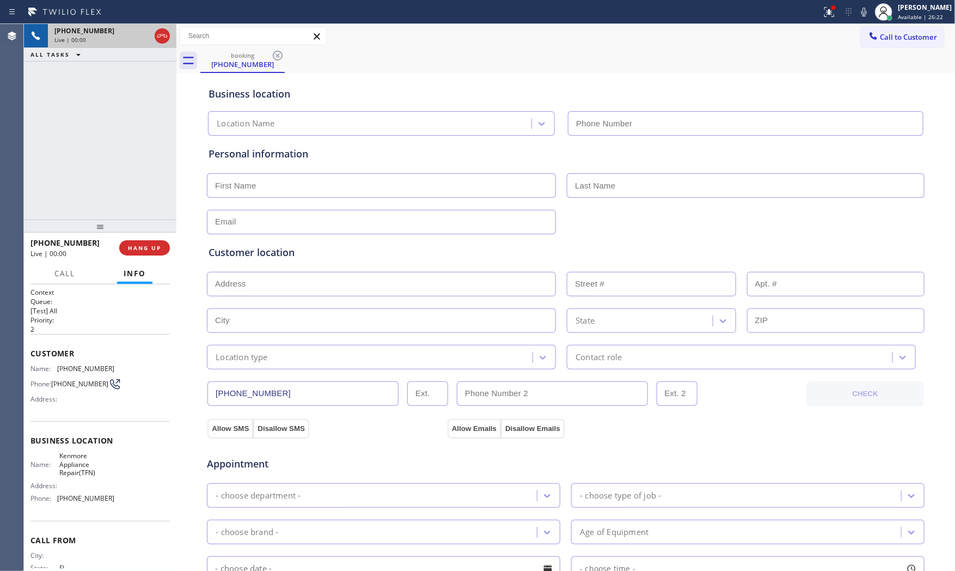
type input "[PHONE_NUMBER]"
click at [132, 252] on button "HANG UP" at bounding box center [144, 247] width 51 height 15
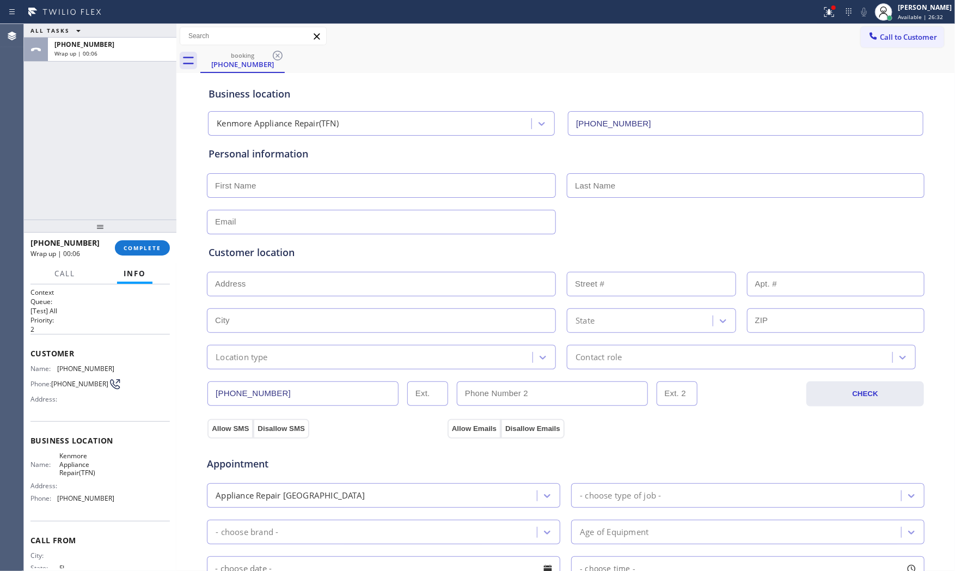
click at [148, 263] on button "Info" at bounding box center [134, 273] width 35 height 21
click at [148, 252] on button "COMPLETE" at bounding box center [142, 247] width 55 height 15
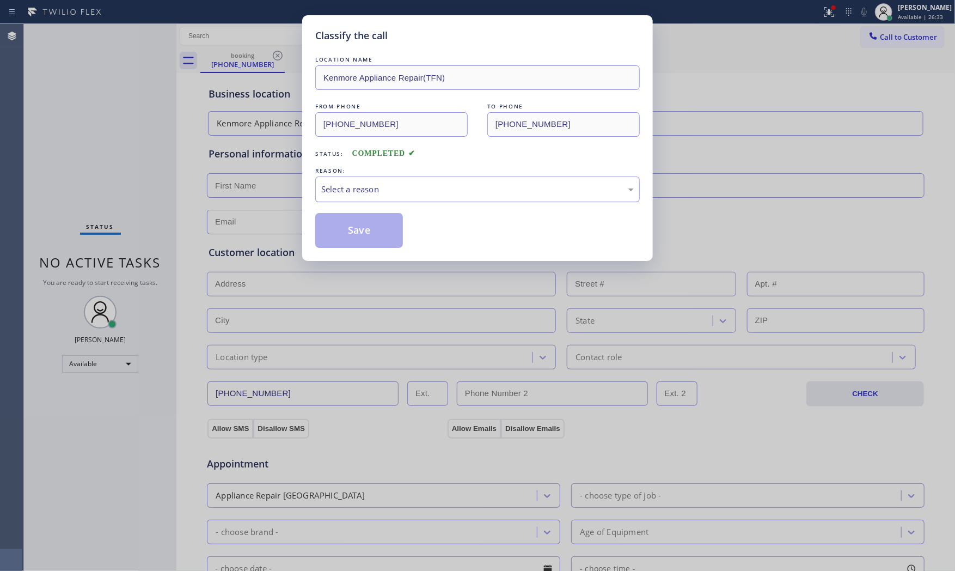
click at [338, 191] on div "Select a reason" at bounding box center [477, 189] width 313 height 13
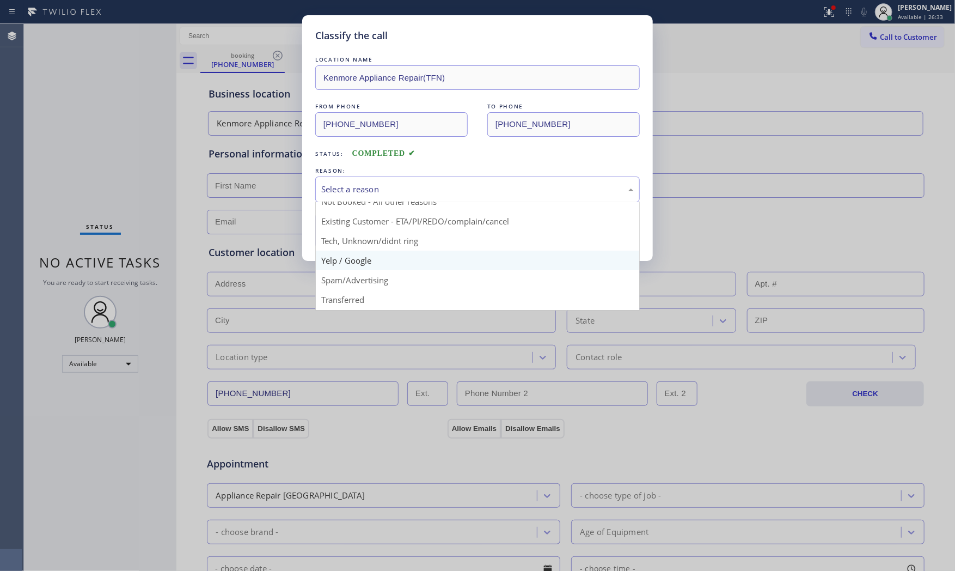
scroll to position [60, 0]
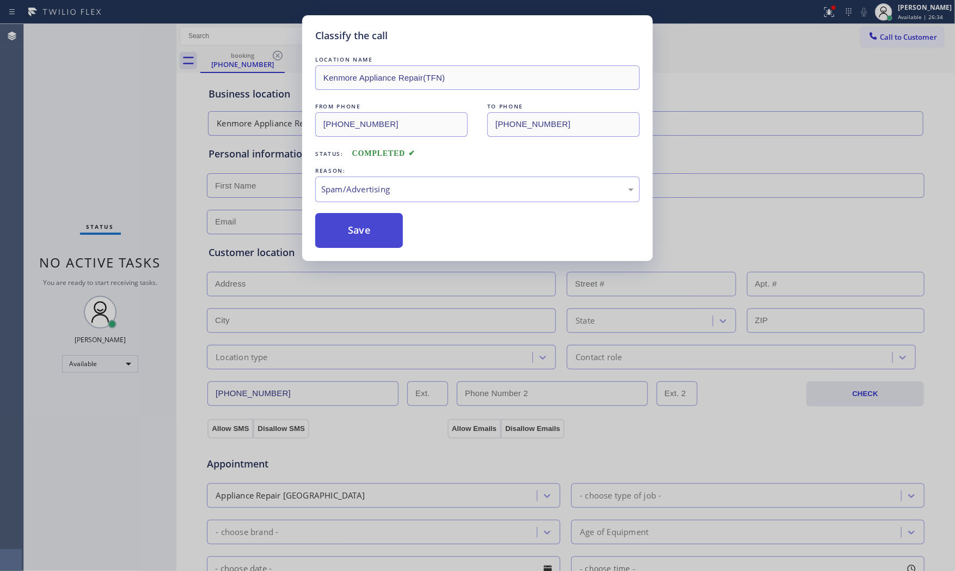
click at [357, 239] on button "Save" at bounding box center [359, 230] width 88 height 35
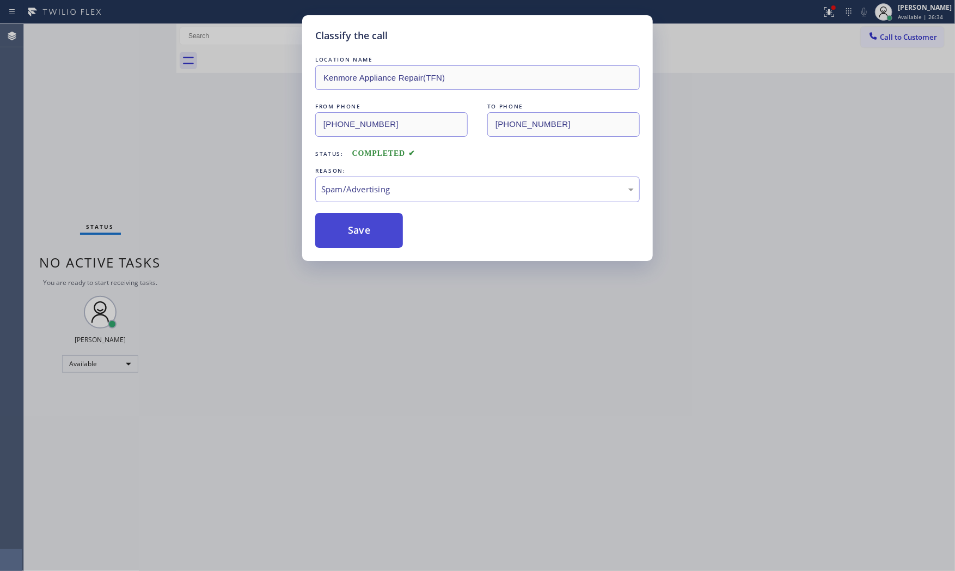
click at [357, 239] on button "Save" at bounding box center [359, 230] width 88 height 35
click at [357, 238] on button "Save" at bounding box center [359, 230] width 88 height 35
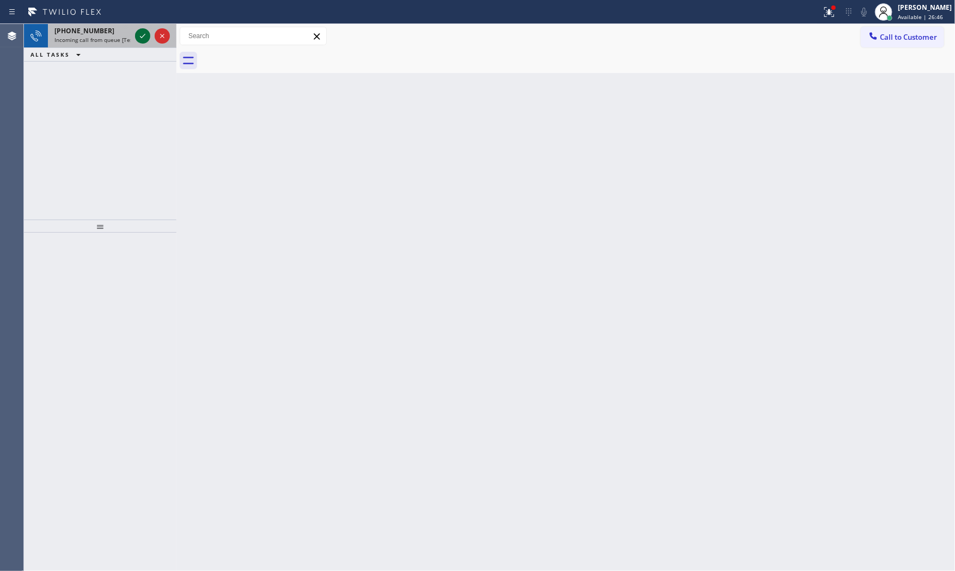
click at [145, 35] on icon at bounding box center [142, 35] width 13 height 13
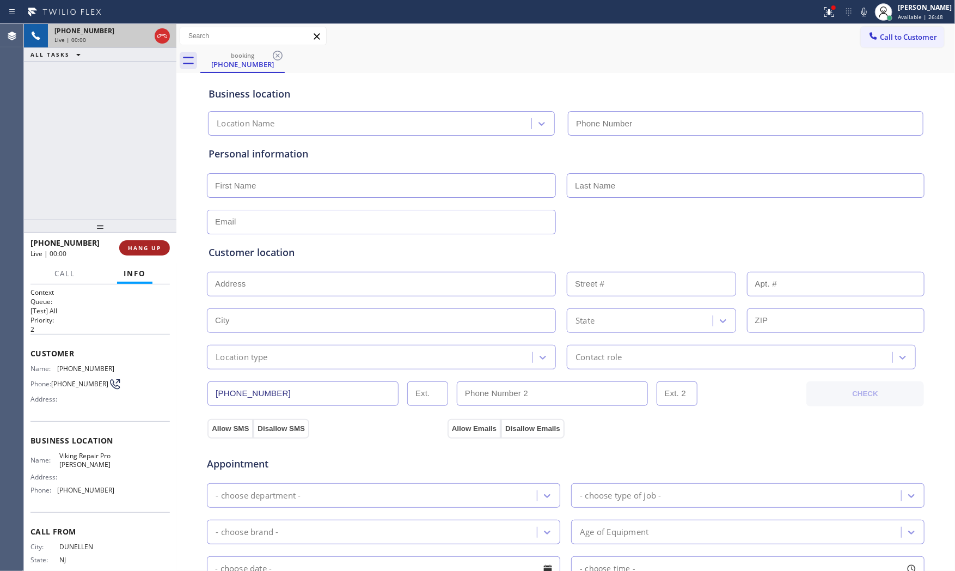
type input "[PHONE_NUMBER]"
click at [145, 247] on span "HANG UP" at bounding box center [144, 248] width 33 height 8
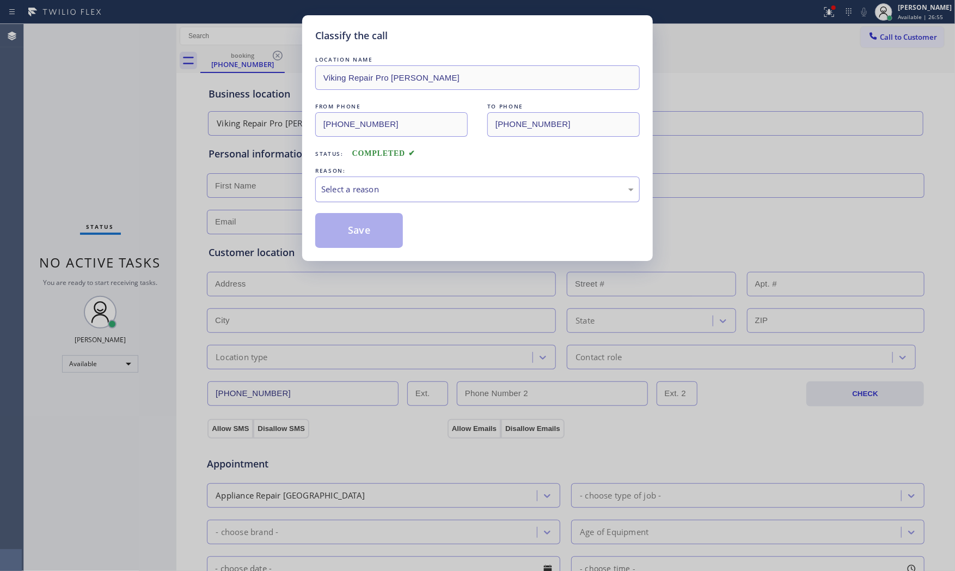
click at [401, 176] on div "Select a reason" at bounding box center [477, 189] width 325 height 26
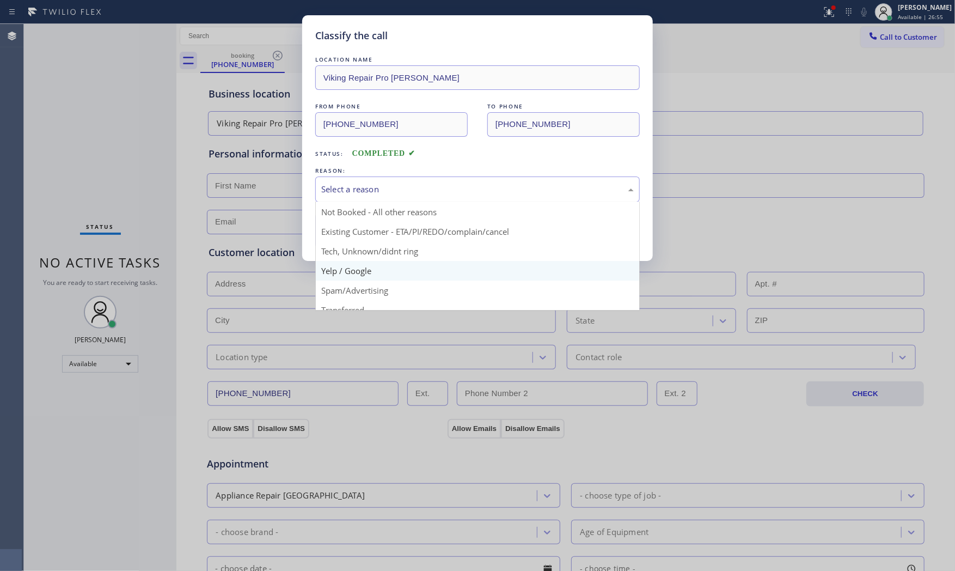
scroll to position [60, 0]
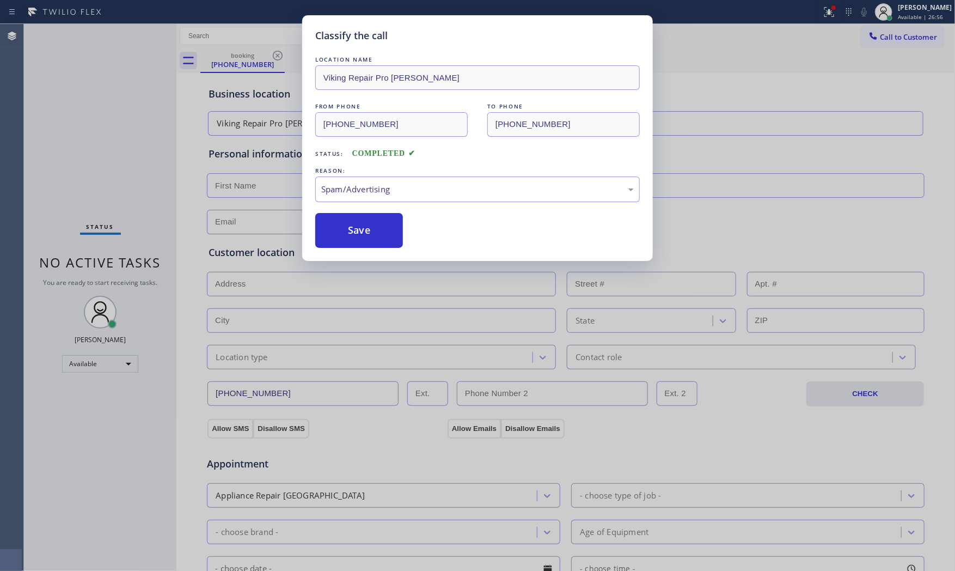
click at [377, 241] on button "Save" at bounding box center [359, 230] width 88 height 35
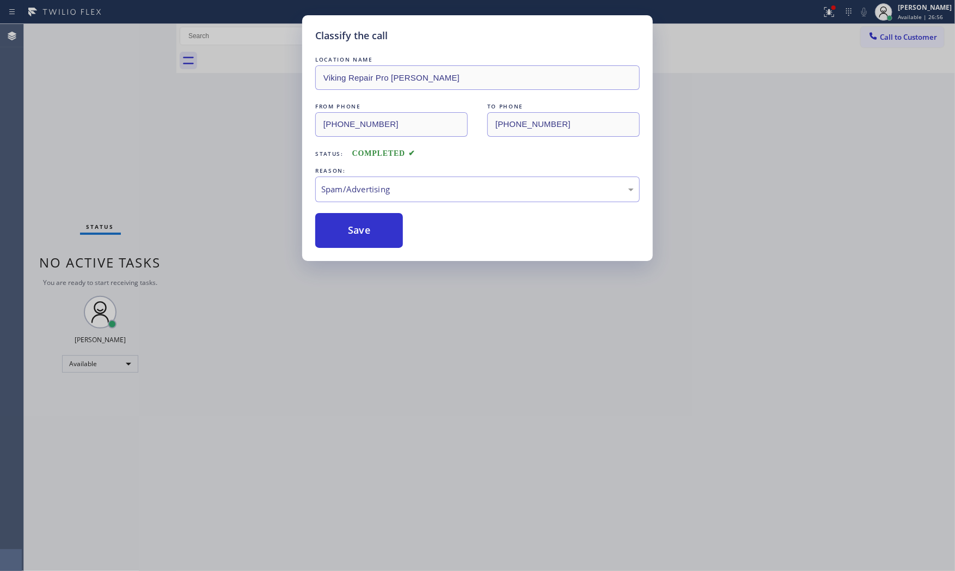
click at [377, 241] on button "Save" at bounding box center [359, 230] width 88 height 35
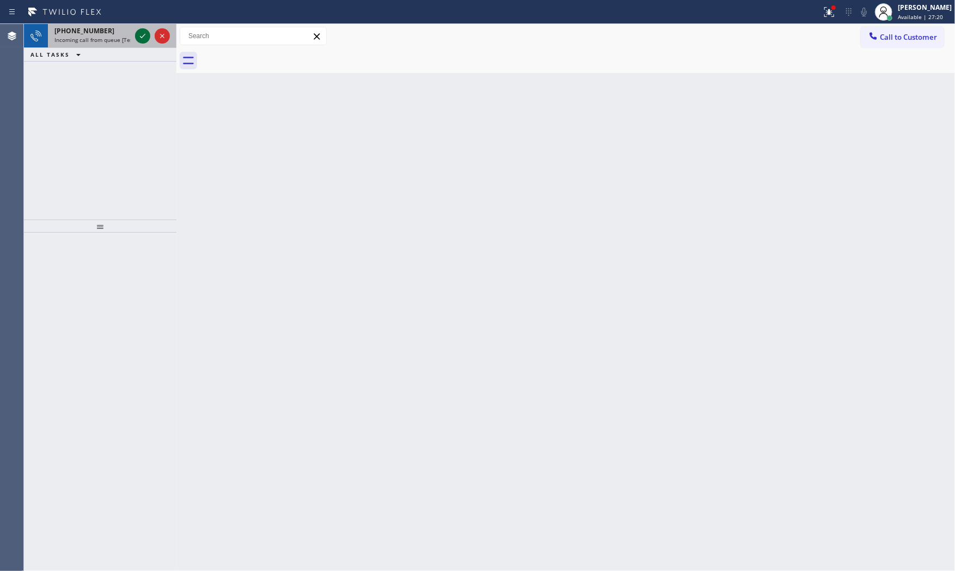
click at [136, 34] on icon at bounding box center [142, 35] width 13 height 13
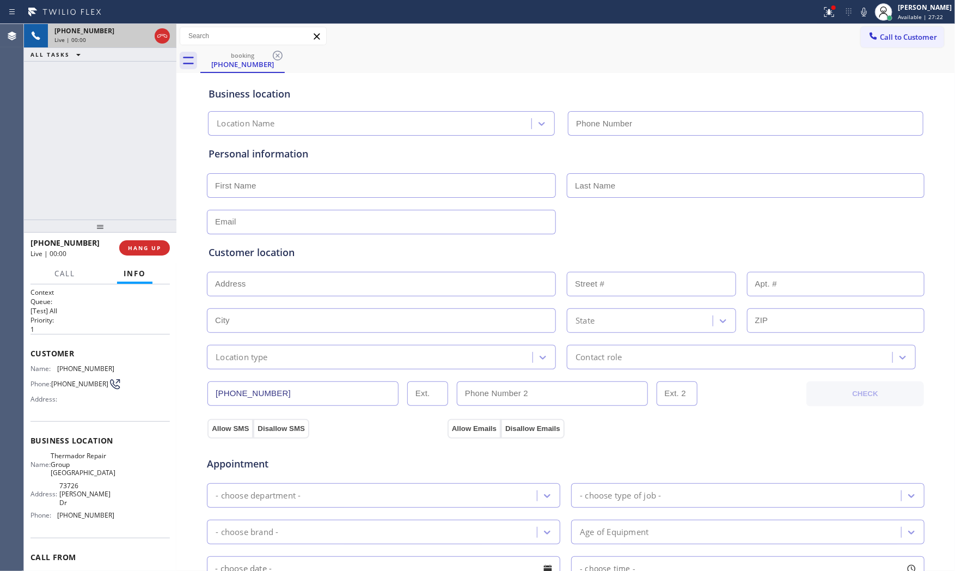
type input "[PHONE_NUMBER]"
click at [160, 245] on span "HANG UP" at bounding box center [144, 248] width 33 height 8
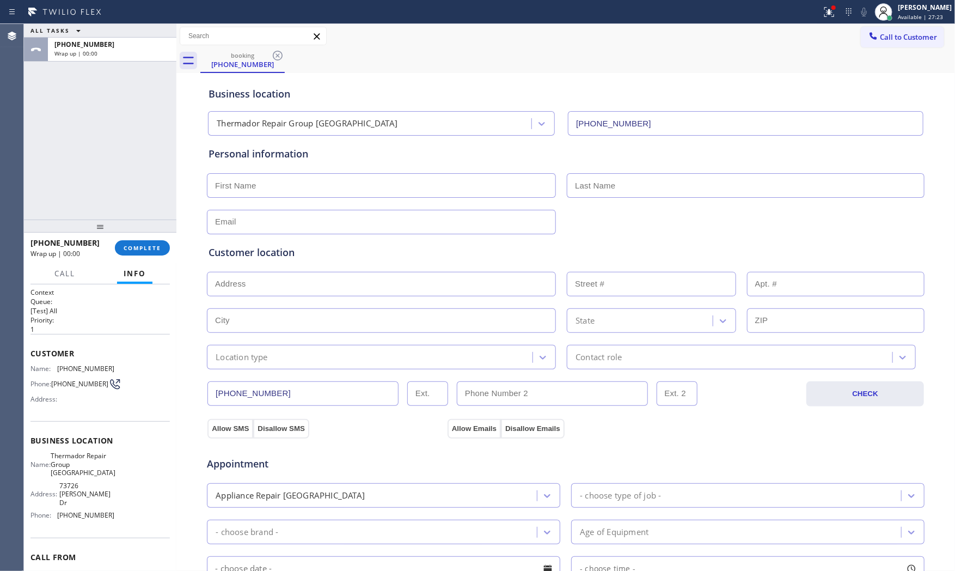
scroll to position [46, 0]
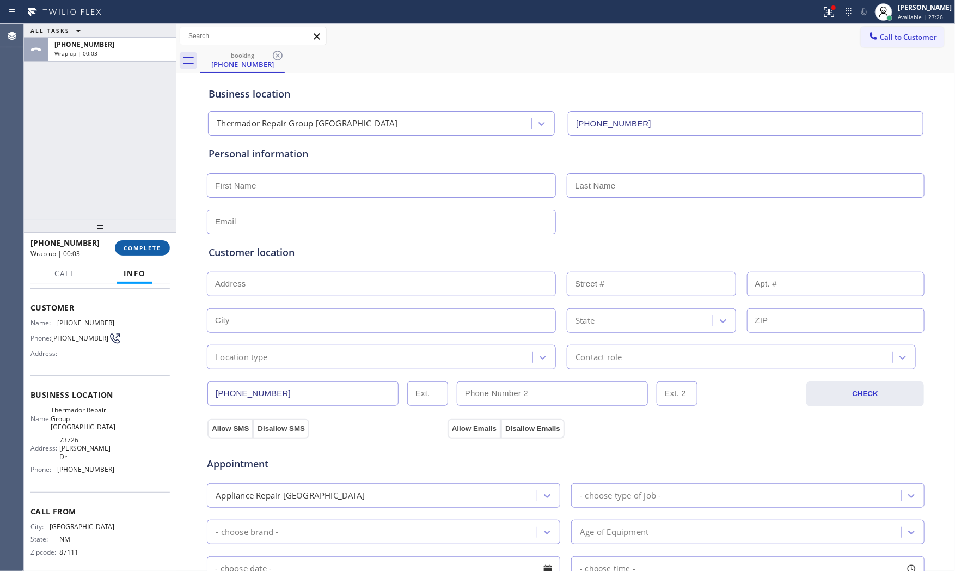
click at [135, 244] on span "COMPLETE" at bounding box center [143, 248] width 38 height 8
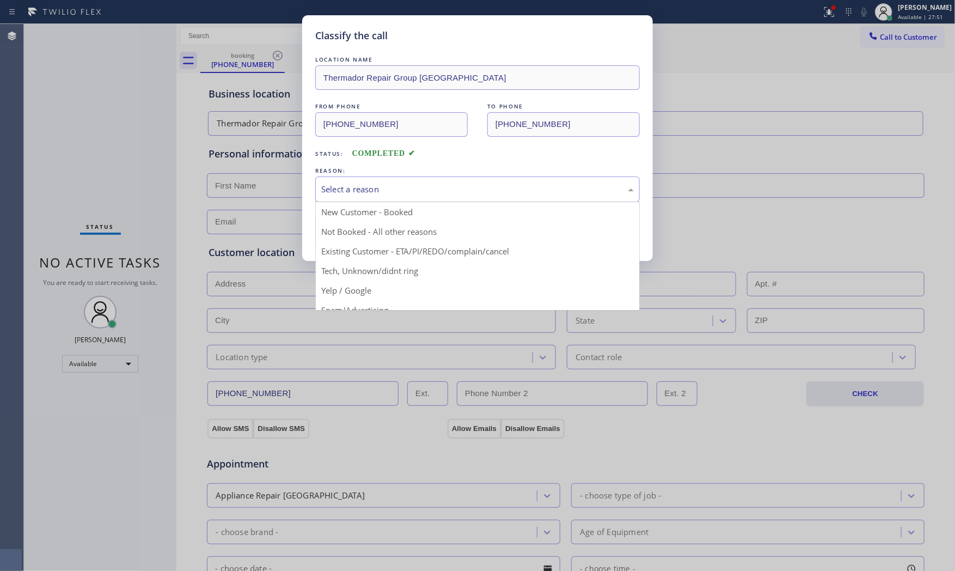
click at [366, 202] on div "Select a reason New Customer - Booked Not Booked - All other reasons Existing C…" at bounding box center [477, 189] width 325 height 26
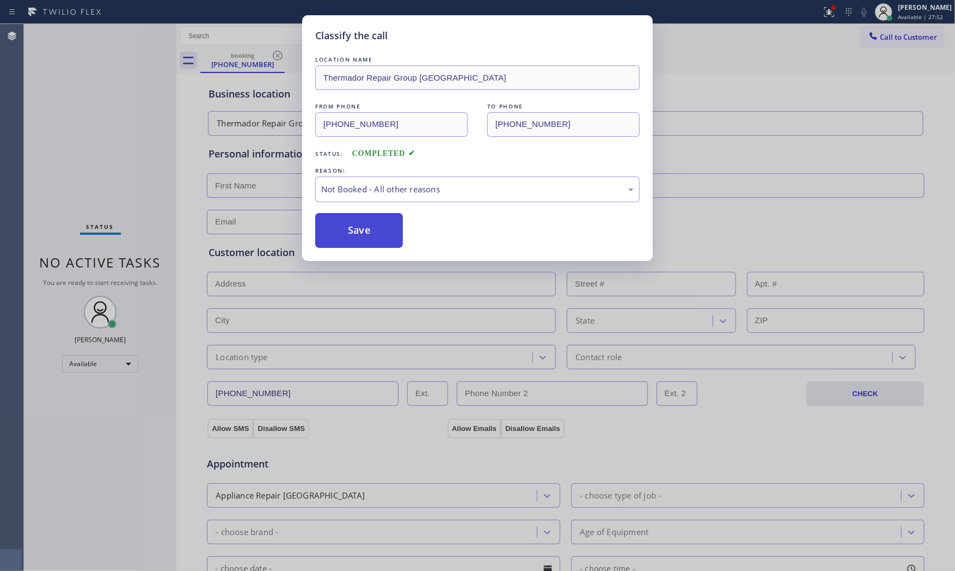
click at [371, 230] on button "Save" at bounding box center [359, 230] width 88 height 35
click at [370, 230] on button "Save" at bounding box center [359, 230] width 88 height 35
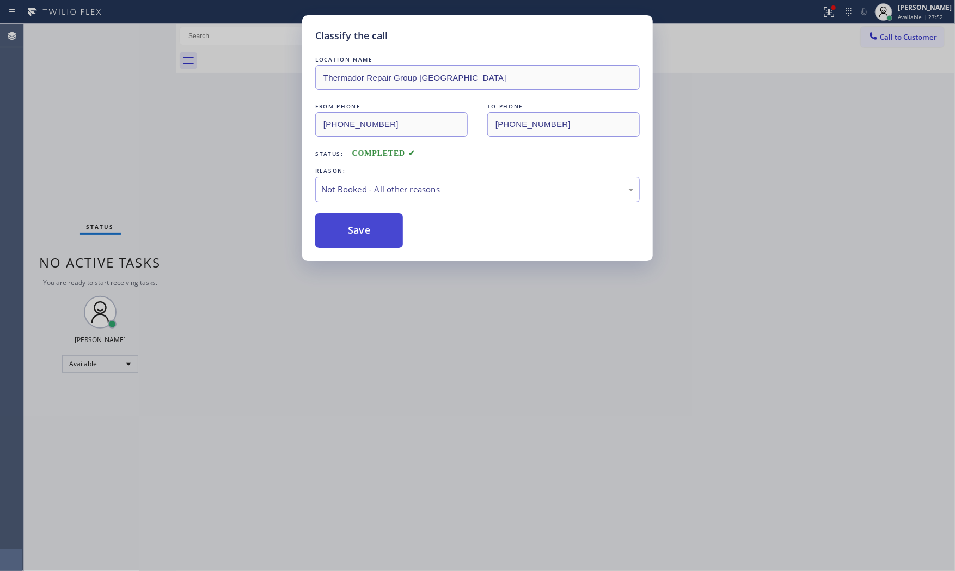
click at [370, 230] on button "Save" at bounding box center [359, 230] width 88 height 35
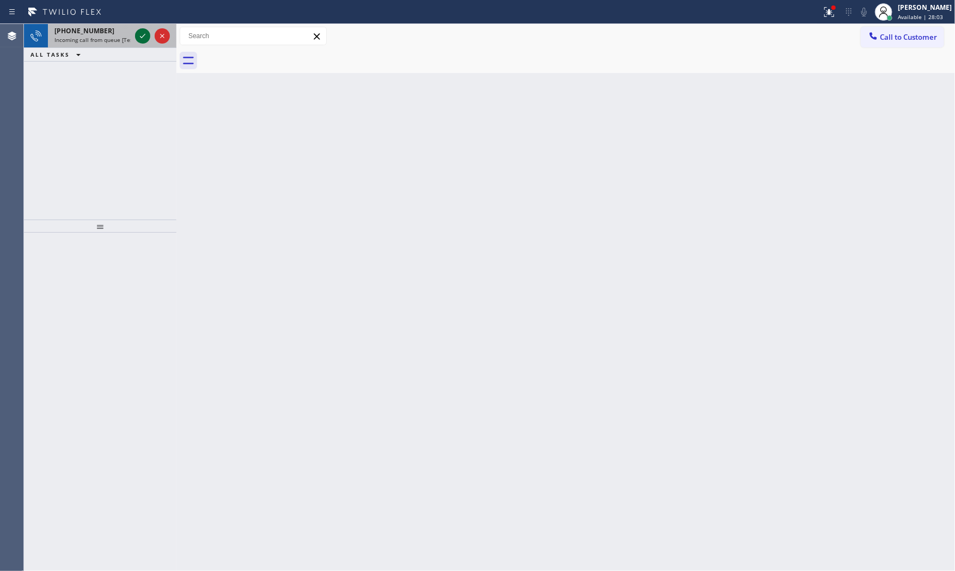
click at [142, 35] on icon at bounding box center [142, 35] width 13 height 13
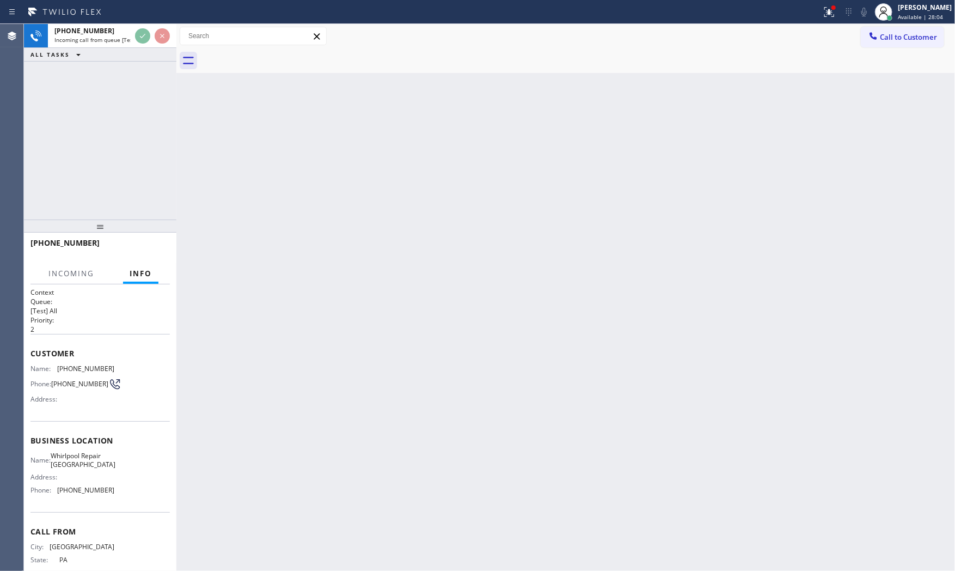
scroll to position [29, 0]
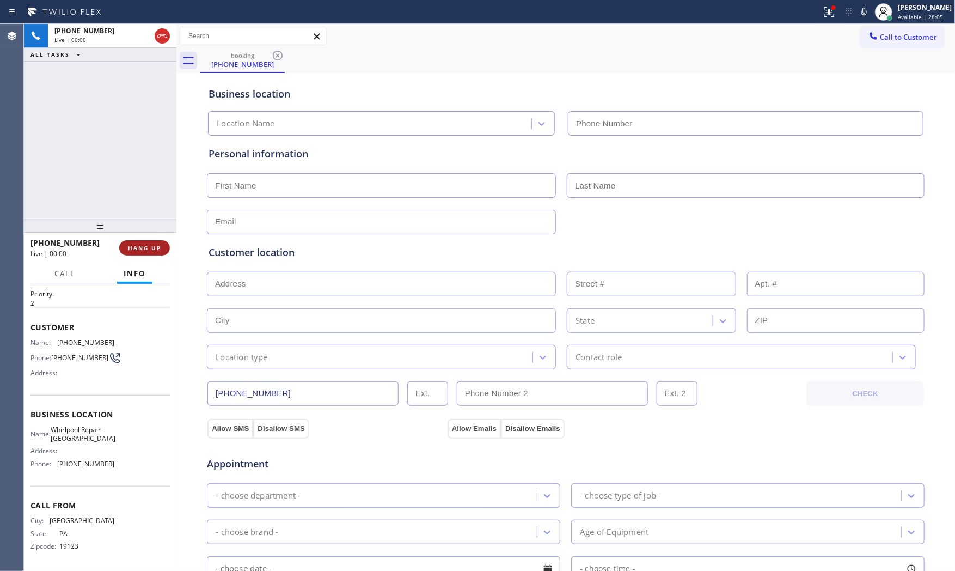
type input "[PHONE_NUMBER]"
click at [153, 247] on span "HANG UP" at bounding box center [144, 248] width 33 height 8
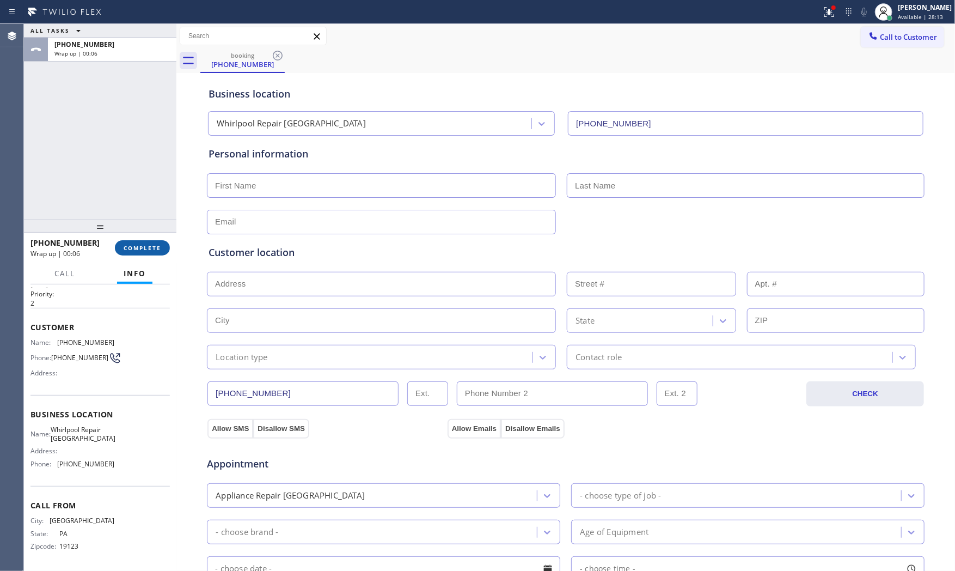
click at [149, 242] on div "[PHONE_NUMBER] Wrap up | 00:06 COMPLETE" at bounding box center [100, 248] width 139 height 28
click at [149, 242] on button "COMPLETE" at bounding box center [142, 247] width 55 height 15
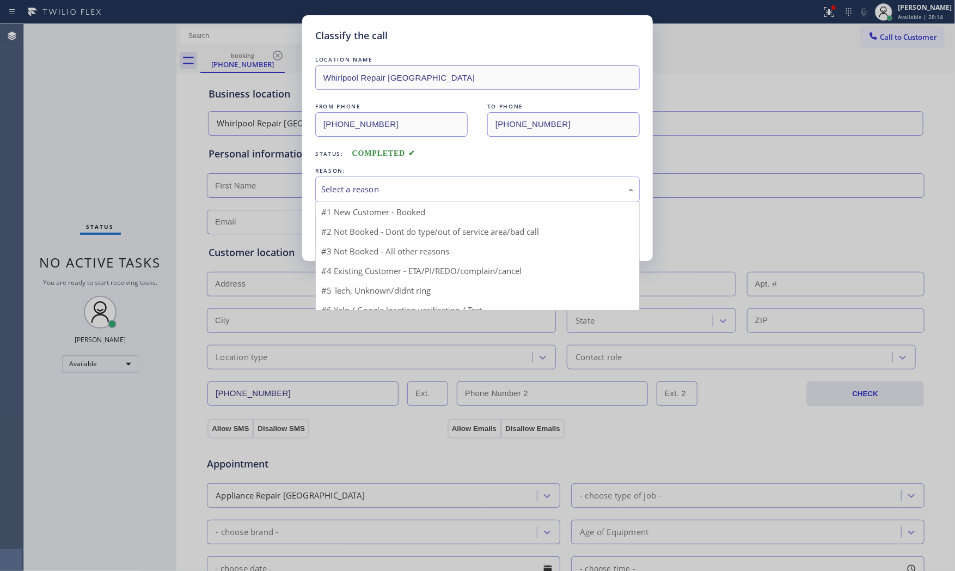
click at [347, 194] on div "Select a reason" at bounding box center [477, 189] width 313 height 13
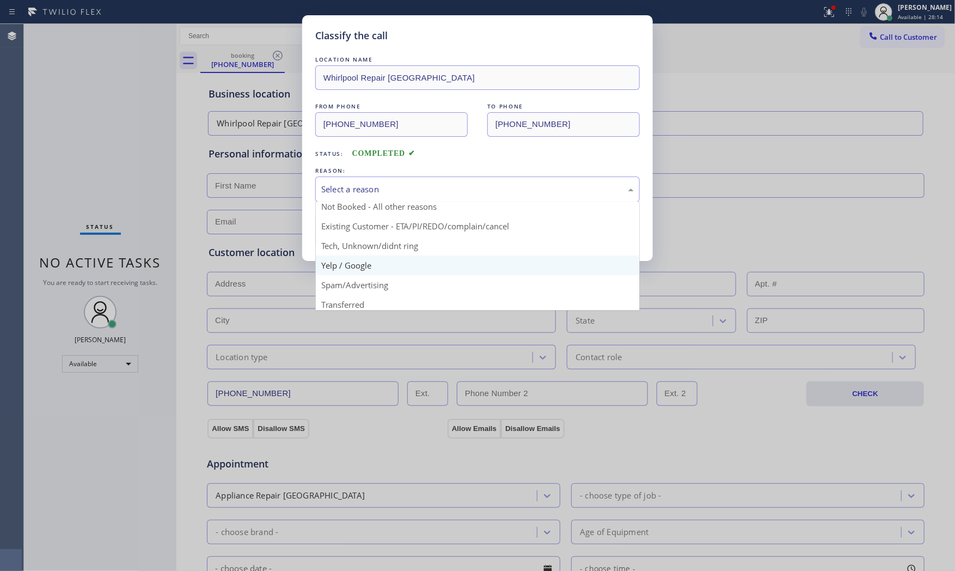
scroll to position [60, 0]
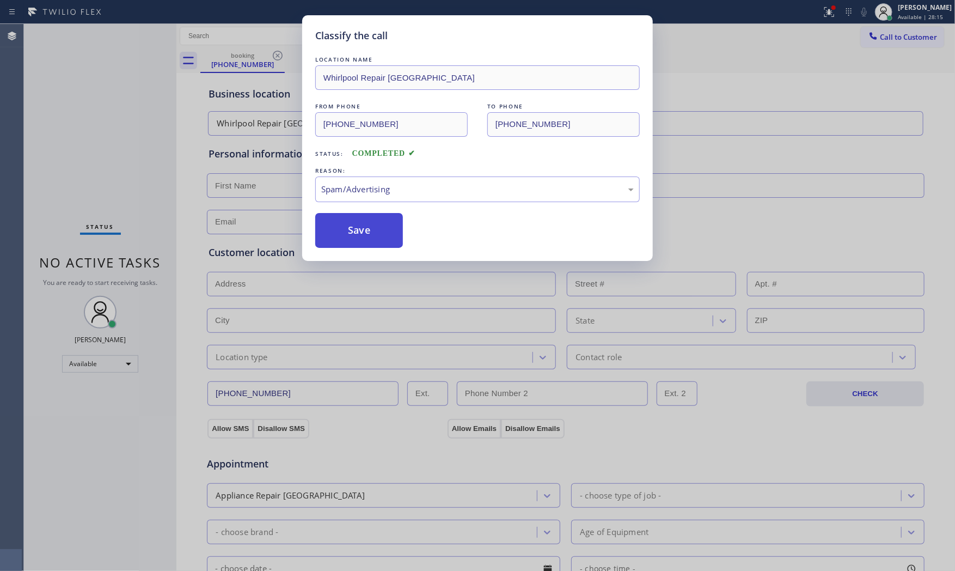
click at [360, 239] on button "Save" at bounding box center [359, 230] width 88 height 35
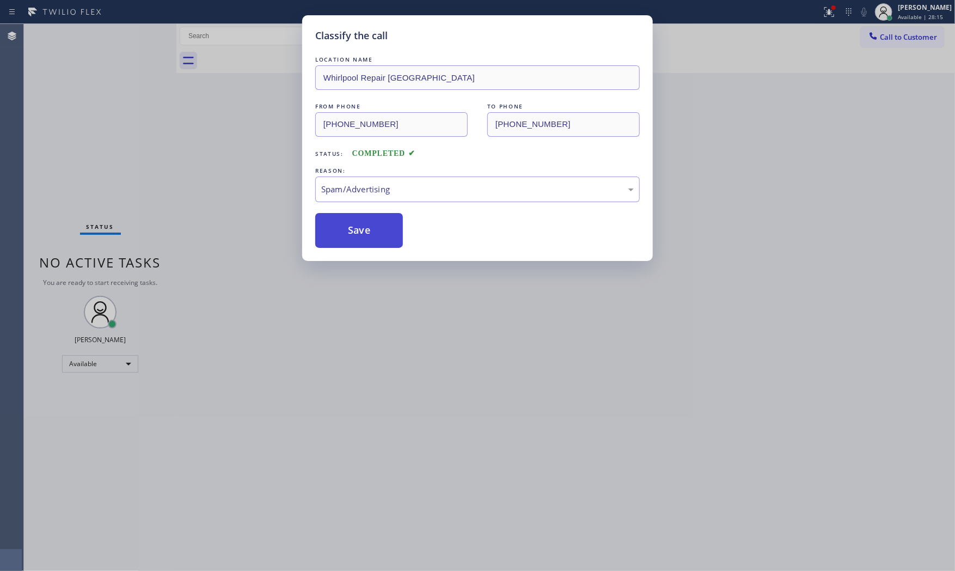
click at [360, 238] on button "Save" at bounding box center [359, 230] width 88 height 35
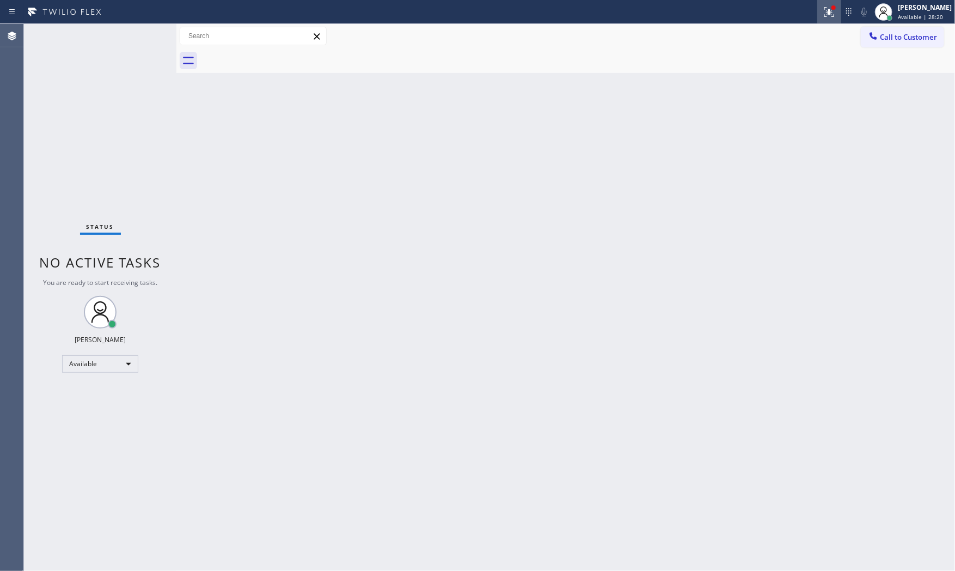
drag, startPoint x: 808, startPoint y: 15, endPoint x: 817, endPoint y: 14, distance: 8.8
click at [809, 15] on div at bounding box center [410, 11] width 813 height 17
click at [823, 14] on icon at bounding box center [829, 11] width 13 height 13
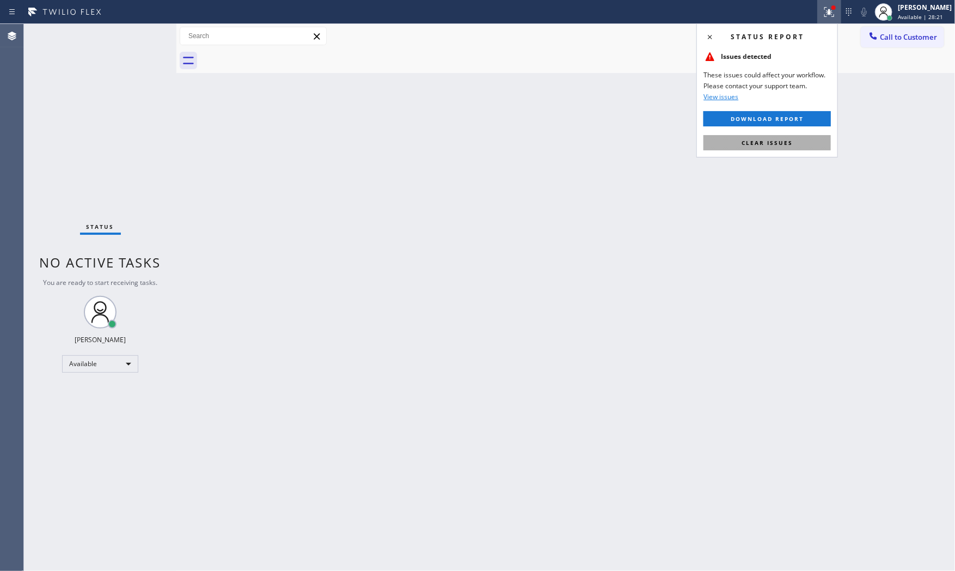
click at [775, 147] on button "Clear issues" at bounding box center [767, 142] width 127 height 15
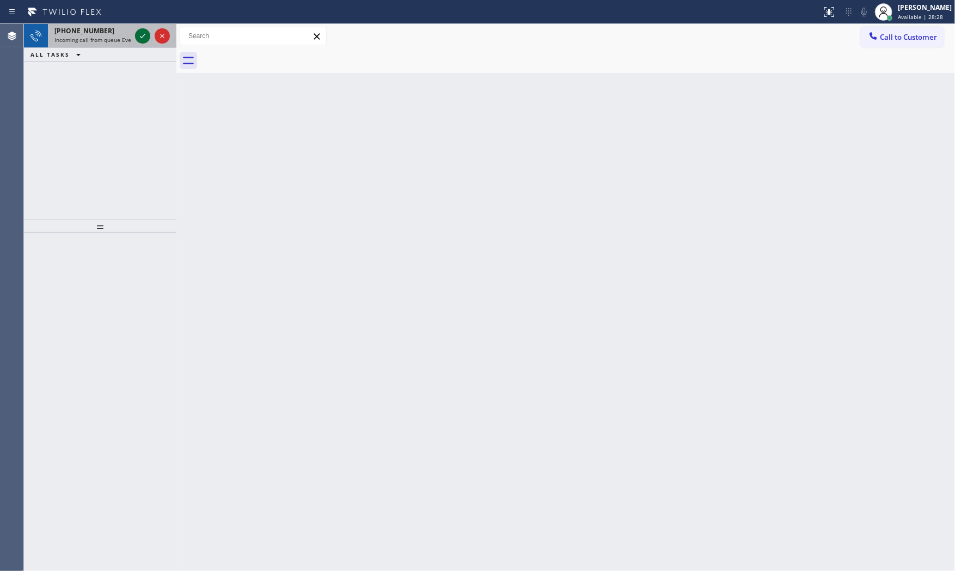
click at [149, 31] on div at bounding box center [142, 35] width 15 height 13
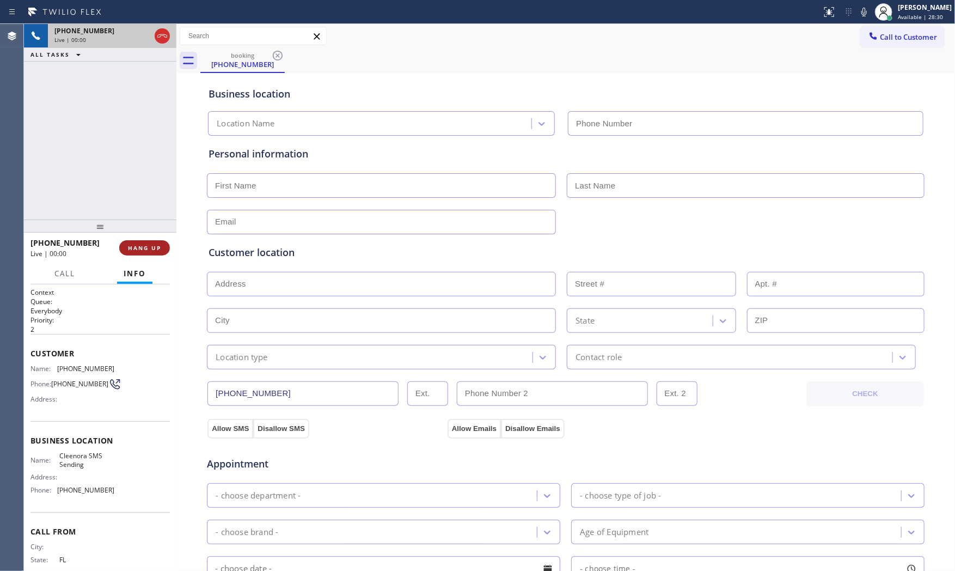
type input "[PHONE_NUMBER]"
click at [161, 249] on span "HANG UP" at bounding box center [144, 248] width 33 height 8
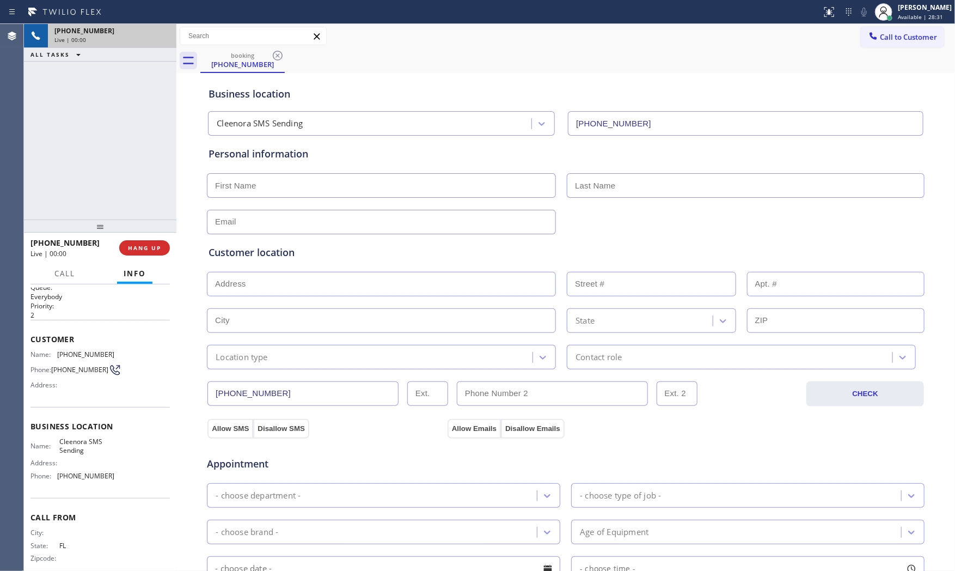
scroll to position [29, 0]
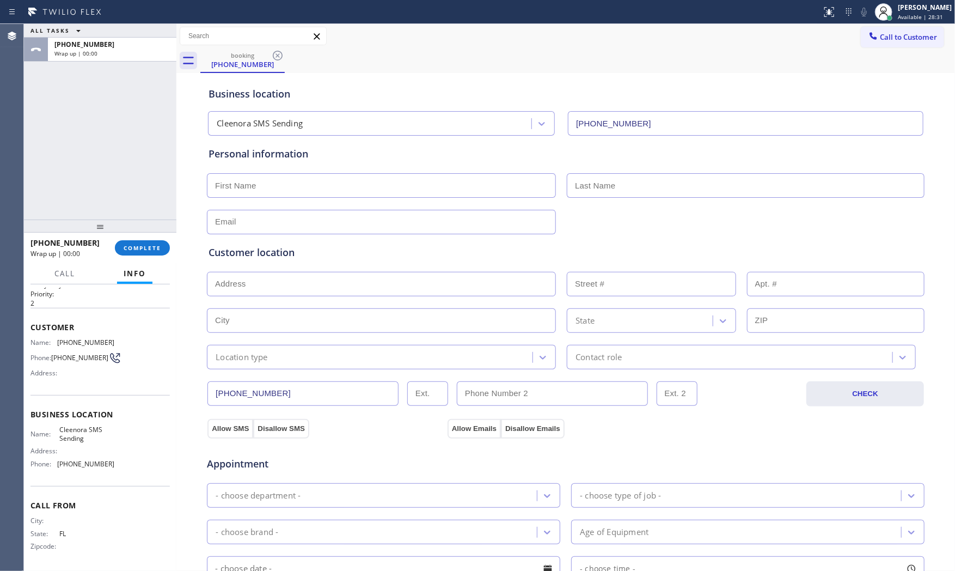
click at [151, 233] on div at bounding box center [100, 226] width 153 height 13
click at [153, 252] on button "COMPLETE" at bounding box center [142, 247] width 55 height 15
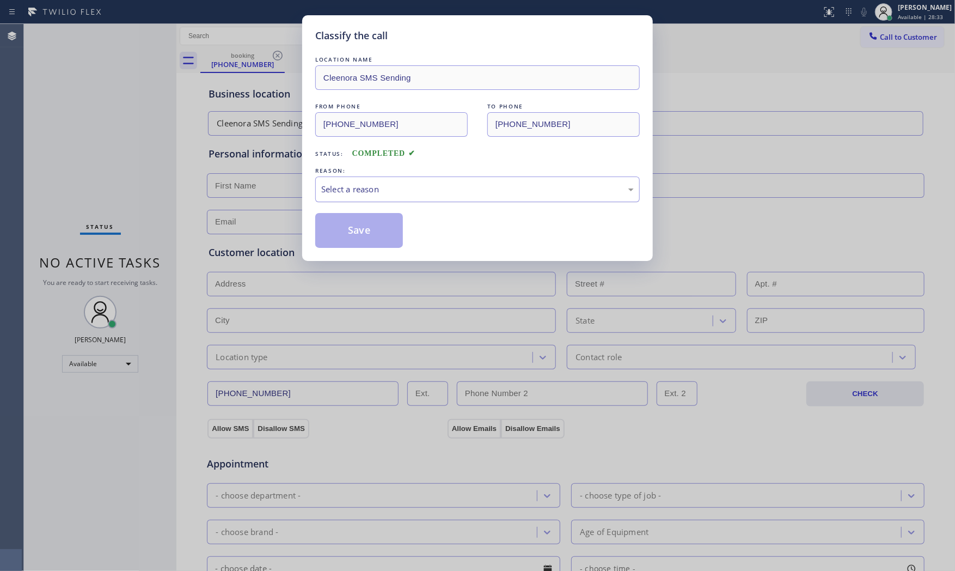
click at [433, 190] on div "Select a reason" at bounding box center [477, 189] width 313 height 13
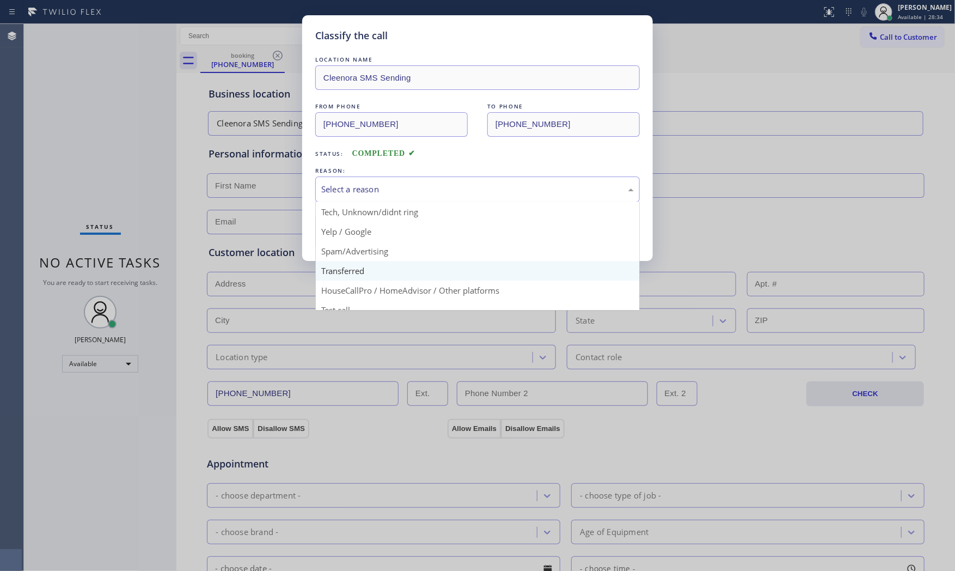
scroll to position [68, 0]
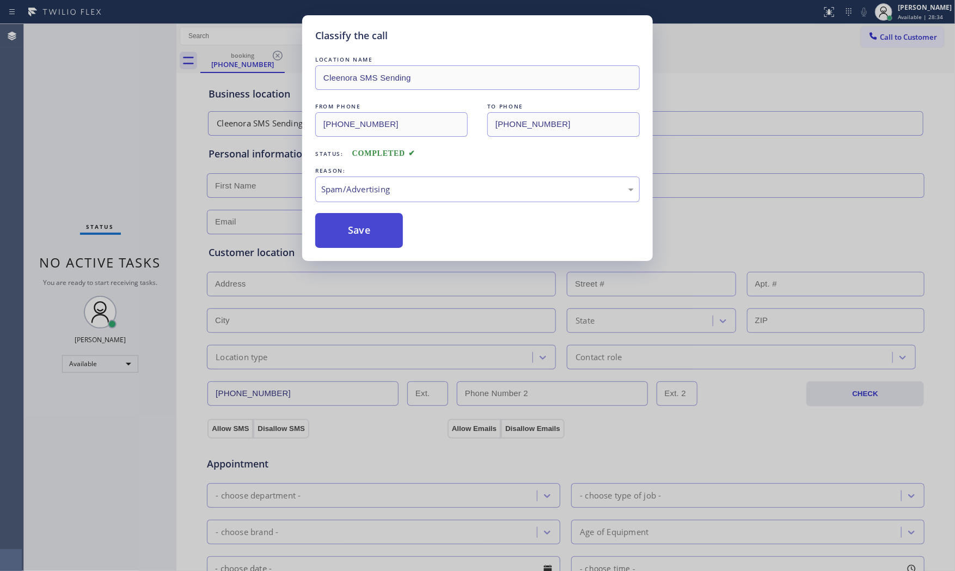
click at [362, 236] on button "Save" at bounding box center [359, 230] width 88 height 35
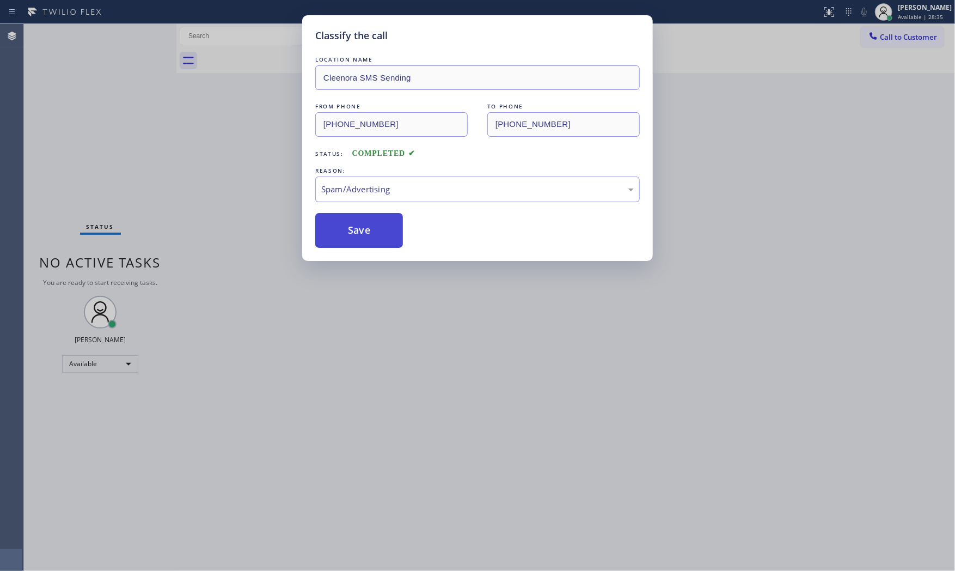
click at [362, 235] on button "Save" at bounding box center [359, 230] width 88 height 35
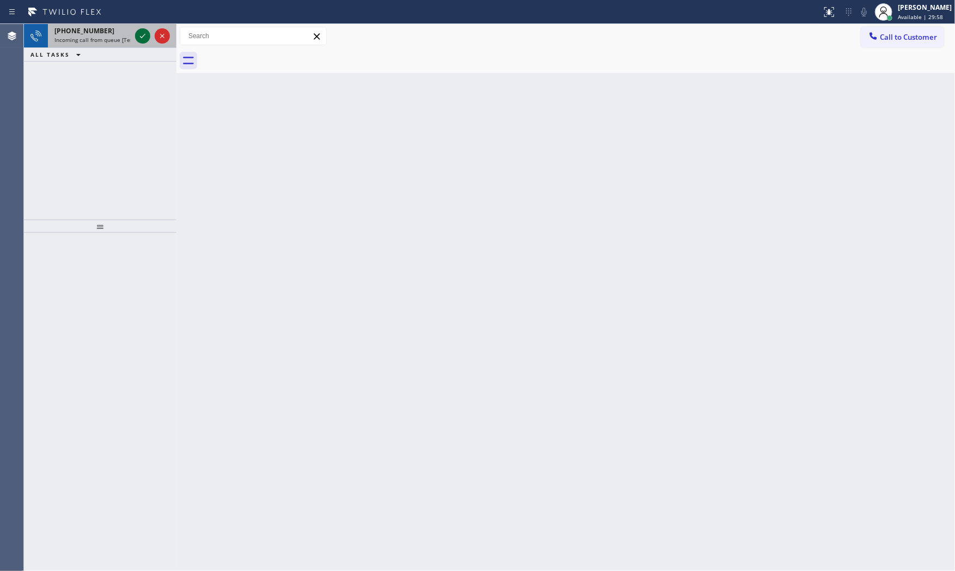
click at [143, 42] on icon at bounding box center [142, 35] width 13 height 13
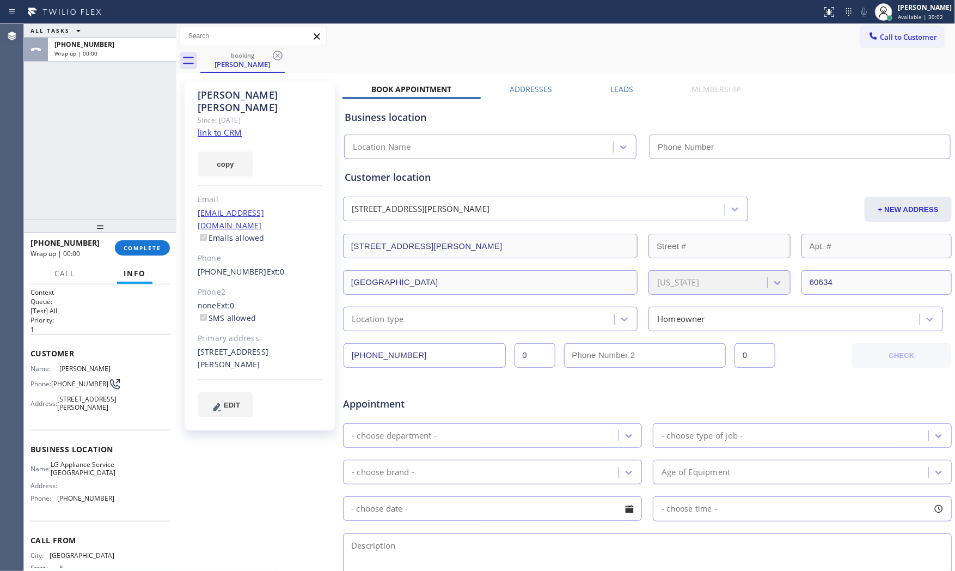
type input "[PHONE_NUMBER]"
click at [226, 127] on link "link to CRM" at bounding box center [220, 132] width 44 height 11
click at [144, 246] on span "COMPLETE" at bounding box center [143, 248] width 38 height 8
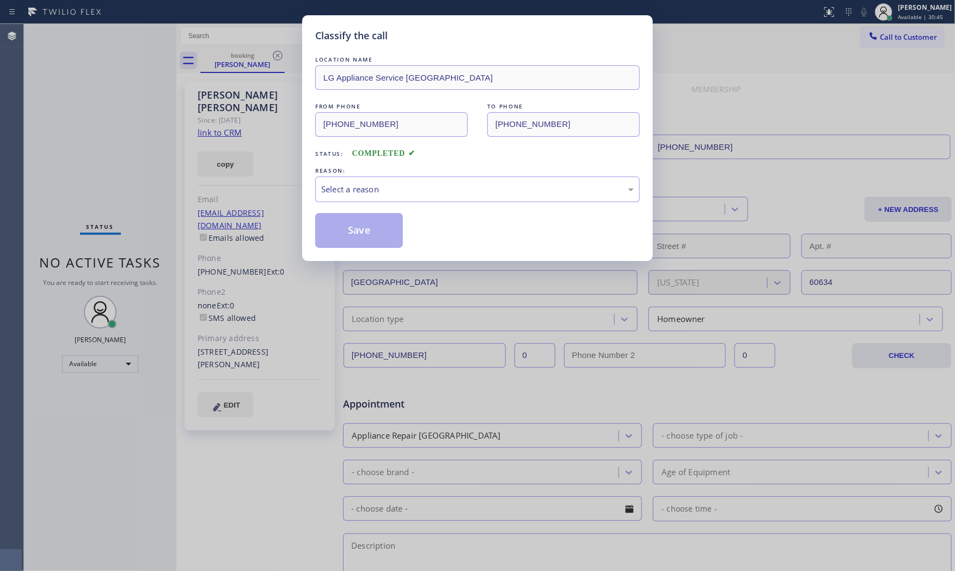
click at [376, 203] on div "LOCATION NAME LG Appliance Service [GEOGRAPHIC_DATA] FROM PHONE [PHONE_NUMBER] …" at bounding box center [477, 151] width 325 height 194
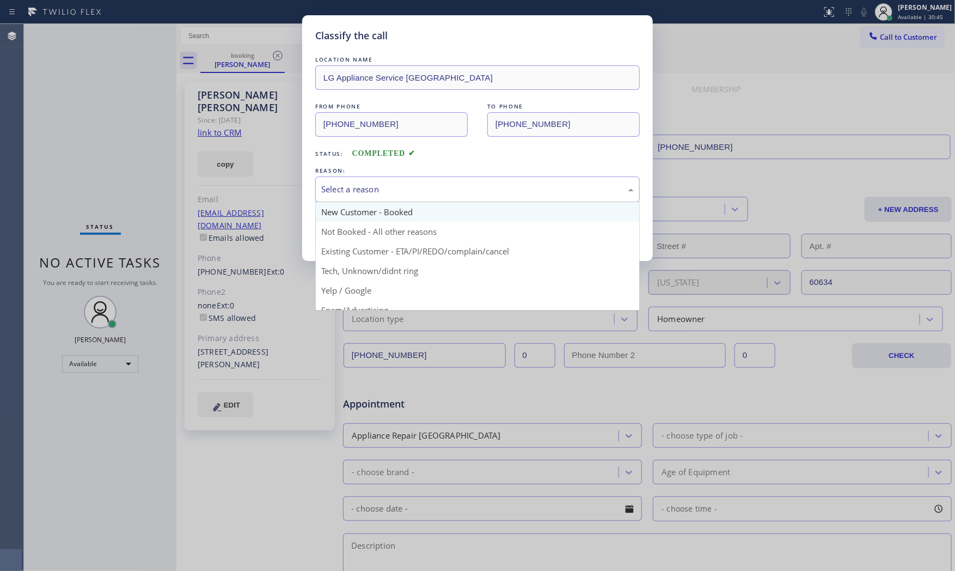
drag, startPoint x: 376, startPoint y: 196, endPoint x: 374, endPoint y: 202, distance: 6.2
click at [376, 197] on div "Select a reason" at bounding box center [477, 189] width 325 height 26
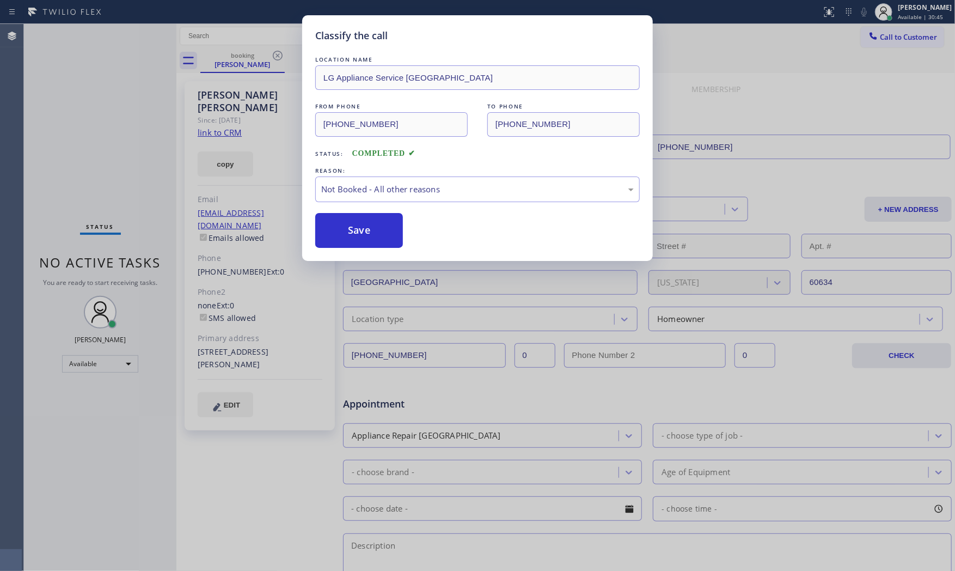
click at [365, 232] on button "Save" at bounding box center [359, 230] width 88 height 35
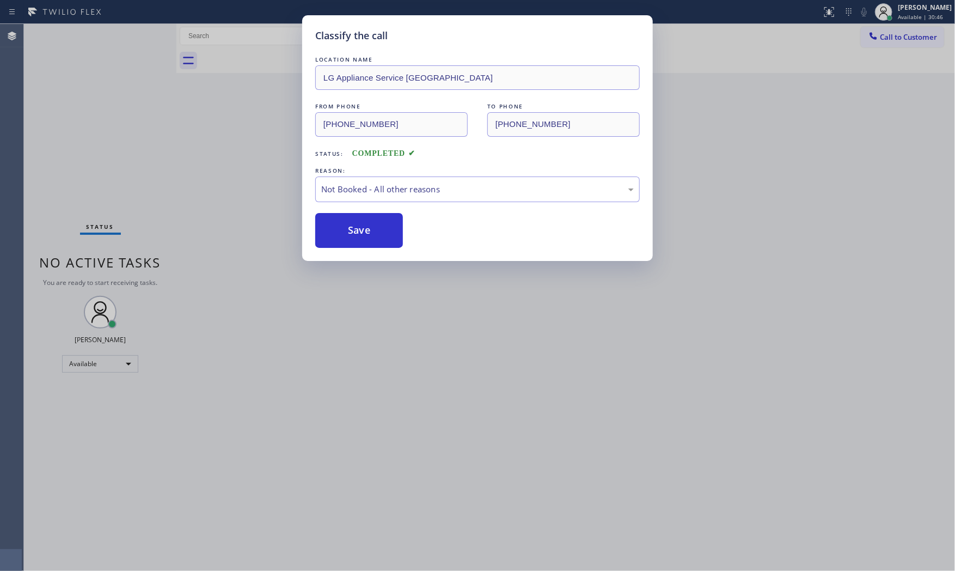
click at [365, 232] on button "Save" at bounding box center [359, 230] width 88 height 35
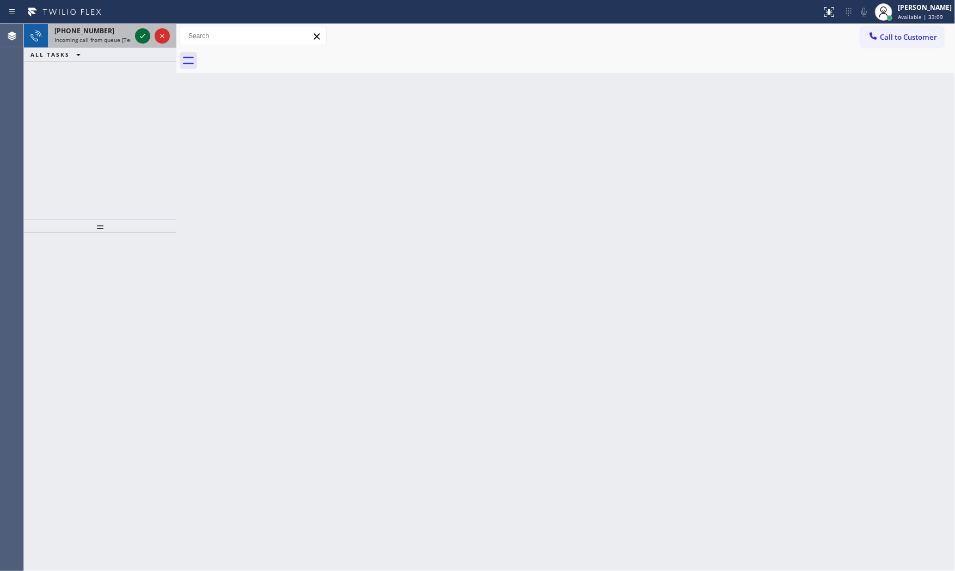
click at [138, 36] on icon at bounding box center [142, 35] width 13 height 13
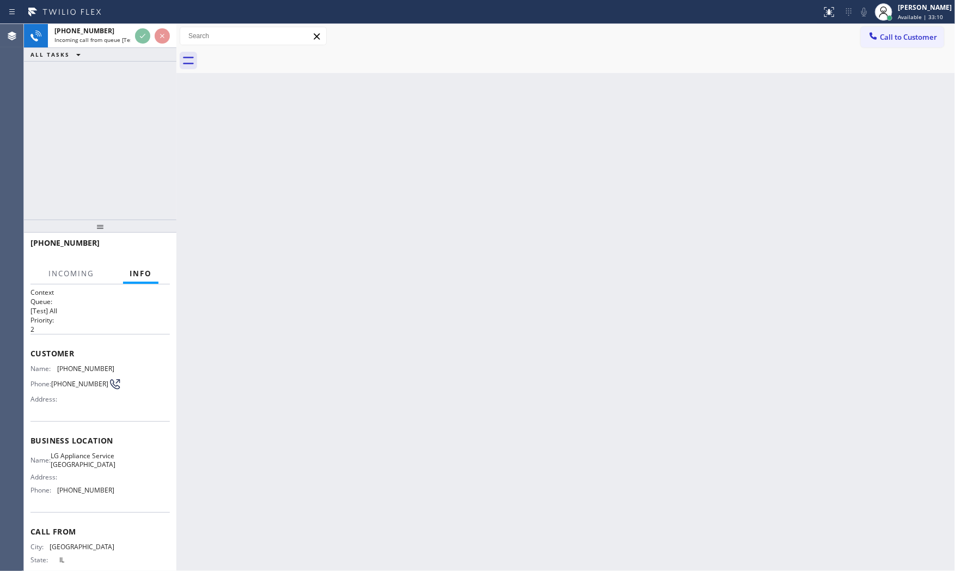
scroll to position [14, 0]
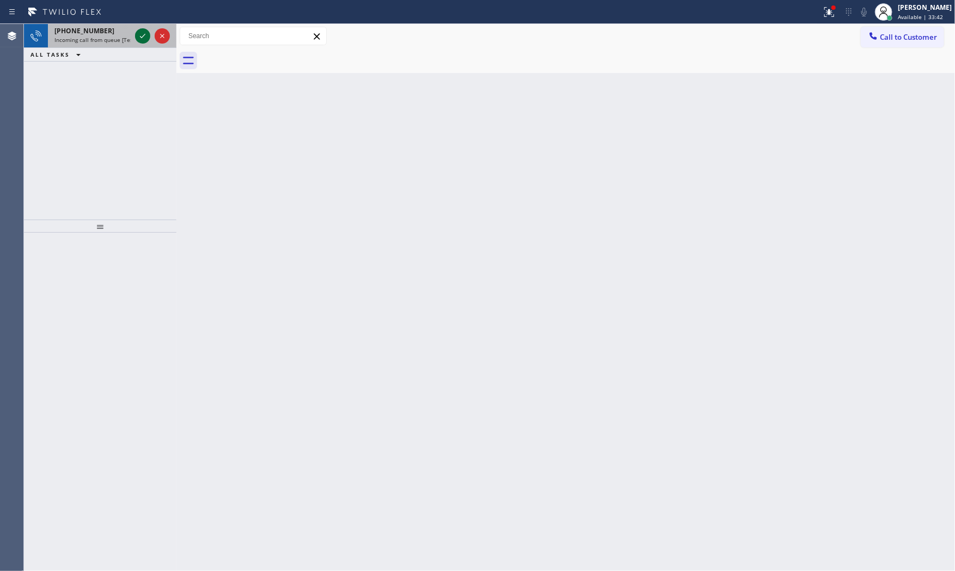
click at [141, 39] on icon at bounding box center [142, 35] width 13 height 13
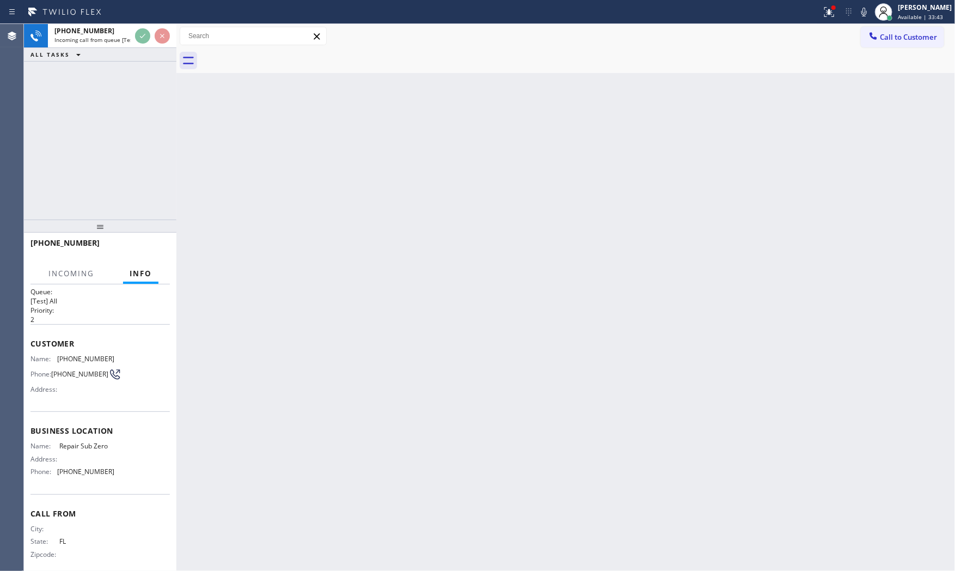
scroll to position [20, 0]
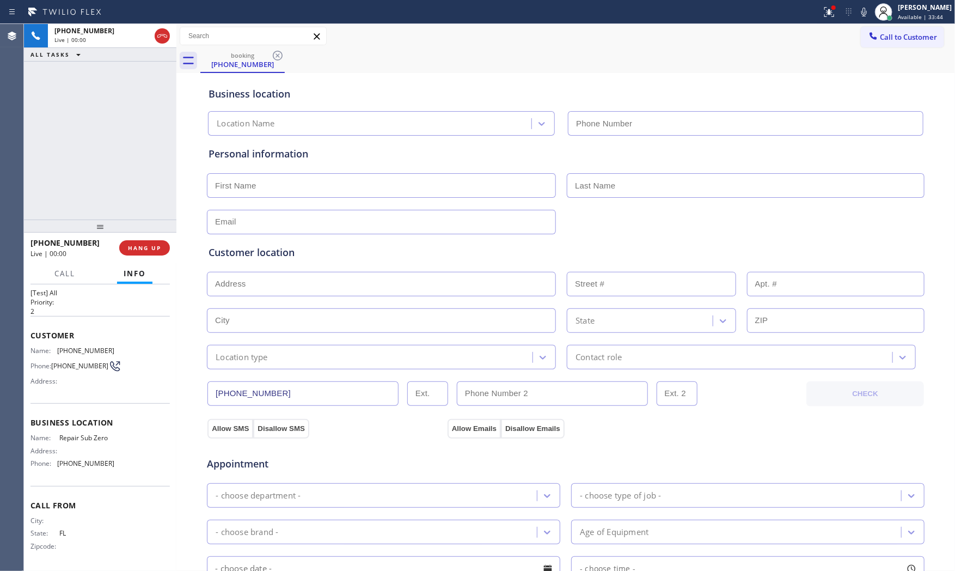
type input "[PHONE_NUMBER]"
click at [145, 240] on button "HANG UP" at bounding box center [144, 247] width 51 height 15
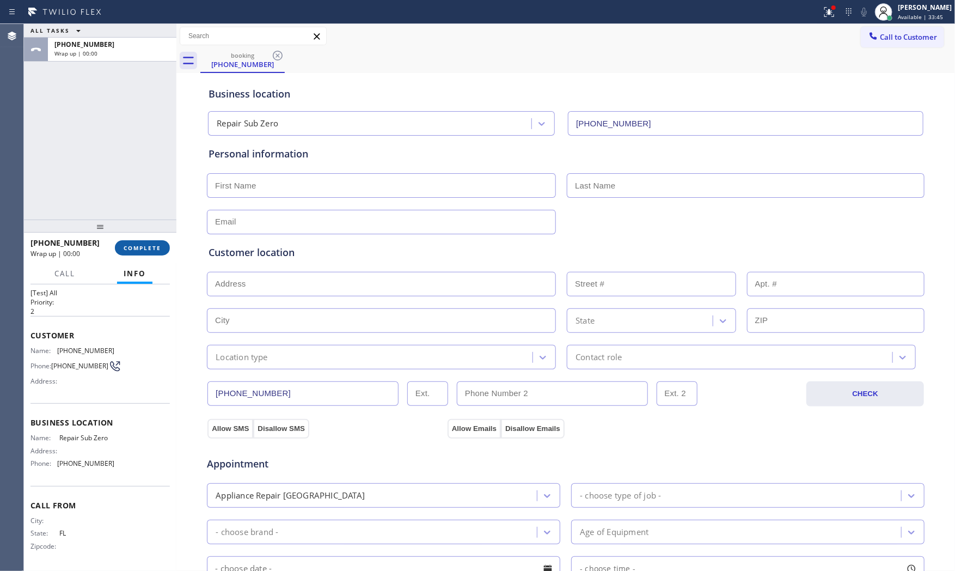
click at [145, 240] on button "COMPLETE" at bounding box center [142, 247] width 55 height 15
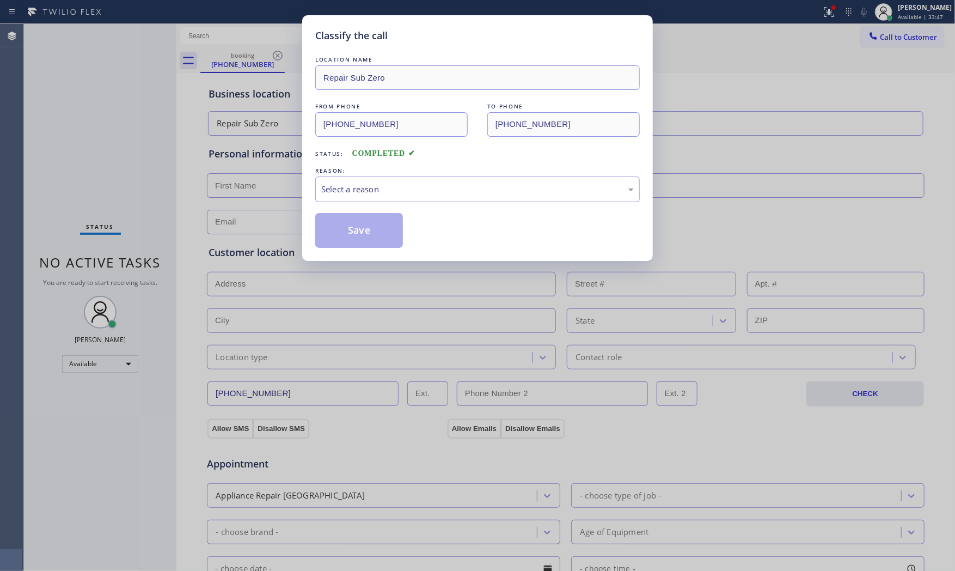
click at [391, 175] on div "REASON:" at bounding box center [477, 170] width 325 height 11
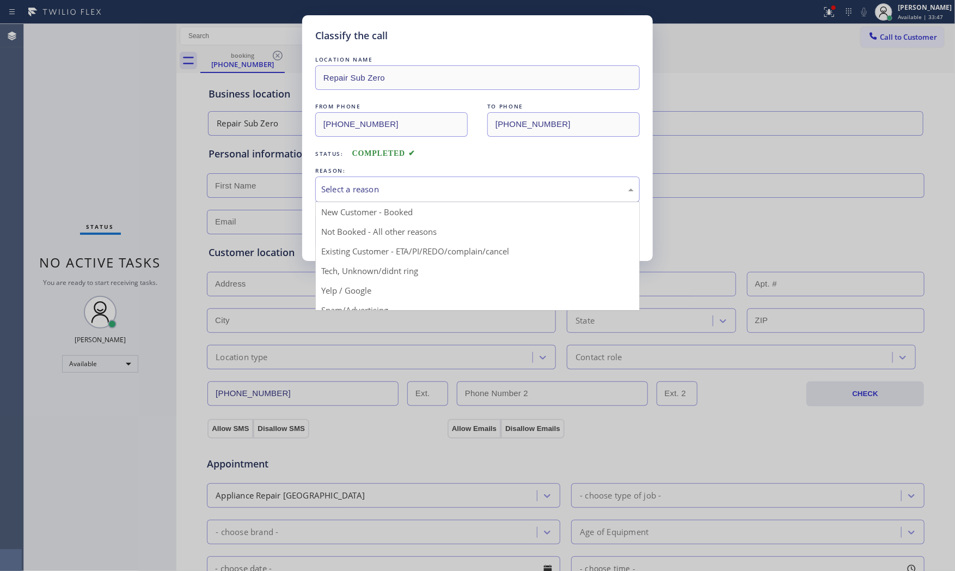
click at [391, 191] on div "Select a reason" at bounding box center [477, 189] width 313 height 13
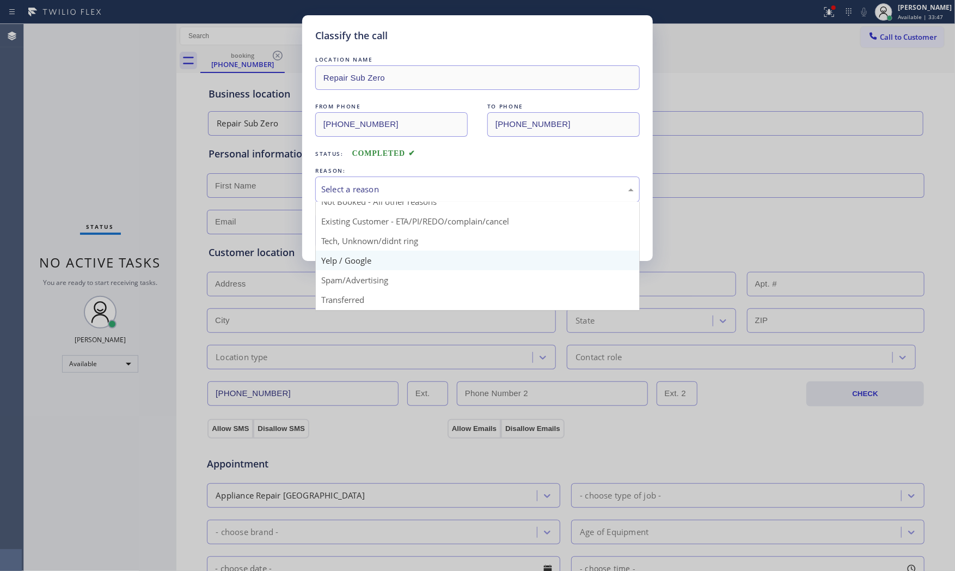
scroll to position [60, 0]
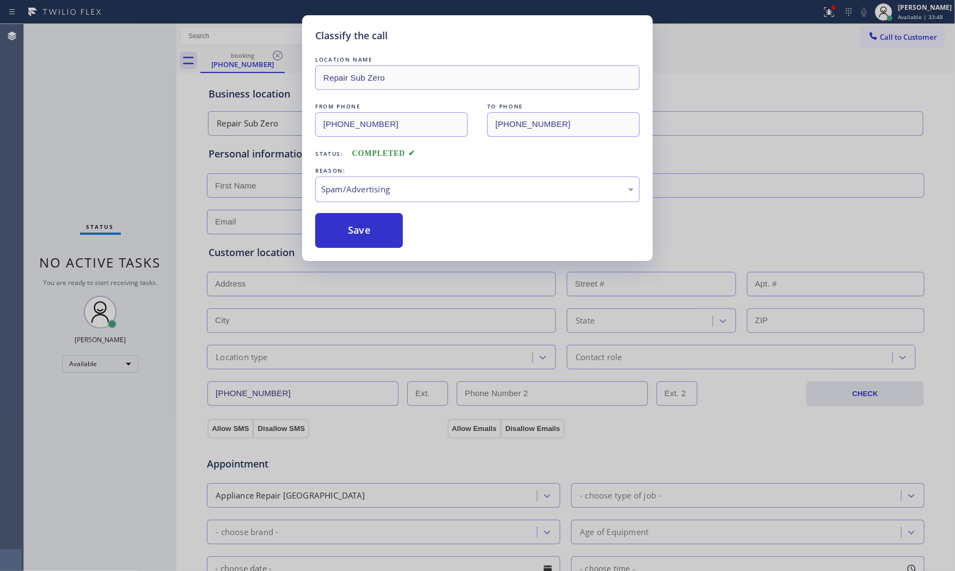
click at [361, 241] on button "Save" at bounding box center [359, 230] width 88 height 35
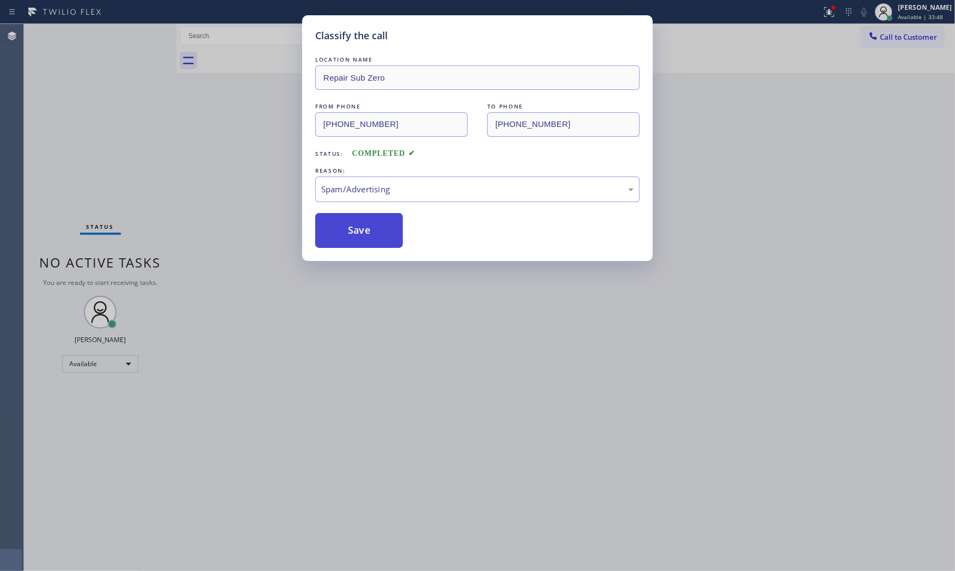
click at [360, 240] on button "Save" at bounding box center [359, 230] width 88 height 35
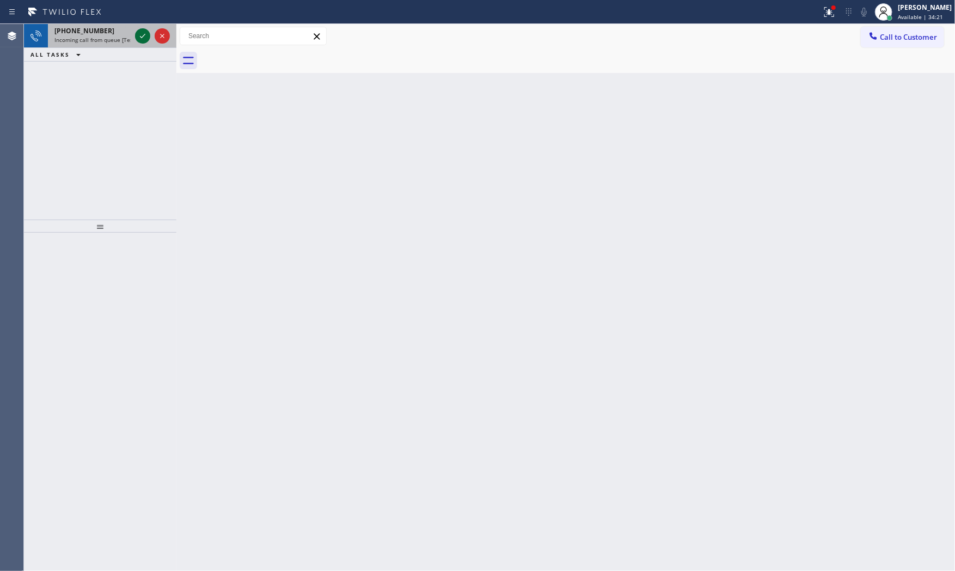
click at [142, 34] on icon at bounding box center [142, 35] width 13 height 13
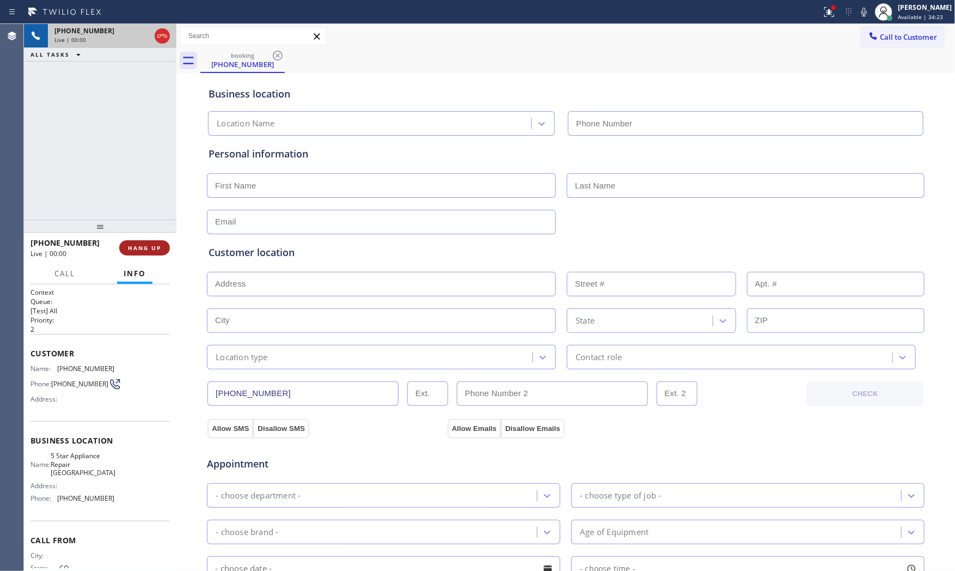
click at [147, 244] on span "HANG UP" at bounding box center [144, 248] width 33 height 8
type input "[PHONE_NUMBER]"
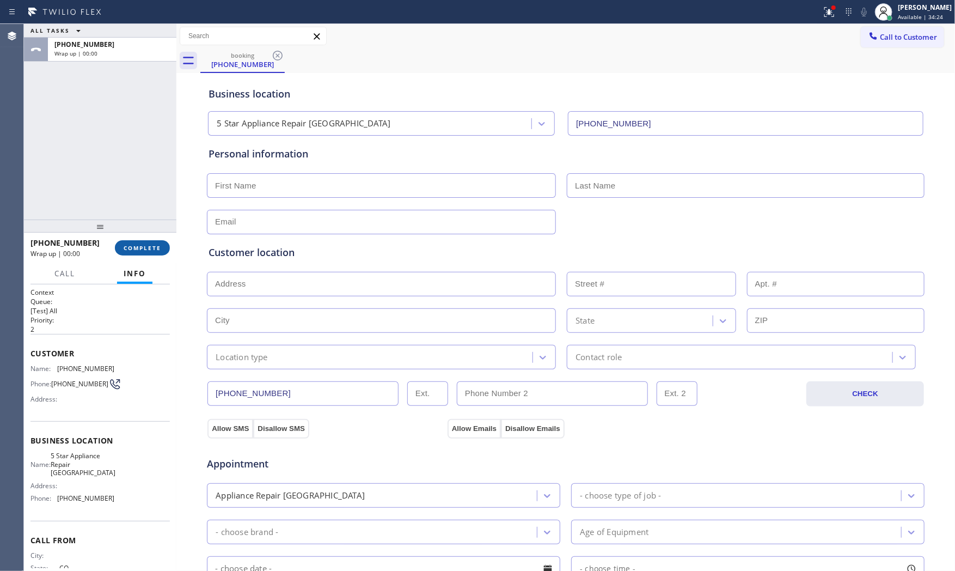
click at [147, 244] on span "COMPLETE" at bounding box center [143, 248] width 38 height 8
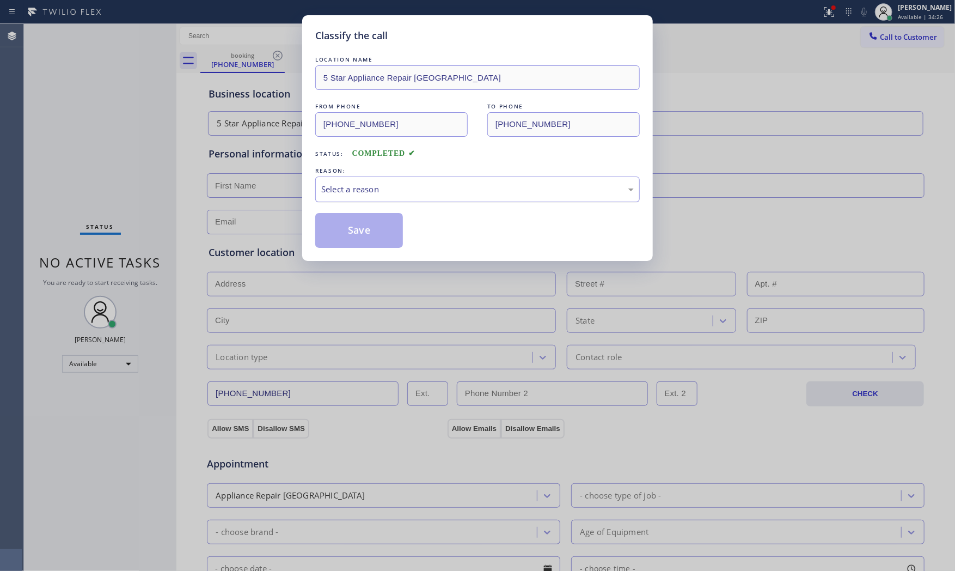
click at [434, 185] on div "Select a reason" at bounding box center [477, 189] width 313 height 13
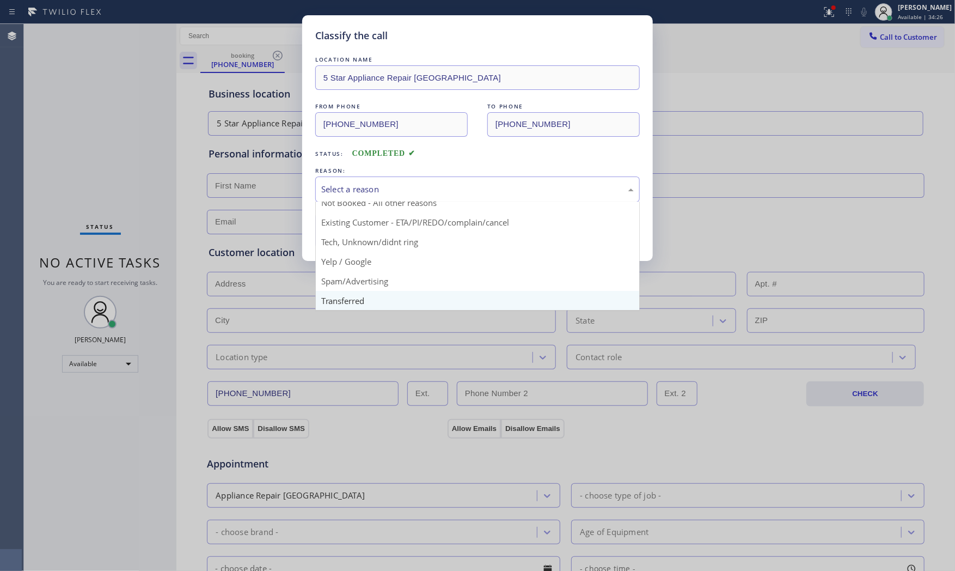
scroll to position [68, 0]
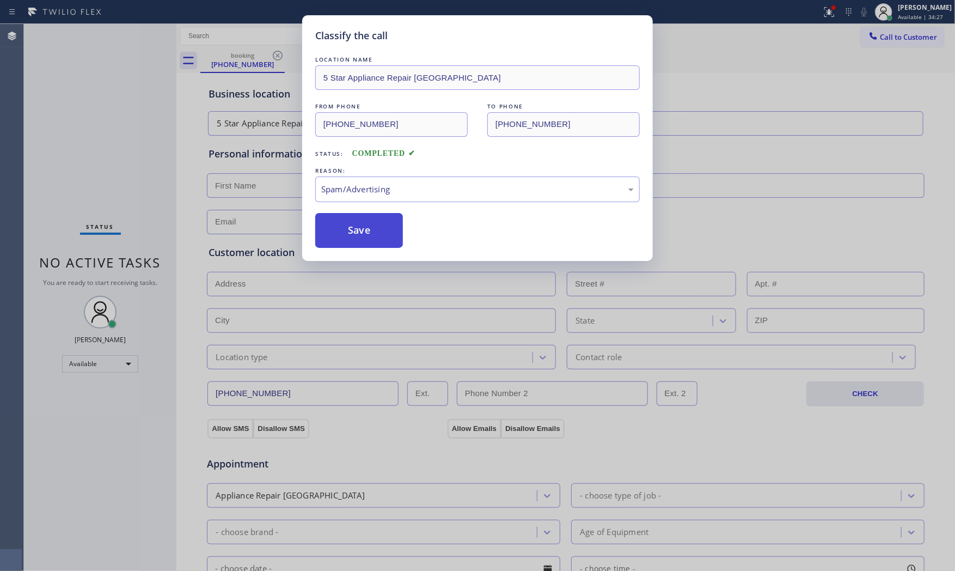
click at [371, 236] on button "Save" at bounding box center [359, 230] width 88 height 35
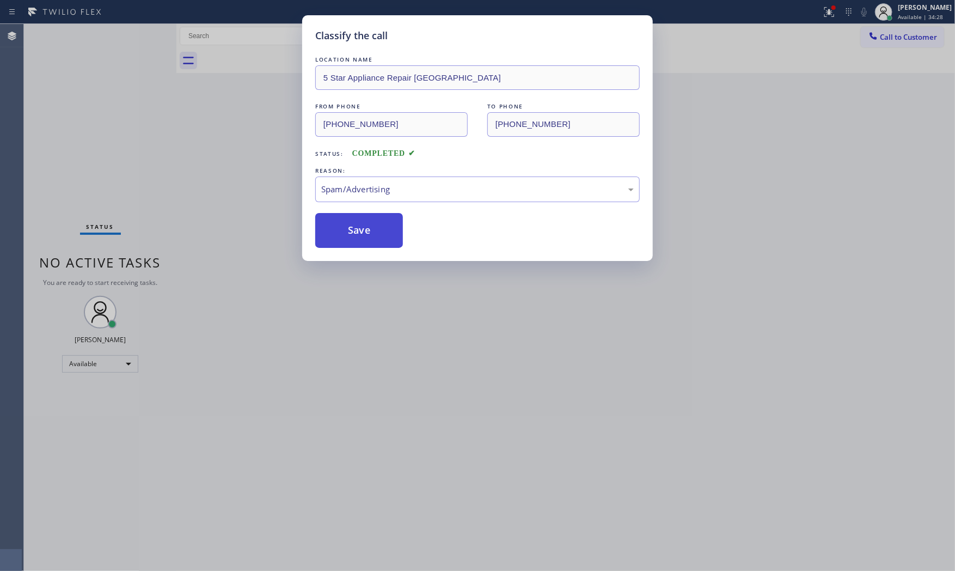
click at [371, 236] on button "Save" at bounding box center [359, 230] width 88 height 35
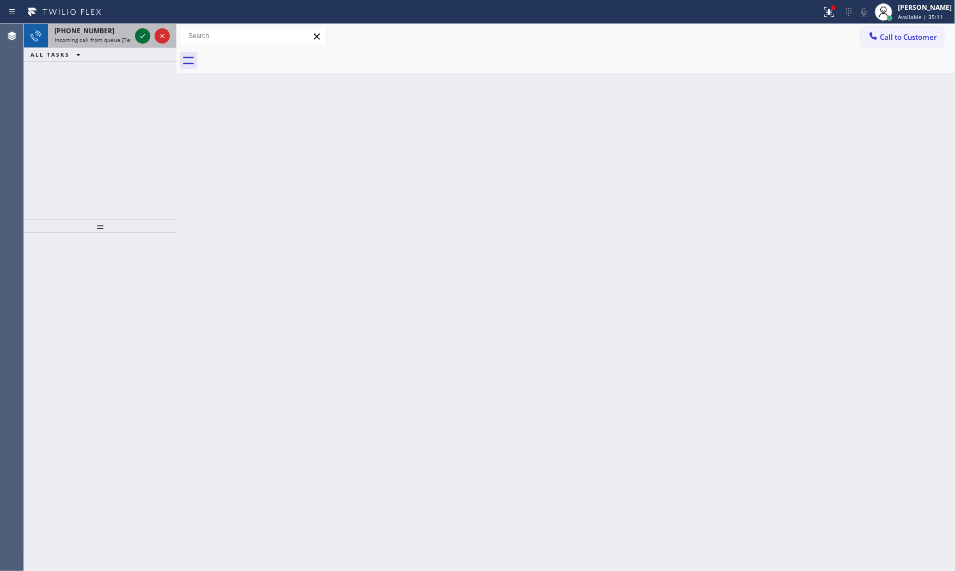
click at [138, 34] on icon at bounding box center [142, 35] width 13 height 13
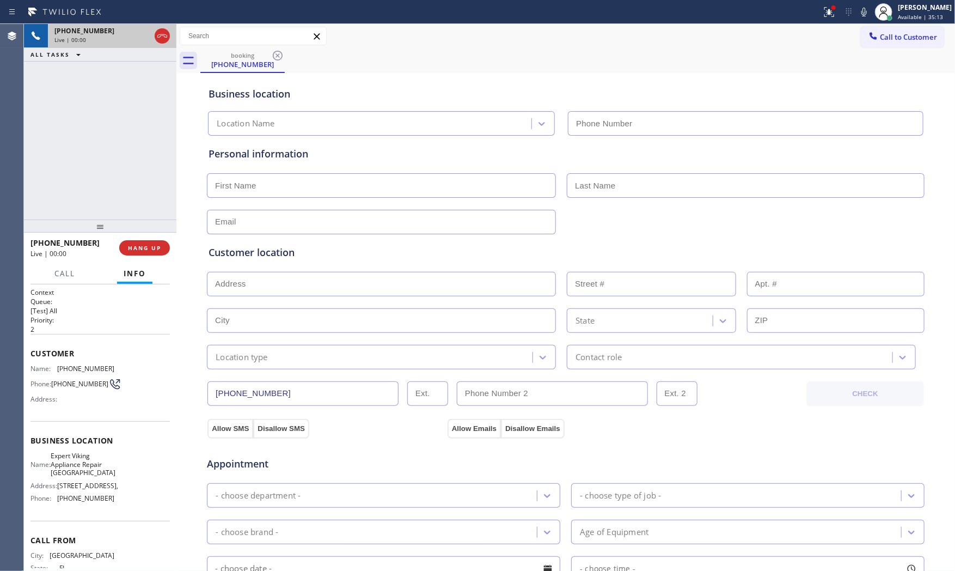
type input "[PHONE_NUMBER]"
click at [132, 254] on div "[PHONE_NUMBER] Live | 00:00 HANG UP" at bounding box center [100, 248] width 139 height 28
click at [137, 247] on span "HANG UP" at bounding box center [144, 248] width 33 height 8
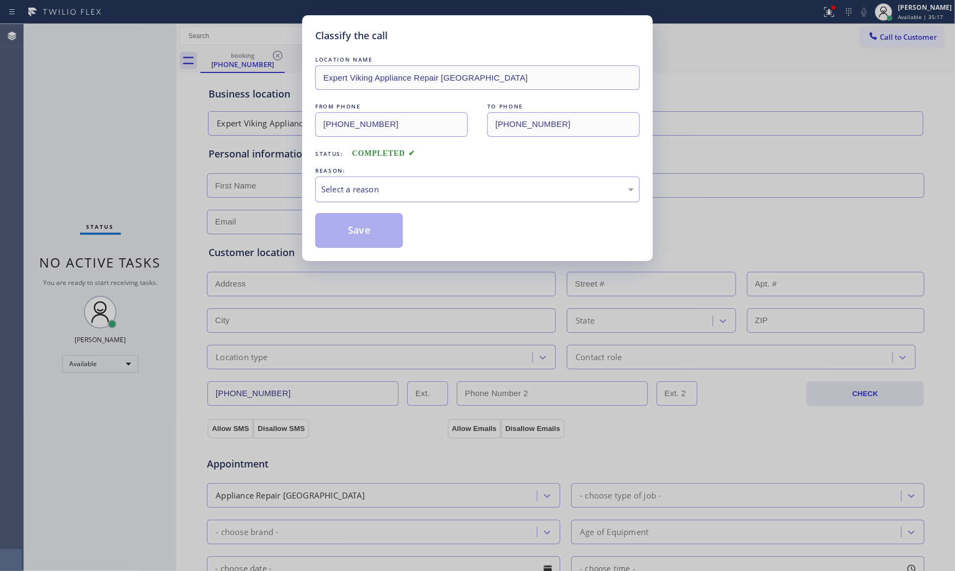
click at [374, 183] on div "Select a reason" at bounding box center [477, 189] width 313 height 13
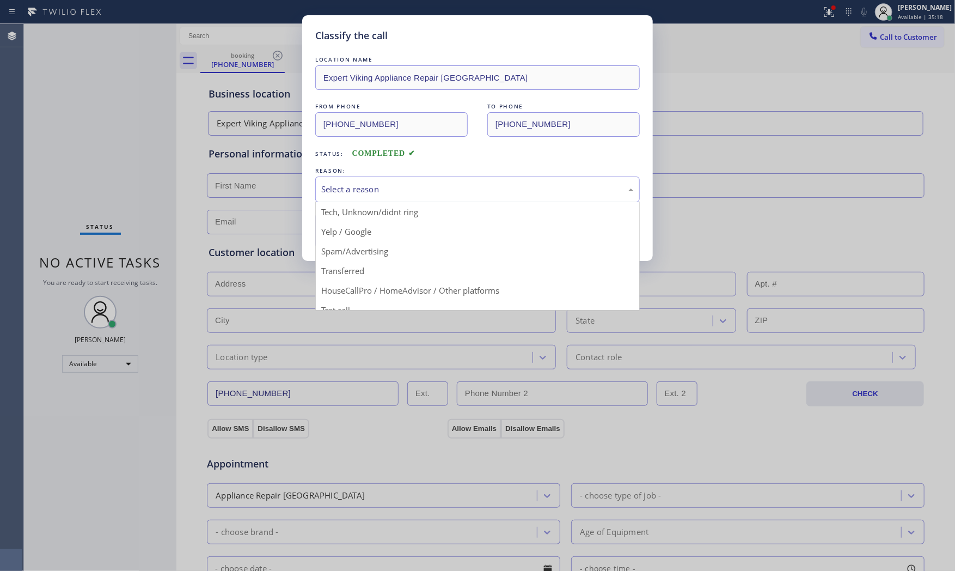
scroll to position [60, 0]
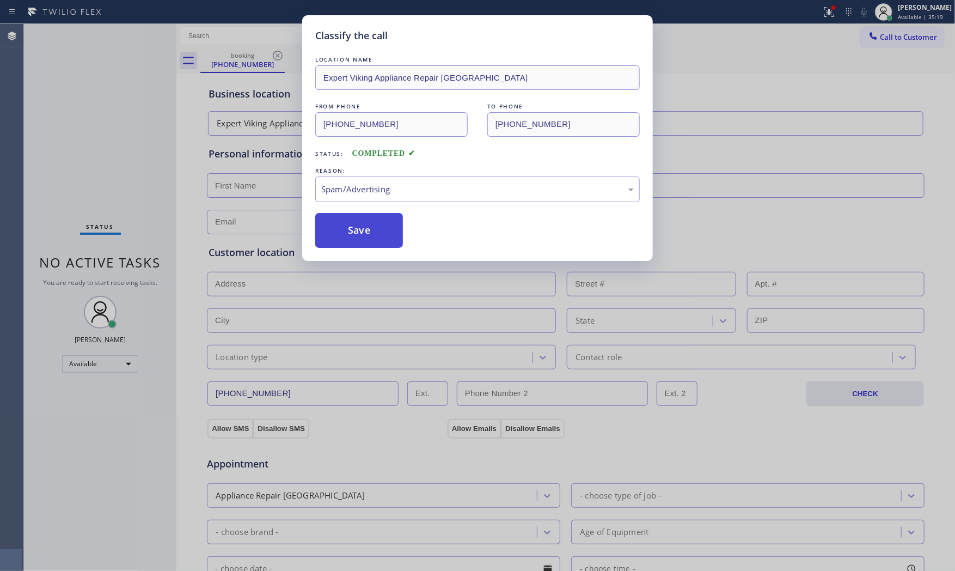
click at [365, 236] on button "Save" at bounding box center [359, 230] width 88 height 35
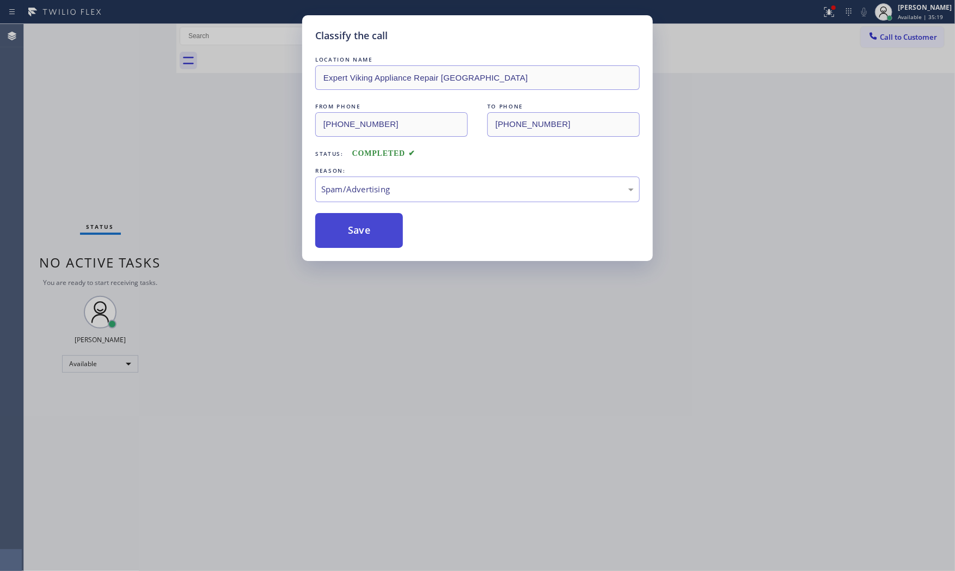
click at [365, 236] on button "Save" at bounding box center [359, 230] width 88 height 35
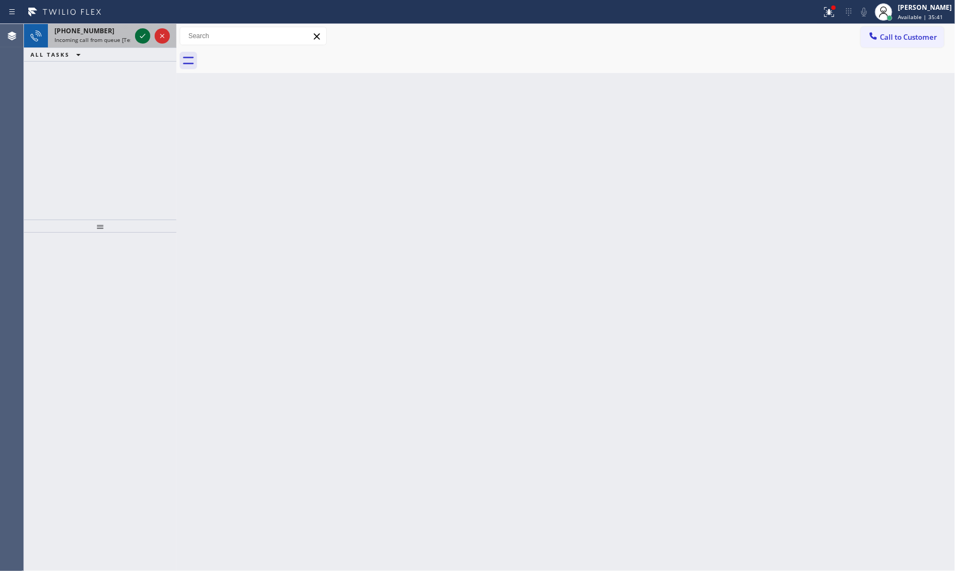
click at [137, 39] on icon at bounding box center [142, 35] width 13 height 13
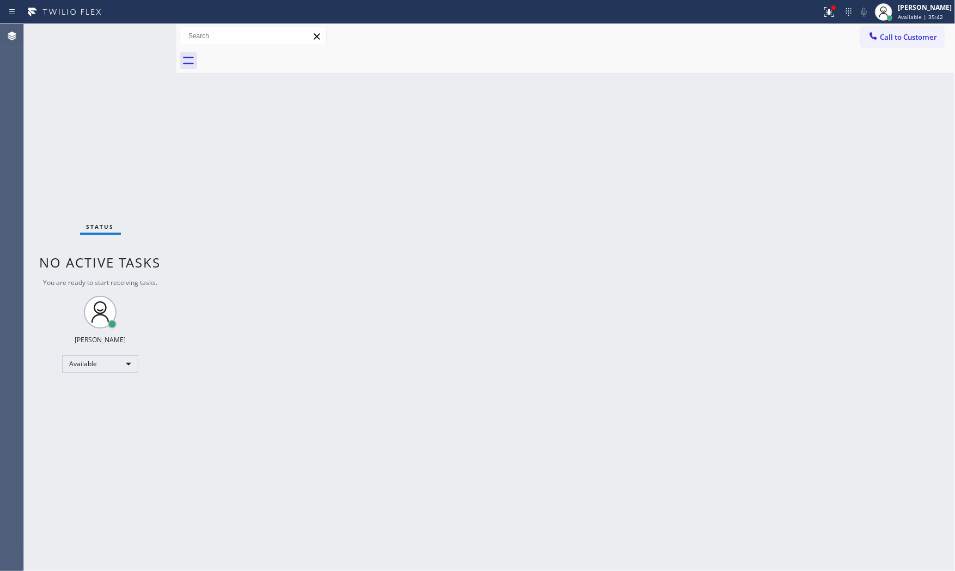
click at [142, 36] on div "Status No active tasks You are ready to start receiving tasks. [PERSON_NAME] Av…" at bounding box center [100, 297] width 153 height 547
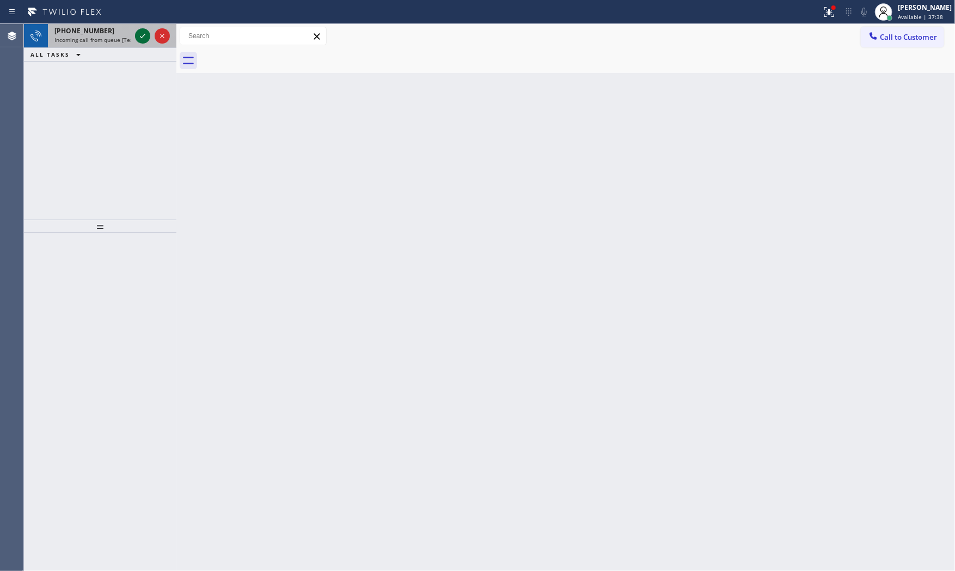
click at [137, 37] on icon at bounding box center [142, 35] width 13 height 13
click at [124, 38] on span "Incoming call from queue [Test] All" at bounding box center [99, 40] width 90 height 8
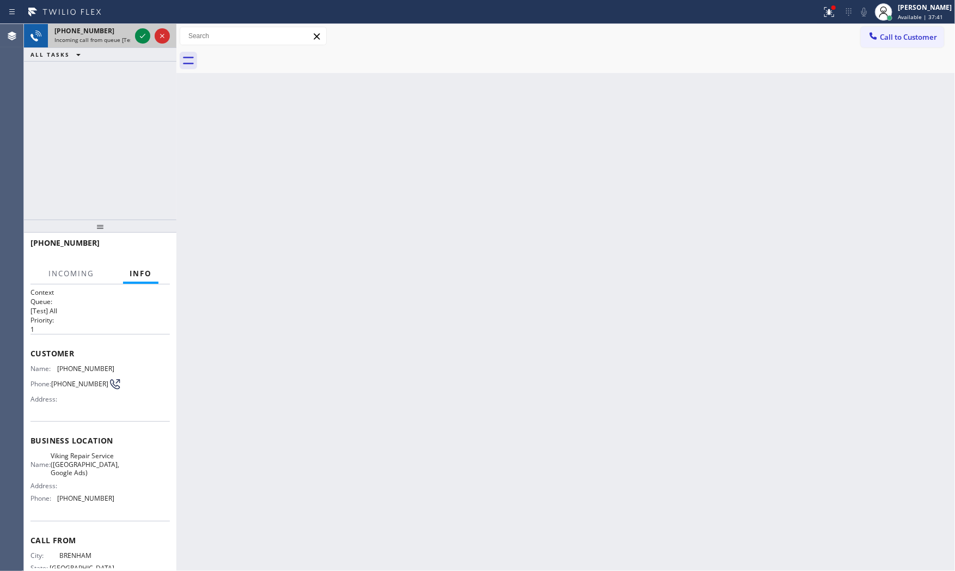
click at [134, 38] on div at bounding box center [152, 36] width 39 height 24
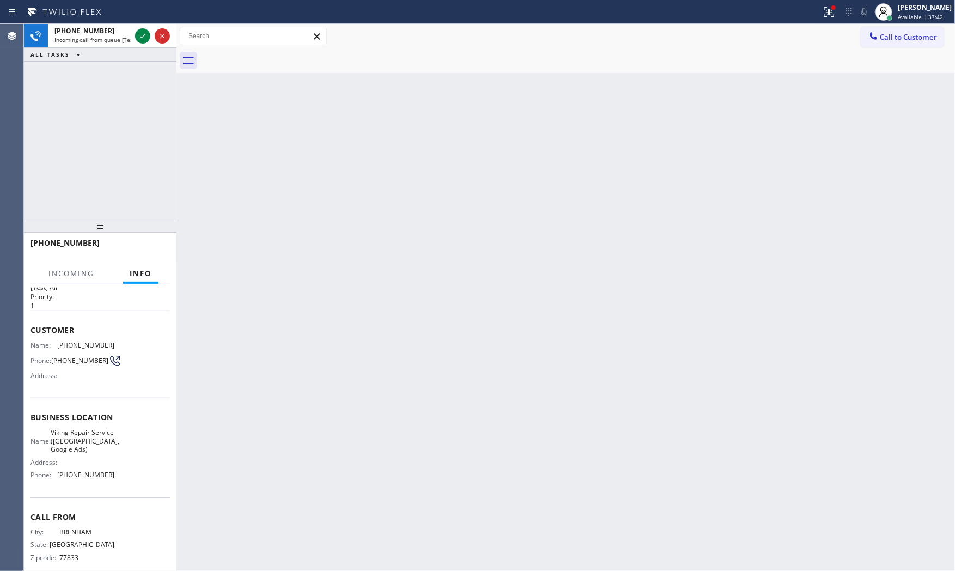
scroll to position [46, 0]
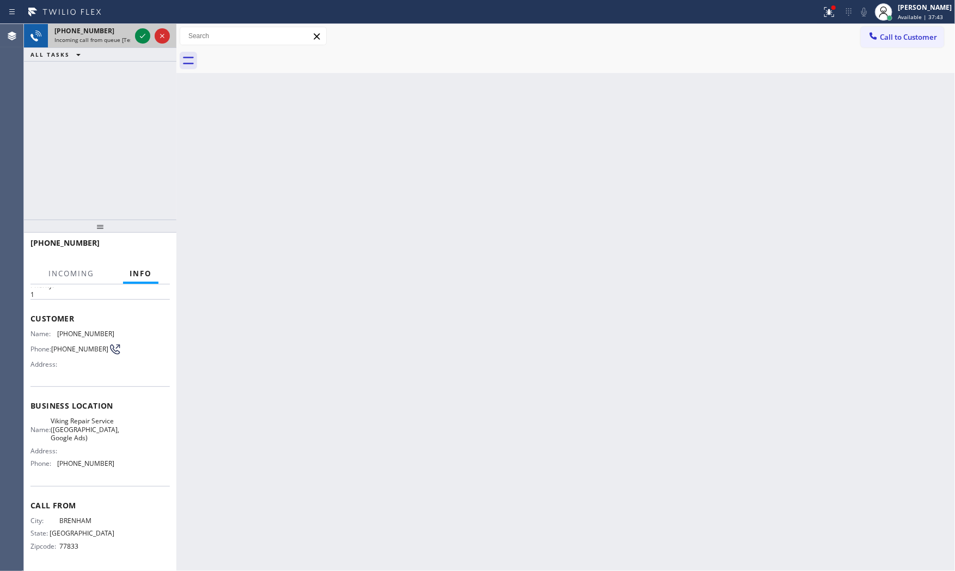
click at [123, 39] on span "Incoming call from queue [Test] All" at bounding box center [99, 40] width 90 height 8
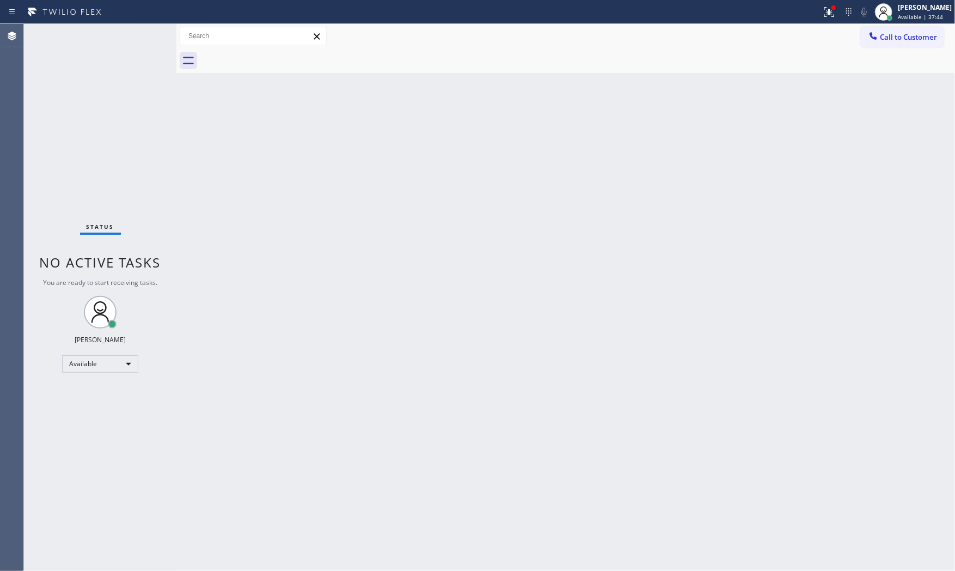
click at [134, 36] on div "Status No active tasks You are ready to start receiving tasks. [PERSON_NAME] Av…" at bounding box center [100, 297] width 153 height 547
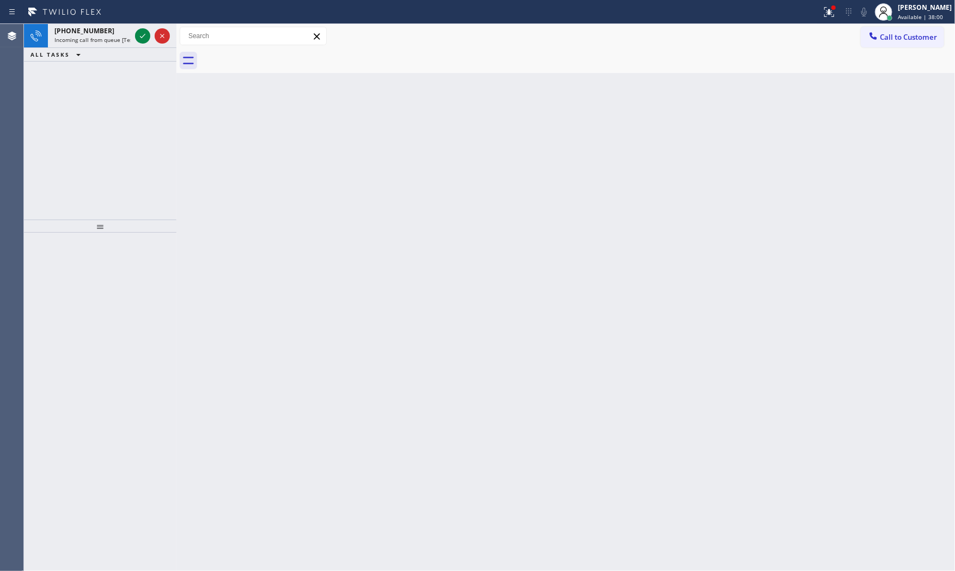
click at [134, 36] on div at bounding box center [152, 36] width 39 height 24
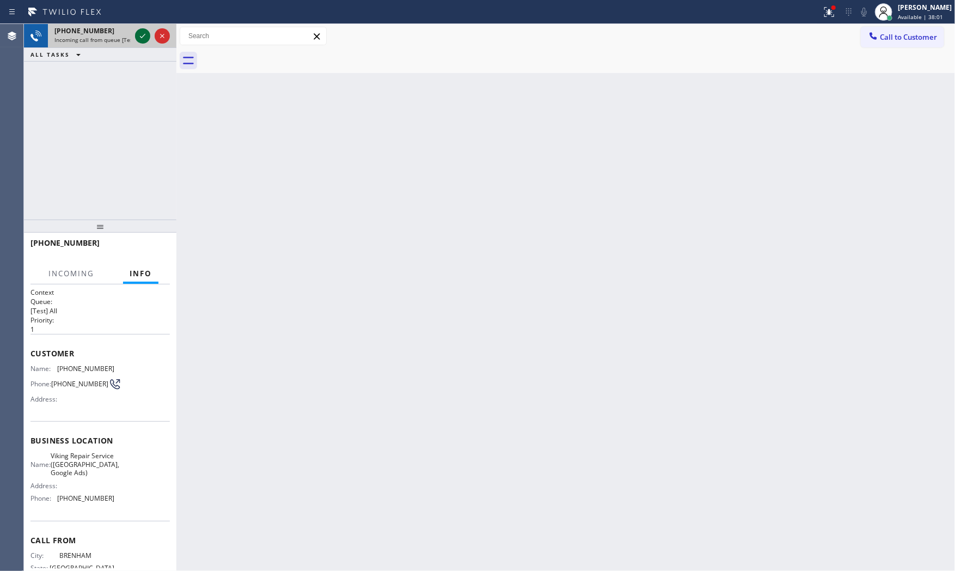
click at [140, 35] on icon at bounding box center [142, 35] width 13 height 13
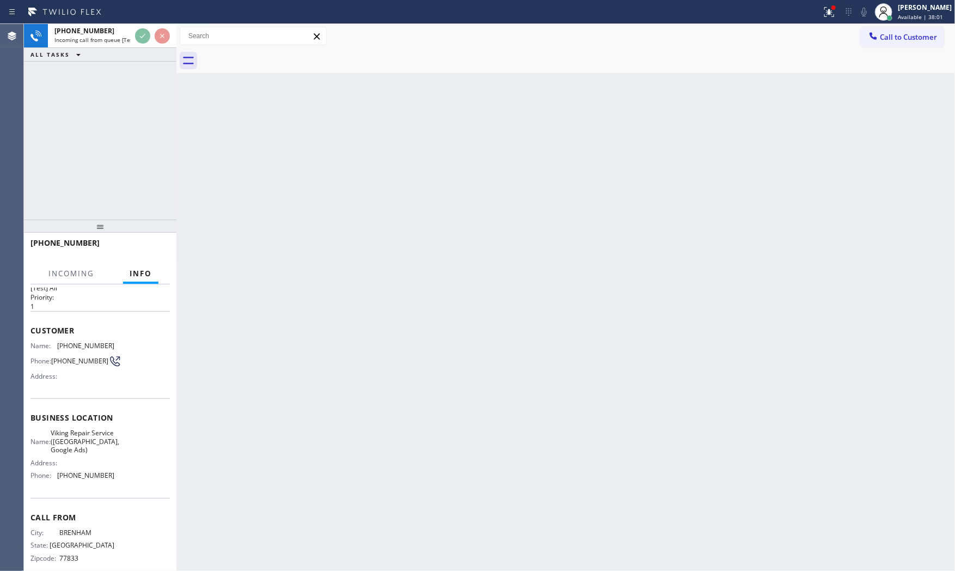
scroll to position [46, 0]
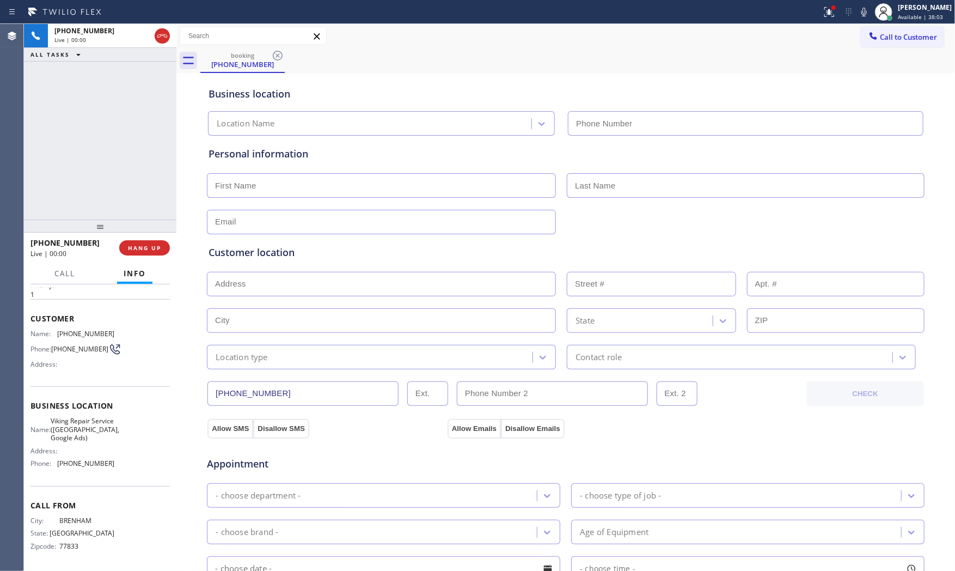
type input "[PHONE_NUMBER]"
click at [825, 7] on icon at bounding box center [828, 11] width 7 height 8
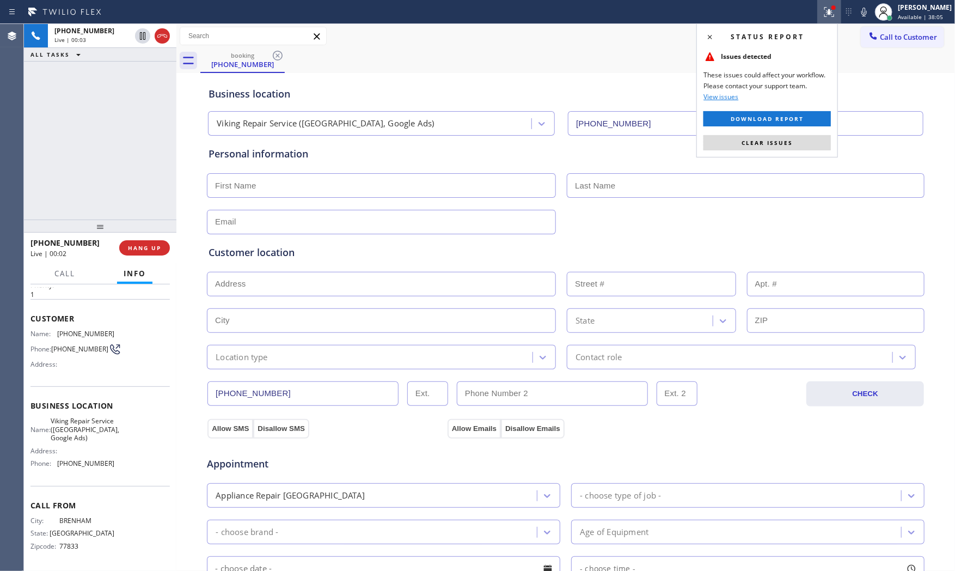
click at [787, 151] on div "Status report Issues detected These issues could affect your workflow. Please c…" at bounding box center [768, 90] width 142 height 134
click at [788, 148] on button "Clear issues" at bounding box center [767, 142] width 127 height 15
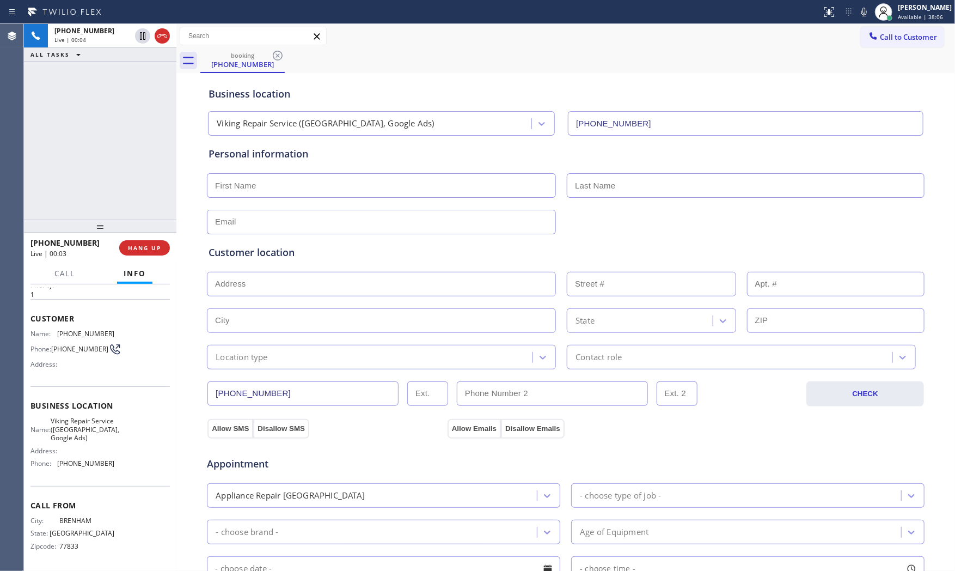
click at [858, 17] on icon at bounding box center [864, 11] width 13 height 13
click at [858, 11] on icon at bounding box center [864, 11] width 13 height 13
click at [860, 9] on icon at bounding box center [864, 11] width 13 height 13
click at [88, 330] on span "[PHONE_NUMBER]" at bounding box center [85, 334] width 57 height 8
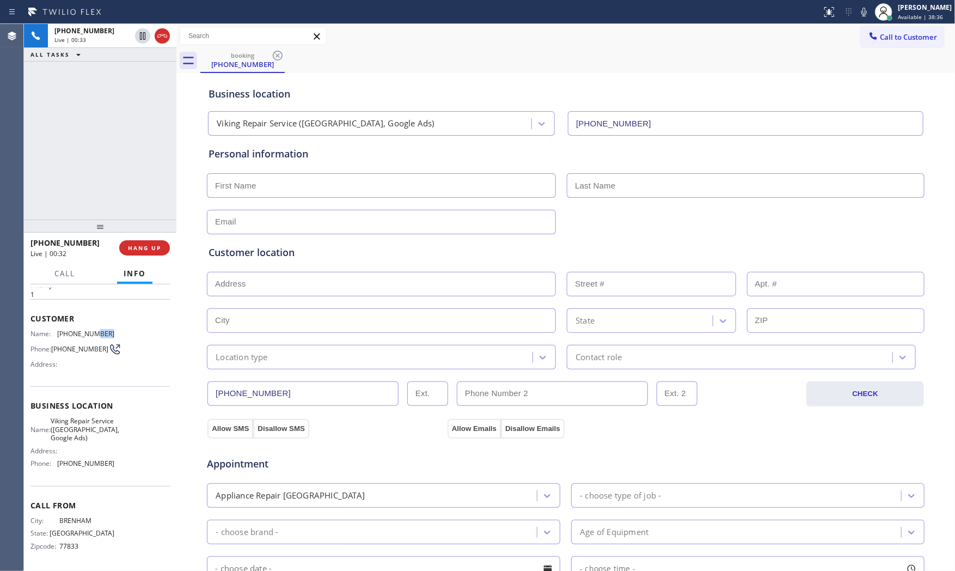
click at [88, 330] on span "[PHONE_NUMBER]" at bounding box center [85, 334] width 57 height 8
copy span "[PHONE_NUMBER]"
click at [75, 330] on span "[PHONE_NUMBER]" at bounding box center [85, 334] width 57 height 8
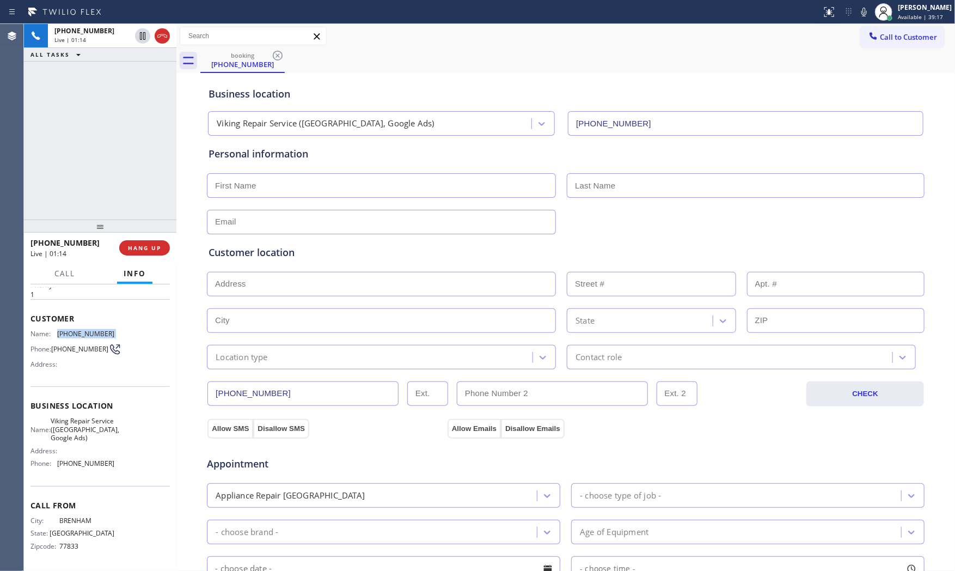
drag, startPoint x: 75, startPoint y: 322, endPoint x: 94, endPoint y: 322, distance: 18.5
click at [76, 330] on span "[PHONE_NUMBER]" at bounding box center [85, 334] width 57 height 8
click at [112, 330] on div "Name: [PHONE_NUMBER] Phone: [PHONE_NUMBER] Address:" at bounding box center [100, 351] width 139 height 43
click at [96, 330] on span "[PHONE_NUMBER]" at bounding box center [85, 334] width 57 height 8
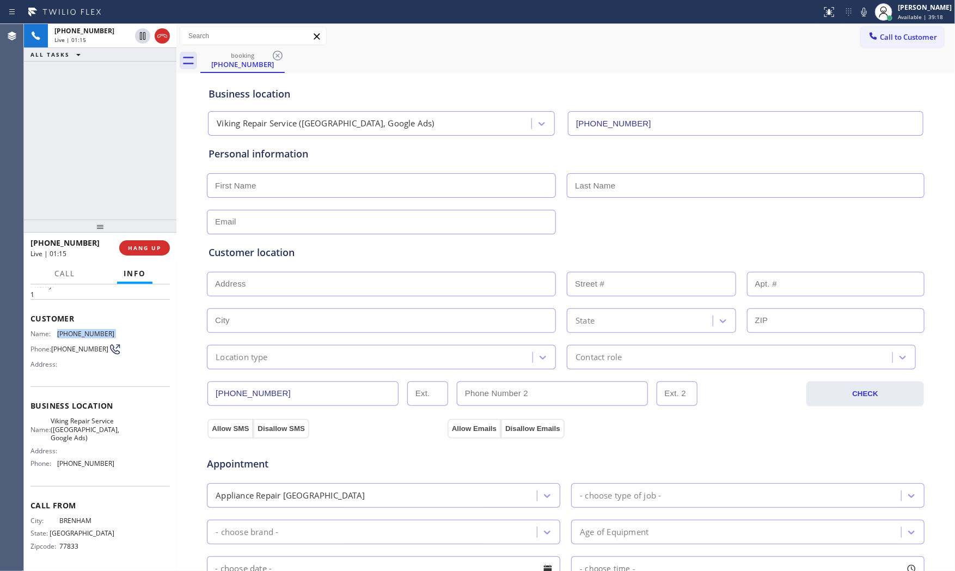
click at [97, 330] on span "[PHONE_NUMBER]" at bounding box center [85, 334] width 57 height 8
copy span "[PHONE_NUMBER]"
click at [860, 16] on icon at bounding box center [864, 11] width 13 height 13
click at [141, 35] on icon at bounding box center [142, 35] width 13 height 13
click at [336, 189] on input "text" at bounding box center [381, 185] width 349 height 25
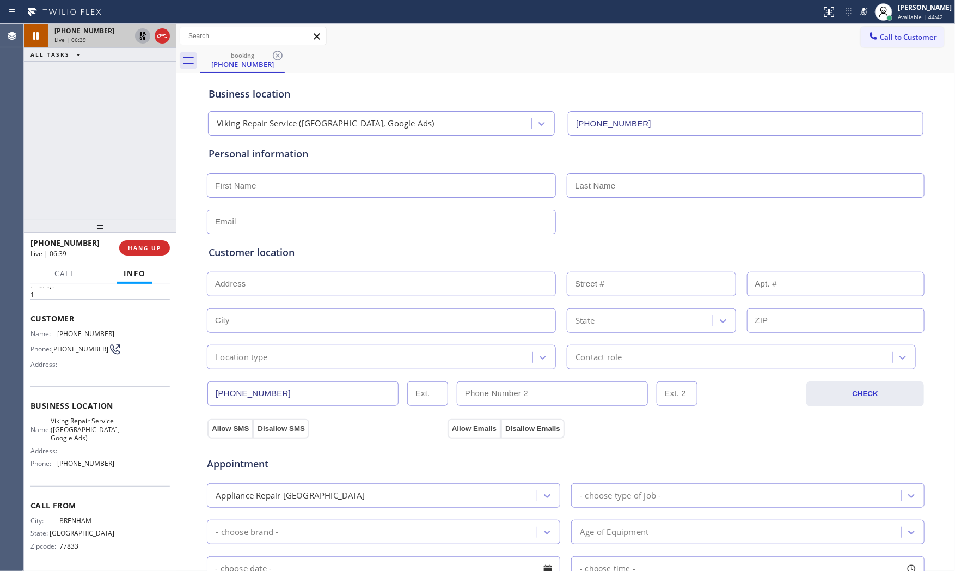
paste input "[PERSON_NAME]"
type input "[PERSON_NAME]"
click at [649, 178] on input "text" at bounding box center [746, 185] width 358 height 25
paste input "[PERSON_NAME]"
type input "[PERSON_NAME]"
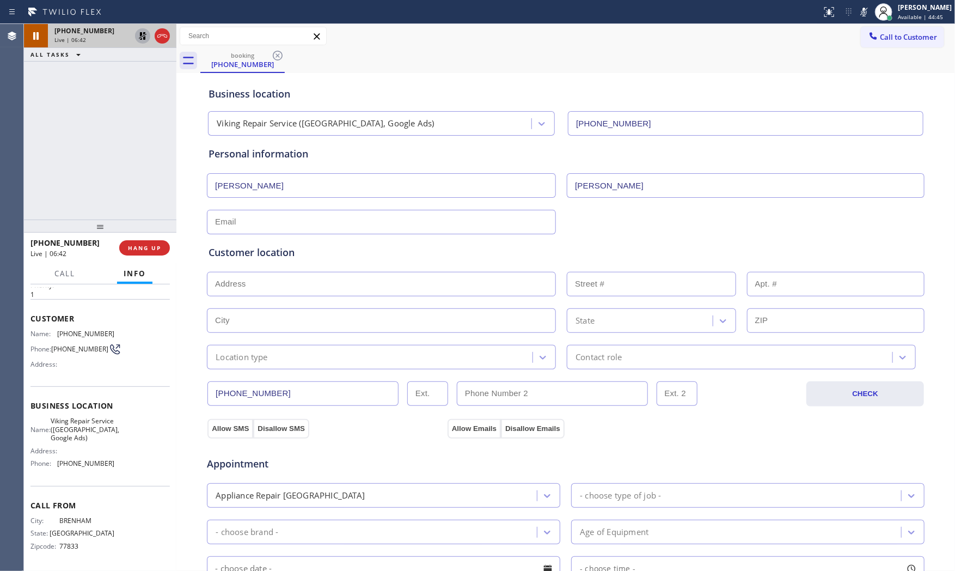
click at [412, 217] on input "text" at bounding box center [381, 222] width 349 height 25
type input "[EMAIL_ADDRESS][DOMAIN_NAME]"
click at [290, 279] on input "text" at bounding box center [381, 284] width 349 height 25
paste input "[STREET_ADDRESS][PERSON_NAME][PERSON_NAME]"
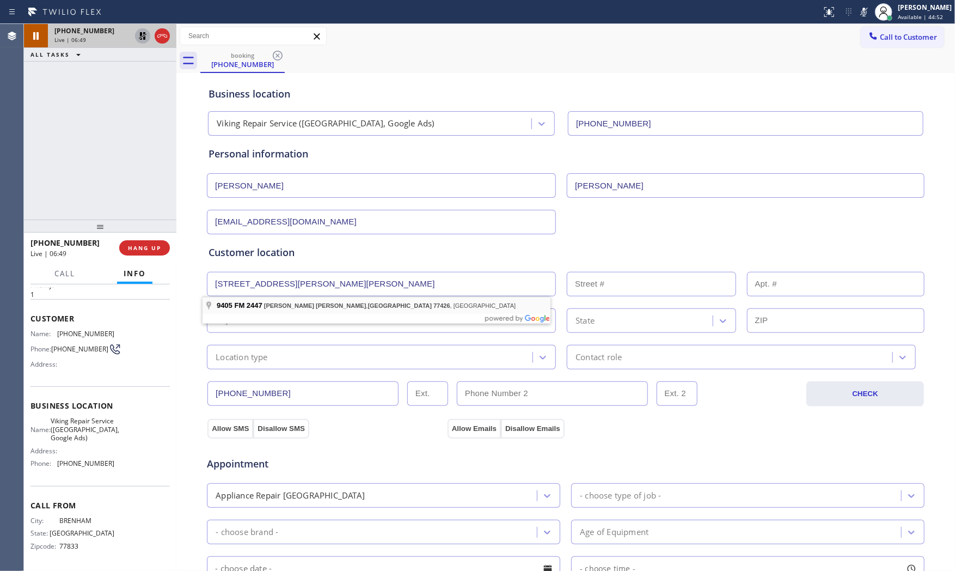
type input "9405 FM 2447"
type input "9405"
type input "[PERSON_NAME] [PERSON_NAME]"
type input "77426"
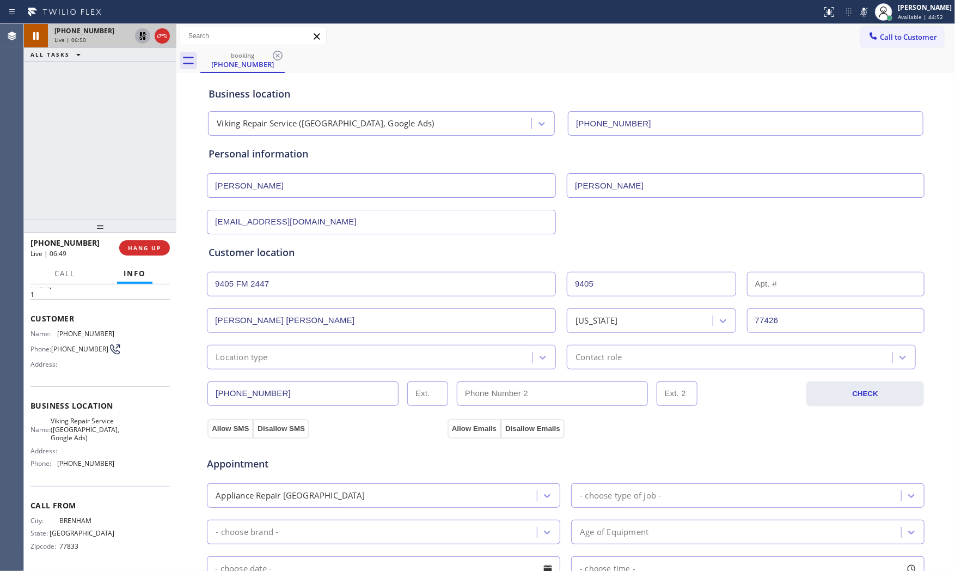
click at [268, 367] on div "Location type" at bounding box center [381, 357] width 349 height 25
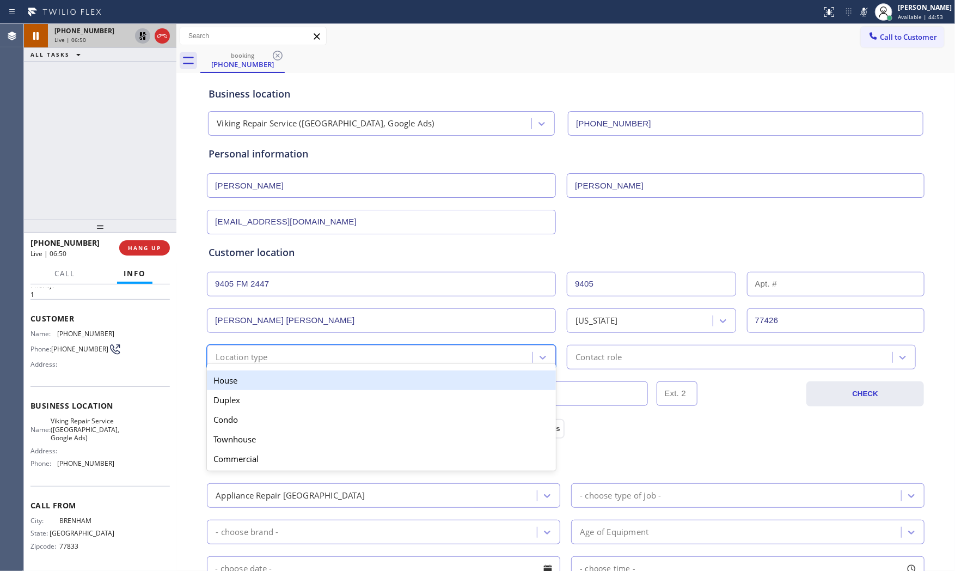
click at [257, 385] on div "House" at bounding box center [381, 380] width 349 height 20
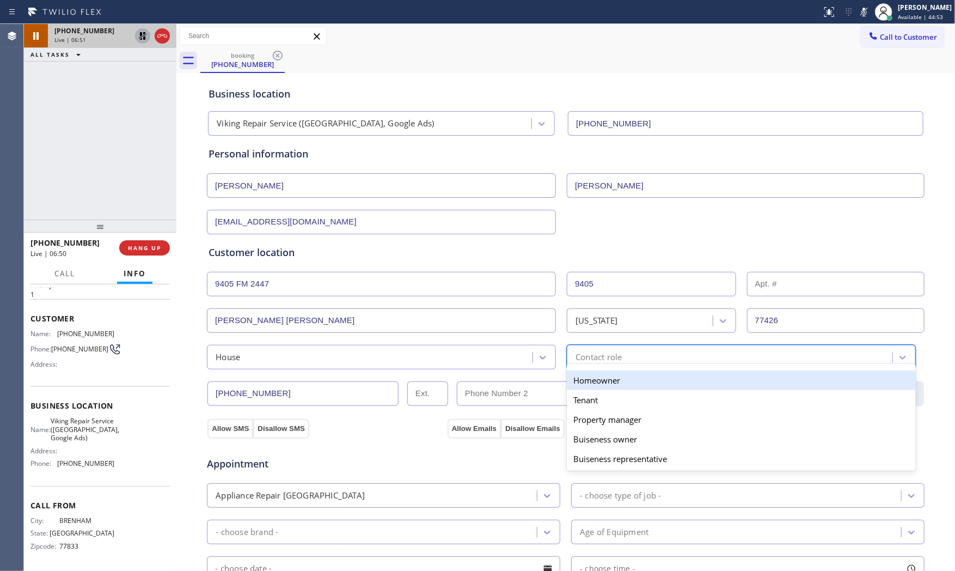
click at [618, 361] on div "Contact role" at bounding box center [599, 357] width 46 height 13
click at [594, 382] on div "Homeowner" at bounding box center [741, 380] width 349 height 20
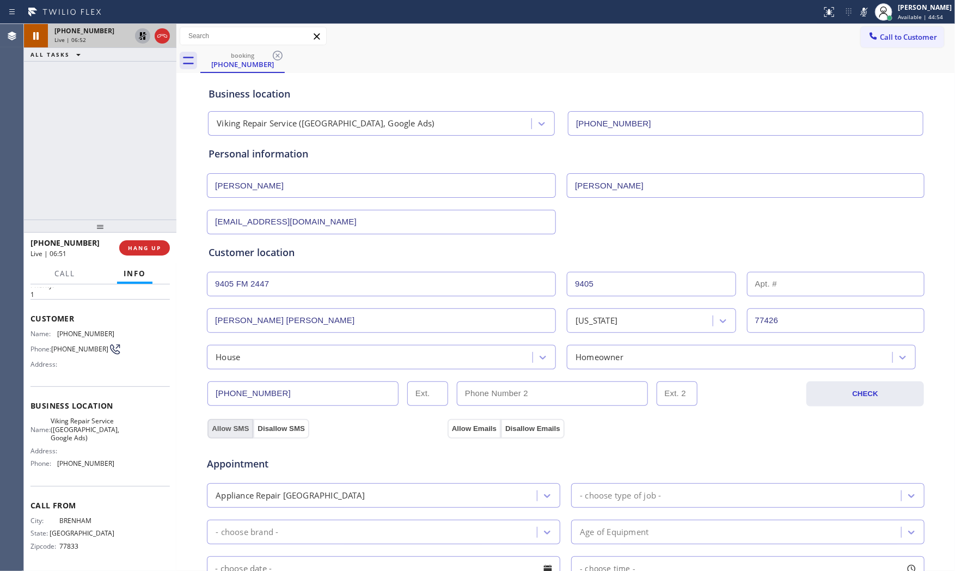
click at [230, 428] on button "Allow SMS" at bounding box center [231, 429] width 46 height 20
click at [446, 429] on div "Allow Emails Disallow Emails" at bounding box center [566, 428] width 240 height 20
click at [455, 429] on button "Allow Emails" at bounding box center [474, 429] width 53 height 20
click at [607, 499] on div "- choose type of job -" at bounding box center [620, 495] width 81 height 13
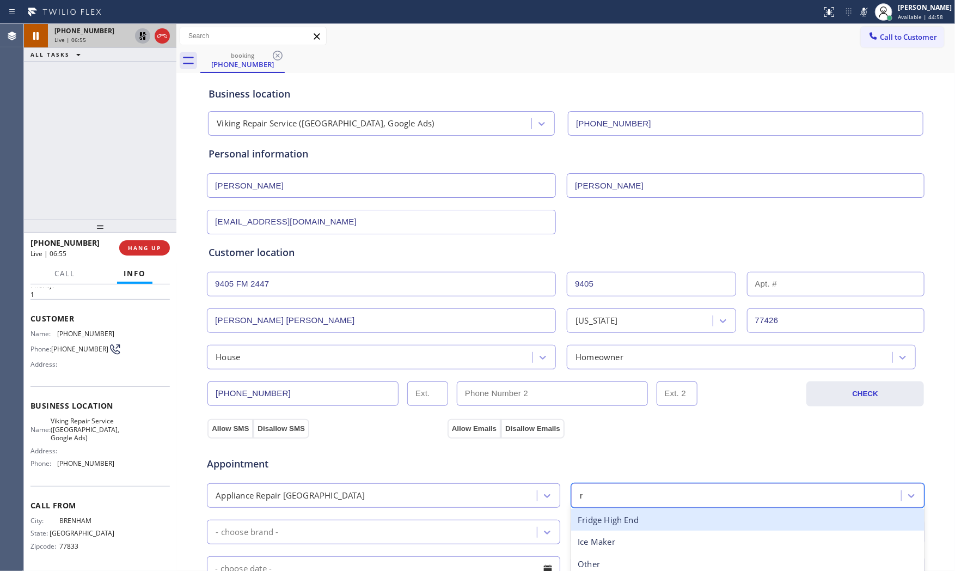
type input "ra"
click at [611, 514] on div "Range / [GEOGRAPHIC_DATA]" at bounding box center [748, 520] width 354 height 22
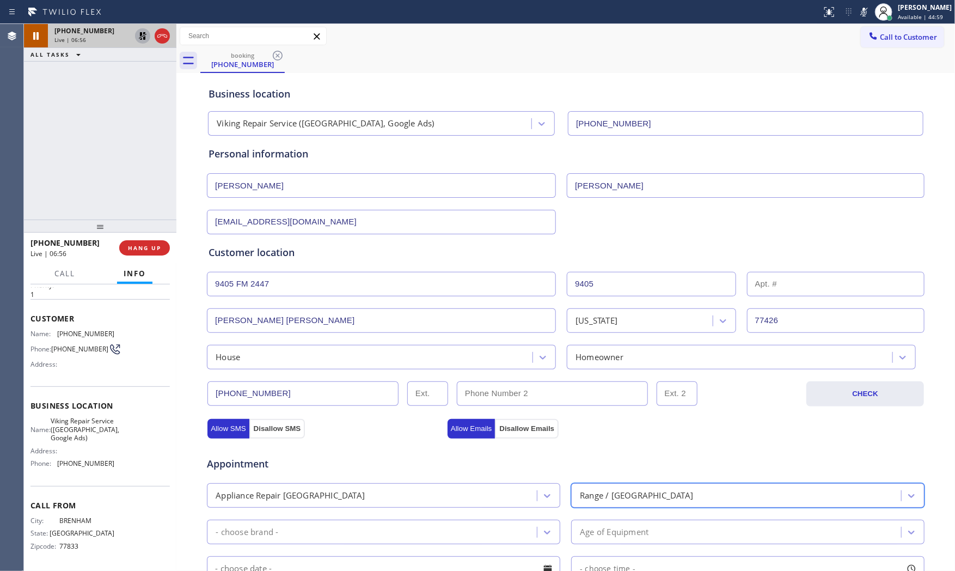
click at [406, 514] on div "- choose brand -" at bounding box center [373, 531] width 327 height 19
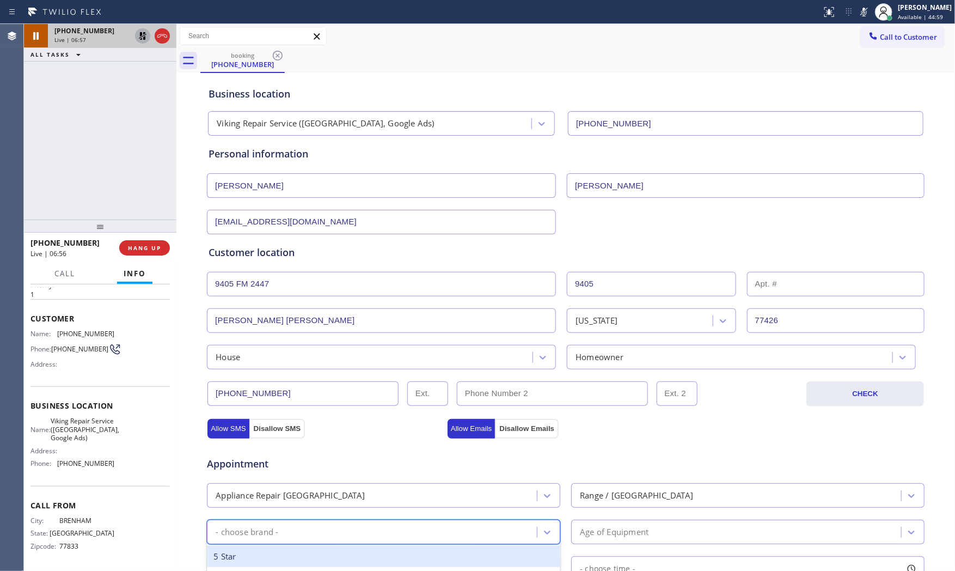
type input "v"
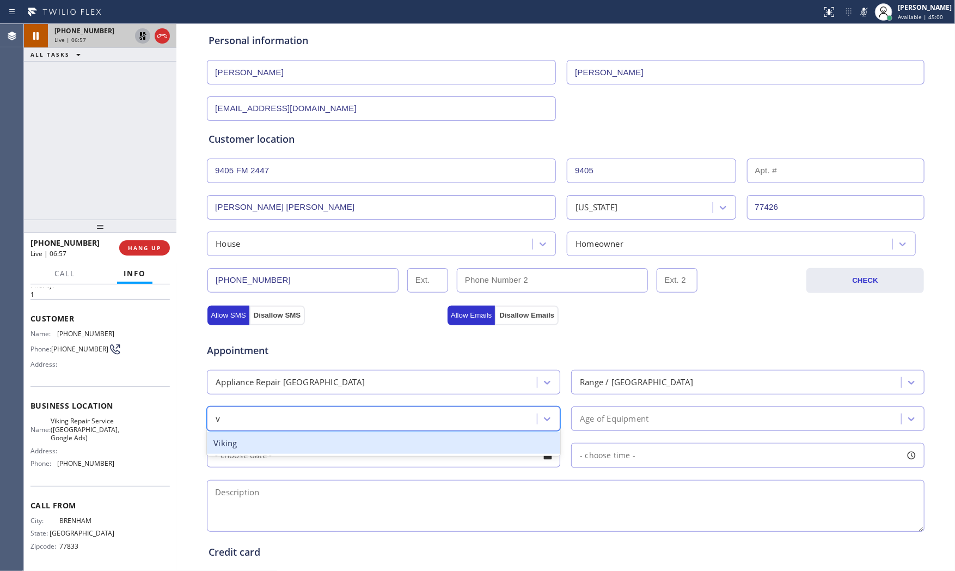
scroll to position [121, 0]
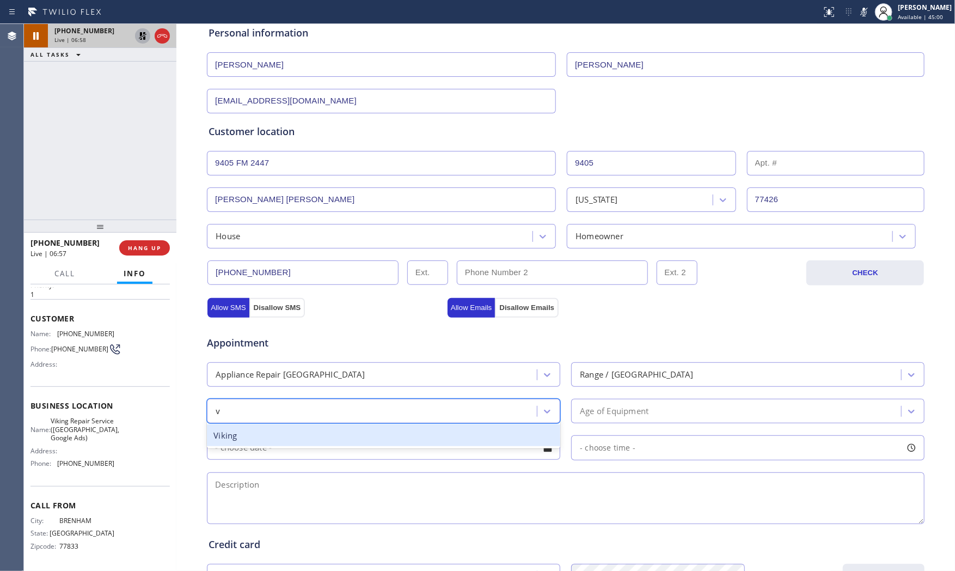
click at [344, 439] on div "Viking" at bounding box center [384, 435] width 354 height 22
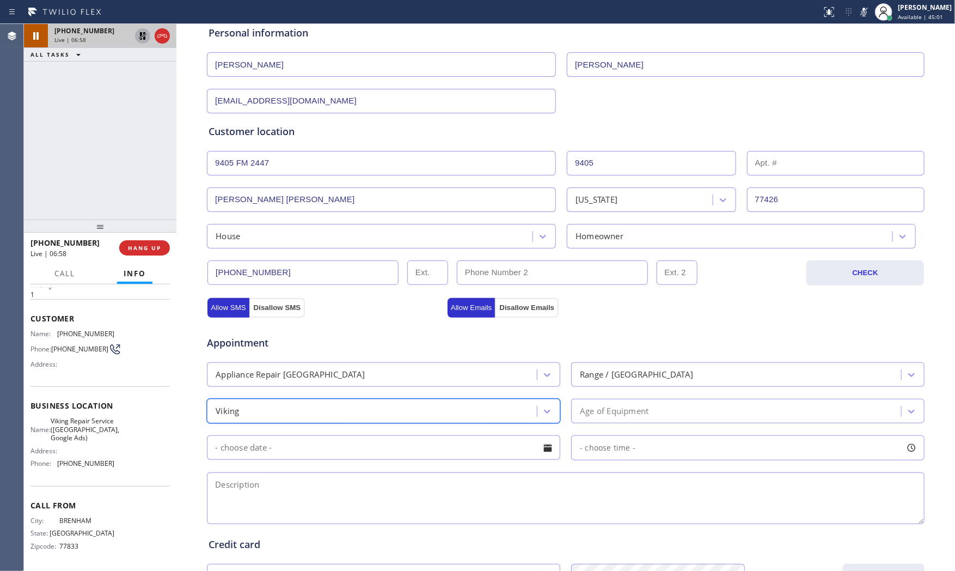
click at [645, 417] on div "Age of Equipment" at bounding box center [614, 411] width 69 height 13
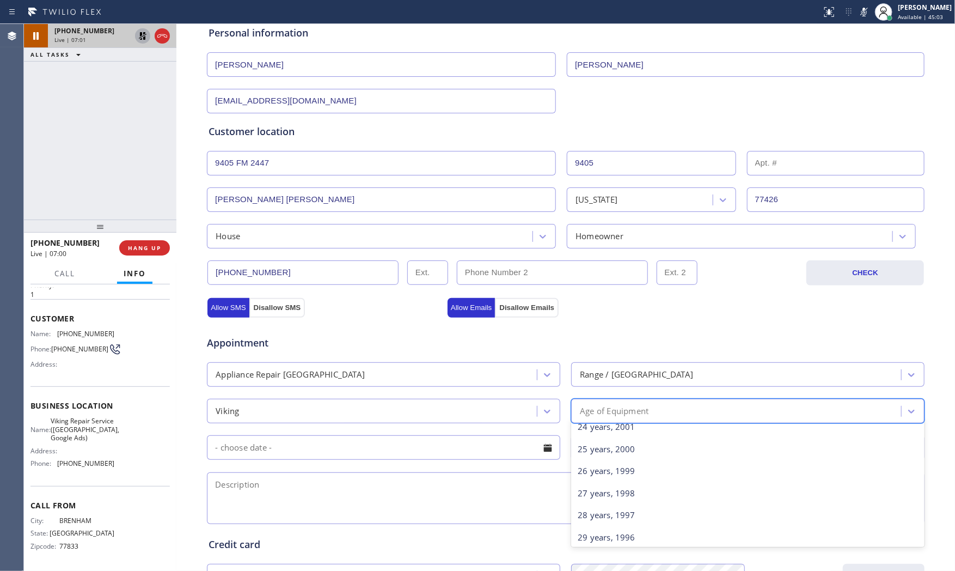
scroll to position [545, 0]
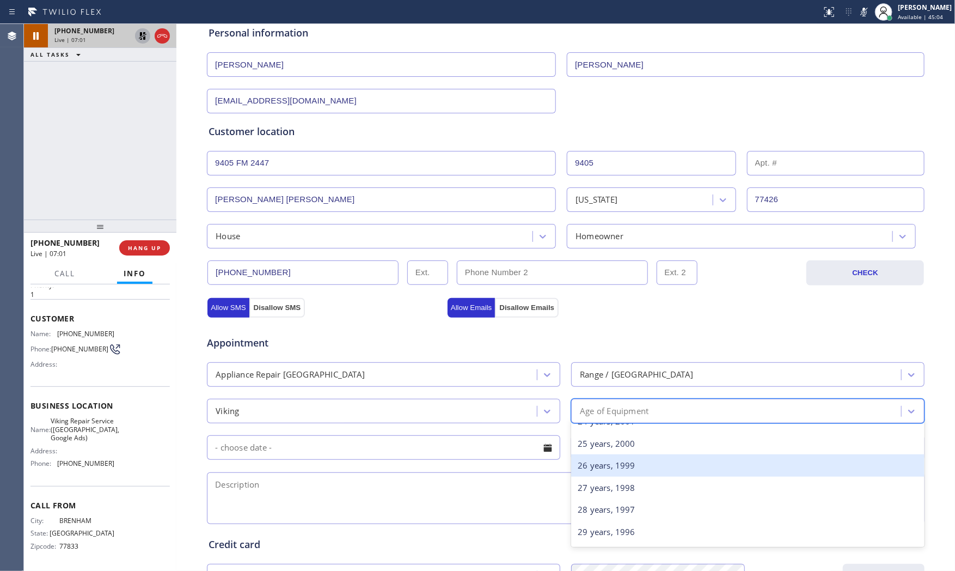
click at [605, 445] on div "25 years, 2000" at bounding box center [748, 443] width 354 height 22
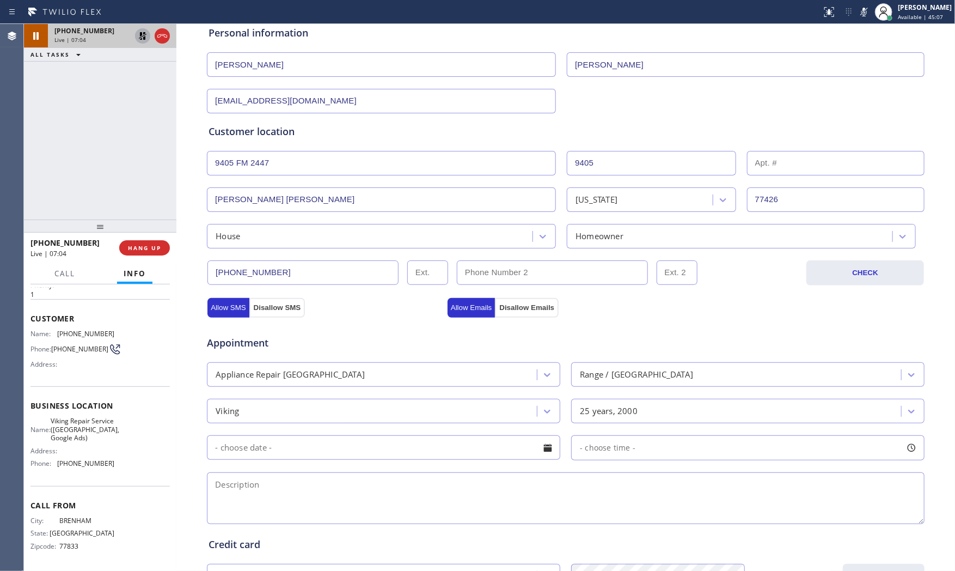
click at [332, 505] on textarea at bounding box center [566, 498] width 718 height 52
paste textarea "Viking | Range | the small oven is out think the element need to be replaced an…"
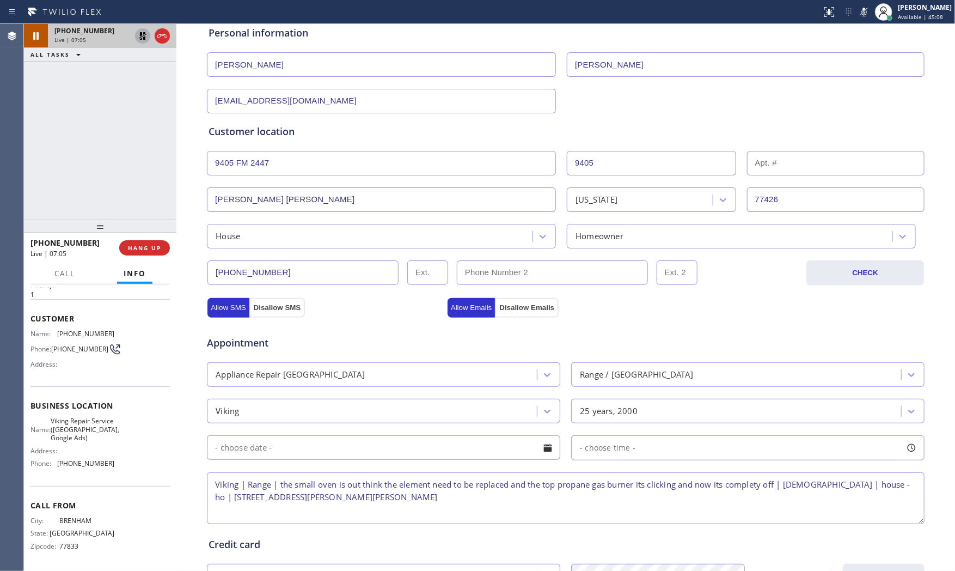
click at [860, 12] on icon at bounding box center [864, 11] width 13 height 13
click at [139, 33] on icon at bounding box center [142, 35] width 13 height 13
click at [392, 494] on textarea "Viking | Range | the small oven is out think the element need to be replaced an…" at bounding box center [566, 498] width 718 height 52
click at [860, 8] on icon at bounding box center [864, 11] width 13 height 13
click at [860, 11] on icon at bounding box center [864, 12] width 5 height 9
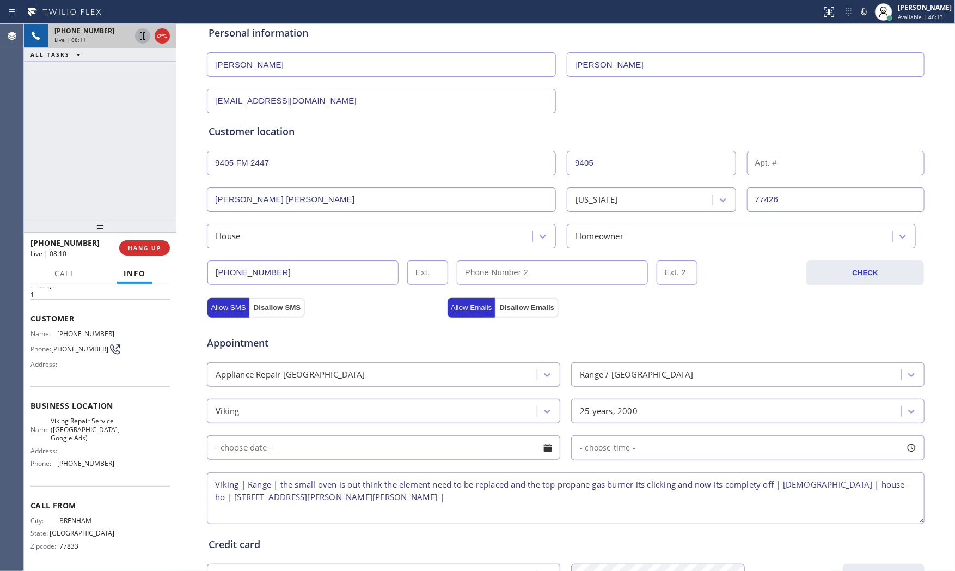
click at [384, 498] on textarea "Viking | Range | the small oven is out think the element need to be replaced an…" at bounding box center [566, 498] width 718 height 52
click at [82, 426] on span "Viking Repair Service ([GEOGRAPHIC_DATA], Google Ads)" at bounding box center [85, 429] width 69 height 25
copy span "Viking Repair Service ([GEOGRAPHIC_DATA], Google Ads)"
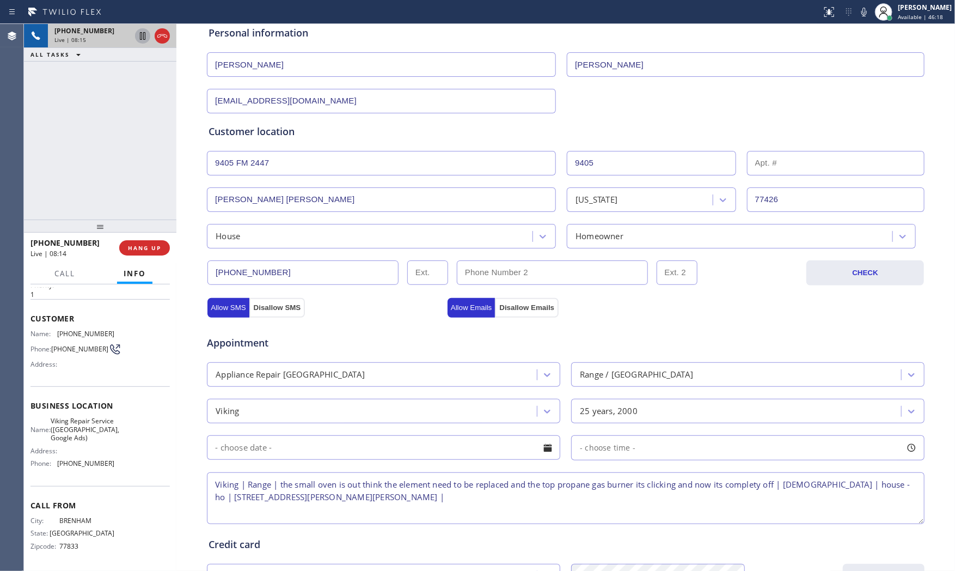
click at [363, 496] on textarea "Viking | Range | the small oven is out think the element need to be replaced an…" at bounding box center [566, 498] width 718 height 52
paste textarea "Viking Repair Service ([GEOGRAPHIC_DATA], Google Ads)"
click at [563, 499] on textarea "Viking | Range | the small oven is out think the element need to be replaced an…" at bounding box center [566, 498] width 718 height 52
type textarea "Viking | Range | the small oven is out think the element need to be replaced an…"
click at [166, 253] on button "HANG UP" at bounding box center [144, 247] width 51 height 15
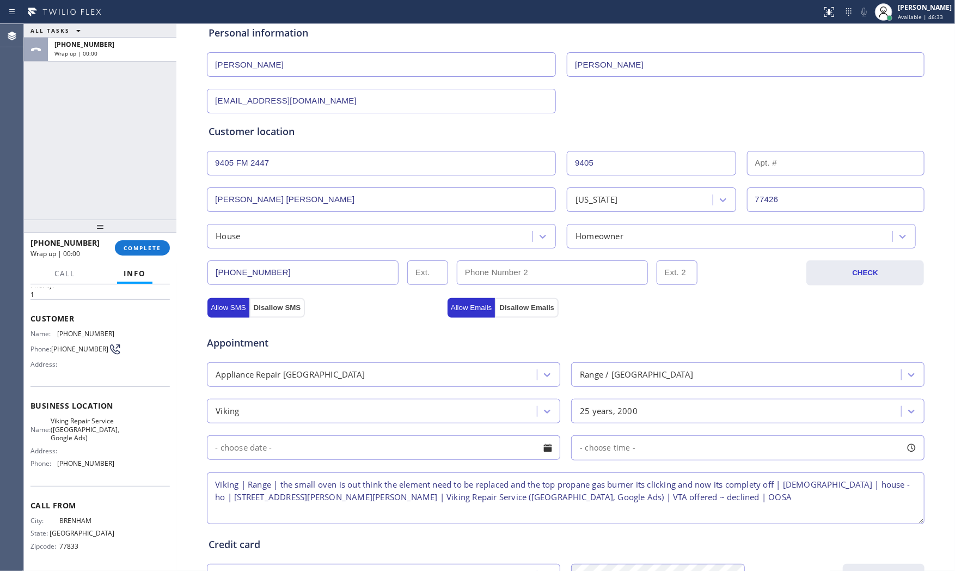
click at [671, 496] on textarea "Viking | Range | the small oven is out think the element need to be replaced an…" at bounding box center [566, 498] width 718 height 52
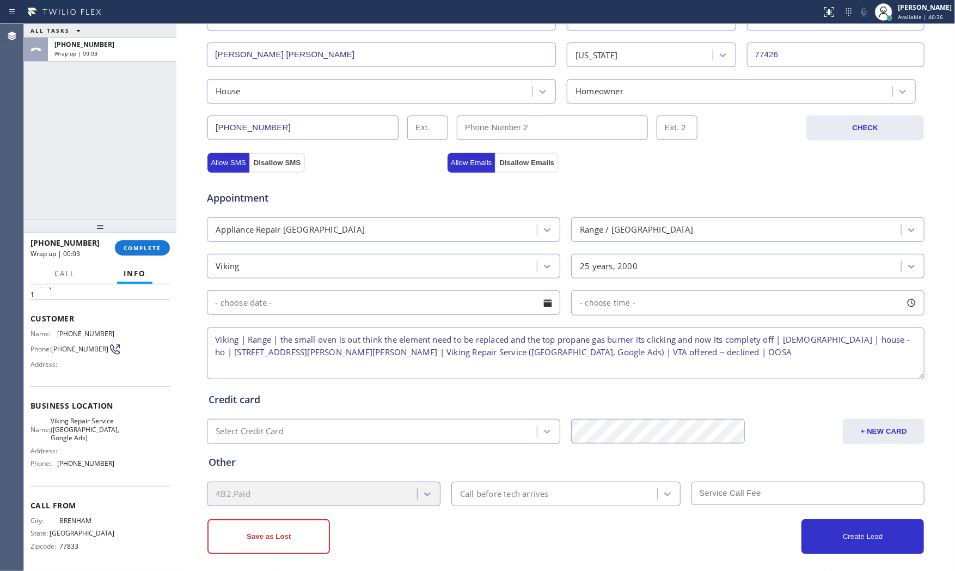
scroll to position [273, 0]
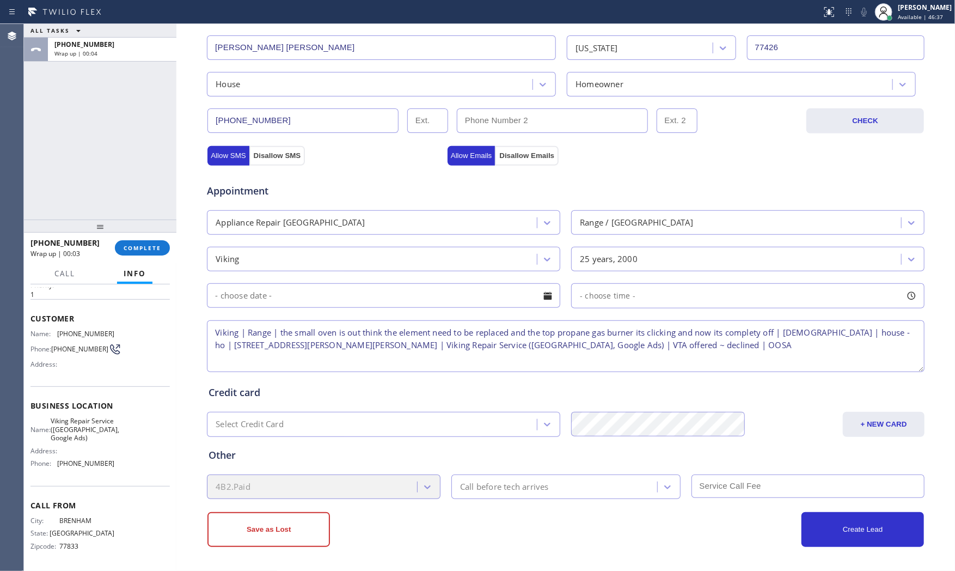
click at [405, 502] on div "Save as Lost Create Lead" at bounding box center [565, 523] width 719 height 48
click at [315, 514] on button "Save as Lost" at bounding box center [269, 529] width 123 height 35
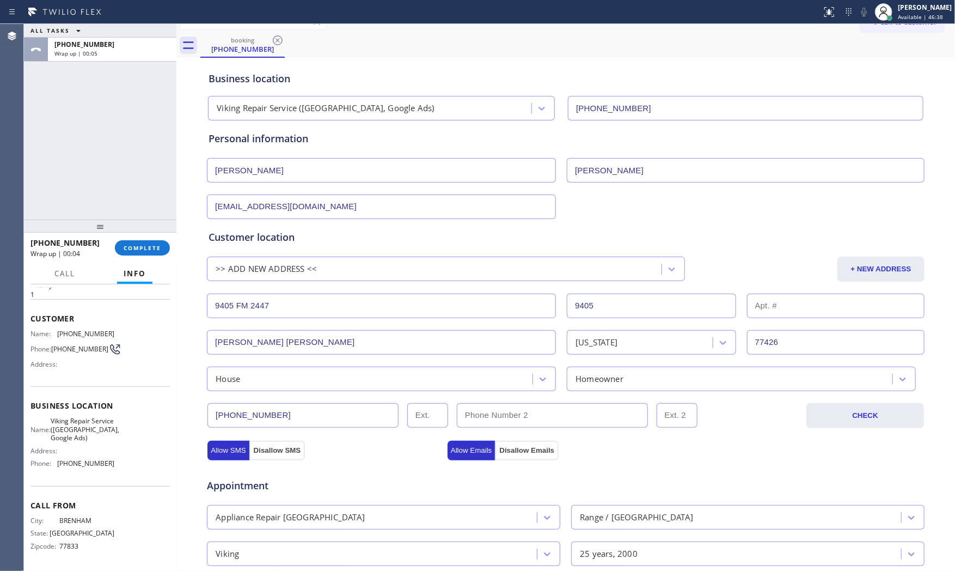
scroll to position [0, 0]
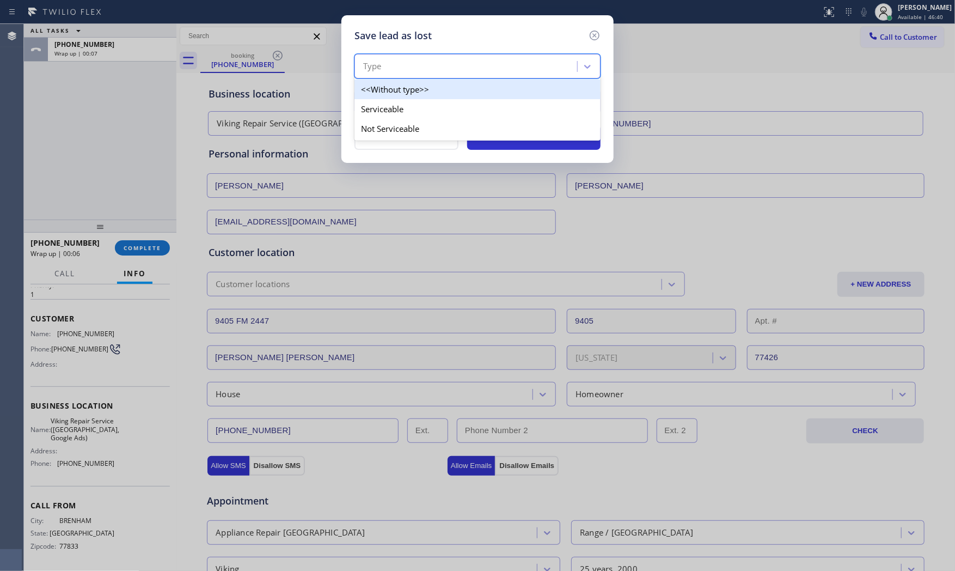
click at [460, 57] on div "Type" at bounding box center [468, 66] width 220 height 19
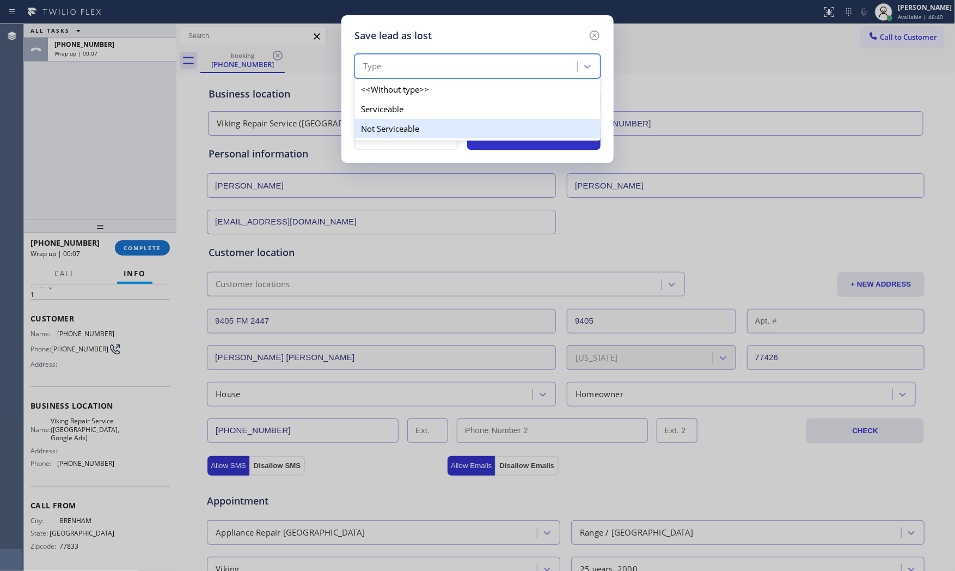
click at [415, 121] on div "Not Serviceable" at bounding box center [478, 129] width 246 height 20
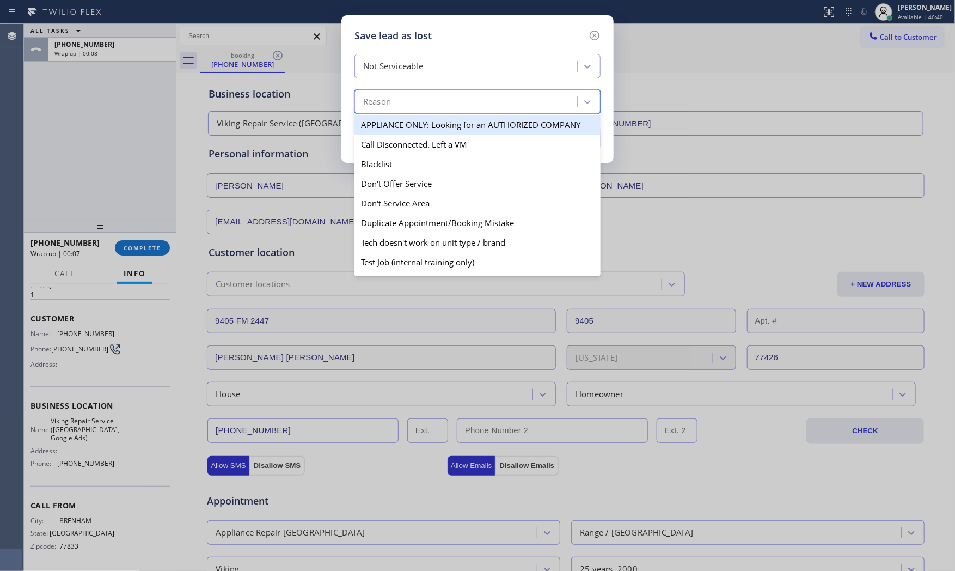
click at [415, 106] on div "Reason" at bounding box center [468, 102] width 220 height 19
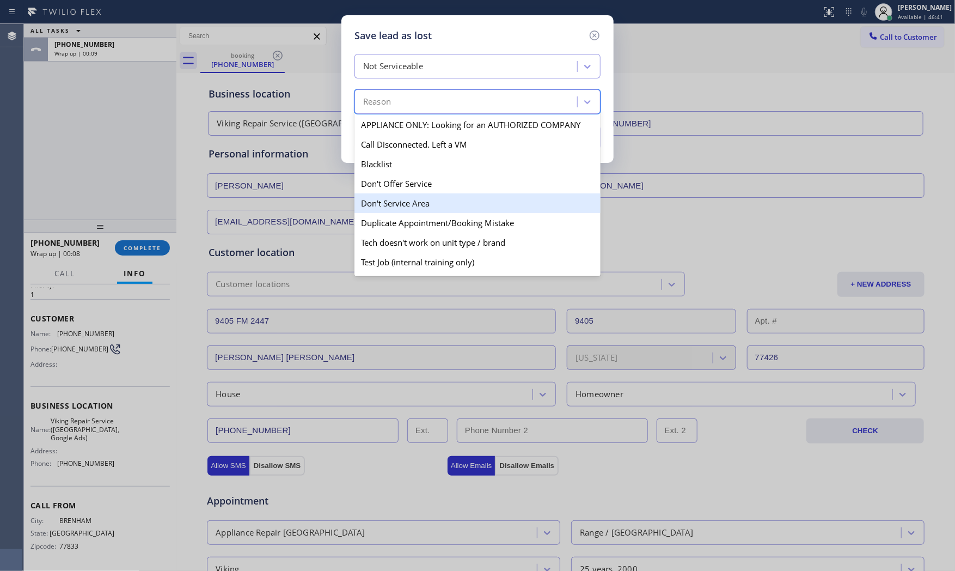
click at [407, 202] on div "Don't Service Area" at bounding box center [478, 203] width 246 height 20
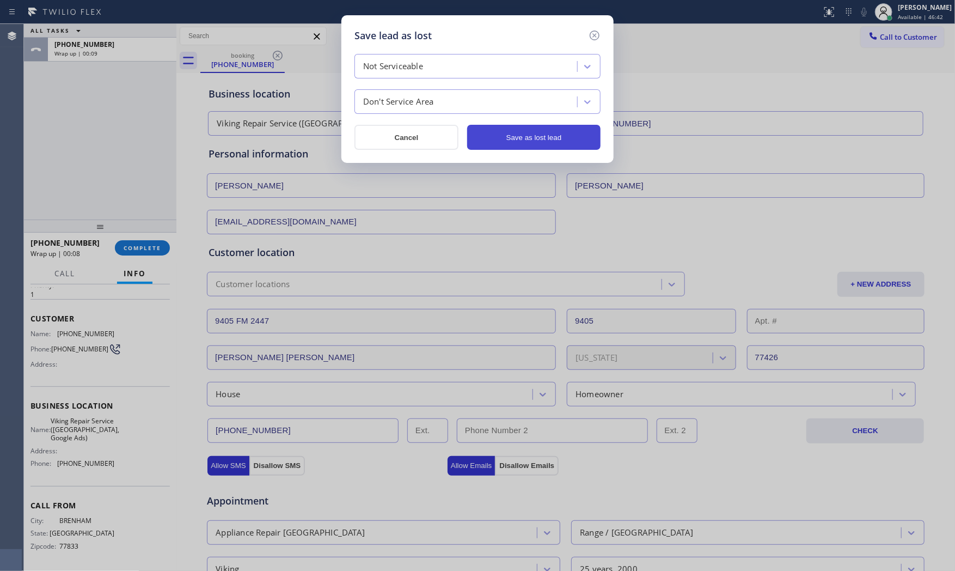
click at [542, 127] on button "Save as lost lead" at bounding box center [533, 137] width 133 height 25
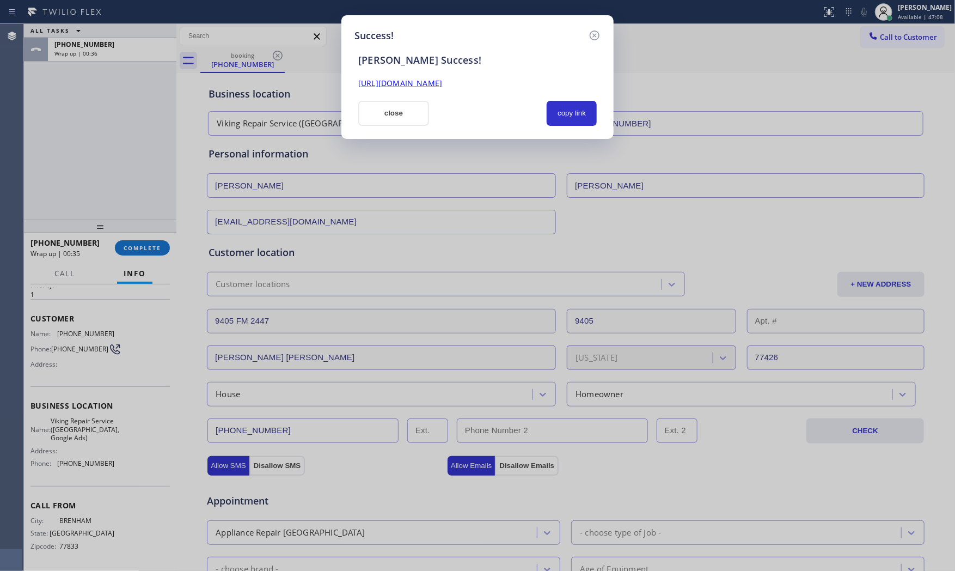
click at [406, 118] on button "close" at bounding box center [393, 113] width 71 height 25
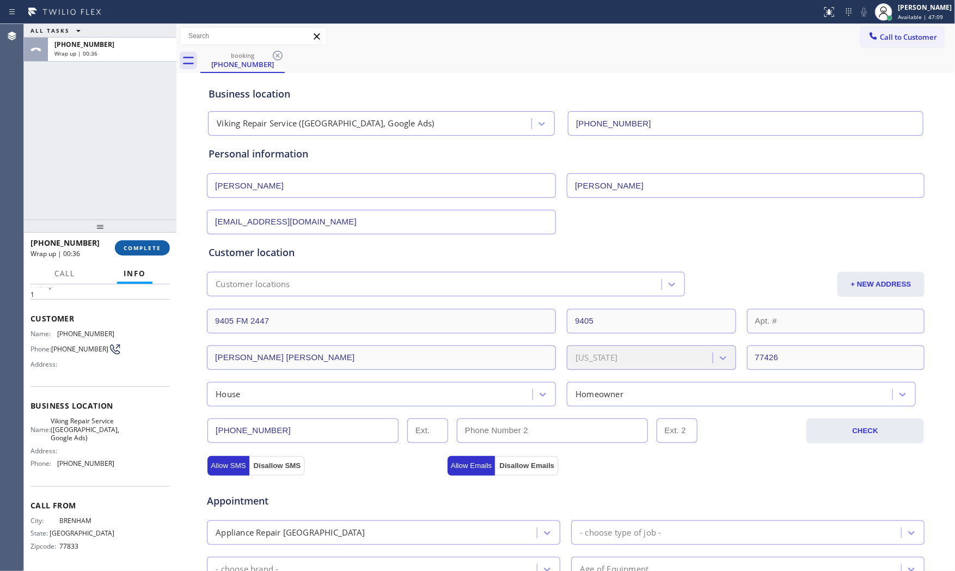
click at [141, 241] on button "COMPLETE" at bounding box center [142, 247] width 55 height 15
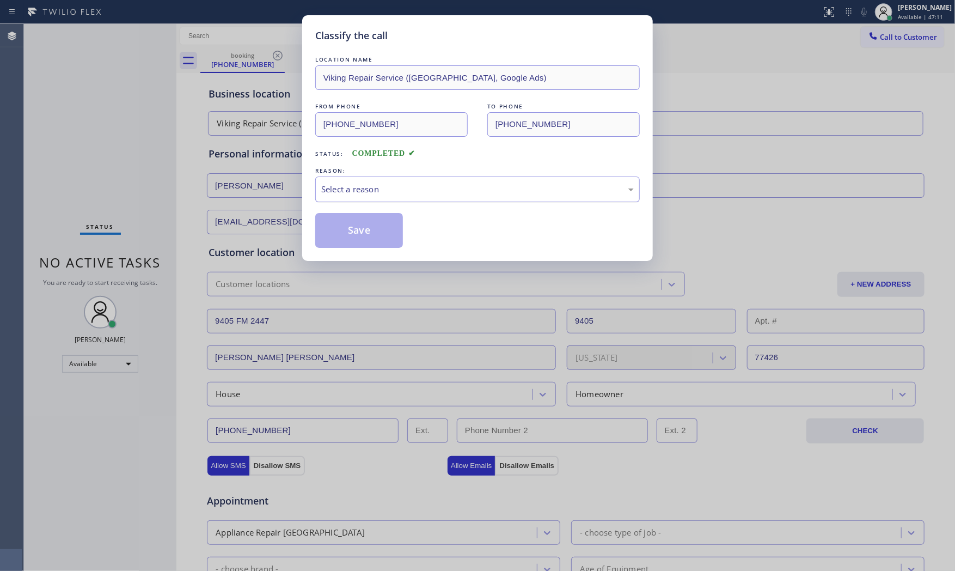
drag, startPoint x: 426, startPoint y: 167, endPoint x: 416, endPoint y: 188, distance: 22.9
click at [426, 170] on div "REASON:" at bounding box center [477, 170] width 325 height 11
click at [416, 188] on div "Select a reason" at bounding box center [477, 189] width 313 height 13
click at [377, 224] on button "Save" at bounding box center [359, 230] width 88 height 35
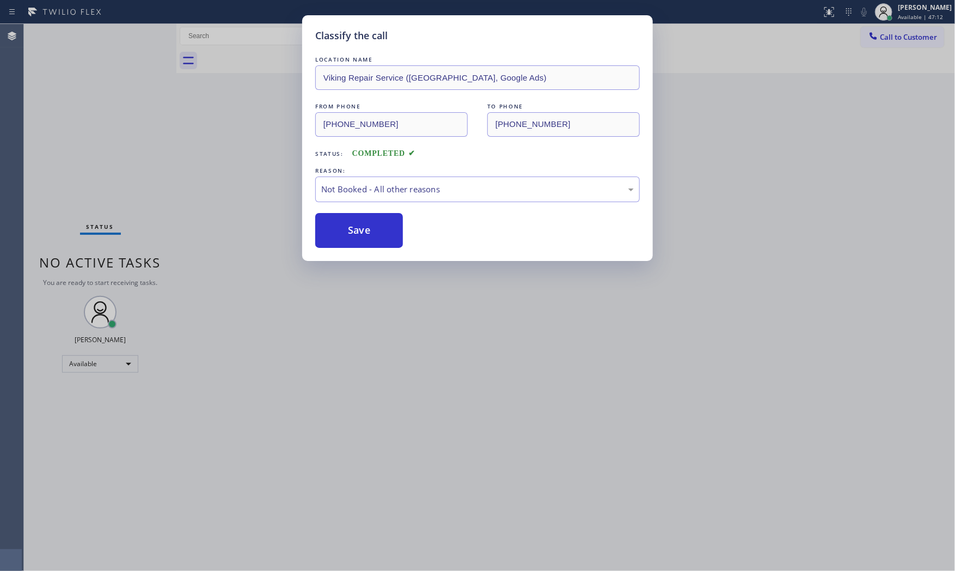
click at [377, 224] on button "Save" at bounding box center [359, 230] width 88 height 35
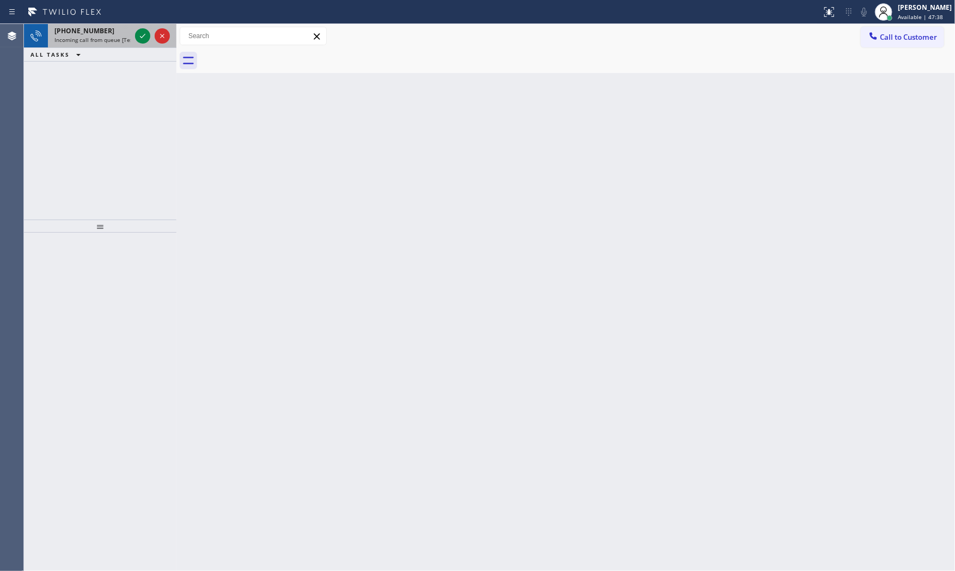
click at [115, 34] on div "[PHONE_NUMBER]" at bounding box center [92, 30] width 76 height 9
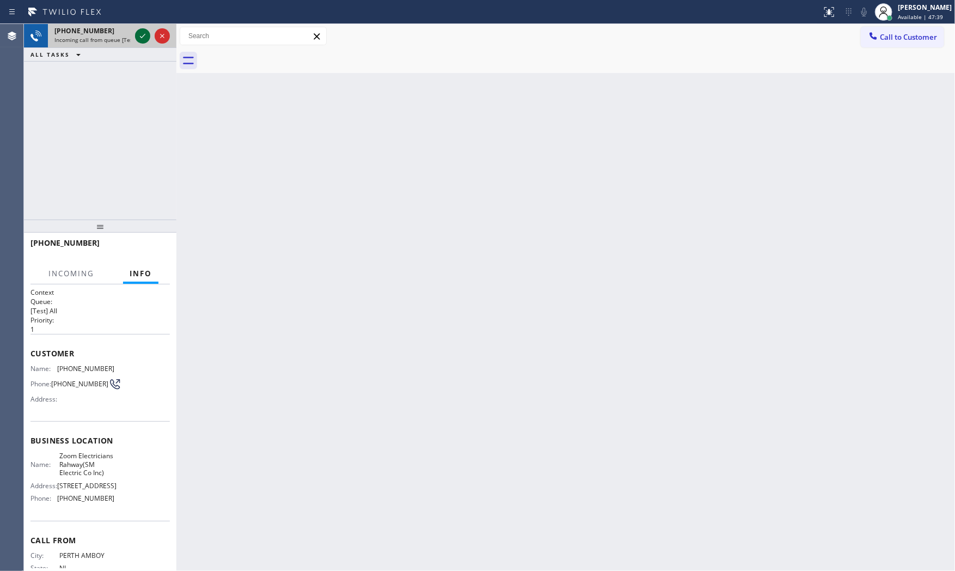
click at [139, 34] on icon at bounding box center [142, 35] width 13 height 13
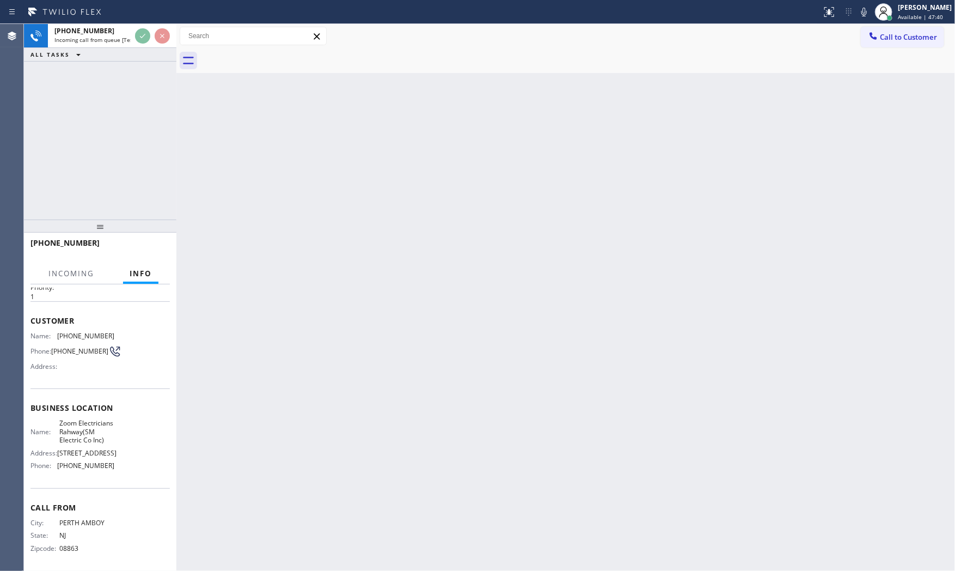
scroll to position [80, 0]
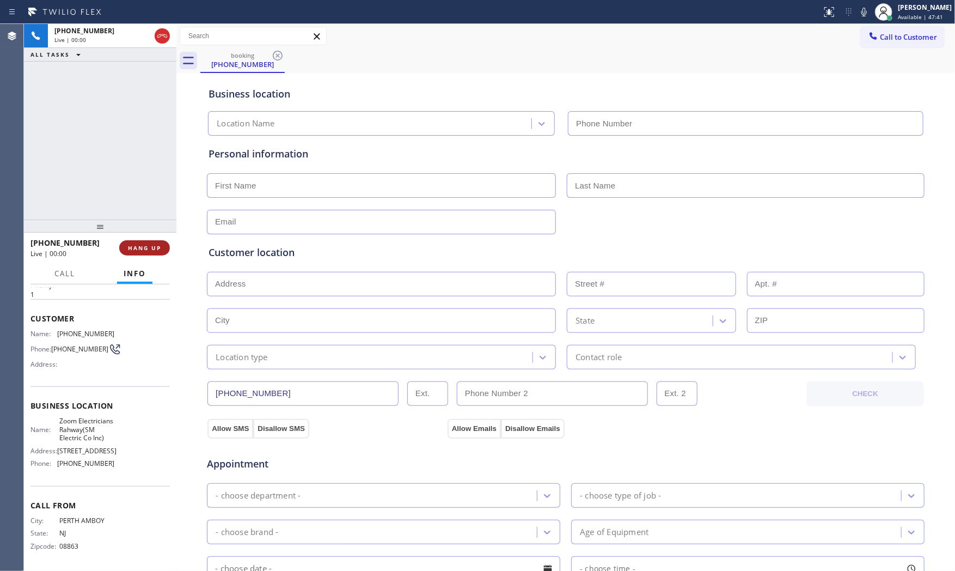
type input "[PHONE_NUMBER]"
click at [142, 251] on span "HANG UP" at bounding box center [144, 248] width 33 height 8
click at [143, 248] on span "HANG UP" at bounding box center [144, 248] width 33 height 8
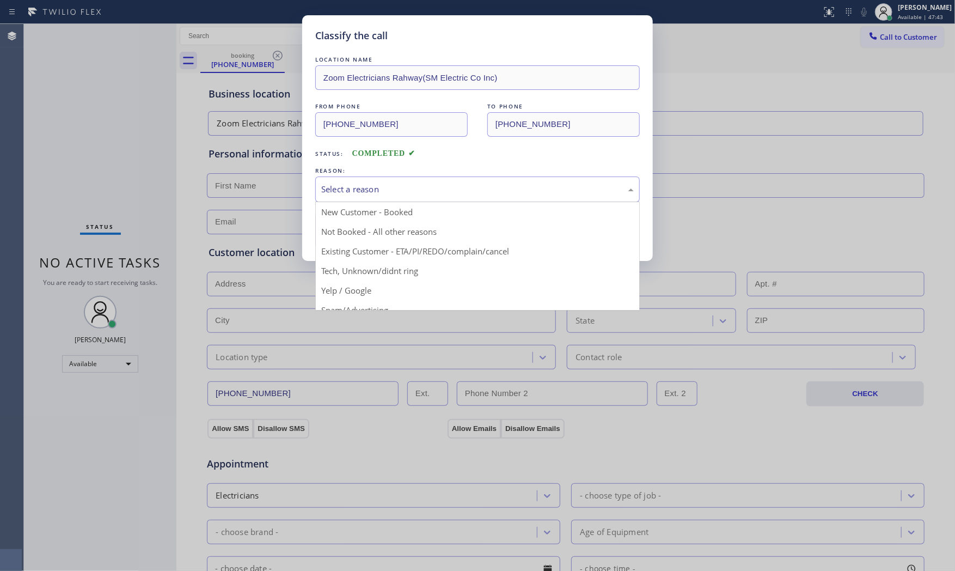
drag, startPoint x: 397, startPoint y: 187, endPoint x: 394, endPoint y: 195, distance: 7.9
click at [397, 190] on div "Select a reason" at bounding box center [477, 189] width 313 height 13
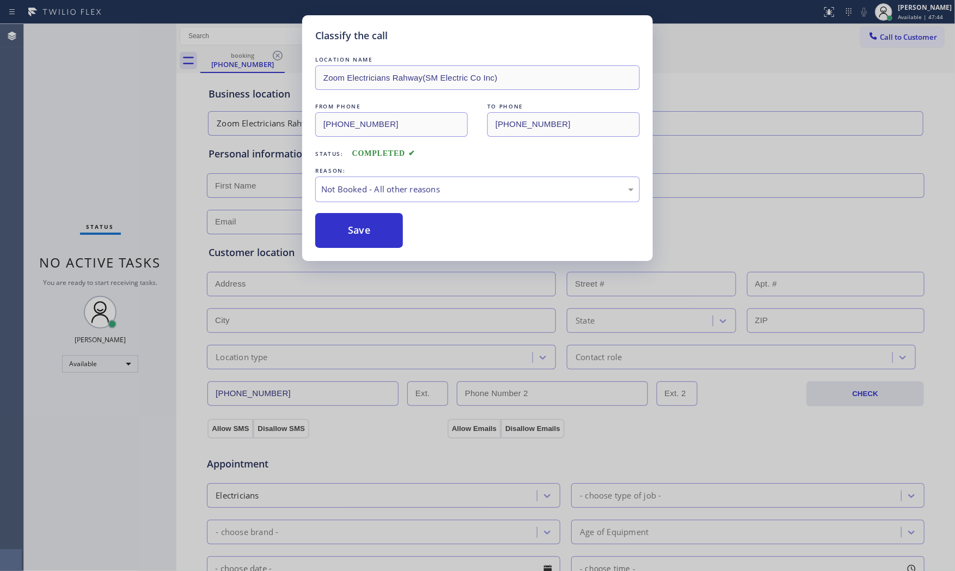
click at [367, 224] on button "Save" at bounding box center [359, 230] width 88 height 35
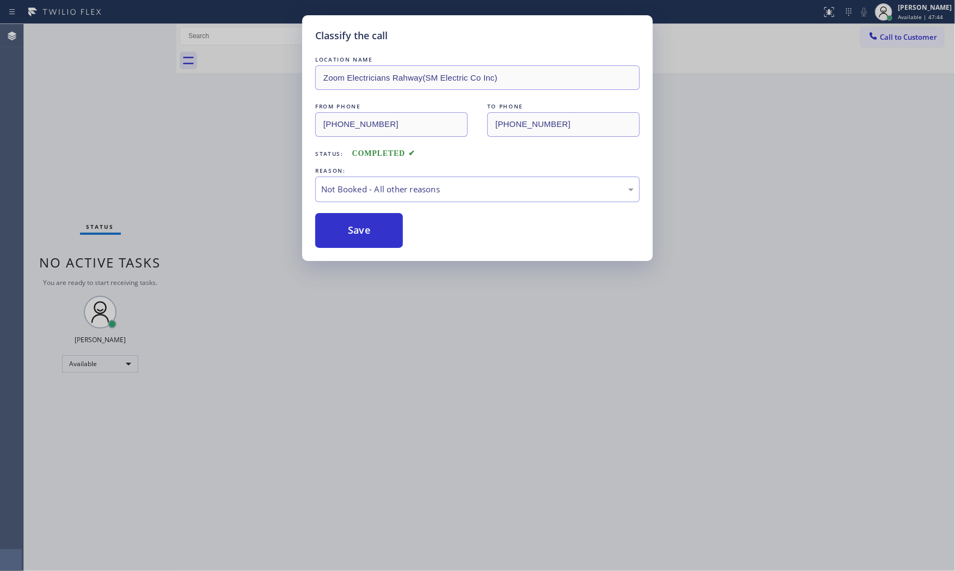
click at [367, 224] on button "Save" at bounding box center [359, 230] width 88 height 35
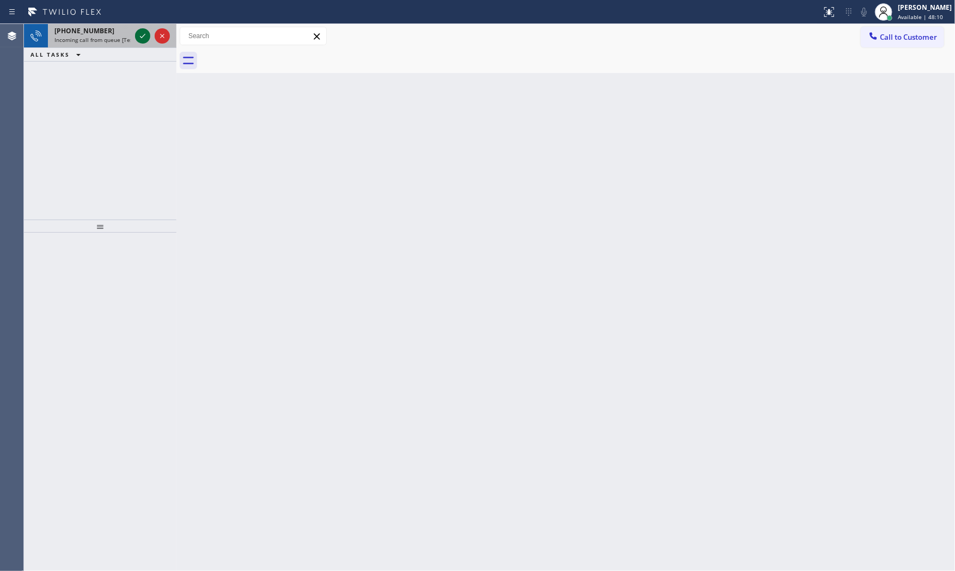
click at [135, 39] on div at bounding box center [142, 35] width 15 height 13
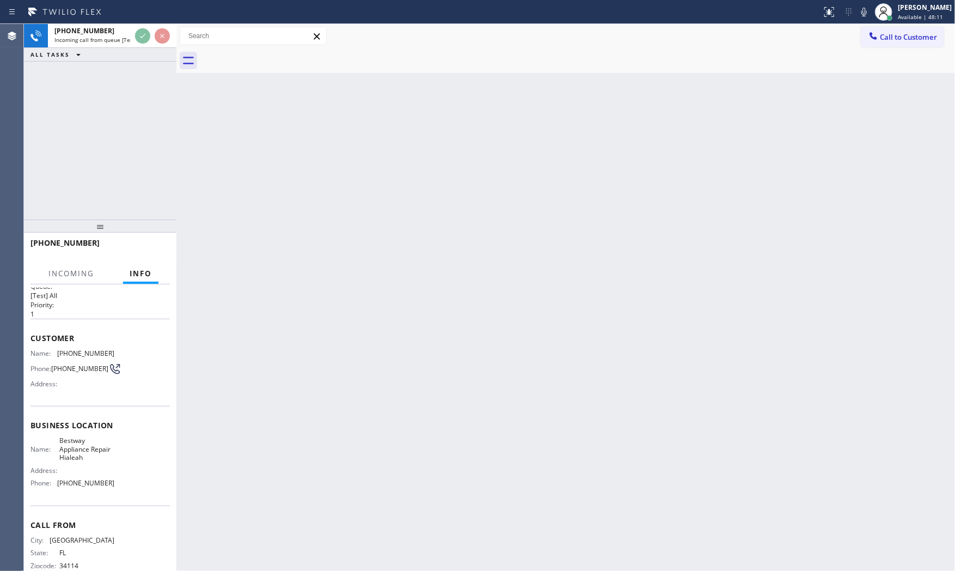
scroll to position [37, 0]
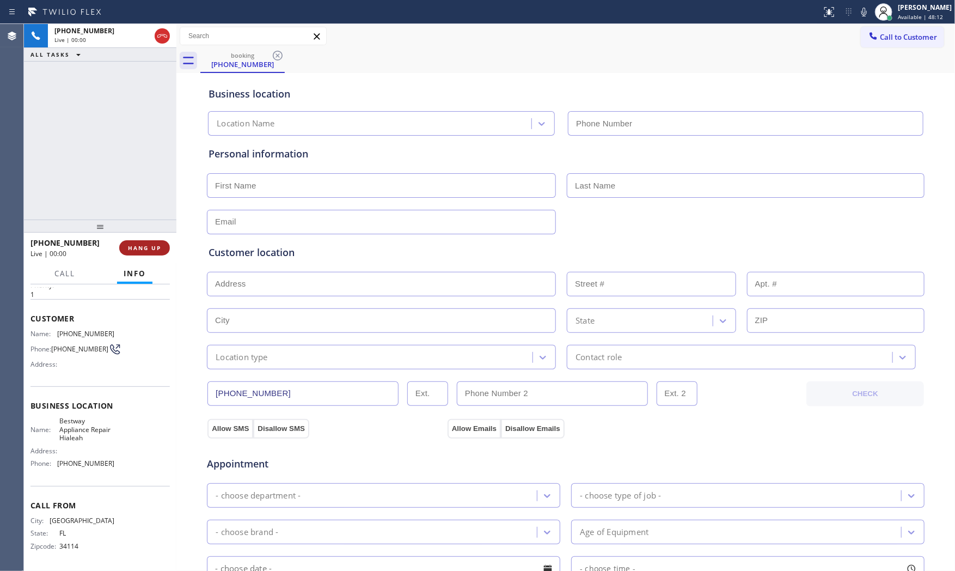
type input "[PHONE_NUMBER]"
click at [151, 244] on span "HANG UP" at bounding box center [144, 248] width 33 height 8
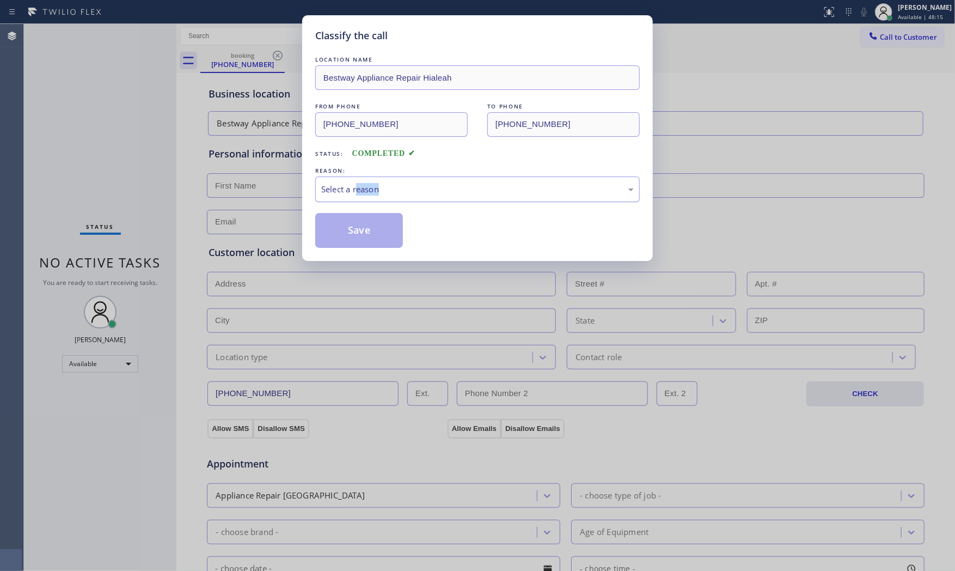
click at [356, 202] on div "LOCATION NAME Bestway Appliance Repair Hialeah FROM PHONE [PHONE_NUMBER] TO PHO…" at bounding box center [477, 151] width 325 height 194
click at [360, 204] on div "LOCATION NAME Bestway Appliance Repair Hialeah FROM PHONE [PHONE_NUMBER] TO PHO…" at bounding box center [477, 151] width 325 height 194
click at [362, 199] on div "Select a reason" at bounding box center [477, 189] width 325 height 26
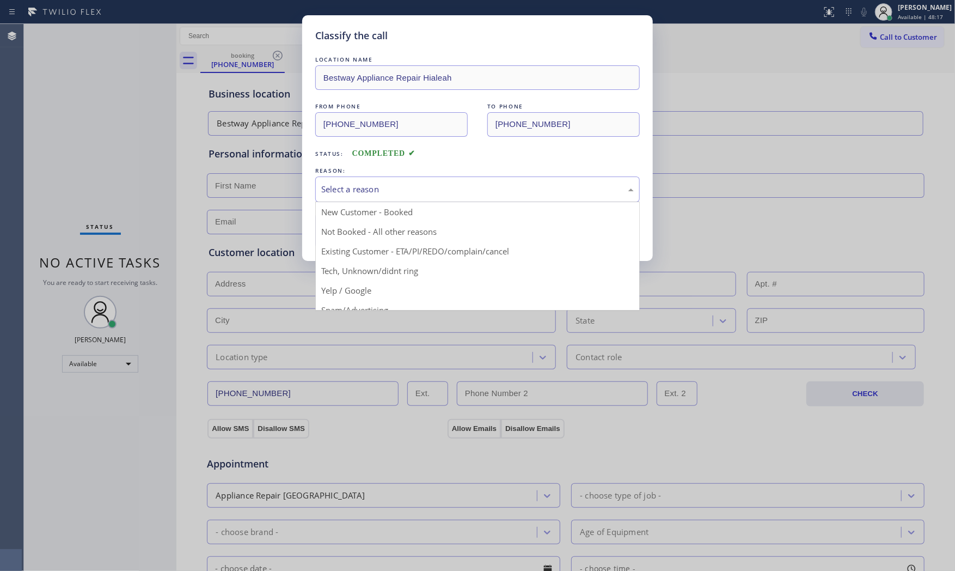
click at [492, 171] on div "REASON:" at bounding box center [477, 170] width 325 height 11
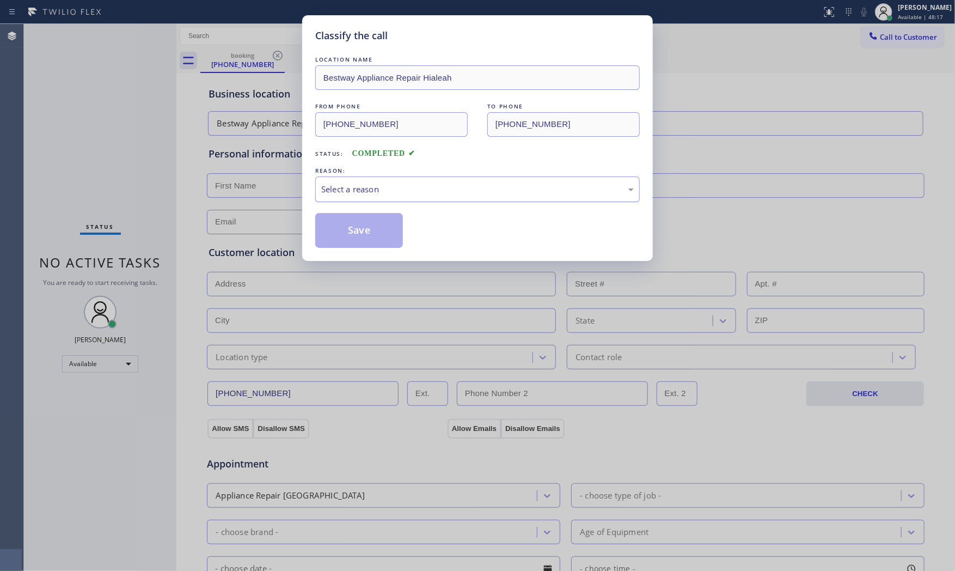
click at [460, 187] on div "Select a reason" at bounding box center [477, 189] width 313 height 13
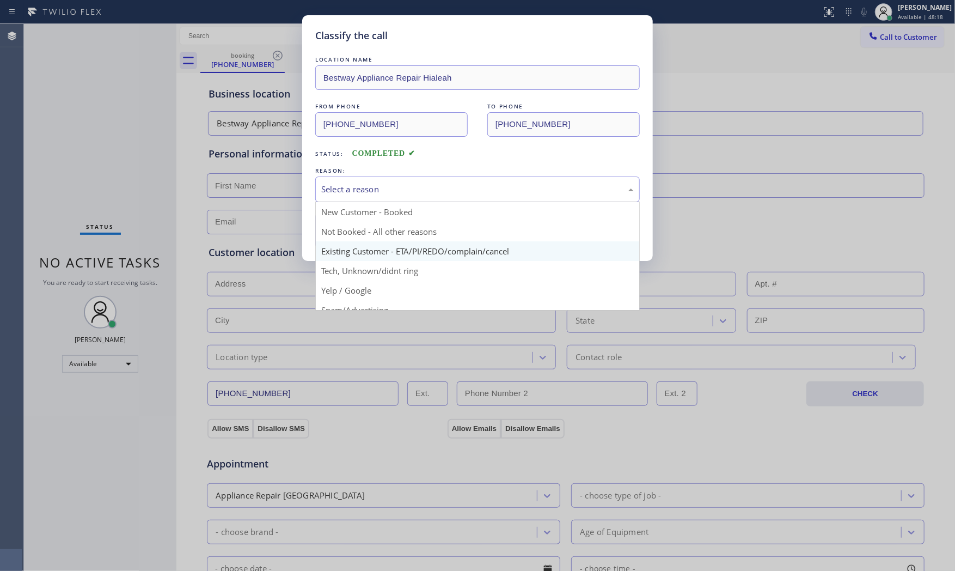
scroll to position [60, 0]
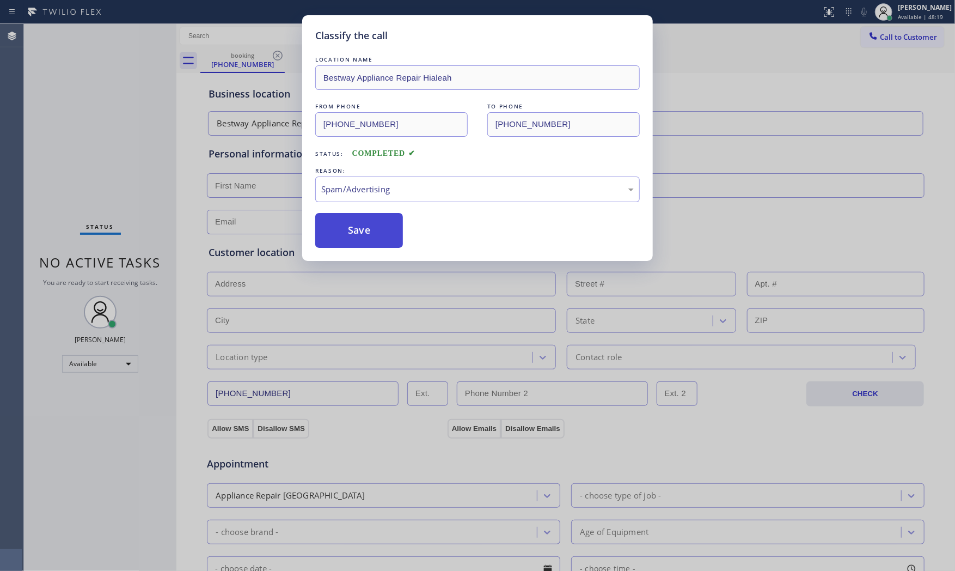
click at [361, 237] on button "Save" at bounding box center [359, 230] width 88 height 35
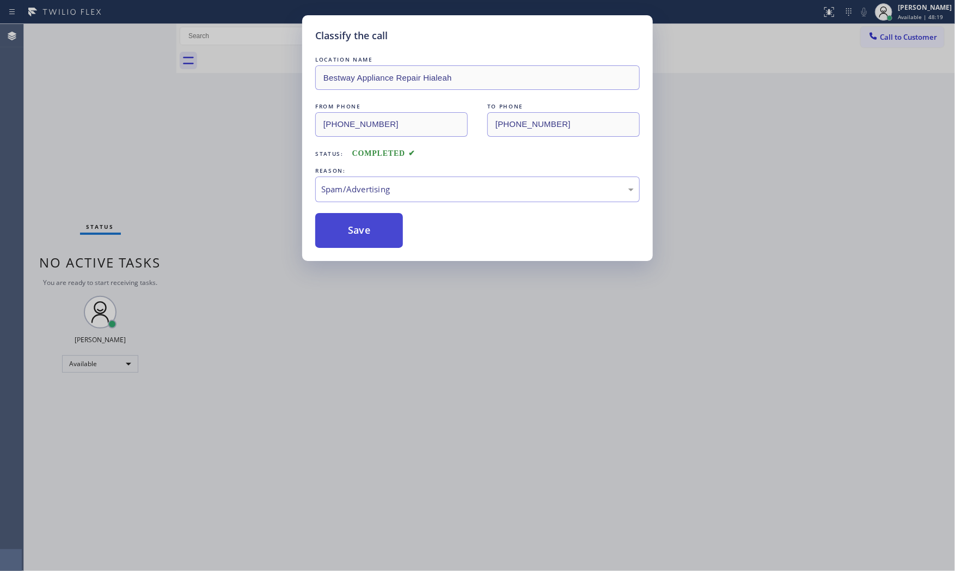
click at [361, 237] on button "Save" at bounding box center [359, 230] width 88 height 35
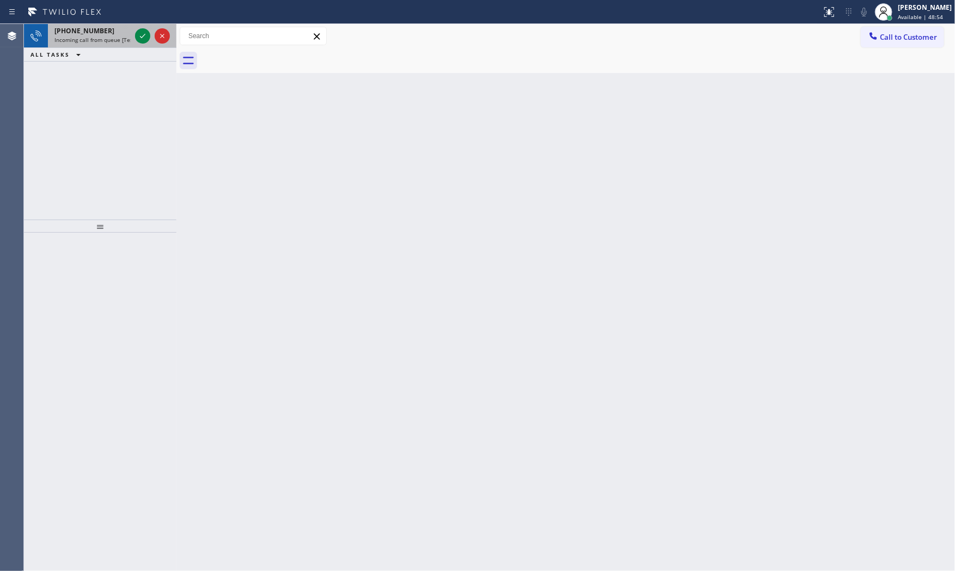
drag, startPoint x: 86, startPoint y: 29, endPoint x: 128, endPoint y: 33, distance: 42.1
click at [87, 29] on span "[PHONE_NUMBER]" at bounding box center [84, 30] width 60 height 9
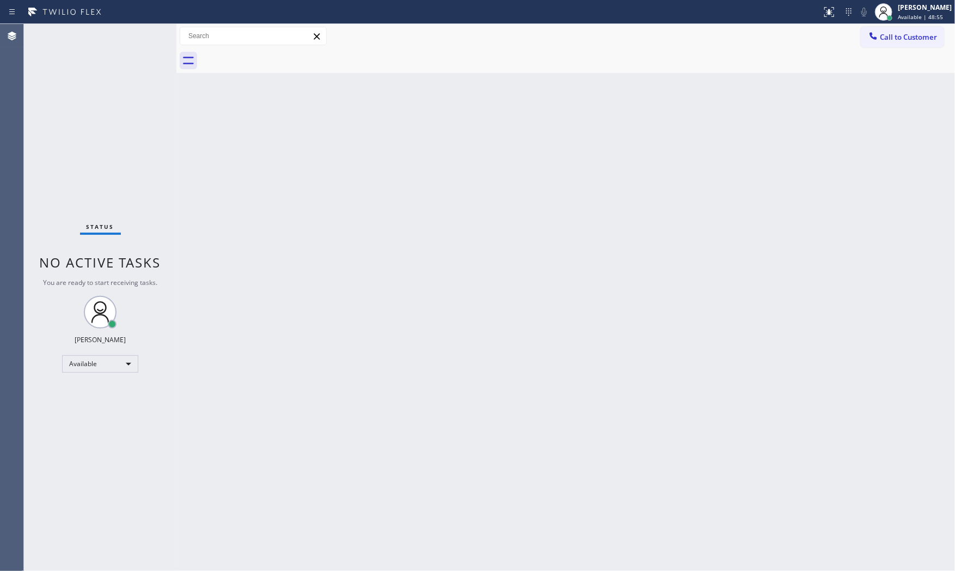
click at [140, 33] on div "Status No active tasks You are ready to start receiving tasks. [PERSON_NAME] Av…" at bounding box center [100, 297] width 153 height 547
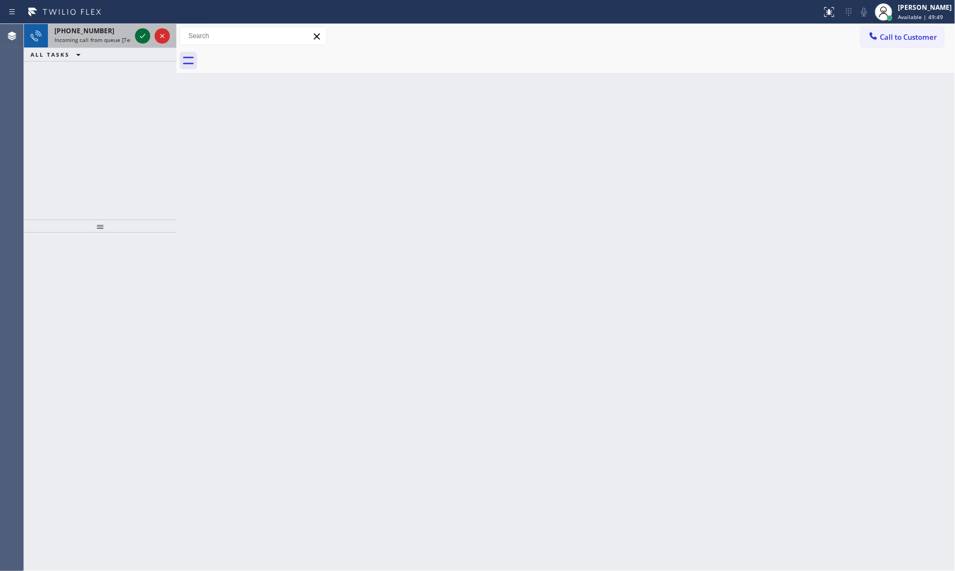
click at [139, 33] on icon at bounding box center [142, 35] width 13 height 13
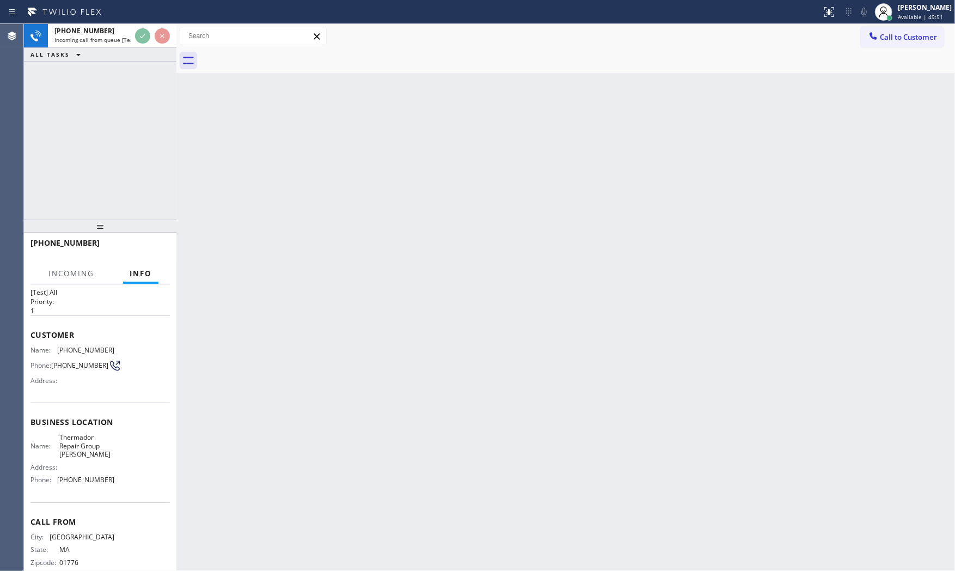
scroll to position [37, 0]
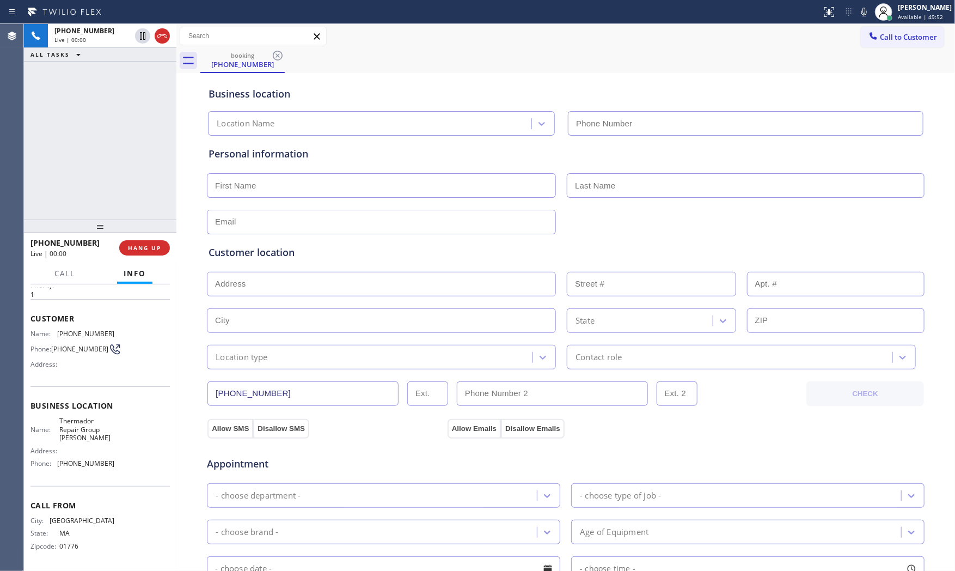
type input "[PHONE_NUMBER]"
click at [860, 9] on icon at bounding box center [864, 11] width 13 height 13
drag, startPoint x: 867, startPoint y: 7, endPoint x: 875, endPoint y: 3, distance: 9.5
click at [860, 7] on icon at bounding box center [864, 11] width 13 height 13
click at [860, 8] on icon at bounding box center [864, 12] width 5 height 9
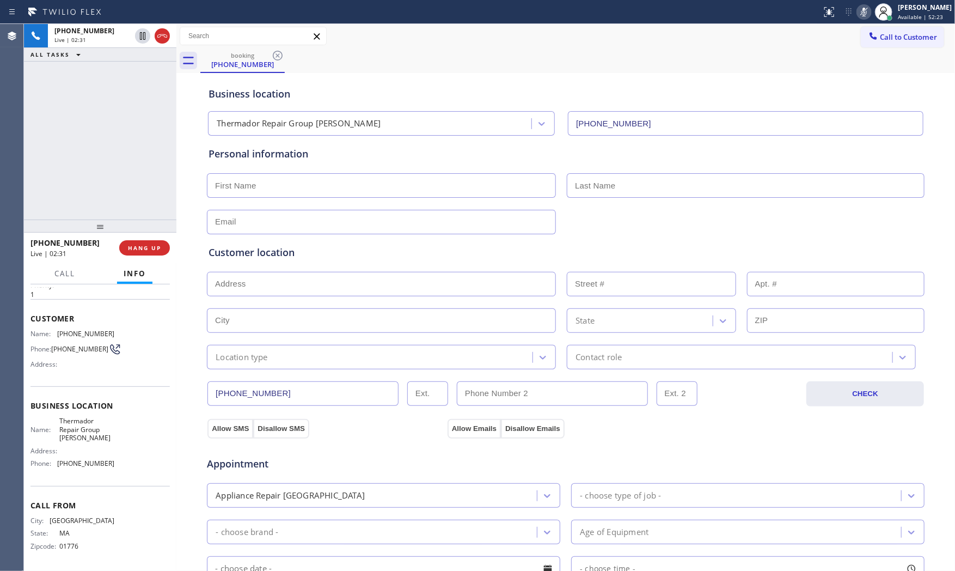
click at [860, 10] on icon at bounding box center [864, 11] width 13 height 13
click at [159, 244] on span "HANG UP" at bounding box center [144, 248] width 33 height 8
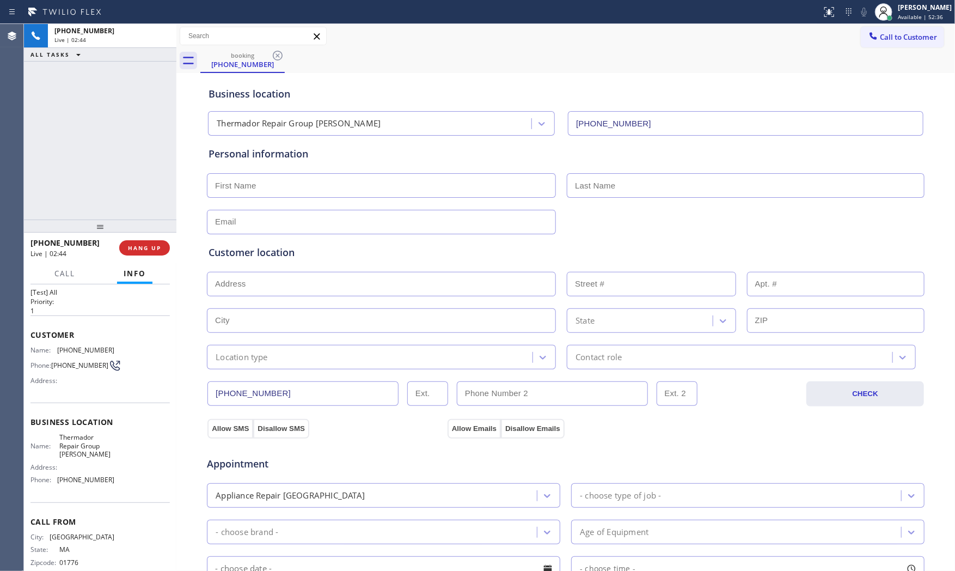
scroll to position [0, 0]
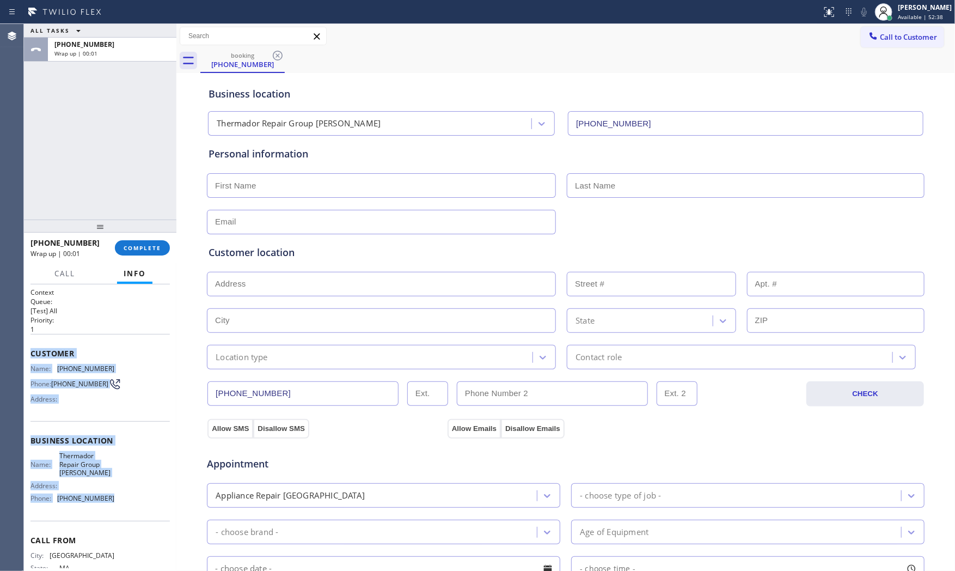
drag, startPoint x: 29, startPoint y: 351, endPoint x: 121, endPoint y: 501, distance: 176.3
click at [120, 503] on div "Context Queue: [Test] All Priority: 1 Customer Name: [PHONE_NUMBER] Phone: [PHO…" at bounding box center [100, 427] width 153 height 287
copy div "Customer Name: [PHONE_NUMBER] Phone: [PHONE_NUMBER] Address: Business location …"
click at [860, 36] on span "Call to Customer" at bounding box center [908, 37] width 57 height 10
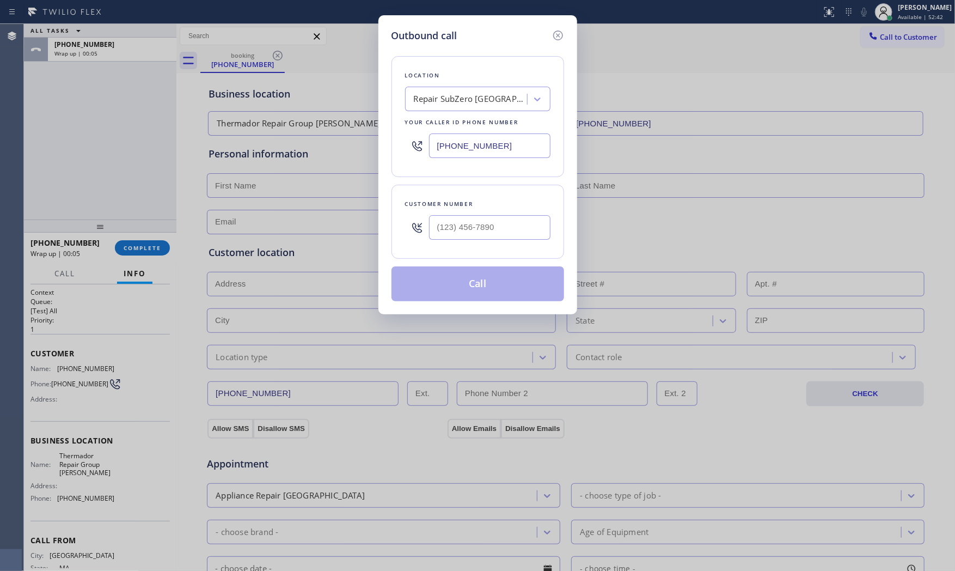
click at [517, 139] on input "[PHONE_NUMBER]" at bounding box center [489, 145] width 121 height 25
paste input "351) 300-7577"
type input "[PHONE_NUMBER]"
click at [500, 243] on div at bounding box center [489, 227] width 121 height 35
click at [499, 238] on input "(___) ___-____" at bounding box center [489, 227] width 121 height 25
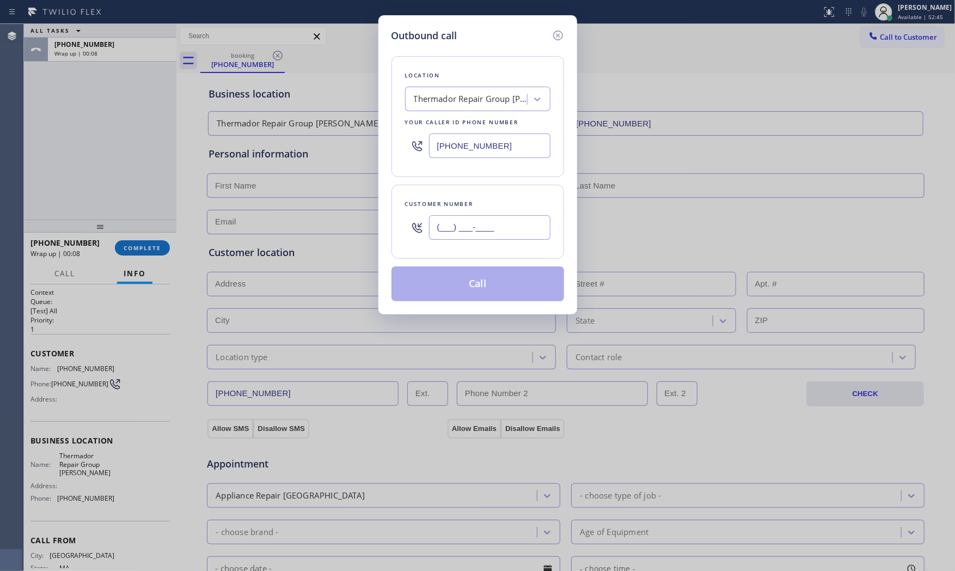
paste input "978) 443-4122"
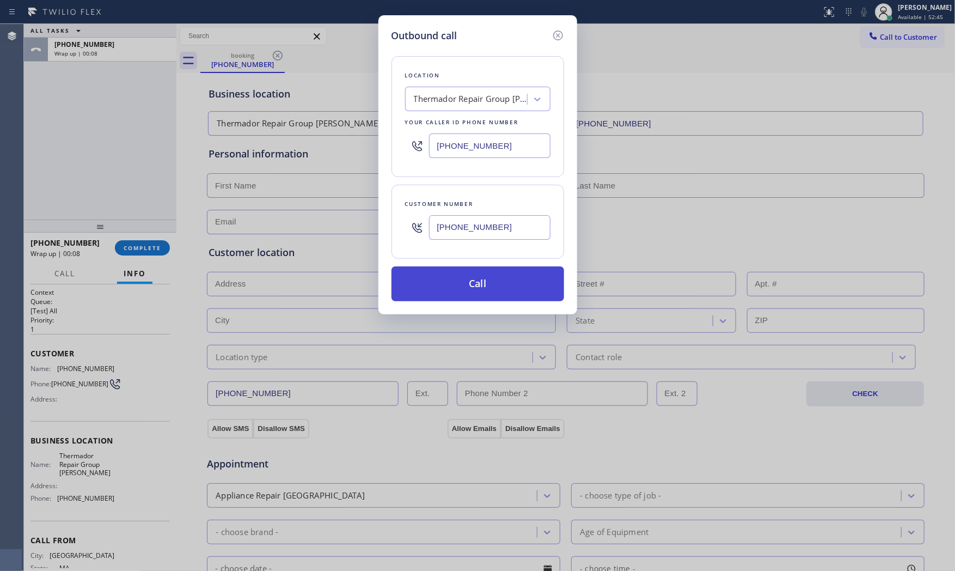
type input "[PHONE_NUMBER]"
click at [468, 289] on button "Call" at bounding box center [478, 283] width 173 height 35
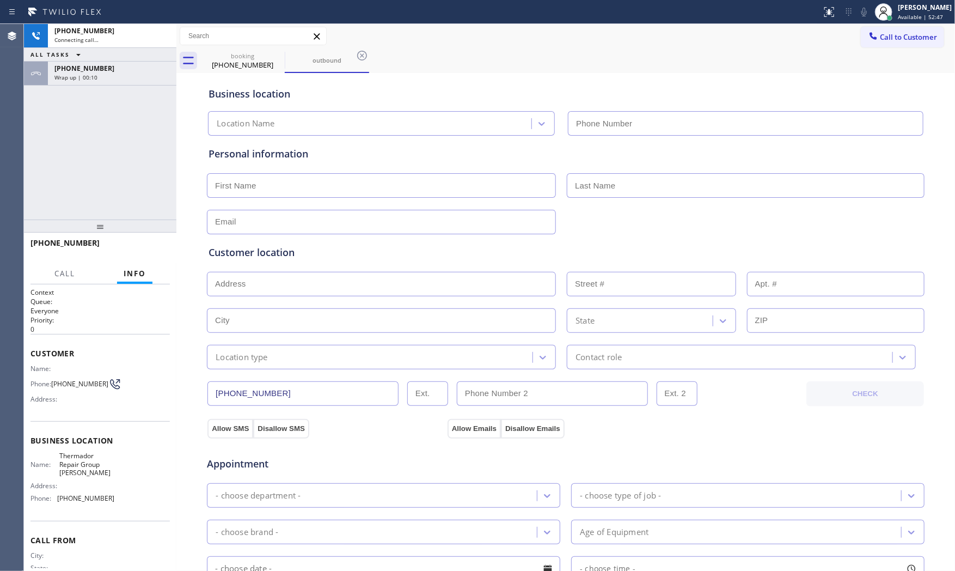
type input "[PHONE_NUMBER]"
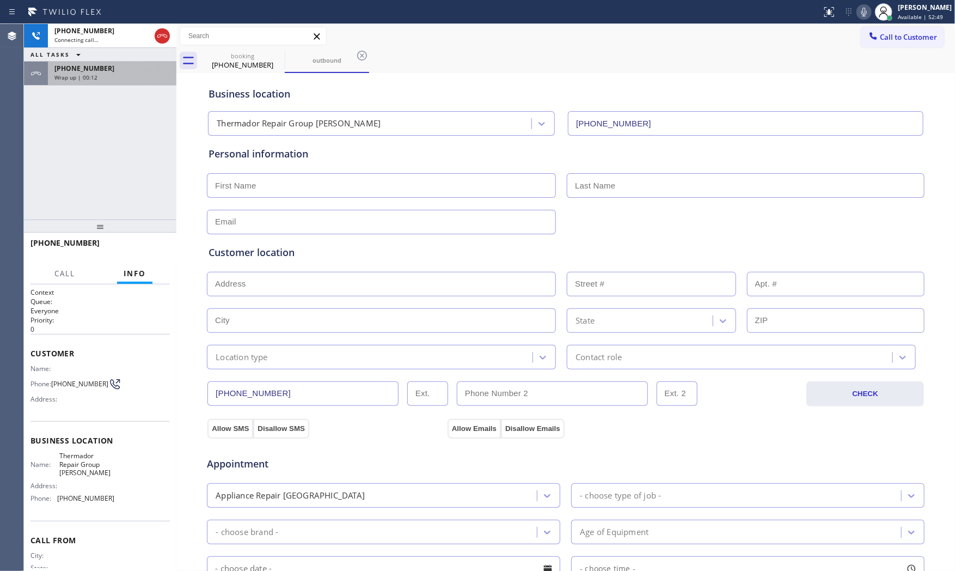
click at [102, 84] on div "[PHONE_NUMBER] Wrap up | 00:12" at bounding box center [110, 74] width 124 height 24
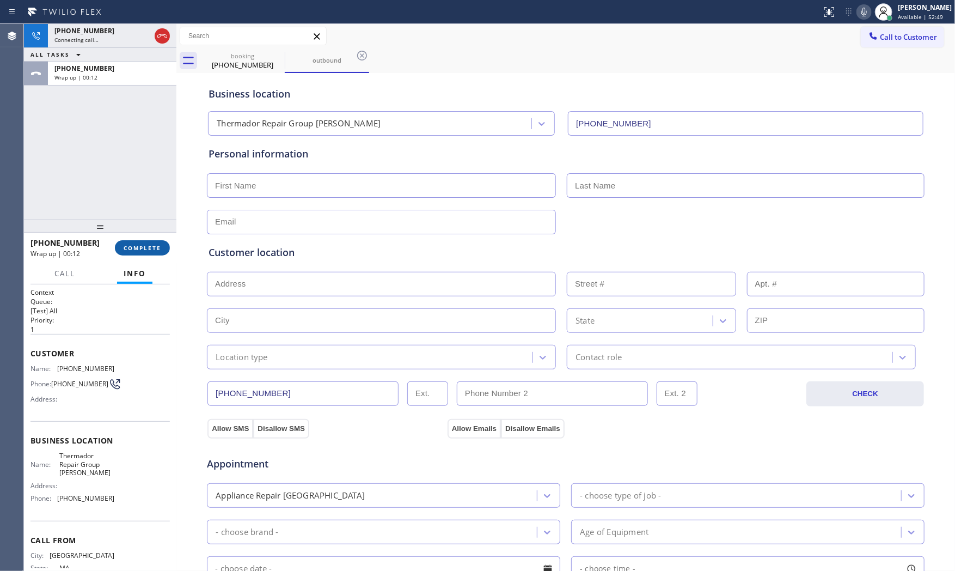
click at [145, 249] on span "COMPLETE" at bounding box center [143, 248] width 38 height 8
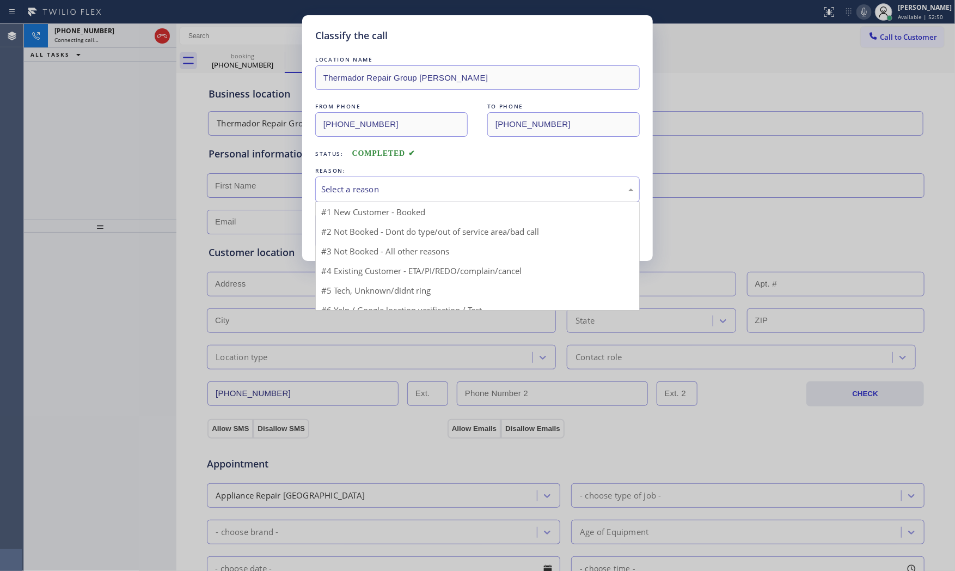
click at [412, 191] on div "Select a reason" at bounding box center [477, 189] width 313 height 13
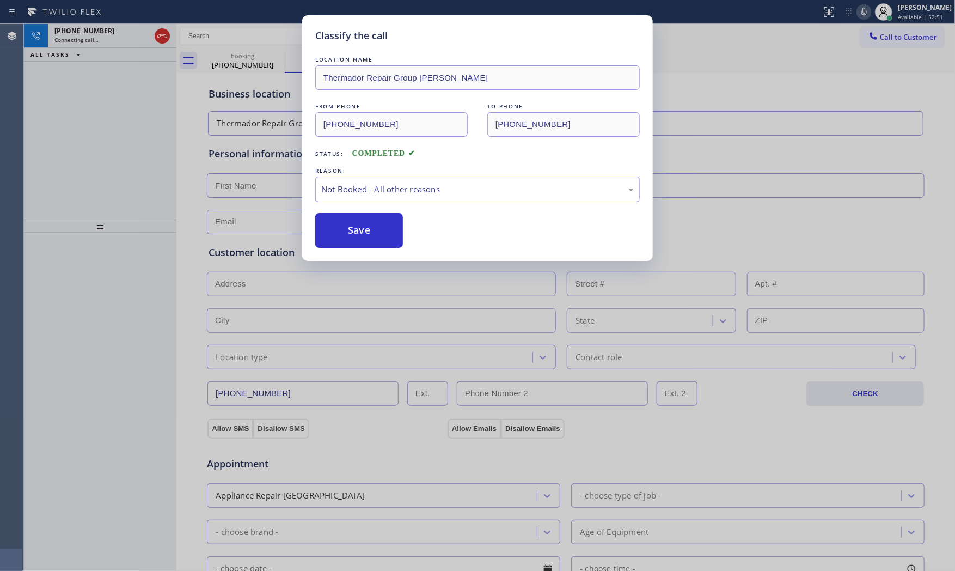
click at [382, 225] on button "Save" at bounding box center [359, 230] width 88 height 35
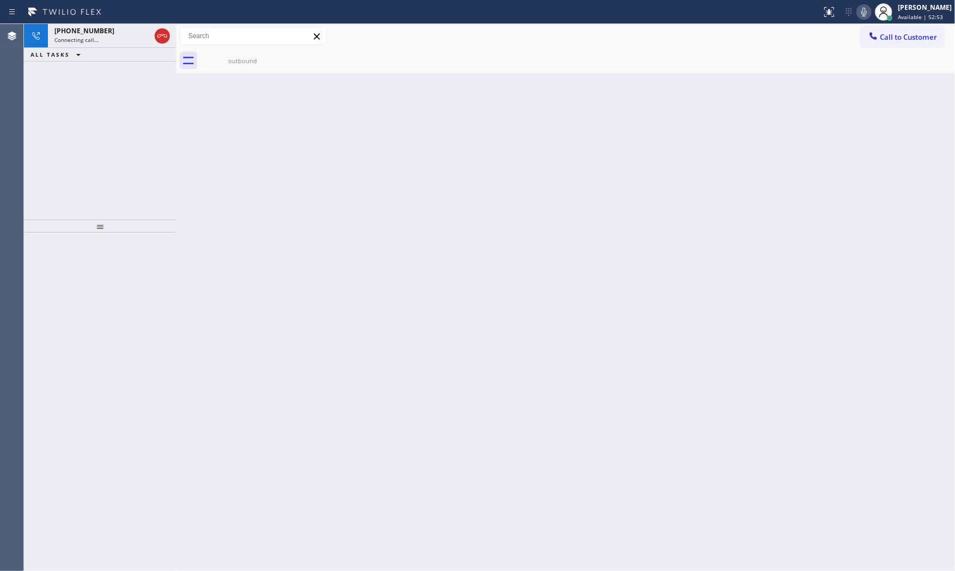
click at [252, 76] on div "Back to Dashboard Change Sender ID Customers Technicians Select a contact Outbo…" at bounding box center [565, 297] width 779 height 547
click at [246, 69] on div "outbound" at bounding box center [243, 60] width 82 height 25
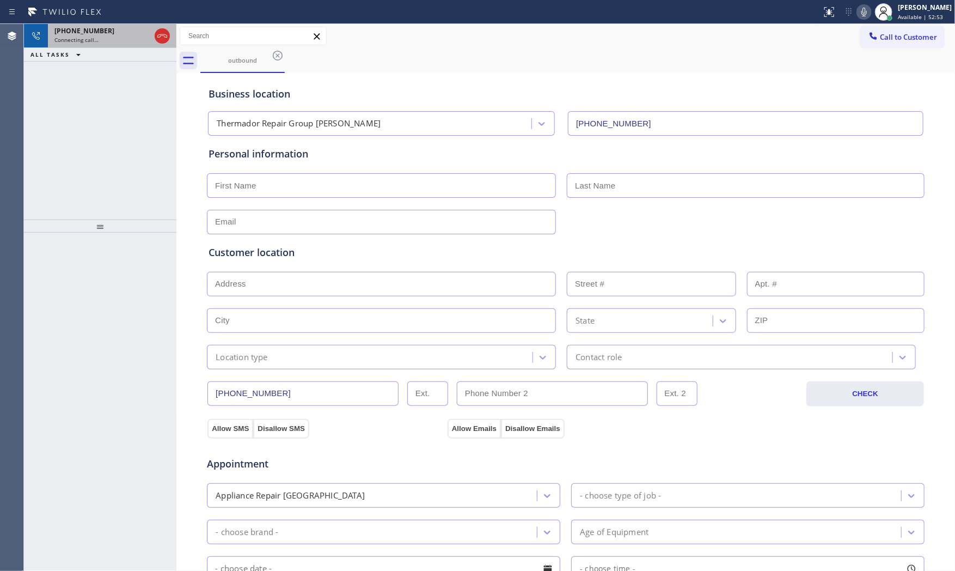
click at [90, 38] on span "Connecting call…" at bounding box center [76, 40] width 44 height 8
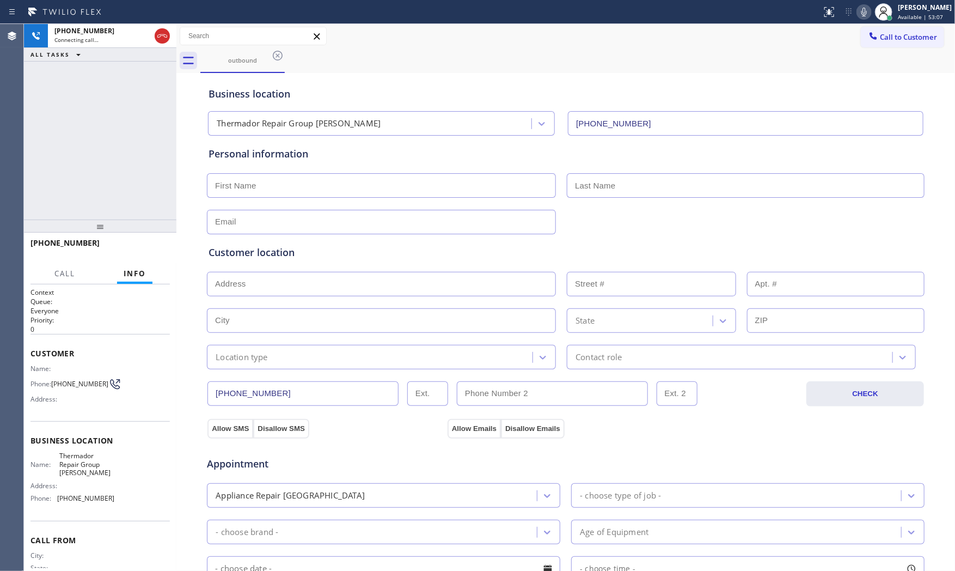
click at [860, 15] on icon at bounding box center [864, 11] width 13 height 13
click at [858, 13] on icon at bounding box center [864, 11] width 13 height 13
click at [858, 14] on icon at bounding box center [864, 11] width 13 height 13
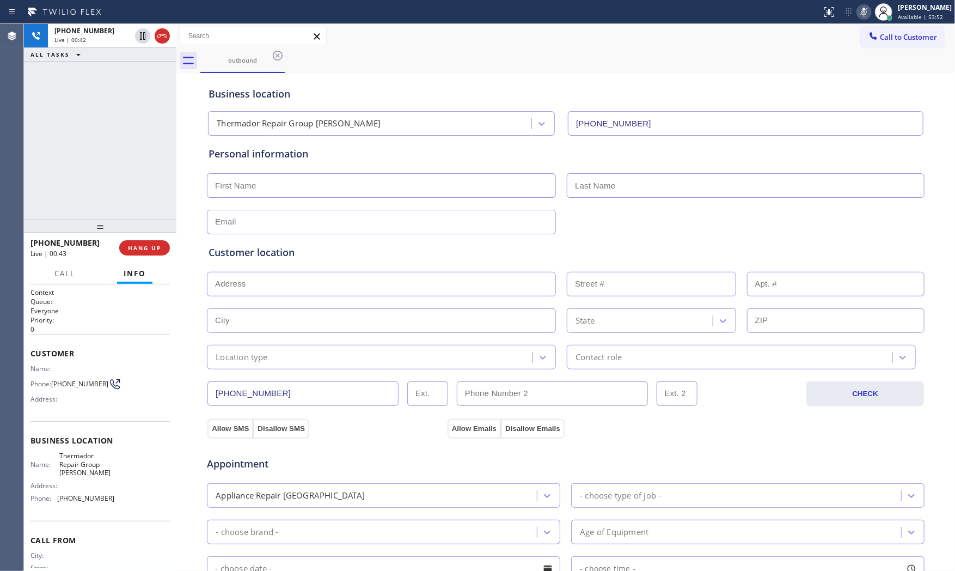
click at [858, 14] on icon at bounding box center [864, 11] width 13 height 13
click at [858, 13] on icon at bounding box center [864, 11] width 13 height 13
click at [860, 11] on icon at bounding box center [864, 11] width 13 height 13
click at [858, 15] on icon at bounding box center [864, 11] width 13 height 13
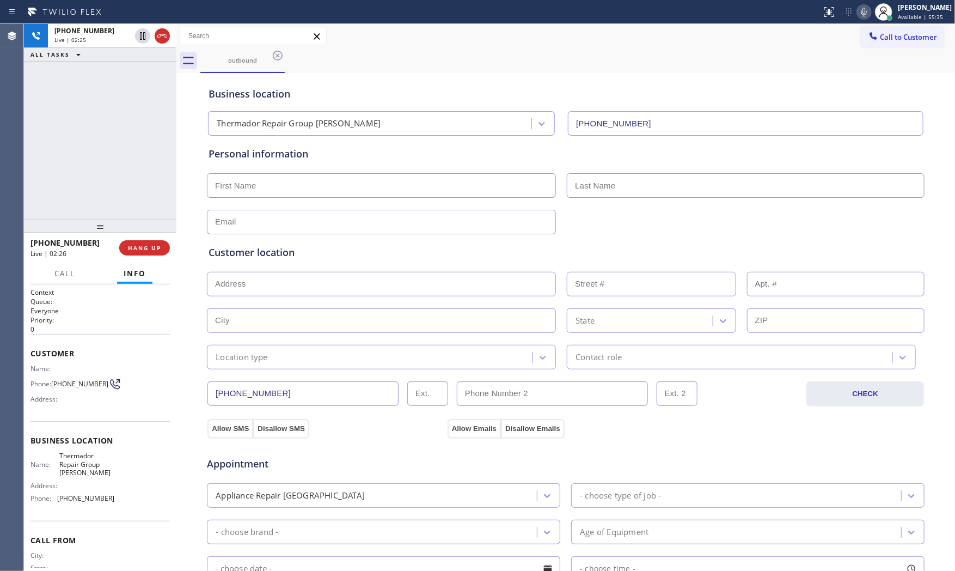
click at [858, 15] on icon at bounding box center [864, 11] width 13 height 13
click at [284, 395] on input "[PHONE_NUMBER]" at bounding box center [303, 393] width 191 height 25
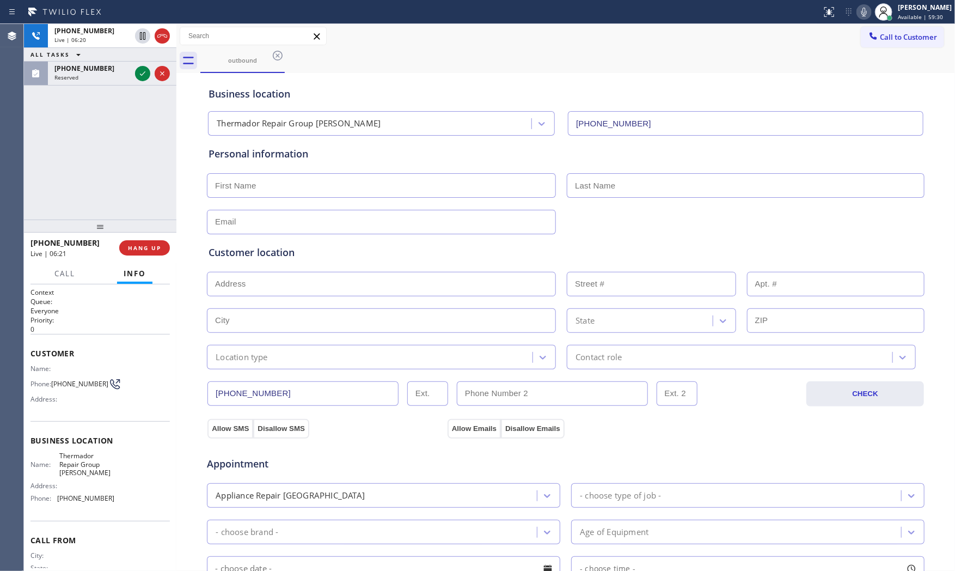
paste input "774) 270-0629"
type input "[PHONE_NUMBER]"
click at [58, 381] on span "[PHONE_NUMBER]" at bounding box center [79, 384] width 57 height 8
click at [59, 381] on span "[PHONE_NUMBER]" at bounding box center [79, 384] width 57 height 8
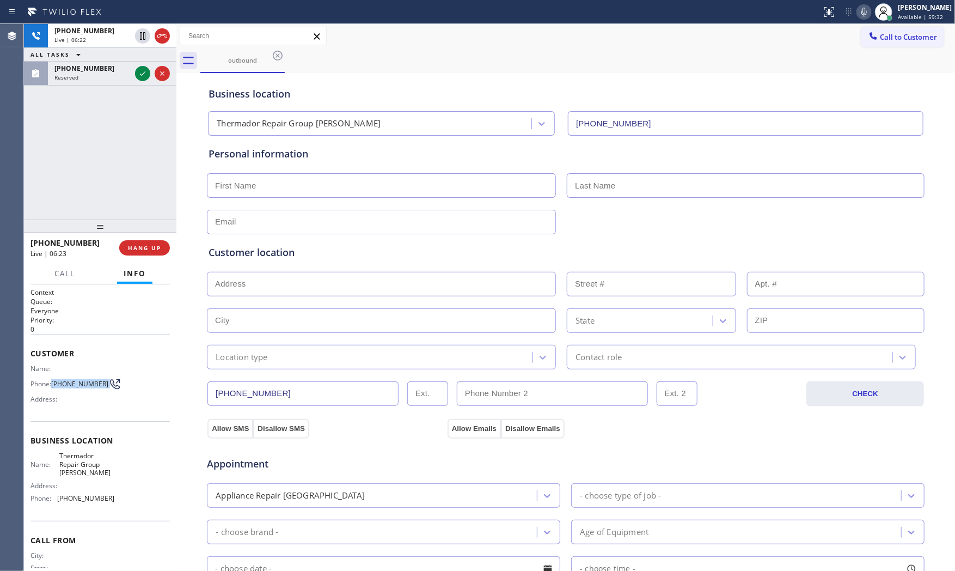
copy div "[PHONE_NUMBER]"
click at [474, 394] on input "(___) ___-____" at bounding box center [552, 393] width 191 height 25
paste input "978) 443-4122"
type input "[PHONE_NUMBER]"
click at [253, 228] on input "text" at bounding box center [381, 222] width 349 height 25
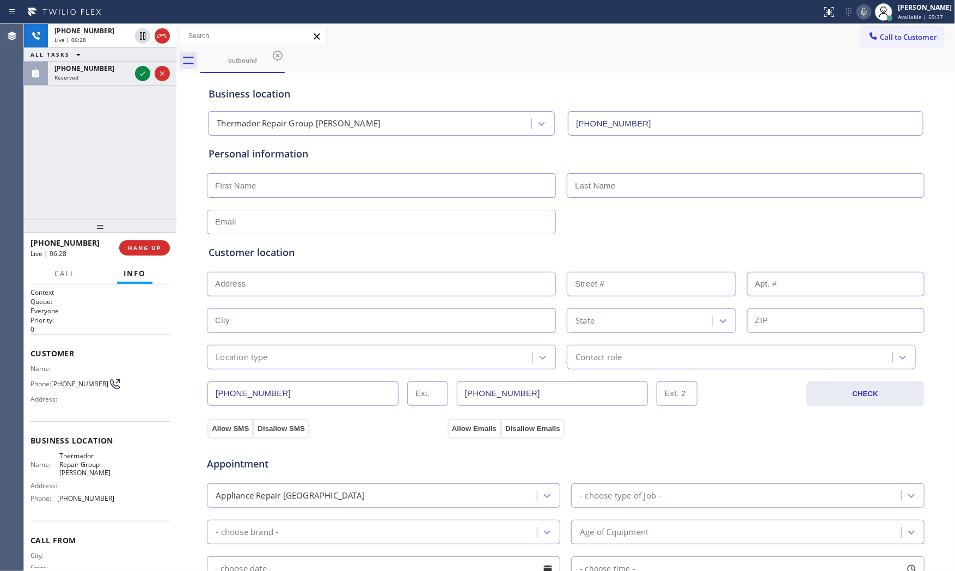
paste input "[EMAIL_ADDRESS][DOMAIN_NAME]"
type input "[EMAIL_ADDRESS][DOMAIN_NAME]"
click at [258, 190] on input "text" at bounding box center [381, 185] width 349 height 25
paste input "[PERSON_NAME]"
type input "[PERSON_NAME]"
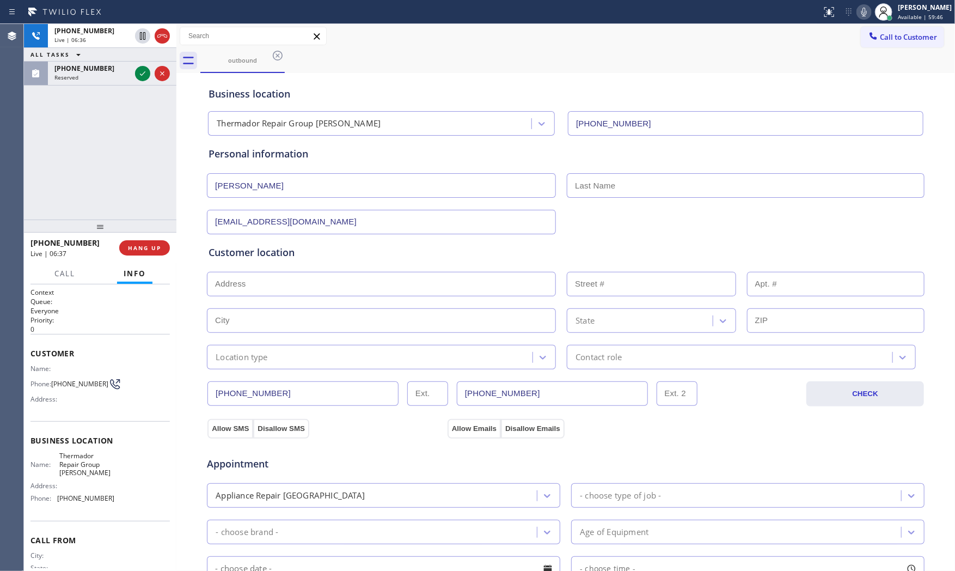
click at [624, 192] on input "text" at bounding box center [746, 185] width 358 height 25
paste input "[PERSON_NAME]"
type input "[PERSON_NAME]"
click at [403, 298] on div "Customer location >> ADD NEW ADDRESS << + NEW ADDRESS State Location type Conta…" at bounding box center [566, 307] width 715 height 124
click at [401, 295] on input "text" at bounding box center [381, 284] width 349 height 25
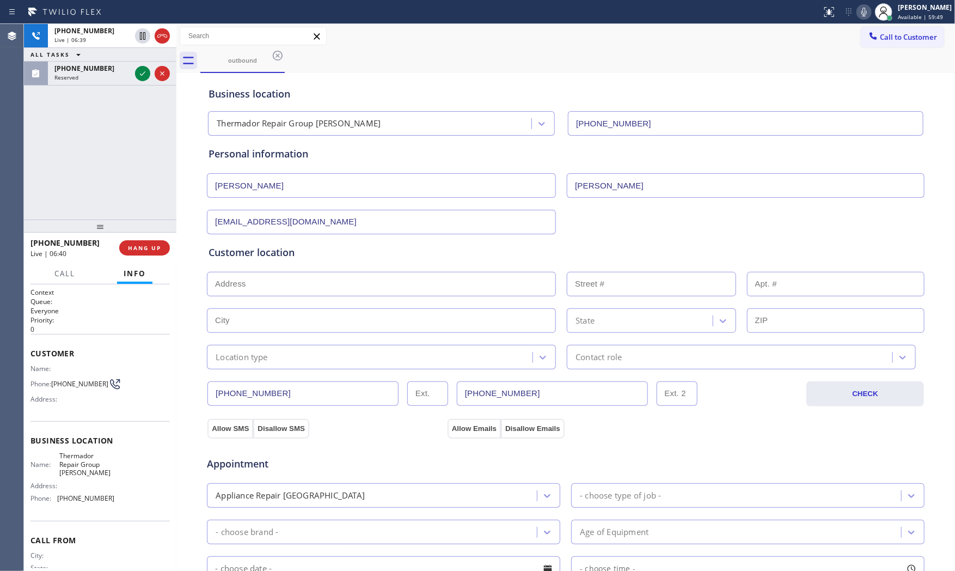
paste input "[STREET_ADDRESS][PERSON_NAME]"
type input "[STREET_ADDRESS][PERSON_NAME]"
type input "35"
type input "[GEOGRAPHIC_DATA]"
type input "01776"
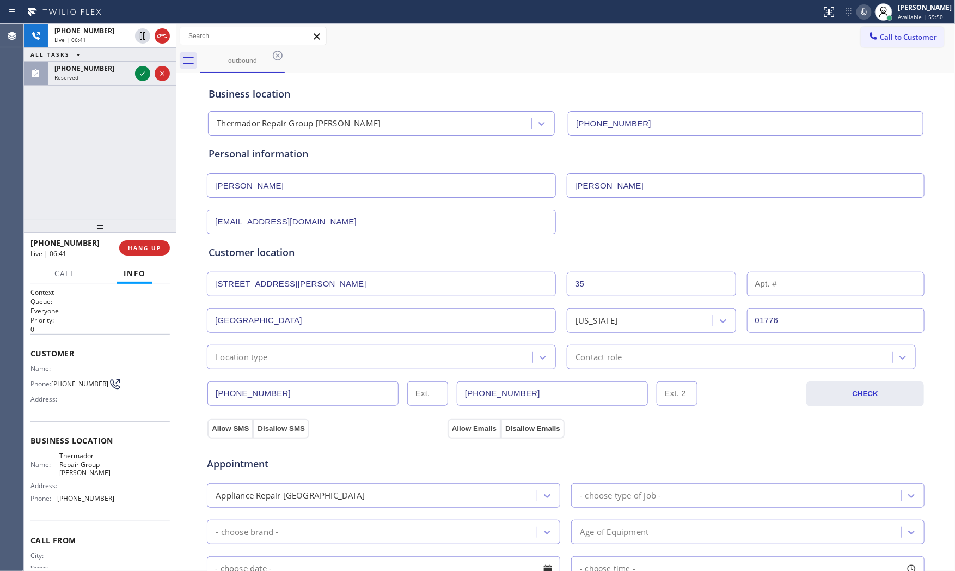
click at [271, 360] on div "Location type" at bounding box center [371, 357] width 322 height 19
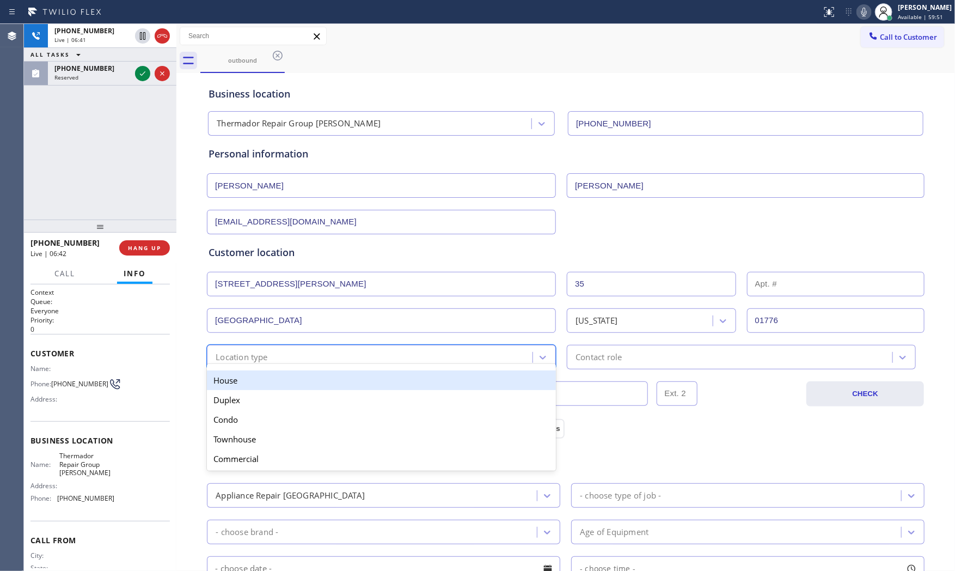
click at [252, 385] on div "House" at bounding box center [381, 380] width 349 height 20
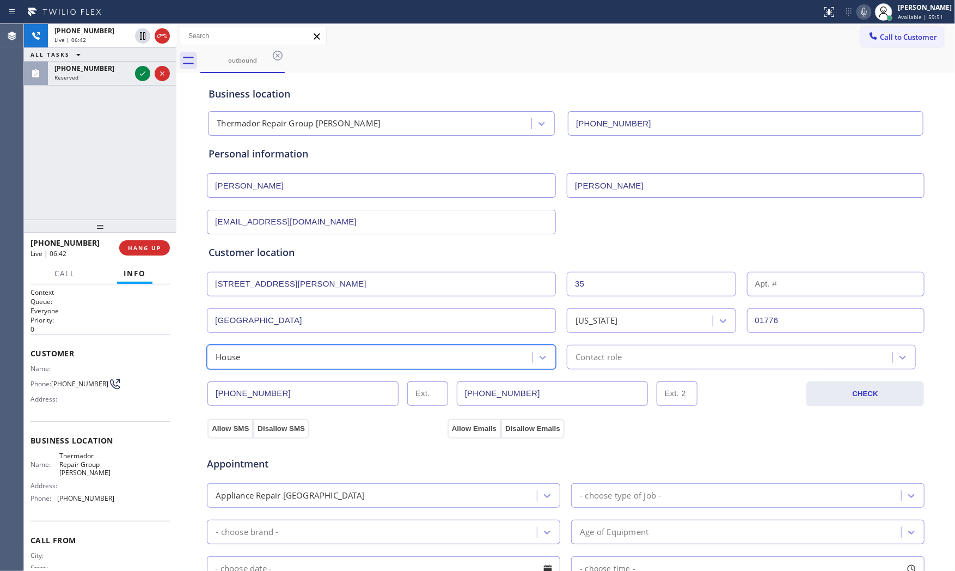
click at [663, 360] on div "Contact role" at bounding box center [731, 357] width 322 height 19
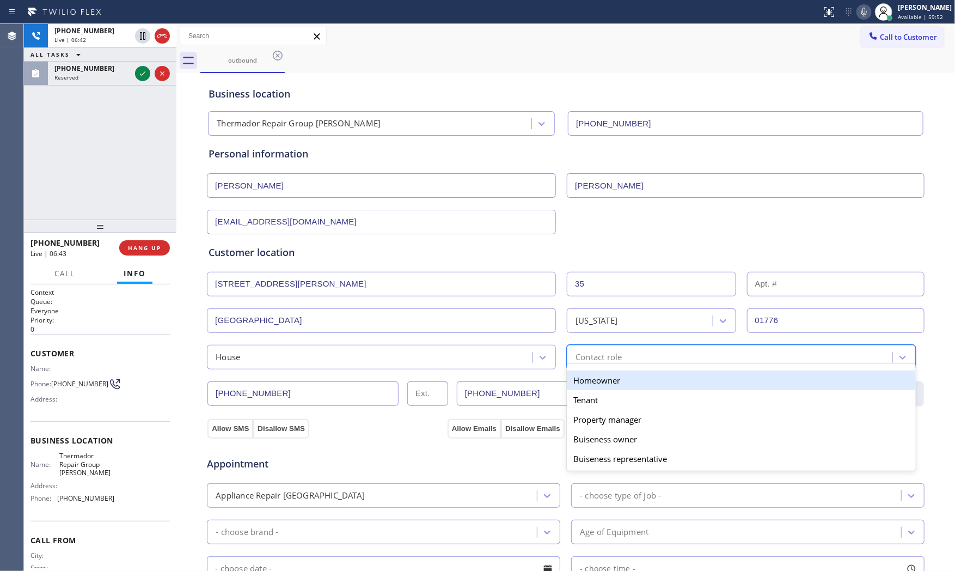
click at [630, 380] on div "Homeowner" at bounding box center [741, 380] width 349 height 20
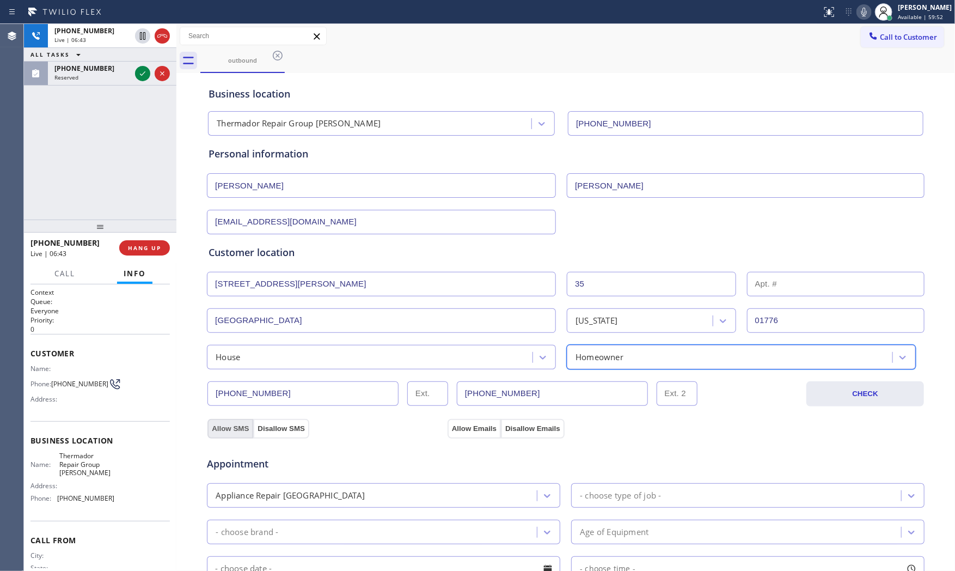
click at [220, 429] on button "Allow SMS" at bounding box center [231, 429] width 46 height 20
click at [459, 428] on button "Allow Emails" at bounding box center [474, 429] width 53 height 20
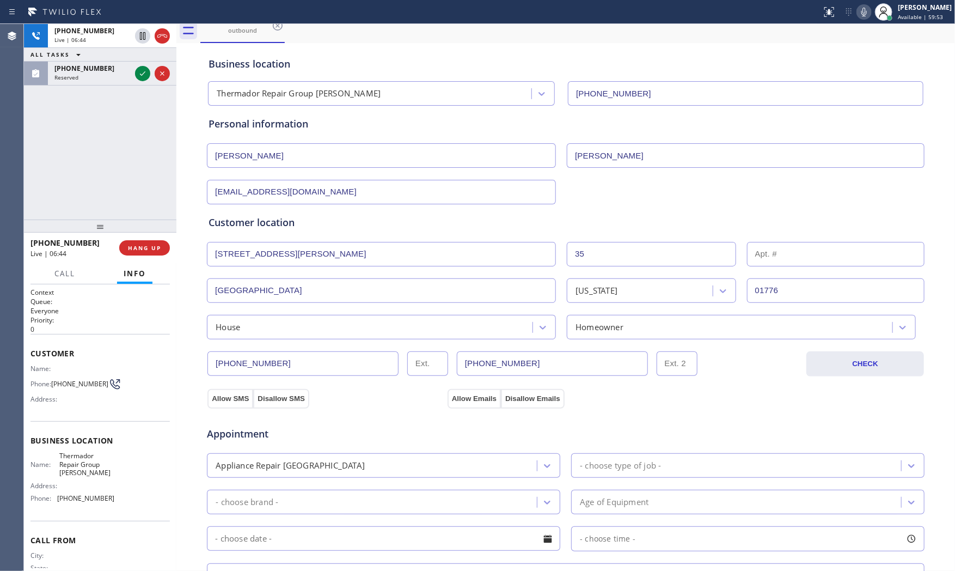
scroll to position [121, 0]
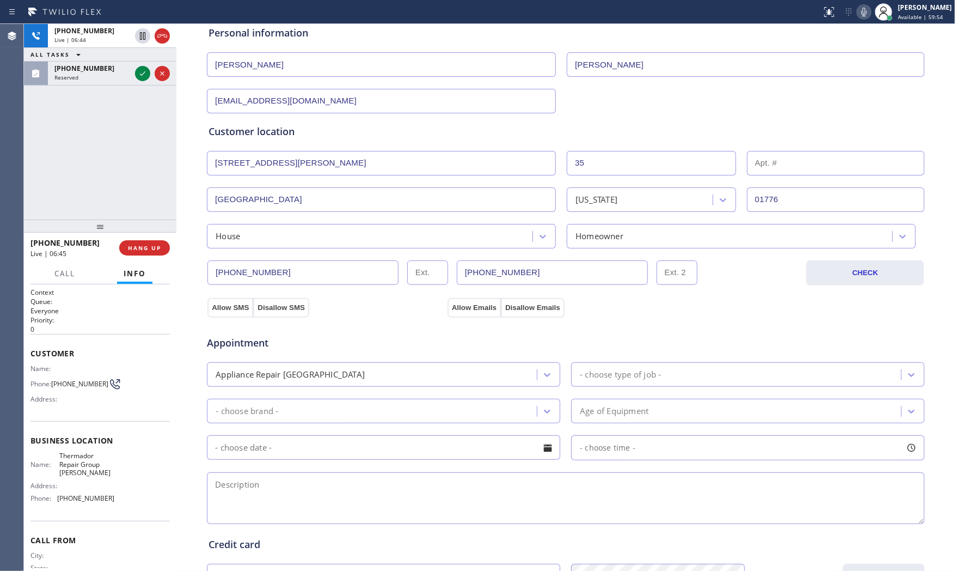
click at [621, 373] on div "- choose type of job -" at bounding box center [620, 374] width 81 height 13
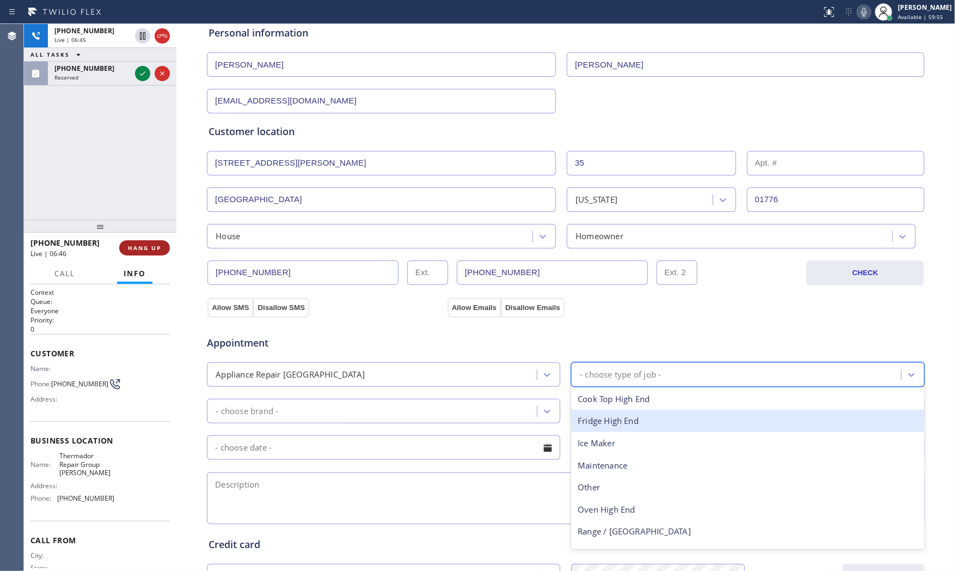
click at [135, 246] on span "HANG UP" at bounding box center [144, 248] width 33 height 8
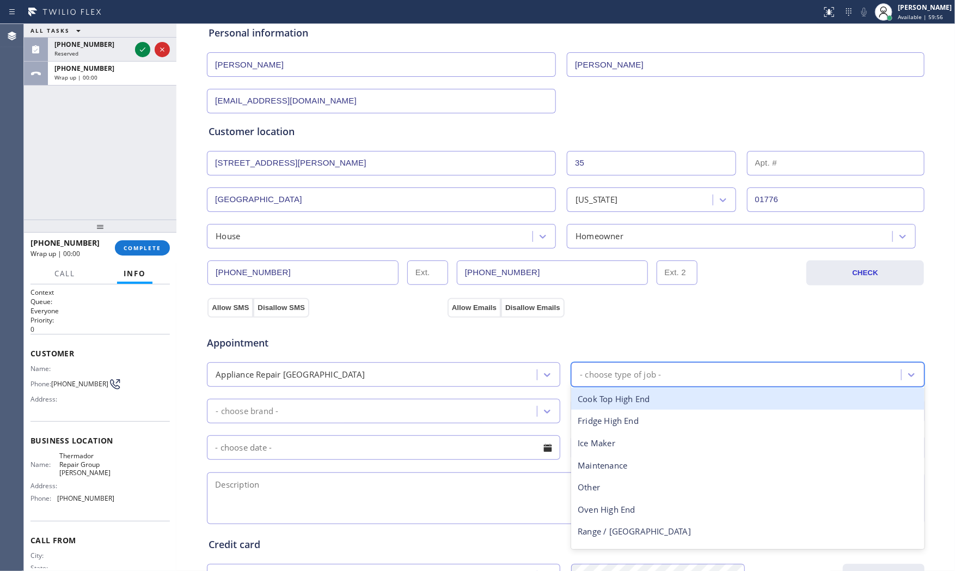
click at [601, 380] on div "- choose type of job -" at bounding box center [620, 374] width 81 height 13
type input "s"
drag, startPoint x: 623, startPoint y: 405, endPoint x: 465, endPoint y: 407, distance: 158.5
click at [622, 405] on div "Range / [GEOGRAPHIC_DATA]" at bounding box center [748, 399] width 354 height 22
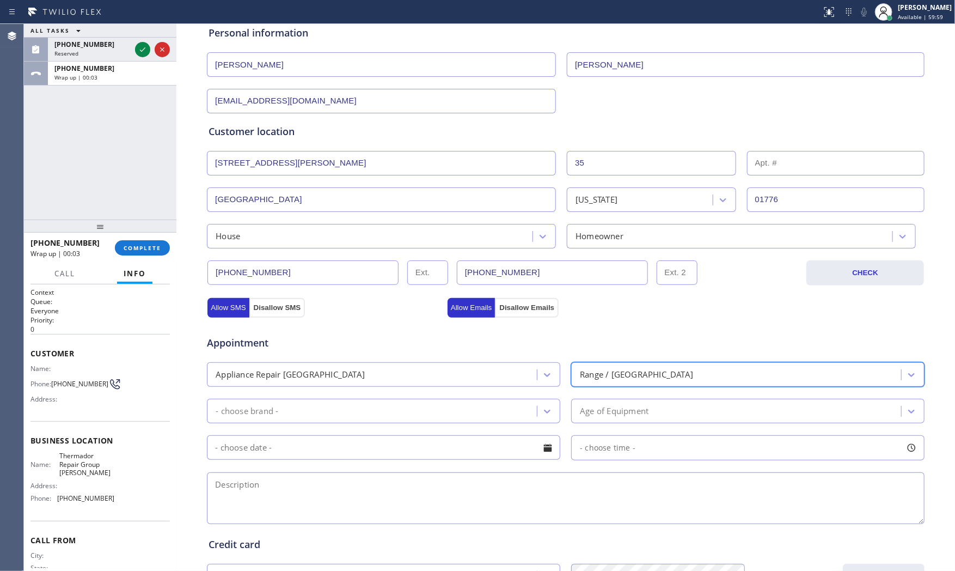
click at [427, 407] on div "- choose brand -" at bounding box center [373, 410] width 327 height 19
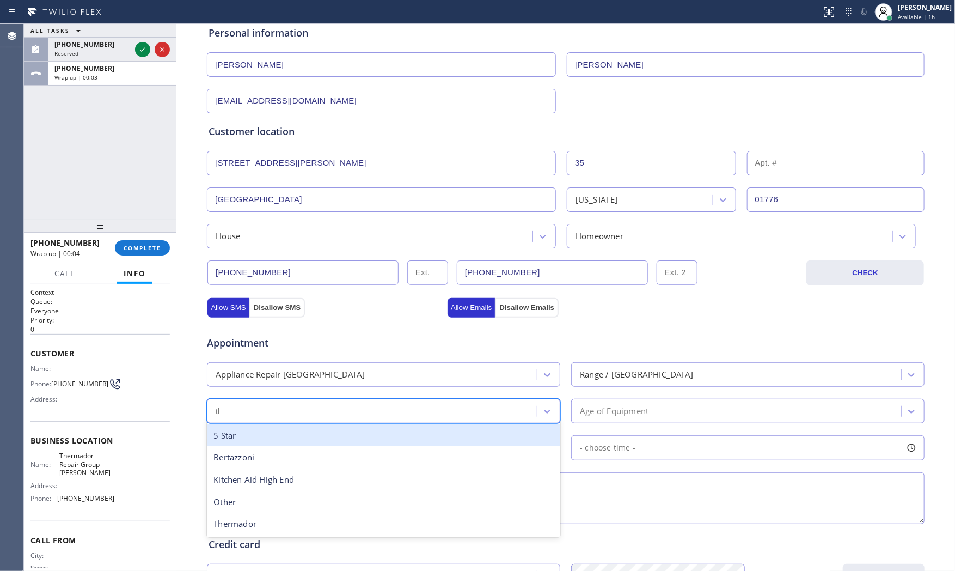
type input "th"
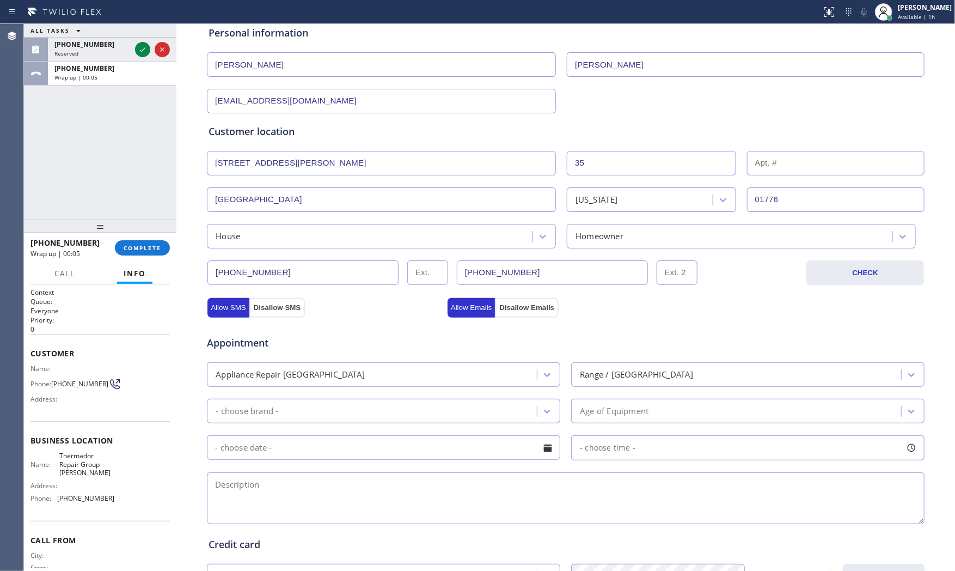
drag, startPoint x: 199, startPoint y: 410, endPoint x: 211, endPoint y: 410, distance: 12.0
click at [200, 410] on div "Business location Thermador Repair Group [GEOGRAPHIC_DATA] [PHONE_NUMBER] Perso…" at bounding box center [565, 327] width 773 height 744
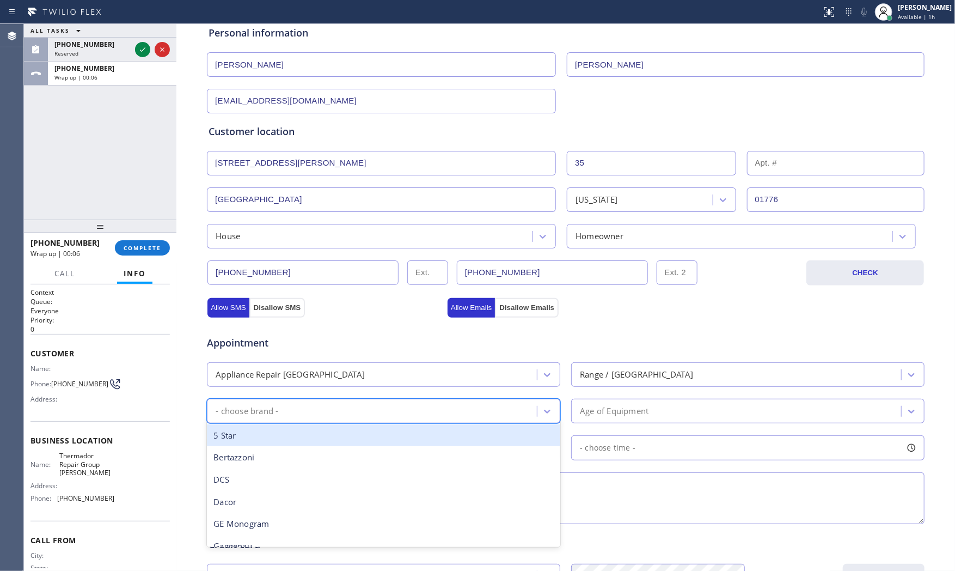
click at [229, 411] on div "- choose brand -" at bounding box center [247, 411] width 63 height 13
type input "th"
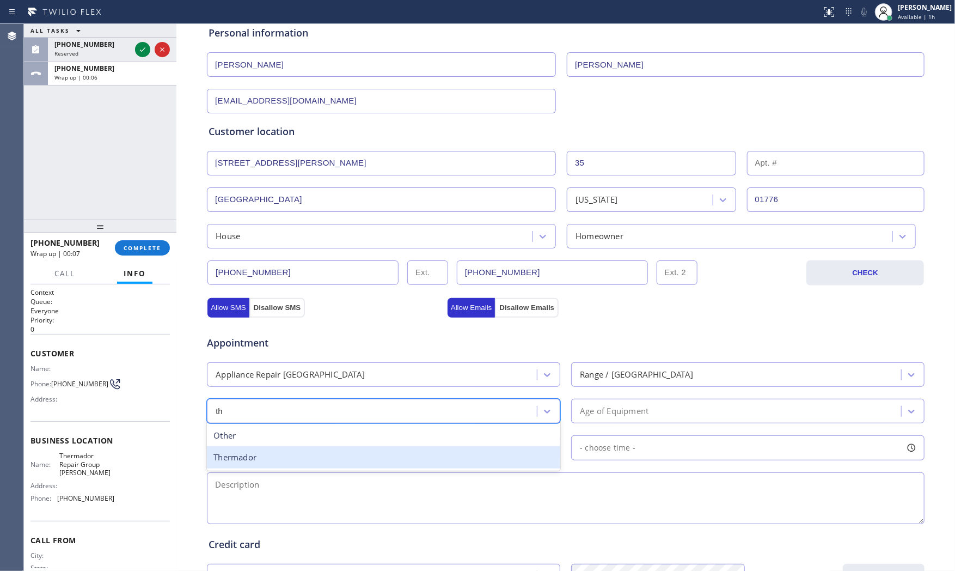
drag, startPoint x: 257, startPoint y: 459, endPoint x: 394, endPoint y: 444, distance: 138.0
click at [257, 459] on div "Thermador" at bounding box center [384, 457] width 354 height 22
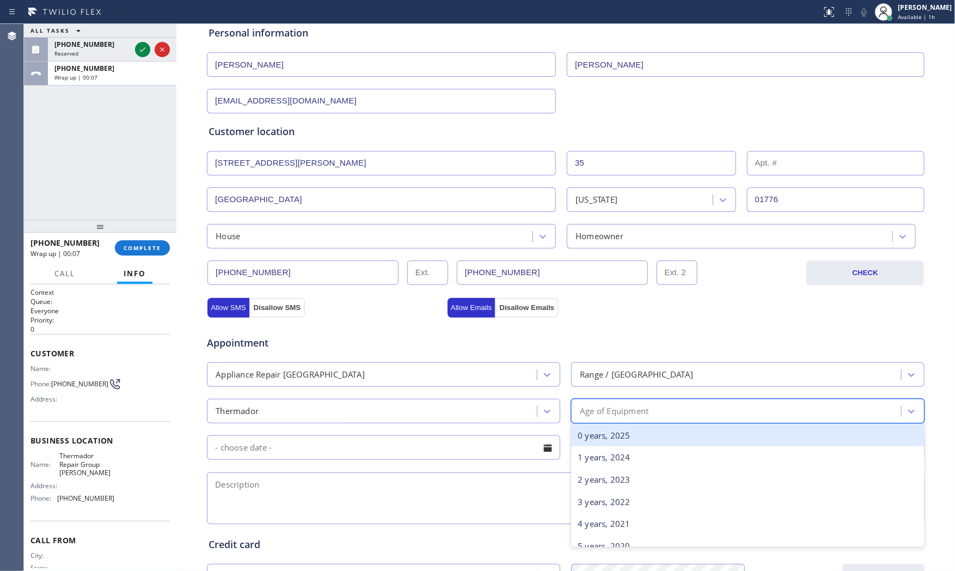
click at [633, 416] on div "Age of Equipment" at bounding box center [614, 411] width 69 height 13
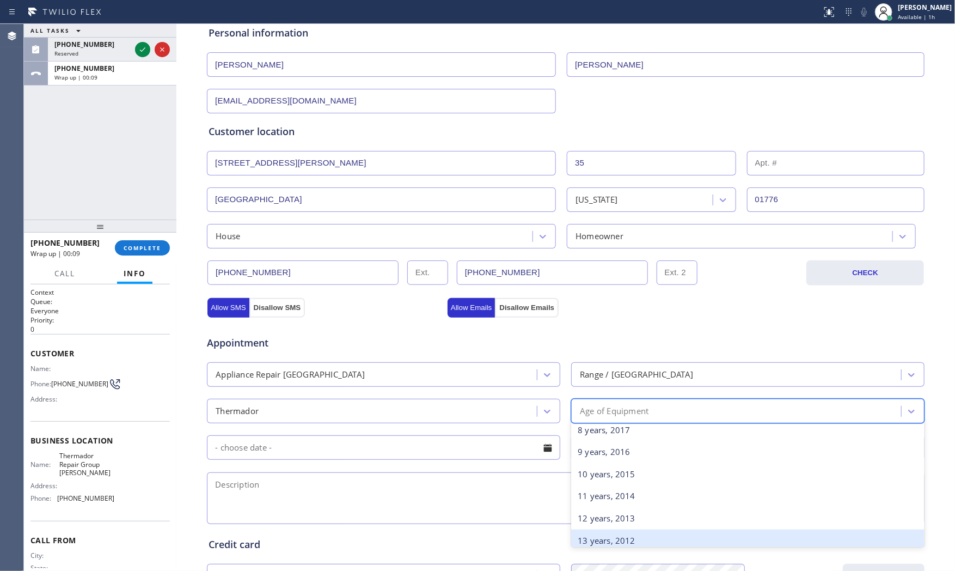
scroll to position [181, 0]
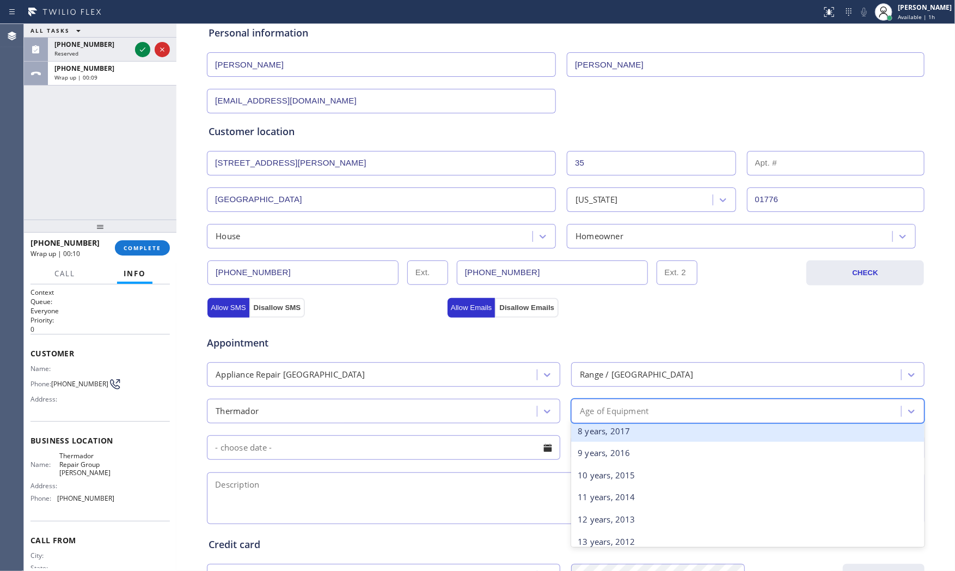
click at [618, 435] on div "8 years, 2017" at bounding box center [748, 431] width 354 height 22
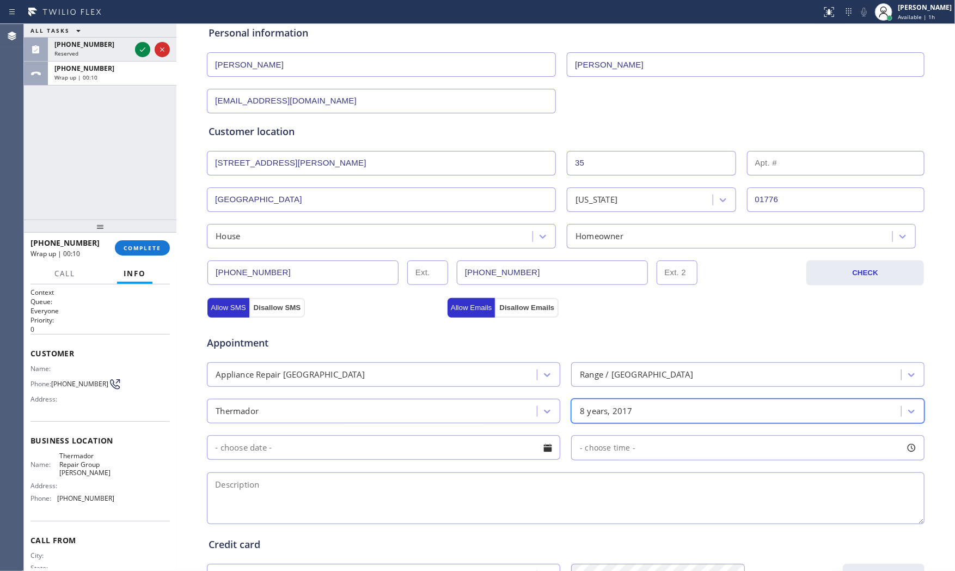
click at [392, 444] on input "text" at bounding box center [384, 447] width 354 height 25
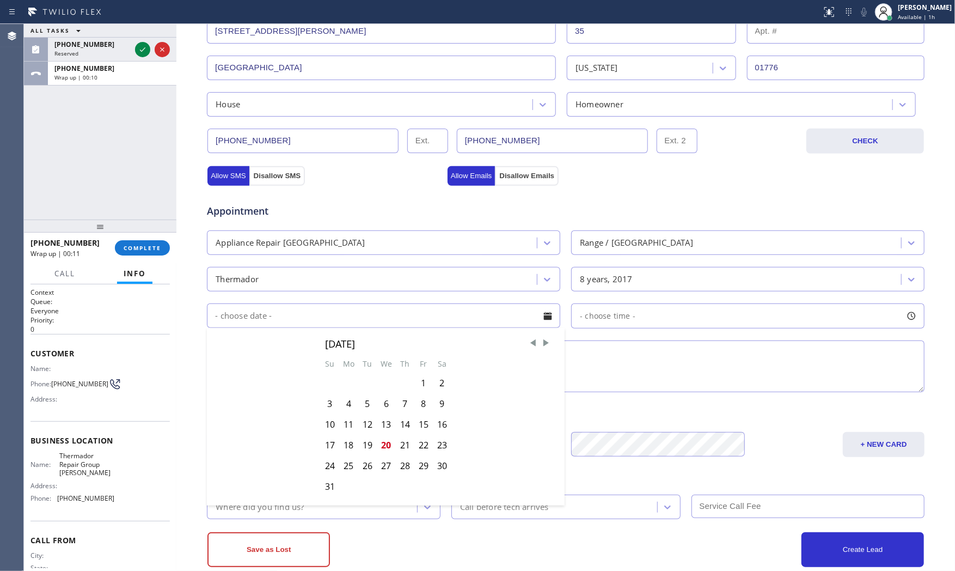
scroll to position [273, 0]
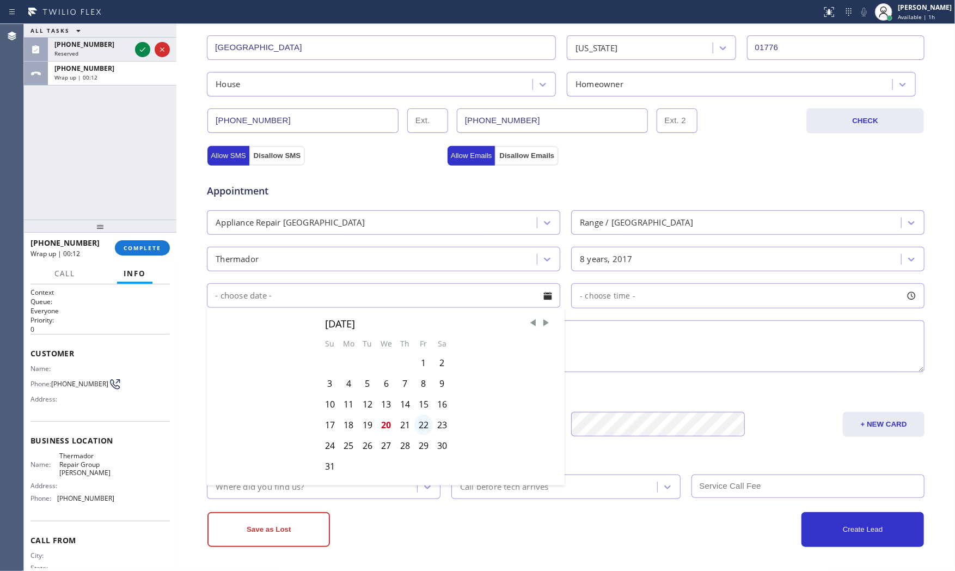
click at [417, 424] on div "22" at bounding box center [424, 425] width 19 height 21
type input "[DATE]"
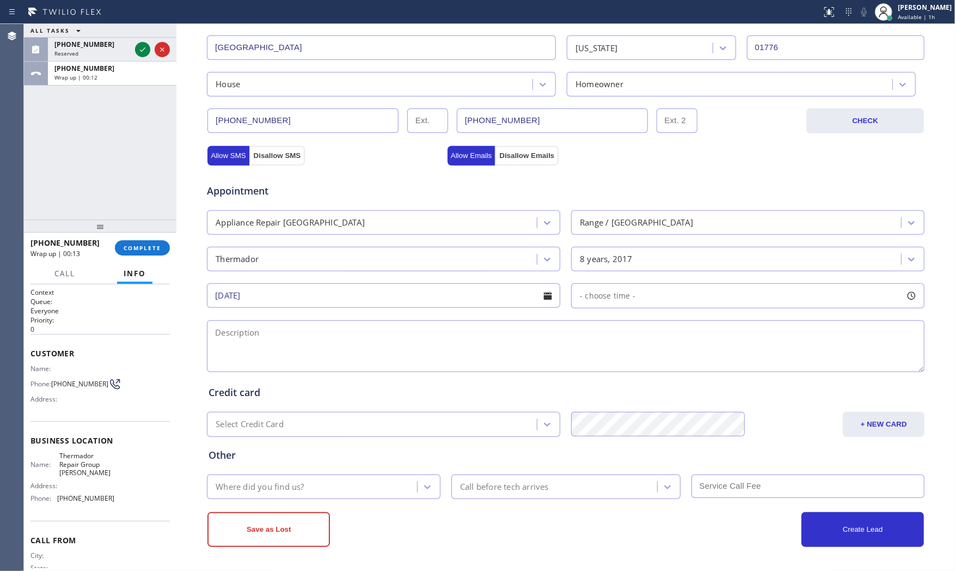
click at [624, 300] on span "- choose time -" at bounding box center [608, 295] width 56 height 10
drag, startPoint x: 580, startPoint y: 365, endPoint x: 810, endPoint y: 362, distance: 230.4
click at [811, 362] on div at bounding box center [817, 362] width 13 height 23
drag, startPoint x: 580, startPoint y: 364, endPoint x: 730, endPoint y: 361, distance: 149.8
click at [732, 361] on div at bounding box center [738, 362] width 13 height 23
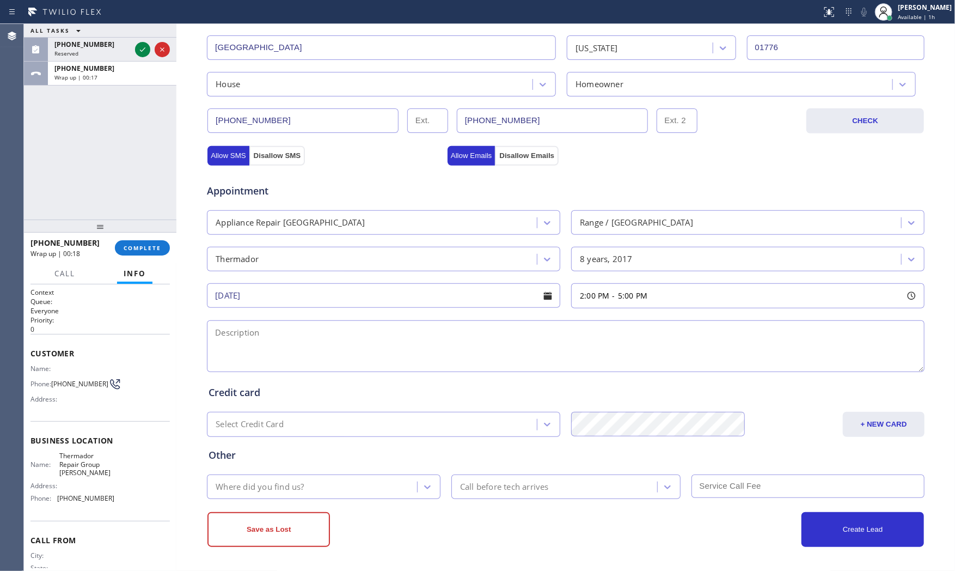
click at [494, 351] on textarea at bounding box center [566, 346] width 718 height 52
click at [80, 465] on span "Thermador Repair Group [PERSON_NAME]" at bounding box center [86, 464] width 54 height 25
copy span "Thermador Repair Group [PERSON_NAME]"
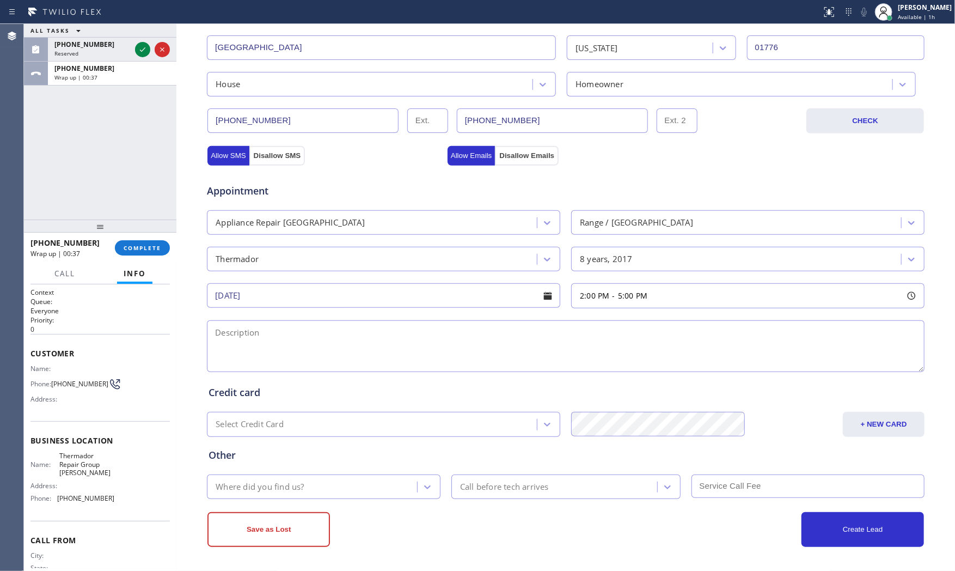
click at [297, 340] on textarea at bounding box center [566, 346] width 718 height 52
paste textarea "2-5 noscf Thermador | Stove | some of the flame of the stove is not even | 2017…"
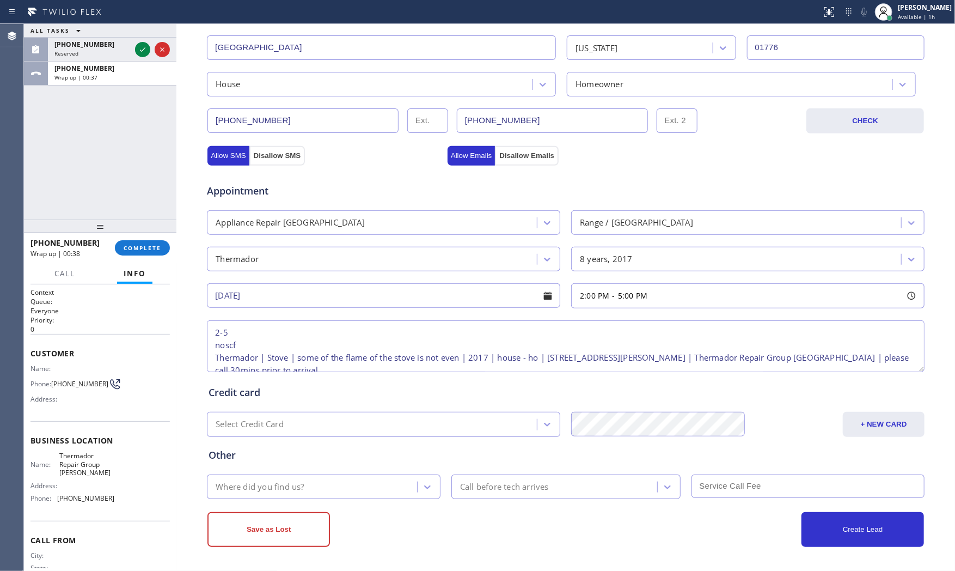
scroll to position [17, 0]
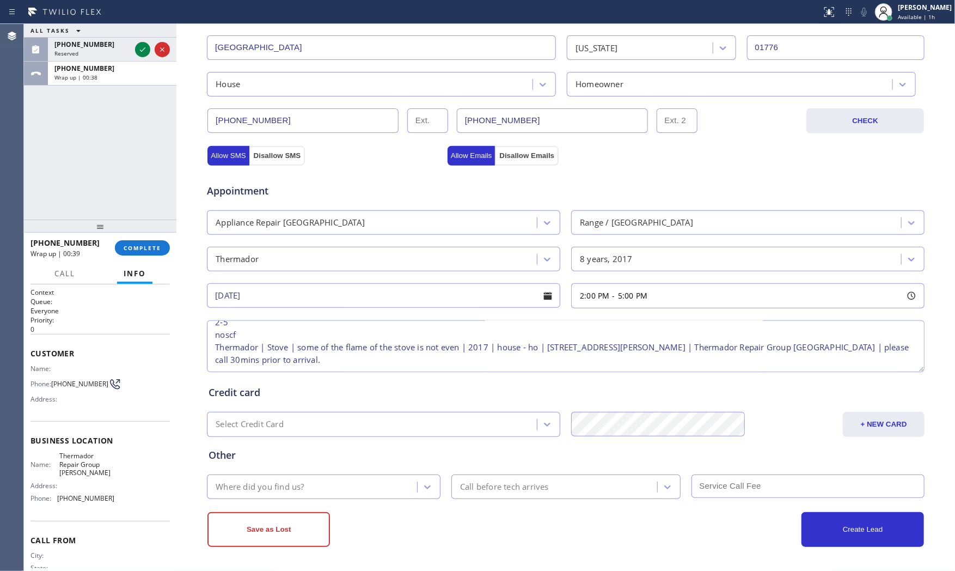
type textarea "2-5 noscf Thermador | Stove | some of the flame of the stove is not even | 2017…"
click at [304, 496] on div "Where did you find us?" at bounding box center [313, 486] width 207 height 19
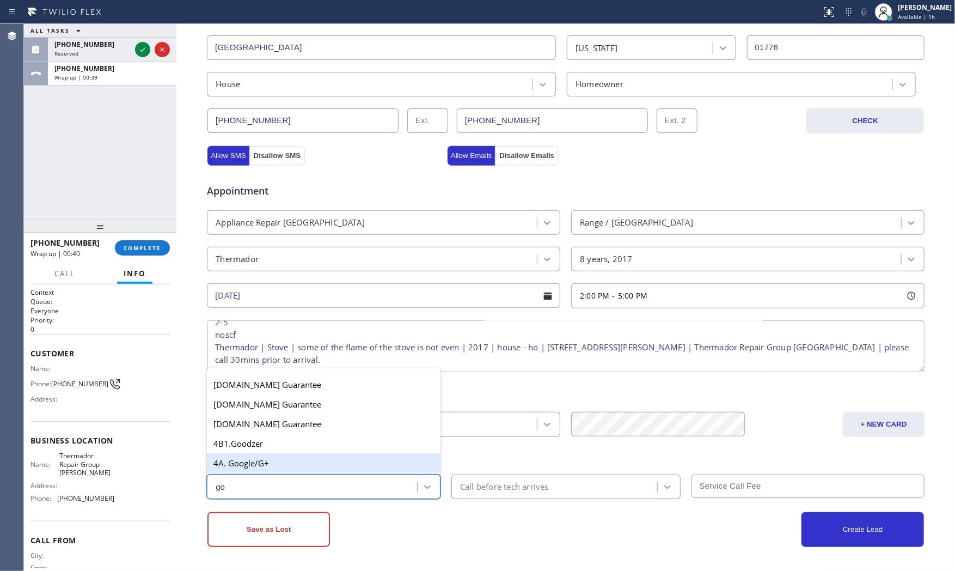
type input "goo"
drag, startPoint x: 298, startPoint y: 468, endPoint x: 451, endPoint y: 477, distance: 153.3
click at [298, 468] on div "4A. Google/G+" at bounding box center [324, 463] width 234 height 20
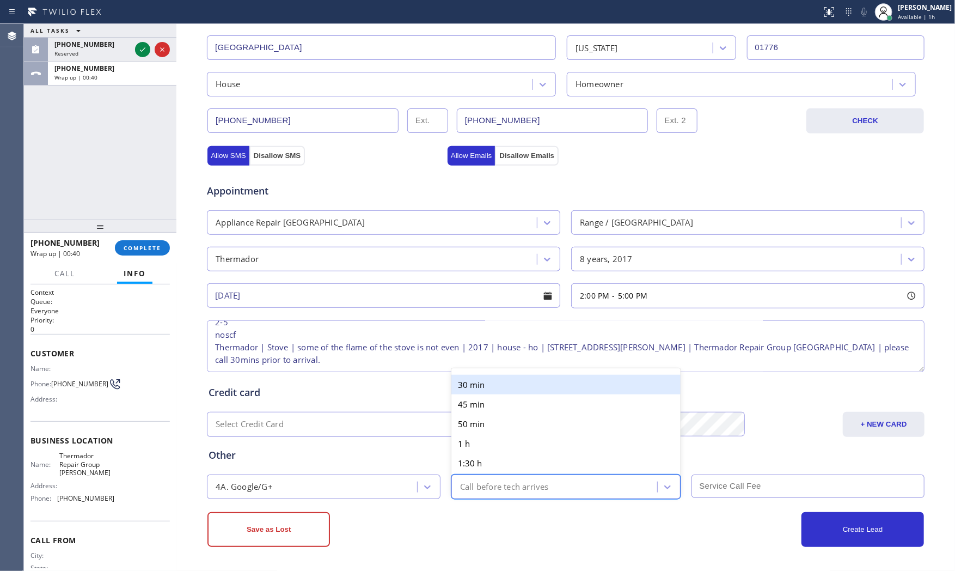
click at [518, 480] on div "Call before tech arrives" at bounding box center [556, 486] width 203 height 19
click at [488, 382] on div "30 min" at bounding box center [566, 385] width 229 height 20
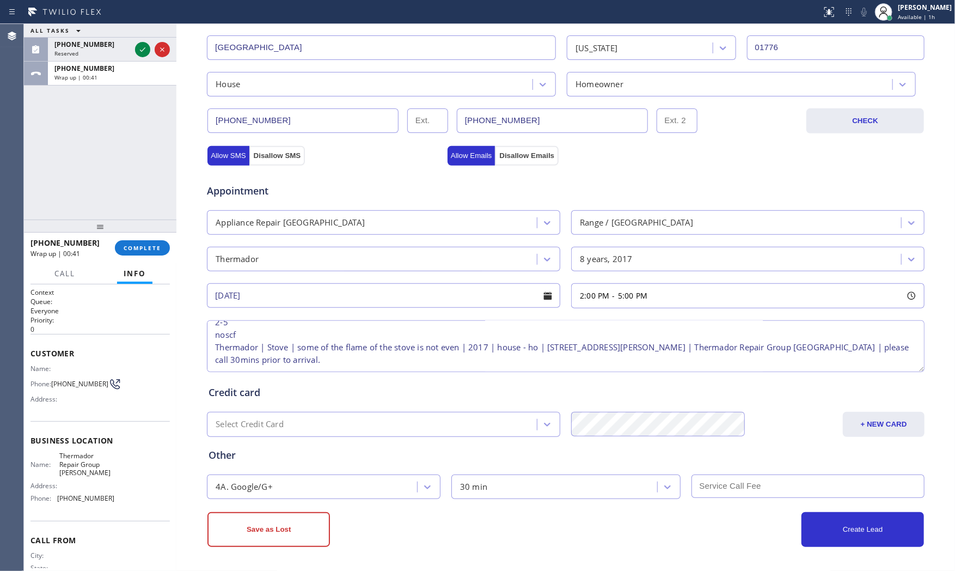
click at [704, 484] on input "text" at bounding box center [809, 485] width 234 height 23
click at [584, 514] on div "Create Lead" at bounding box center [745, 529] width 358 height 35
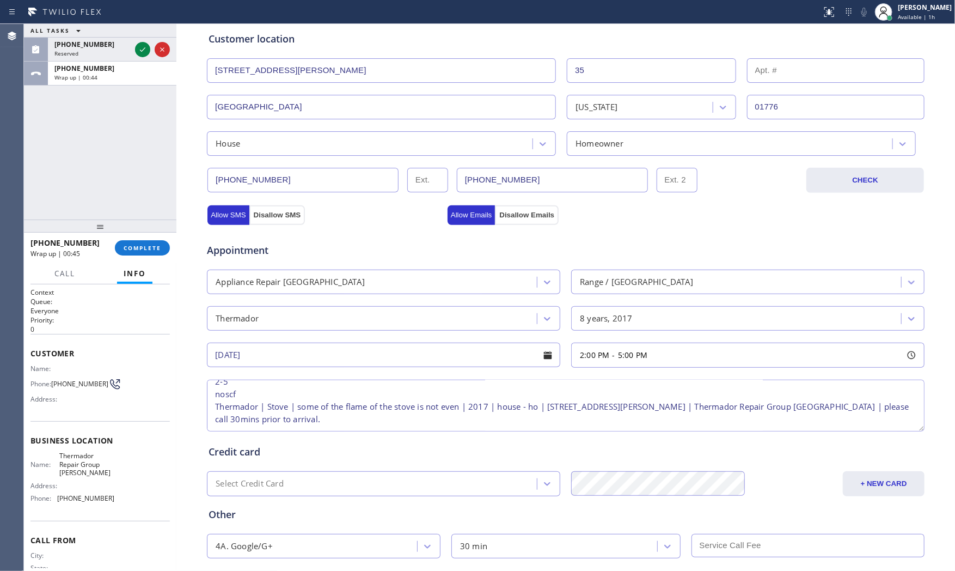
scroll to position [212, 0]
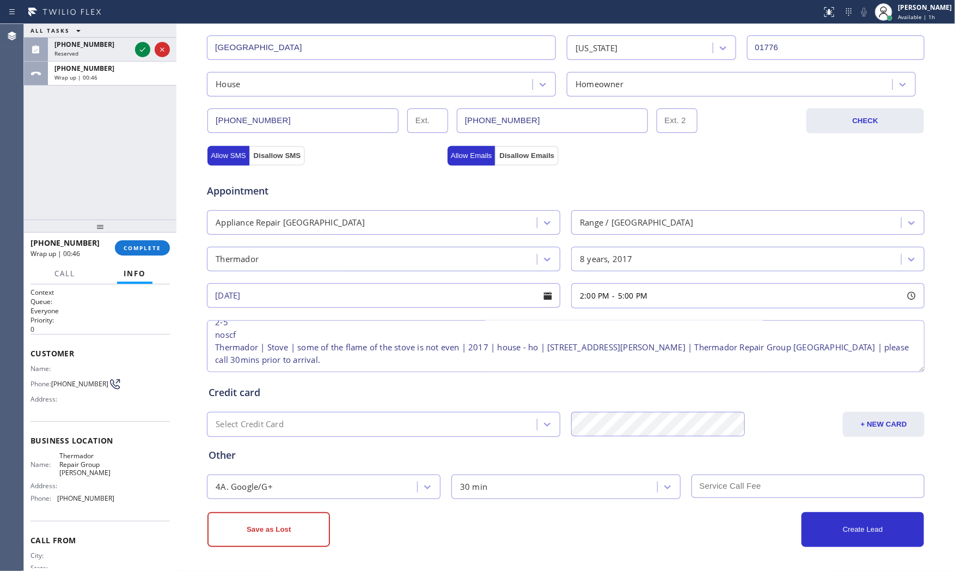
click at [842, 510] on div "Save as Lost Create Lead" at bounding box center [565, 528] width 719 height 37
click at [842, 514] on button "Create Lead" at bounding box center [863, 529] width 123 height 35
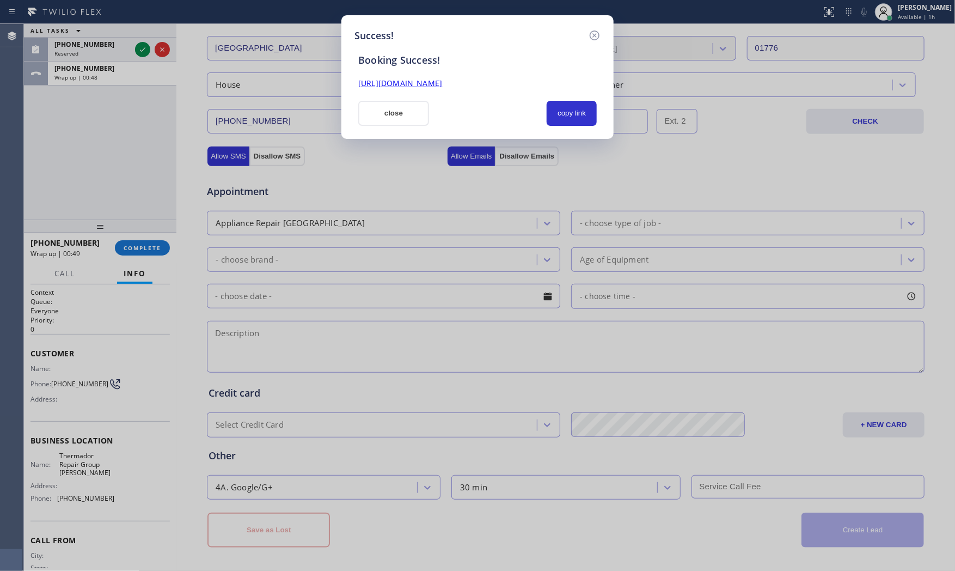
scroll to position [0, 0]
click at [565, 118] on button "copy link" at bounding box center [572, 113] width 50 height 25
click at [389, 122] on button "close" at bounding box center [393, 113] width 71 height 25
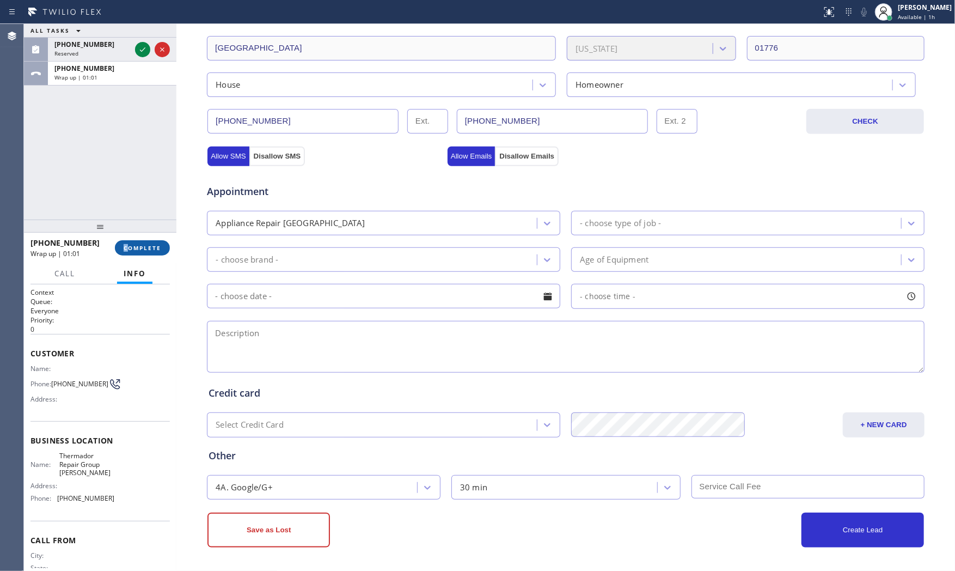
drag, startPoint x: 127, startPoint y: 238, endPoint x: 135, endPoint y: 248, distance: 12.8
click at [129, 241] on div "[PHONE_NUMBER] Wrap up | 01:01 COMPLETE" at bounding box center [100, 248] width 139 height 28
drag, startPoint x: 135, startPoint y: 248, endPoint x: 142, endPoint y: 253, distance: 8.6
click at [136, 248] on span "COMPLETE" at bounding box center [143, 248] width 38 height 8
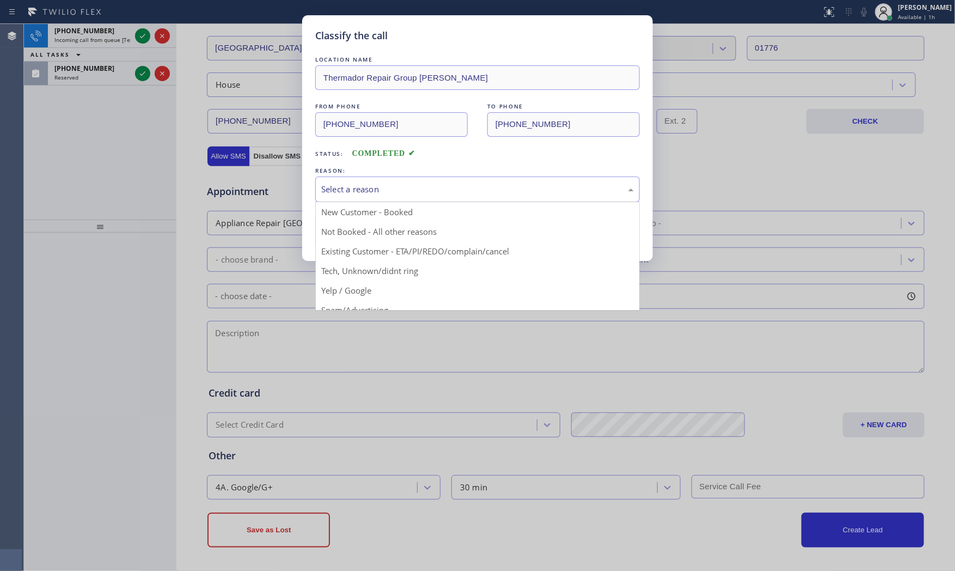
drag, startPoint x: 342, startPoint y: 184, endPoint x: 344, endPoint y: 210, distance: 26.2
click at [342, 184] on div "Select a reason" at bounding box center [477, 189] width 313 height 13
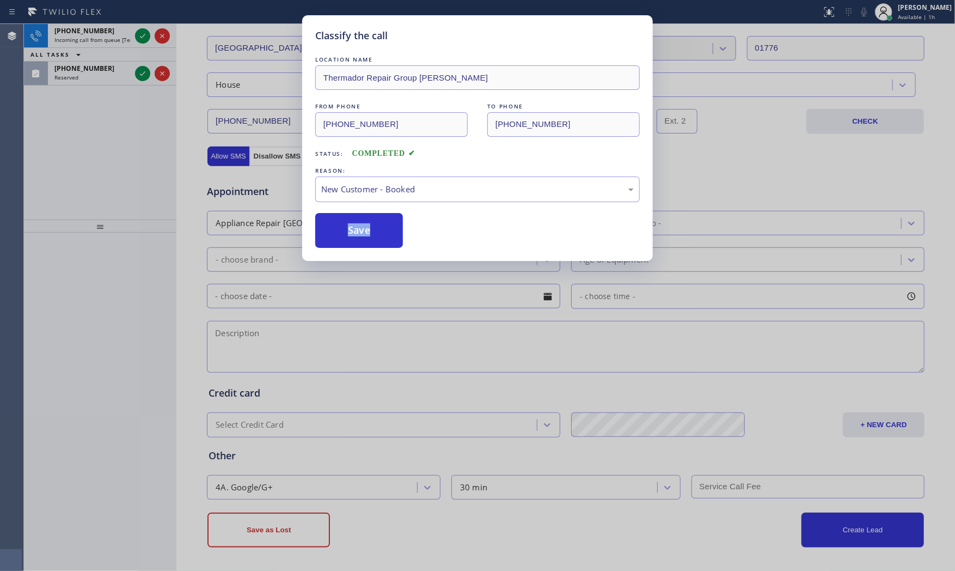
click at [344, 210] on div "LOCATION NAME Thermador Repair Group [PERSON_NAME] FROM PHONE [PHONE_NUMBER] TO…" at bounding box center [477, 151] width 325 height 194
click at [347, 226] on button "Save" at bounding box center [359, 230] width 88 height 35
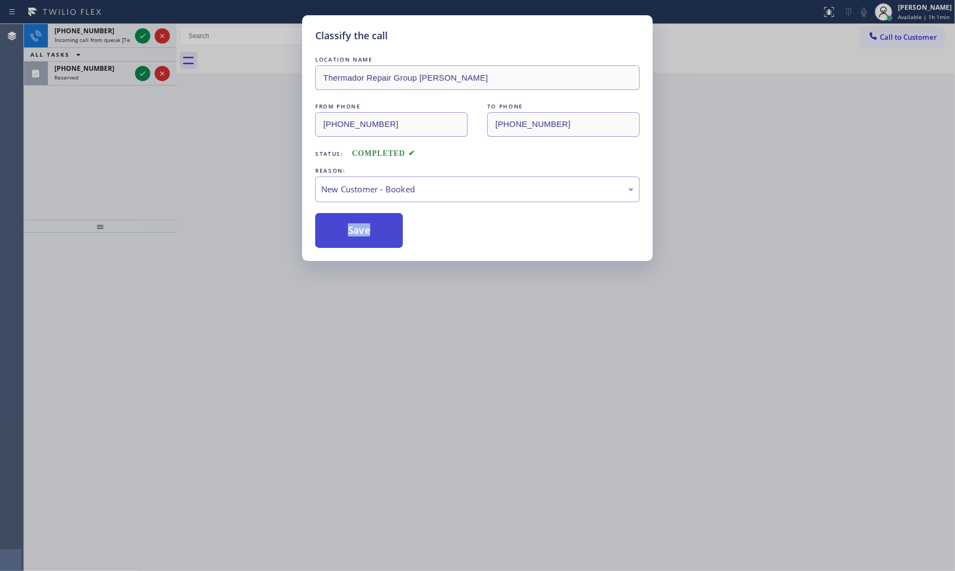
click at [347, 226] on button "Save" at bounding box center [359, 230] width 88 height 35
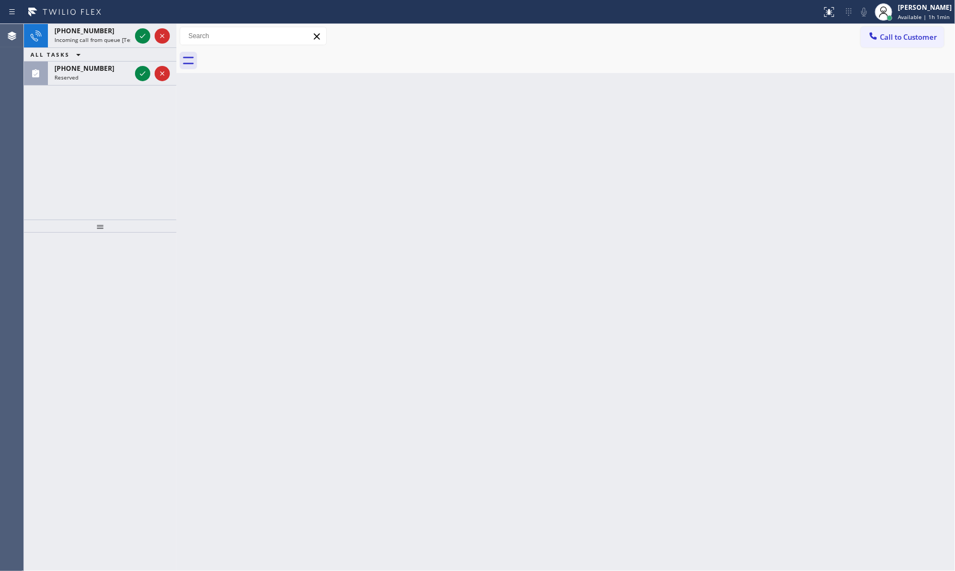
click at [143, 40] on icon at bounding box center [142, 35] width 13 height 13
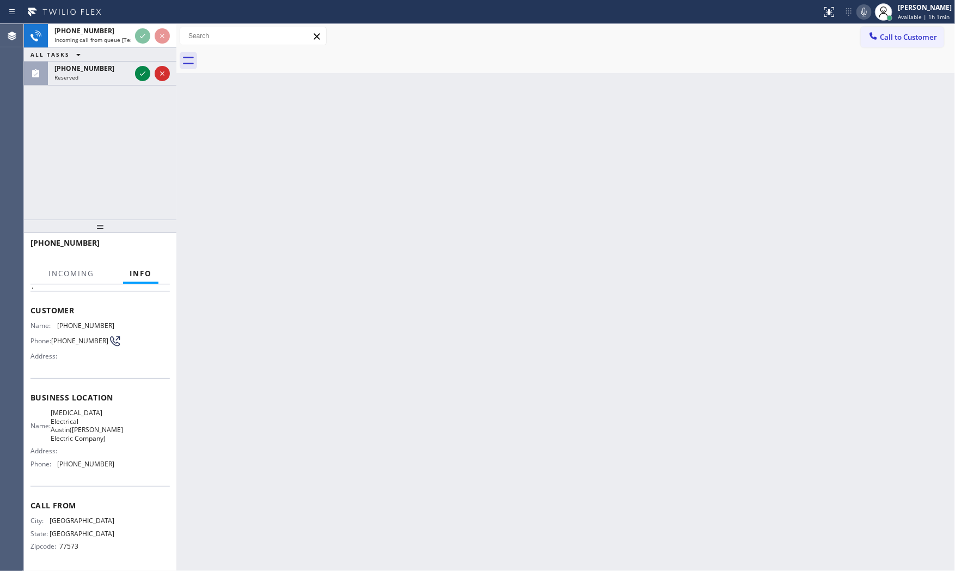
scroll to position [54, 0]
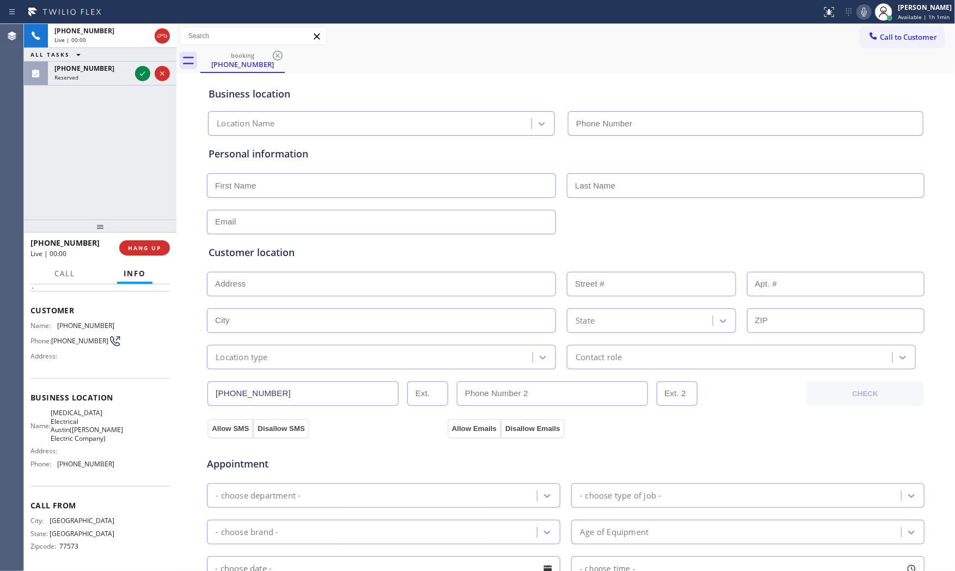
type input "[PHONE_NUMBER]"
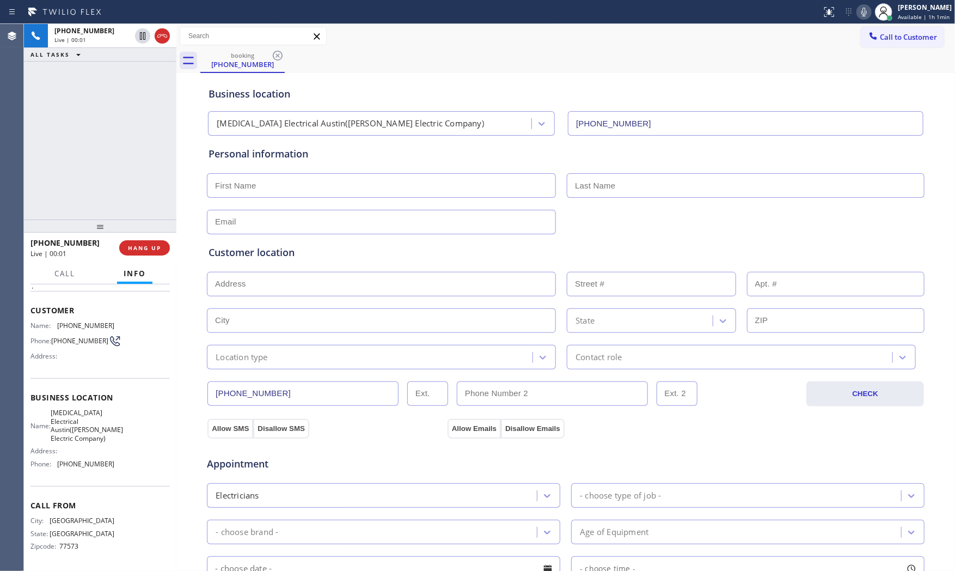
click at [144, 238] on div "[PHONE_NUMBER] Live | 00:01 HANG UP" at bounding box center [100, 248] width 139 height 28
click at [148, 244] on span "HANG UP" at bounding box center [144, 248] width 33 height 8
click at [148, 246] on span "COMPLETE" at bounding box center [143, 248] width 38 height 8
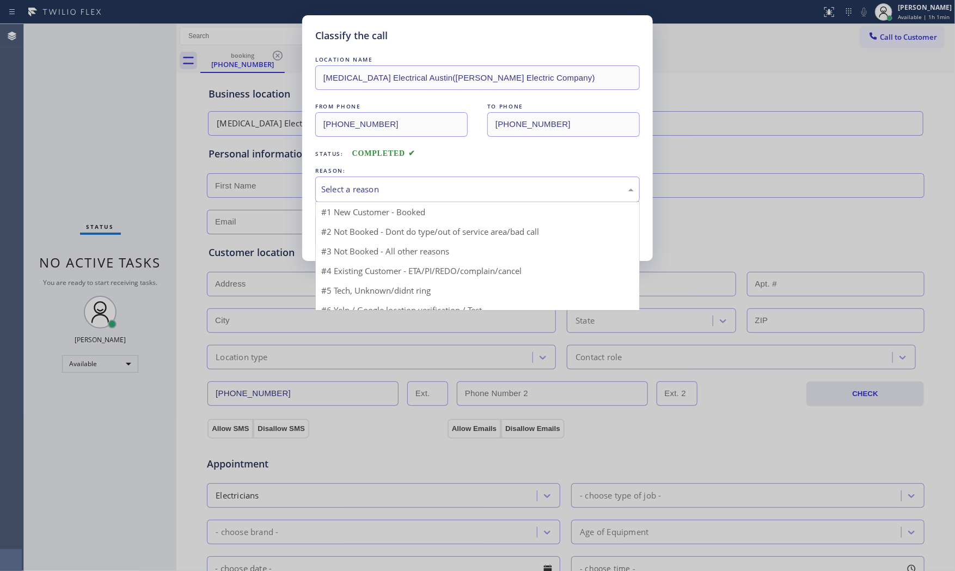
click at [396, 202] on div "Select a reason #1 New Customer - Booked #2 Not Booked - Dont do type/out of se…" at bounding box center [477, 189] width 325 height 26
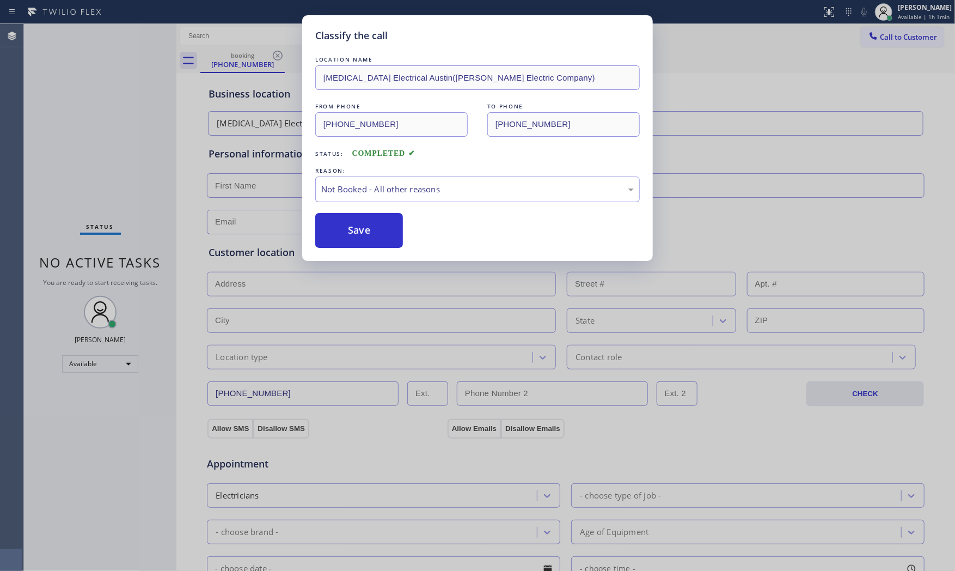
click at [381, 227] on button "Save" at bounding box center [359, 230] width 88 height 35
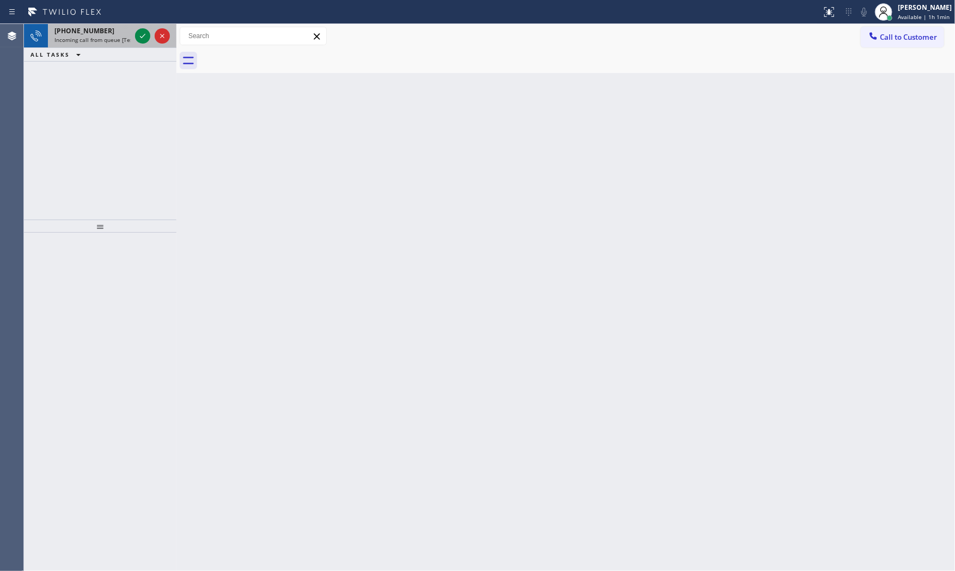
click at [86, 44] on span "Incoming call from queue [Test] All" at bounding box center [99, 40] width 90 height 8
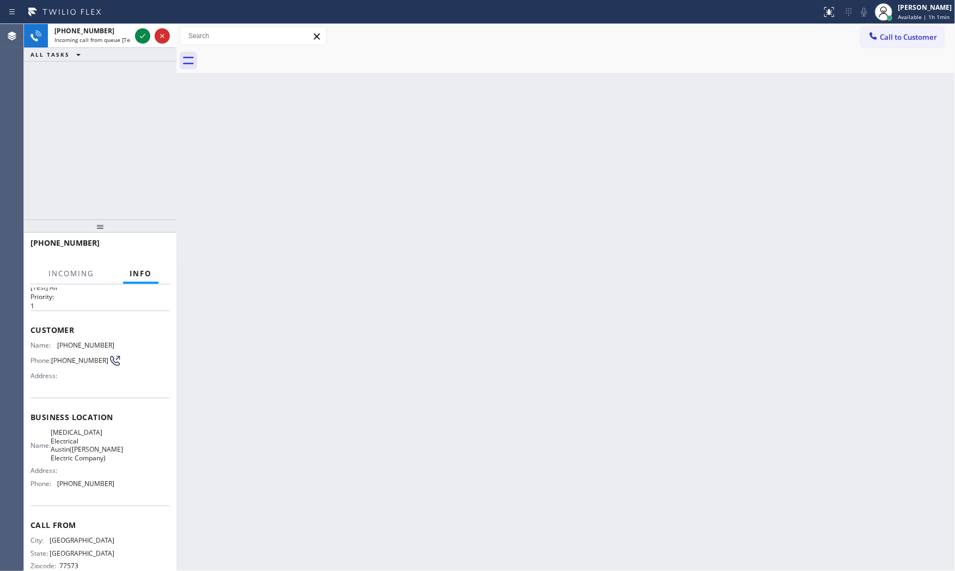
scroll to position [54, 0]
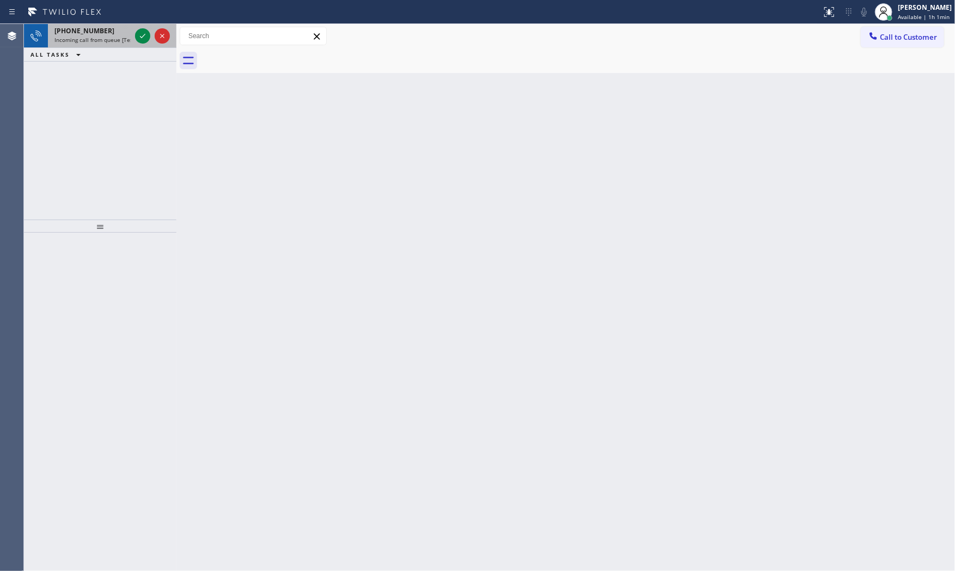
click at [115, 41] on span "Incoming call from queue [Test] All" at bounding box center [99, 40] width 90 height 8
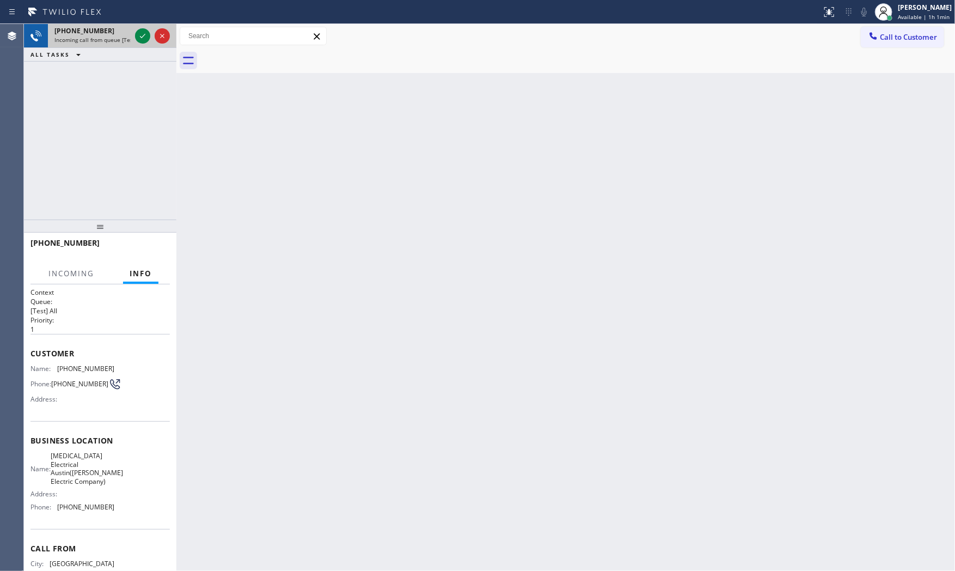
click at [124, 40] on span "Incoming call from queue [Test] All" at bounding box center [99, 40] width 90 height 8
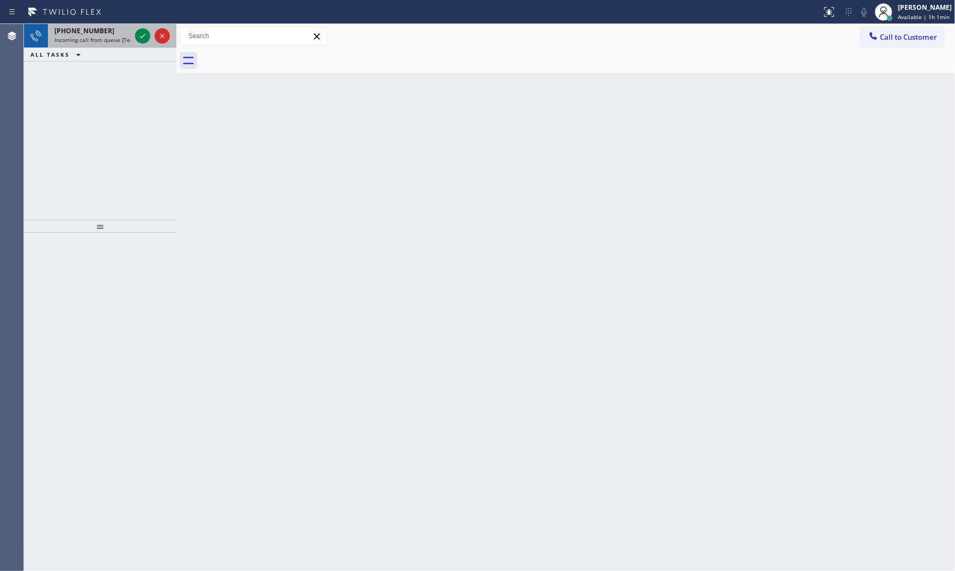
click at [111, 40] on span "Incoming call from queue [Test] All" at bounding box center [99, 40] width 90 height 8
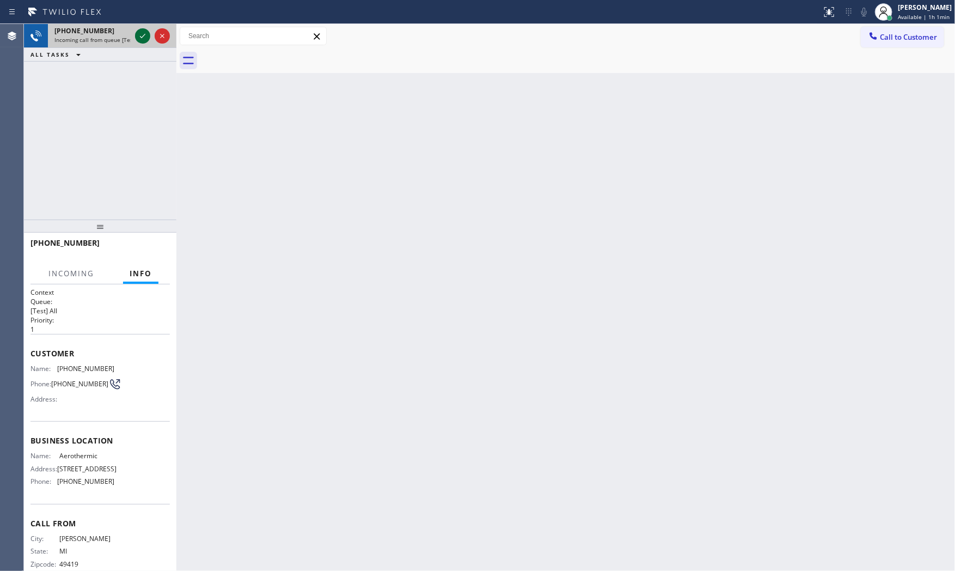
click at [139, 40] on icon at bounding box center [142, 35] width 13 height 13
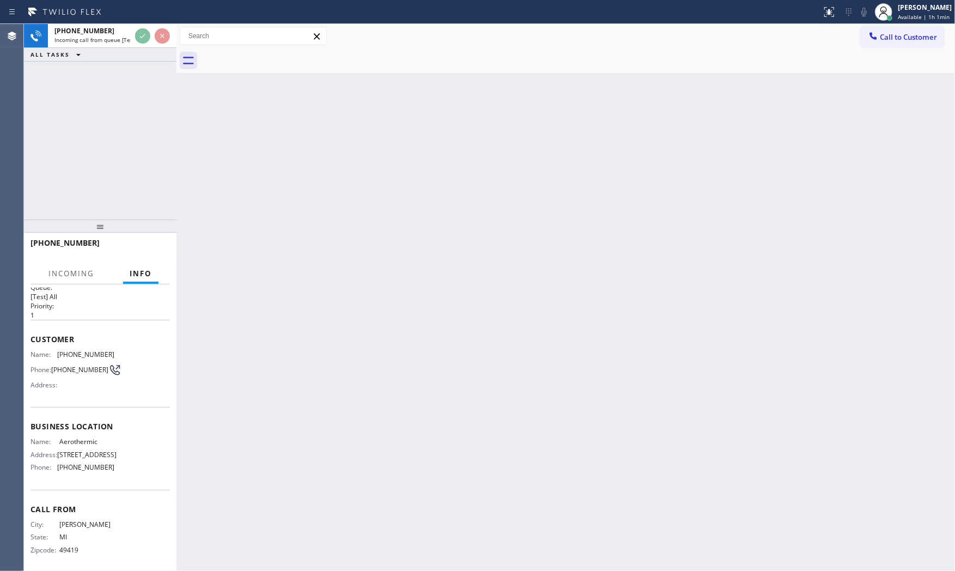
scroll to position [29, 0]
click at [267, 295] on div "Back to Dashboard Change Sender ID Customers Technicians Select a contact Outbo…" at bounding box center [565, 297] width 779 height 547
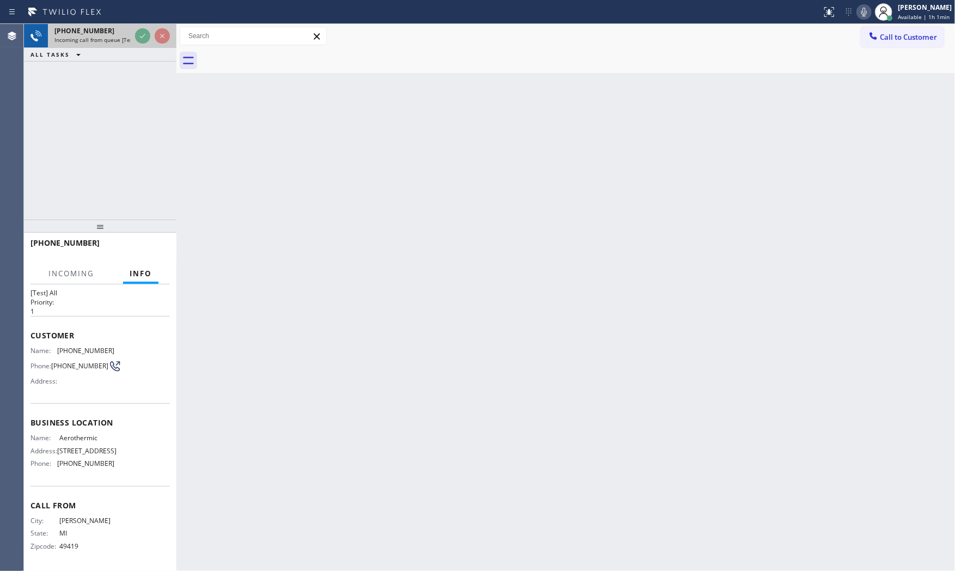
click at [106, 46] on div "[PHONE_NUMBER] Incoming call from queue [Test] All" at bounding box center [90, 36] width 85 height 24
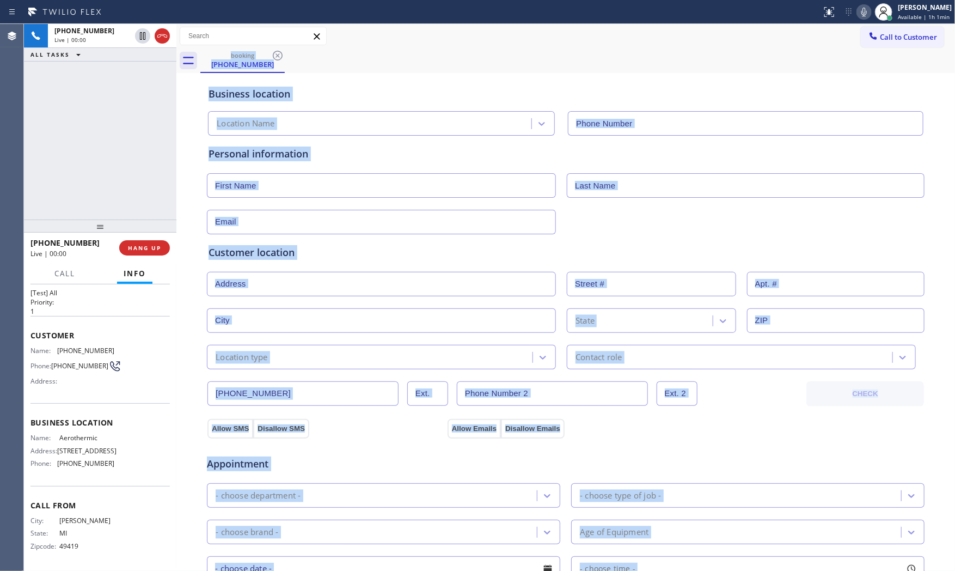
type input "[PHONE_NUMBER]"
click at [347, 263] on div "Customer location >> ADD NEW ADDRESS << + NEW ADDRESS State Location type Conta…" at bounding box center [566, 307] width 715 height 124
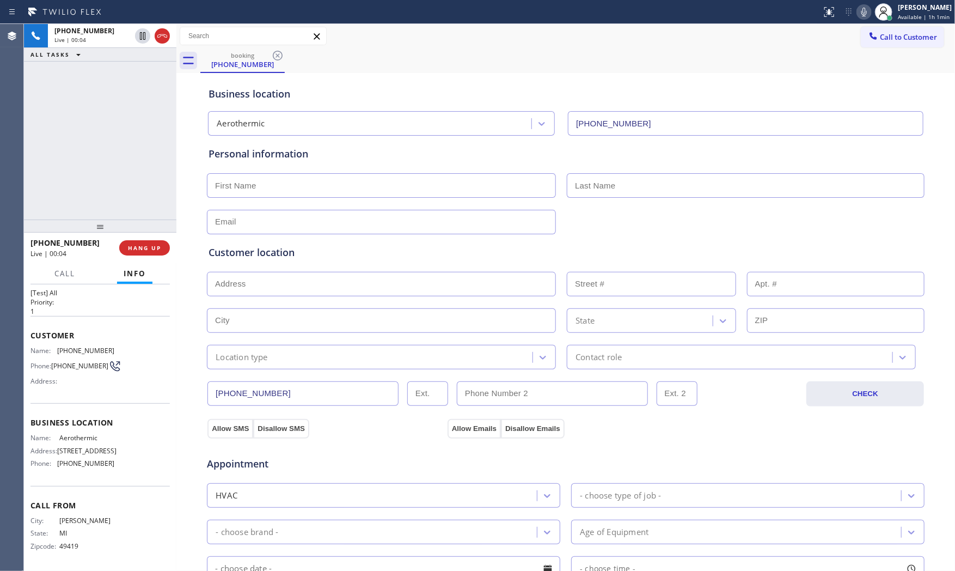
click at [860, 9] on icon at bounding box center [864, 11] width 13 height 13
click at [858, 11] on icon at bounding box center [864, 11] width 13 height 13
click at [158, 247] on span "HANG UP" at bounding box center [144, 248] width 33 height 8
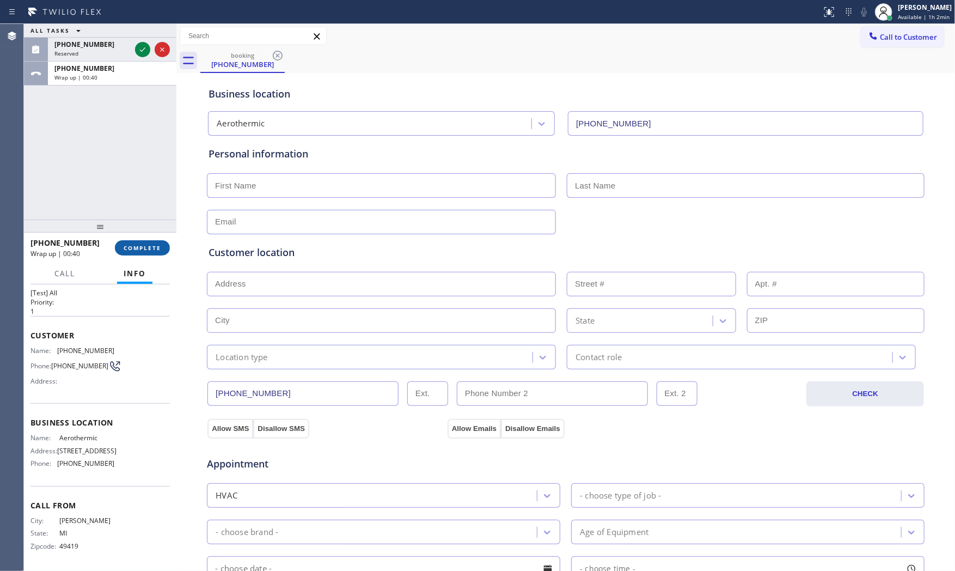
click at [159, 242] on button "COMPLETE" at bounding box center [142, 247] width 55 height 15
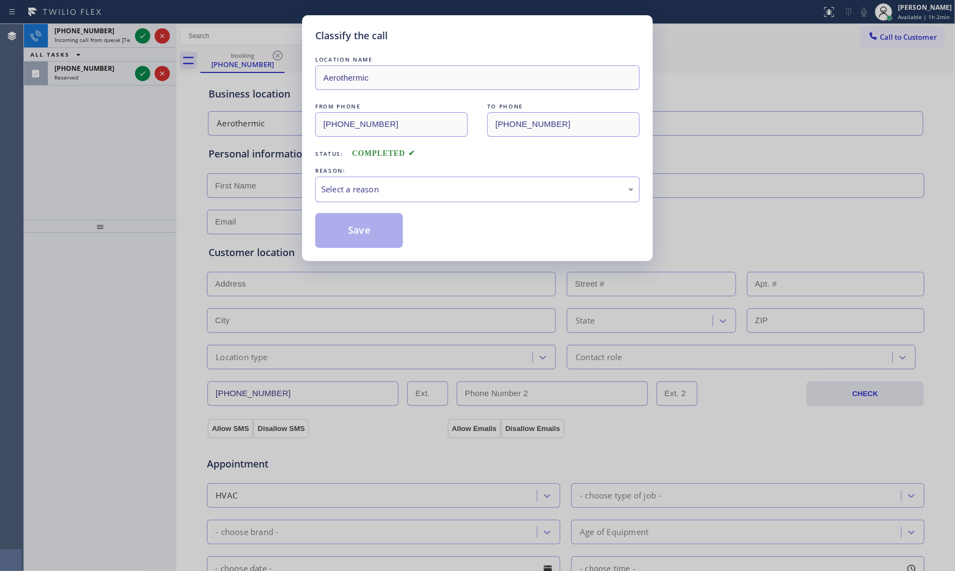
click at [407, 194] on div "Select a reason" at bounding box center [477, 189] width 313 height 13
click at [372, 233] on button "Save" at bounding box center [359, 230] width 88 height 35
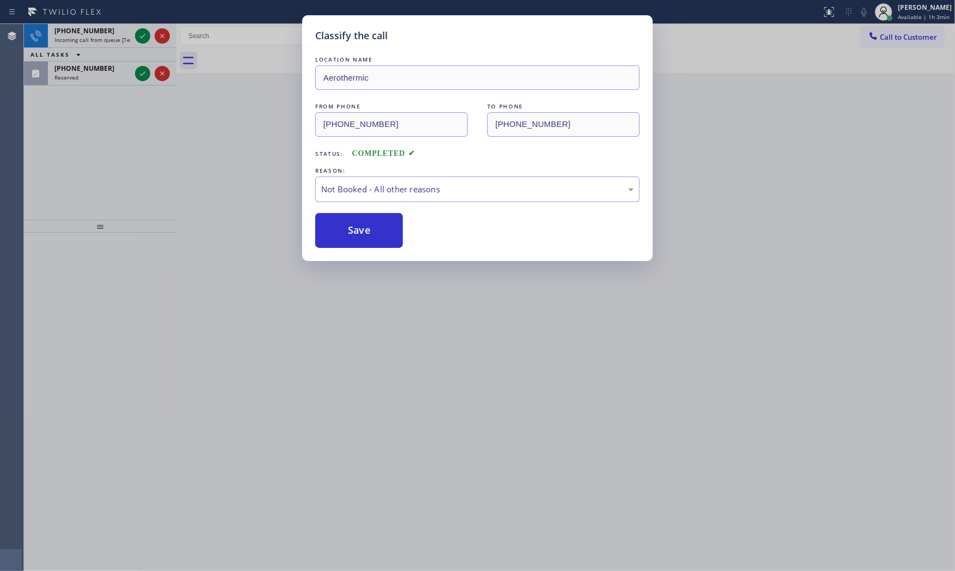
click at [372, 233] on button "Save" at bounding box center [359, 230] width 88 height 35
click at [145, 36] on div "Classify the call LOCATION NAME Aerothermic FROM PHONE [PHONE_NUMBER] TO PHONE …" at bounding box center [477, 285] width 955 height 571
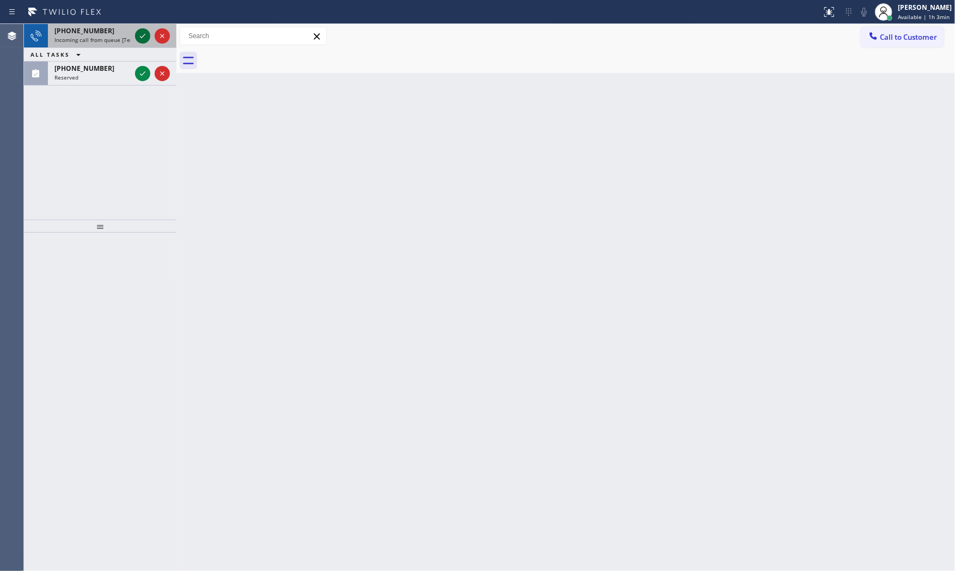
click at [144, 36] on icon at bounding box center [142, 35] width 13 height 13
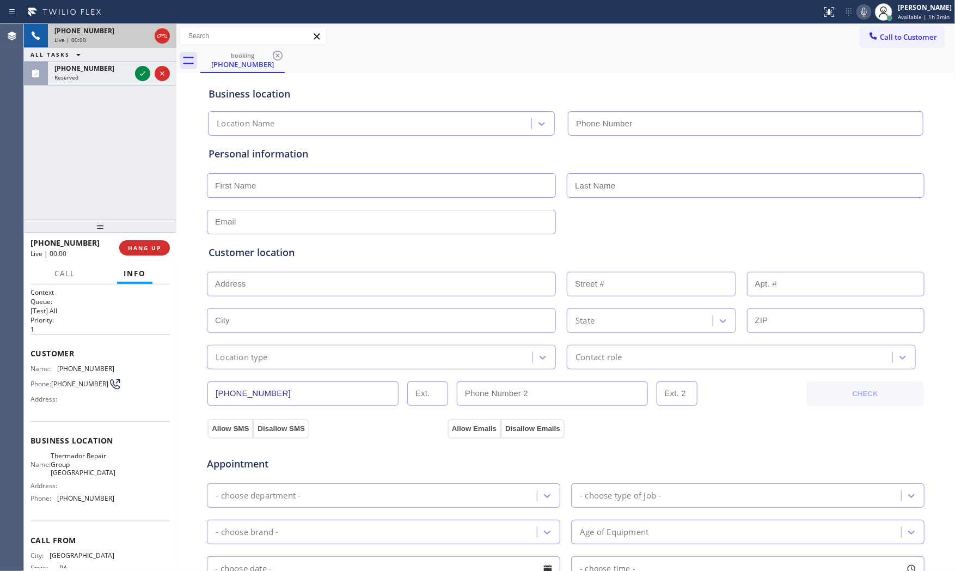
type input "[PHONE_NUMBER]"
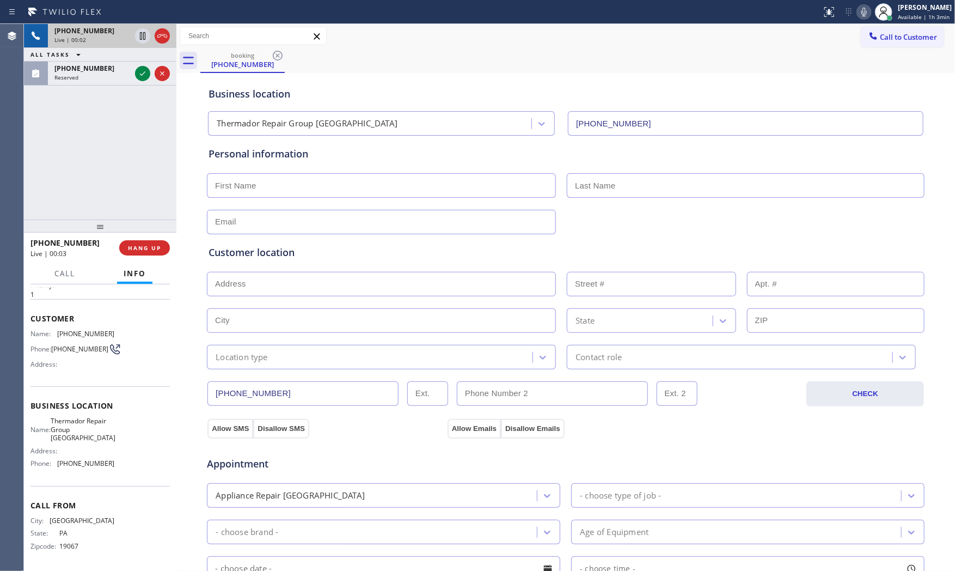
click at [860, 4] on div "Status report No issues detected If you experience an issue, please download th…" at bounding box center [887, 12] width 138 height 24
click at [858, 9] on icon at bounding box center [864, 11] width 13 height 13
click at [860, 8] on icon at bounding box center [864, 12] width 5 height 9
click at [858, 11] on icon at bounding box center [864, 11] width 13 height 13
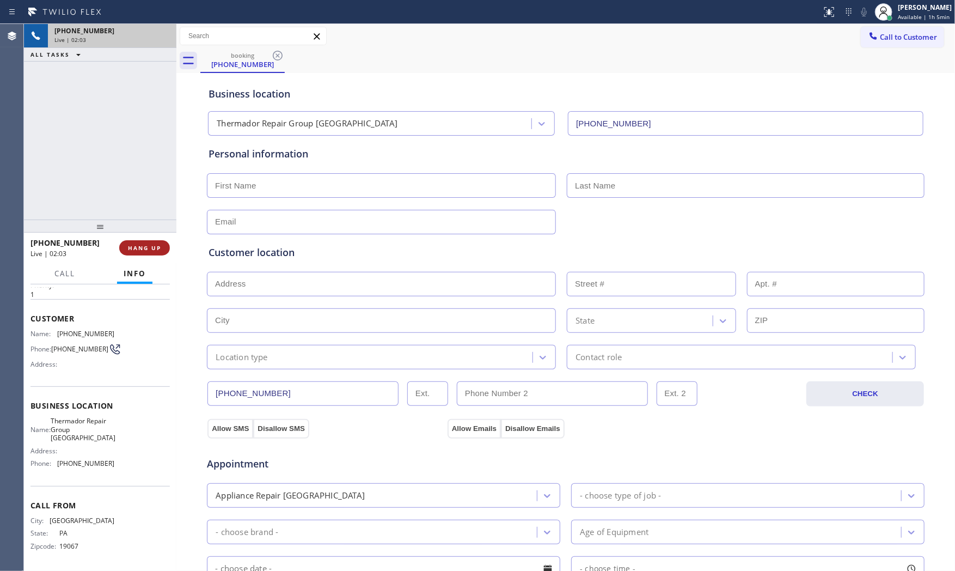
click at [130, 253] on button "HANG UP" at bounding box center [144, 247] width 51 height 15
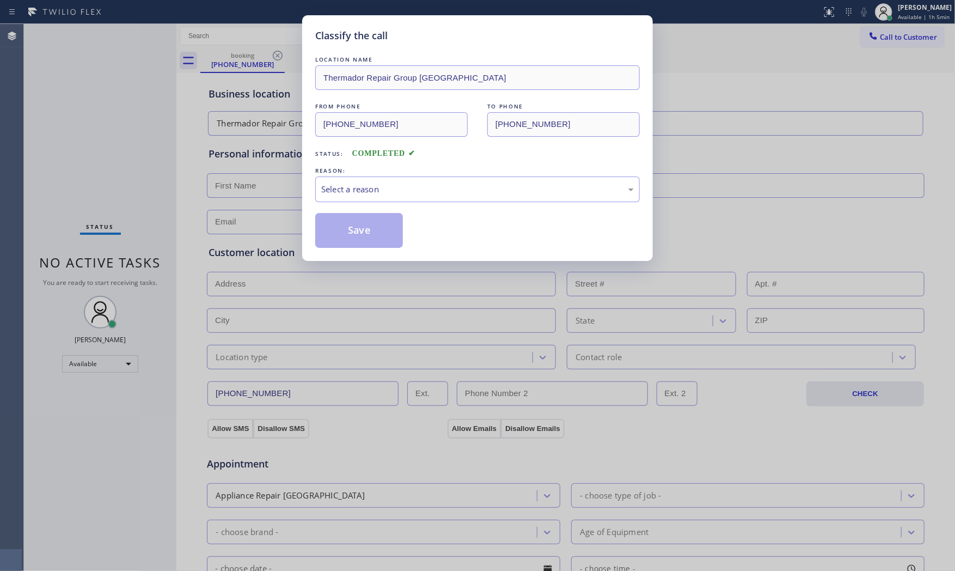
click at [280, 122] on div "Classify the call LOCATION NAME Thermador Repair Group Glenside FROM PHONE [PHO…" at bounding box center [477, 285] width 955 height 571
click at [449, 127] on div "FROM PHONE [PHONE_NUMBER] TO PHONE [PHONE_NUMBER]" at bounding box center [477, 119] width 325 height 36
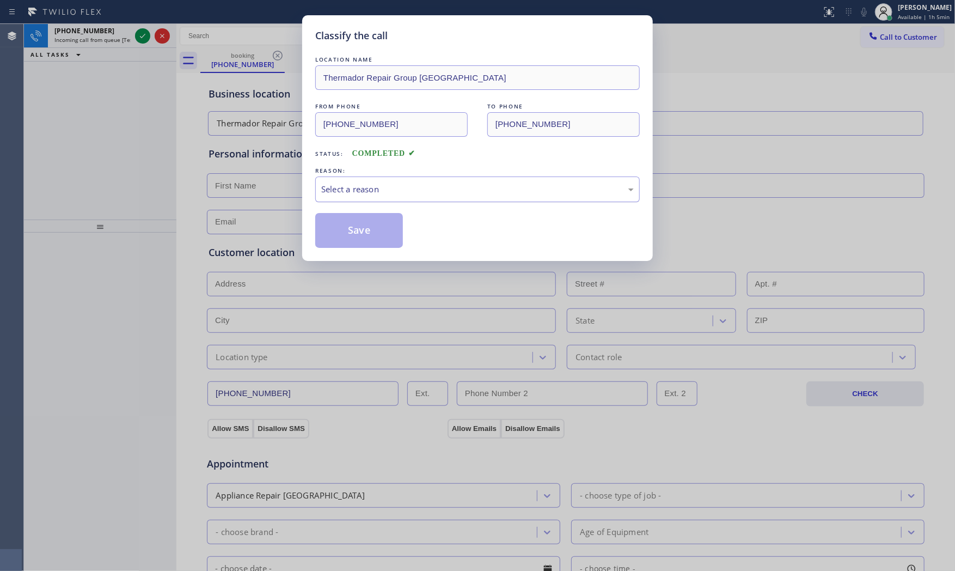
click at [433, 199] on div "Select a reason" at bounding box center [477, 189] width 325 height 26
click at [361, 232] on button "Save" at bounding box center [359, 230] width 88 height 35
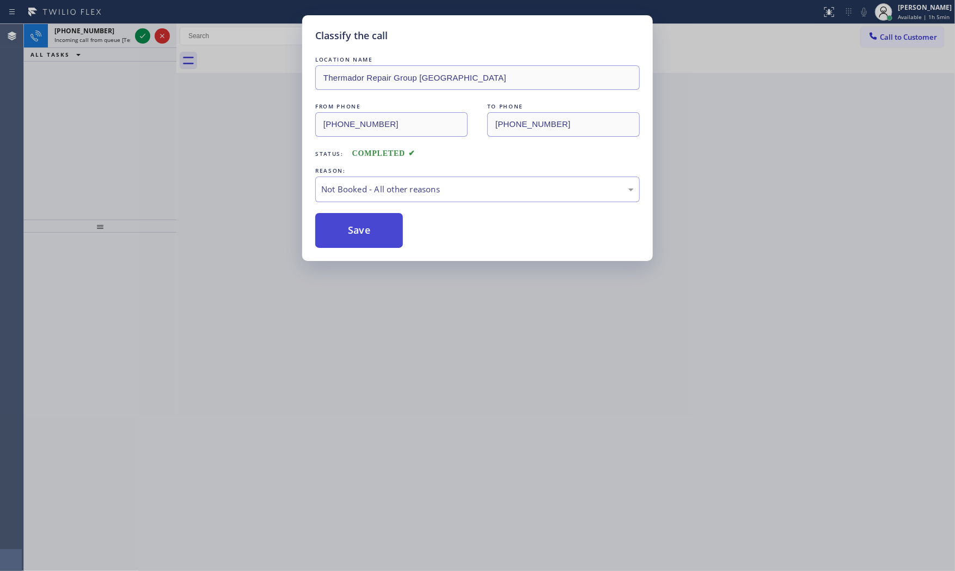
click at [357, 232] on button "Save" at bounding box center [359, 230] width 88 height 35
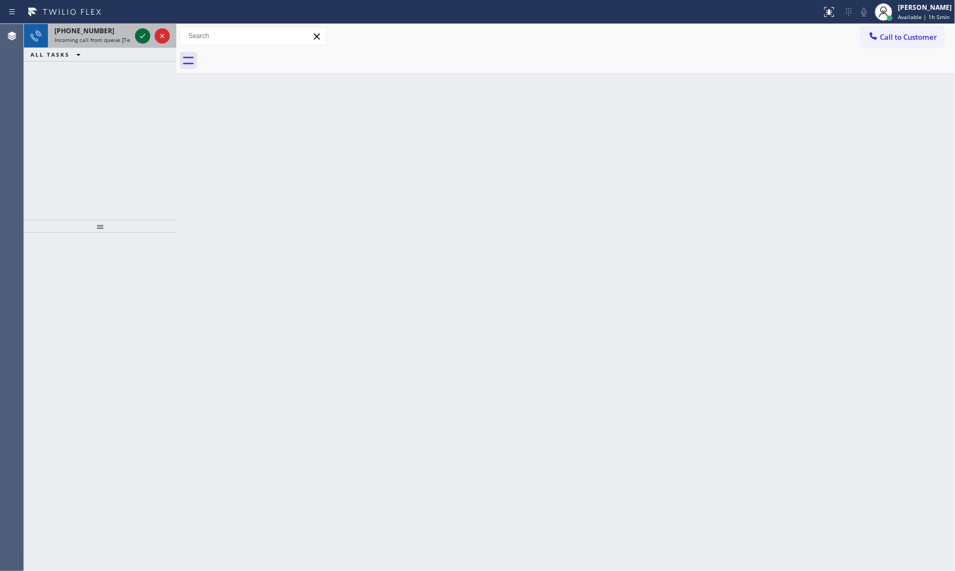
click at [147, 39] on icon at bounding box center [142, 35] width 13 height 13
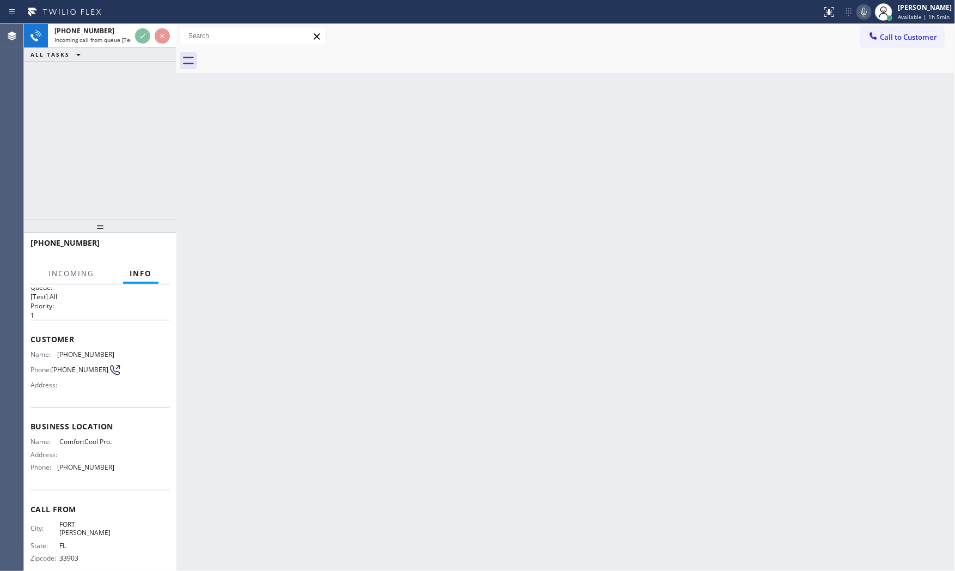
scroll to position [29, 0]
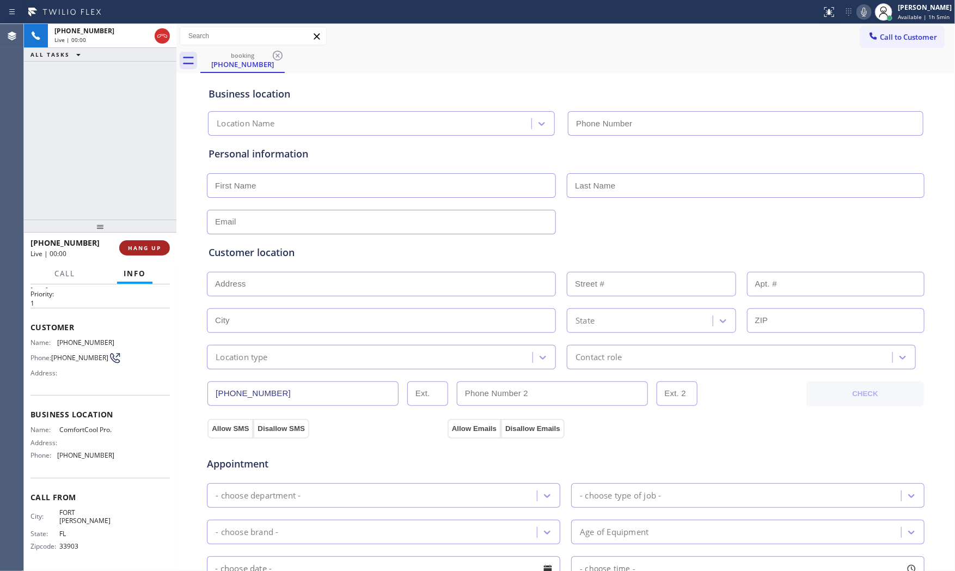
type input "[PHONE_NUMBER]"
click at [150, 249] on span "HANG UP" at bounding box center [144, 248] width 33 height 8
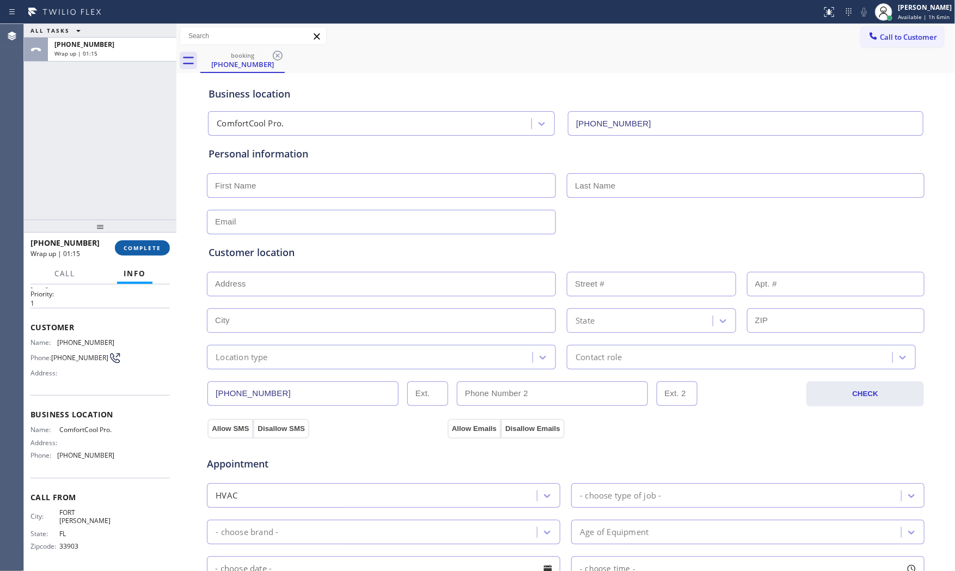
click at [147, 253] on button "COMPLETE" at bounding box center [142, 247] width 55 height 15
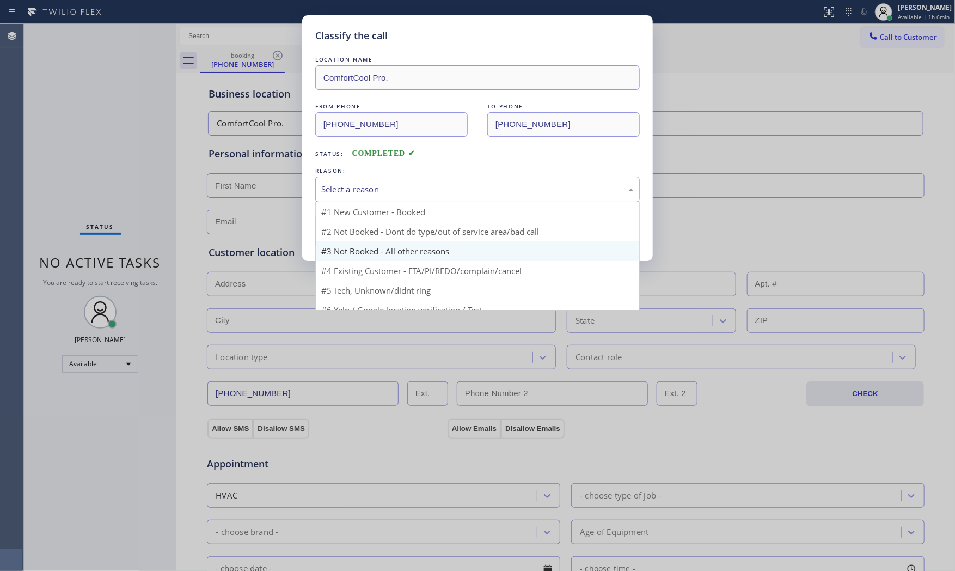
drag, startPoint x: 385, startPoint y: 191, endPoint x: 366, endPoint y: 222, distance: 36.2
click at [383, 195] on div "Select a reason" at bounding box center [477, 189] width 313 height 13
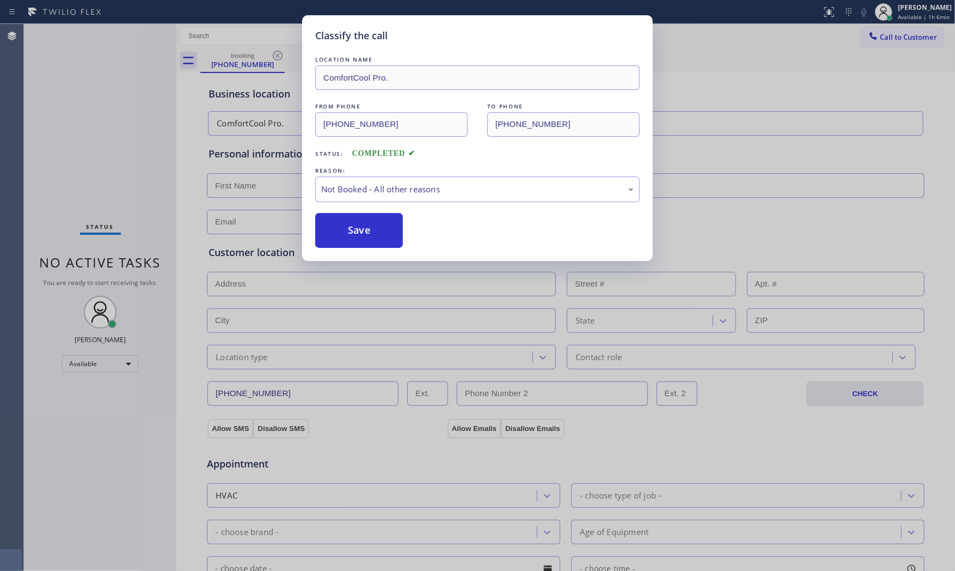
click at [363, 226] on button "Save" at bounding box center [359, 230] width 88 height 35
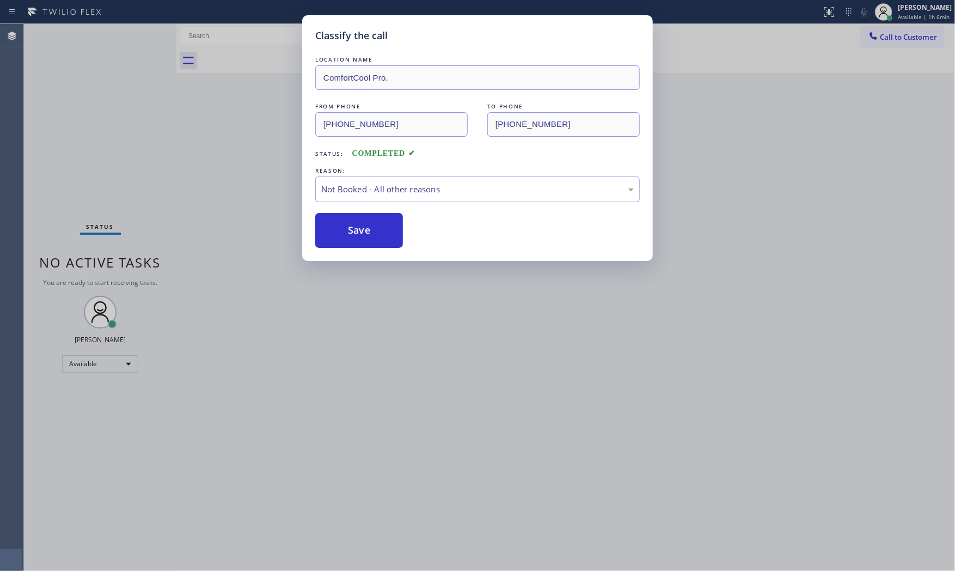
click at [363, 226] on button "Save" at bounding box center [359, 230] width 88 height 35
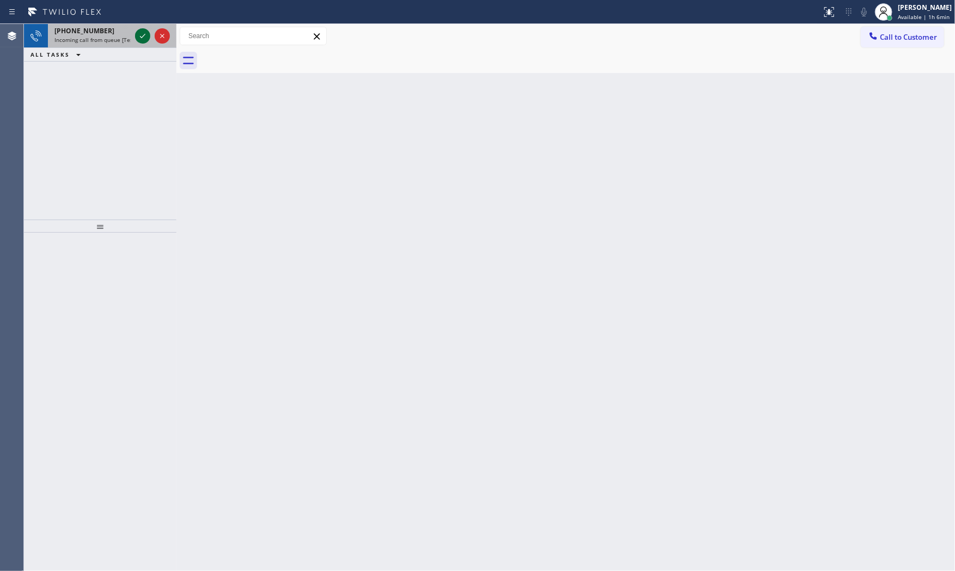
click at [146, 37] on icon at bounding box center [142, 35] width 13 height 13
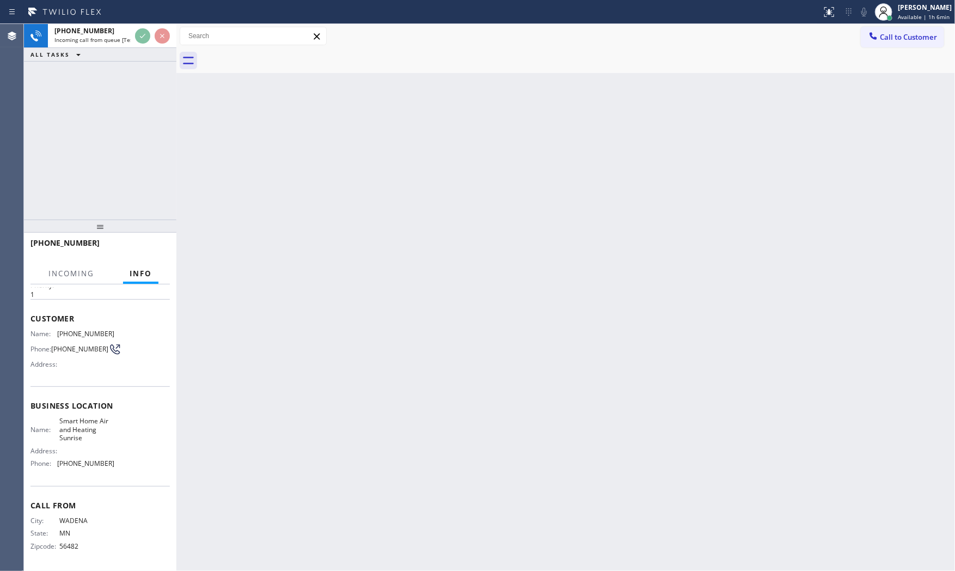
scroll to position [37, 0]
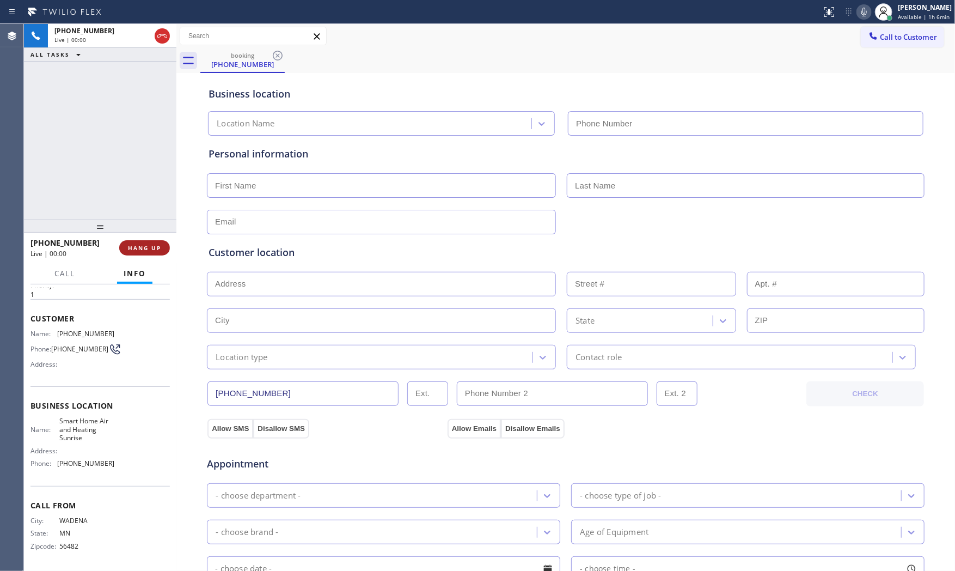
type input "[PHONE_NUMBER]"
click at [167, 247] on button "HANG UP" at bounding box center [144, 247] width 51 height 15
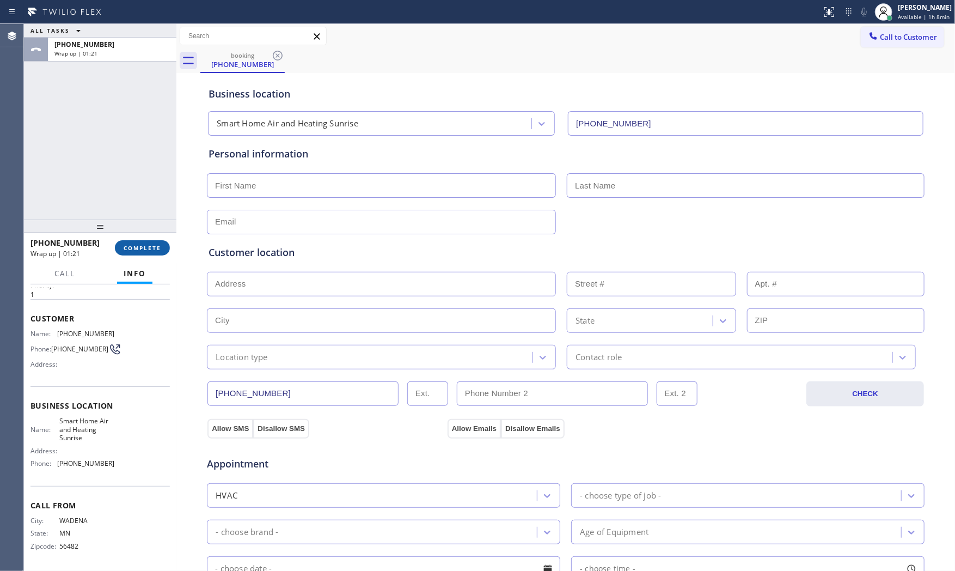
click at [161, 246] on button "COMPLETE" at bounding box center [142, 247] width 55 height 15
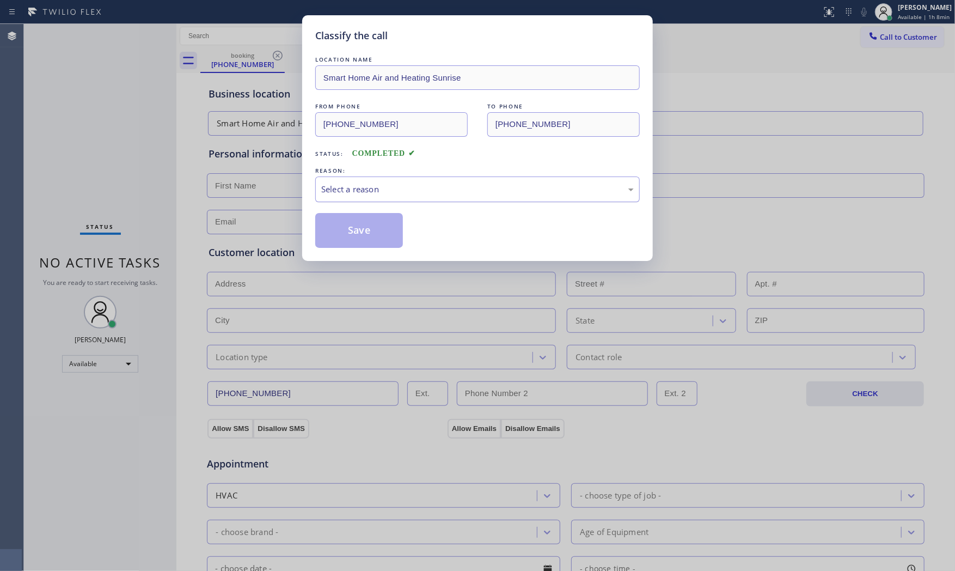
click at [373, 193] on div "Select a reason" at bounding box center [477, 189] width 313 height 13
click at [360, 226] on button "Save" at bounding box center [359, 230] width 88 height 35
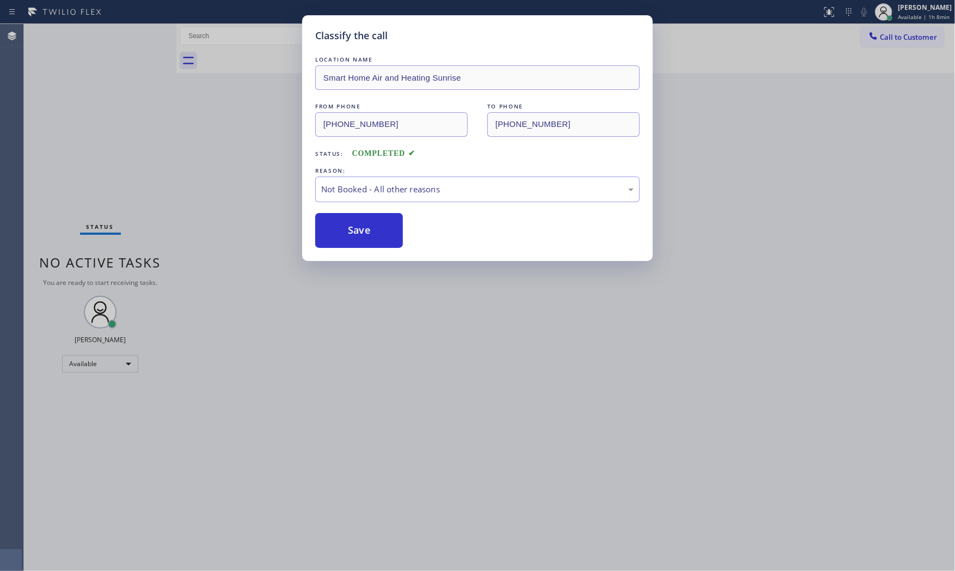
click at [360, 226] on button "Save" at bounding box center [359, 230] width 88 height 35
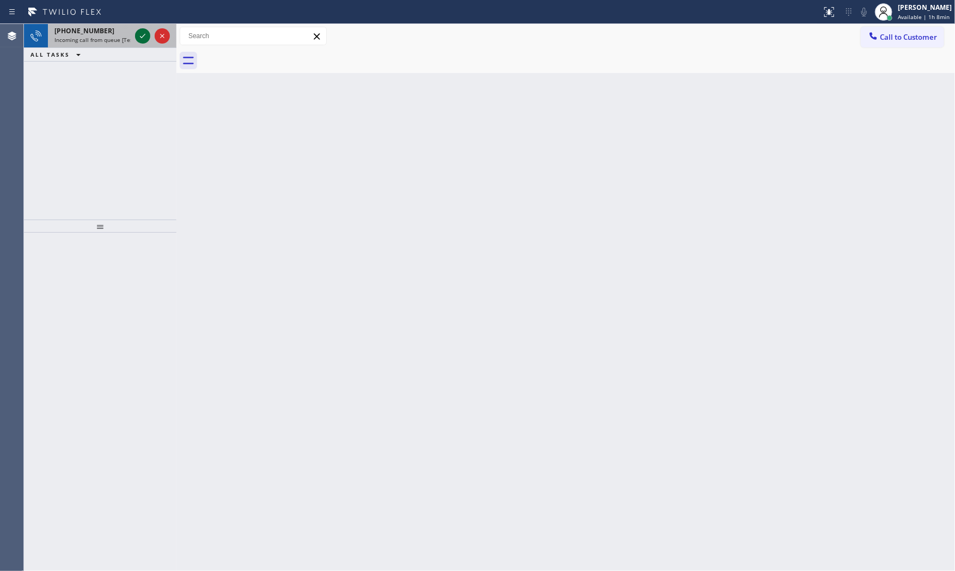
click at [140, 36] on icon at bounding box center [142, 35] width 13 height 13
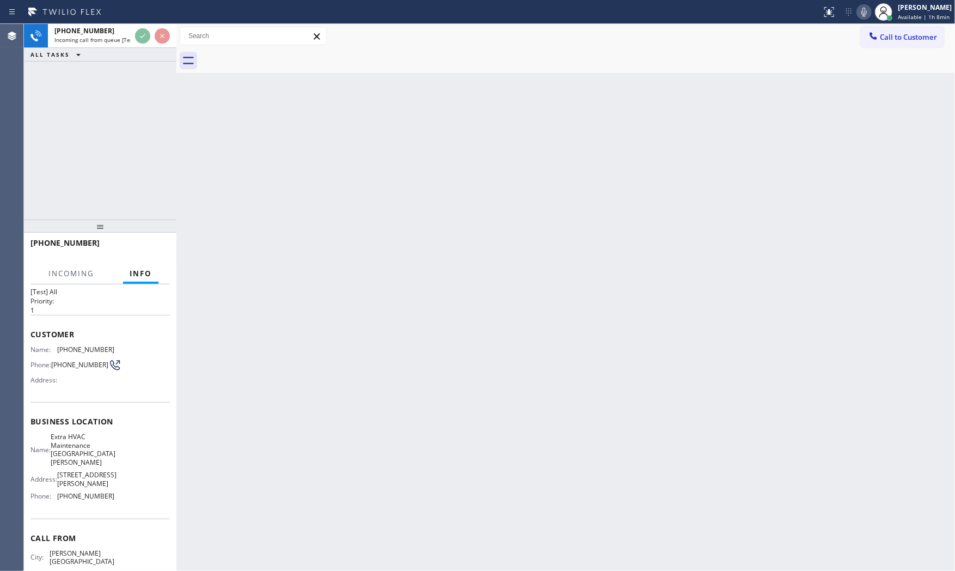
scroll to position [37, 0]
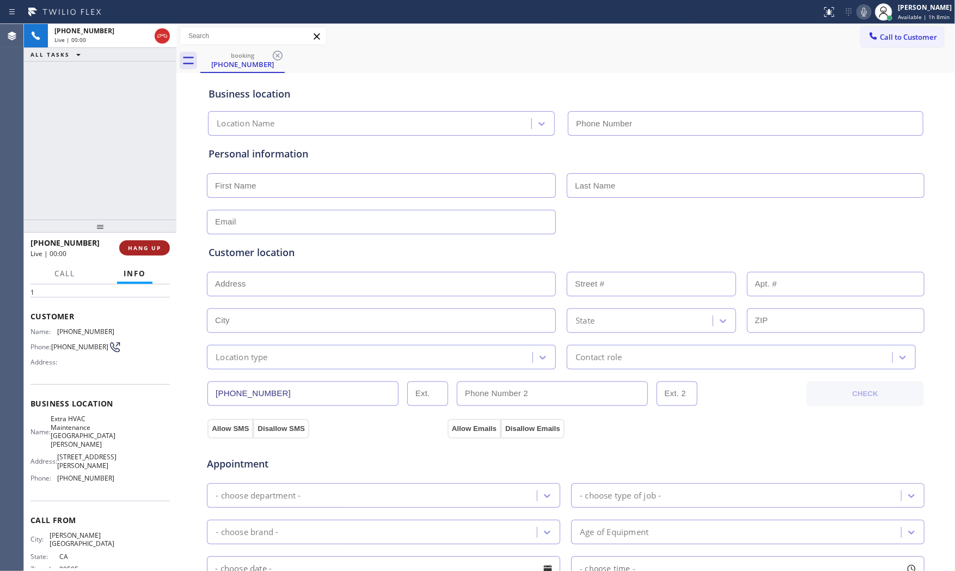
click at [142, 248] on span "HANG UP" at bounding box center [144, 248] width 33 height 8
click at [144, 239] on div "[PHONE_NUMBER] Wrap up | 00:00 COMPLETE" at bounding box center [100, 248] width 139 height 28
type input "[PHONE_NUMBER]"
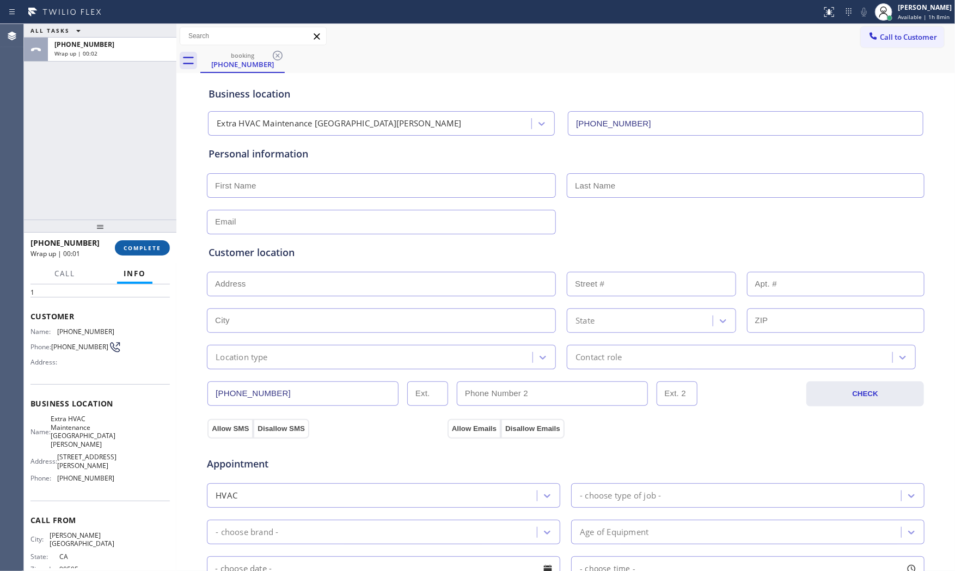
click at [143, 240] on button "COMPLETE" at bounding box center [142, 247] width 55 height 15
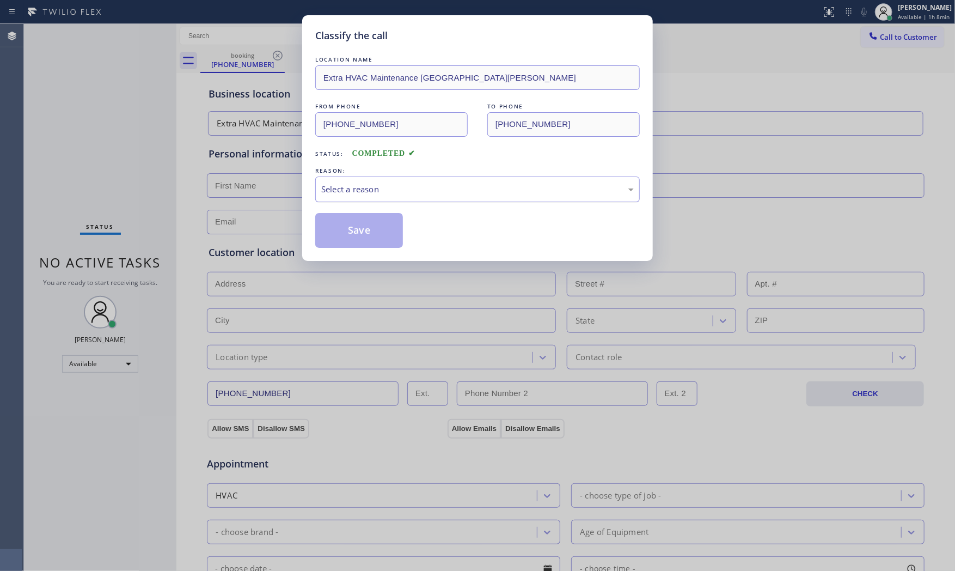
drag, startPoint x: 456, startPoint y: 182, endPoint x: 443, endPoint y: 199, distance: 21.4
click at [456, 182] on div "Select a reason" at bounding box center [477, 189] width 325 height 26
click at [377, 229] on button "Save" at bounding box center [359, 230] width 88 height 35
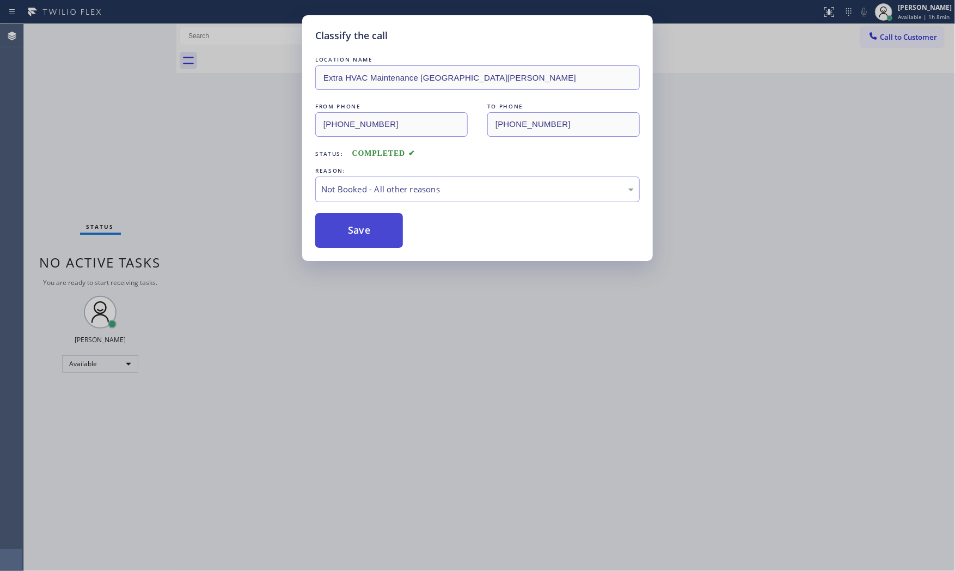
click at [377, 229] on button "Save" at bounding box center [359, 230] width 88 height 35
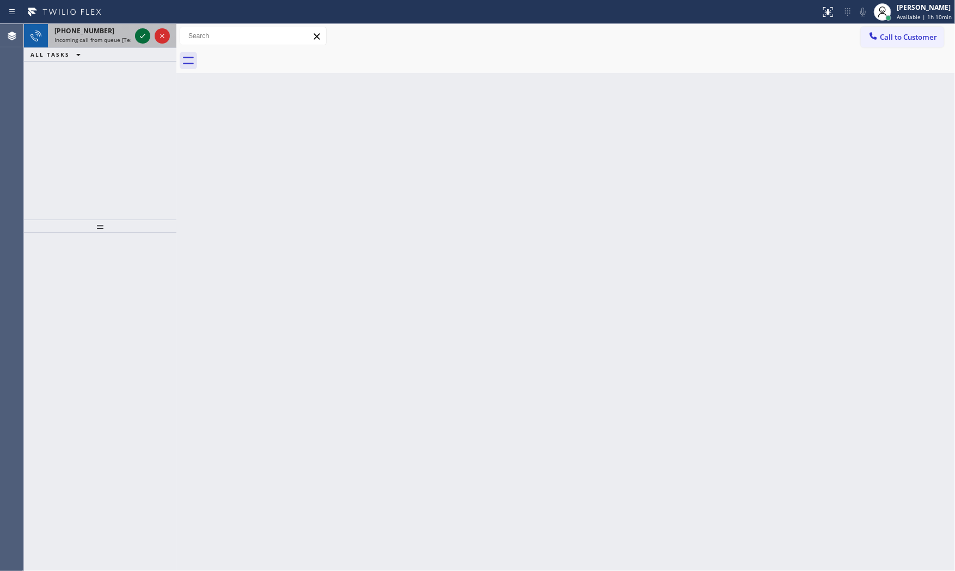
click at [137, 30] on icon at bounding box center [142, 35] width 13 height 13
click at [140, 36] on icon at bounding box center [142, 36] width 5 height 4
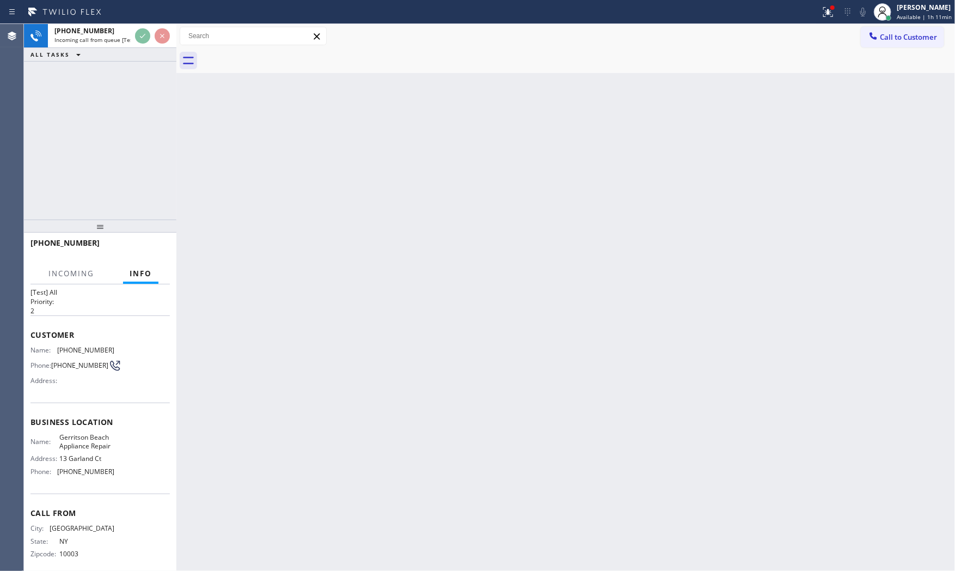
scroll to position [37, 0]
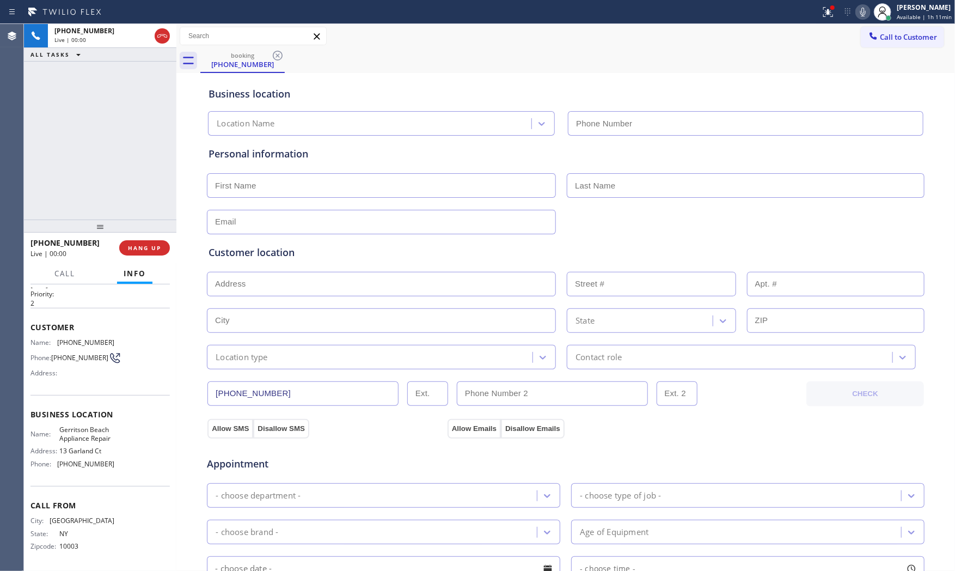
type input "[PHONE_NUMBER]"
click at [136, 249] on span "HANG UP" at bounding box center [144, 248] width 33 height 8
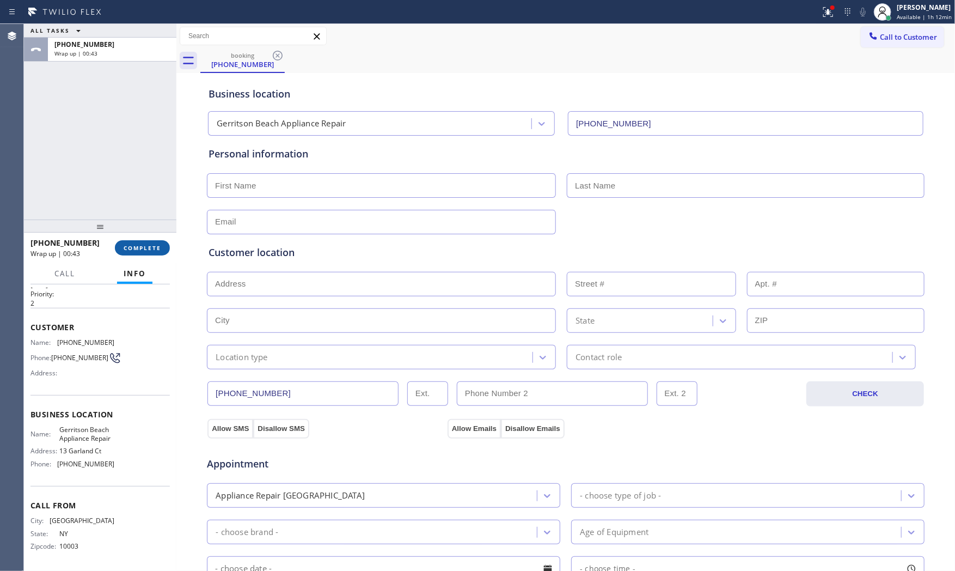
click at [136, 251] on span "COMPLETE" at bounding box center [143, 248] width 38 height 8
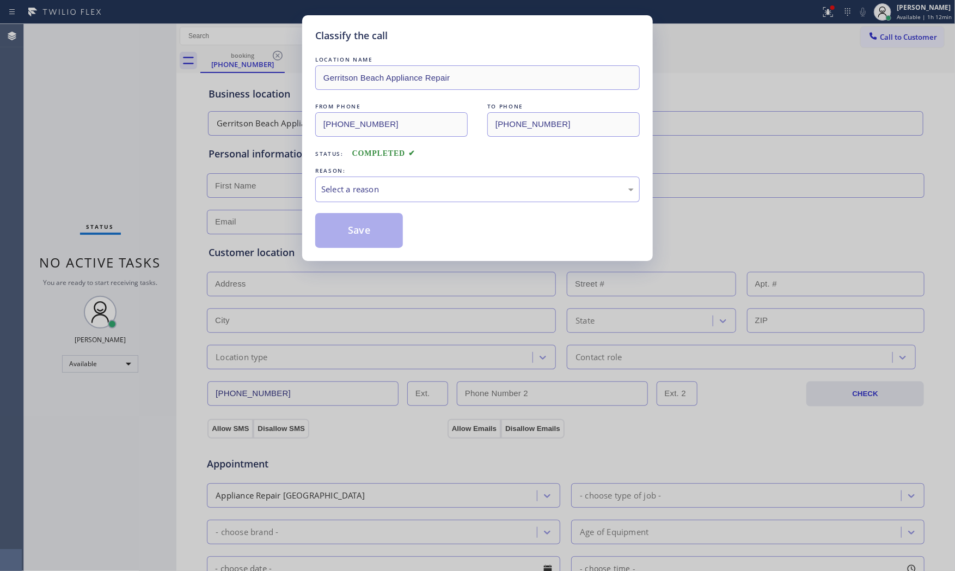
click at [364, 207] on div "LOCATION NAME [PERSON_NAME] Appliance Repair FROM PHONE [PHONE_NUMBER] TO PHONE…" at bounding box center [477, 151] width 325 height 194
click at [368, 194] on div "Select a reason" at bounding box center [477, 189] width 313 height 13
click at [358, 227] on button "Save" at bounding box center [359, 230] width 88 height 35
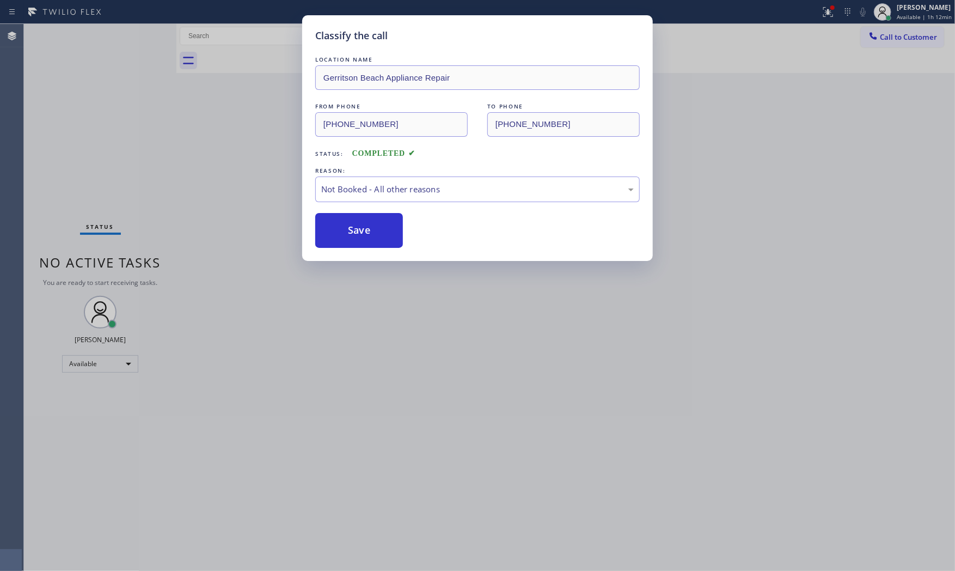
click at [358, 227] on button "Save" at bounding box center [359, 230] width 88 height 35
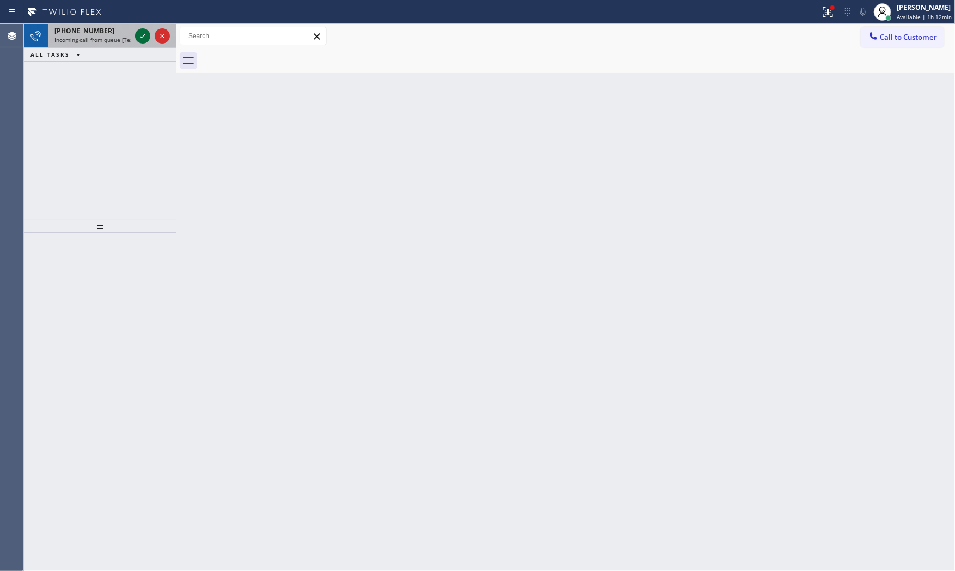
click at [139, 33] on icon at bounding box center [142, 35] width 13 height 13
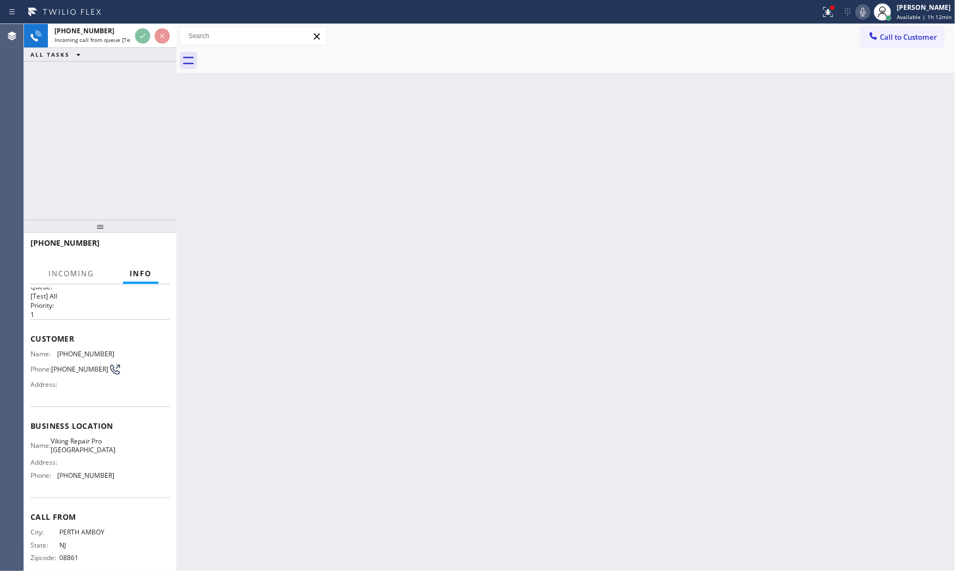
scroll to position [29, 0]
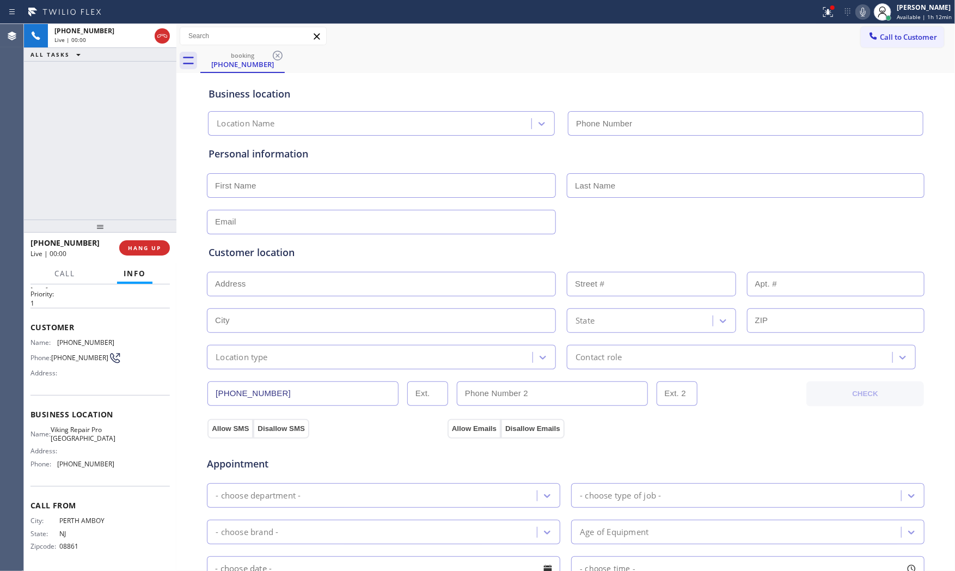
type input "[PHONE_NUMBER]"
click at [160, 252] on button "HANG UP" at bounding box center [144, 247] width 51 height 15
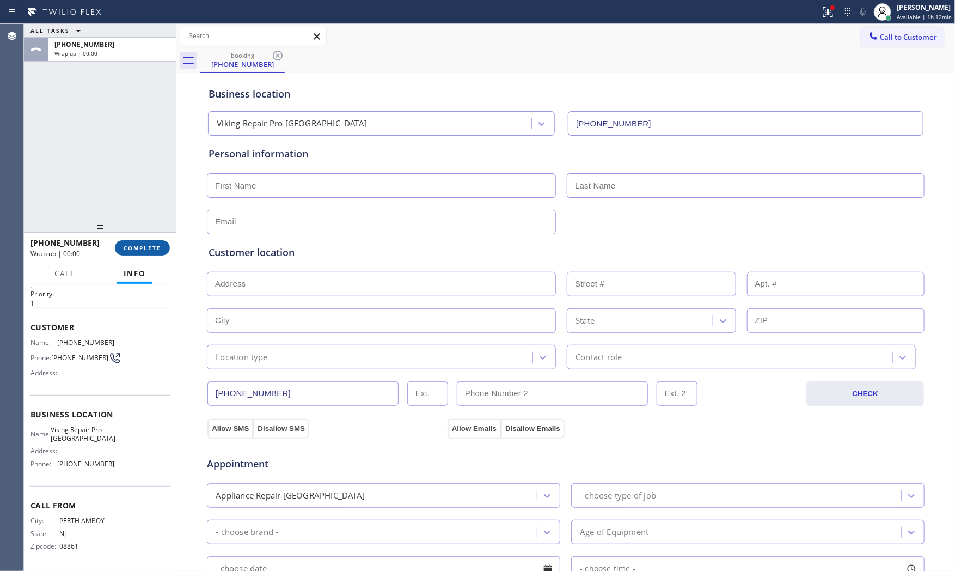
click at [160, 252] on button "COMPLETE" at bounding box center [142, 247] width 55 height 15
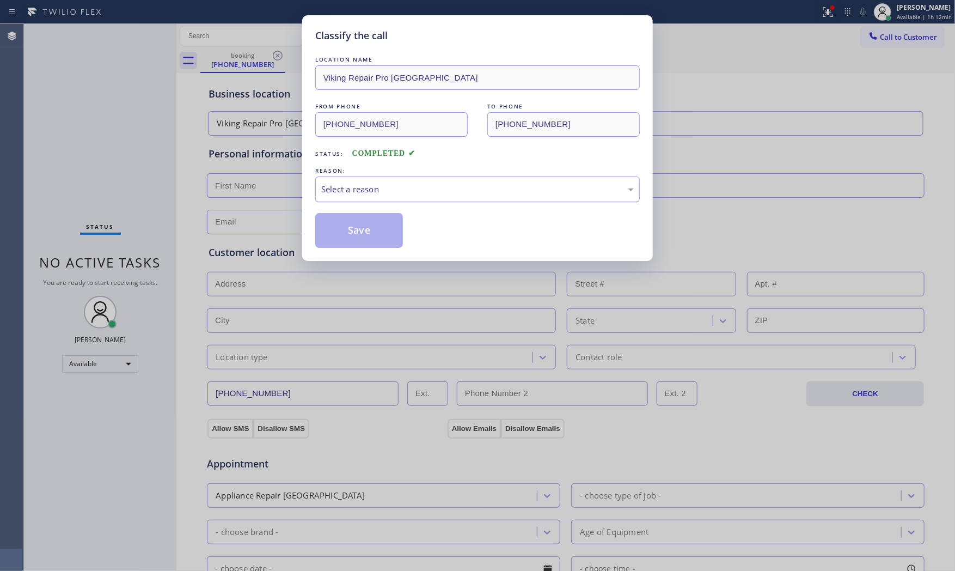
click at [393, 187] on div "Select a reason" at bounding box center [477, 189] width 313 height 13
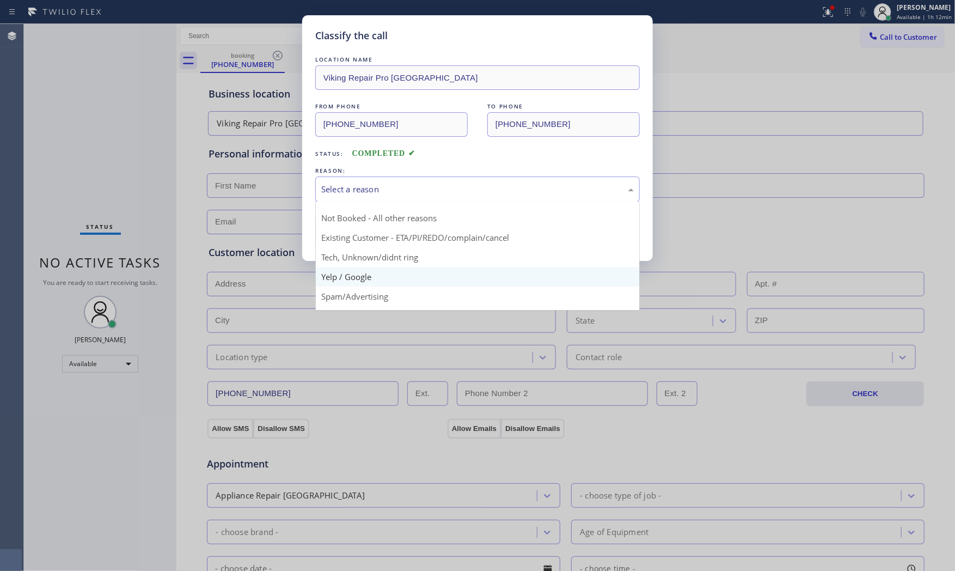
scroll to position [68, 0]
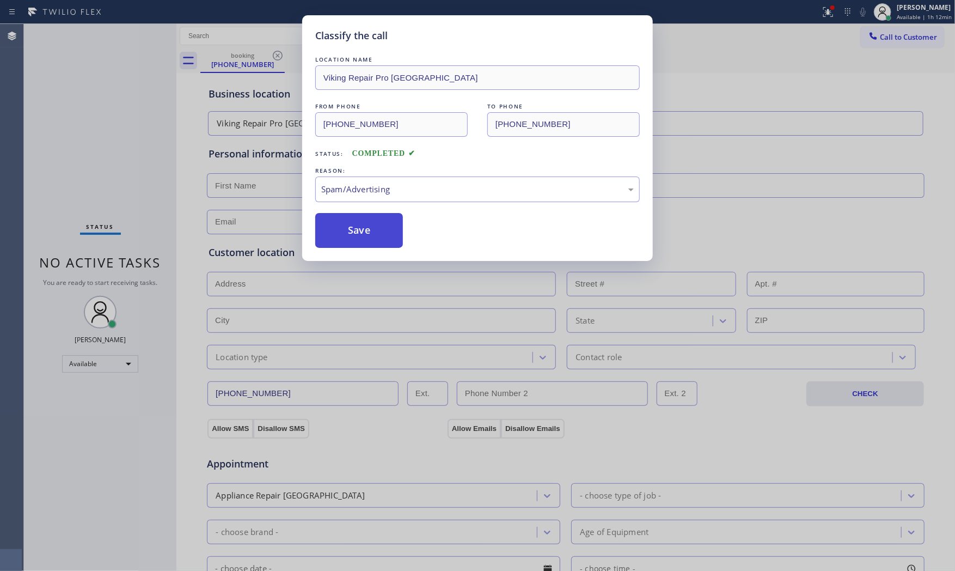
click at [356, 226] on button "Save" at bounding box center [359, 230] width 88 height 35
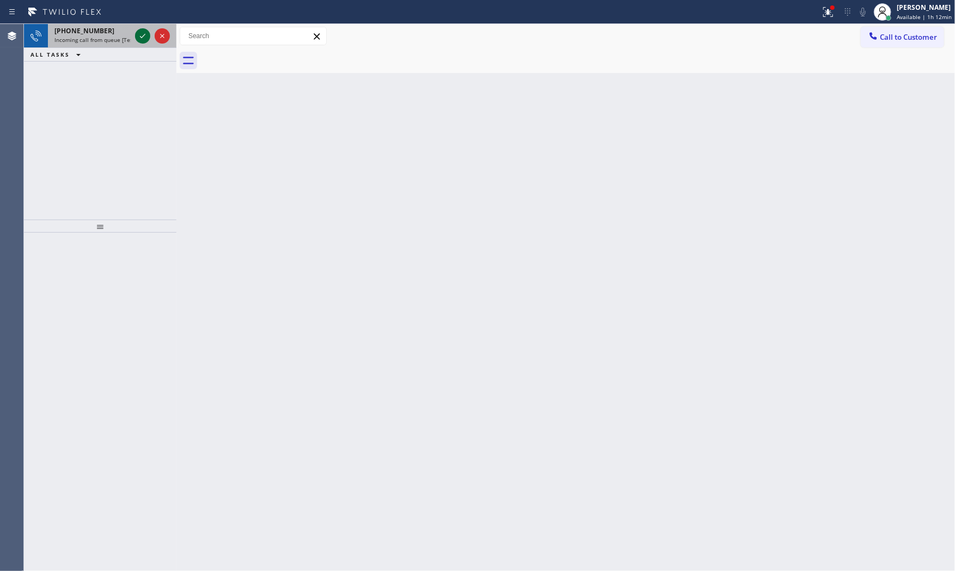
click at [143, 40] on icon at bounding box center [142, 35] width 13 height 13
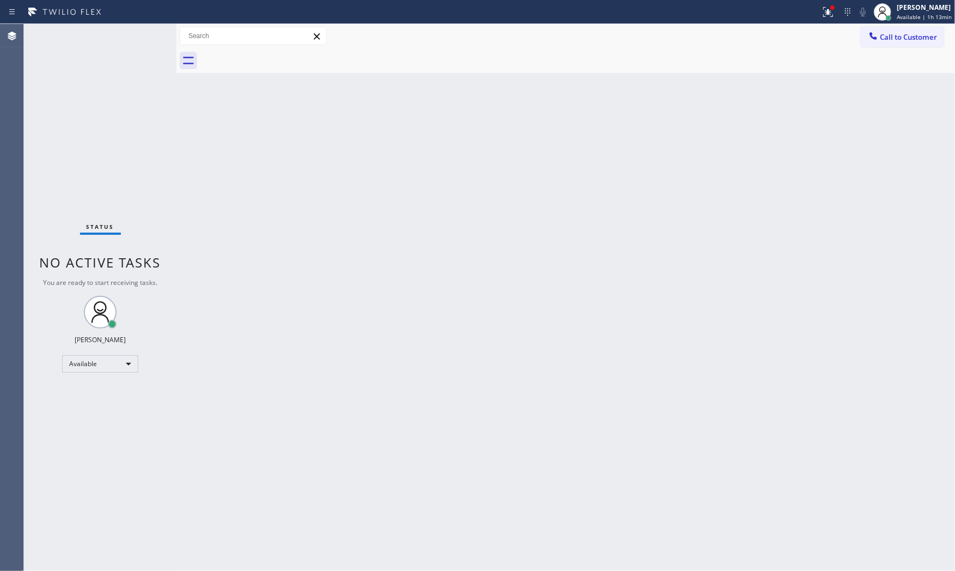
click at [142, 40] on div "Status No active tasks You are ready to start receiving tasks. [PERSON_NAME] Av…" at bounding box center [100, 297] width 153 height 547
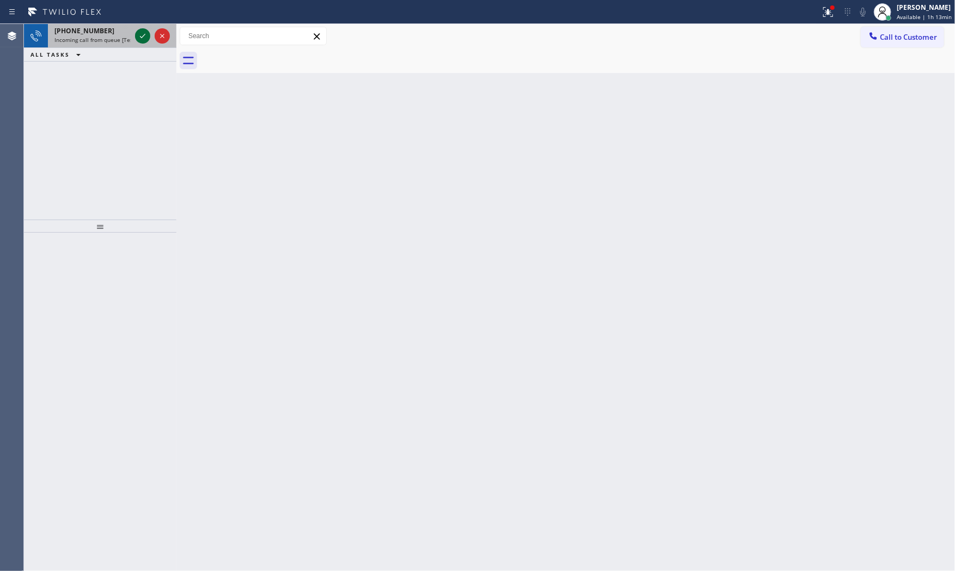
click at [142, 35] on icon at bounding box center [142, 35] width 13 height 13
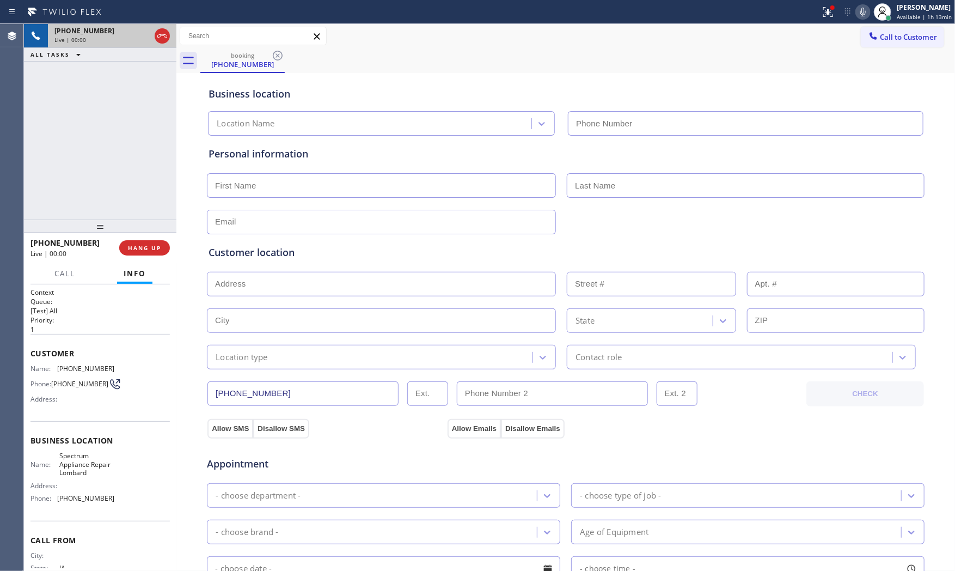
type input "[PHONE_NUMBER]"
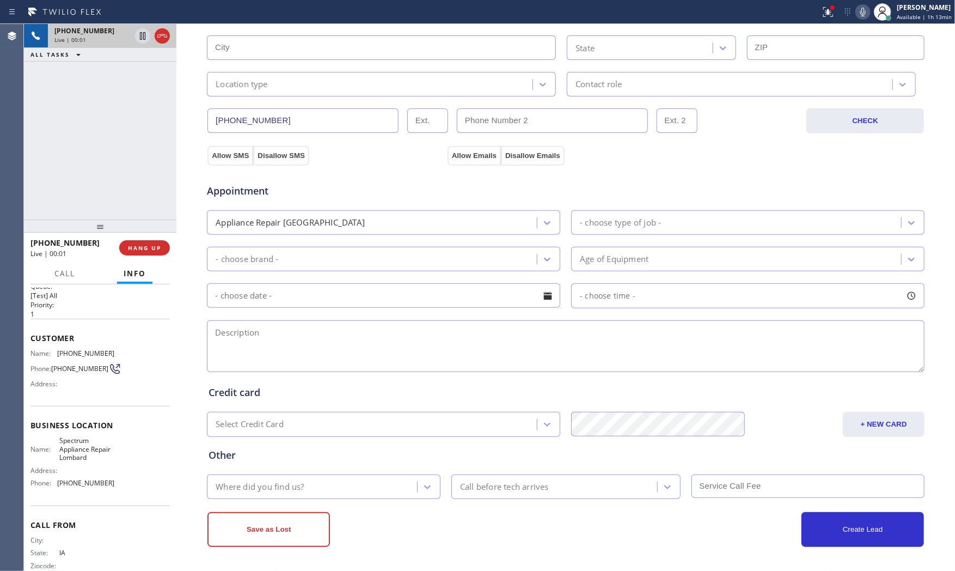
scroll to position [37, 0]
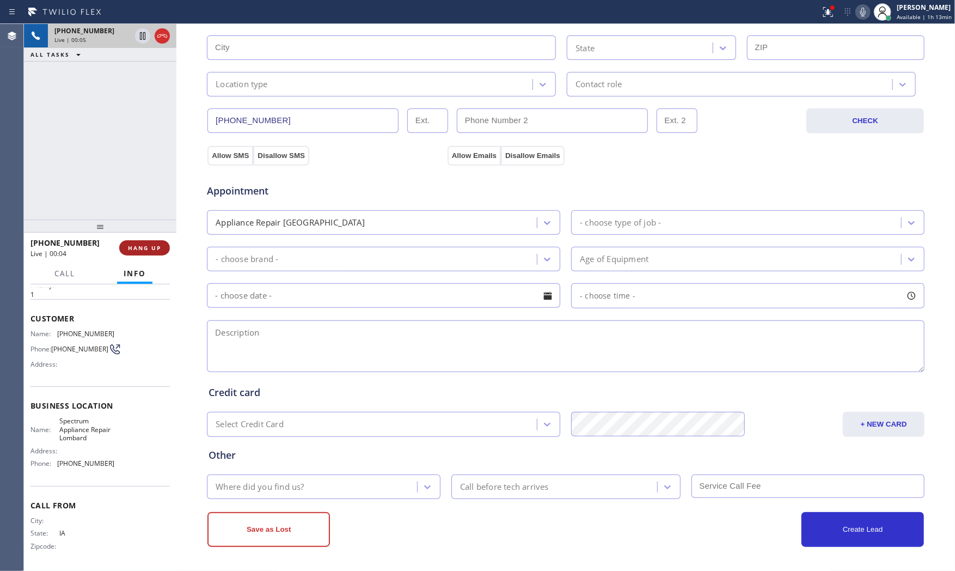
click at [151, 244] on span "HANG UP" at bounding box center [144, 248] width 33 height 8
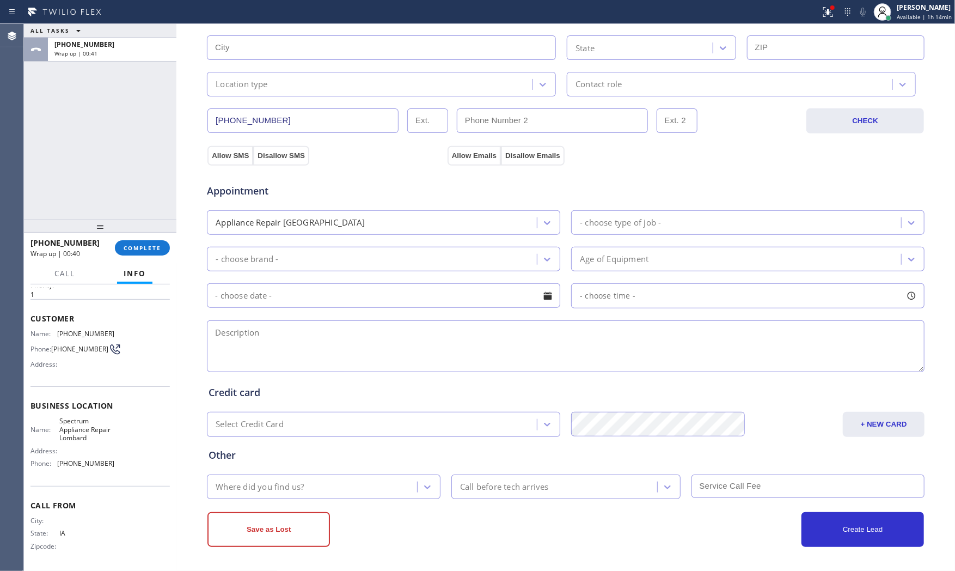
click at [130, 237] on div "[PHONE_NUMBER] Wrap up | 00:40 COMPLETE" at bounding box center [100, 248] width 139 height 28
drag, startPoint x: 138, startPoint y: 248, endPoint x: 164, endPoint y: 243, distance: 26.5
click at [138, 248] on span "COMPLETE" at bounding box center [143, 248] width 38 height 8
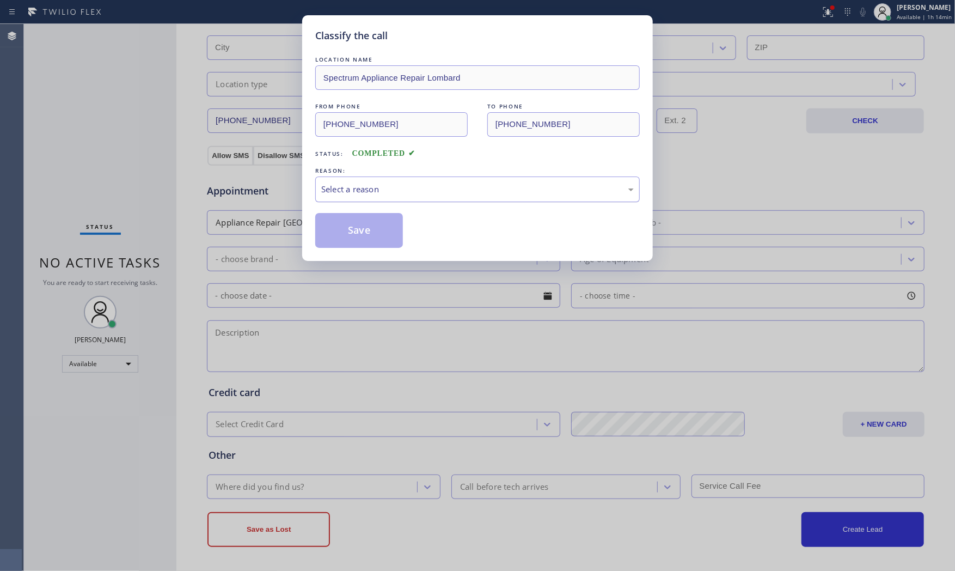
click at [360, 192] on div "Select a reason" at bounding box center [477, 189] width 313 height 13
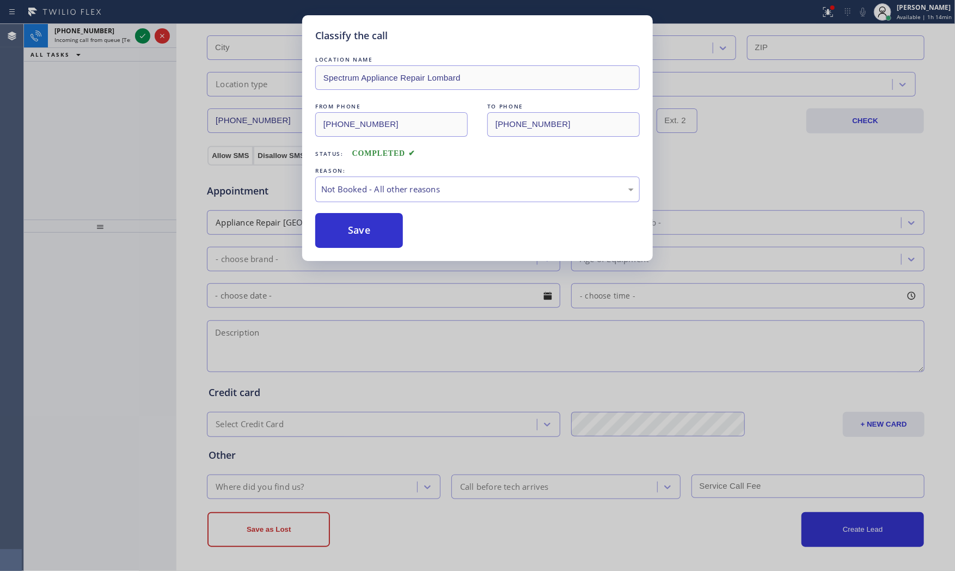
click at [365, 234] on button "Save" at bounding box center [359, 230] width 88 height 35
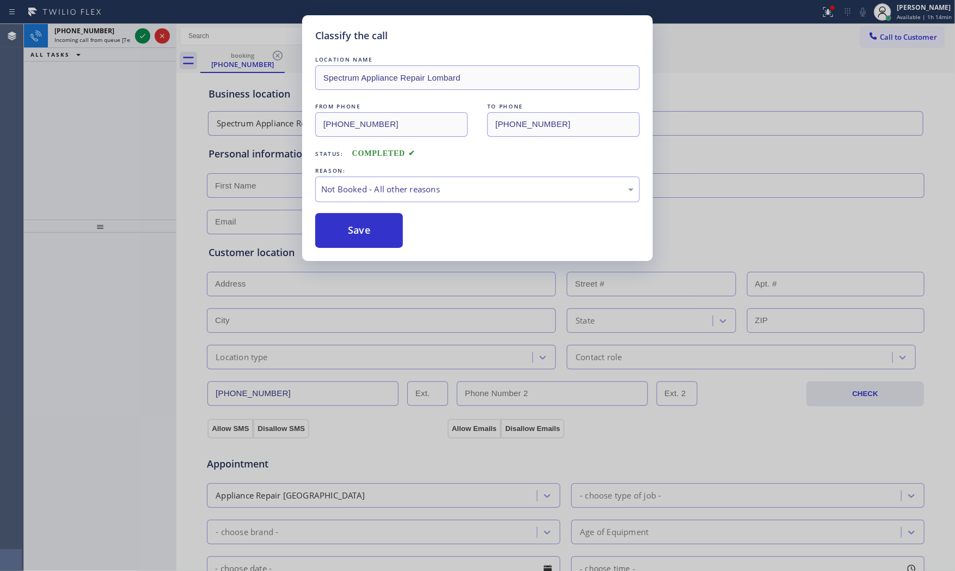
click at [365, 234] on button "Save" at bounding box center [359, 230] width 88 height 35
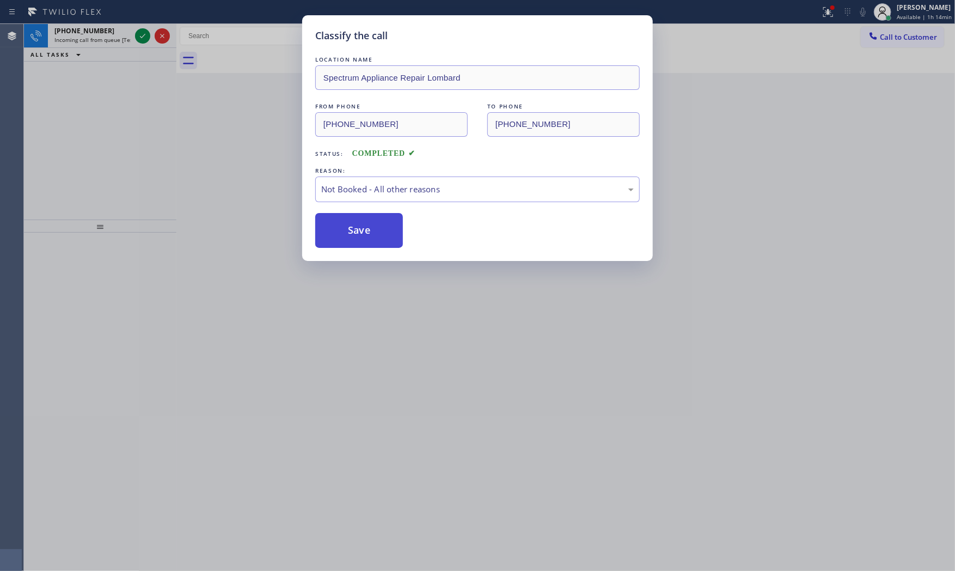
click at [365, 232] on button "Save" at bounding box center [359, 230] width 88 height 35
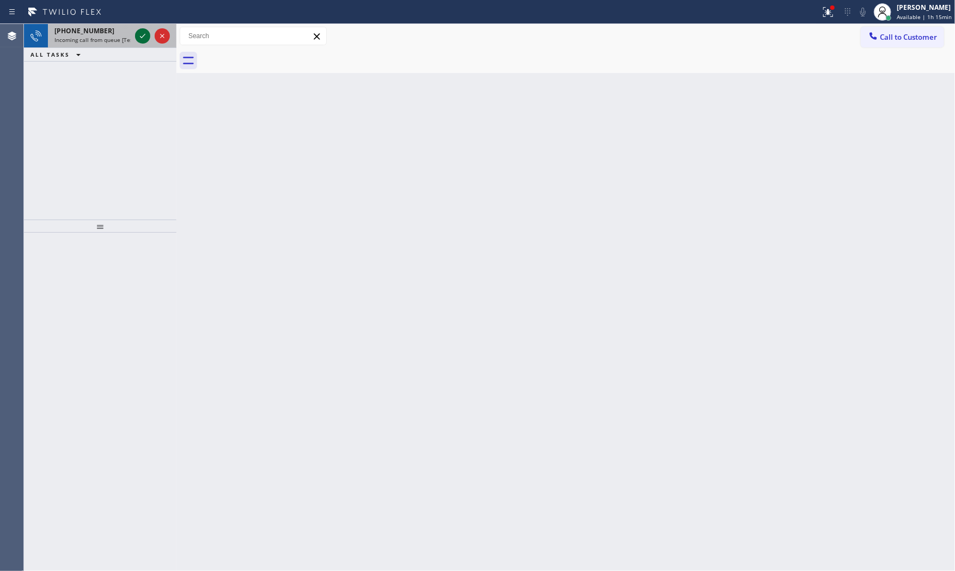
click at [149, 32] on div at bounding box center [142, 35] width 15 height 13
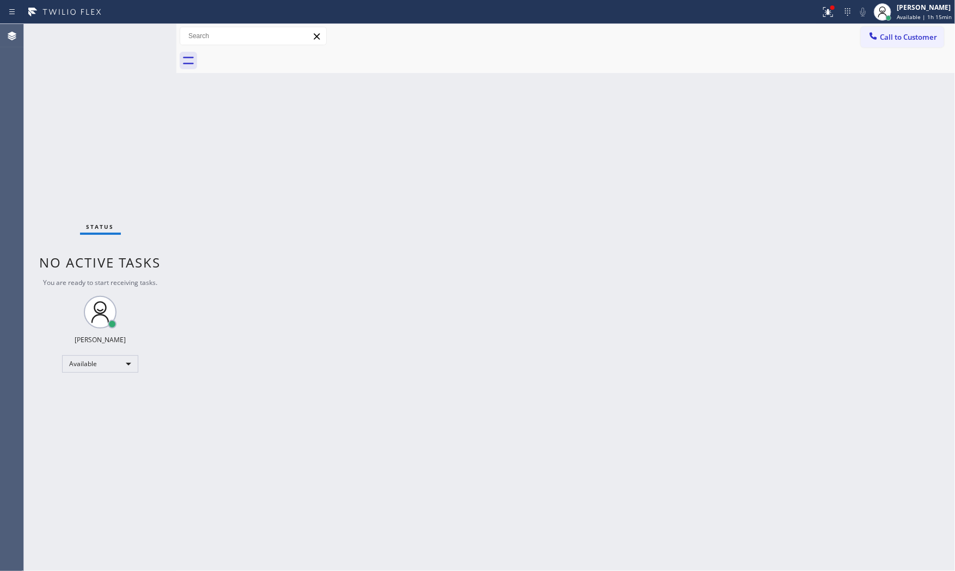
click at [149, 32] on div "Status No active tasks You are ready to start receiving tasks. [PERSON_NAME] Av…" at bounding box center [100, 297] width 153 height 547
click at [148, 32] on div "Status No active tasks You are ready to start receiving tasks. [PERSON_NAME] Av…" at bounding box center [100, 297] width 153 height 547
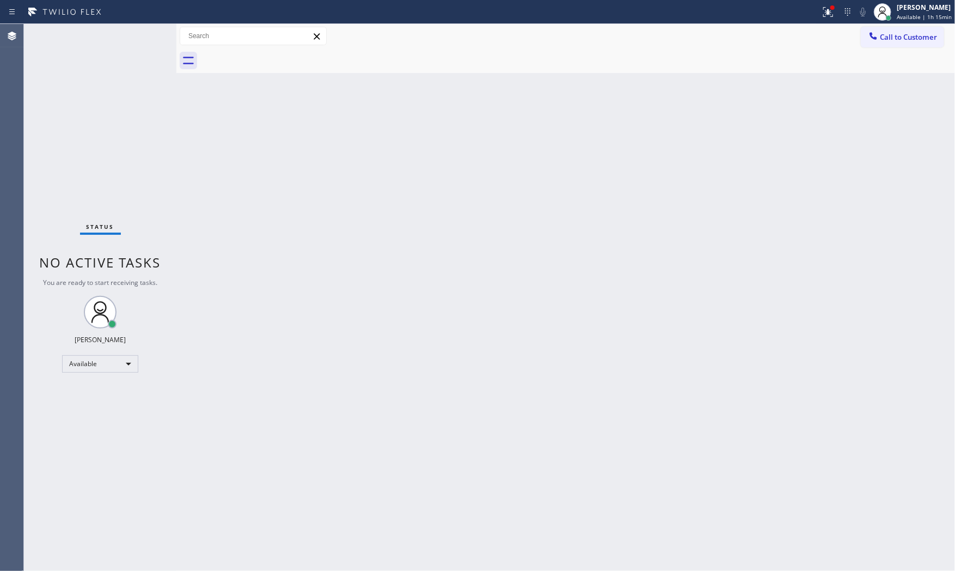
click at [148, 33] on div "Status No active tasks You are ready to start receiving tasks. [PERSON_NAME] Av…" at bounding box center [100, 297] width 153 height 547
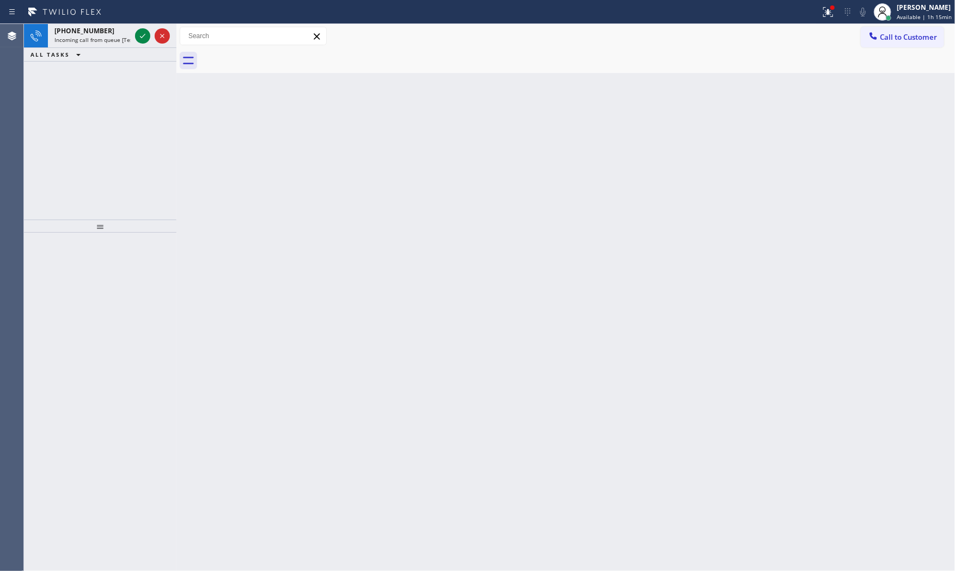
click at [148, 33] on icon at bounding box center [142, 35] width 13 height 13
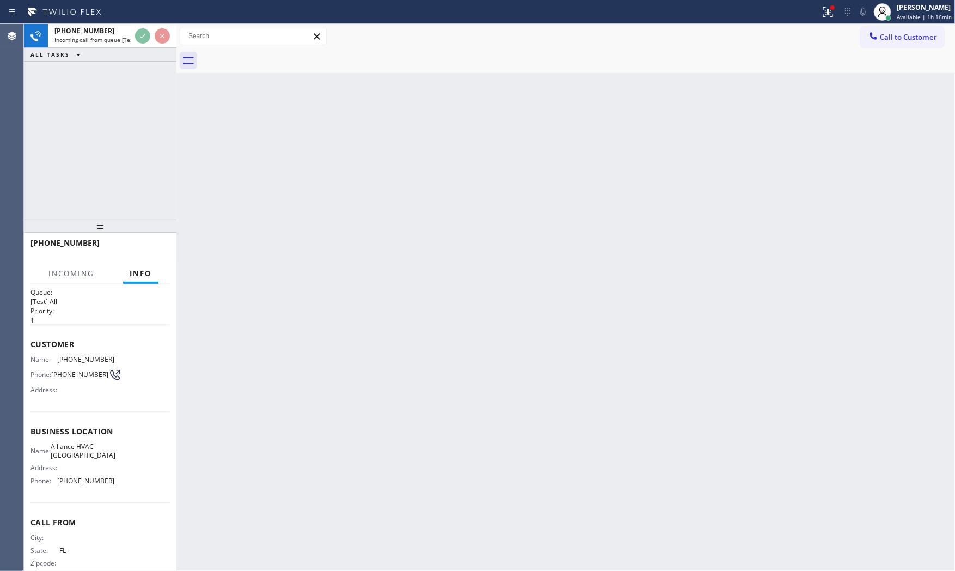
scroll to position [29, 0]
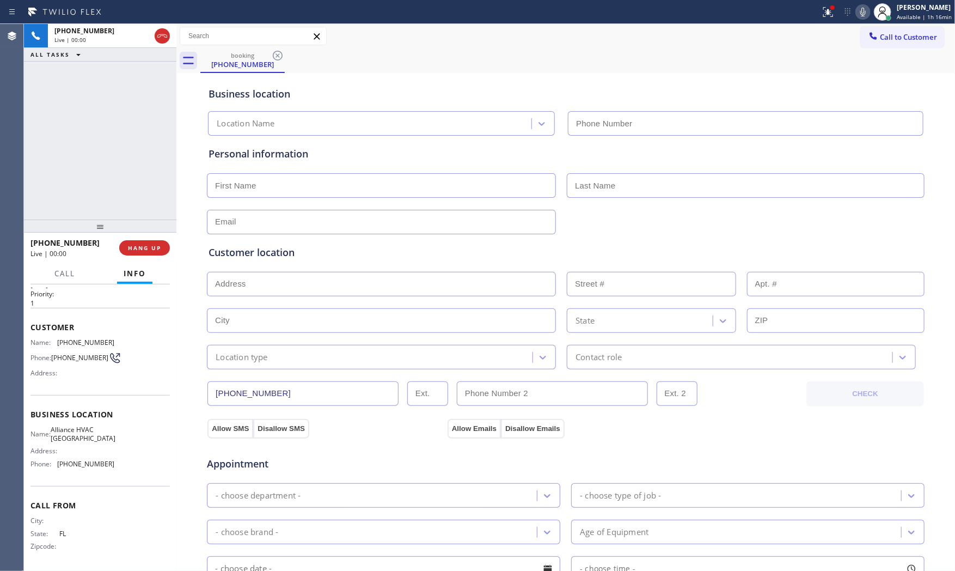
type input "[PHONE_NUMBER]"
click at [144, 248] on span "HANG UP" at bounding box center [144, 248] width 33 height 8
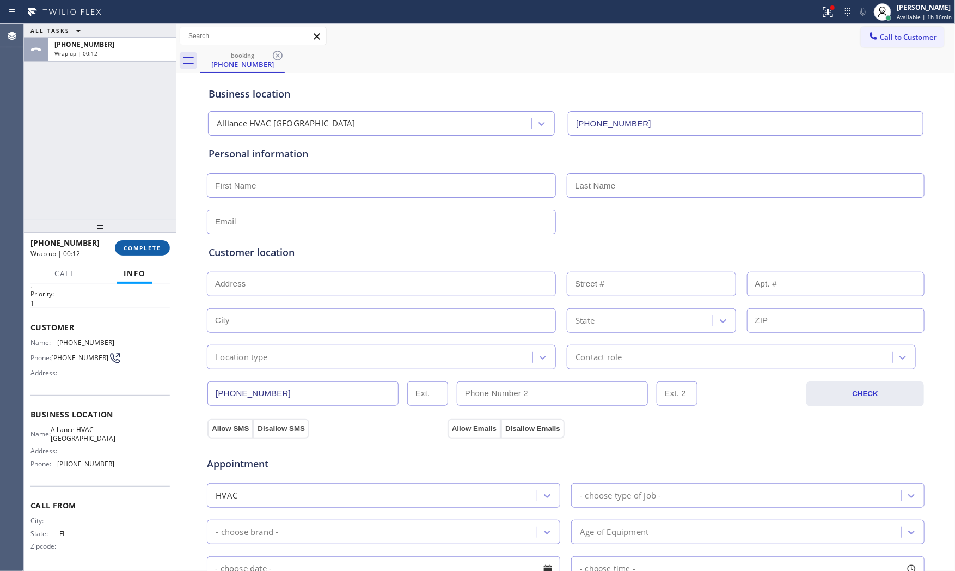
click at [144, 248] on span "COMPLETE" at bounding box center [143, 248] width 38 height 8
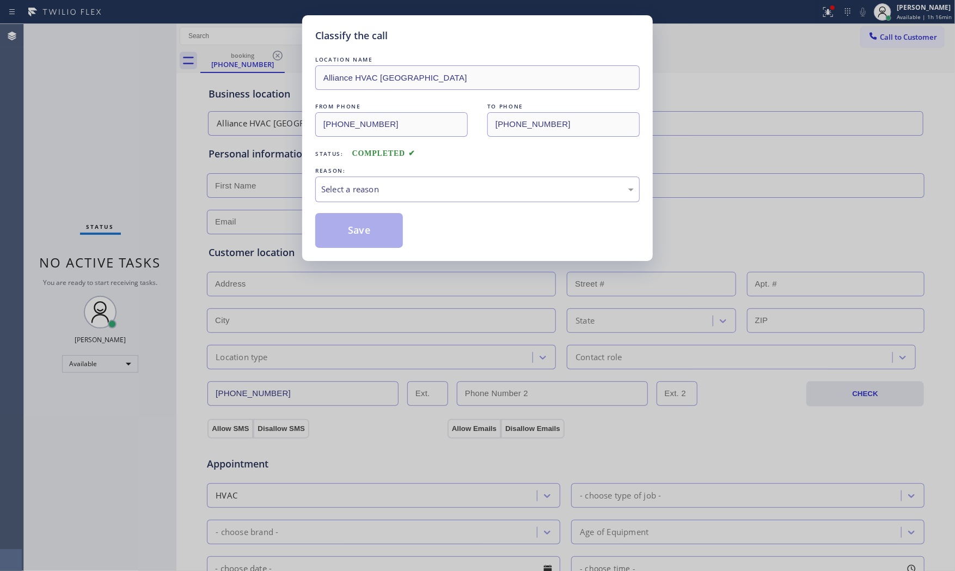
click at [397, 182] on div "Select a reason" at bounding box center [477, 189] width 325 height 26
click at [372, 228] on button "Save" at bounding box center [359, 230] width 88 height 35
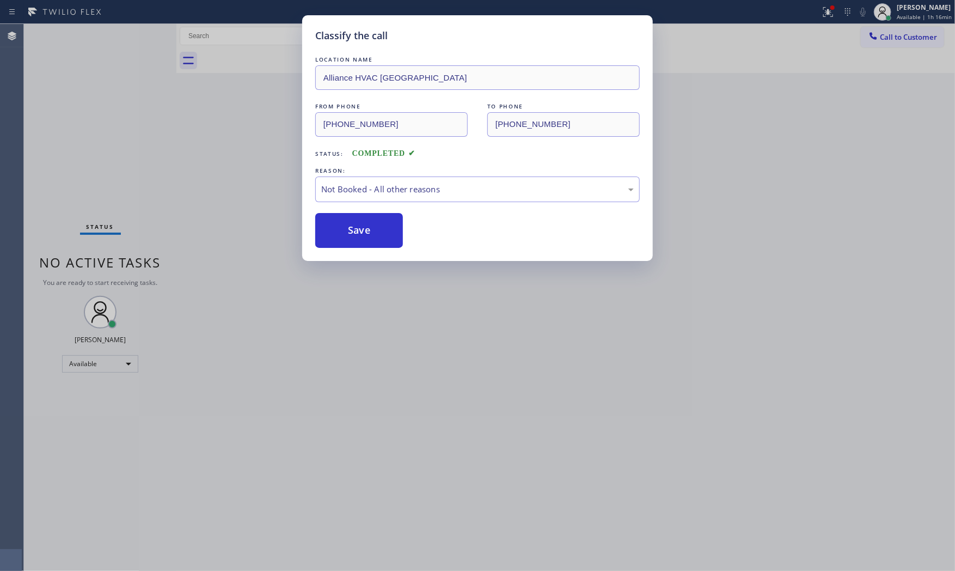
click at [372, 228] on button "Save" at bounding box center [359, 230] width 88 height 35
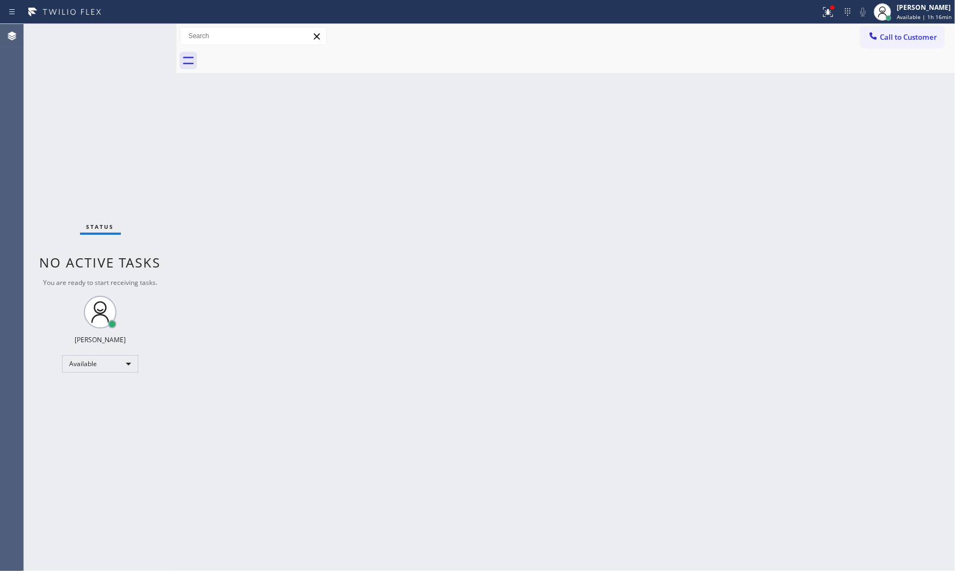
click at [145, 32] on div "Status No active tasks You are ready to start receiving tasks. [PERSON_NAME] Av…" at bounding box center [100, 297] width 153 height 547
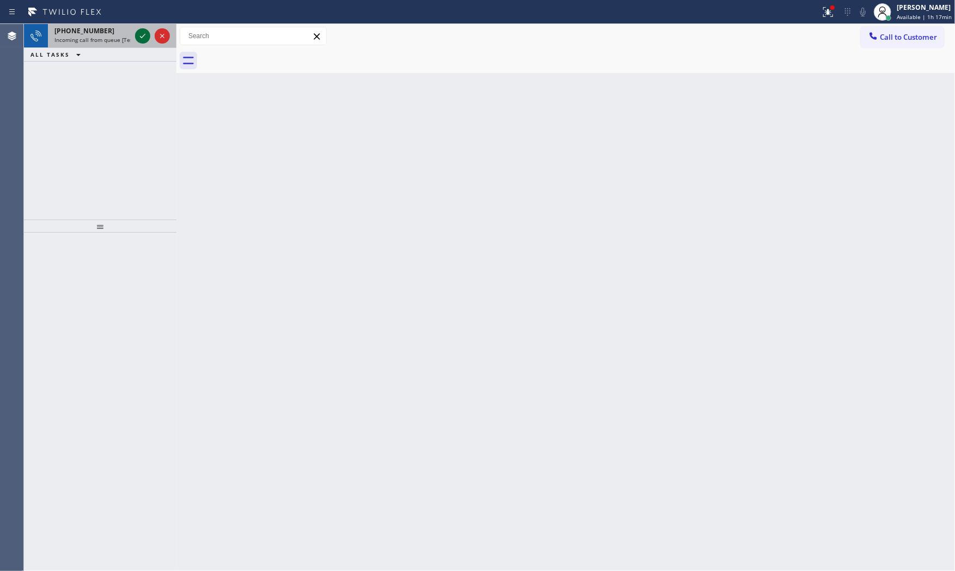
click at [139, 32] on icon at bounding box center [142, 35] width 13 height 13
click at [142, 29] on icon at bounding box center [142, 35] width 13 height 13
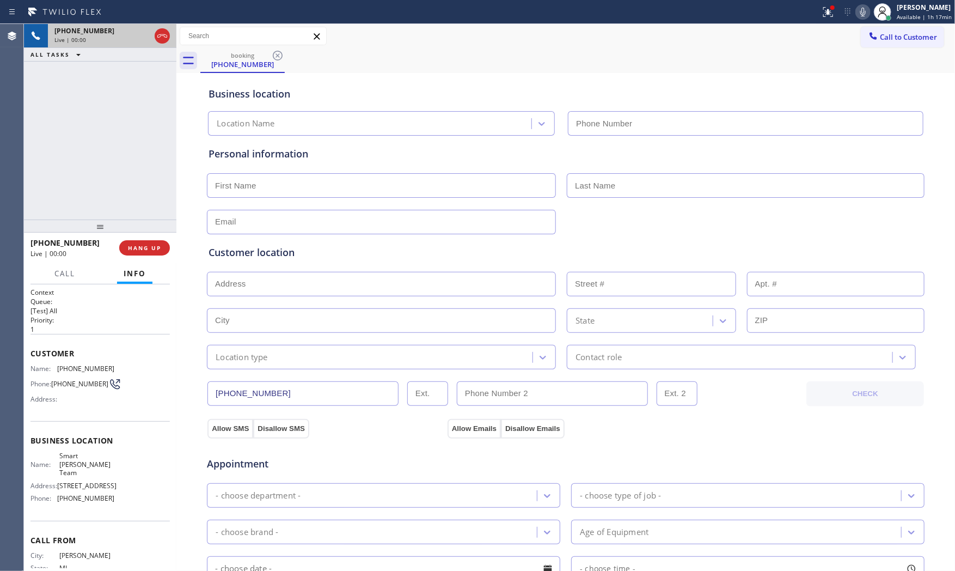
type input "[PHONE_NUMBER]"
click at [146, 247] on span "HANG UP" at bounding box center [144, 248] width 33 height 8
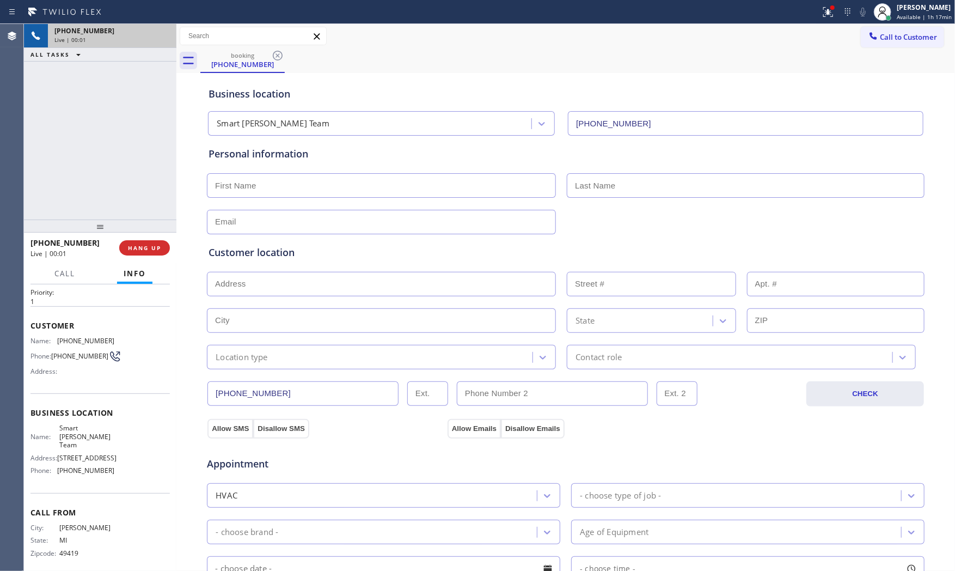
scroll to position [29, 0]
click at [110, 149] on div "ALL TASKS ALL TASKS ACTIVE TASKS TASKS IN WRAP UP [PHONE_NUMBER] Wrap up | 00:14" at bounding box center [100, 122] width 153 height 196
click at [149, 252] on button "COMPLETE" at bounding box center [142, 247] width 55 height 15
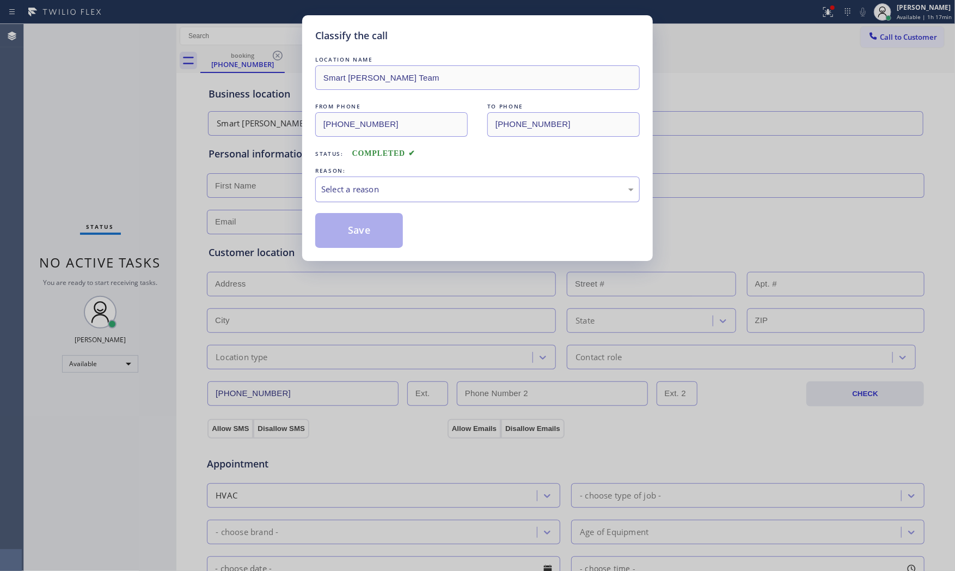
drag, startPoint x: 382, startPoint y: 182, endPoint x: 379, endPoint y: 200, distance: 18.9
click at [382, 183] on div "Select a reason" at bounding box center [477, 189] width 325 height 26
click at [374, 223] on button "Save" at bounding box center [359, 230] width 88 height 35
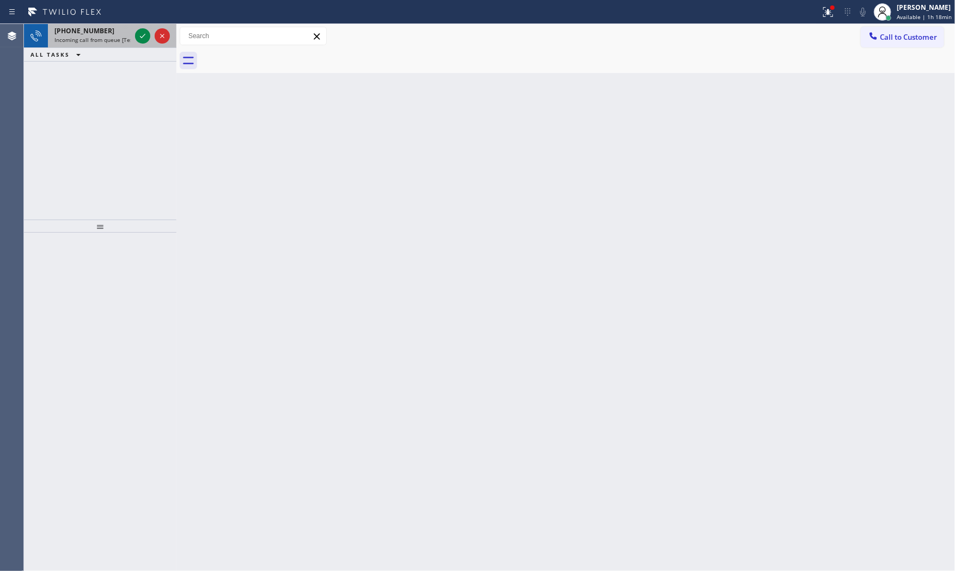
click at [133, 34] on div at bounding box center [152, 36] width 39 height 24
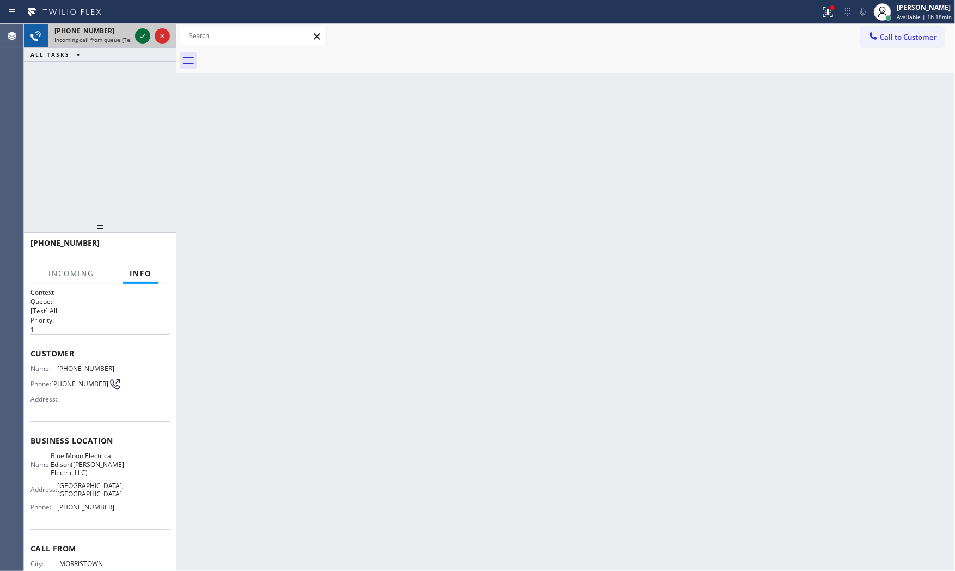
click at [136, 34] on icon at bounding box center [142, 35] width 13 height 13
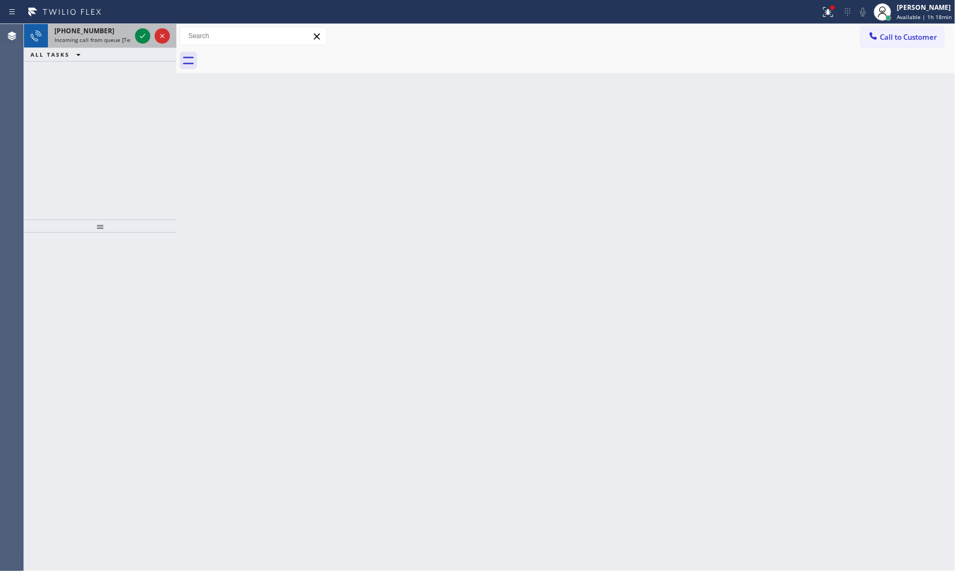
drag, startPoint x: 112, startPoint y: 22, endPoint x: 121, endPoint y: 33, distance: 14.0
click at [112, 22] on div "Status report Issues detected These issues could affect your workflow. Please c…" at bounding box center [477, 12] width 955 height 24
click at [133, 35] on div at bounding box center [152, 36] width 39 height 24
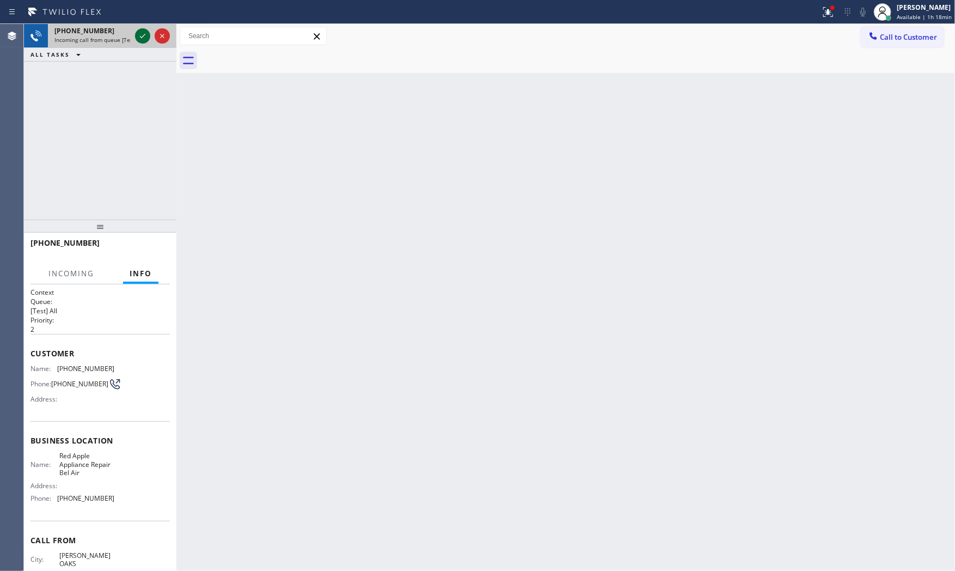
click at [137, 35] on icon at bounding box center [142, 35] width 13 height 13
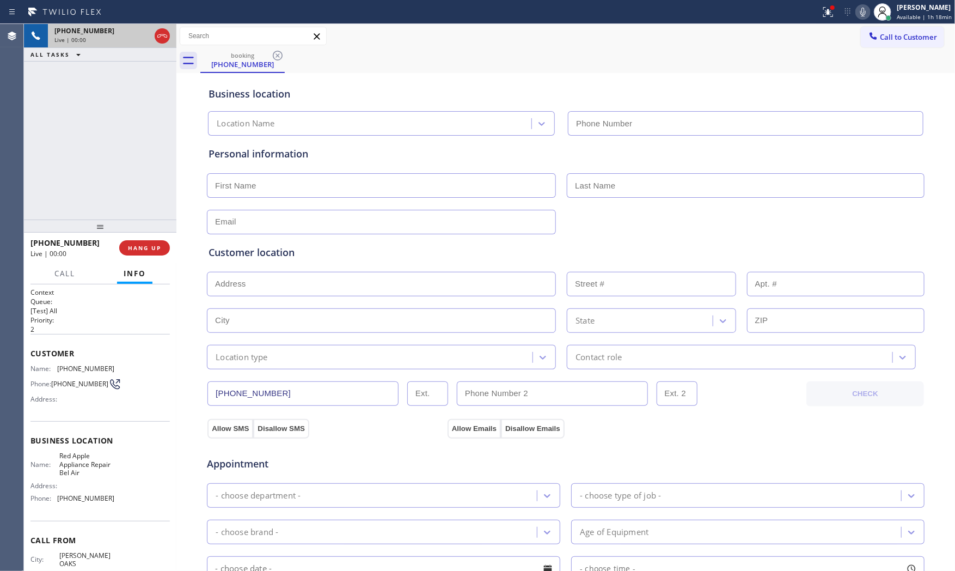
type input "[PHONE_NUMBER]"
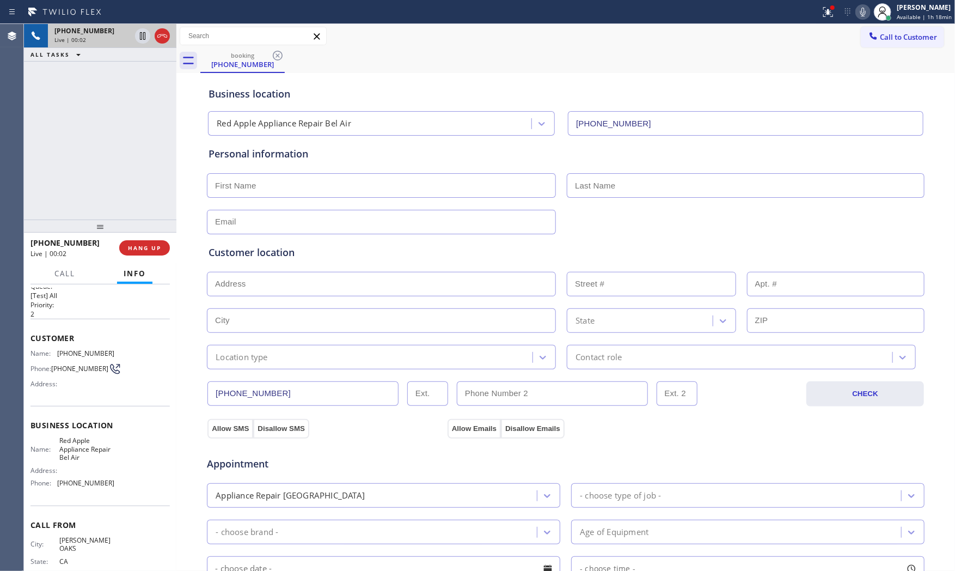
scroll to position [37, 0]
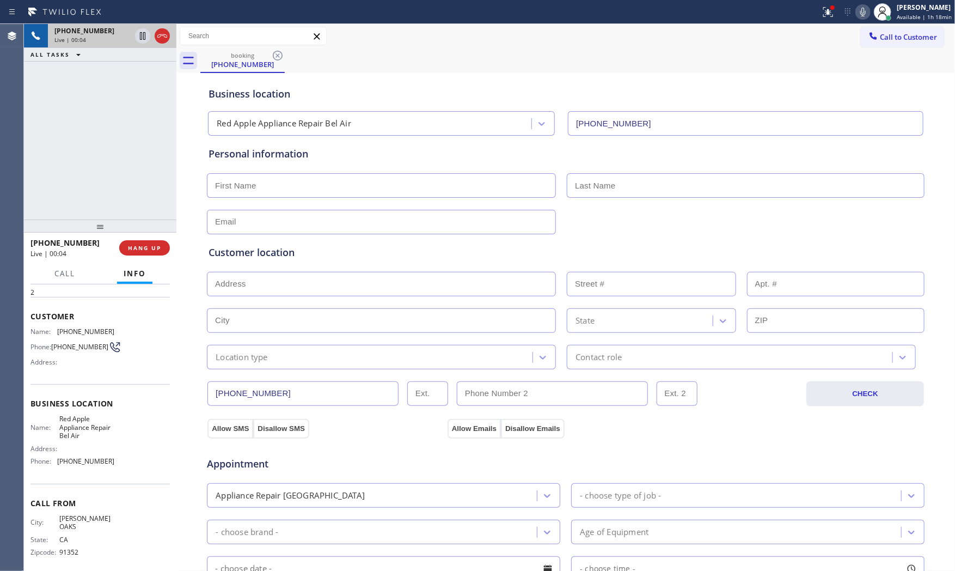
click at [857, 13] on icon at bounding box center [863, 11] width 13 height 13
click at [162, 243] on button "HANG UP" at bounding box center [144, 247] width 51 height 15
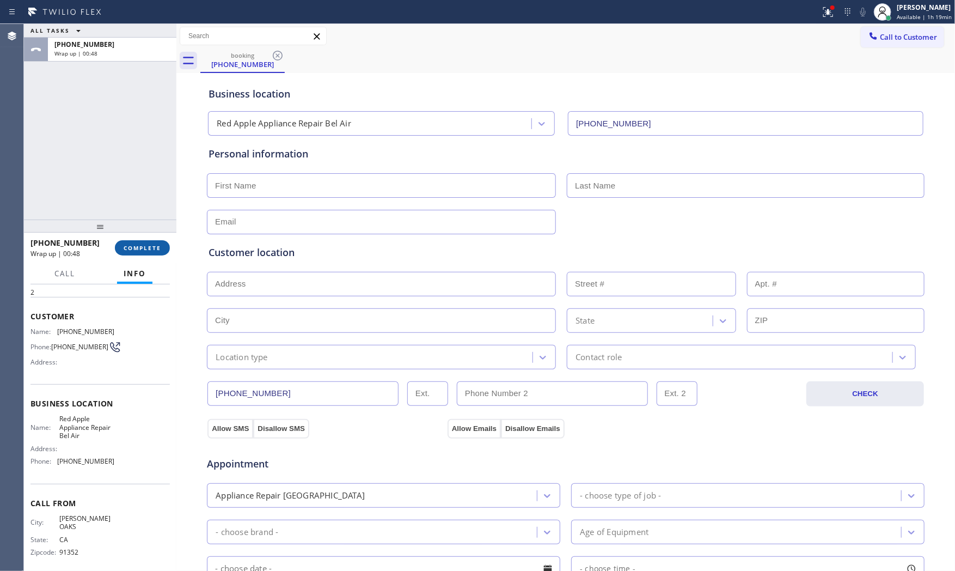
drag, startPoint x: 150, startPoint y: 256, endPoint x: 146, endPoint y: 252, distance: 6.2
click at [147, 253] on div "[PHONE_NUMBER] Wrap up | 00:48 COMPLETE" at bounding box center [100, 248] width 139 height 28
click at [146, 252] on button "COMPLETE" at bounding box center [142, 247] width 55 height 15
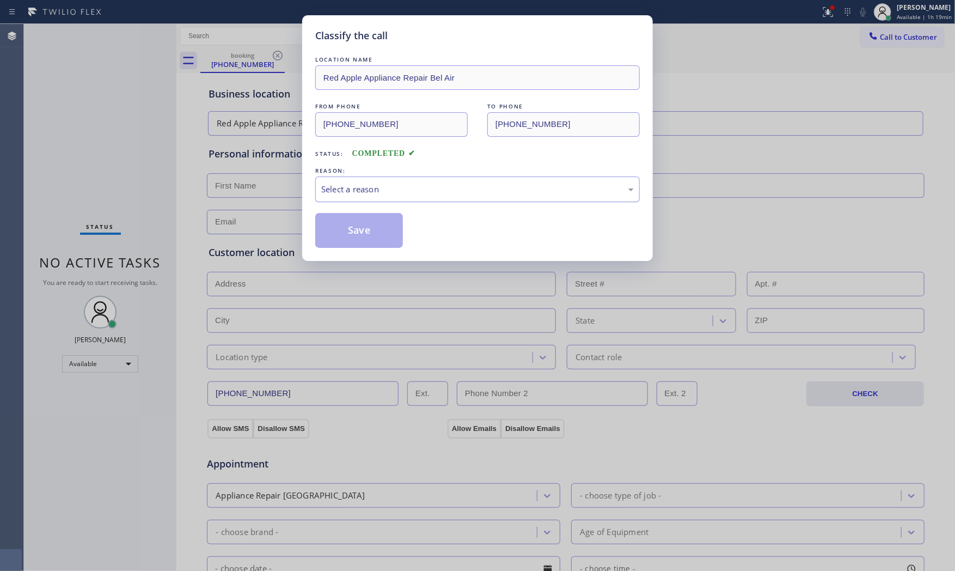
click at [376, 194] on div "Select a reason" at bounding box center [477, 189] width 313 height 13
click at [362, 229] on button "Save" at bounding box center [359, 230] width 88 height 35
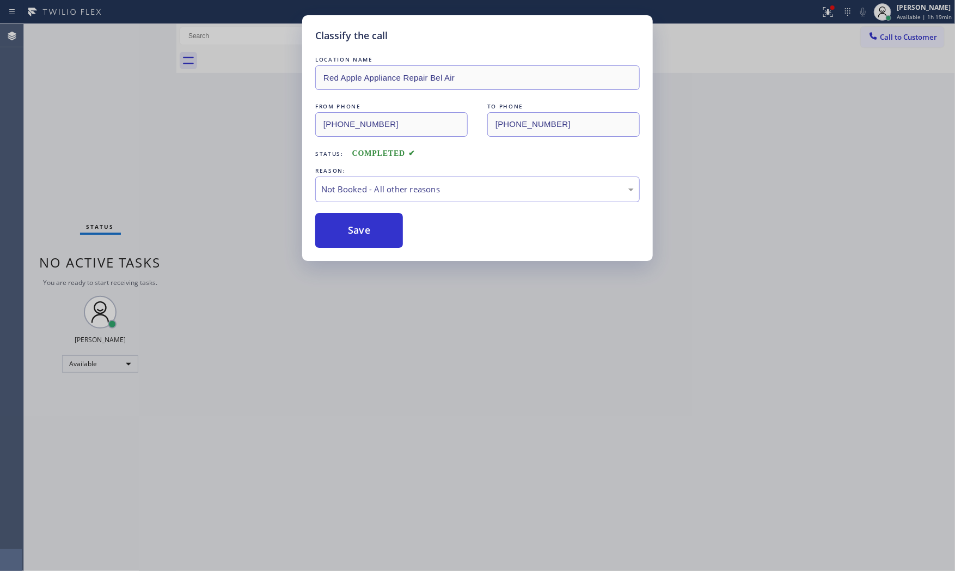
click at [362, 229] on button "Save" at bounding box center [359, 230] width 88 height 35
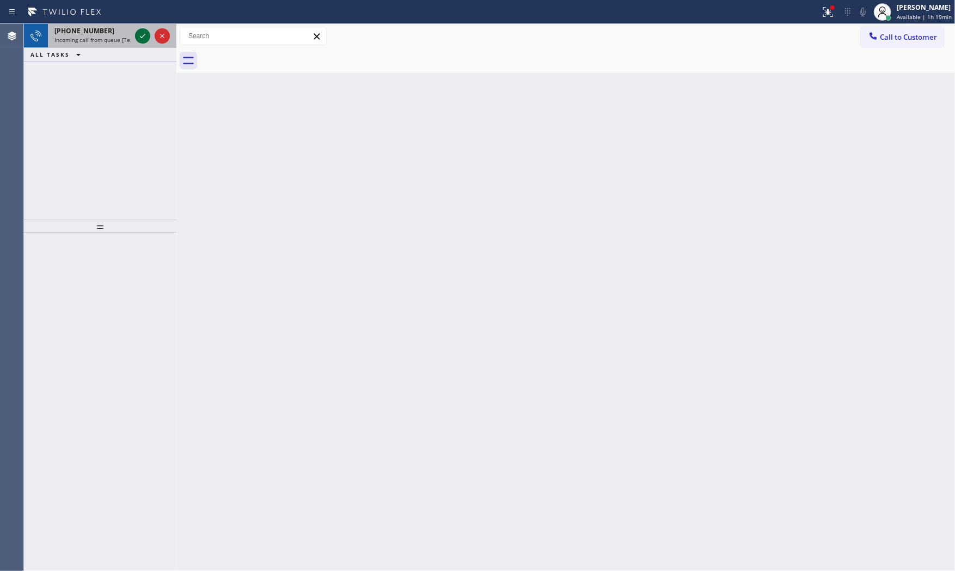
click at [144, 40] on icon at bounding box center [142, 35] width 13 height 13
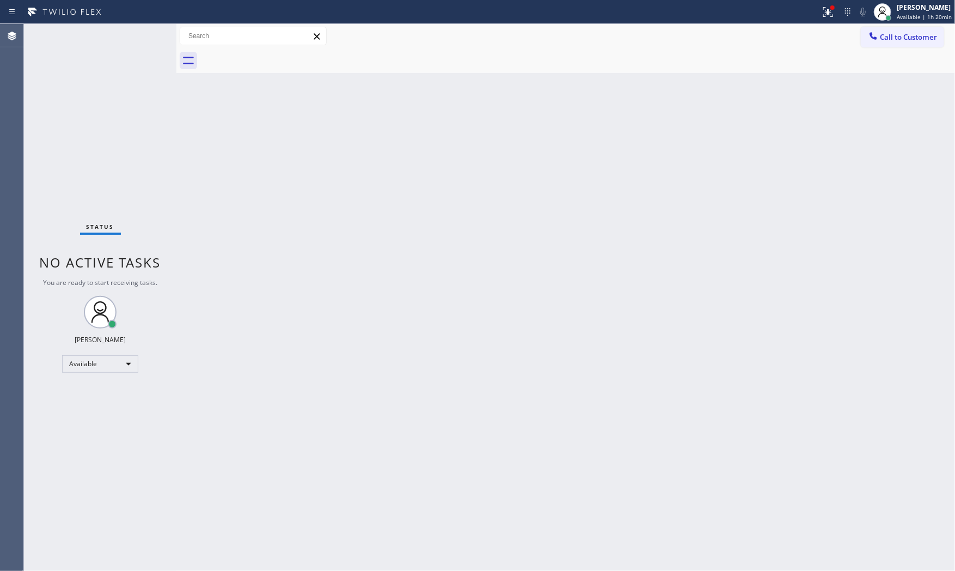
click at [812, 21] on div "Status report Issues detected These issues could affect your workflow. Please c…" at bounding box center [477, 12] width 955 height 24
click at [823, 20] on button at bounding box center [829, 12] width 24 height 24
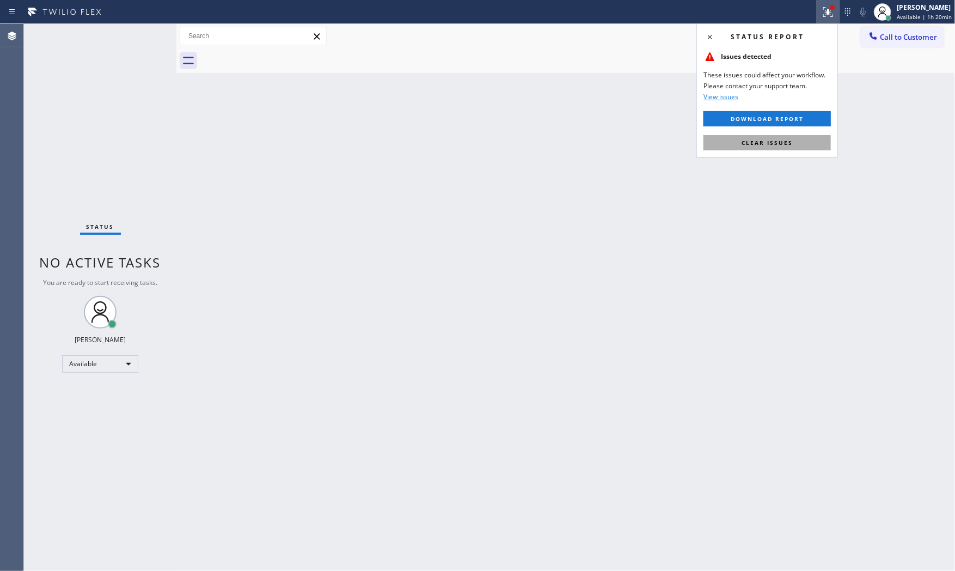
click at [792, 137] on button "Clear issues" at bounding box center [767, 142] width 127 height 15
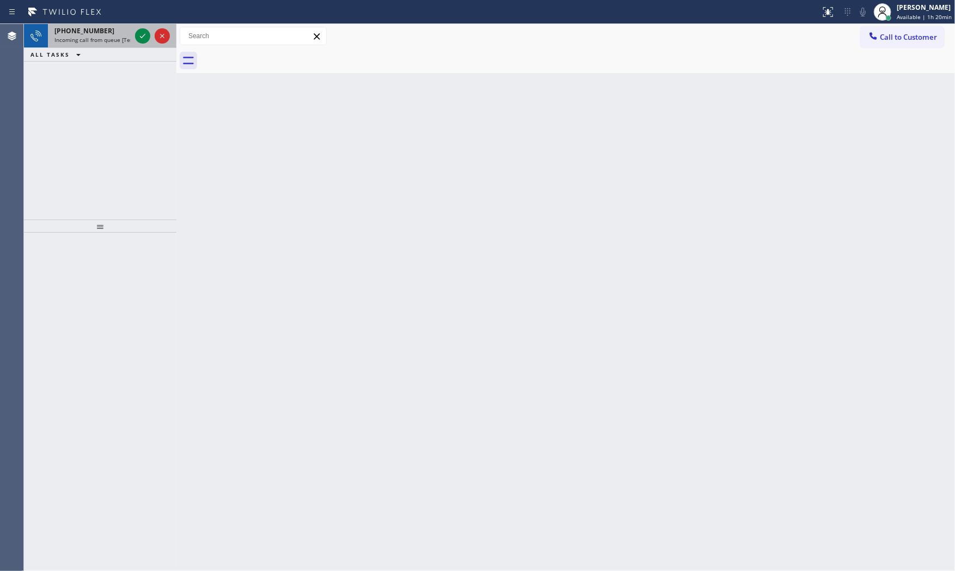
click at [106, 34] on div "[PHONE_NUMBER]" at bounding box center [92, 30] width 76 height 9
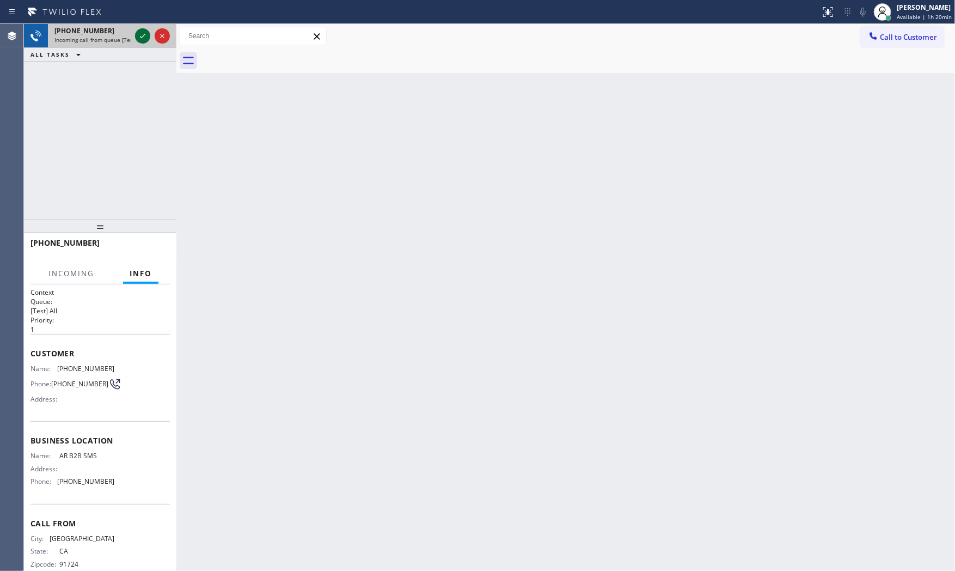
click at [144, 35] on icon at bounding box center [142, 36] width 5 height 4
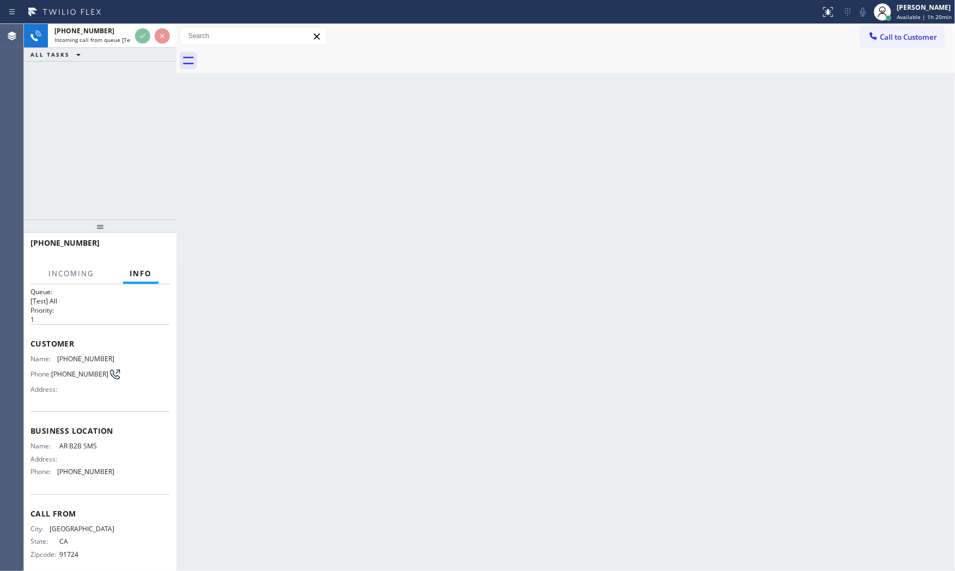
scroll to position [20, 0]
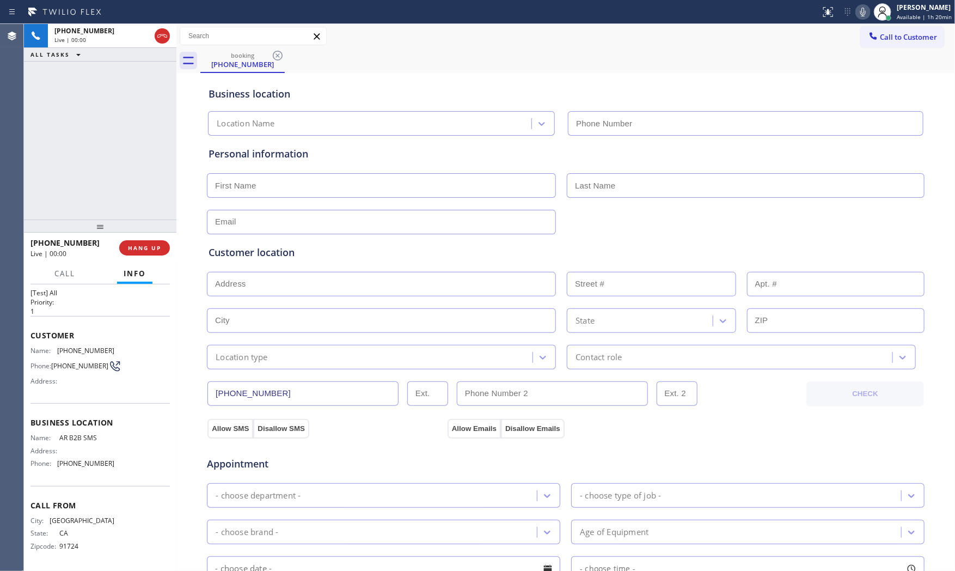
type input "[PHONE_NUMBER]"
click at [857, 15] on icon at bounding box center [863, 11] width 13 height 13
click at [860, 10] on icon at bounding box center [863, 11] width 13 height 13
click at [860, 12] on icon at bounding box center [863, 11] width 13 height 13
click at [857, 13] on icon at bounding box center [863, 11] width 13 height 13
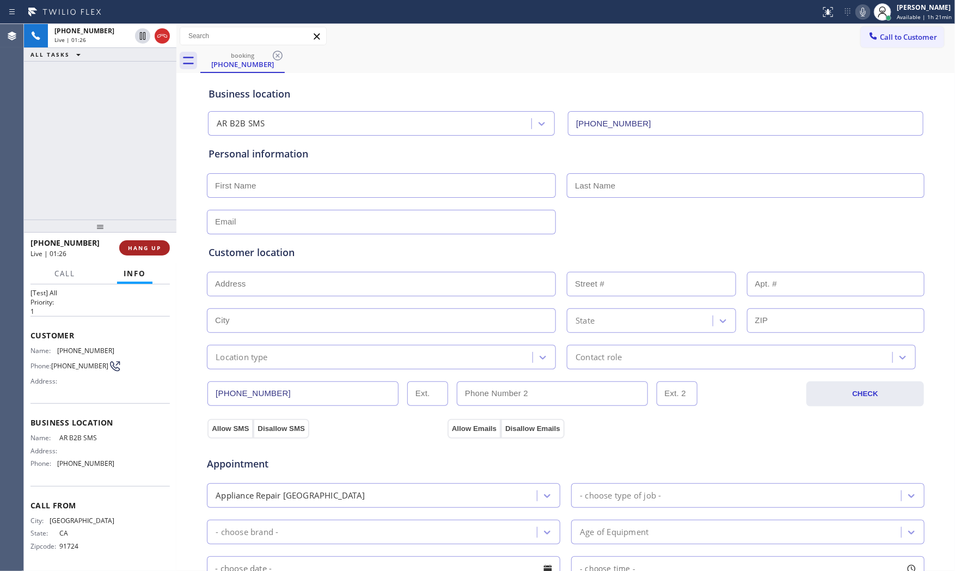
click at [159, 251] on span "HANG UP" at bounding box center [144, 248] width 33 height 8
click at [141, 246] on span "COMPLETE" at bounding box center [143, 248] width 38 height 8
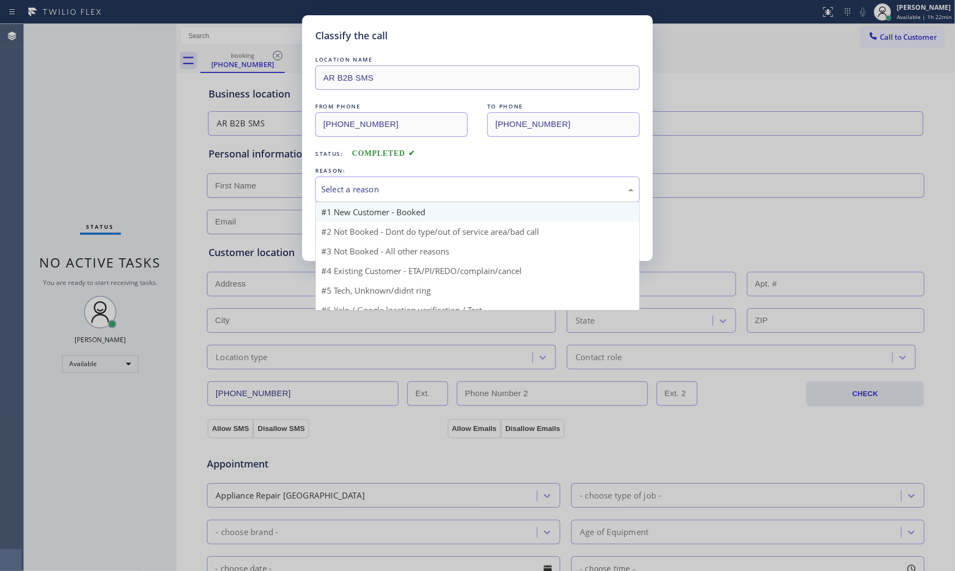
drag, startPoint x: 363, startPoint y: 194, endPoint x: 358, endPoint y: 220, distance: 26.0
click at [366, 190] on div "Select a reason" at bounding box center [477, 189] width 313 height 13
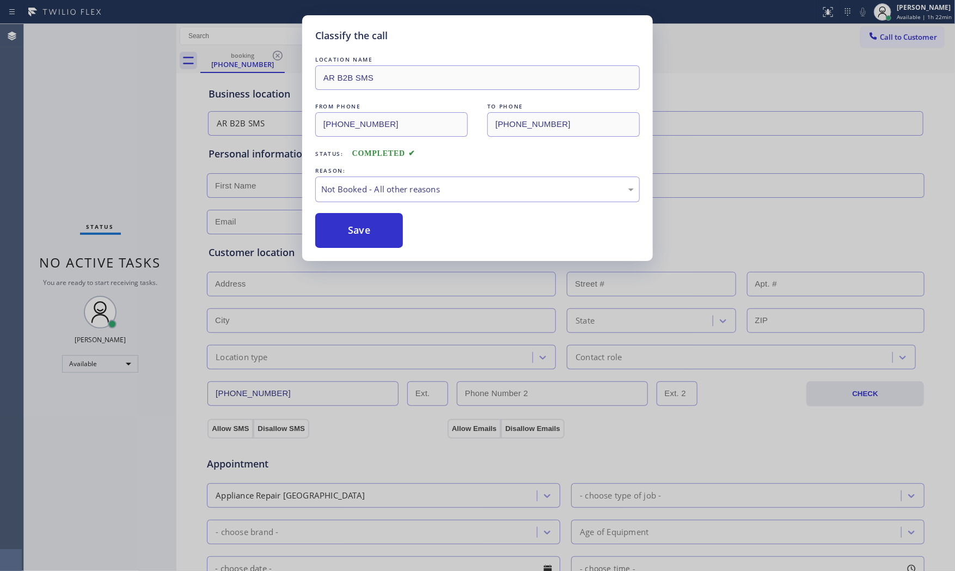
click at [358, 226] on button "Save" at bounding box center [359, 230] width 88 height 35
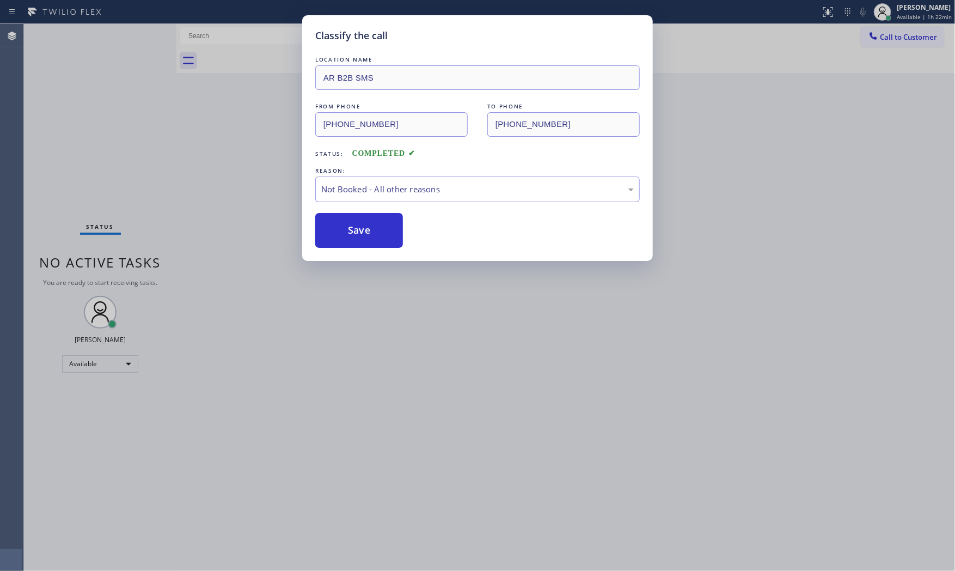
click at [358, 226] on button "Save" at bounding box center [359, 230] width 88 height 35
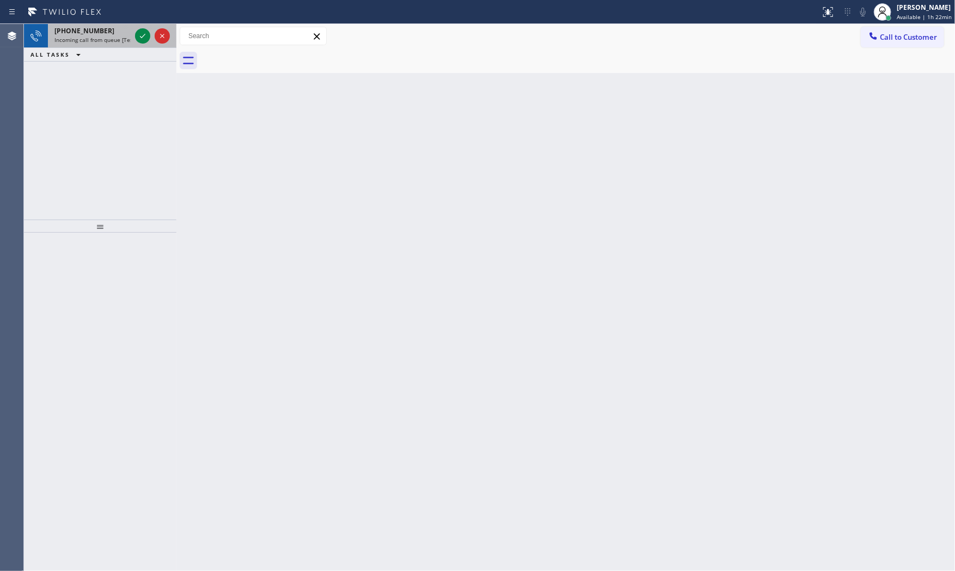
click at [118, 34] on div "[PHONE_NUMBER]" at bounding box center [92, 30] width 76 height 9
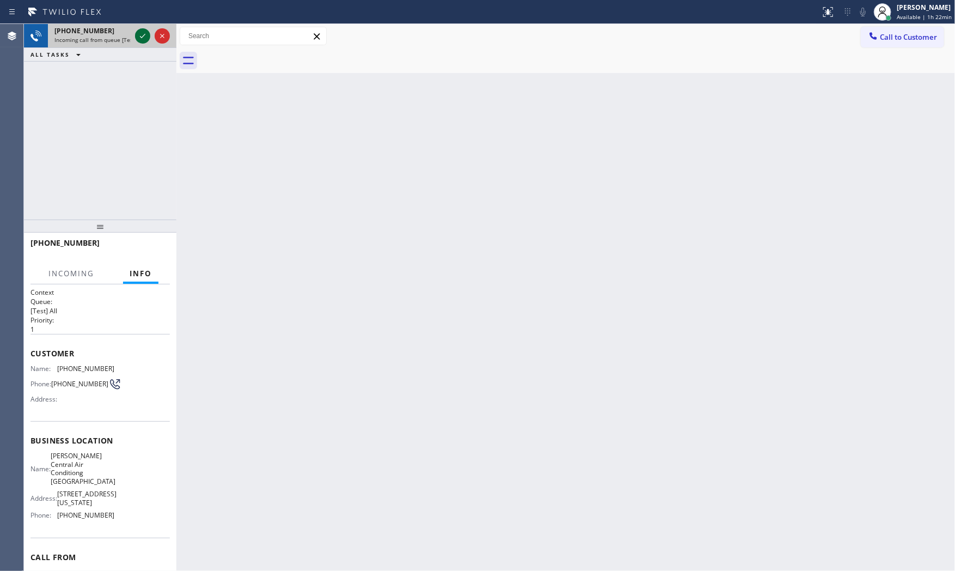
click at [142, 39] on icon at bounding box center [142, 35] width 13 height 13
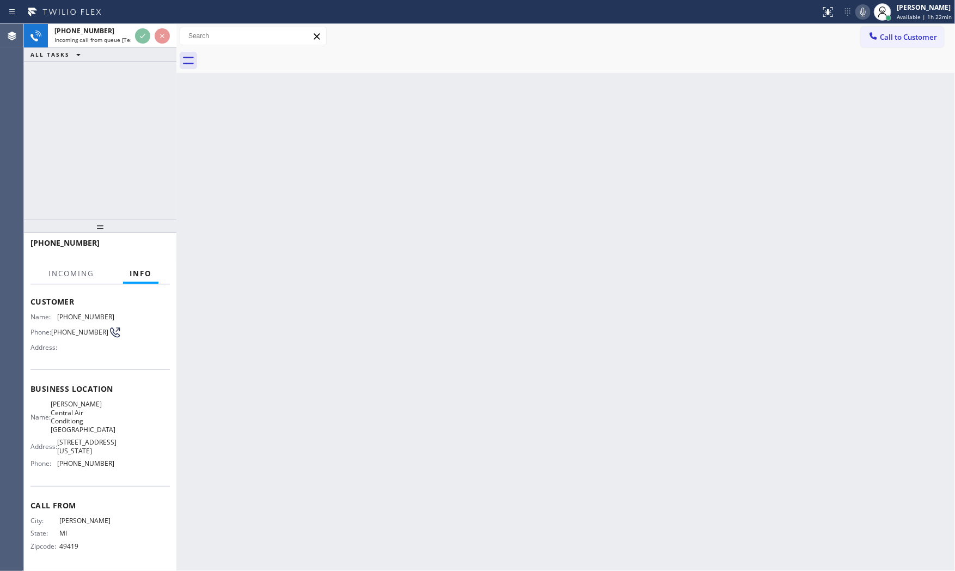
scroll to position [63, 0]
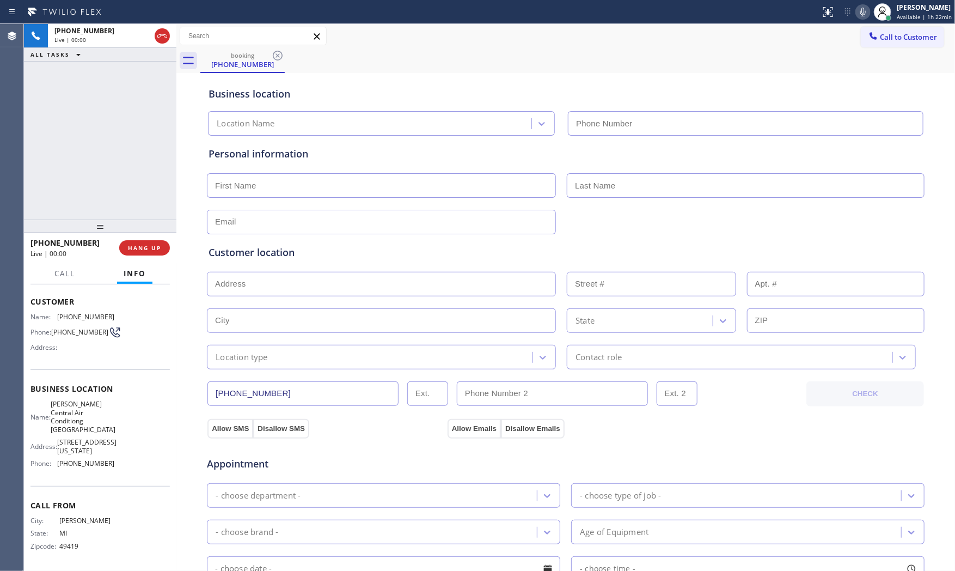
type input "[PHONE_NUMBER]"
click at [145, 251] on span "HANG UP" at bounding box center [144, 248] width 33 height 8
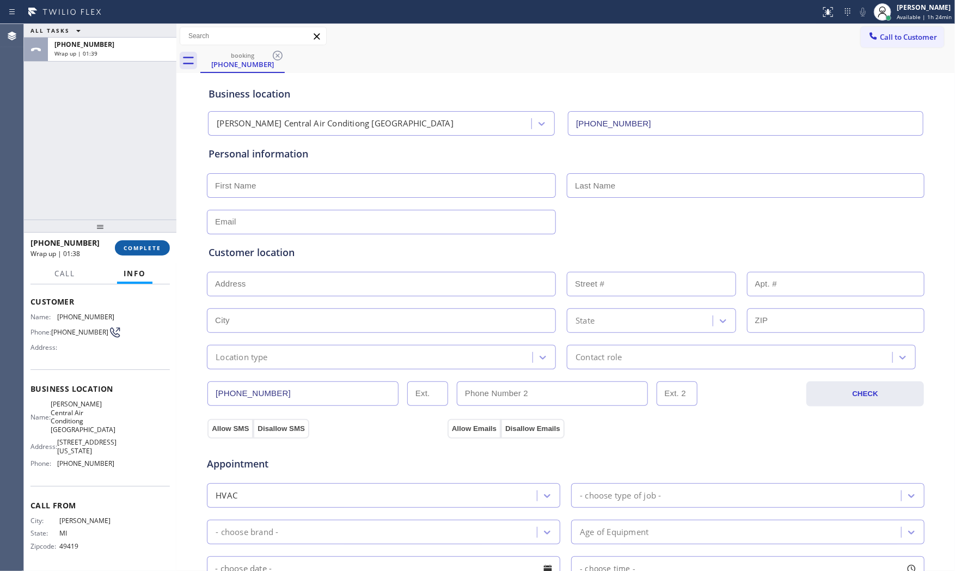
click at [158, 248] on span "COMPLETE" at bounding box center [143, 248] width 38 height 8
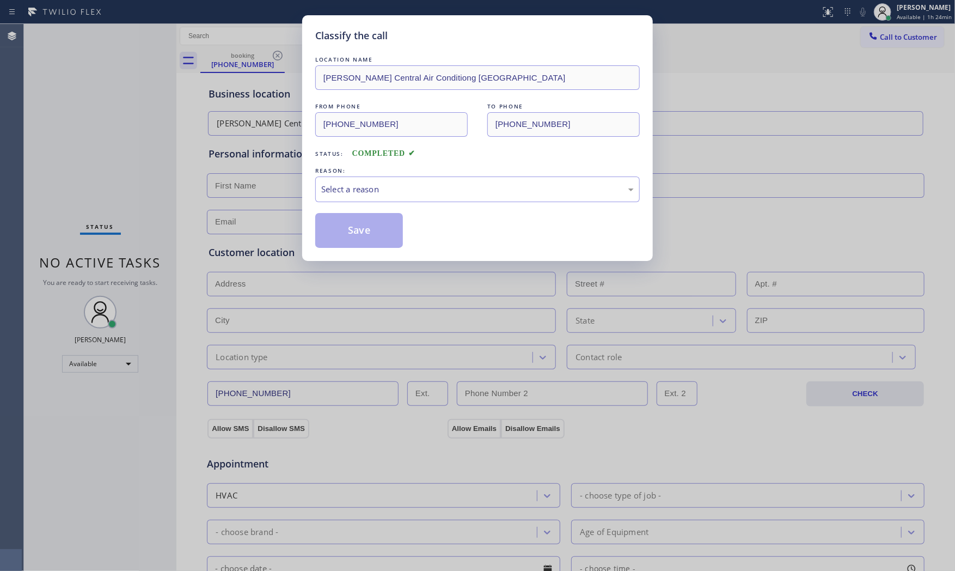
click at [363, 208] on div "LOCATION NAME [PERSON_NAME] Central Air Conditiong Tampa FROM PHONE [PHONE_NUMB…" at bounding box center [477, 151] width 325 height 194
click at [369, 202] on div "Select a reason" at bounding box center [477, 189] width 325 height 26
click at [363, 230] on button "Save" at bounding box center [359, 230] width 88 height 35
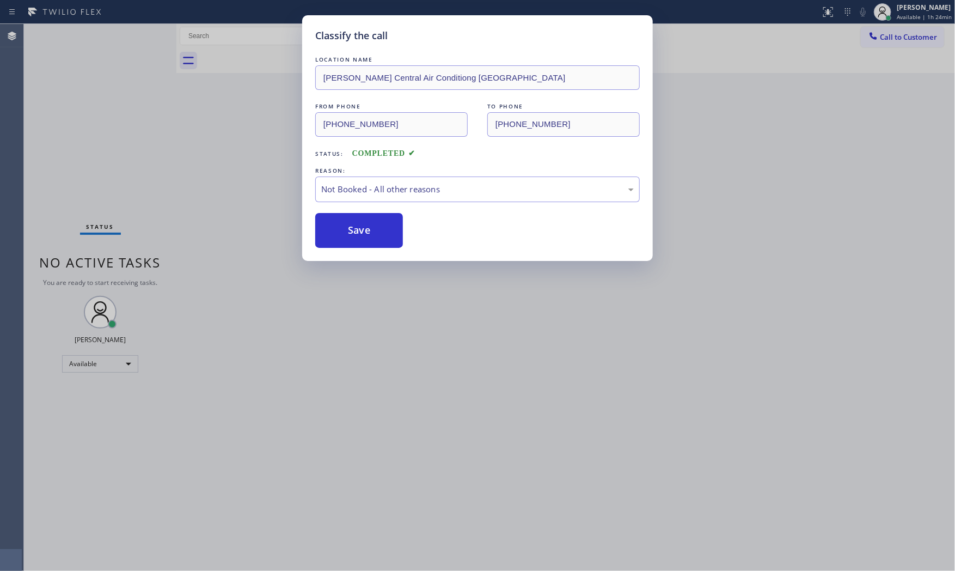
drag, startPoint x: 363, startPoint y: 230, endPoint x: 307, endPoint y: 95, distance: 145.6
click at [362, 227] on button "Save" at bounding box center [359, 230] width 88 height 35
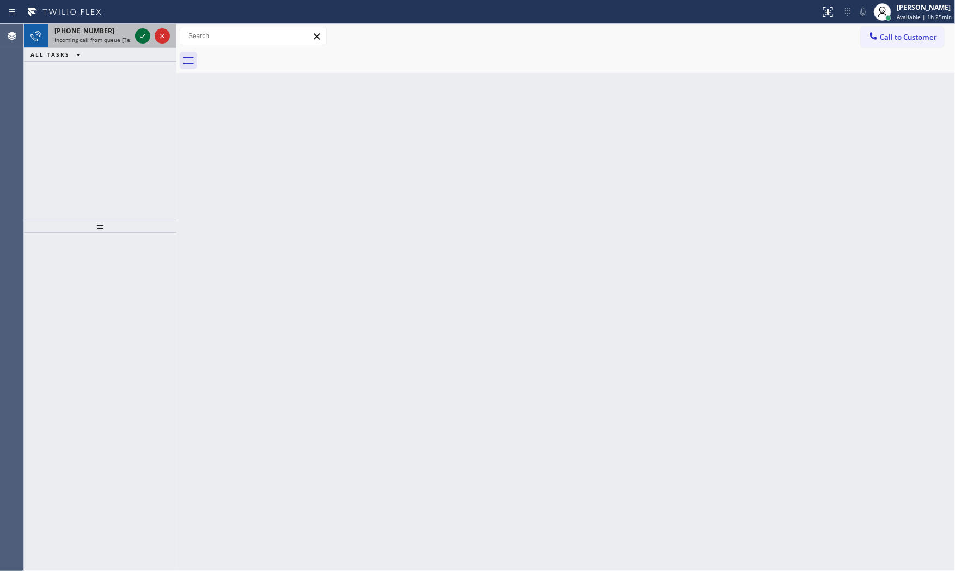
click at [139, 32] on icon at bounding box center [142, 35] width 13 height 13
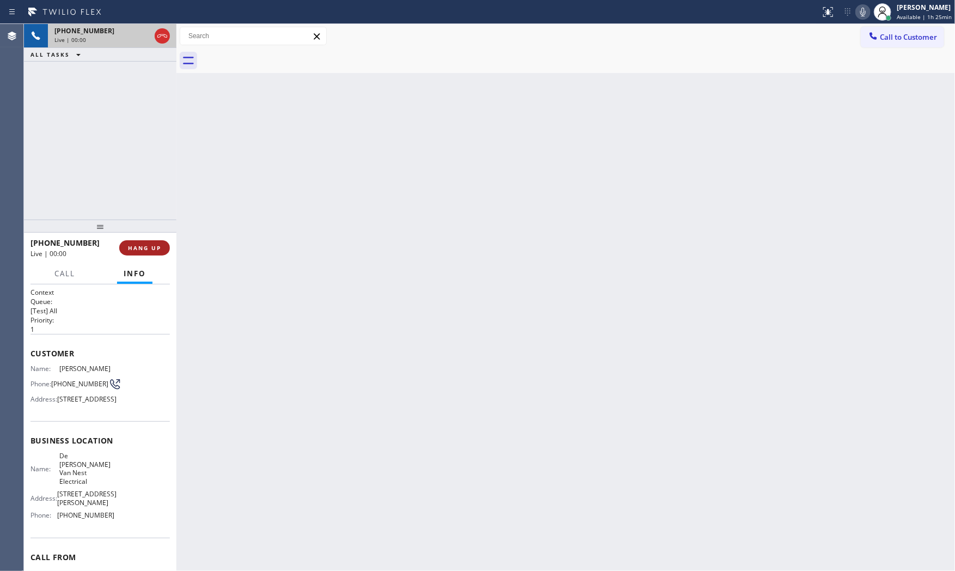
click at [135, 246] on span "HANG UP" at bounding box center [144, 248] width 33 height 8
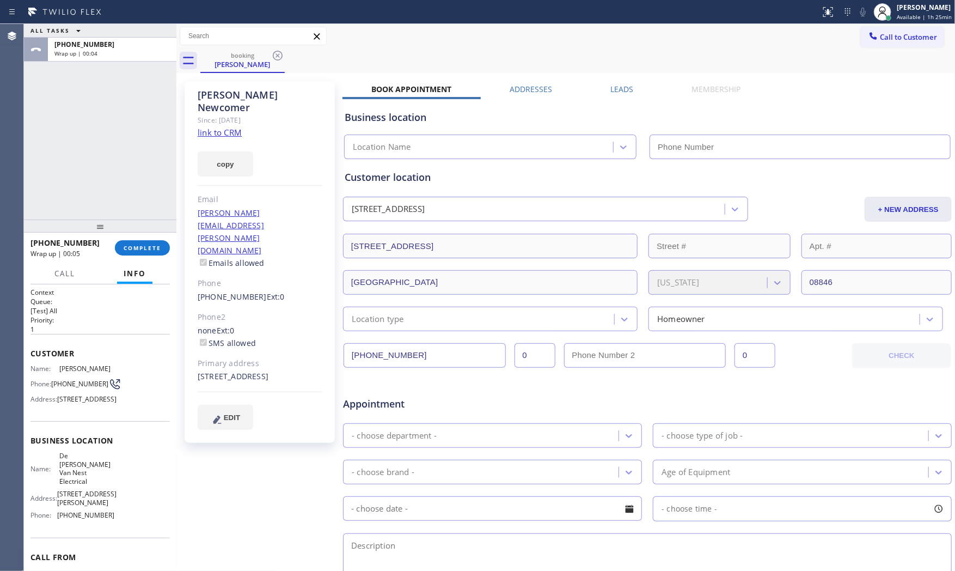
click at [229, 127] on link "link to CRM" at bounding box center [220, 132] width 44 height 11
type input "[PHONE_NUMBER]"
click at [141, 248] on span "COMPLETE" at bounding box center [143, 248] width 38 height 8
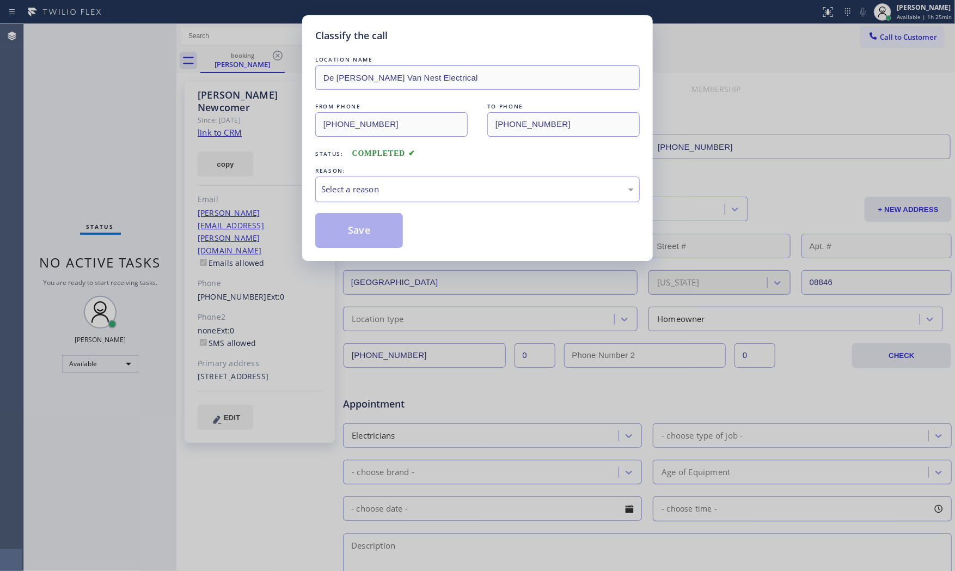
click at [361, 187] on div "Select a reason" at bounding box center [477, 189] width 313 height 13
click at [363, 228] on button "Save" at bounding box center [359, 230] width 88 height 35
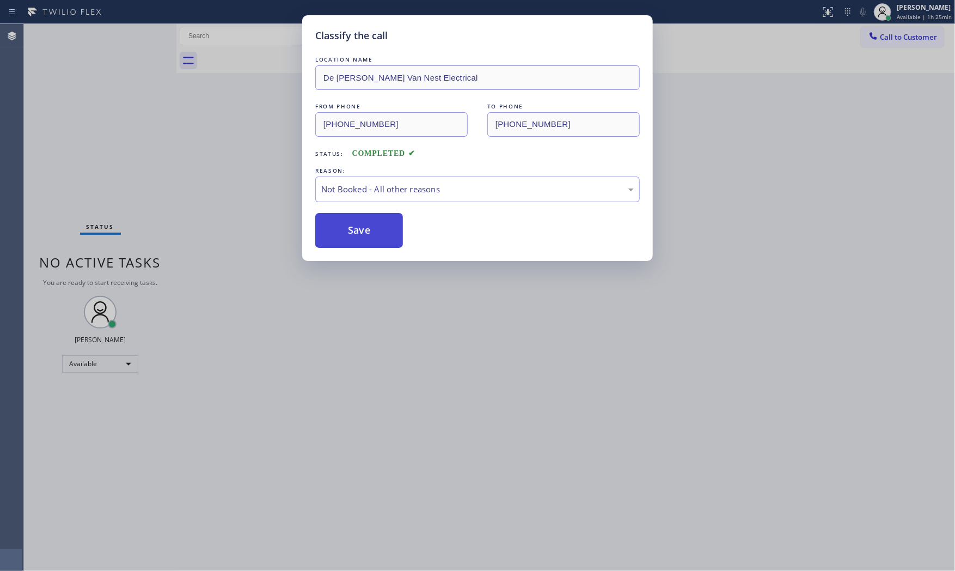
drag, startPoint x: 362, startPoint y: 197, endPoint x: 363, endPoint y: 223, distance: 26.2
click at [363, 225] on button "Save" at bounding box center [359, 230] width 88 height 35
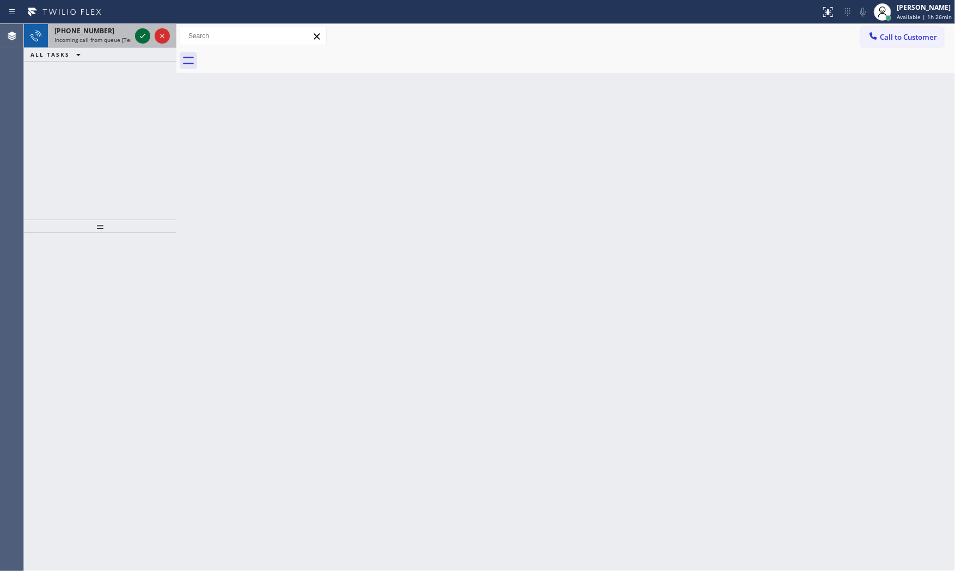
click at [143, 35] on icon at bounding box center [142, 35] width 13 height 13
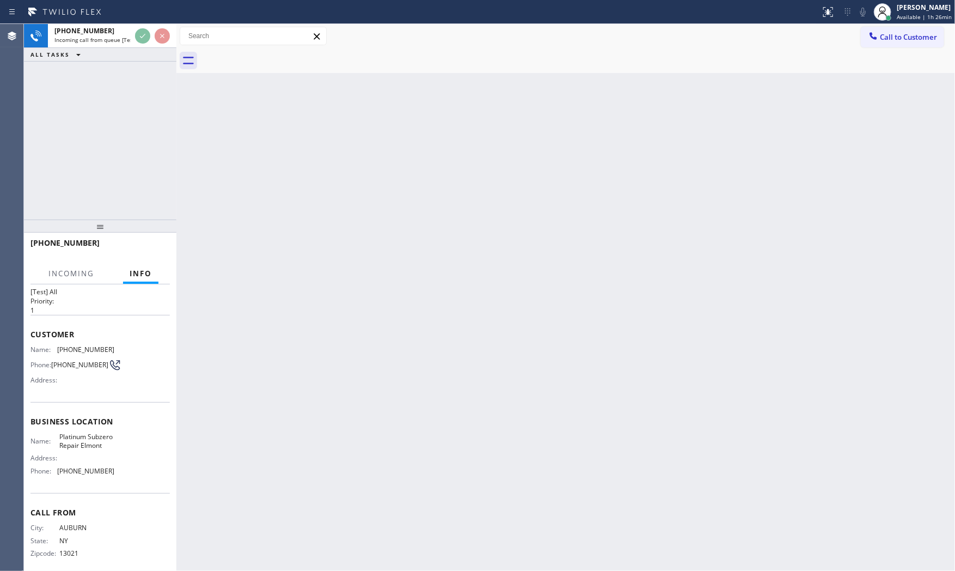
scroll to position [37, 0]
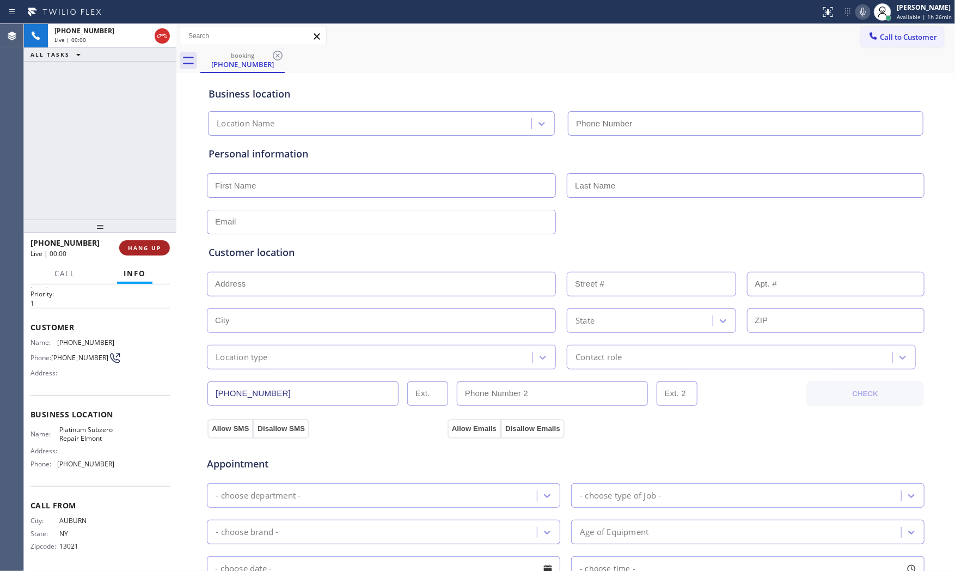
type input "[PHONE_NUMBER]"
click at [139, 242] on button "HANG UP" at bounding box center [144, 247] width 51 height 15
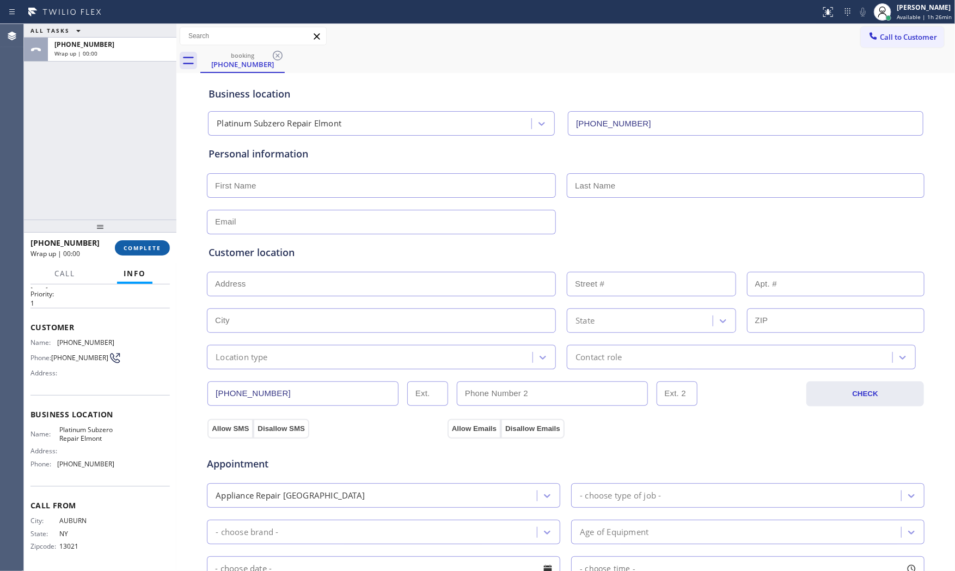
click at [142, 246] on span "COMPLETE" at bounding box center [143, 248] width 38 height 8
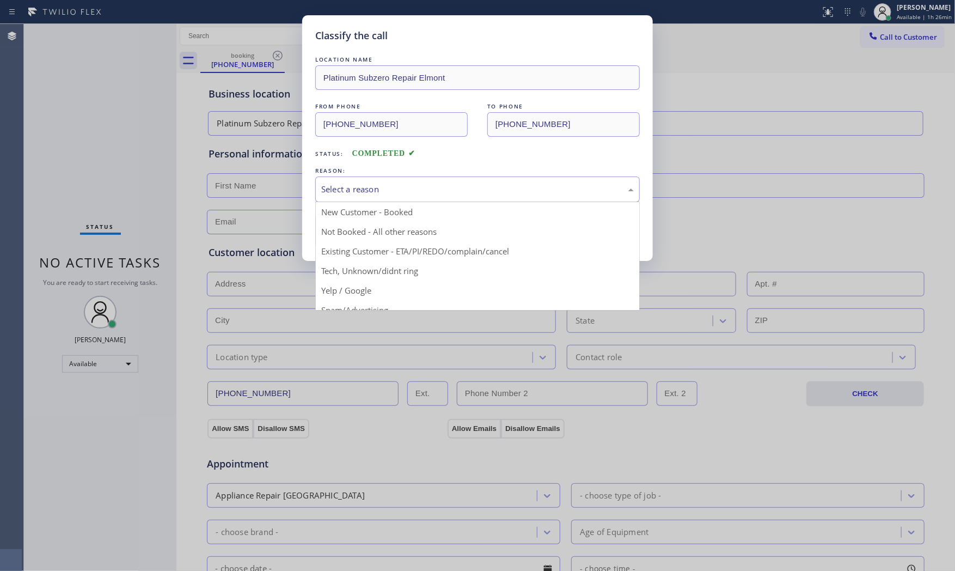
click at [377, 191] on div "Select a reason" at bounding box center [477, 189] width 313 height 13
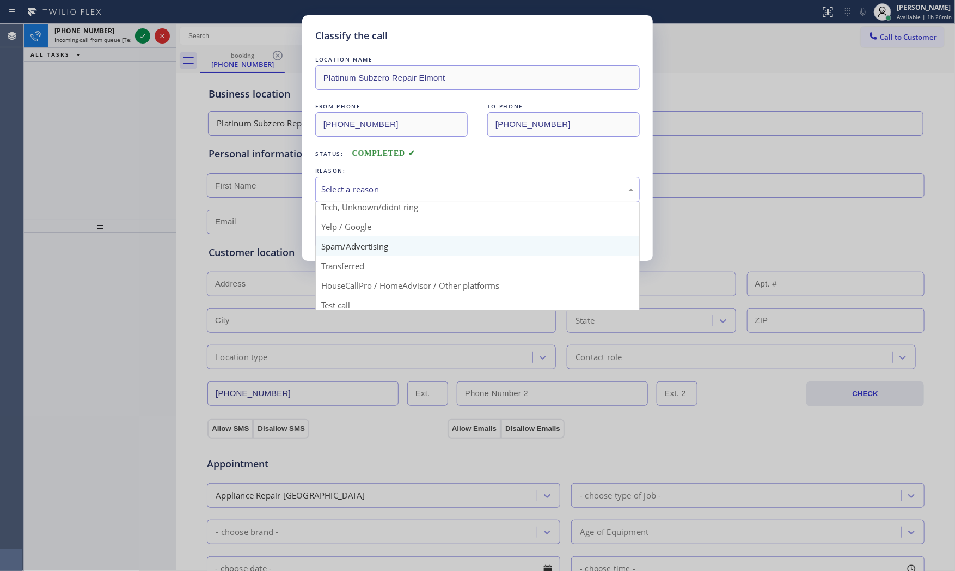
scroll to position [68, 0]
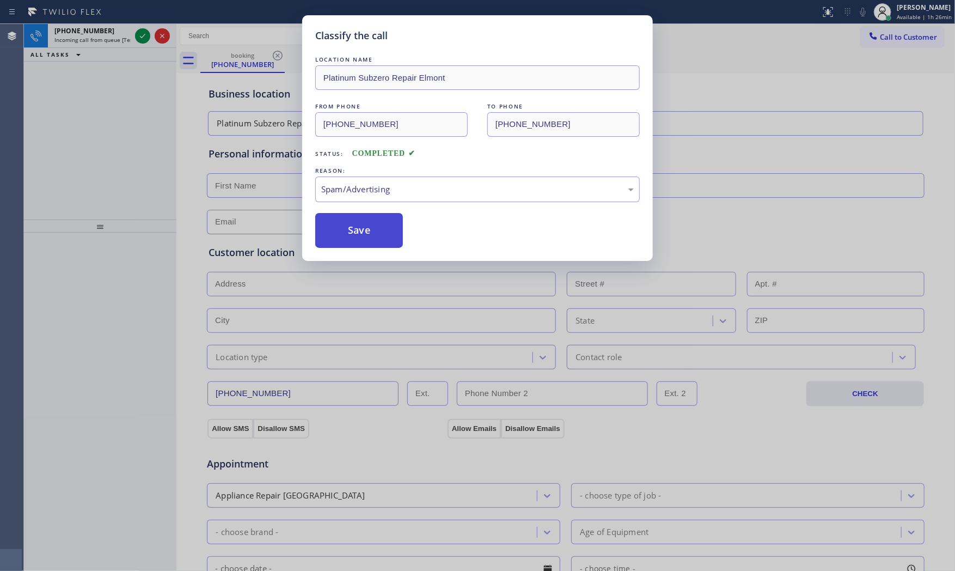
click at [368, 237] on button "Save" at bounding box center [359, 230] width 88 height 35
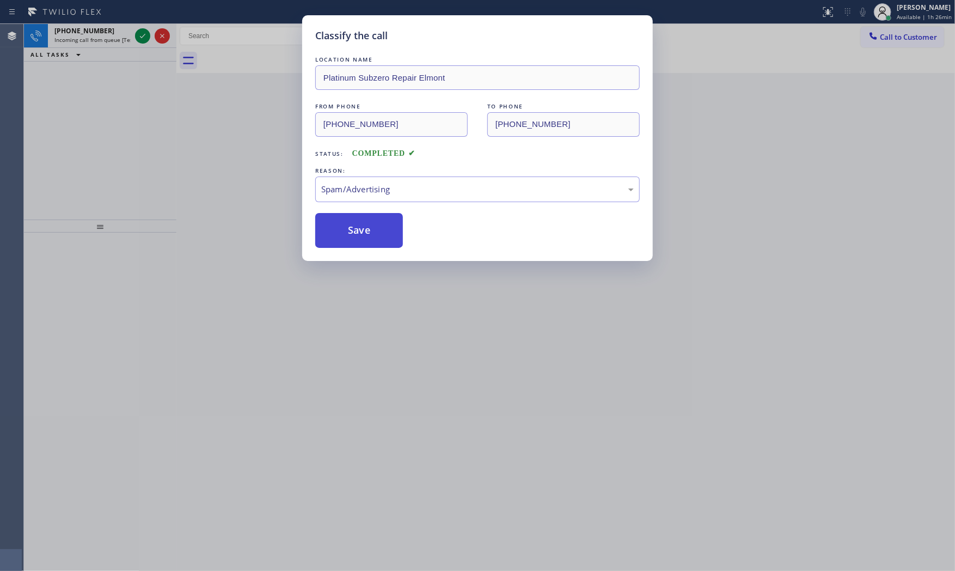
click at [368, 237] on button "Save" at bounding box center [359, 230] width 88 height 35
click at [142, 36] on div "Classify the call LOCATION NAME Platinum Subzero Repair Elmont FROM PHONE [PHON…" at bounding box center [477, 285] width 955 height 571
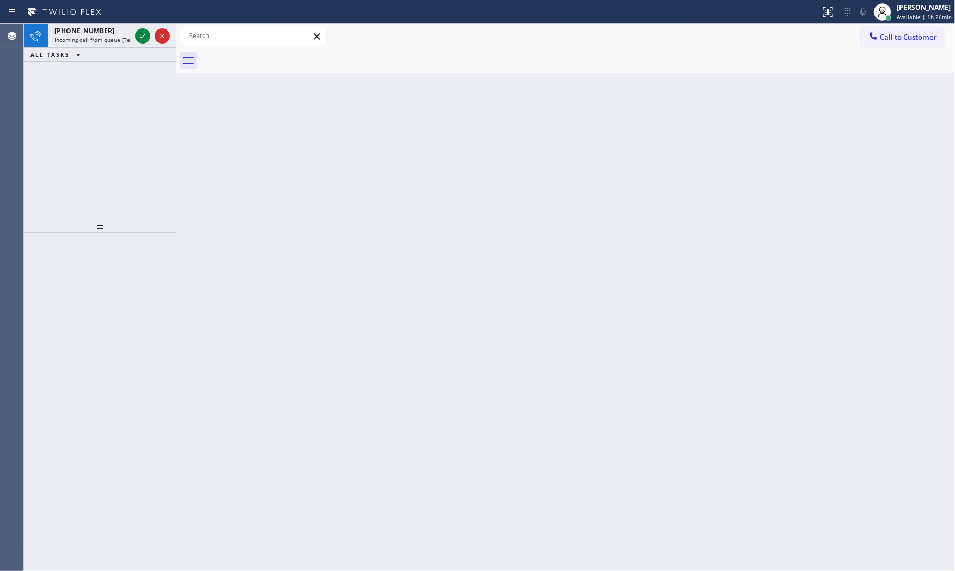
click at [142, 36] on icon at bounding box center [142, 35] width 13 height 13
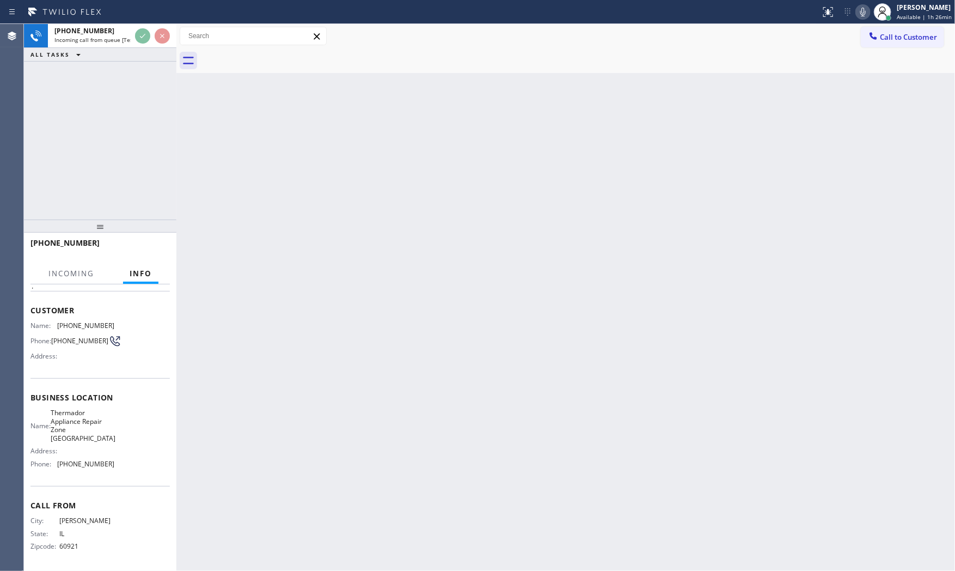
scroll to position [46, 0]
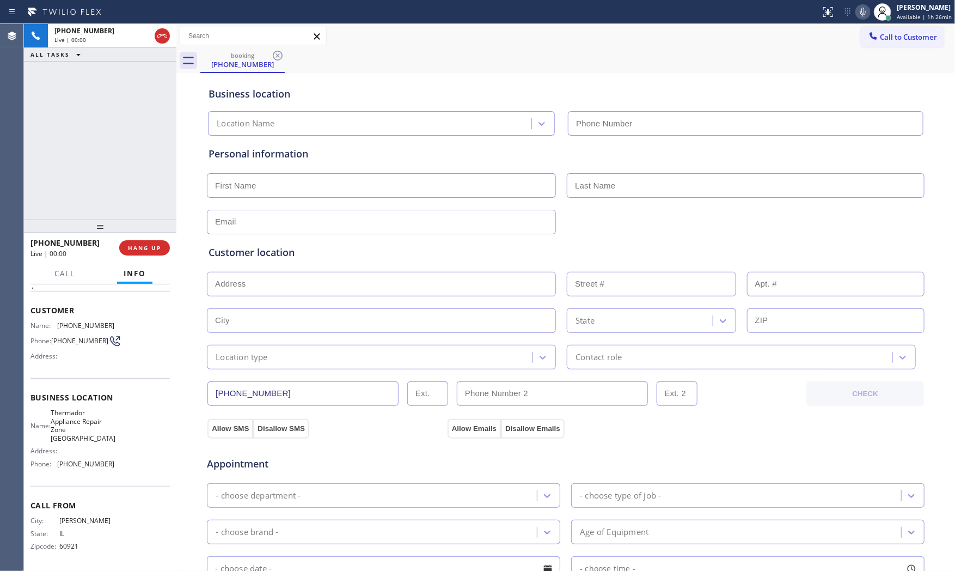
type input "[PHONE_NUMBER]"
click at [161, 244] on span "HANG UP" at bounding box center [144, 248] width 33 height 8
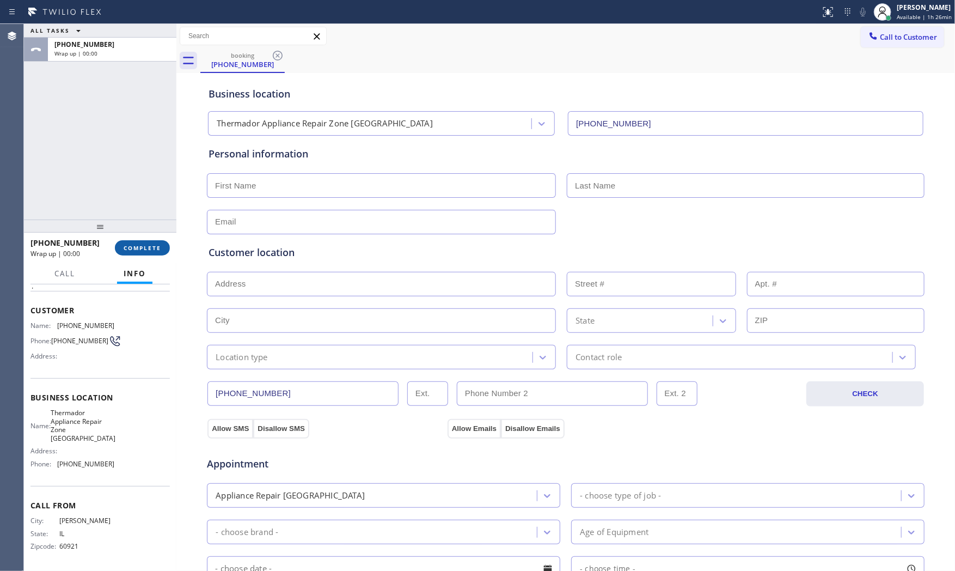
click at [161, 244] on span "COMPLETE" at bounding box center [143, 248] width 38 height 8
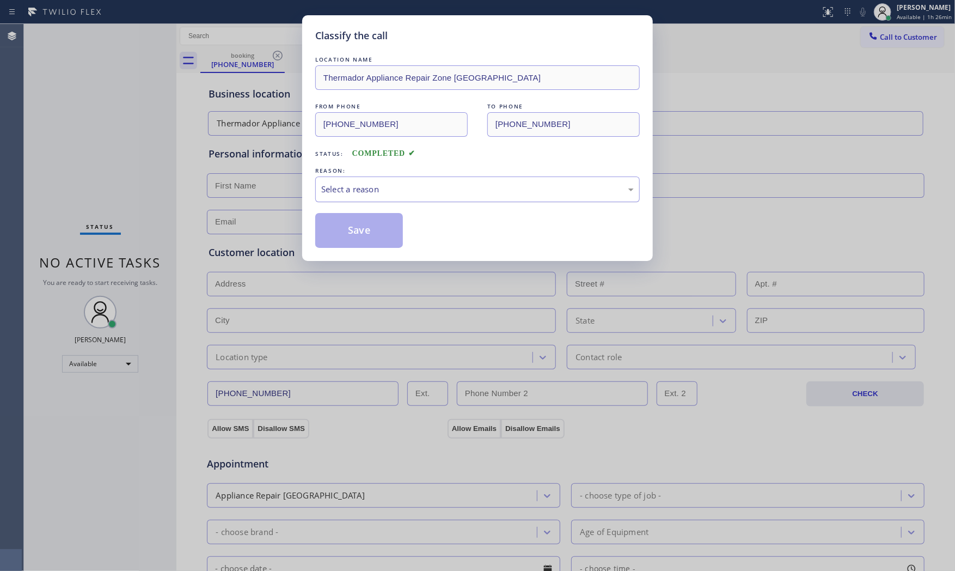
click at [389, 192] on div "Select a reason" at bounding box center [477, 189] width 313 height 13
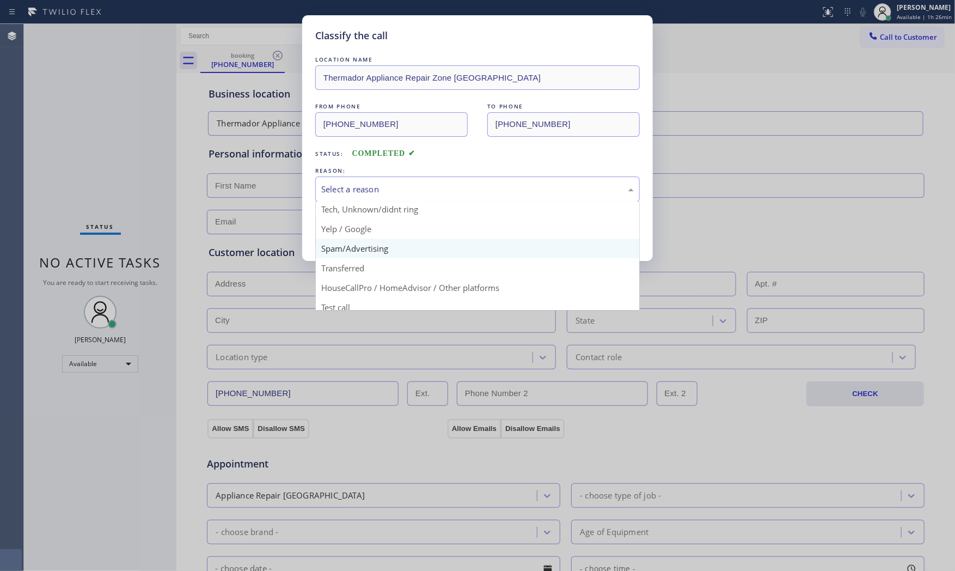
scroll to position [68, 0]
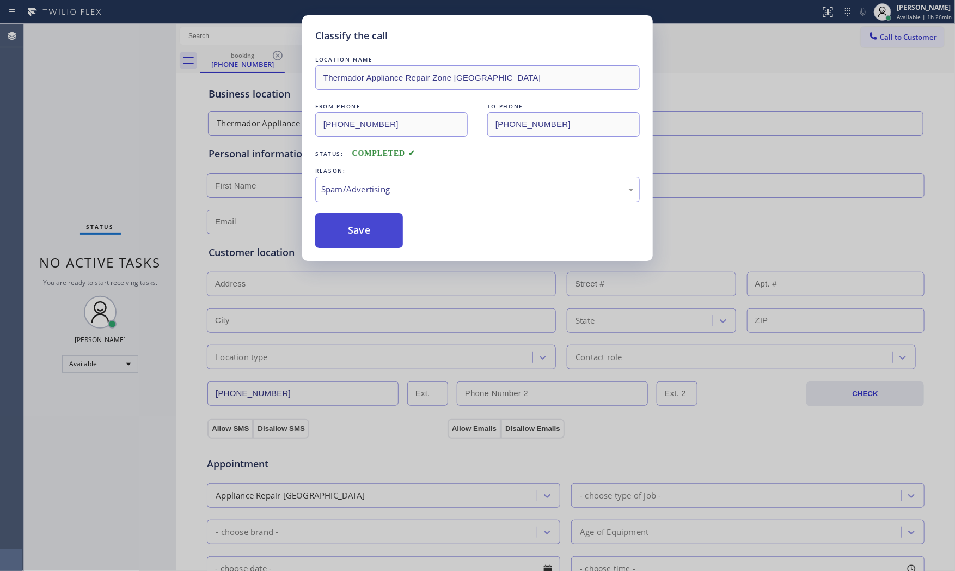
click at [367, 232] on button "Save" at bounding box center [359, 230] width 88 height 35
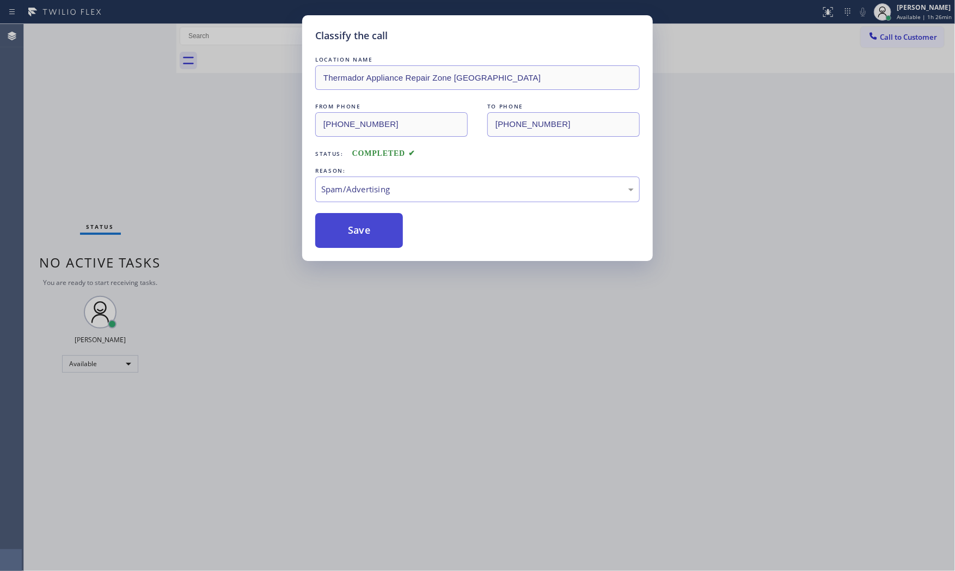
click at [367, 232] on button "Save" at bounding box center [359, 230] width 88 height 35
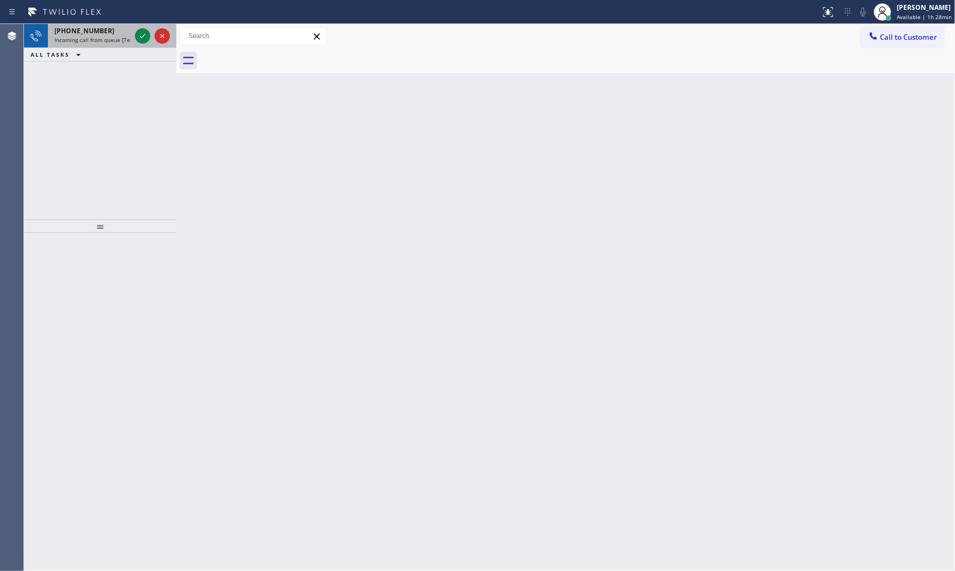
click at [134, 33] on div at bounding box center [152, 36] width 39 height 24
click at [151, 41] on div at bounding box center [152, 36] width 39 height 24
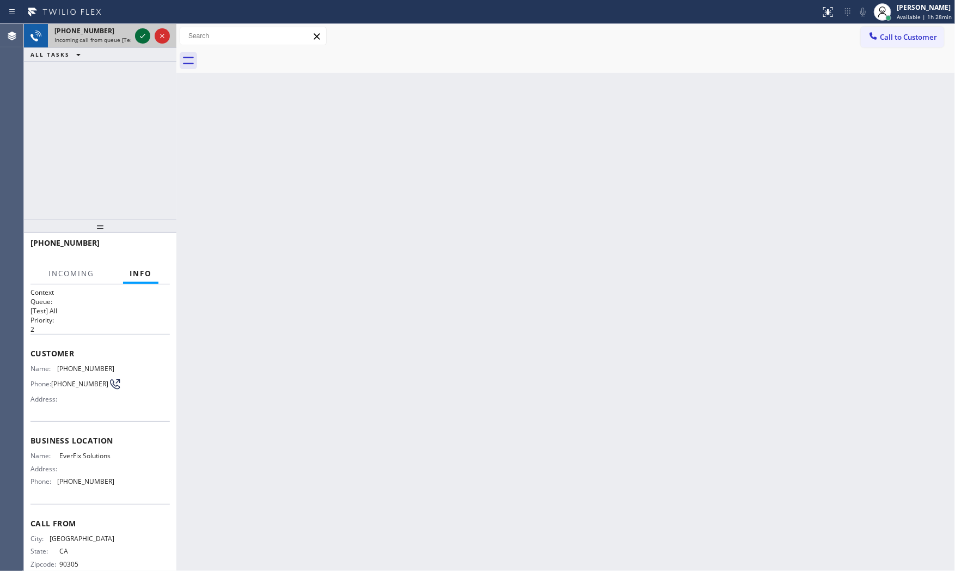
click at [146, 37] on icon at bounding box center [142, 35] width 13 height 13
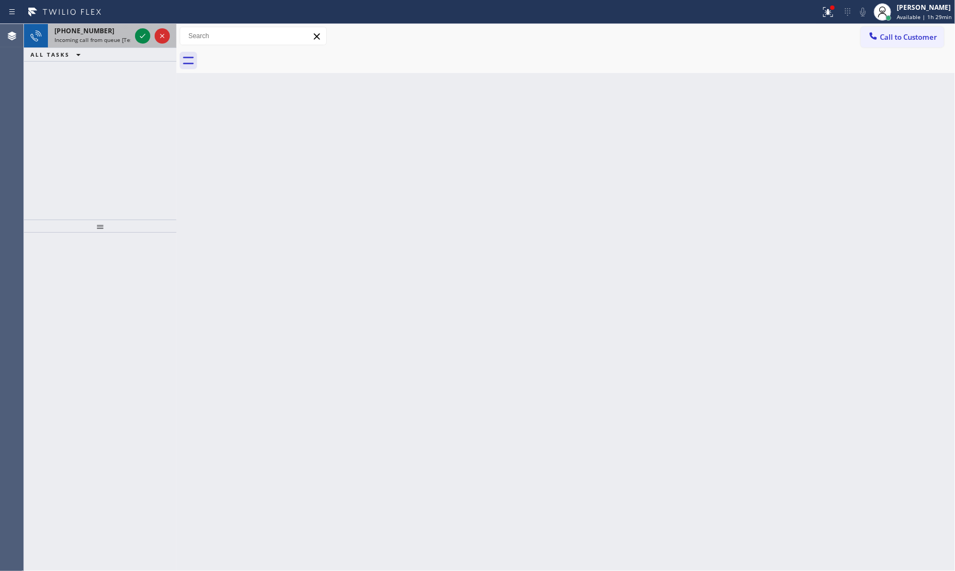
click at [102, 45] on div "[PHONE_NUMBER] Incoming call from queue [Test] All" at bounding box center [90, 36] width 85 height 24
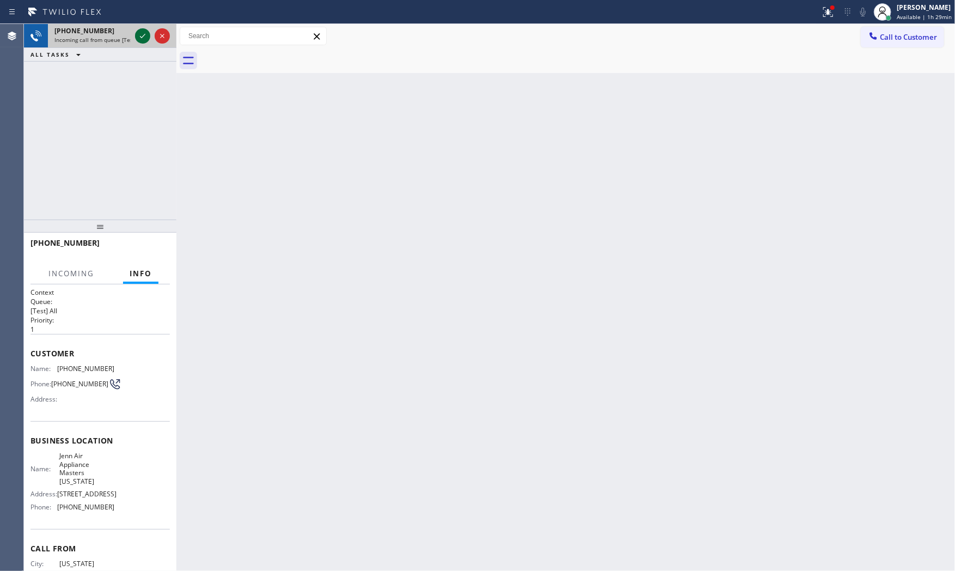
click at [146, 39] on icon at bounding box center [142, 35] width 13 height 13
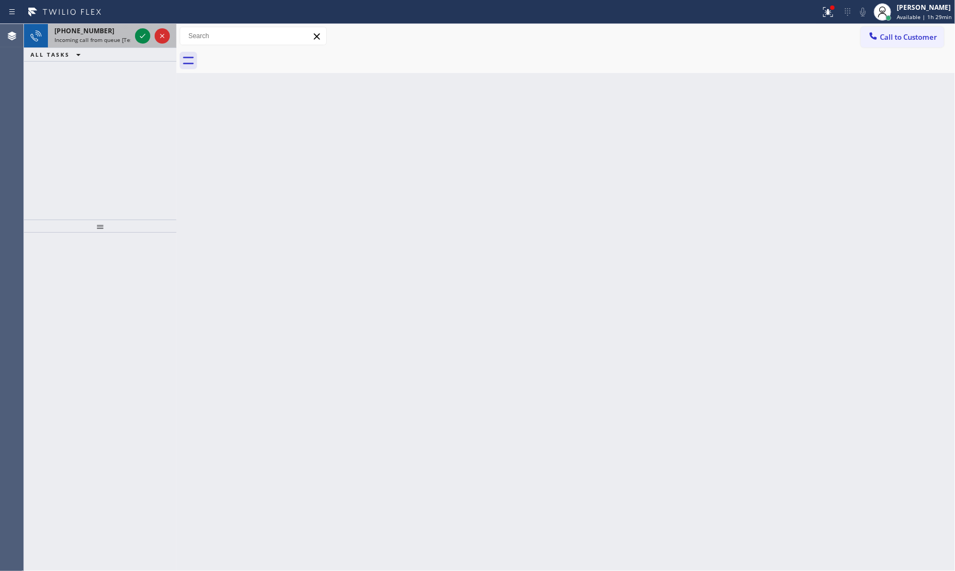
click at [132, 35] on div "[PHONE_NUMBER] Incoming call from queue [Test] All" at bounding box center [100, 36] width 153 height 24
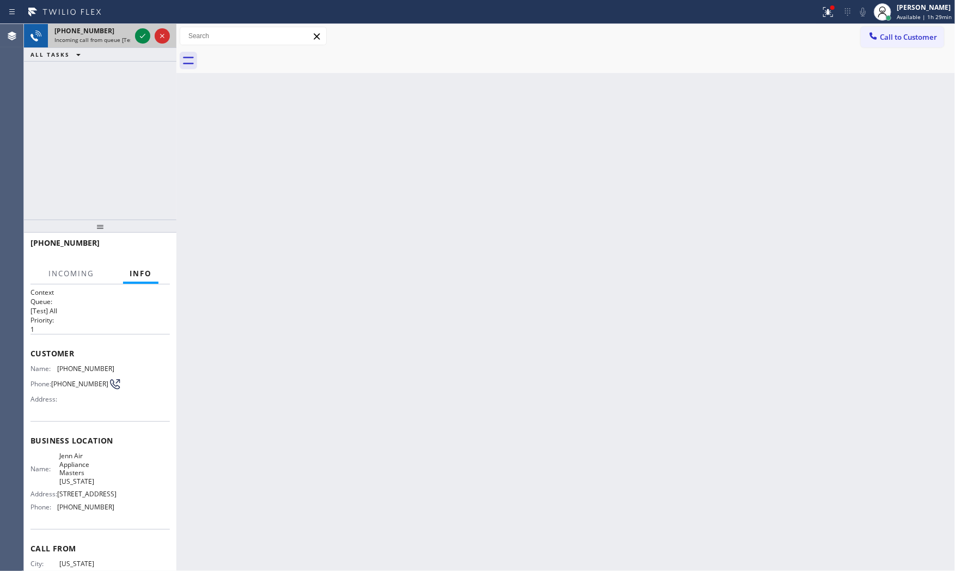
click at [133, 35] on div at bounding box center [152, 36] width 39 height 24
click at [134, 35] on div at bounding box center [152, 36] width 39 height 24
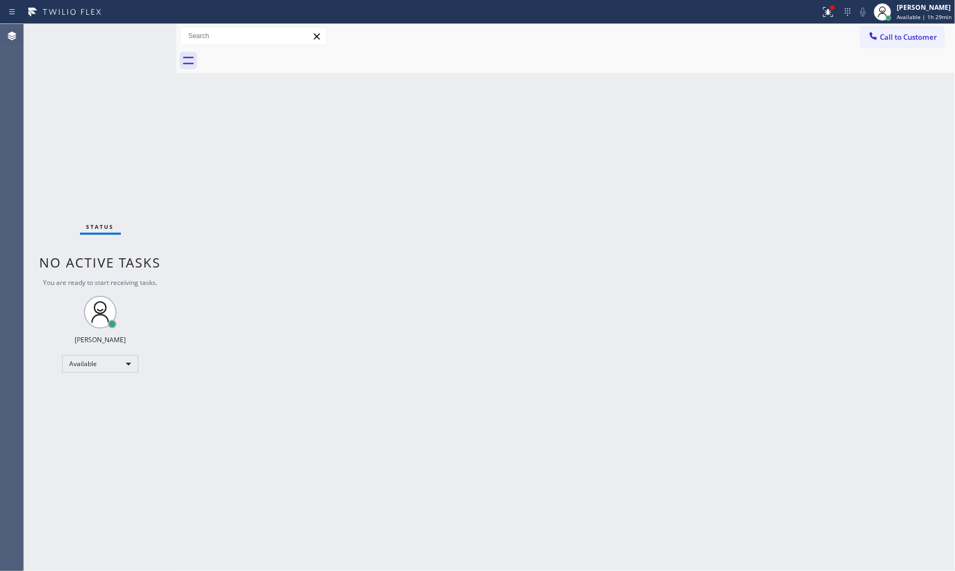
click at [135, 35] on div "Status No active tasks You are ready to start receiving tasks. [PERSON_NAME] Av…" at bounding box center [100, 297] width 153 height 547
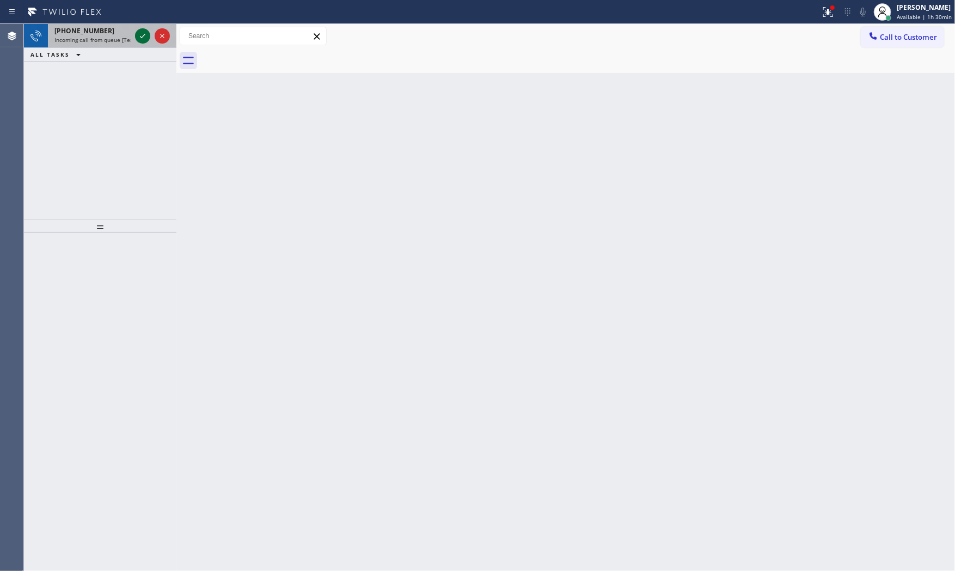
click at [135, 35] on div at bounding box center [142, 35] width 15 height 13
click at [143, 40] on icon at bounding box center [142, 35] width 13 height 13
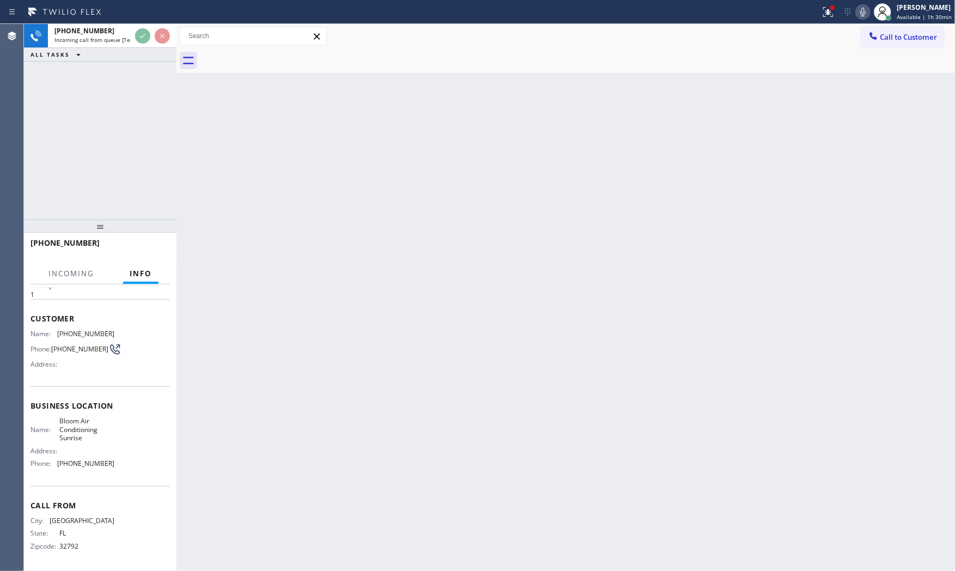
scroll to position [37, 0]
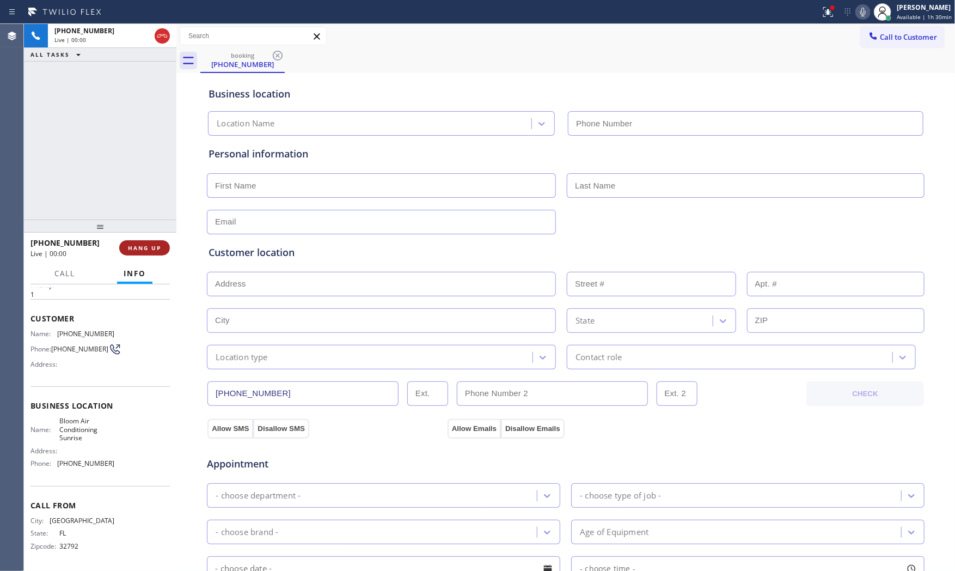
type input "[PHONE_NUMBER]"
click at [162, 249] on button "HANG UP" at bounding box center [144, 247] width 51 height 15
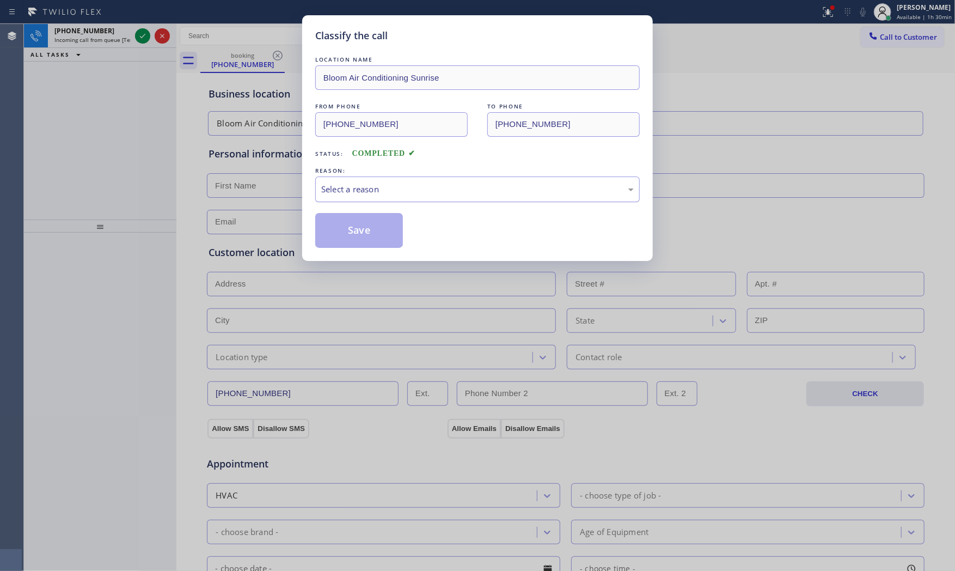
click at [407, 193] on div "Select a reason" at bounding box center [477, 189] width 313 height 13
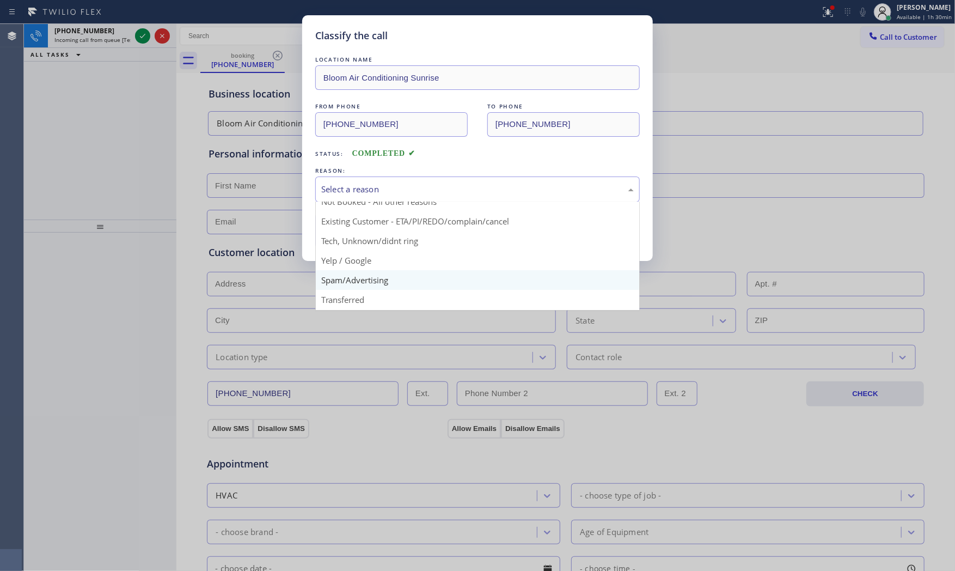
scroll to position [60, 0]
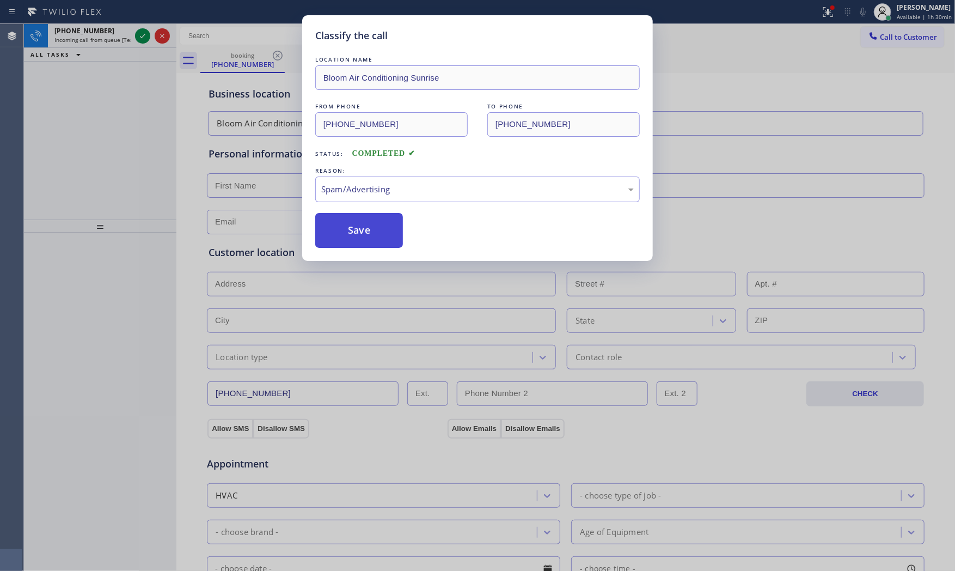
click at [364, 235] on button "Save" at bounding box center [359, 230] width 88 height 35
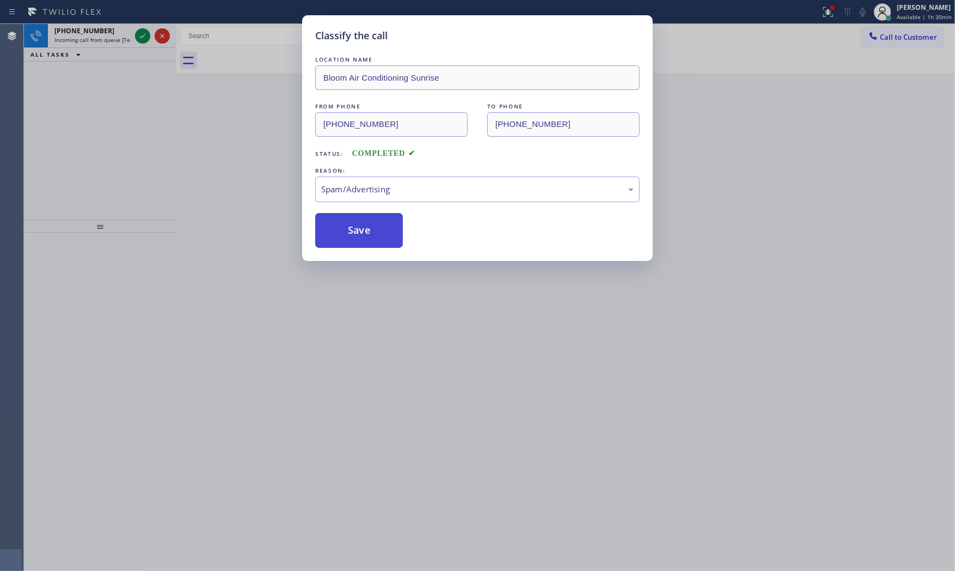
click at [364, 235] on button "Save" at bounding box center [359, 230] width 88 height 35
click at [117, 39] on div "Classify the call LOCATION NAME [PERSON_NAME] Electric Garfield(Mc-D Constructi…" at bounding box center [489, 297] width 931 height 547
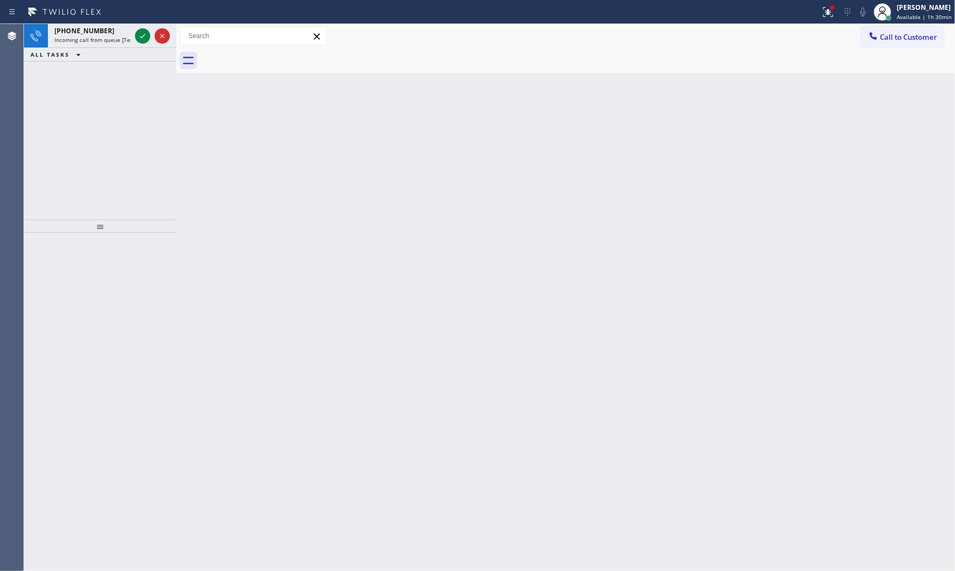
click at [117, 39] on span "Incoming call from queue [Test] All" at bounding box center [99, 40] width 90 height 8
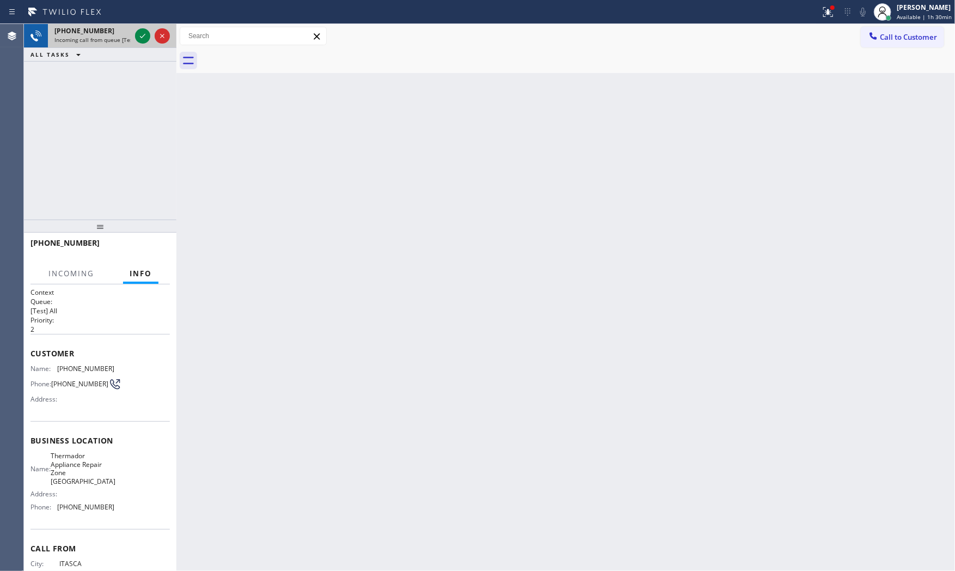
click at [151, 36] on div at bounding box center [152, 36] width 39 height 24
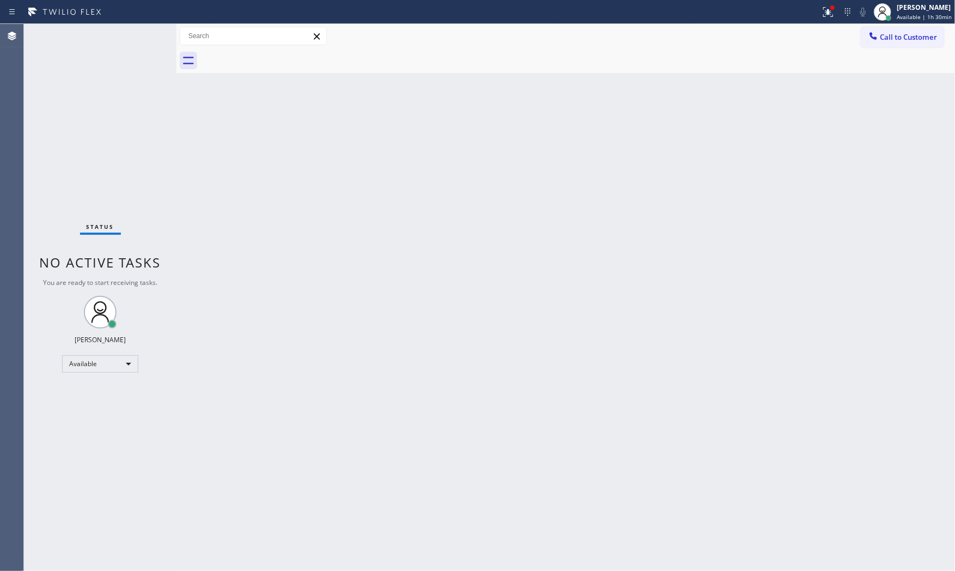
click at [149, 35] on div "Status No active tasks You are ready to start receiving tasks. [PERSON_NAME] Av…" at bounding box center [100, 297] width 153 height 547
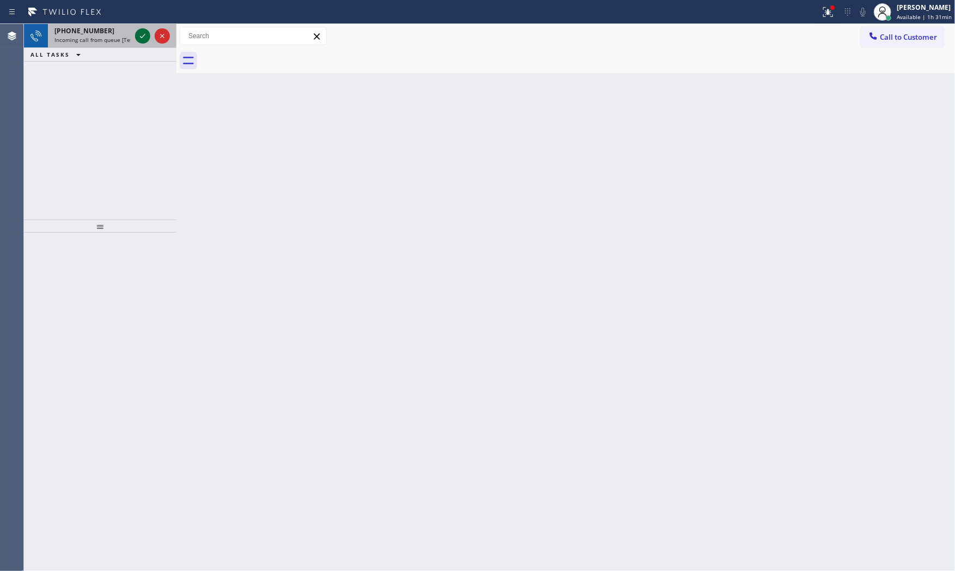
click at [146, 34] on icon at bounding box center [142, 35] width 13 height 13
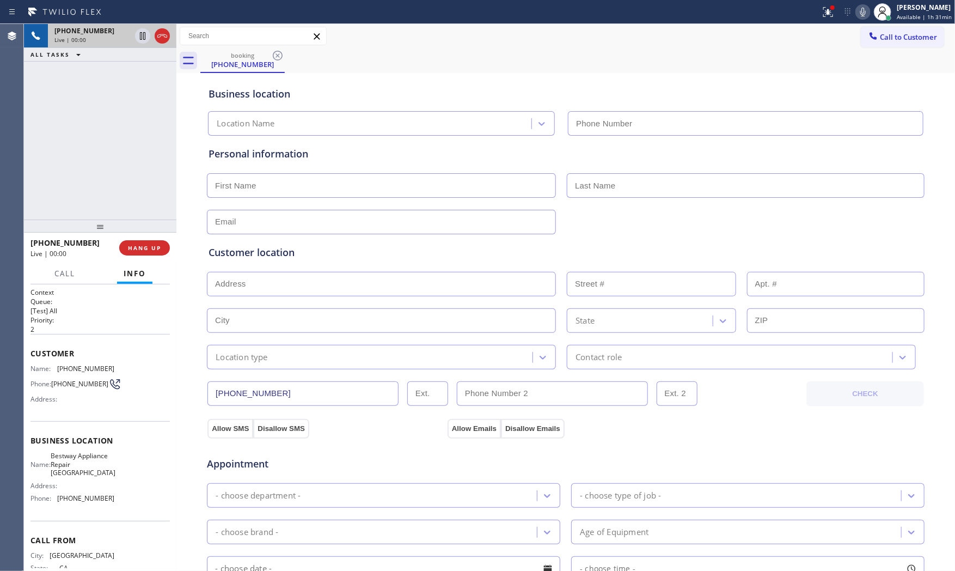
type input "[PHONE_NUMBER]"
click at [153, 244] on span "HANG UP" at bounding box center [144, 248] width 33 height 8
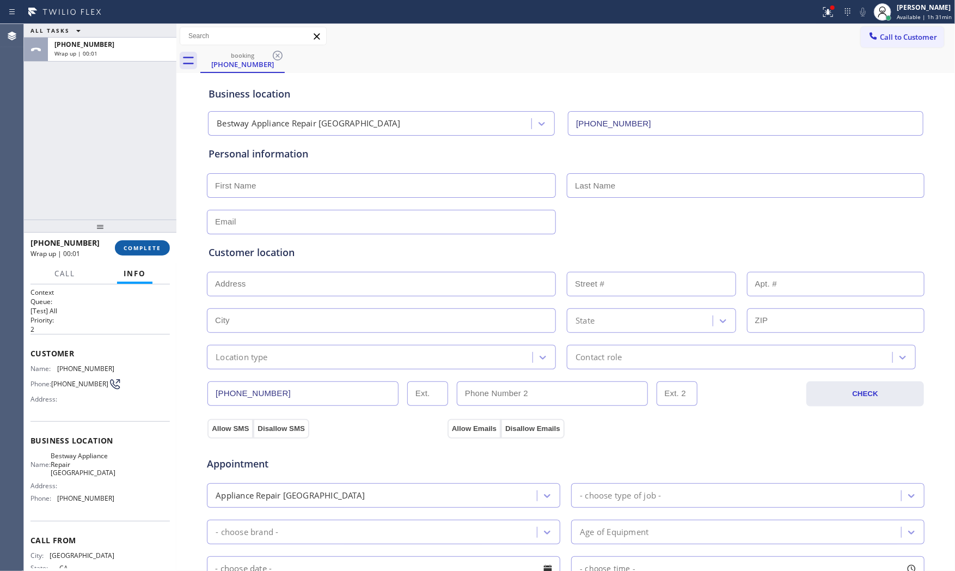
click at [153, 244] on span "COMPLETE" at bounding box center [143, 248] width 38 height 8
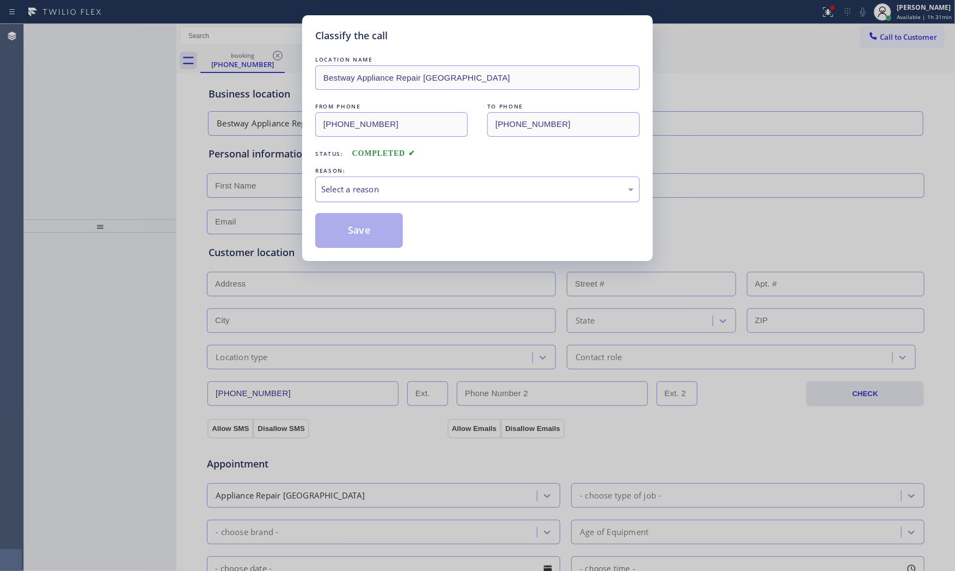
click at [364, 187] on div "Select a reason" at bounding box center [477, 189] width 313 height 13
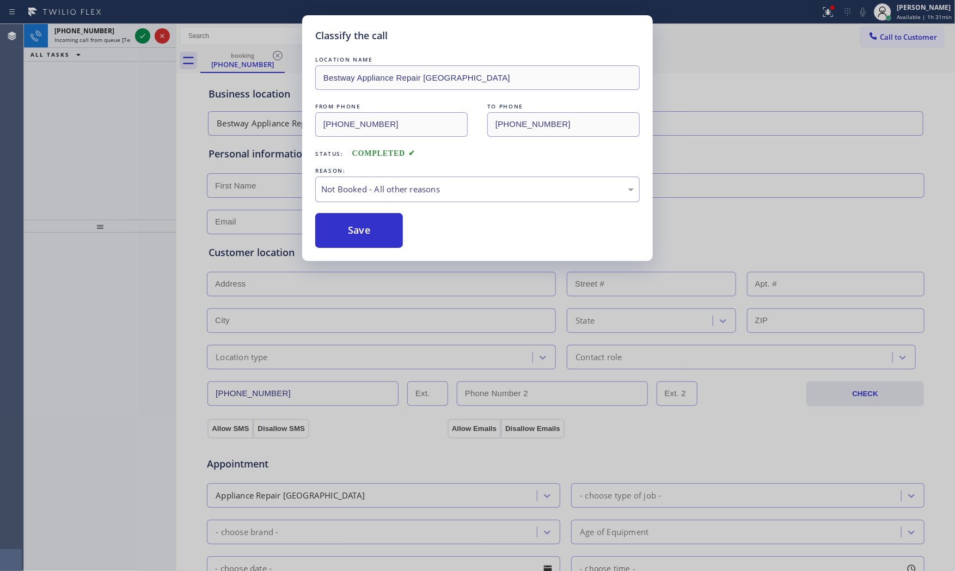
click at [351, 227] on button "Save" at bounding box center [359, 230] width 88 height 35
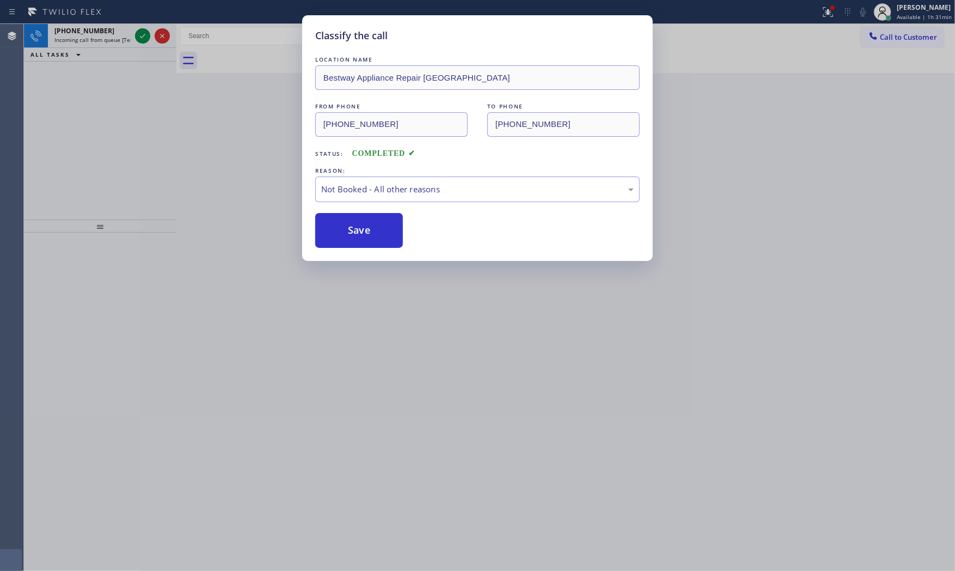
click at [351, 227] on button "Save" at bounding box center [359, 230] width 88 height 35
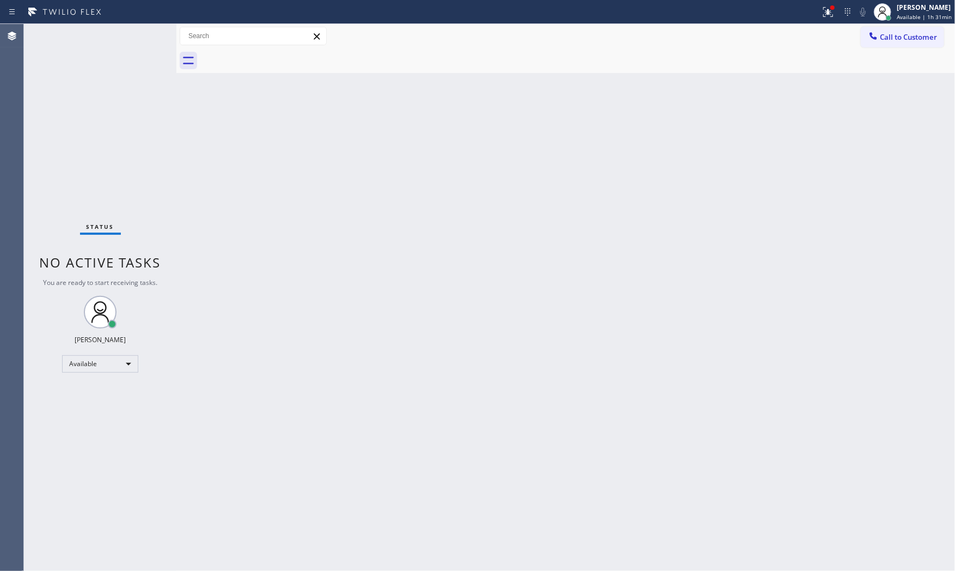
click at [145, 39] on div "Status No active tasks You are ready to start receiving tasks. [PERSON_NAME] Av…" at bounding box center [100, 297] width 153 height 547
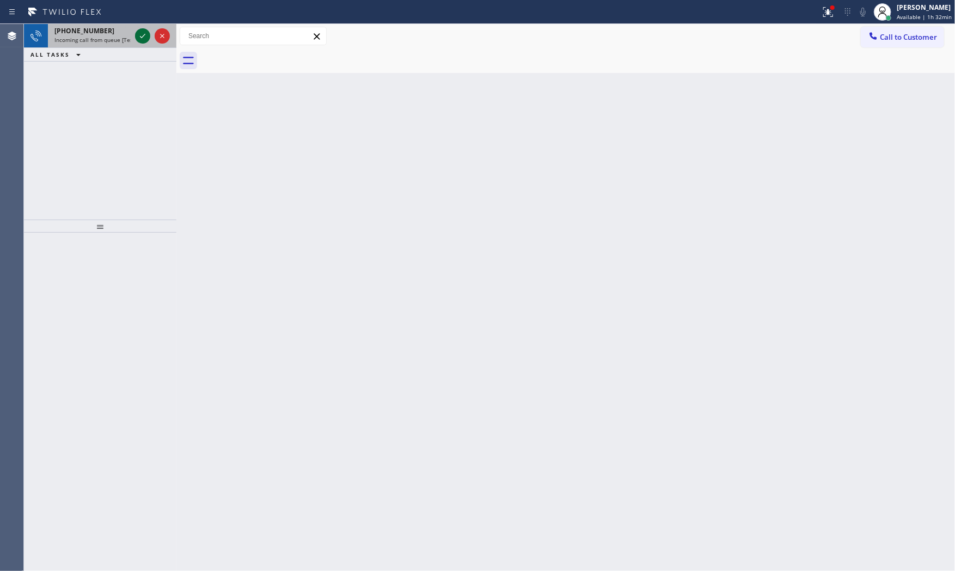
click at [139, 39] on icon at bounding box center [142, 35] width 13 height 13
click at [141, 36] on icon at bounding box center [142, 36] width 5 height 4
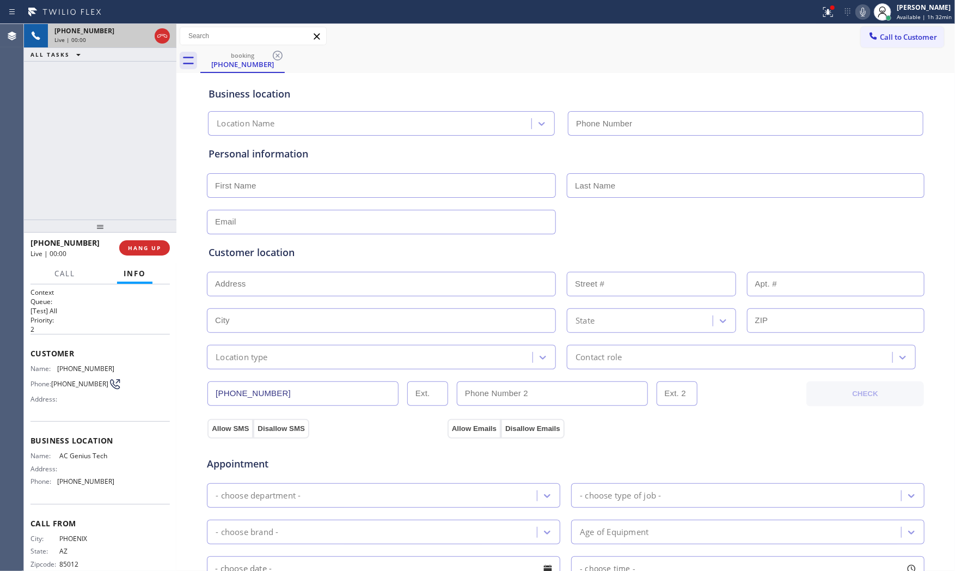
scroll to position [20, 0]
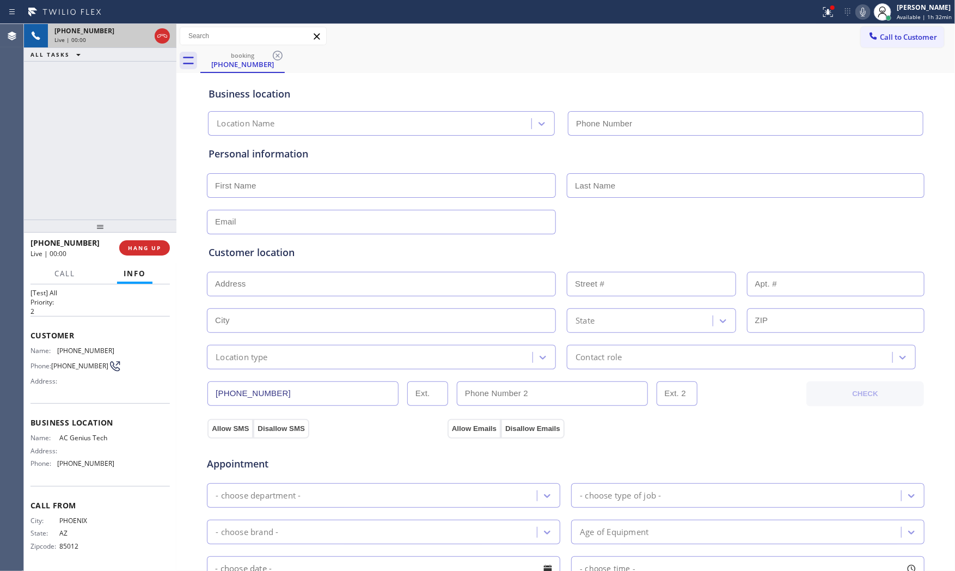
type input "[PHONE_NUMBER]"
click at [137, 244] on span "HANG UP" at bounding box center [144, 248] width 33 height 8
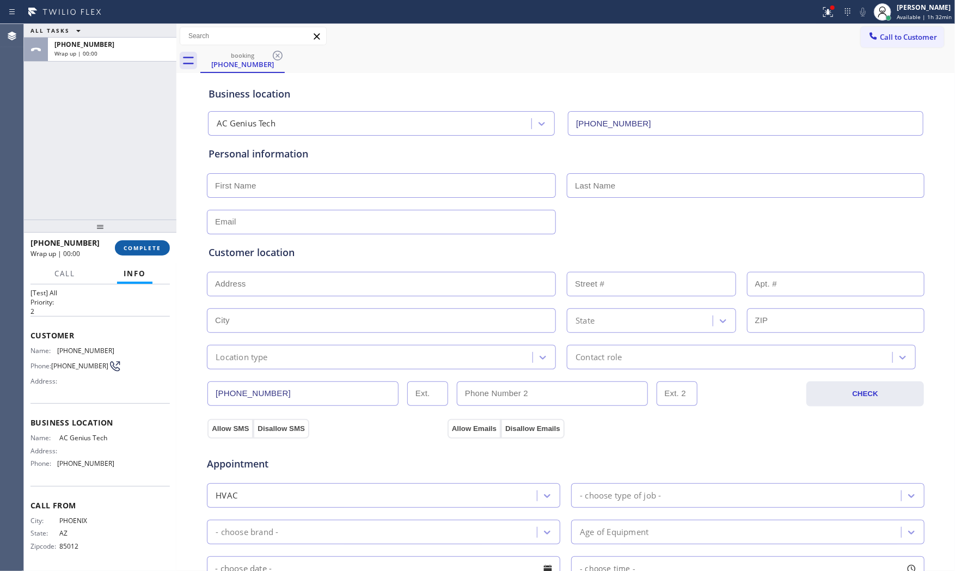
click at [137, 241] on button "COMPLETE" at bounding box center [142, 247] width 55 height 15
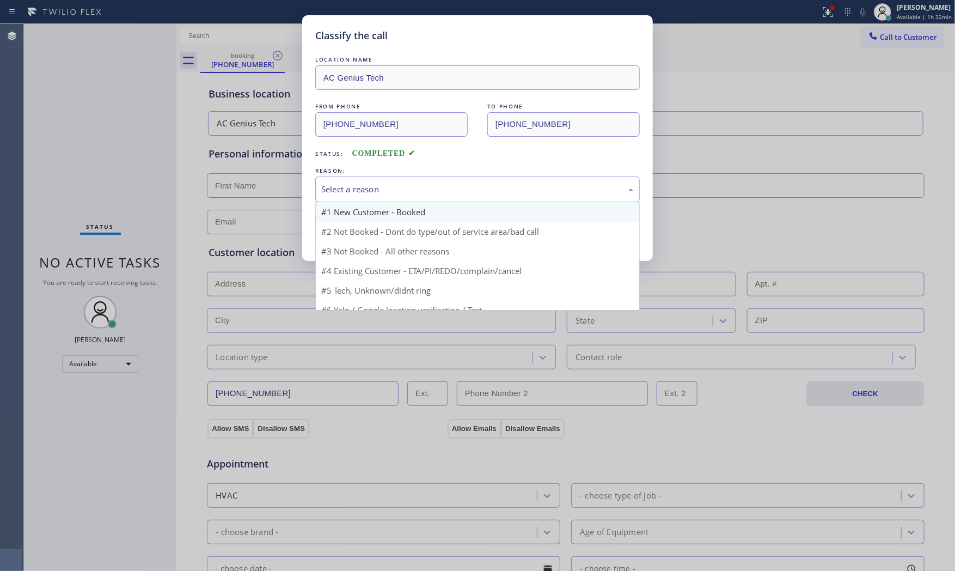
drag, startPoint x: 372, startPoint y: 188, endPoint x: 351, endPoint y: 216, distance: 34.6
click at [371, 188] on div "Select a reason" at bounding box center [477, 189] width 313 height 13
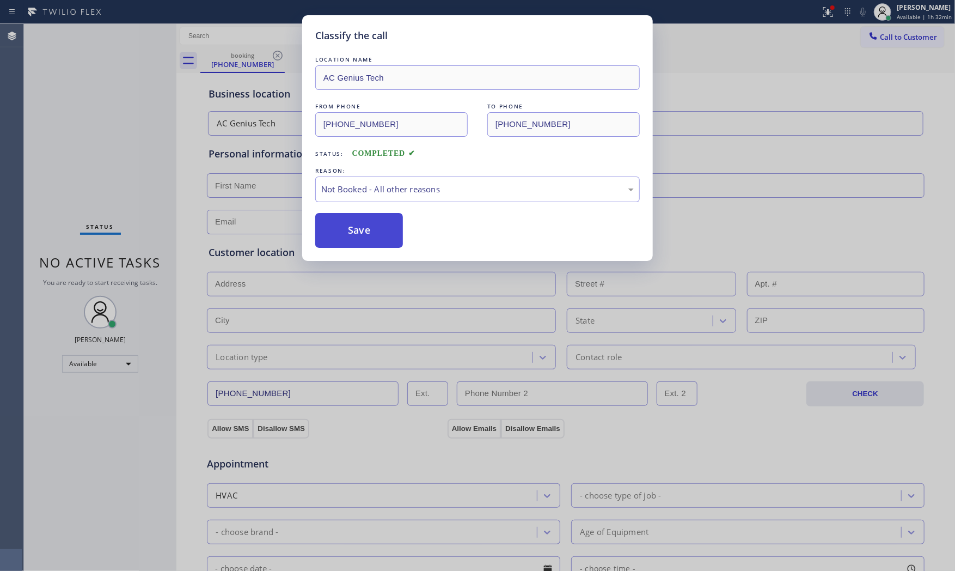
click at [346, 225] on button "Save" at bounding box center [359, 230] width 88 height 35
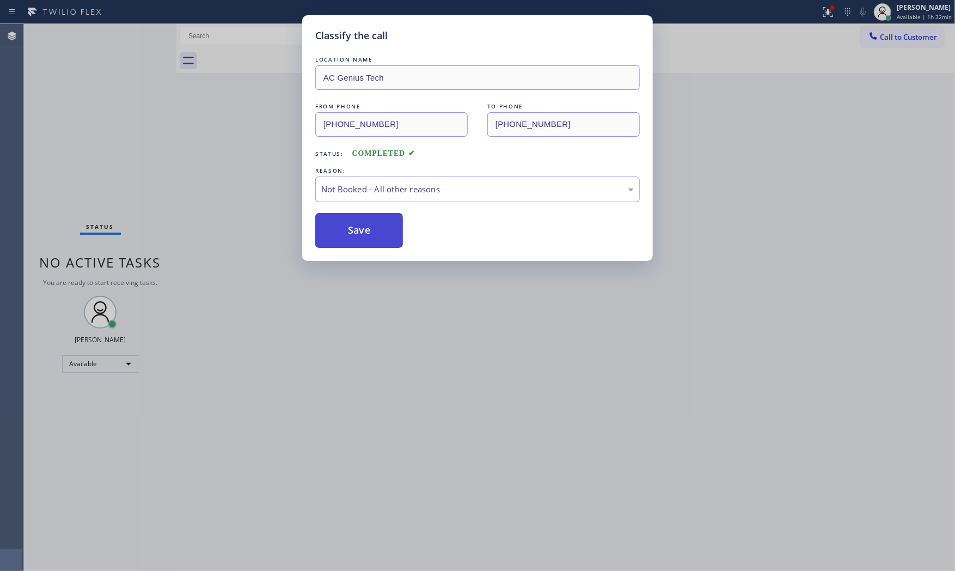
click at [346, 225] on button "Save" at bounding box center [359, 230] width 88 height 35
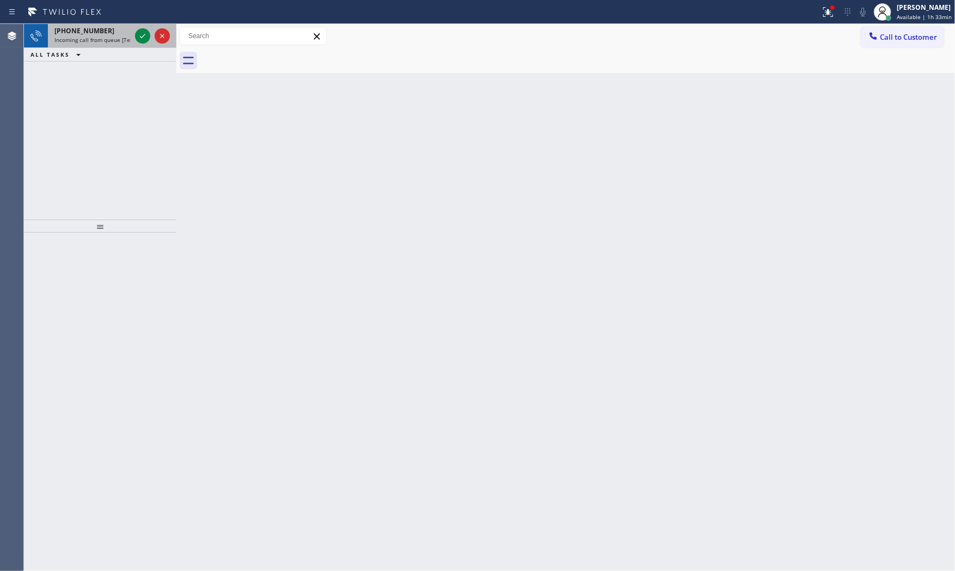
click at [133, 40] on div at bounding box center [152, 36] width 39 height 24
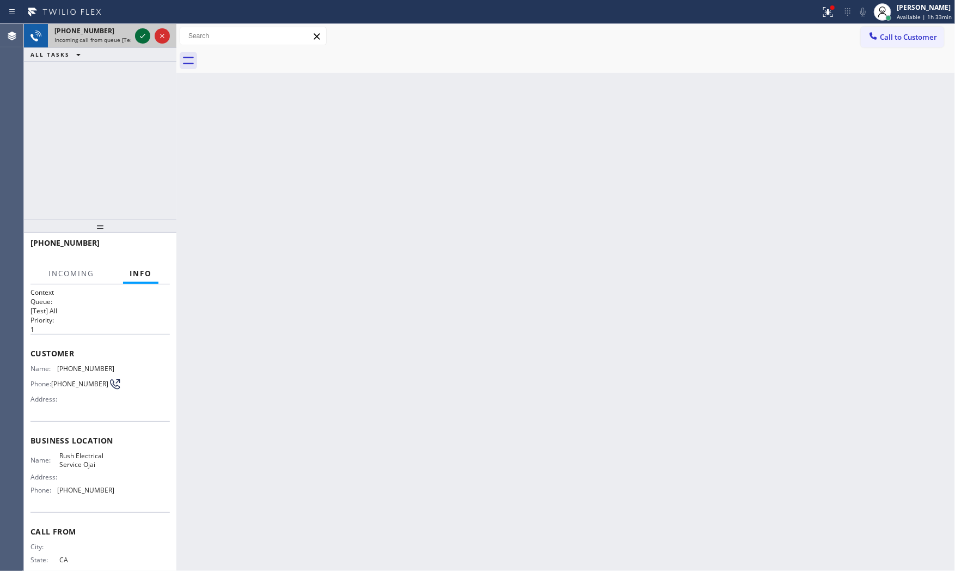
click at [138, 36] on icon at bounding box center [142, 35] width 13 height 13
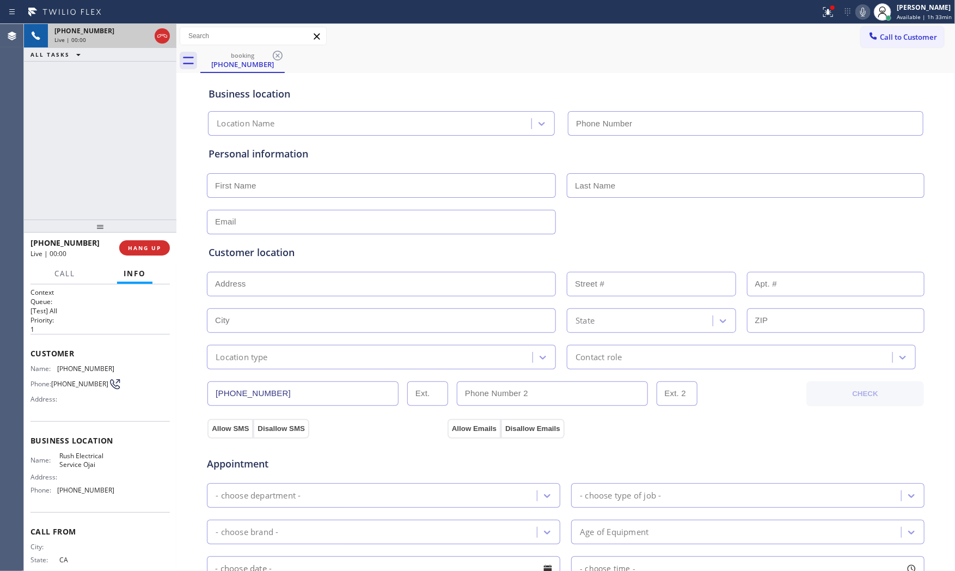
type input "[PHONE_NUMBER]"
click at [160, 248] on span "HANG UP" at bounding box center [144, 248] width 33 height 8
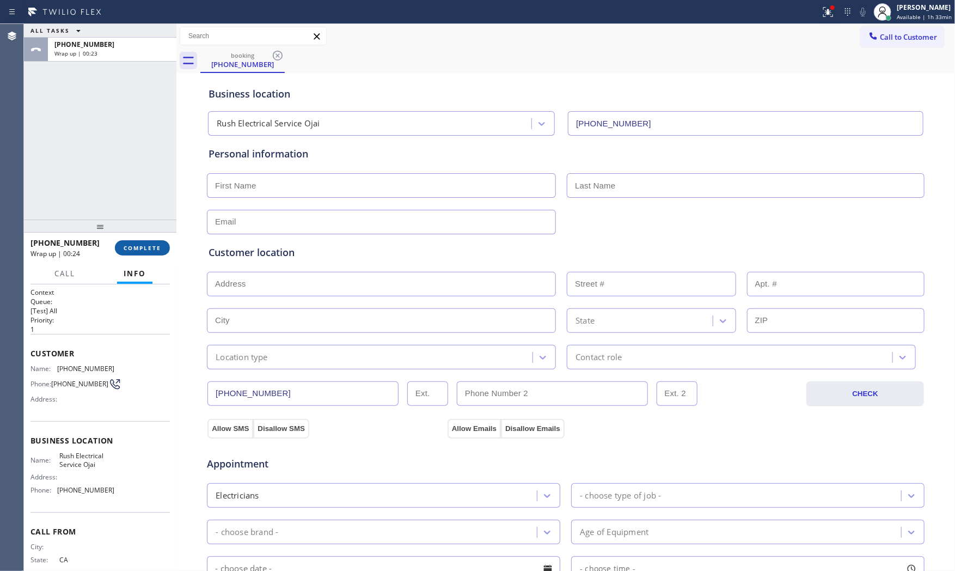
click at [145, 243] on button "COMPLETE" at bounding box center [142, 247] width 55 height 15
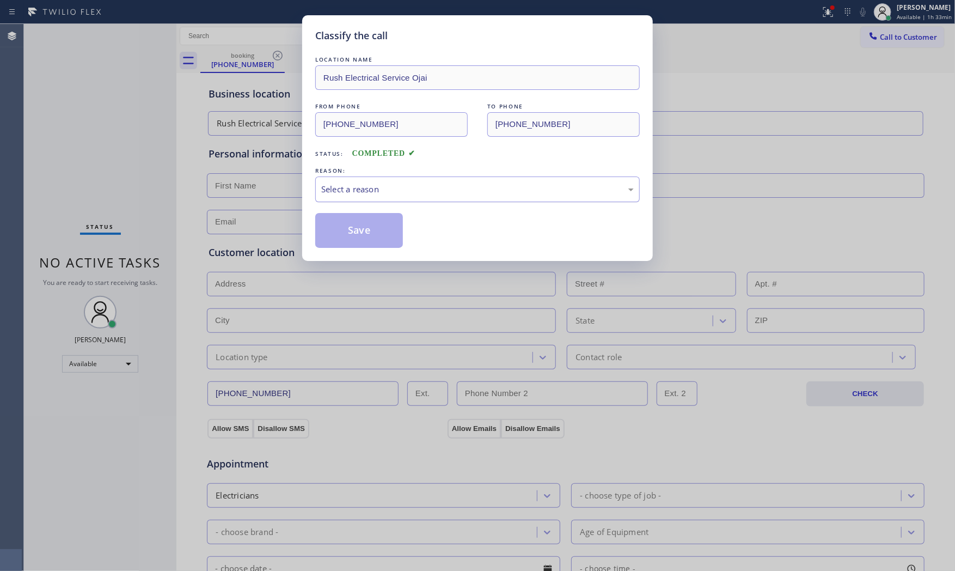
click at [335, 198] on div "Select a reason" at bounding box center [477, 189] width 325 height 26
click at [344, 233] on button "Save" at bounding box center [359, 230] width 88 height 35
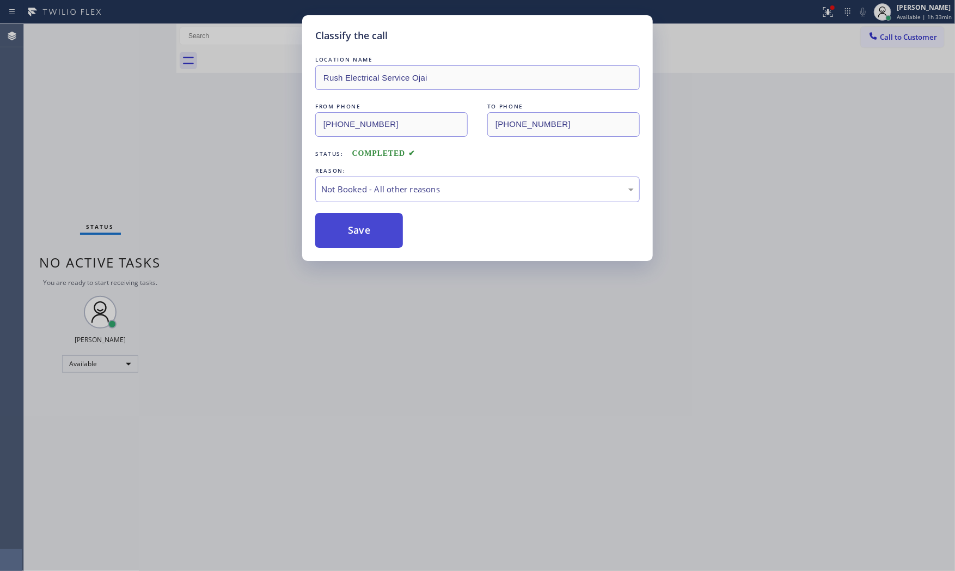
click at [345, 233] on button "Save" at bounding box center [359, 230] width 88 height 35
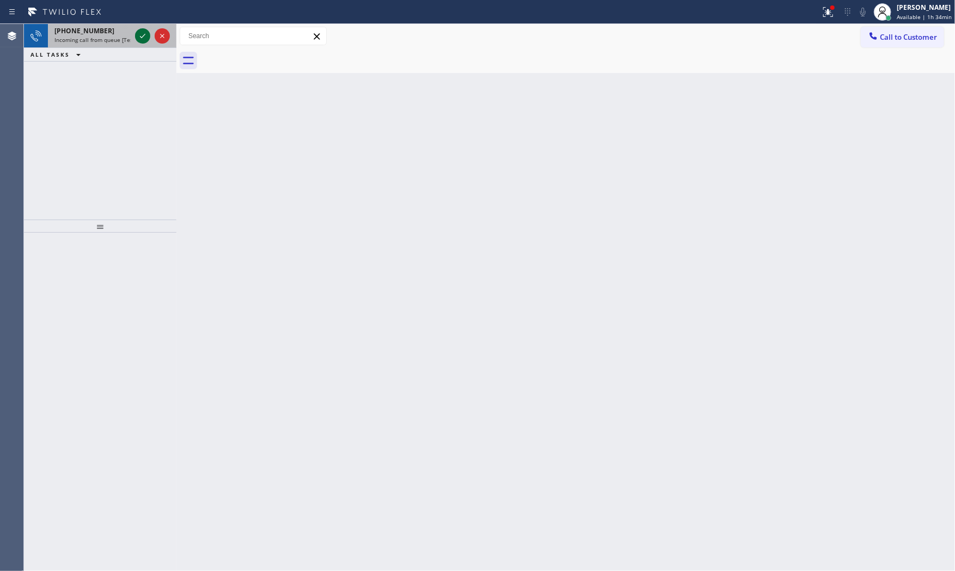
click at [149, 38] on icon at bounding box center [142, 35] width 13 height 13
click at [143, 27] on div at bounding box center [152, 36] width 39 height 24
click at [143, 31] on button at bounding box center [142, 35] width 15 height 15
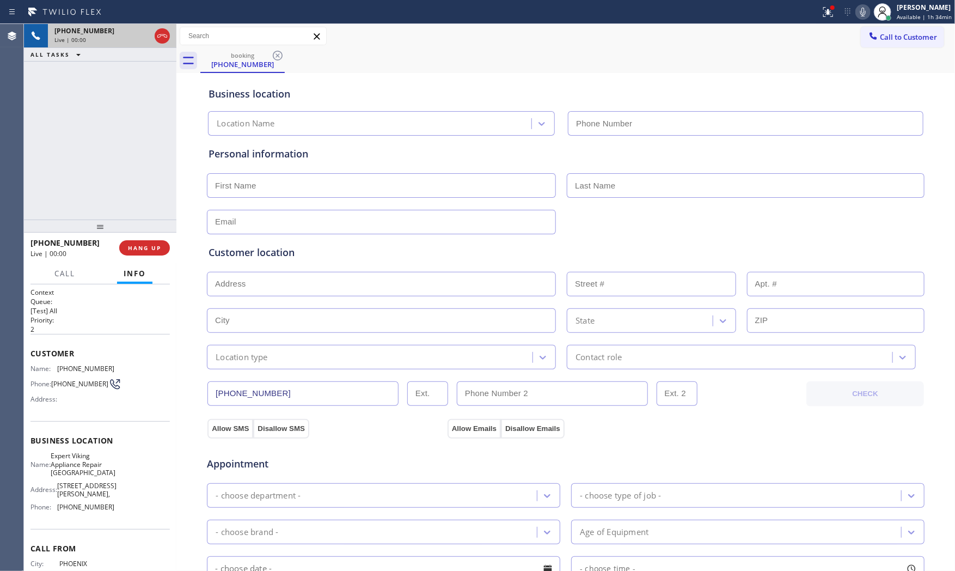
type input "[PHONE_NUMBER]"
click at [151, 240] on div "[PHONE_NUMBER] Live | 00:01 HANG UP" at bounding box center [100, 248] width 139 height 28
click at [153, 245] on span "HANG UP" at bounding box center [144, 248] width 33 height 8
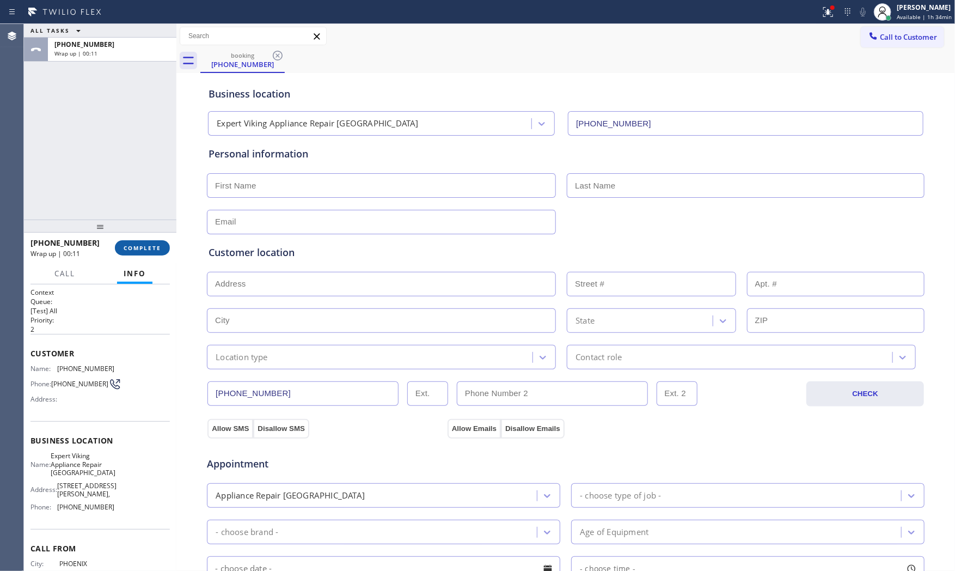
click at [138, 245] on span "COMPLETE" at bounding box center [143, 248] width 38 height 8
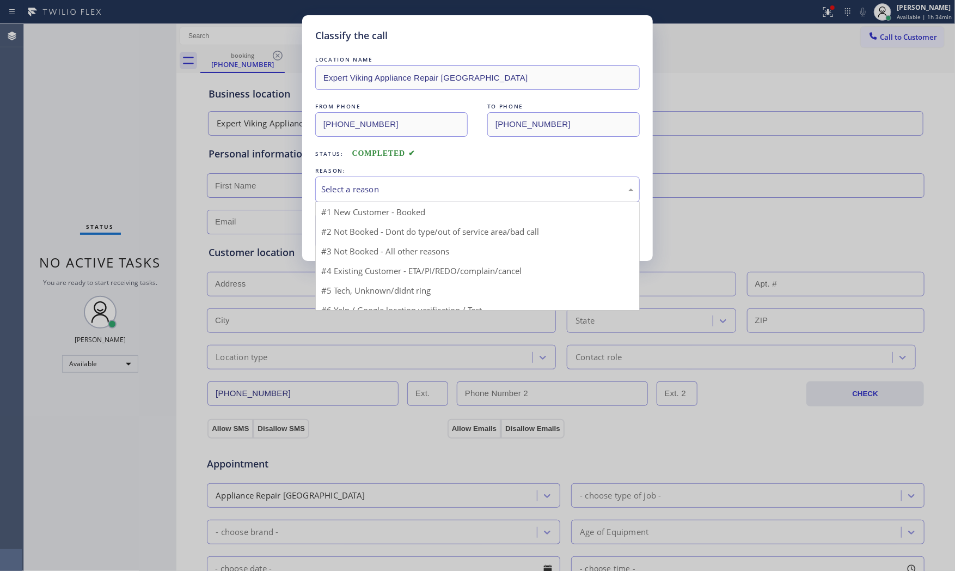
click at [432, 192] on div "Select a reason" at bounding box center [477, 189] width 313 height 13
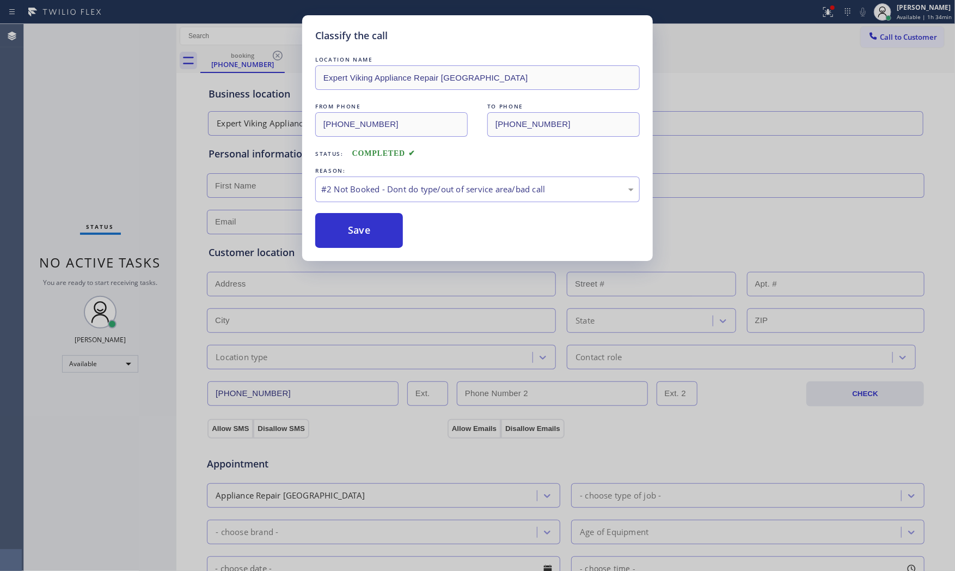
click at [371, 227] on button "Save" at bounding box center [359, 230] width 88 height 35
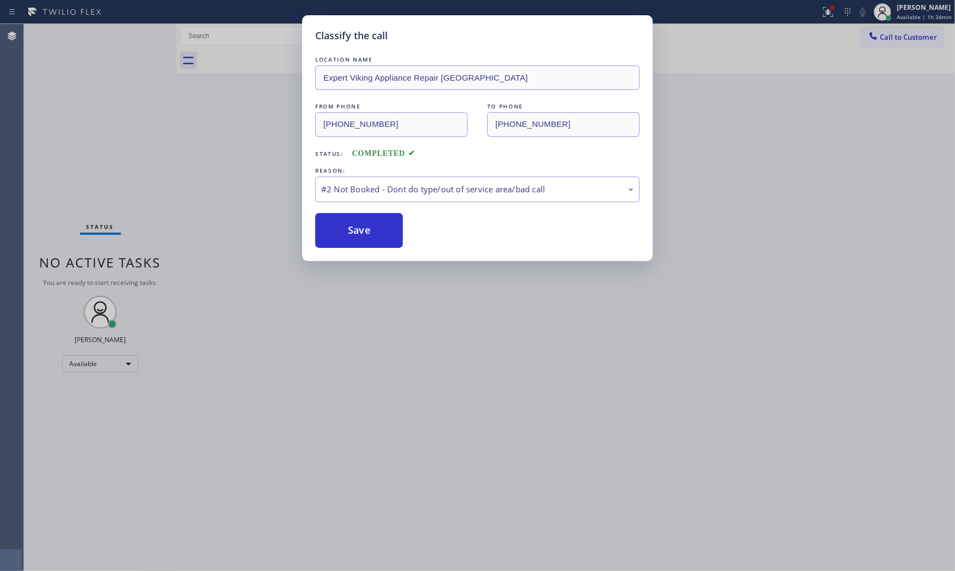
click at [371, 227] on button "Save" at bounding box center [359, 230] width 88 height 35
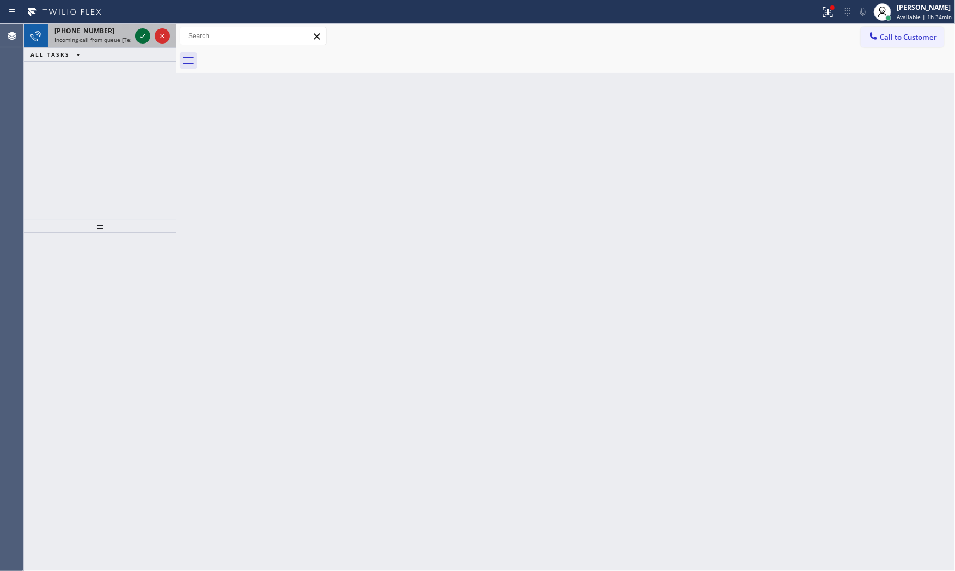
click at [139, 38] on icon at bounding box center [142, 35] width 13 height 13
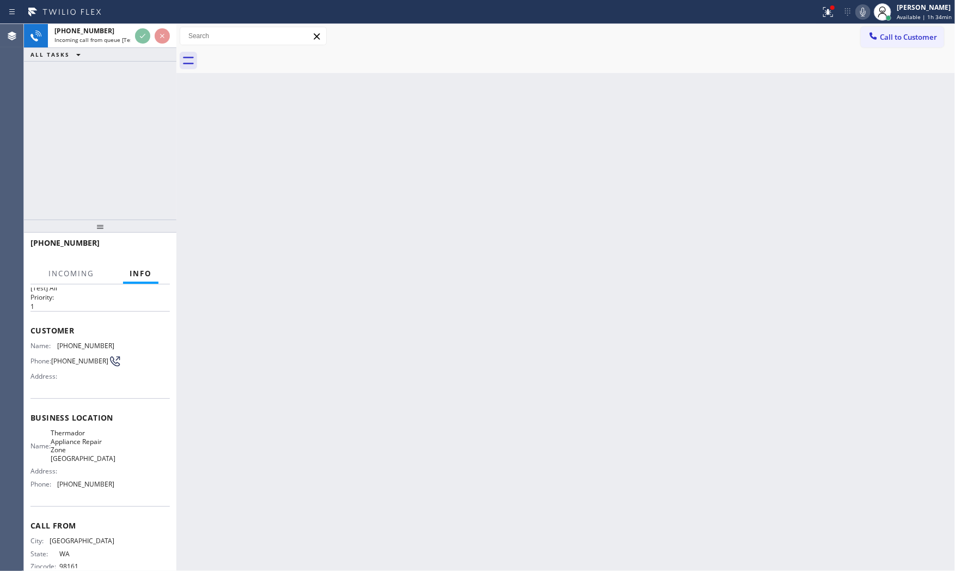
scroll to position [46, 0]
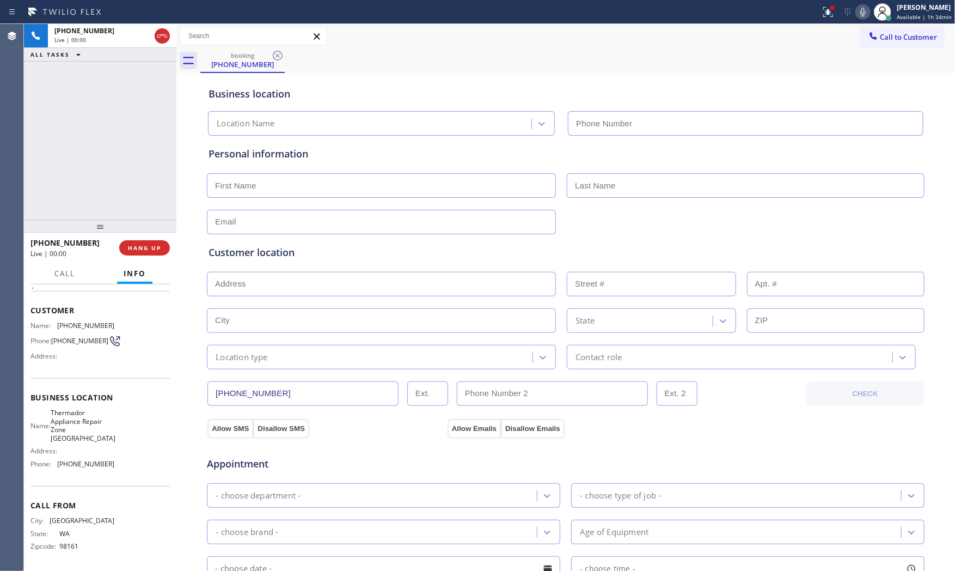
type input "[PHONE_NUMBER]"
click at [134, 258] on div "[PHONE_NUMBER] Live | 00:00 HANG UP" at bounding box center [100, 248] width 139 height 28
click at [137, 253] on button "HANG UP" at bounding box center [144, 247] width 51 height 15
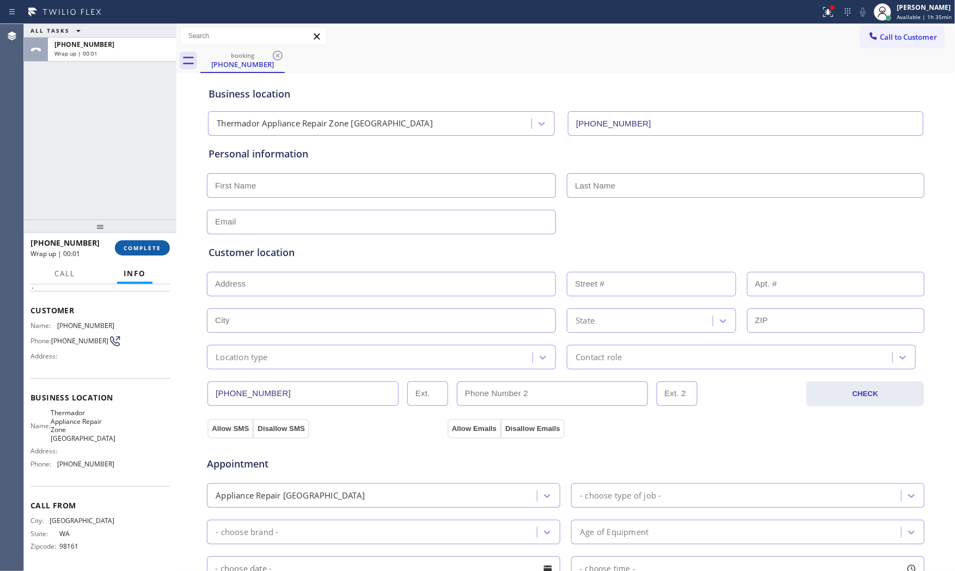
click at [137, 253] on button "COMPLETE" at bounding box center [142, 247] width 55 height 15
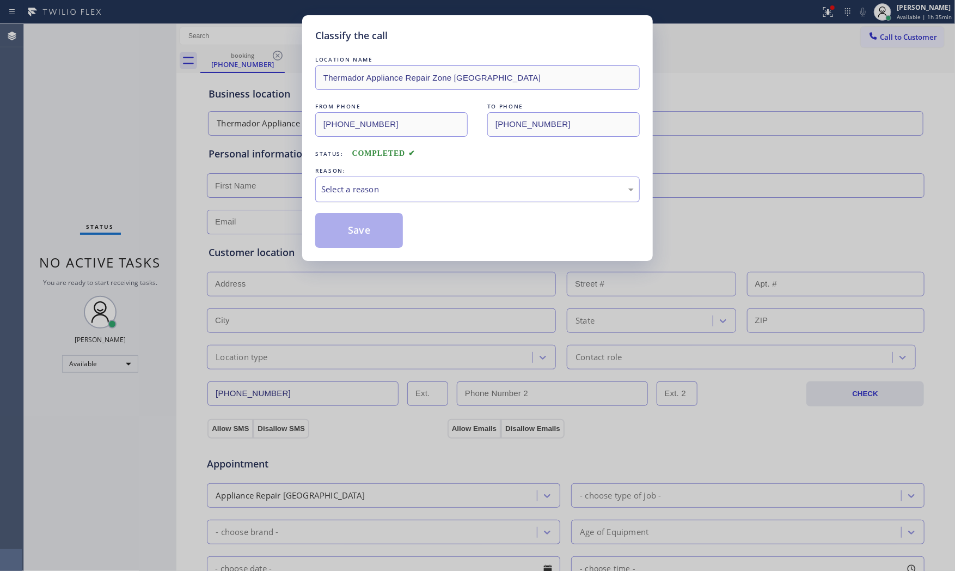
click at [365, 180] on div "Select a reason" at bounding box center [477, 189] width 325 height 26
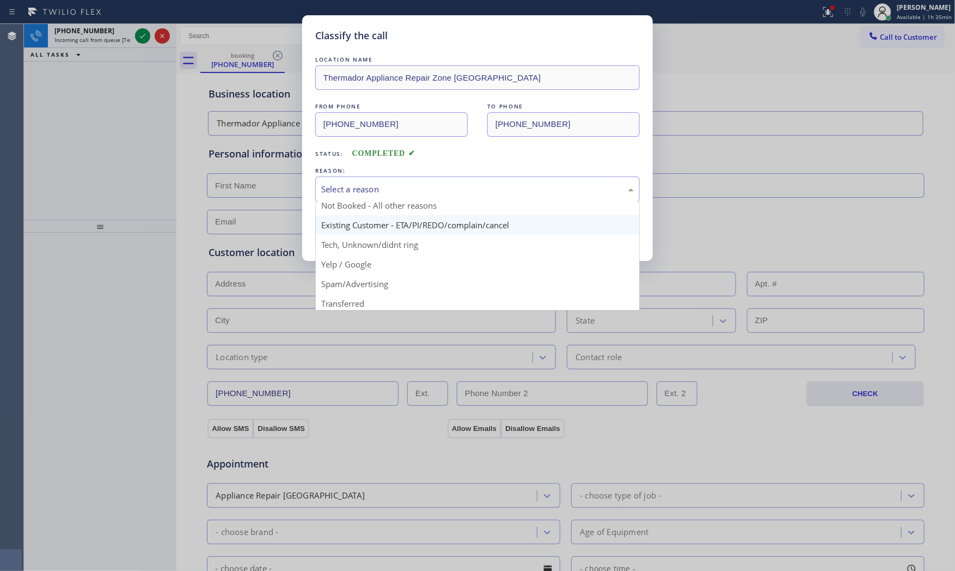
scroll to position [68, 0]
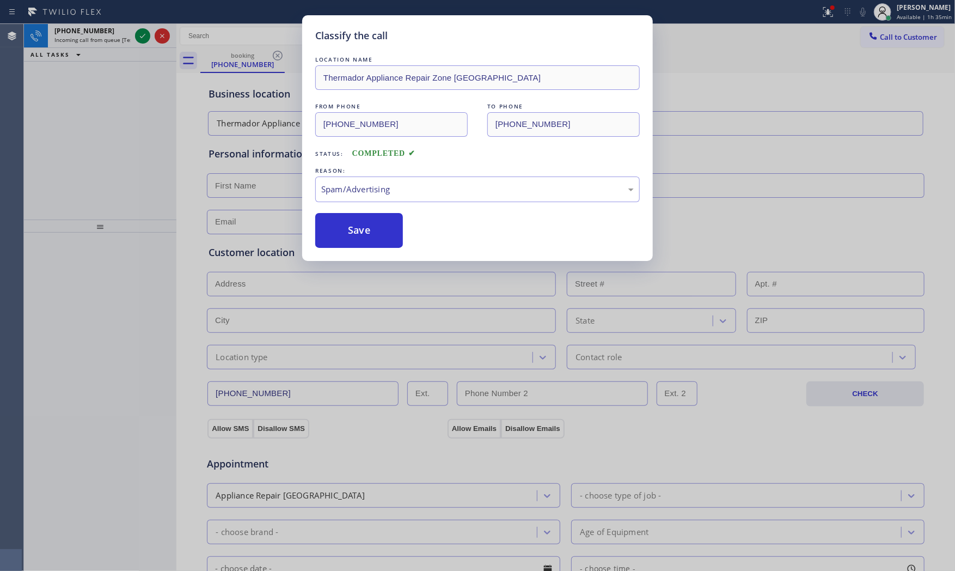
click at [369, 236] on button "Save" at bounding box center [359, 230] width 88 height 35
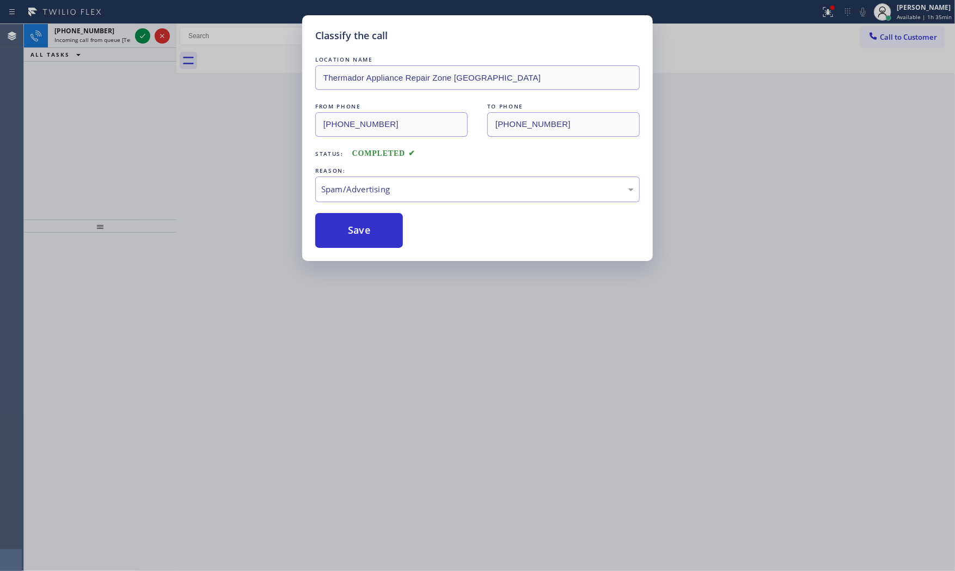
click at [369, 236] on button "Save" at bounding box center [359, 230] width 88 height 35
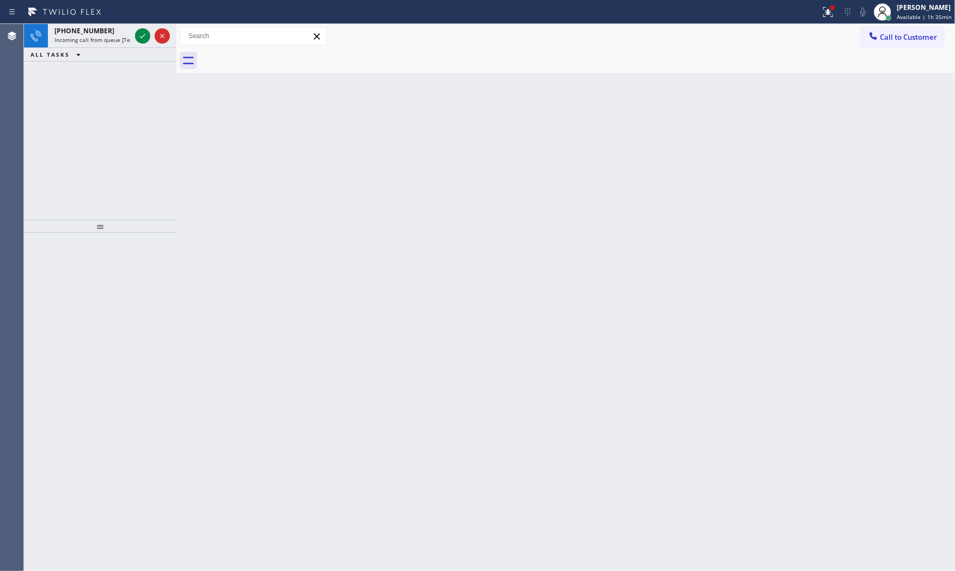
click at [138, 37] on icon at bounding box center [142, 35] width 13 height 13
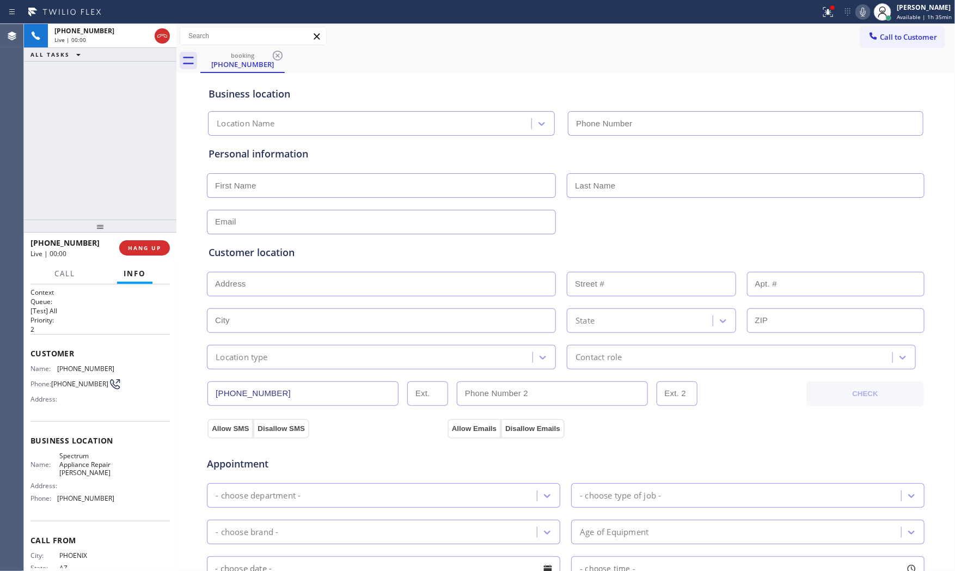
type input "[PHONE_NUMBER]"
click at [129, 252] on button "HANG UP" at bounding box center [144, 247] width 51 height 15
click at [133, 249] on span "HANG UP" at bounding box center [144, 248] width 33 height 8
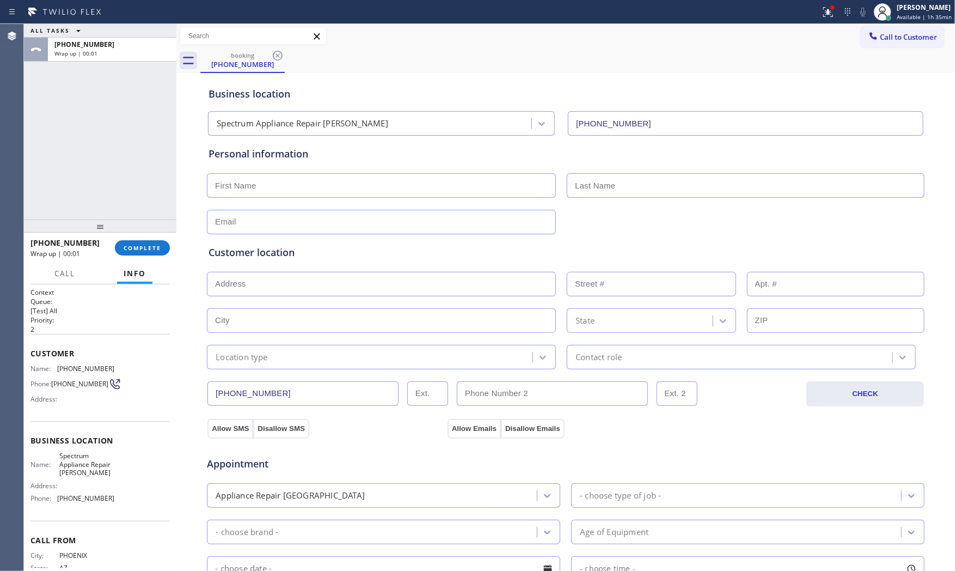
click at [160, 258] on div "[PHONE_NUMBER] Wrap up | 00:01 COMPLETE" at bounding box center [100, 248] width 139 height 28
click at [150, 249] on span "COMPLETE" at bounding box center [143, 248] width 38 height 8
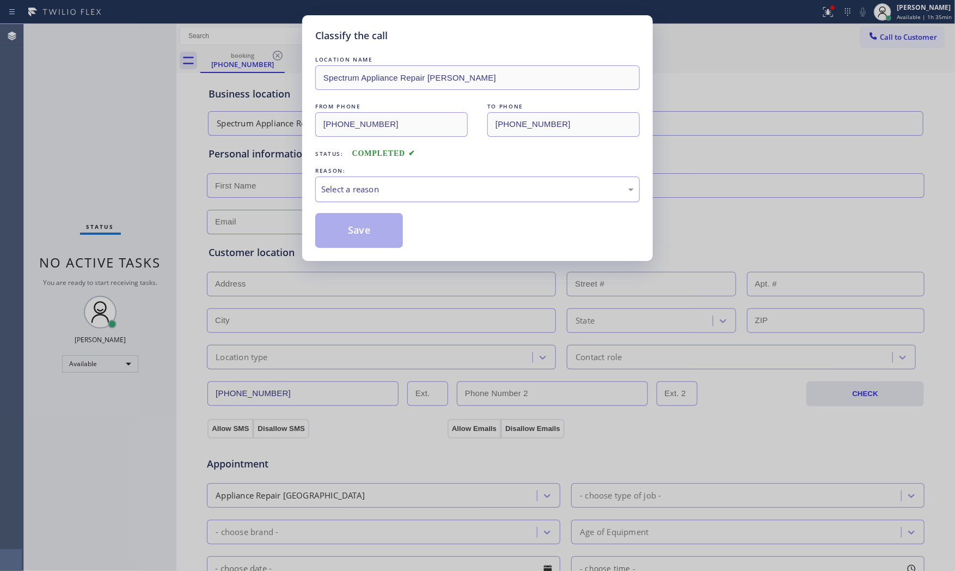
click at [349, 187] on div "Select a reason" at bounding box center [477, 189] width 313 height 13
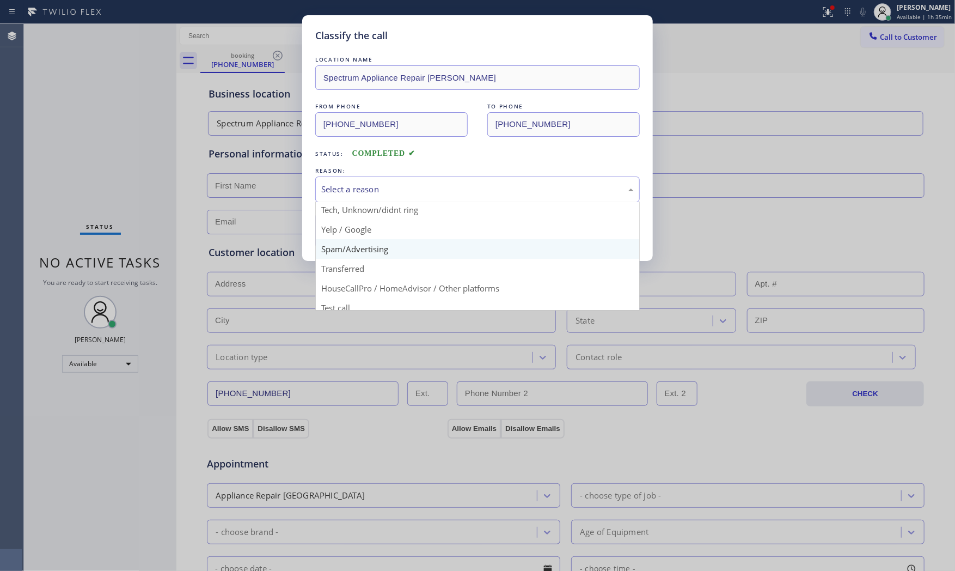
scroll to position [68, 0]
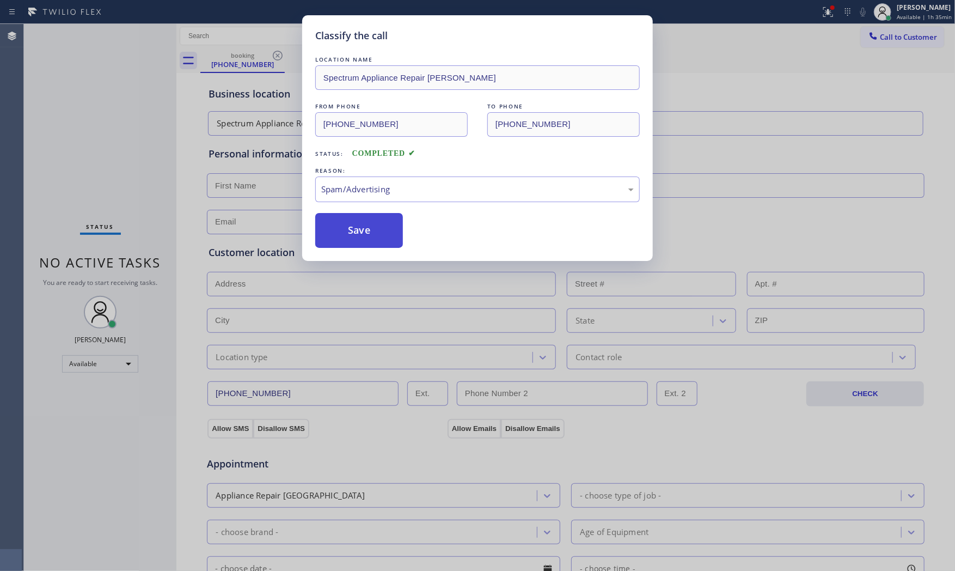
click at [366, 237] on button "Save" at bounding box center [359, 230] width 88 height 35
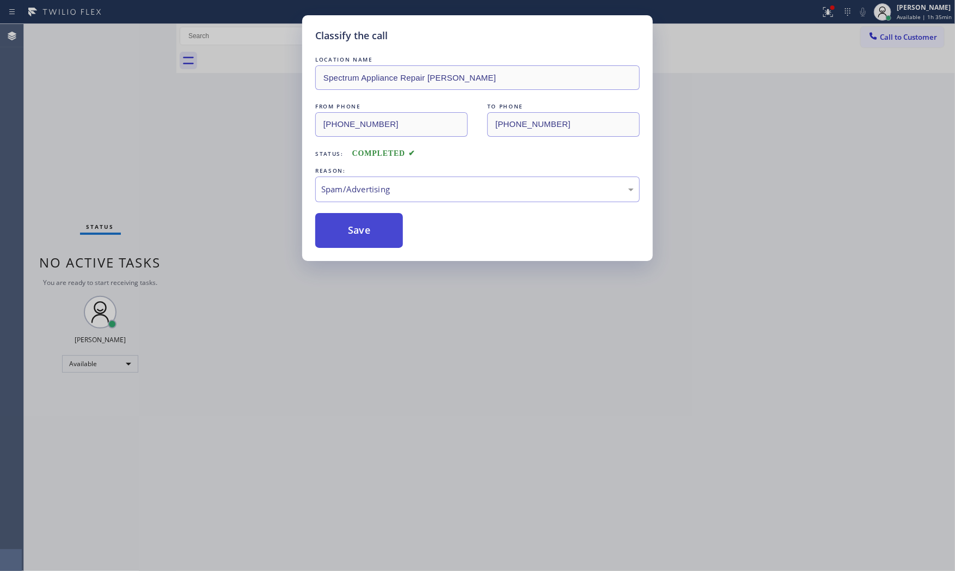
click at [366, 237] on button "Save" at bounding box center [359, 230] width 88 height 35
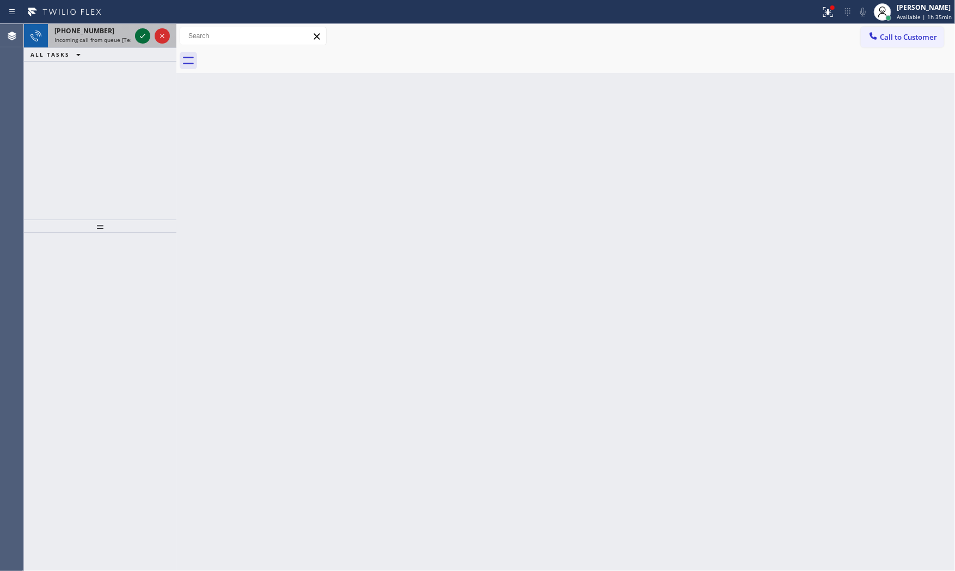
click at [139, 34] on icon at bounding box center [142, 35] width 13 height 13
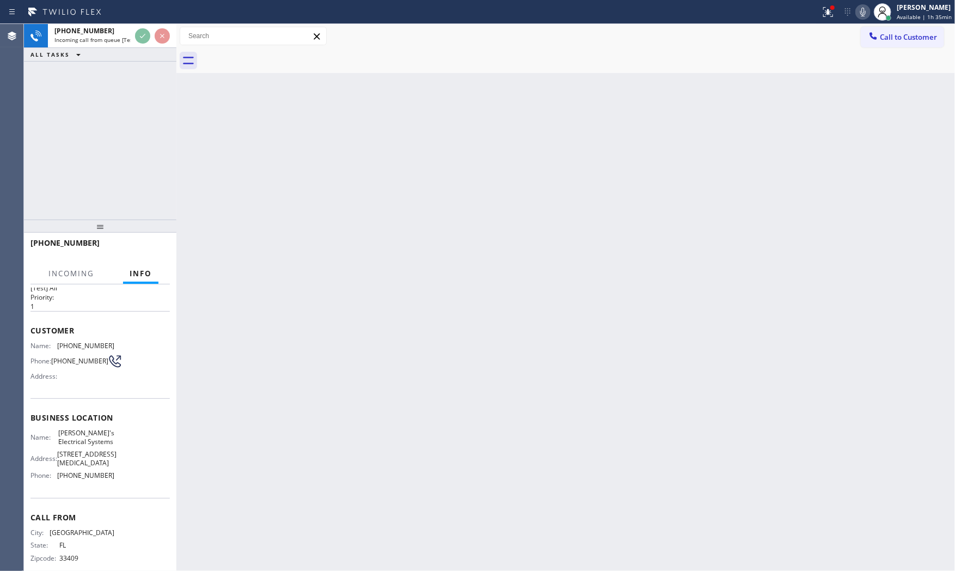
scroll to position [54, 0]
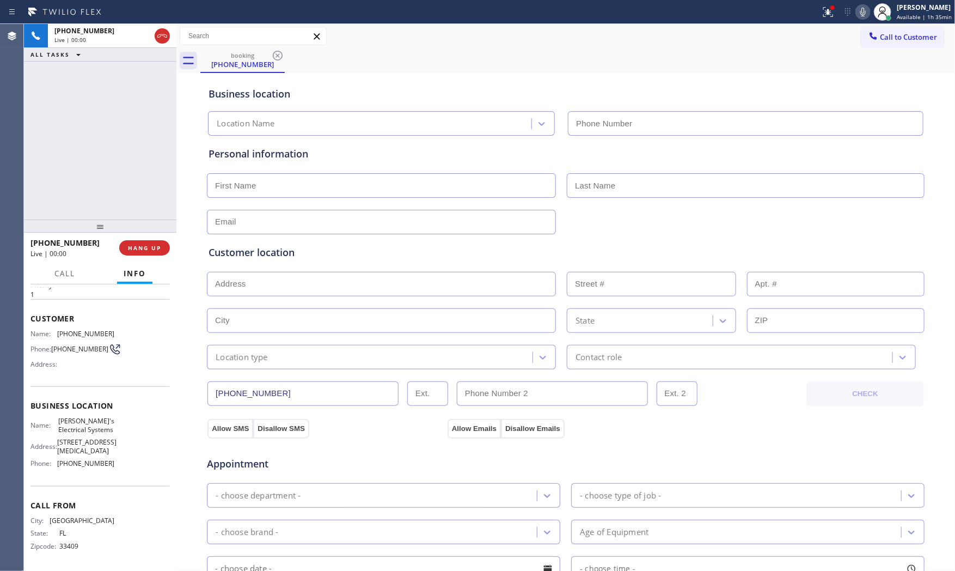
type input "[PHONE_NUMBER]"
click at [170, 246] on div "[PHONE_NUMBER] Live | 00:01 HANG UP" at bounding box center [100, 248] width 153 height 31
drag, startPoint x: 168, startPoint y: 246, endPoint x: 162, endPoint y: 246, distance: 5.5
click at [167, 246] on button "HANG UP" at bounding box center [144, 247] width 51 height 15
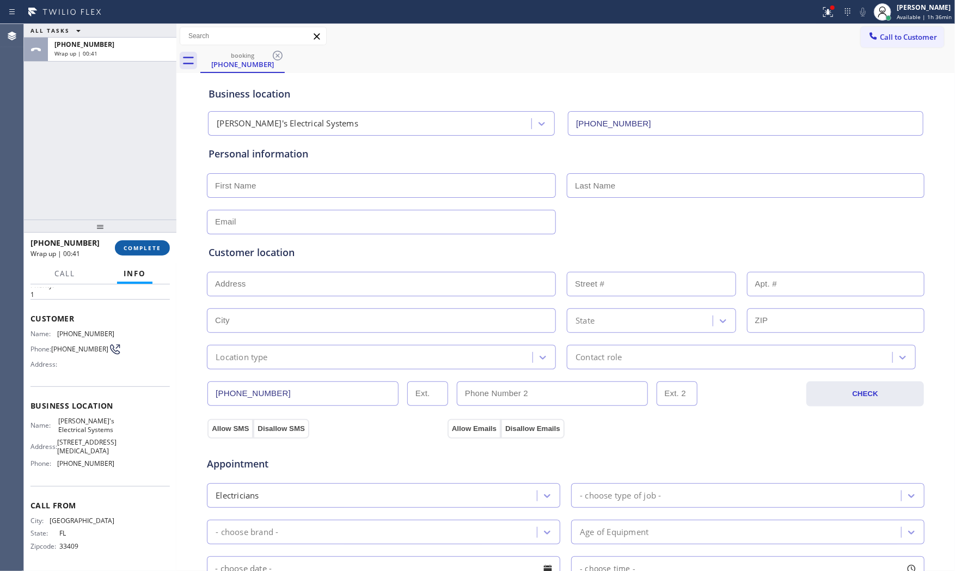
click at [138, 241] on button "COMPLETE" at bounding box center [142, 247] width 55 height 15
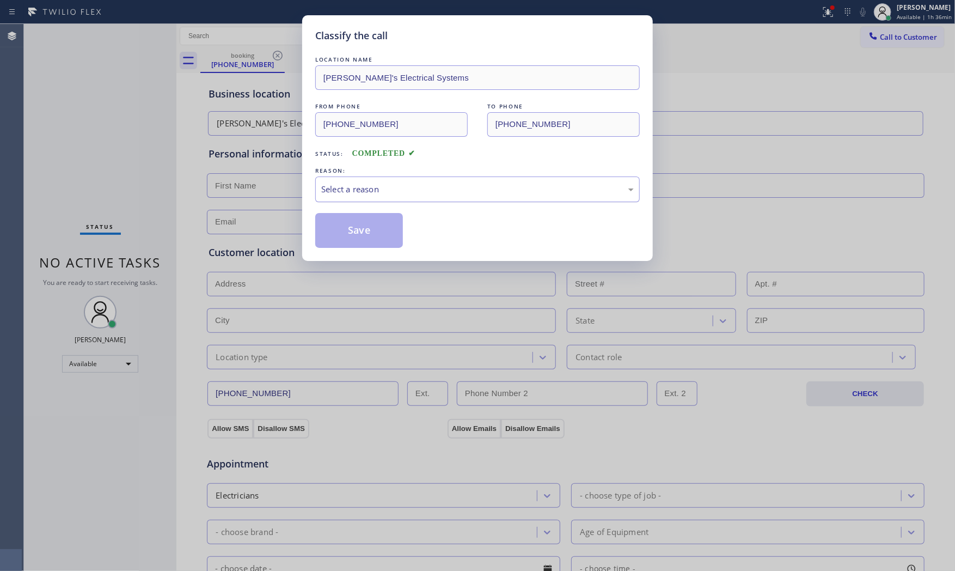
click at [331, 196] on div "Select a reason" at bounding box center [477, 189] width 325 height 26
click at [344, 232] on button "Save" at bounding box center [359, 230] width 88 height 35
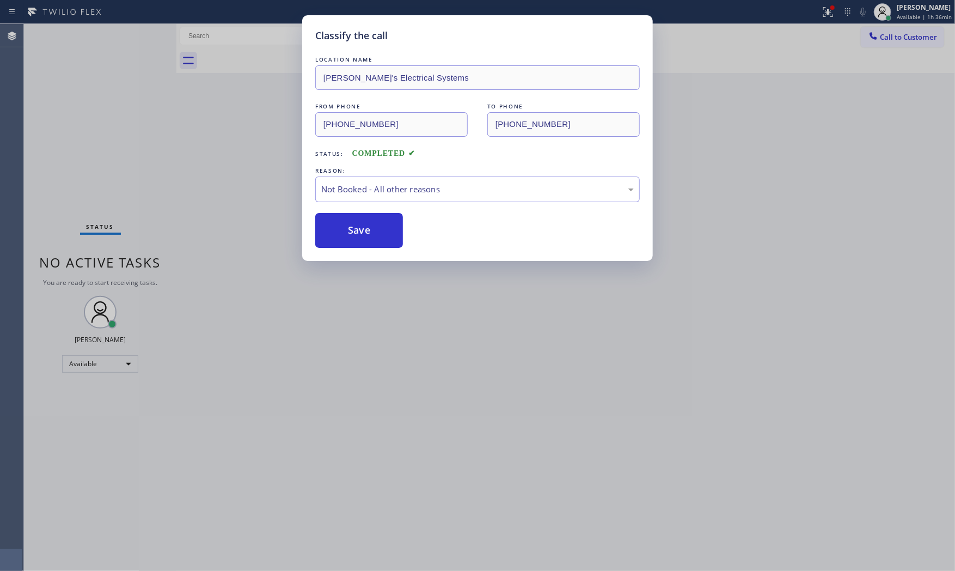
click at [344, 232] on button "Save" at bounding box center [359, 230] width 88 height 35
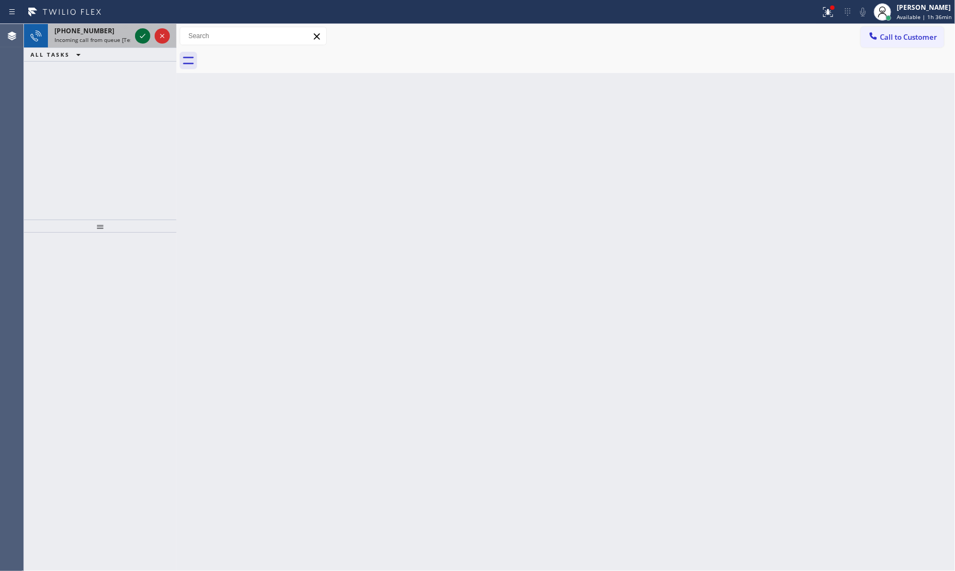
click at [138, 34] on icon at bounding box center [142, 35] width 13 height 13
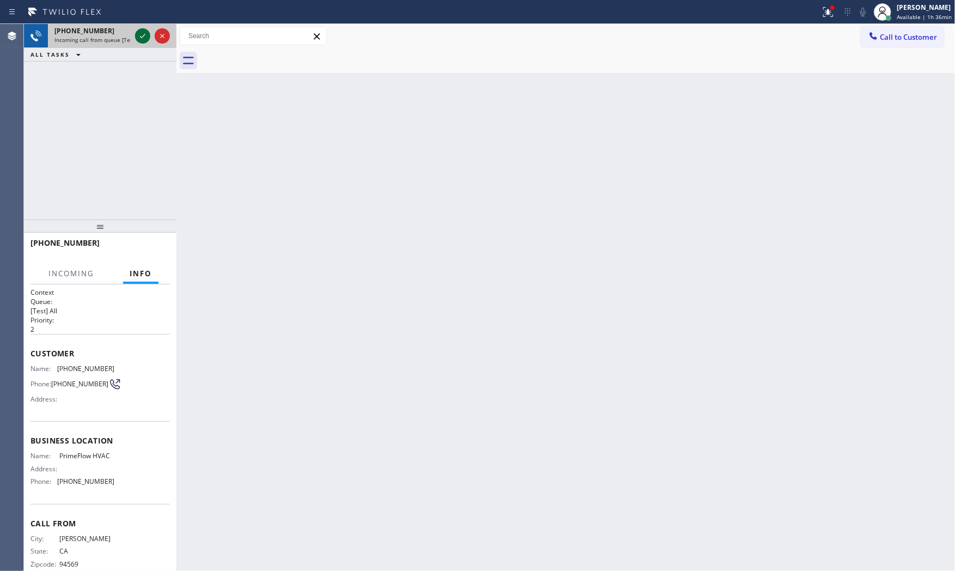
click at [142, 39] on icon at bounding box center [142, 35] width 13 height 13
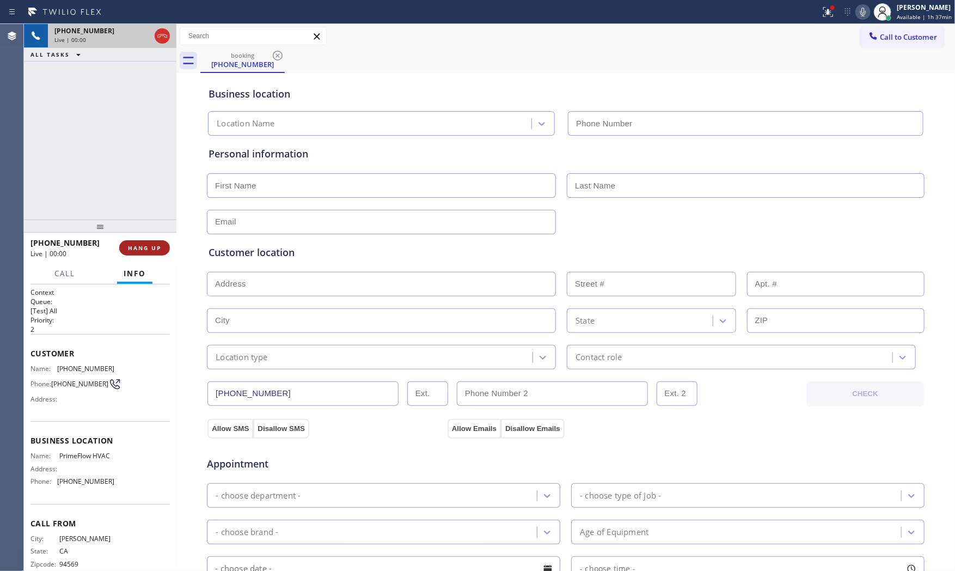
click at [161, 247] on span "HANG UP" at bounding box center [144, 248] width 33 height 8
type input "[PHONE_NUMBER]"
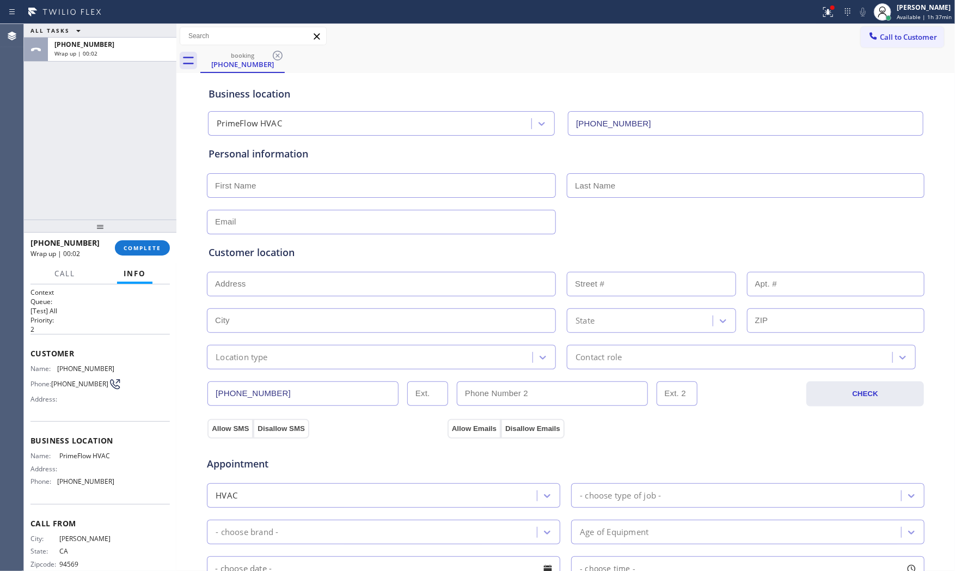
click at [165, 259] on div "[PHONE_NUMBER] Wrap up | 00:02 COMPLETE" at bounding box center [100, 248] width 139 height 28
click at [162, 254] on button "COMPLETE" at bounding box center [142, 247] width 55 height 15
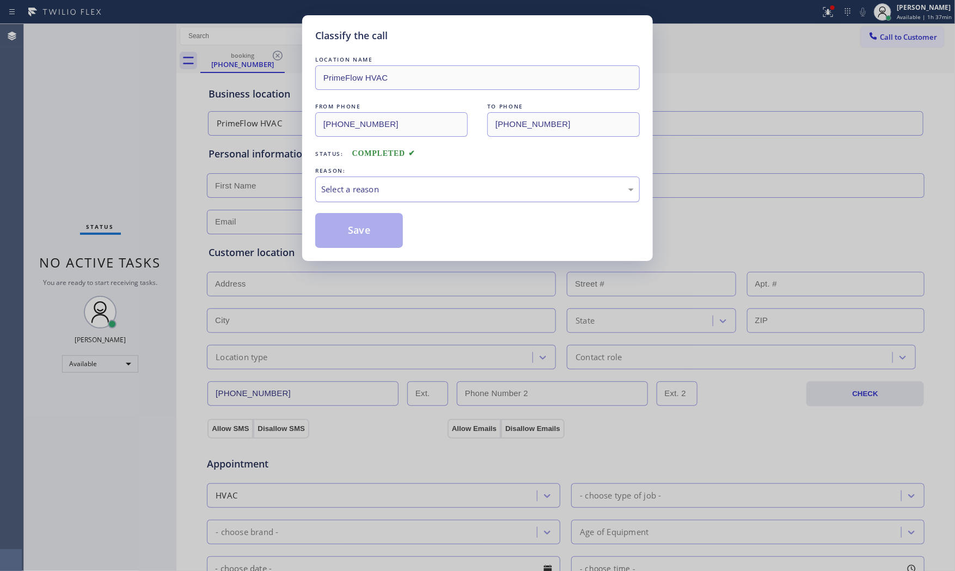
click at [362, 192] on div "Select a reason" at bounding box center [477, 189] width 313 height 13
click at [355, 231] on button "Save" at bounding box center [359, 230] width 88 height 35
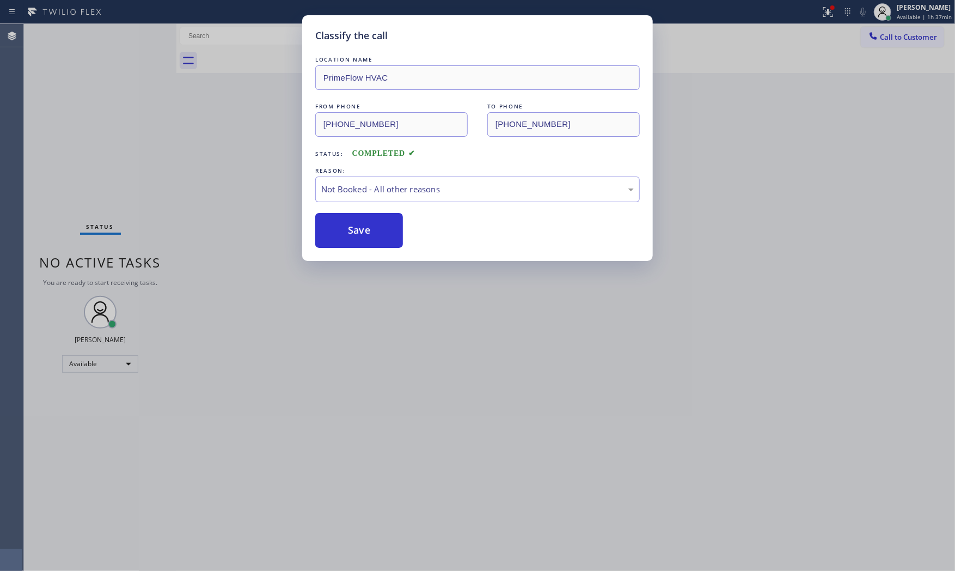
click at [355, 231] on button "Save" at bounding box center [359, 230] width 88 height 35
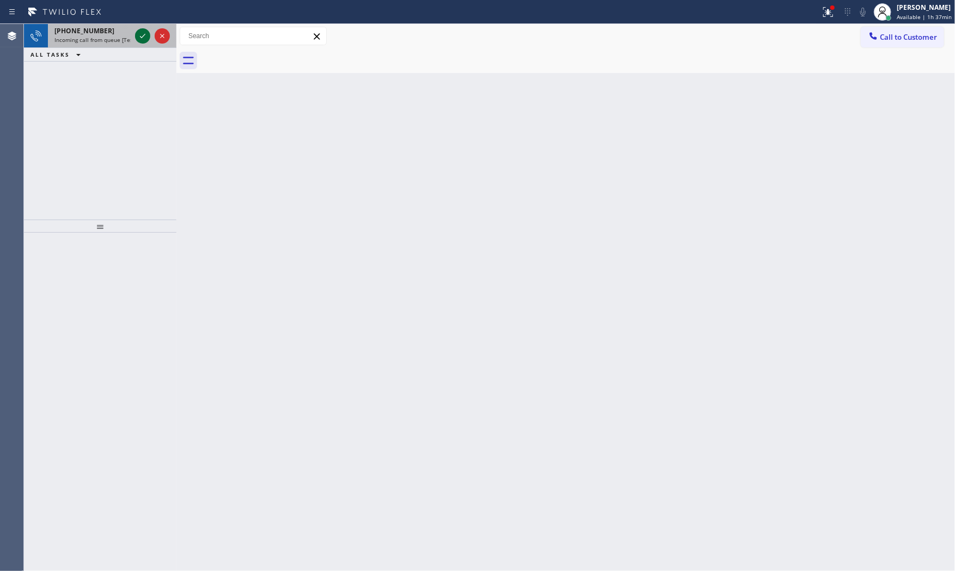
click at [143, 39] on icon at bounding box center [142, 35] width 13 height 13
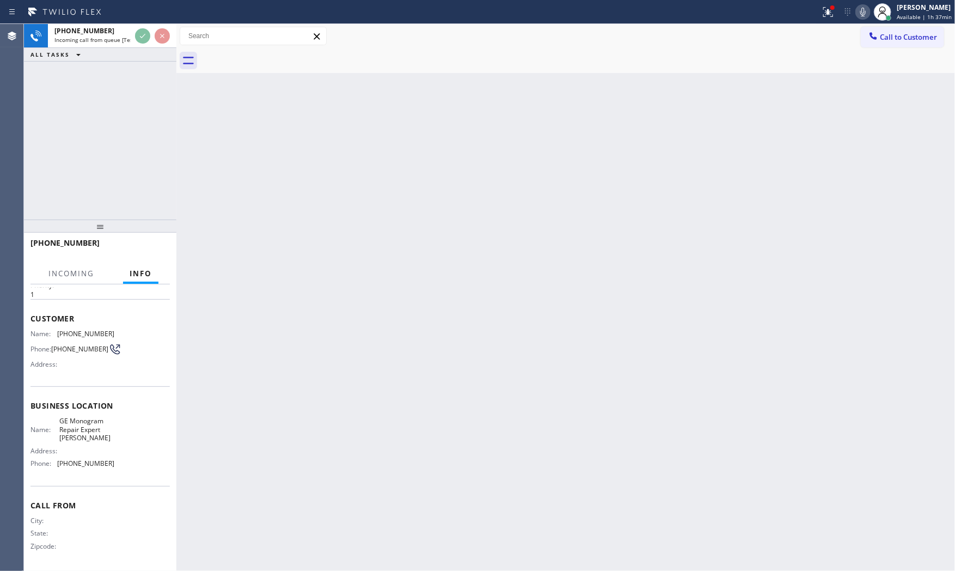
scroll to position [37, 0]
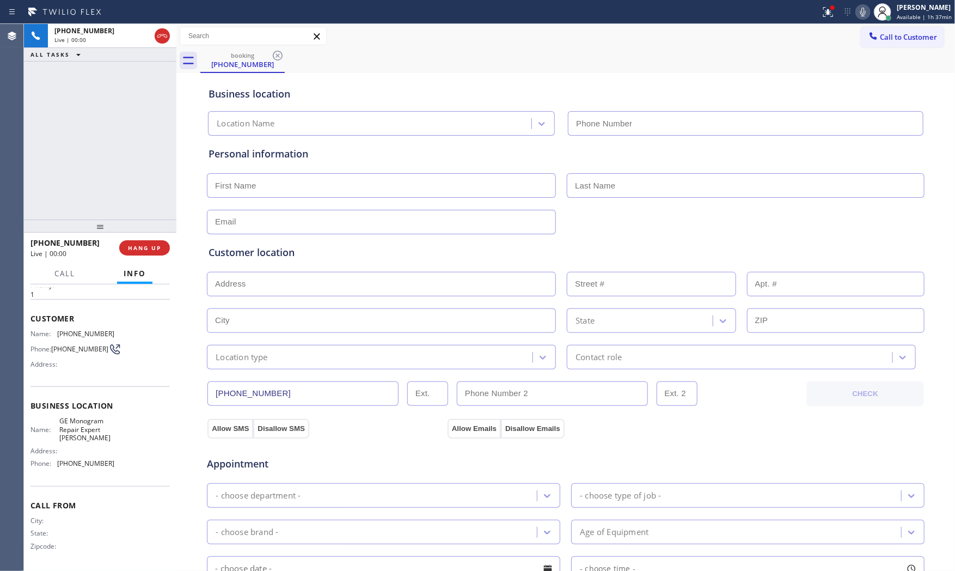
type input "[PHONE_NUMBER]"
click at [825, 24] on div "Call to Customer Outbound call Location Thermador Repair Group [GEOGRAPHIC_DATA…" at bounding box center [565, 36] width 779 height 25
click at [827, 14] on icon at bounding box center [828, 11] width 13 height 13
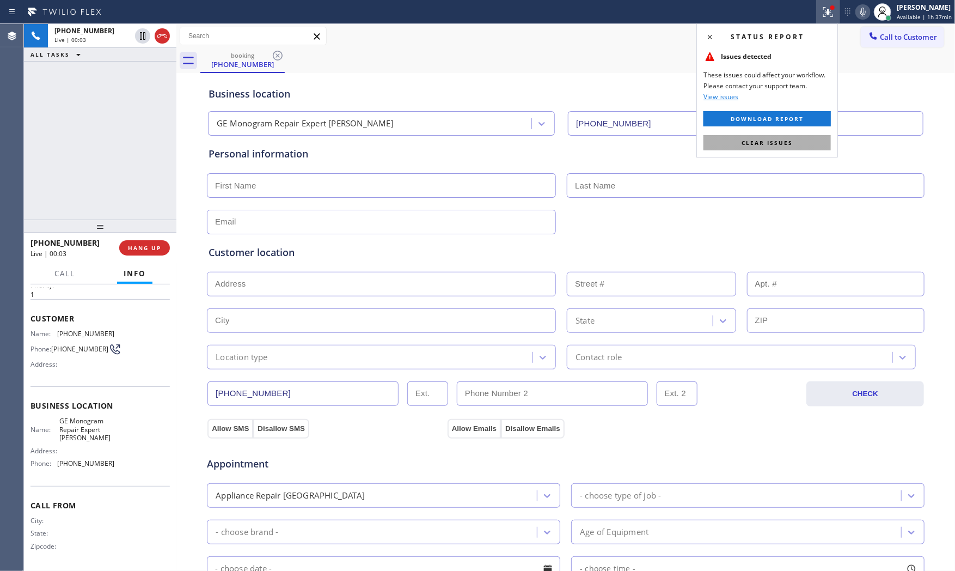
click at [787, 141] on span "Clear issues" at bounding box center [767, 143] width 51 height 8
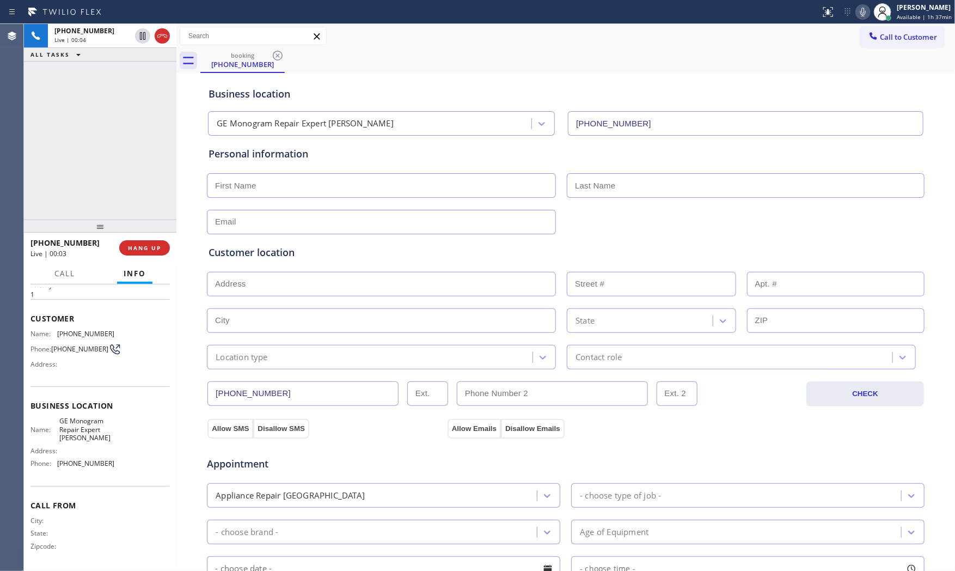
click at [860, 14] on icon at bounding box center [863, 11] width 13 height 13
click at [137, 247] on span "HANG UP" at bounding box center [144, 248] width 33 height 8
click at [161, 258] on div "[PHONE_NUMBER] Wrap up | 00:14 COMPLETE" at bounding box center [100, 248] width 139 height 28
click at [156, 254] on button "COMPLETE" at bounding box center [142, 247] width 55 height 15
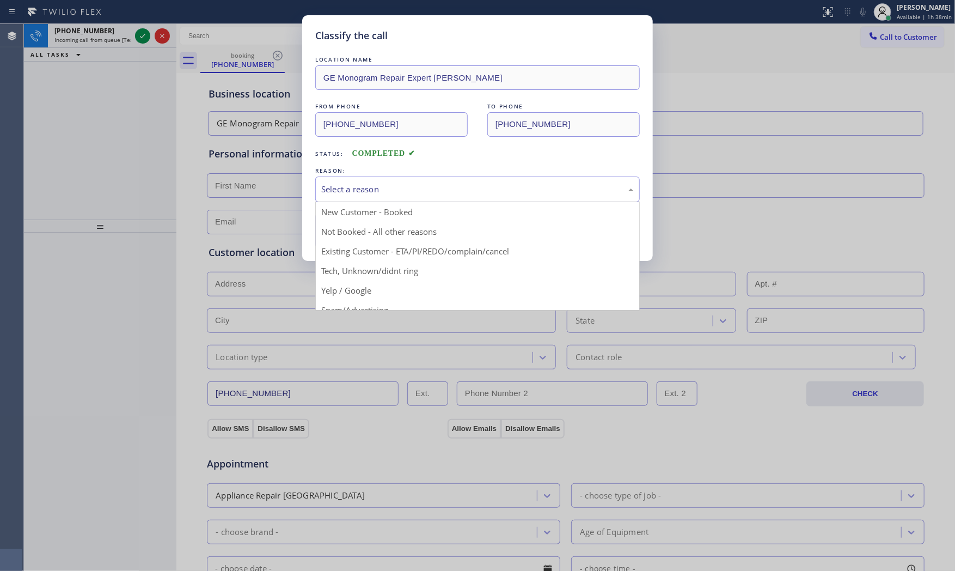
click at [384, 192] on div "Select a reason" at bounding box center [477, 189] width 313 height 13
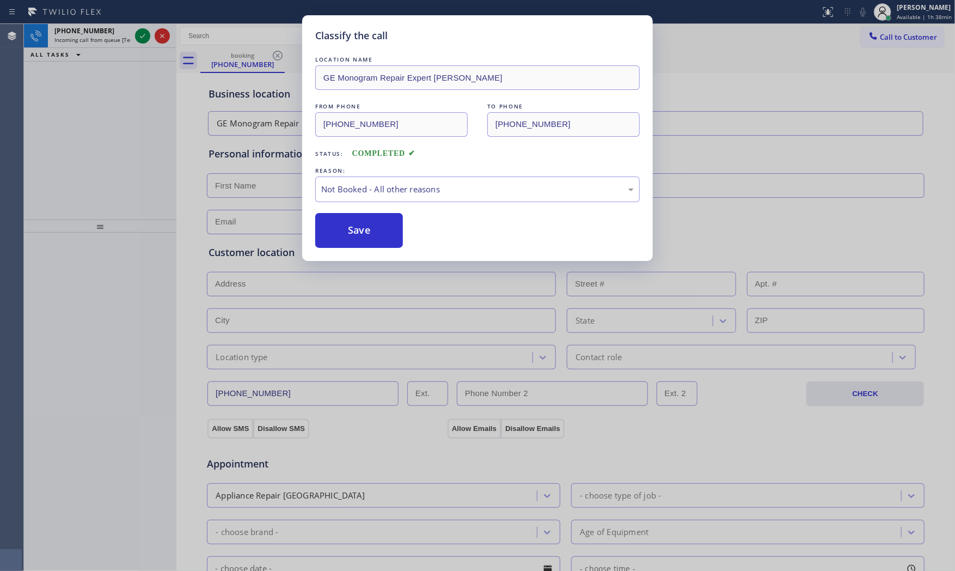
click at [379, 229] on button "Save" at bounding box center [359, 230] width 88 height 35
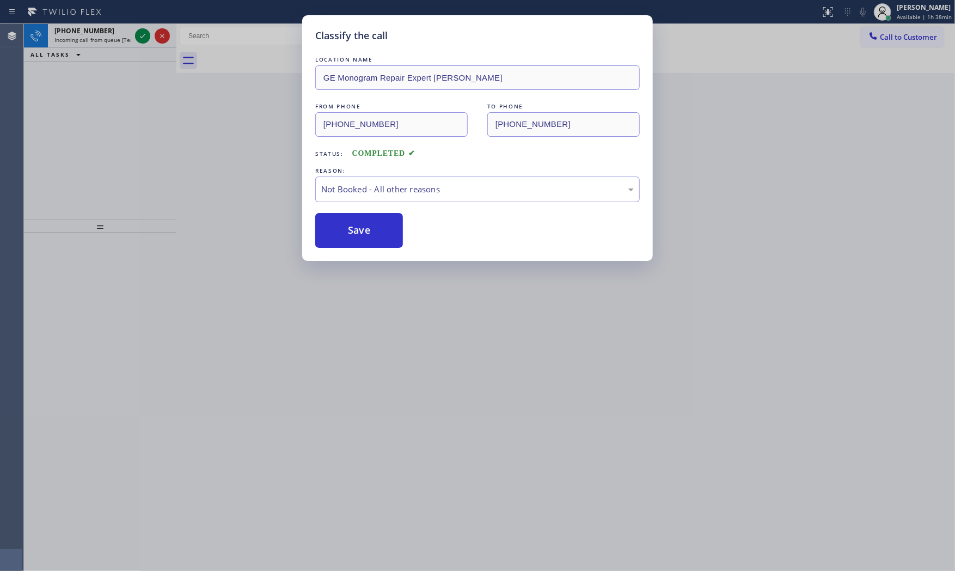
click at [379, 229] on button "Save" at bounding box center [359, 230] width 88 height 35
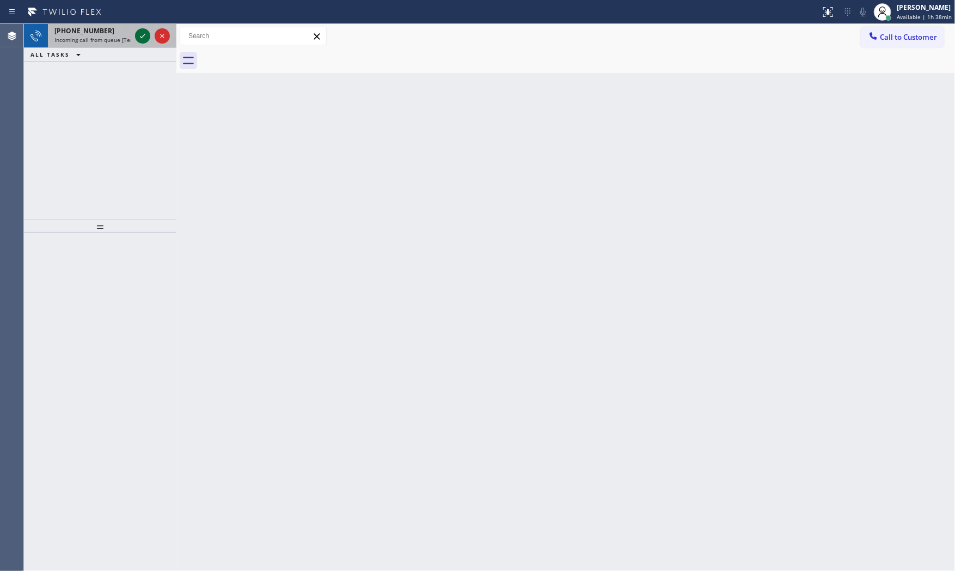
click at [135, 35] on div at bounding box center [142, 35] width 15 height 13
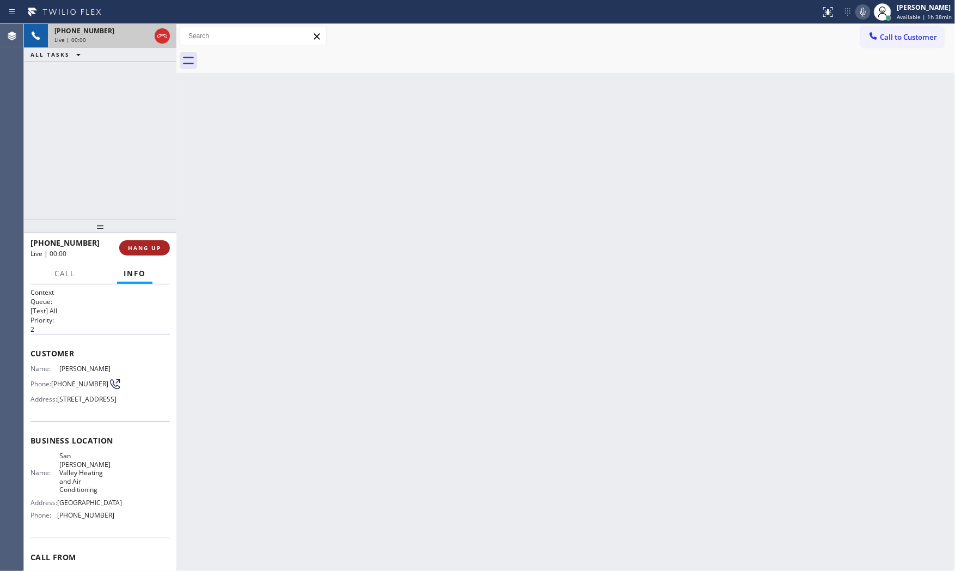
click at [145, 253] on button "HANG UP" at bounding box center [144, 247] width 51 height 15
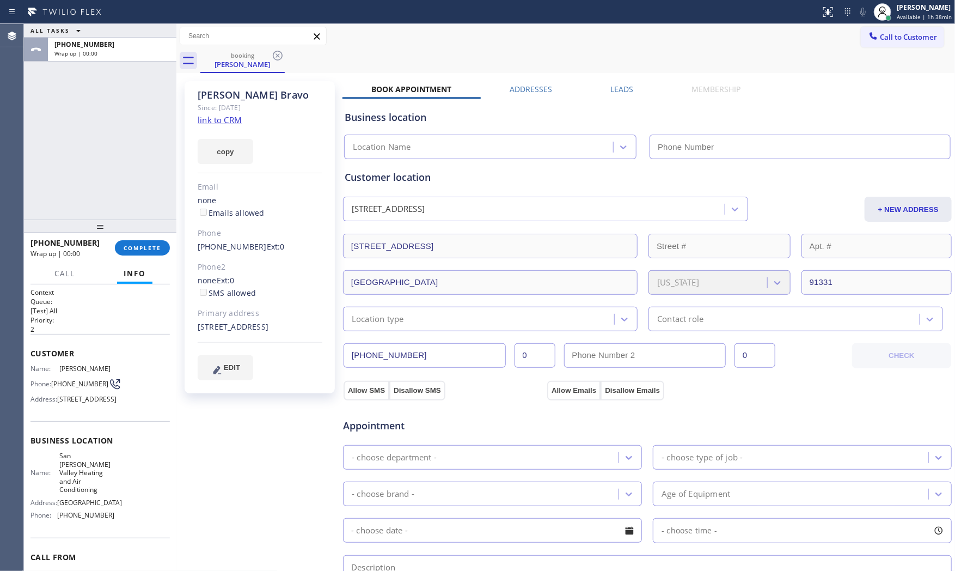
type input "[PHONE_NUMBER]"
click at [233, 117] on link "link to CRM" at bounding box center [220, 119] width 44 height 11
click at [122, 248] on button "COMPLETE" at bounding box center [142, 247] width 55 height 15
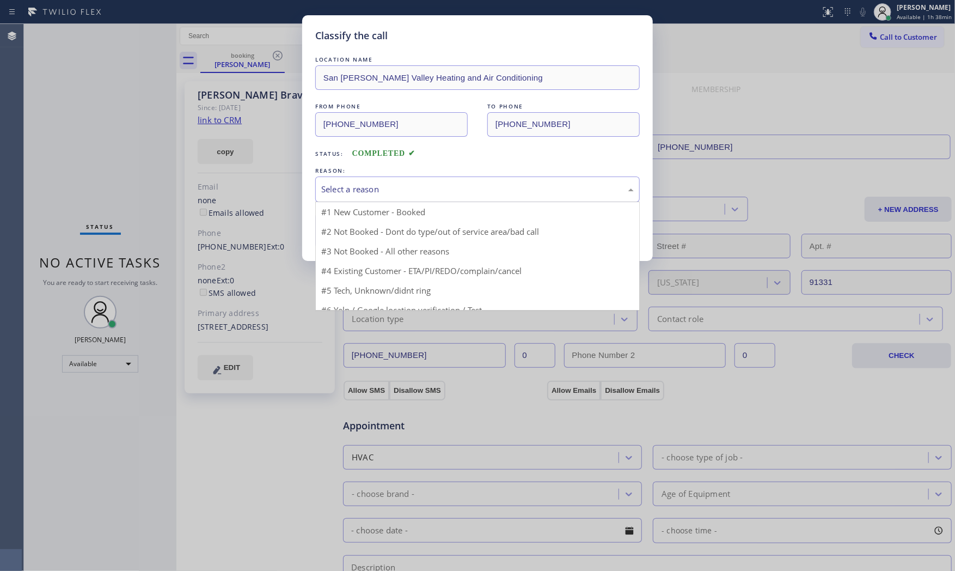
click at [371, 192] on div "Select a reason" at bounding box center [477, 189] width 313 height 13
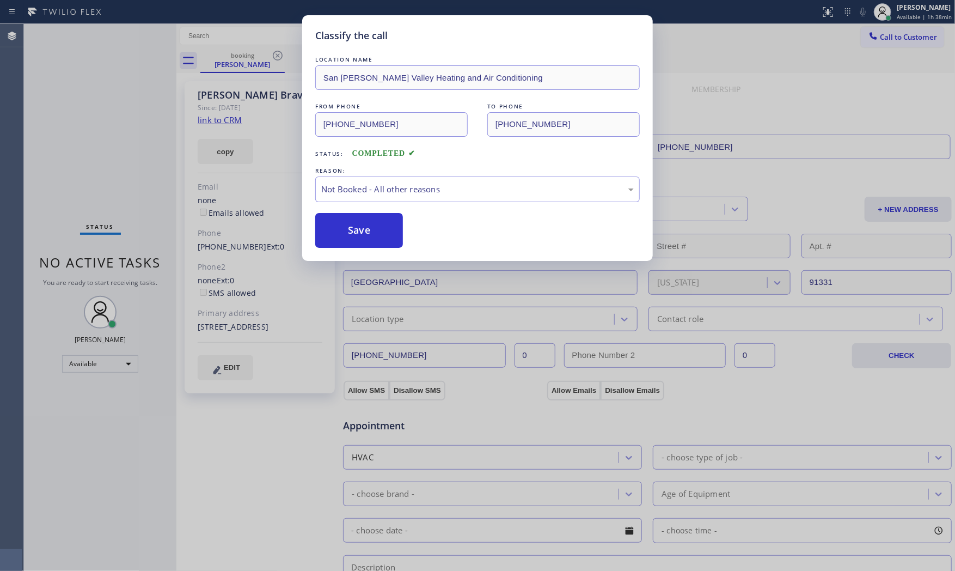
click at [357, 237] on button "Save" at bounding box center [359, 230] width 88 height 35
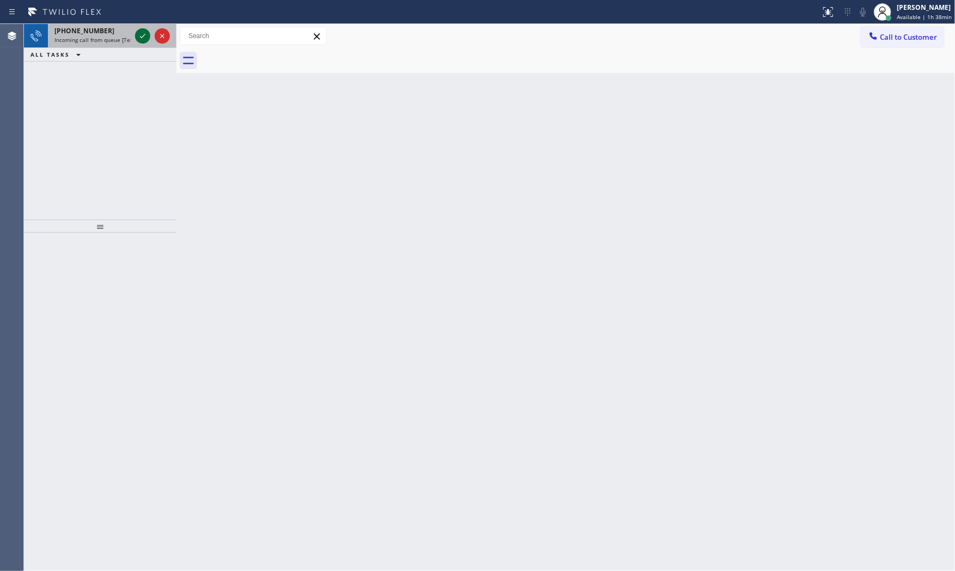
click at [139, 36] on icon at bounding box center [142, 35] width 13 height 13
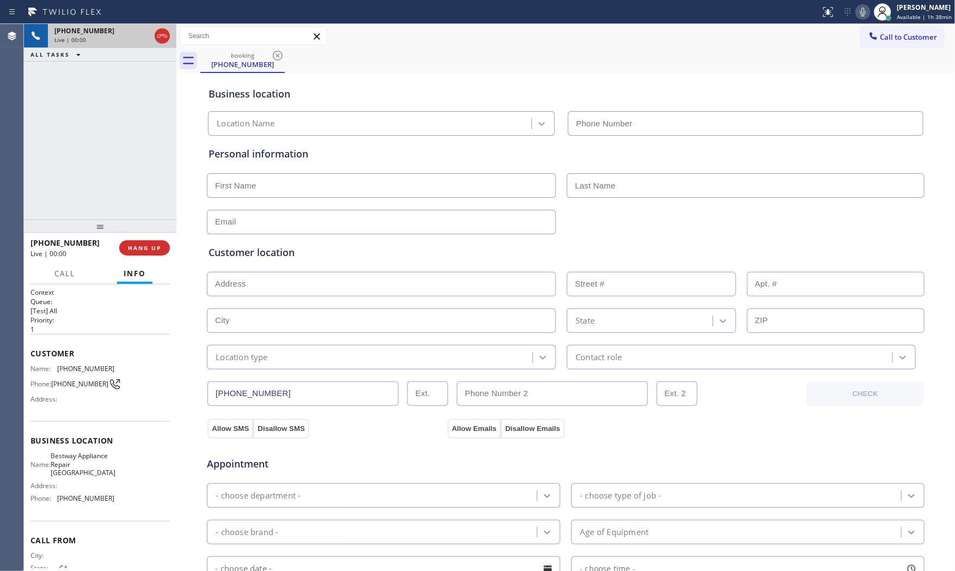
type input "[PHONE_NUMBER]"
click at [137, 246] on span "HANG UP" at bounding box center [144, 248] width 33 height 8
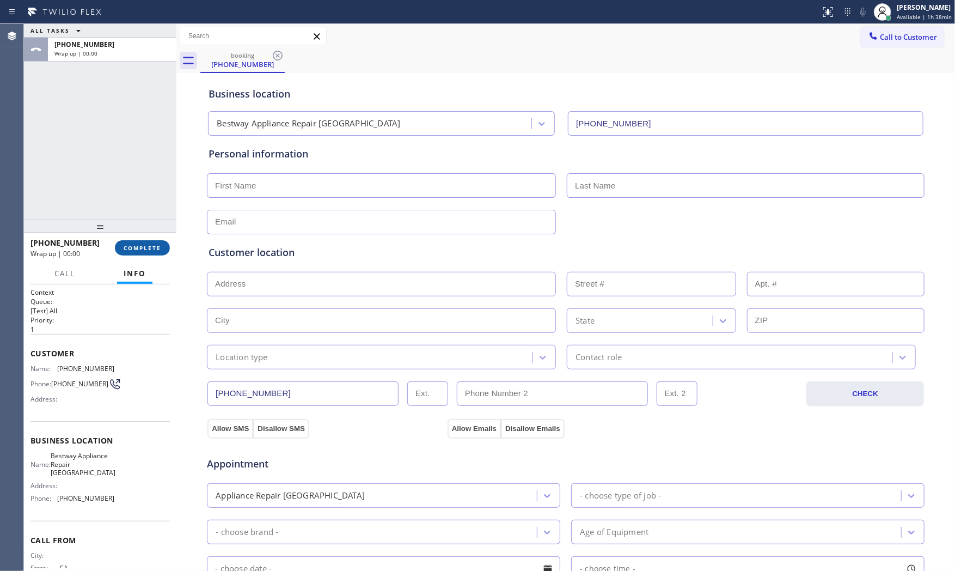
click at [137, 246] on span "COMPLETE" at bounding box center [143, 248] width 38 height 8
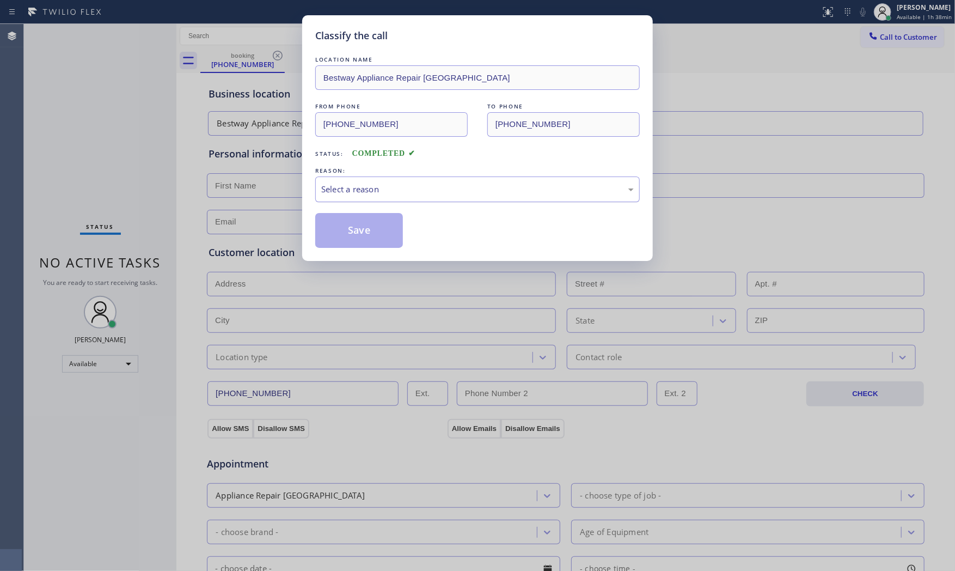
click at [346, 190] on div "Select a reason" at bounding box center [477, 189] width 313 height 13
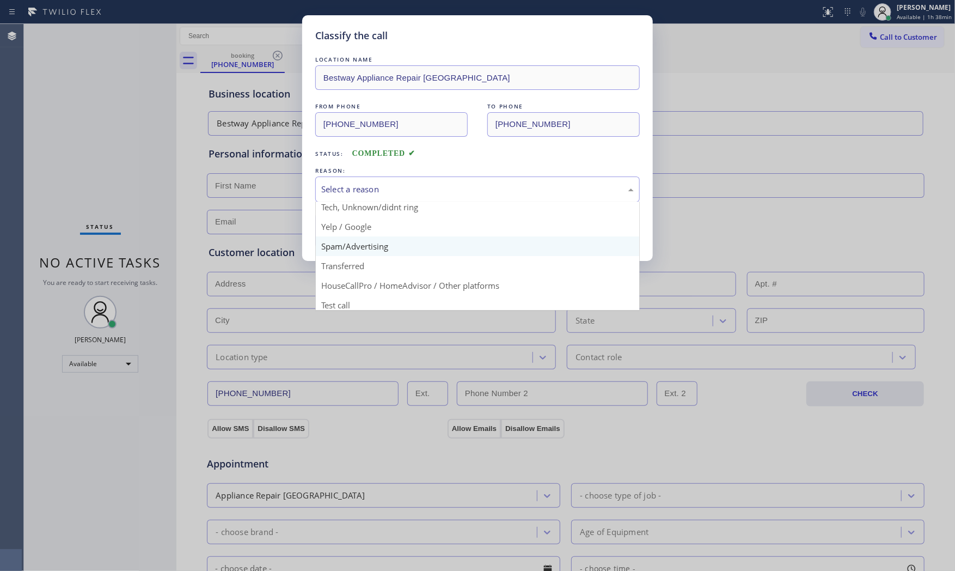
scroll to position [68, 0]
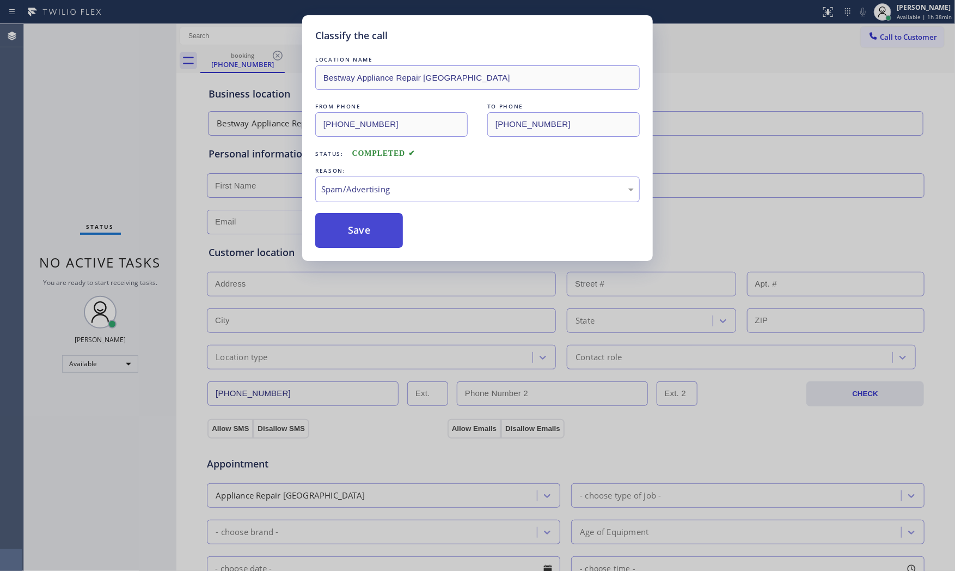
click at [361, 240] on button "Save" at bounding box center [359, 230] width 88 height 35
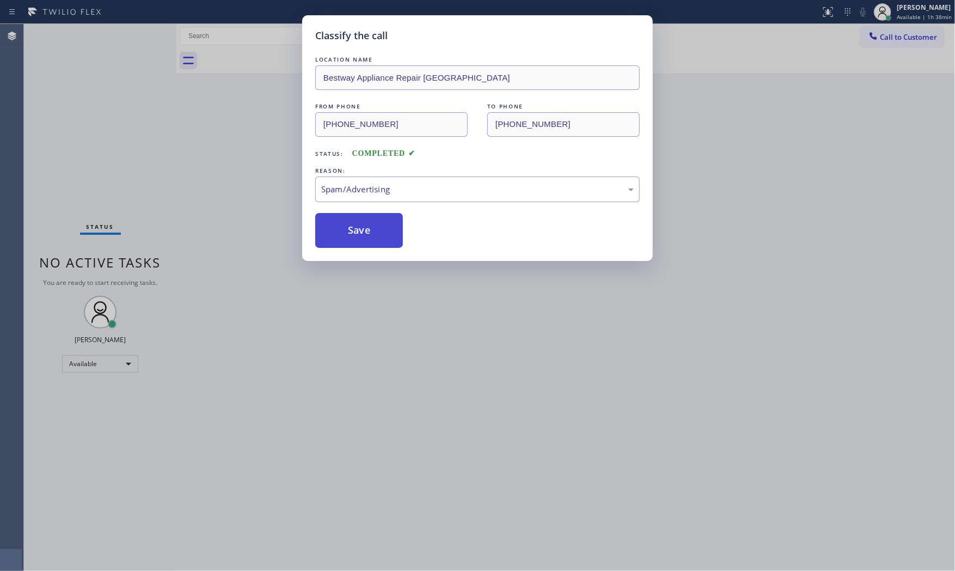
click at [361, 240] on button "Save" at bounding box center [359, 230] width 88 height 35
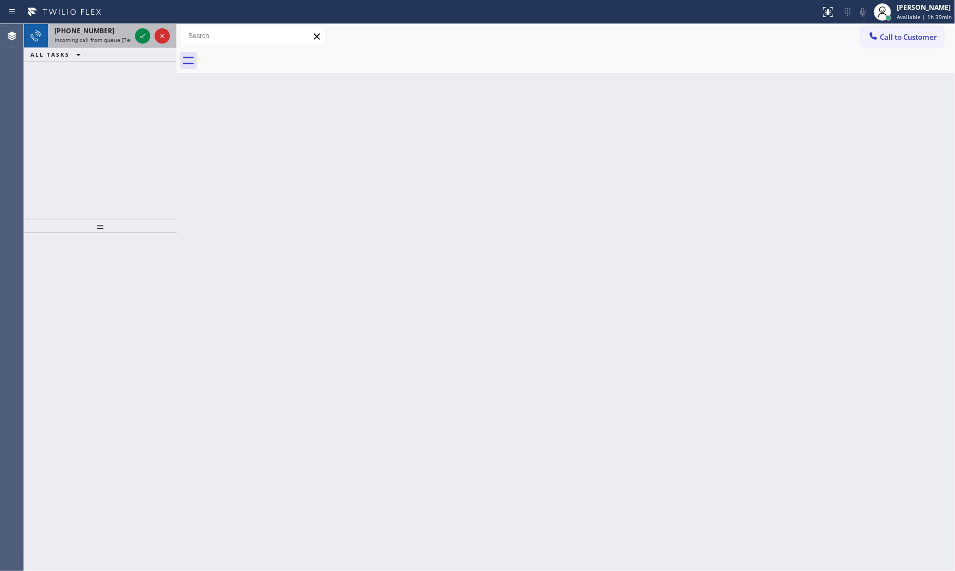
click at [141, 27] on div at bounding box center [152, 36] width 39 height 24
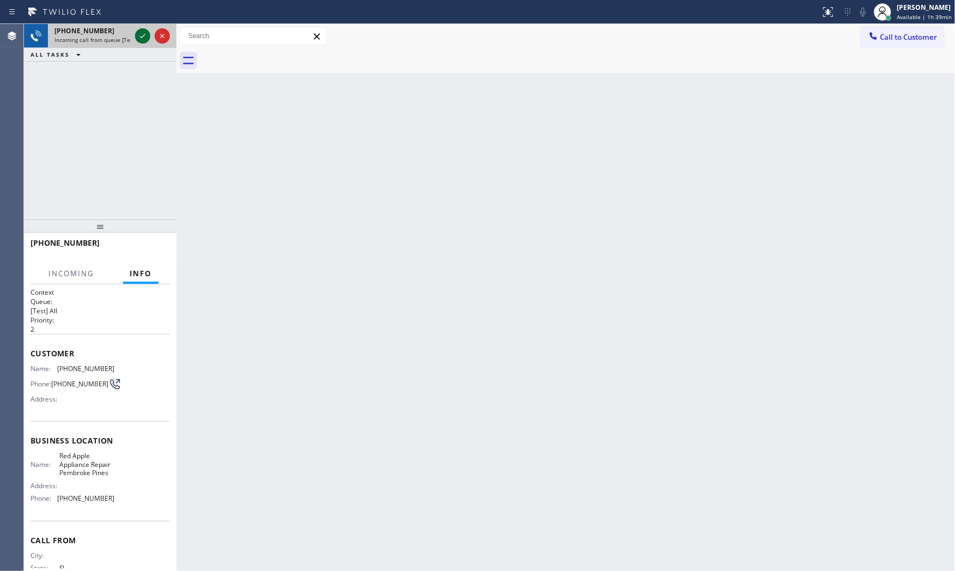
click at [141, 33] on icon at bounding box center [142, 35] width 13 height 13
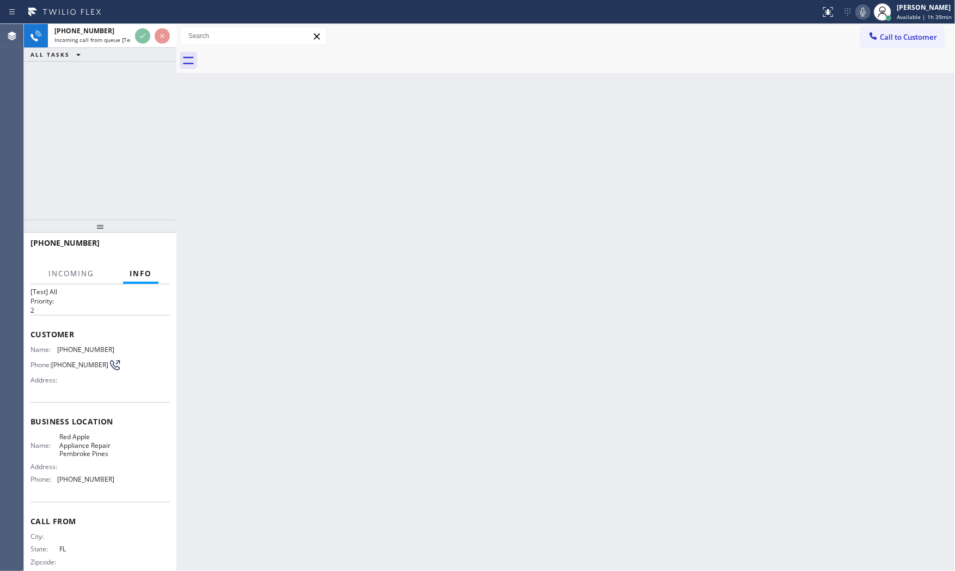
scroll to position [46, 0]
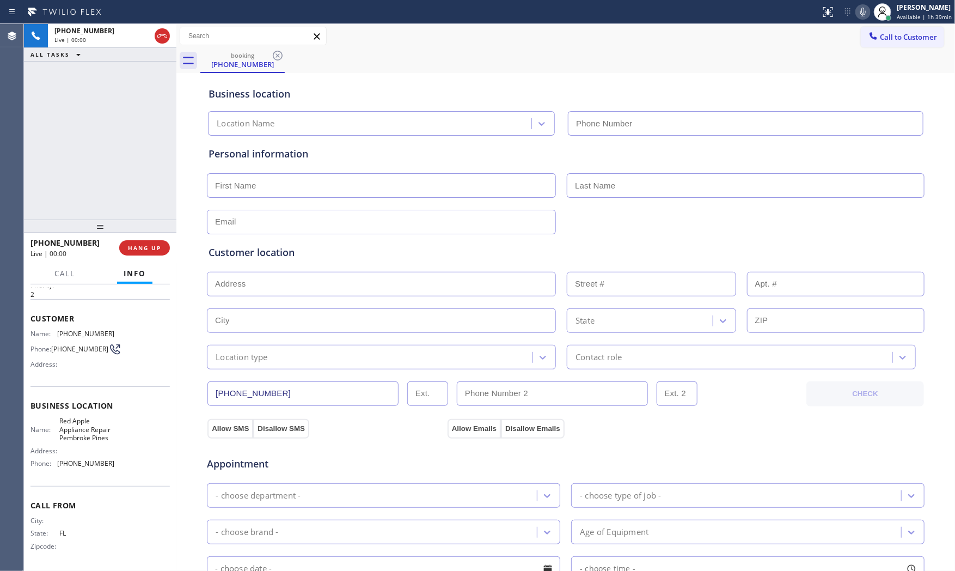
type input "[PHONE_NUMBER]"
click at [137, 252] on button "HANG UP" at bounding box center [144, 247] width 51 height 15
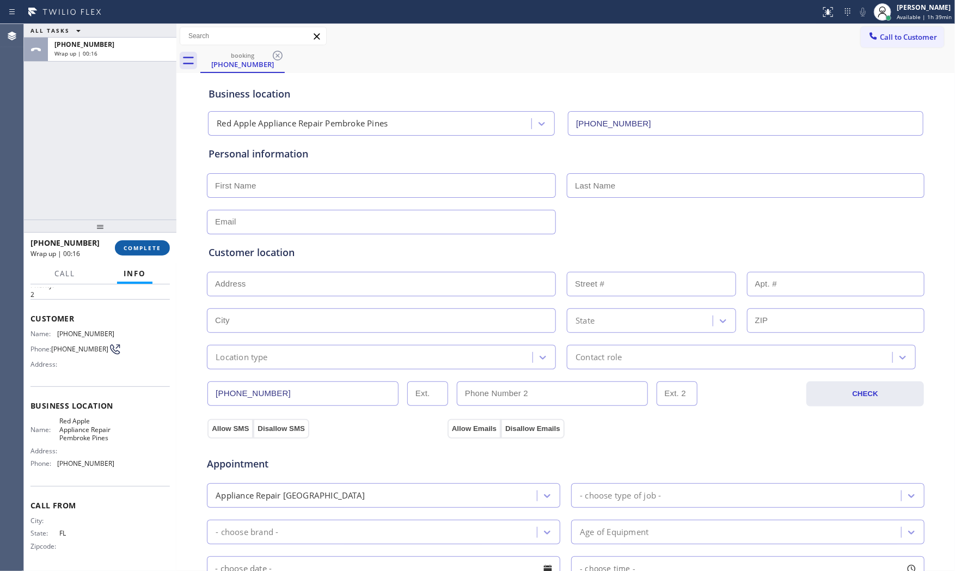
click at [156, 251] on span "COMPLETE" at bounding box center [143, 248] width 38 height 8
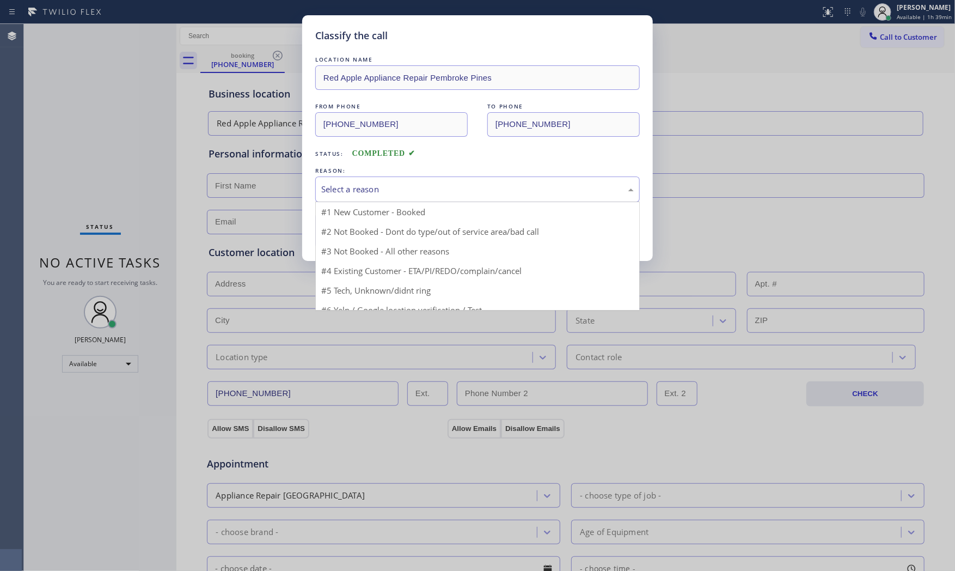
click at [382, 199] on div "Select a reason" at bounding box center [477, 189] width 325 height 26
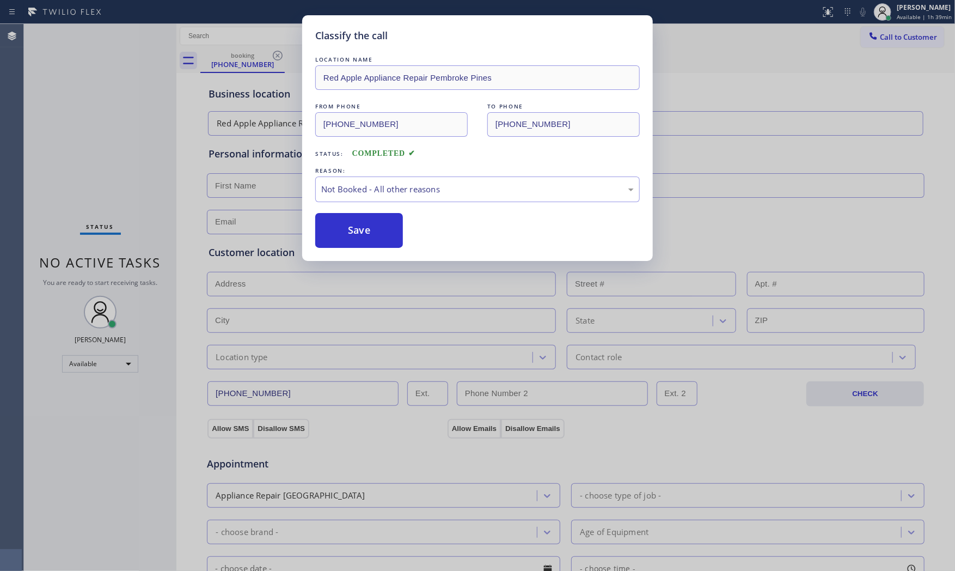
click at [365, 234] on button "Save" at bounding box center [359, 230] width 88 height 35
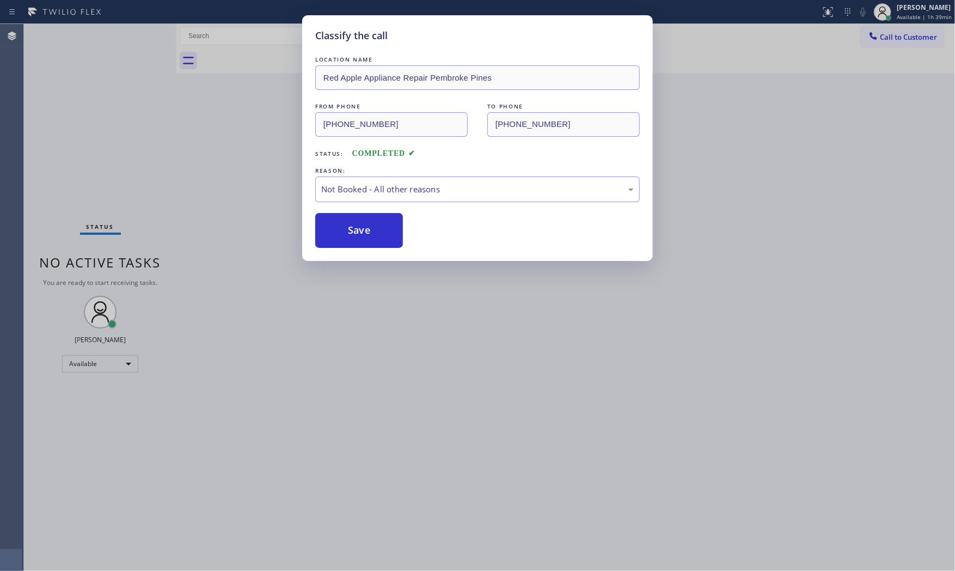
click at [365, 234] on button "Save" at bounding box center [359, 230] width 88 height 35
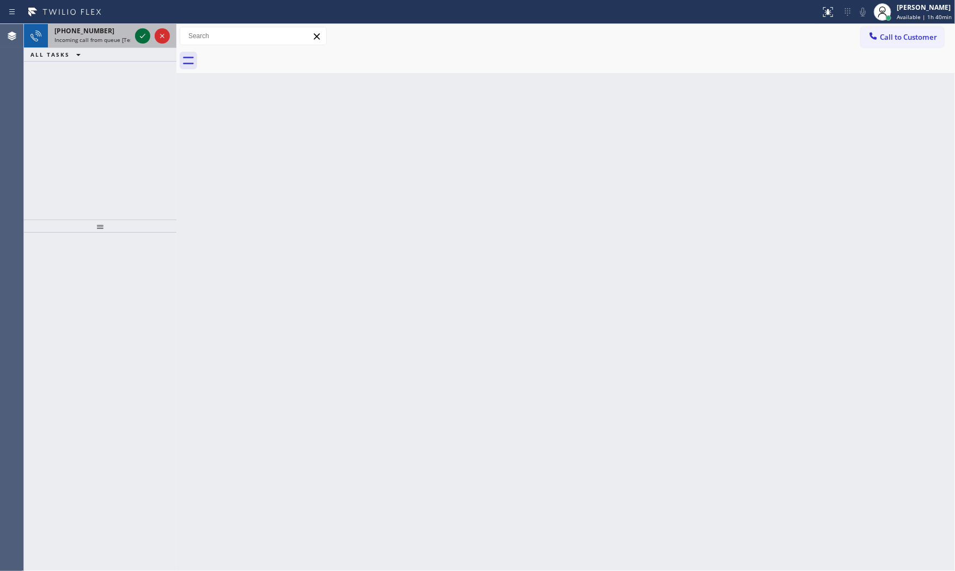
click at [142, 42] on button at bounding box center [142, 35] width 15 height 15
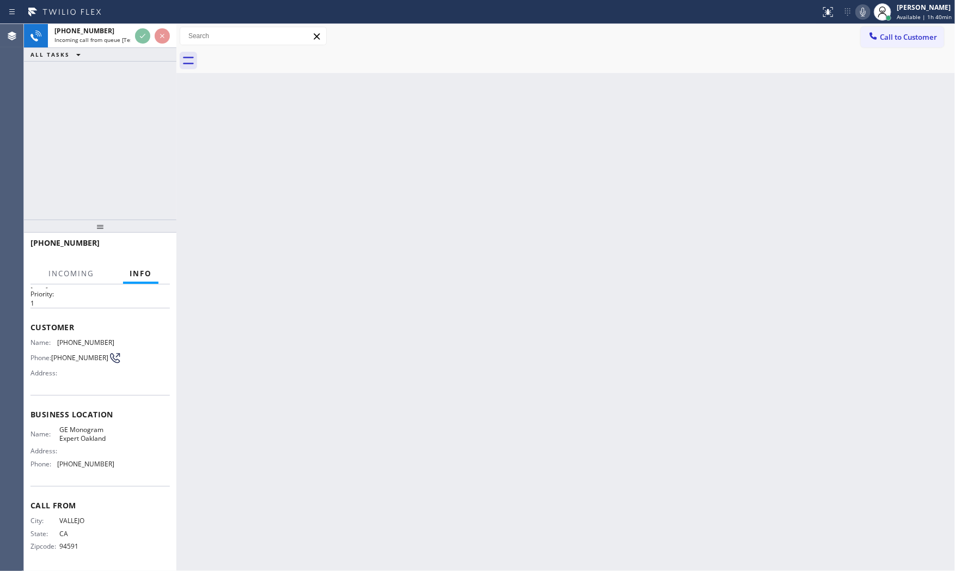
scroll to position [29, 0]
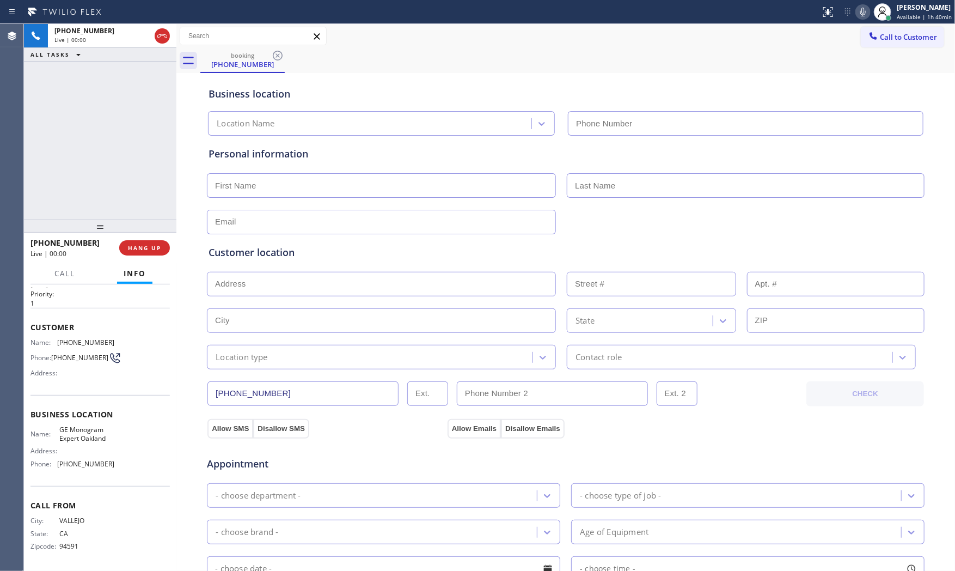
type input "[PHONE_NUMBER]"
click at [860, 13] on icon at bounding box center [863, 12] width 5 height 9
click at [858, 17] on icon at bounding box center [863, 11] width 13 height 13
click at [857, 17] on icon at bounding box center [863, 11] width 13 height 13
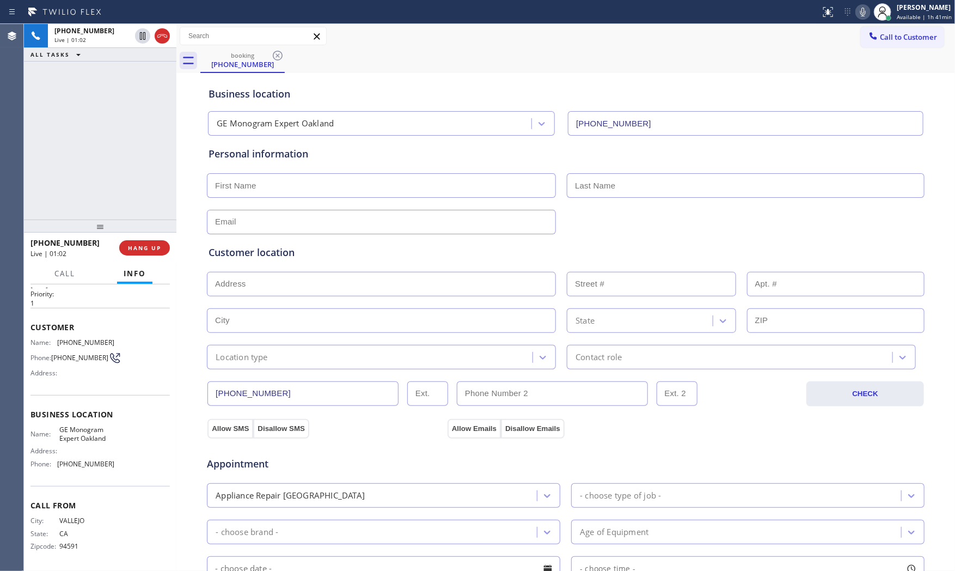
click at [860, 14] on icon at bounding box center [863, 11] width 13 height 13
click at [360, 180] on input "text" at bounding box center [381, 185] width 349 height 25
type input "Mr"
type input "[PERSON_NAME]"
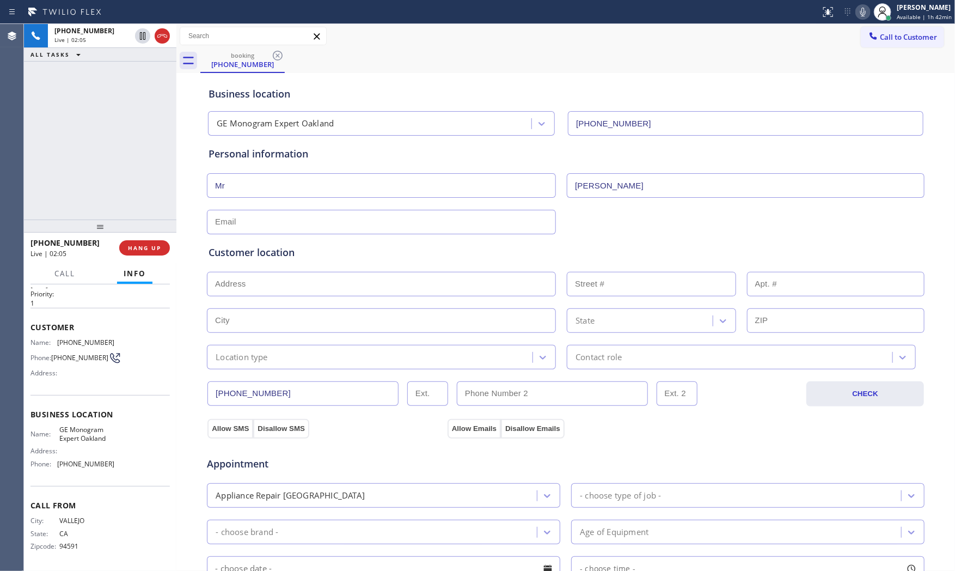
click at [314, 224] on input "text" at bounding box center [381, 222] width 349 height 25
type input "[EMAIL_ADDRESS][DOMAIN_NAME]"
click at [281, 280] on input "text" at bounding box center [381, 284] width 349 height 25
paste input "[GEOGRAPHIC_DATA]"
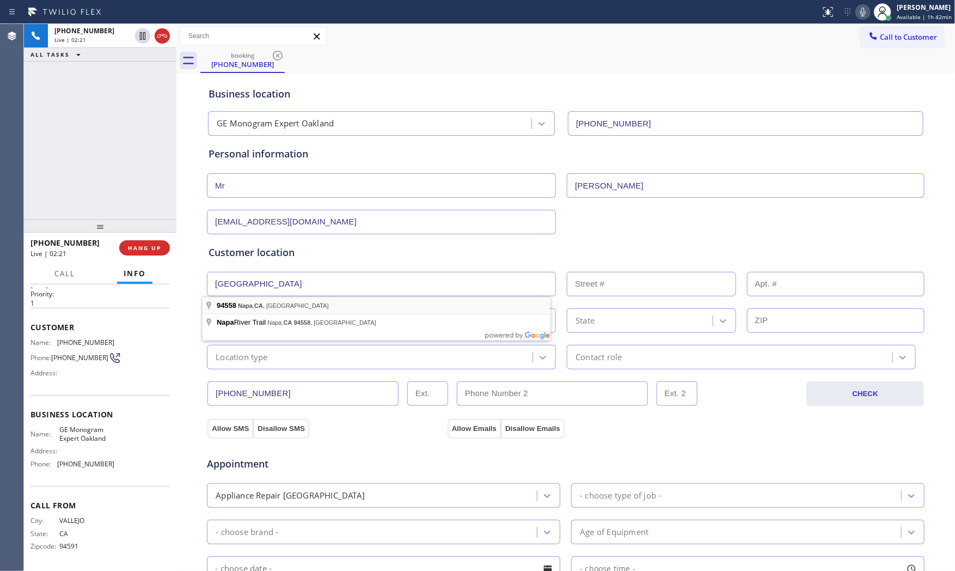
type input "[GEOGRAPHIC_DATA], [GEOGRAPHIC_DATA]"
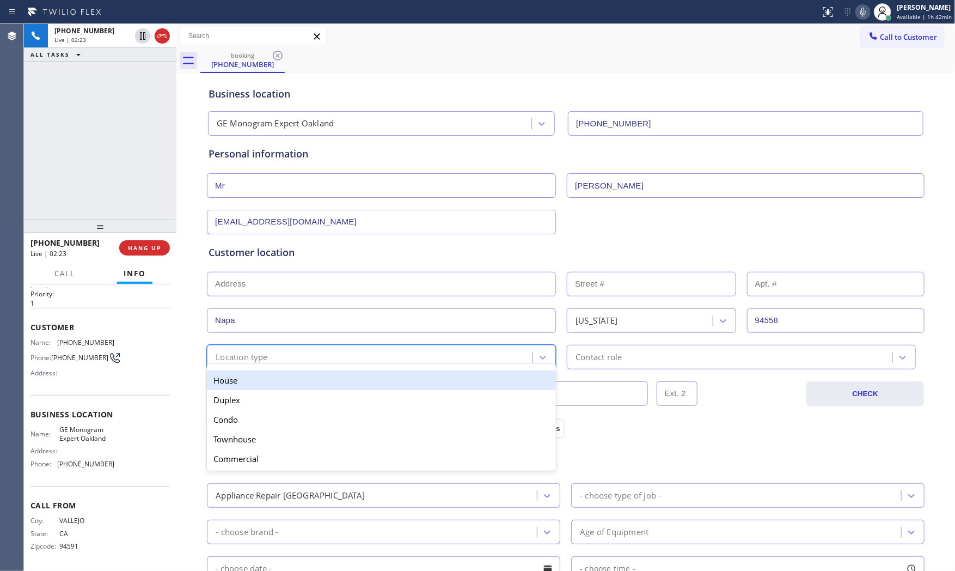
click at [318, 362] on div "Location type" at bounding box center [371, 357] width 322 height 19
click at [291, 379] on div "House" at bounding box center [381, 380] width 349 height 20
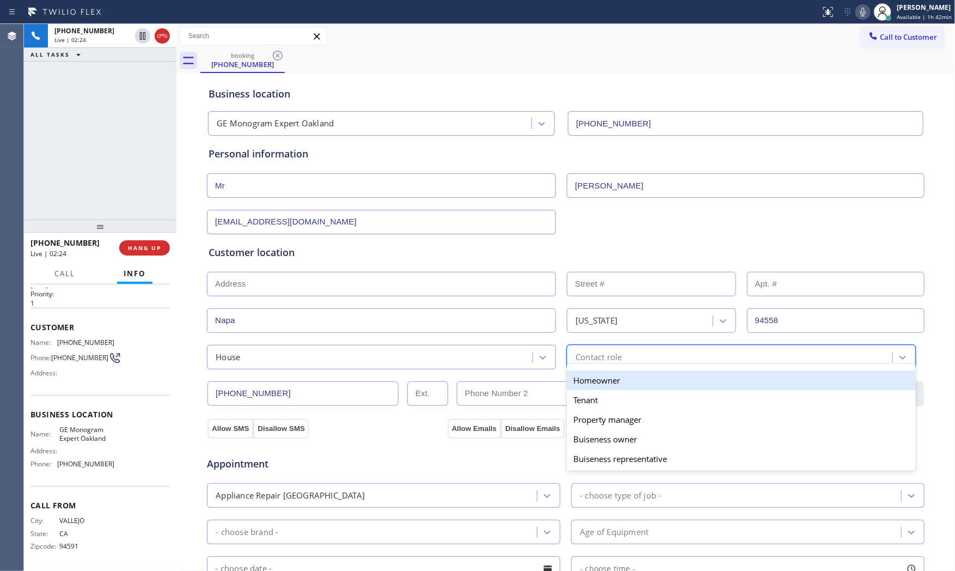
click at [613, 361] on div "Contact role" at bounding box center [599, 357] width 46 height 13
drag, startPoint x: 605, startPoint y: 383, endPoint x: 385, endPoint y: 388, distance: 219.6
click at [602, 384] on div "Homeowner" at bounding box center [741, 380] width 349 height 20
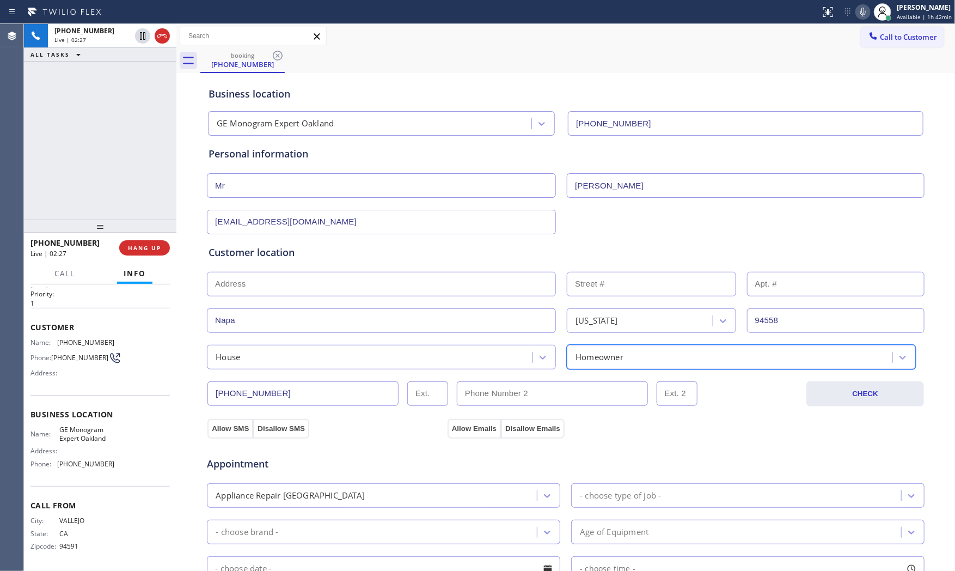
click at [225, 434] on div "Appointment Appliance Repair High End - choose type of job - - choose brand - A…" at bounding box center [565, 541] width 719 height 214
click at [236, 428] on button "Allow SMS" at bounding box center [231, 429] width 46 height 20
click at [448, 428] on button "Allow Emails" at bounding box center [474, 429] width 53 height 20
click at [470, 491] on div "Appliance Repair [GEOGRAPHIC_DATA]" at bounding box center [373, 495] width 327 height 19
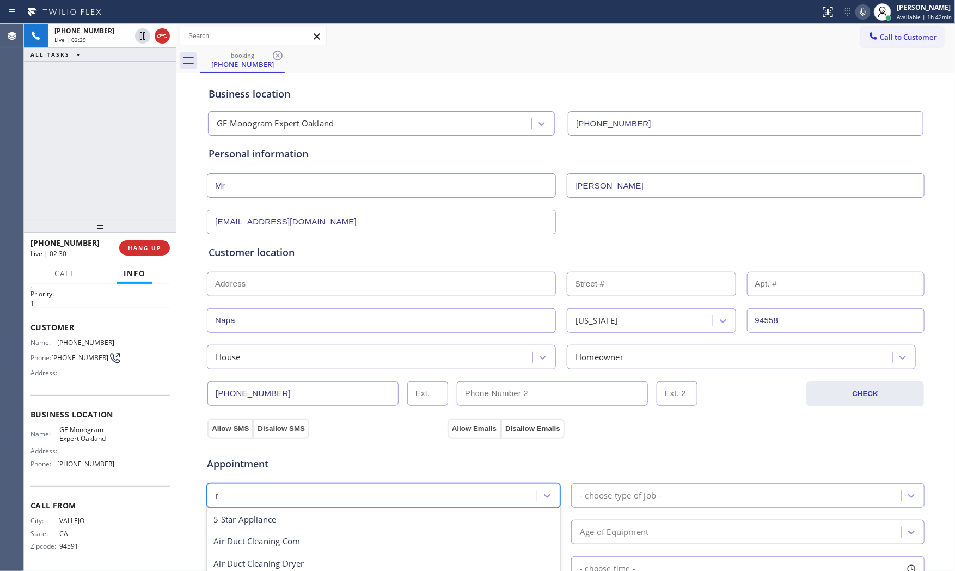
scroll to position [0, 0]
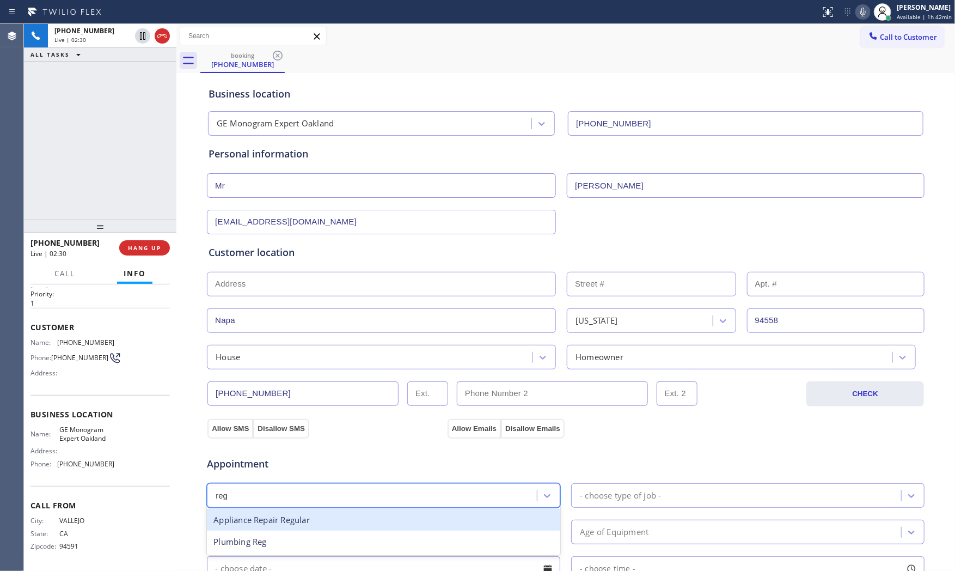
drag, startPoint x: 353, startPoint y: 515, endPoint x: 528, endPoint y: 510, distance: 175.5
click at [355, 514] on div "Appliance Repair Regular" at bounding box center [384, 520] width 354 height 22
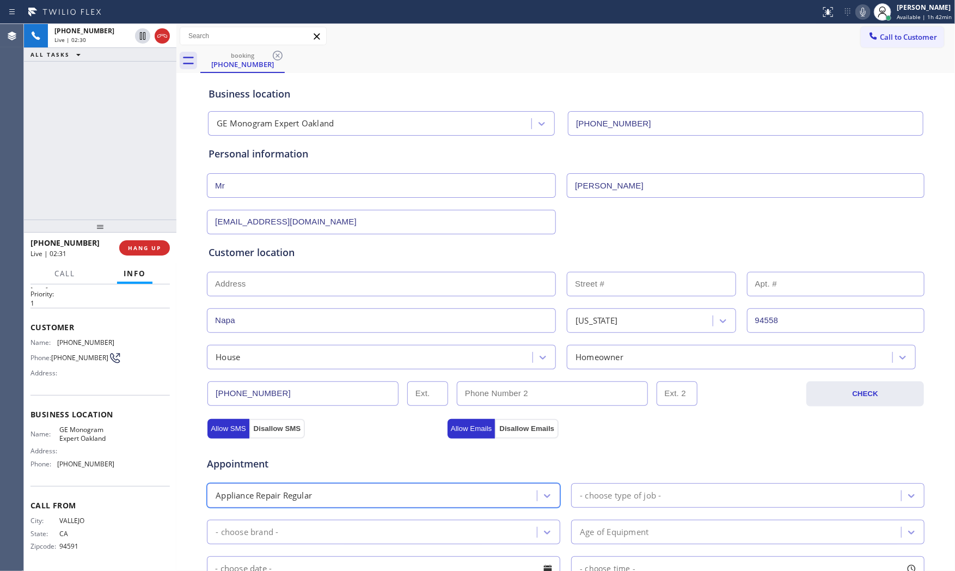
click at [619, 508] on div "Appointment option Appliance Repair Regular, selected. 24 results available. Se…" at bounding box center [566, 545] width 715 height 204
click at [624, 499] on div "- choose type of job -" at bounding box center [620, 495] width 81 height 13
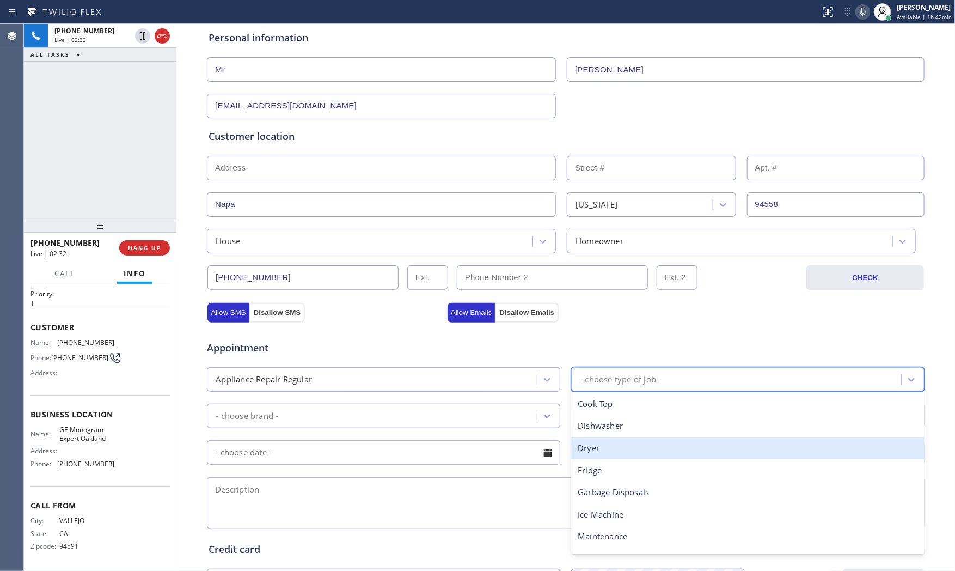
scroll to position [121, 0]
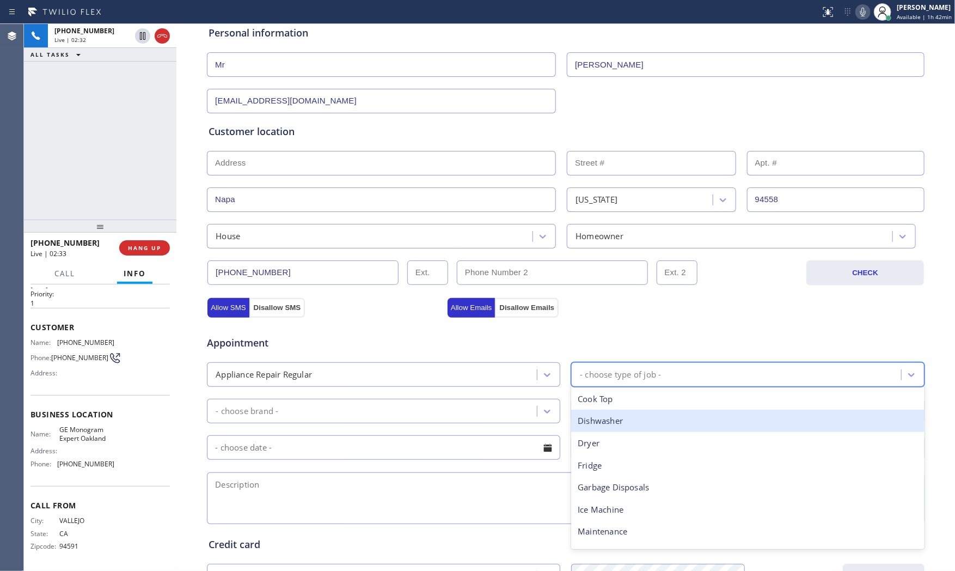
click at [629, 417] on div "Dishwasher" at bounding box center [748, 421] width 354 height 22
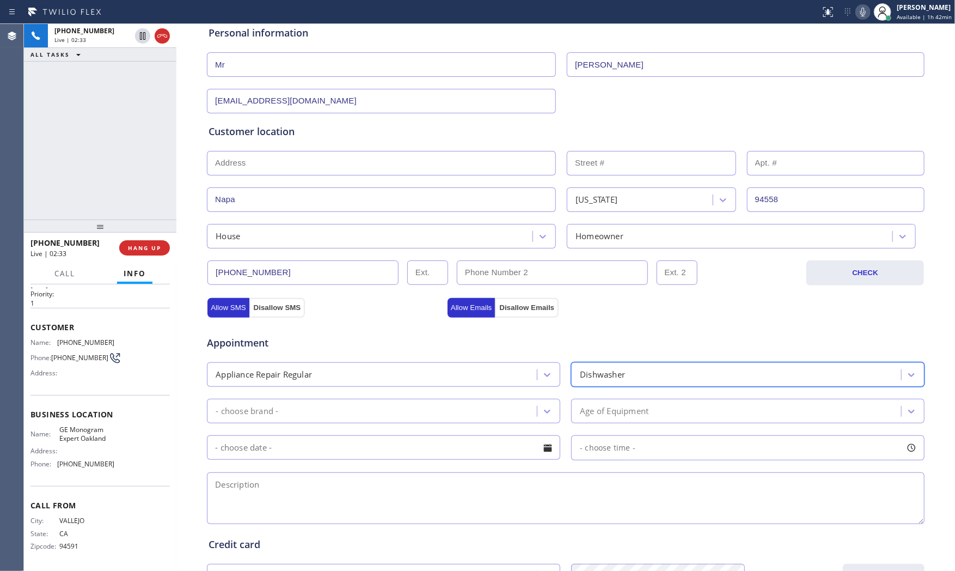
click at [430, 416] on div "- choose brand -" at bounding box center [373, 410] width 327 height 19
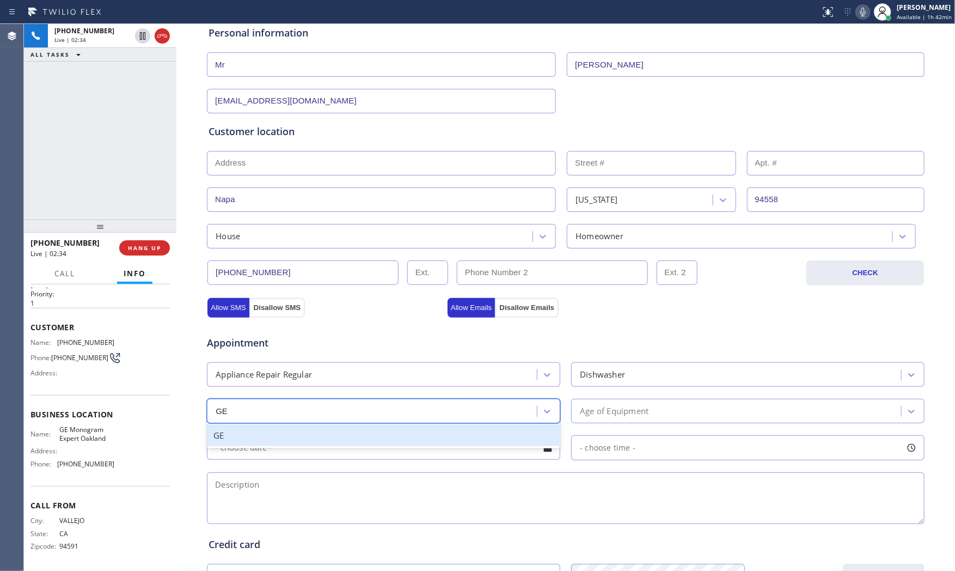
click at [333, 430] on div "GE" at bounding box center [384, 435] width 354 height 22
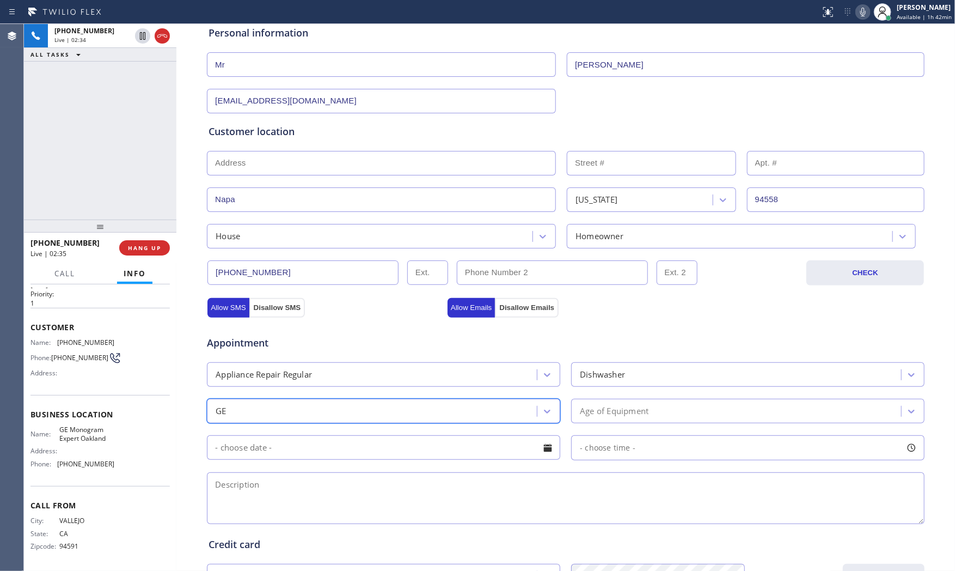
click at [407, 410] on div "GE" at bounding box center [373, 410] width 327 height 19
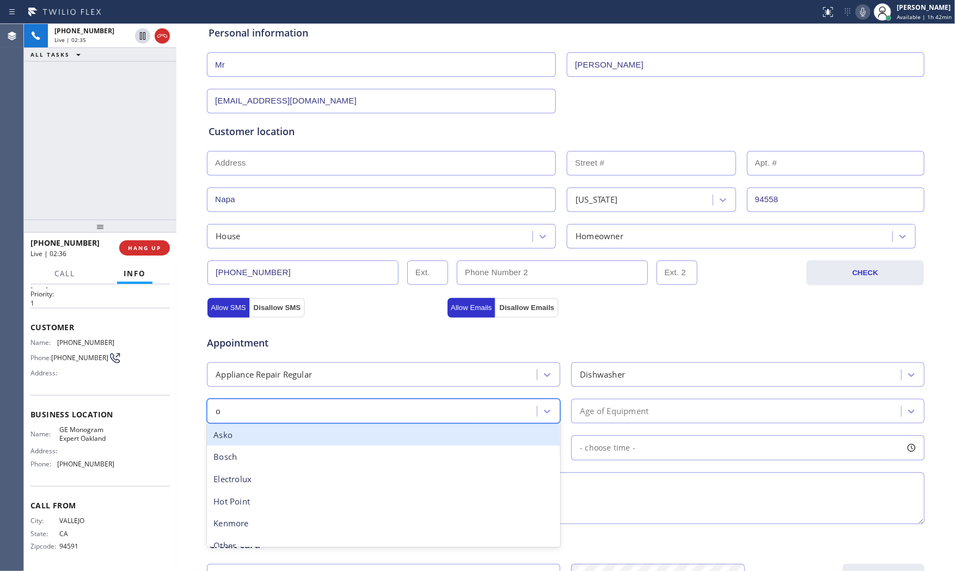
scroll to position [0, 0]
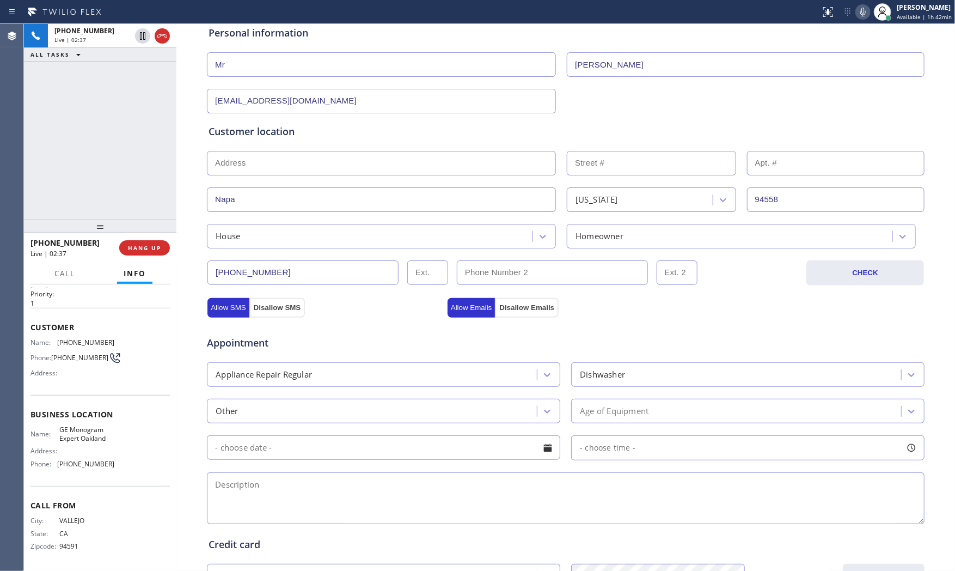
click at [605, 427] on div "Appointment Appliance Repair Regular Dishwasher Other Age of Equipment - choose…" at bounding box center [566, 424] width 715 height 204
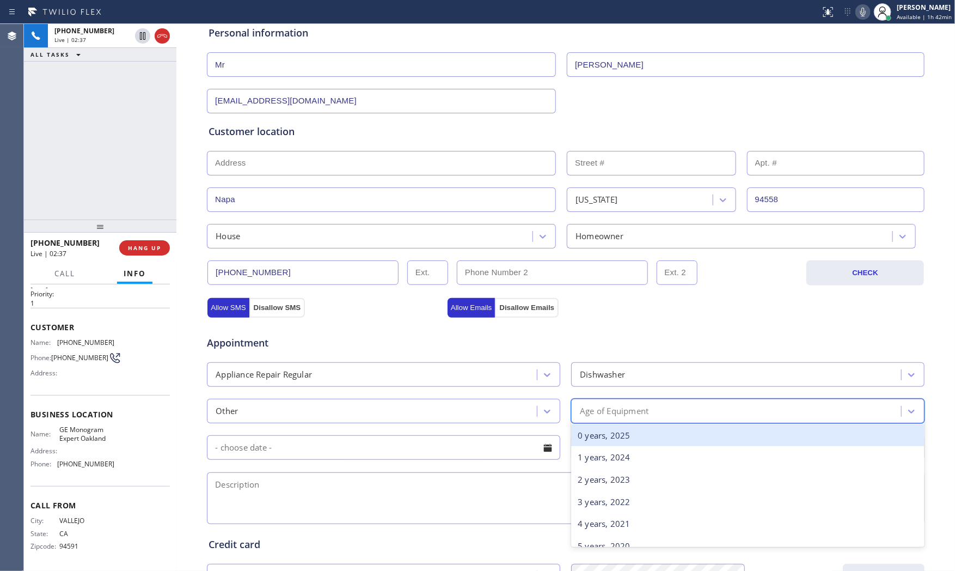
click at [605, 411] on div "Age of Equipment" at bounding box center [614, 411] width 69 height 13
click at [605, 438] on div "0 years, 2025" at bounding box center [748, 435] width 354 height 22
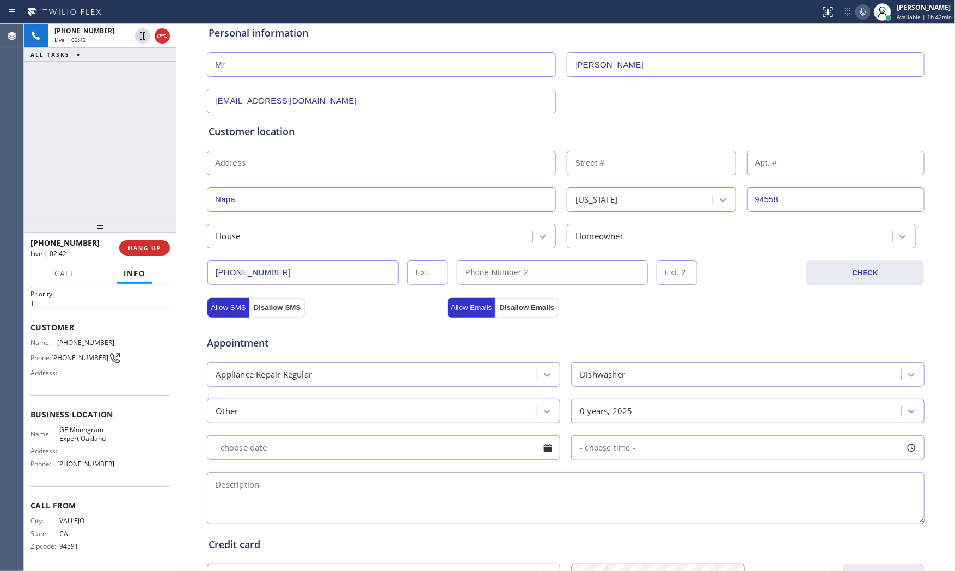
click at [300, 477] on textarea at bounding box center [566, 498] width 718 height 52
paste textarea "GE monogram | dishwasher | the pump wont drain error code H2O | 1 and half | [G…"
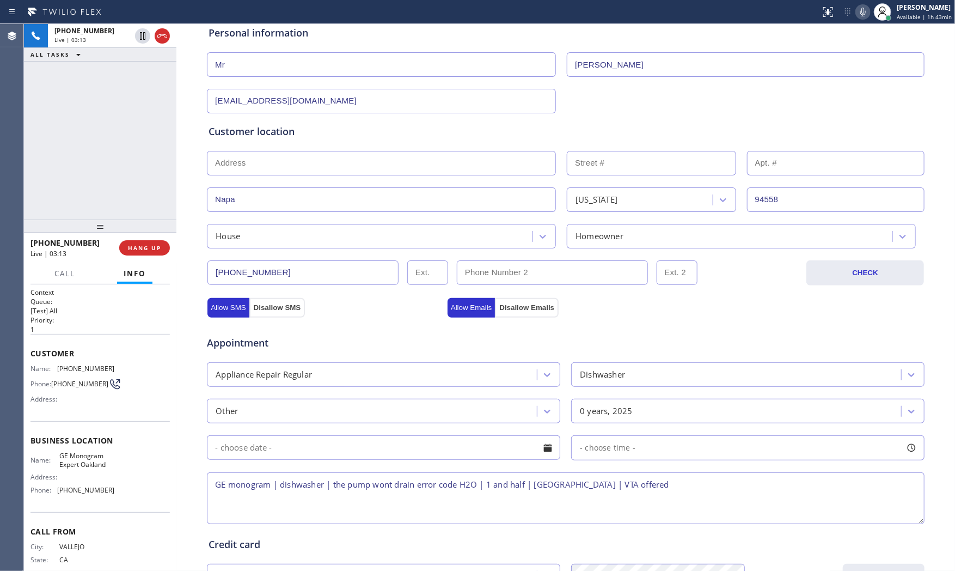
click at [858, 10] on icon at bounding box center [863, 11] width 13 height 13
click at [857, 16] on icon at bounding box center [863, 11] width 13 height 13
click at [673, 485] on textarea "GE monogram | dishwasher | the pump wont drain error code H2O | 1 and half | [G…" at bounding box center [566, 498] width 718 height 52
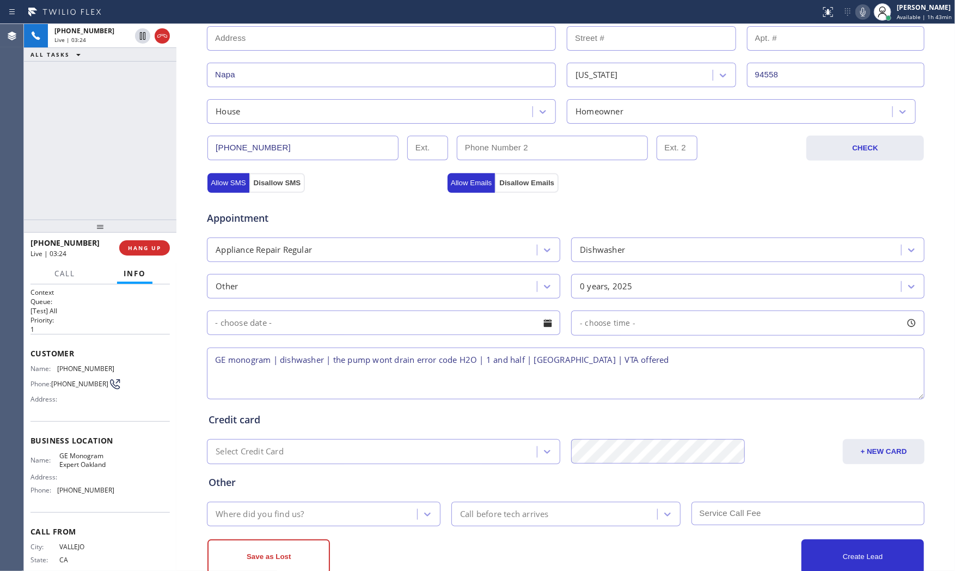
scroll to position [273, 0]
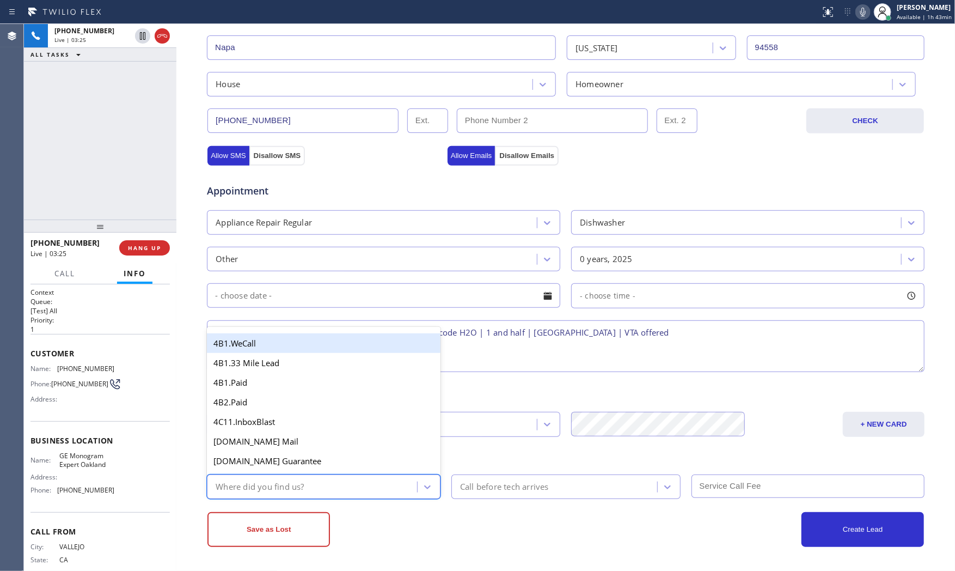
click at [323, 475] on div "Where did you find us?" at bounding box center [324, 486] width 234 height 25
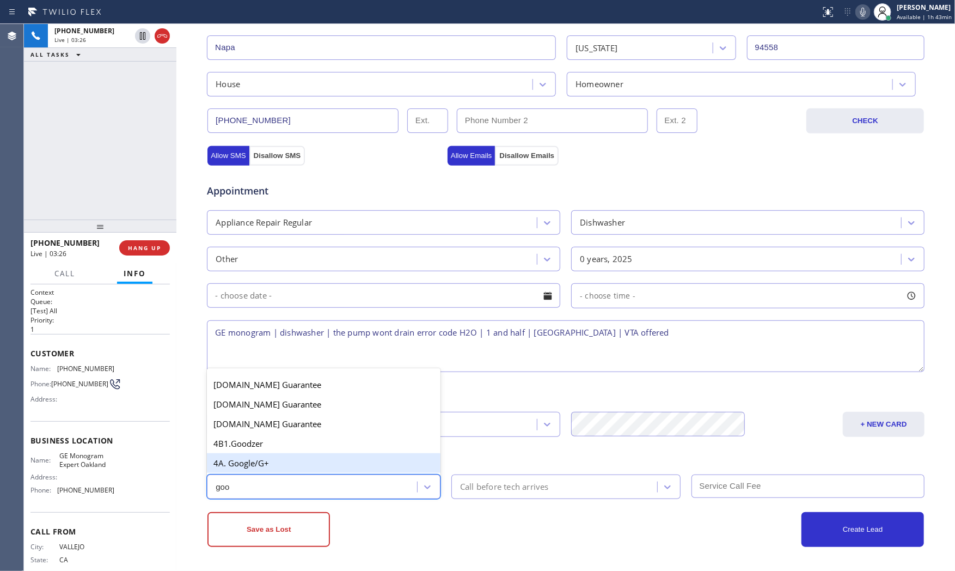
click at [303, 469] on div "4A. Google/G+" at bounding box center [324, 463] width 234 height 20
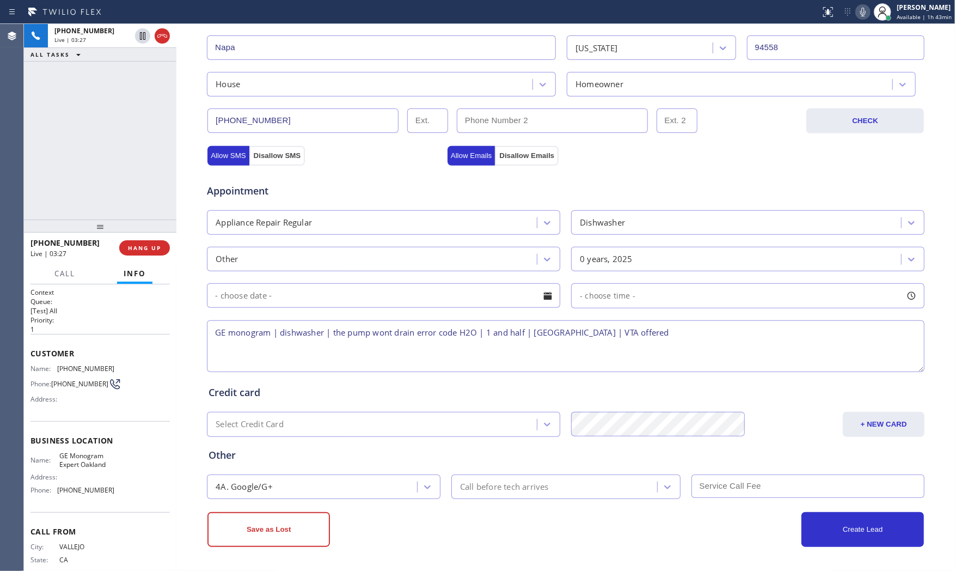
click at [659, 327] on textarea "GE monogram | dishwasher | the pump wont drain error code H2O | 1 and half | [G…" at bounding box center [566, 346] width 718 height 52
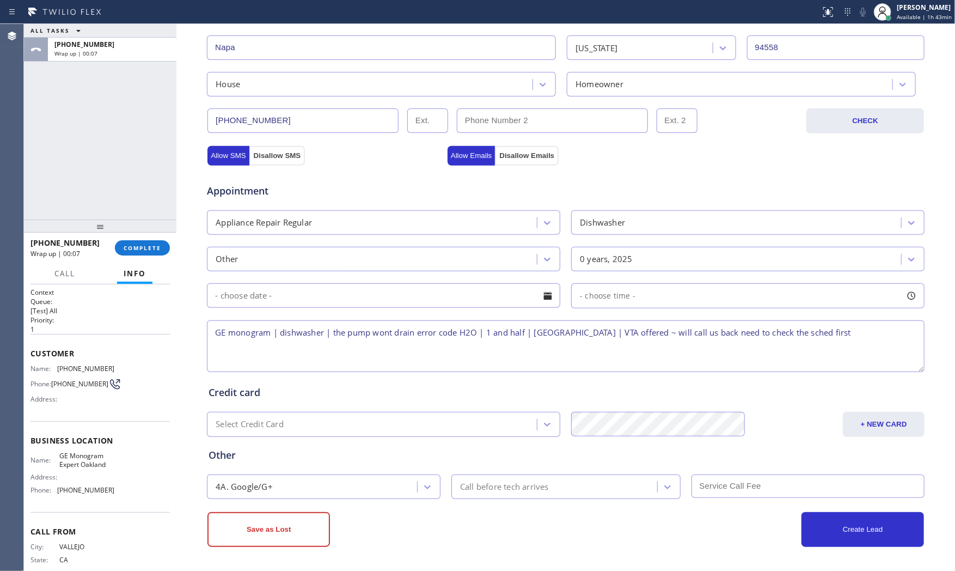
click at [491, 514] on div "Save as Lost" at bounding box center [387, 529] width 358 height 35
click at [323, 514] on button "Save as Lost" at bounding box center [269, 529] width 123 height 35
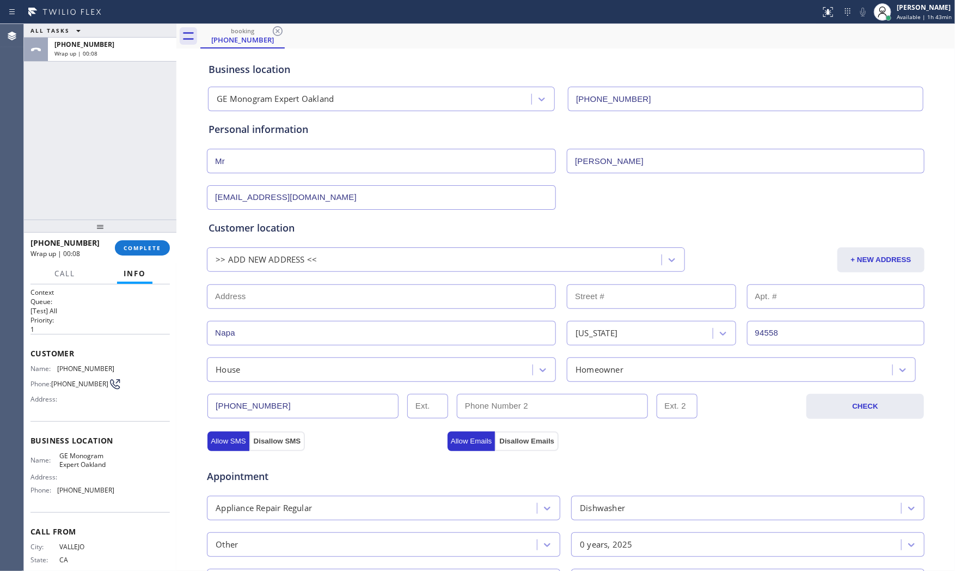
scroll to position [7, 0]
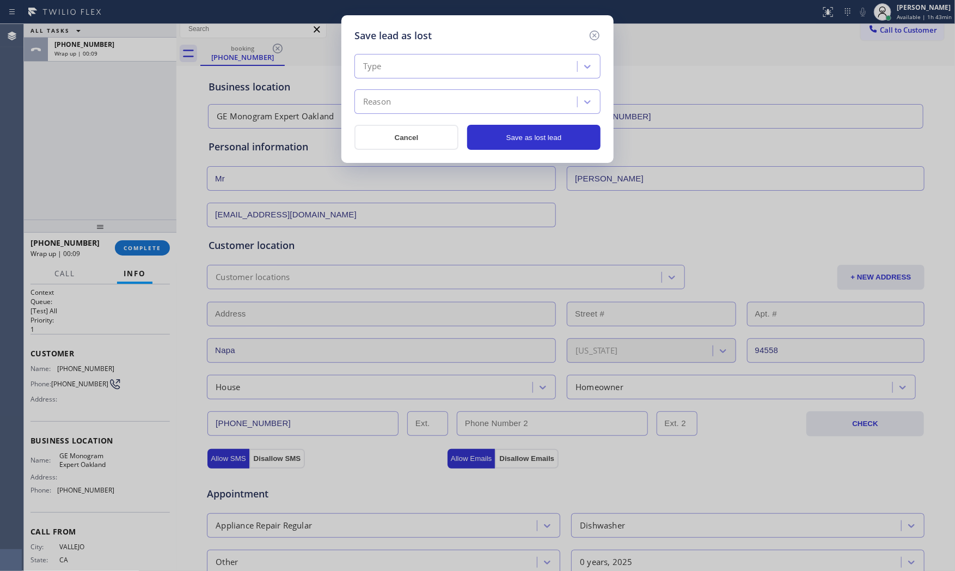
click at [405, 69] on div "Type" at bounding box center [468, 66] width 220 height 19
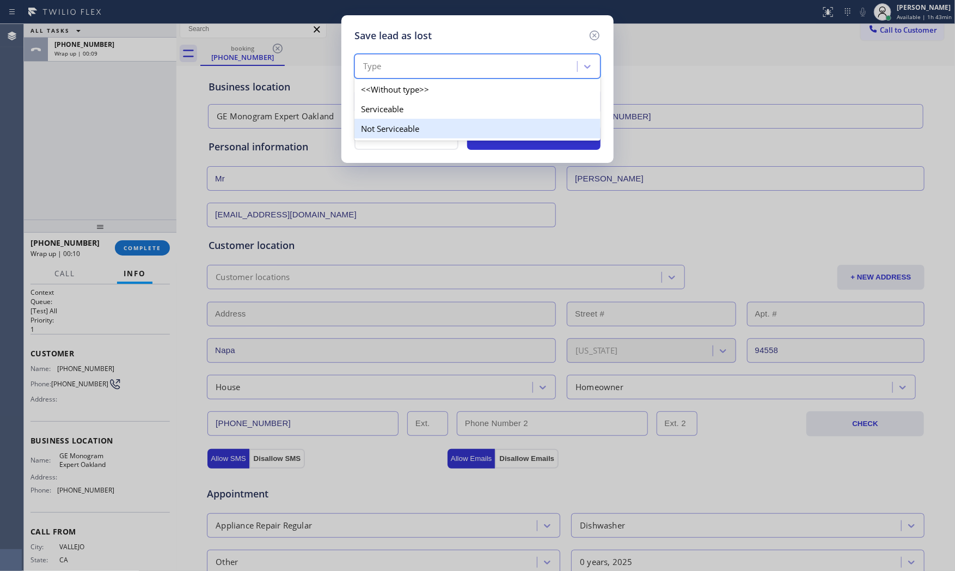
click at [404, 122] on div "Not Serviceable" at bounding box center [478, 129] width 246 height 20
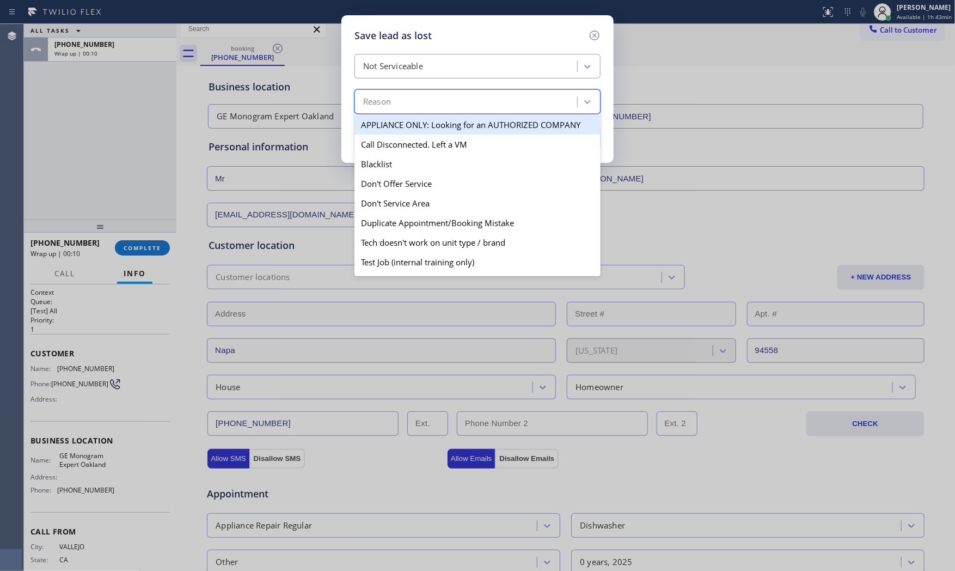
click at [406, 112] on div "Reason" at bounding box center [478, 101] width 246 height 25
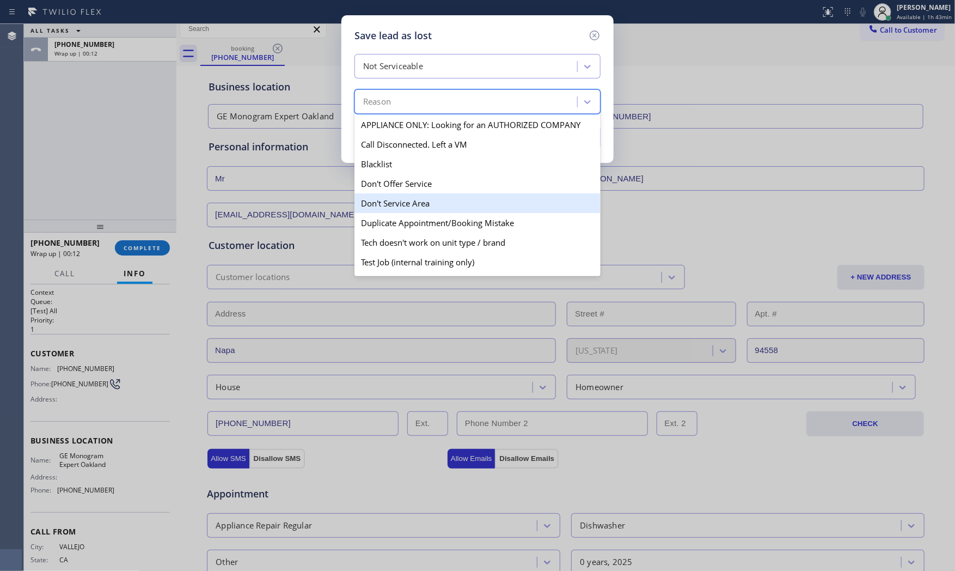
click at [396, 199] on div "Don't Service Area" at bounding box center [478, 203] width 246 height 20
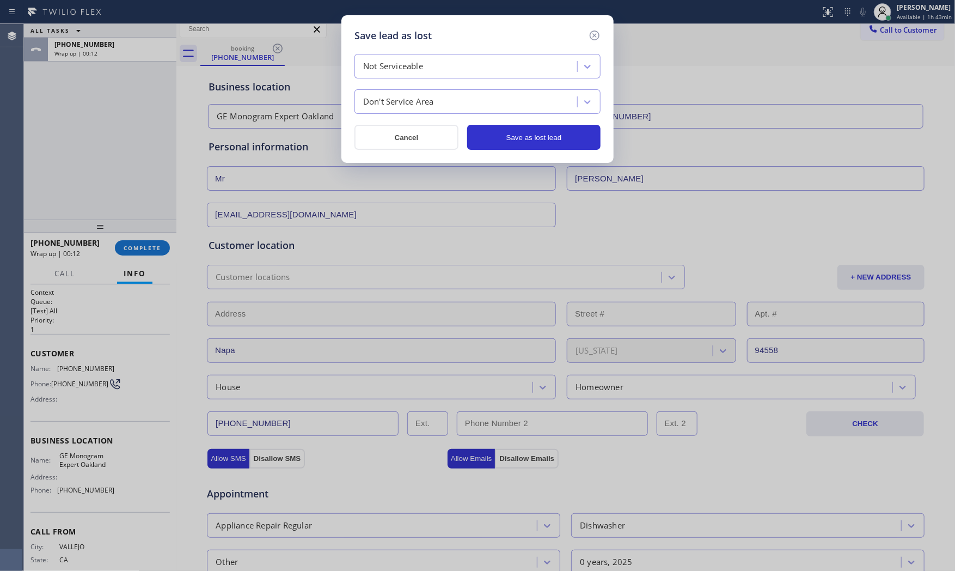
click at [502, 159] on div "Save lead as lost Not Serviceable Don't Service Area Cancel Save as lost lead" at bounding box center [478, 89] width 272 height 148
click at [513, 143] on button "Save as lost lead" at bounding box center [533, 137] width 133 height 25
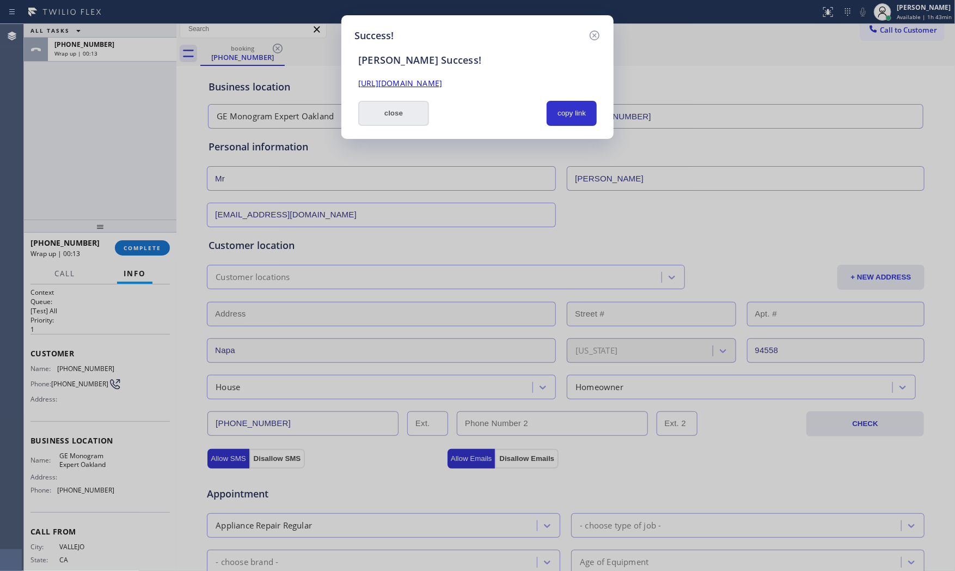
click at [409, 116] on button "close" at bounding box center [393, 113] width 71 height 25
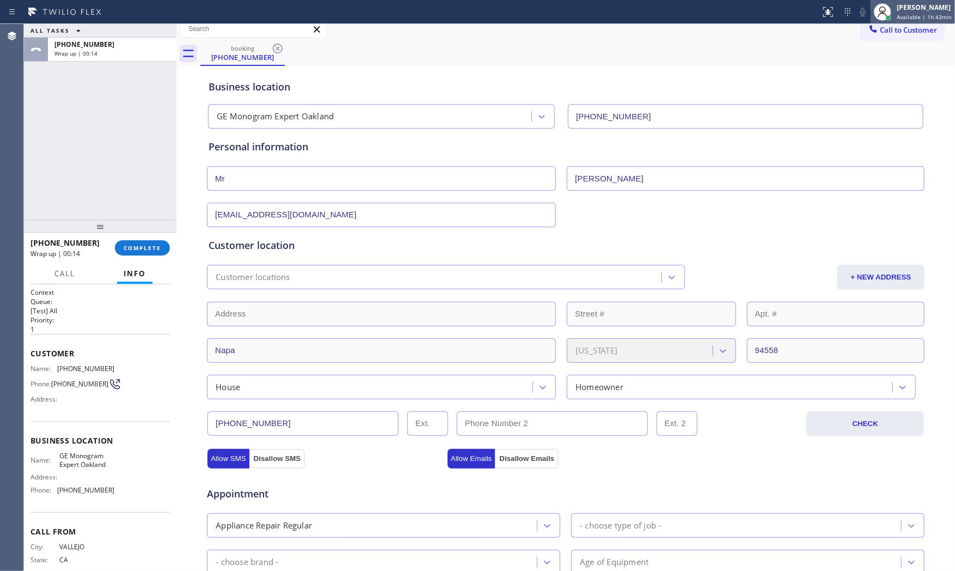
click at [860, 9] on div at bounding box center [883, 12] width 24 height 24
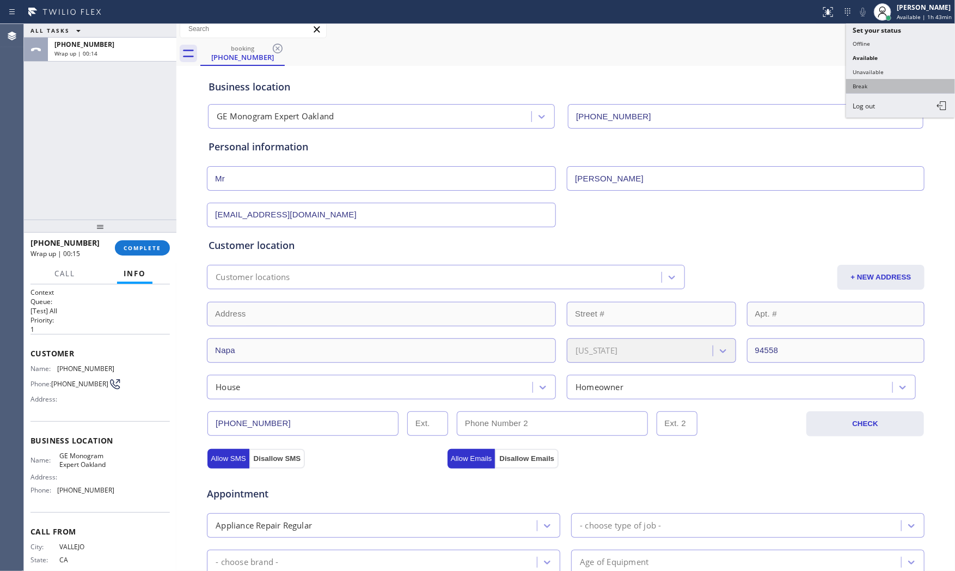
click at [860, 80] on button "Break" at bounding box center [900, 86] width 109 height 14
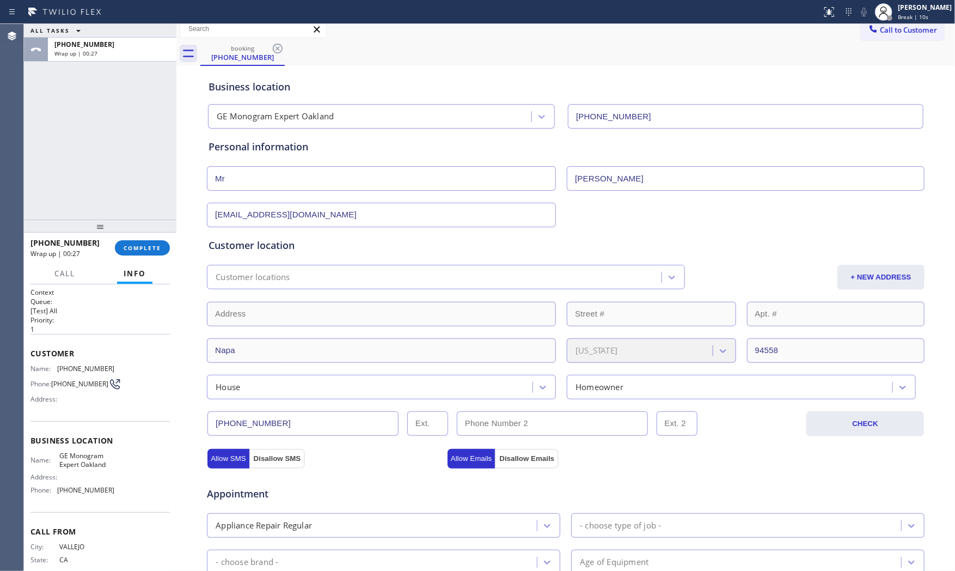
click at [46, 169] on div "ALL TASKS ALL TASKS ACTIVE TASKS TASKS IN WRAP UP [PHONE_NUMBER] Wrap up | 00:27" at bounding box center [100, 122] width 153 height 196
click at [131, 246] on span "COMPLETE" at bounding box center [143, 248] width 38 height 8
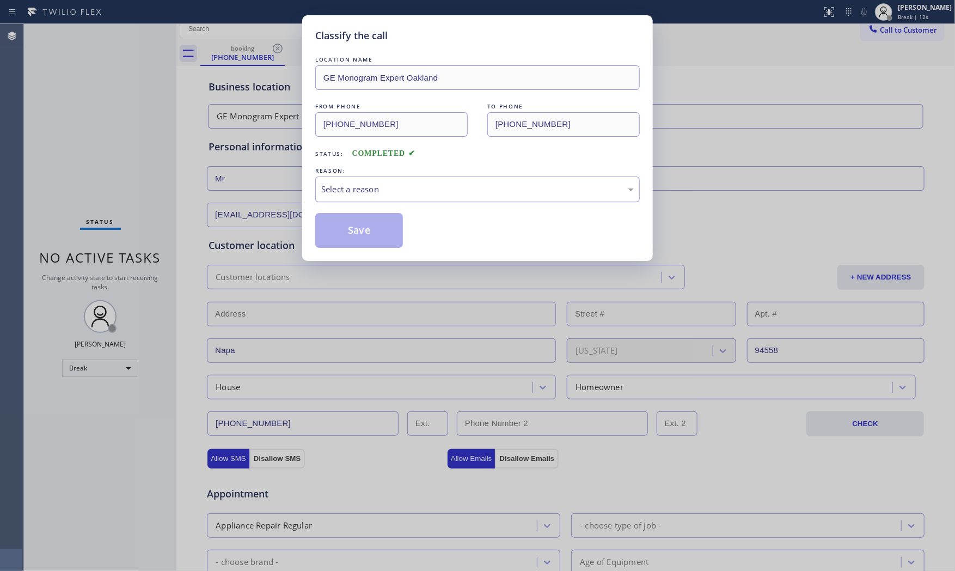
click at [374, 190] on div "Select a reason" at bounding box center [477, 189] width 313 height 13
click at [351, 226] on button "Save" at bounding box center [359, 230] width 88 height 35
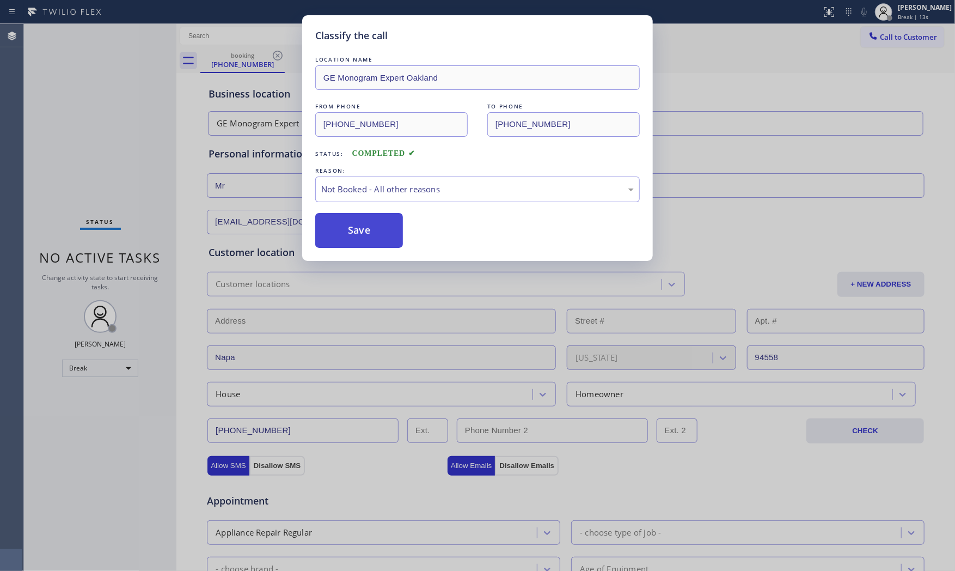
click at [352, 226] on button "Save" at bounding box center [359, 230] width 88 height 35
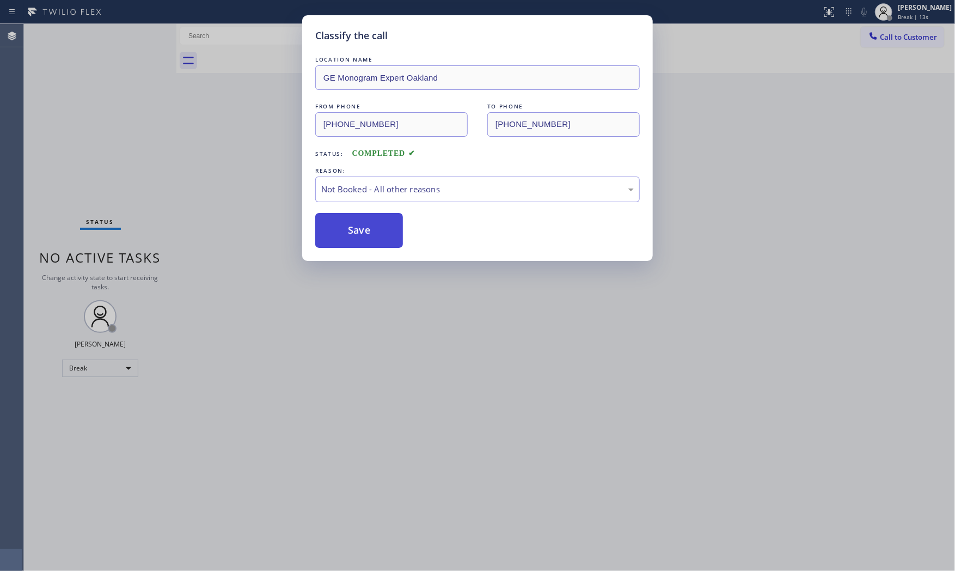
click at [352, 226] on button "Save" at bounding box center [359, 230] width 88 height 35
